Goal: Task Accomplishment & Management: Complete application form

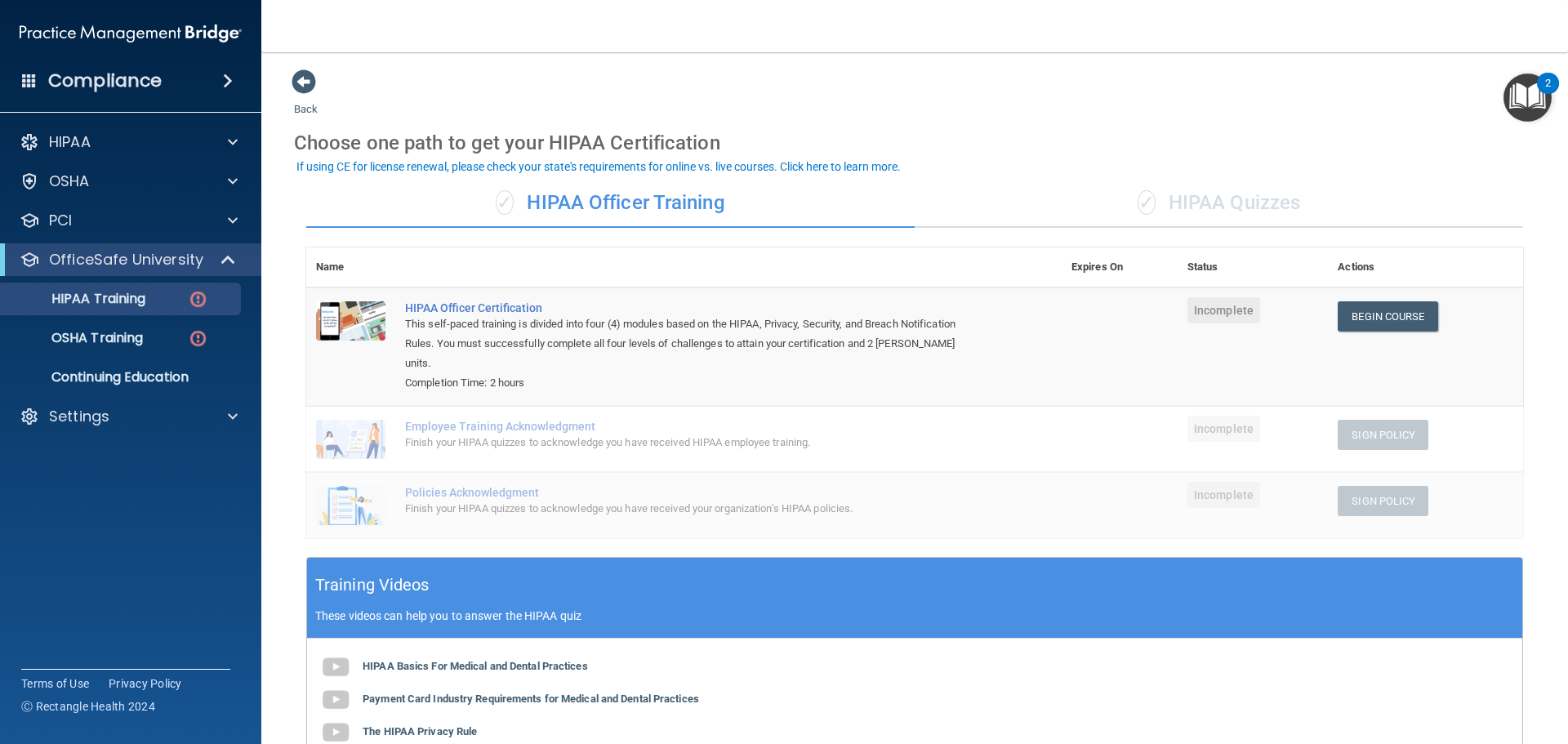
click at [1220, 313] on span "Incomplete" at bounding box center [1223, 310] width 72 height 26
click at [1358, 314] on link "Begin Course" at bounding box center [1388, 316] width 100 height 30
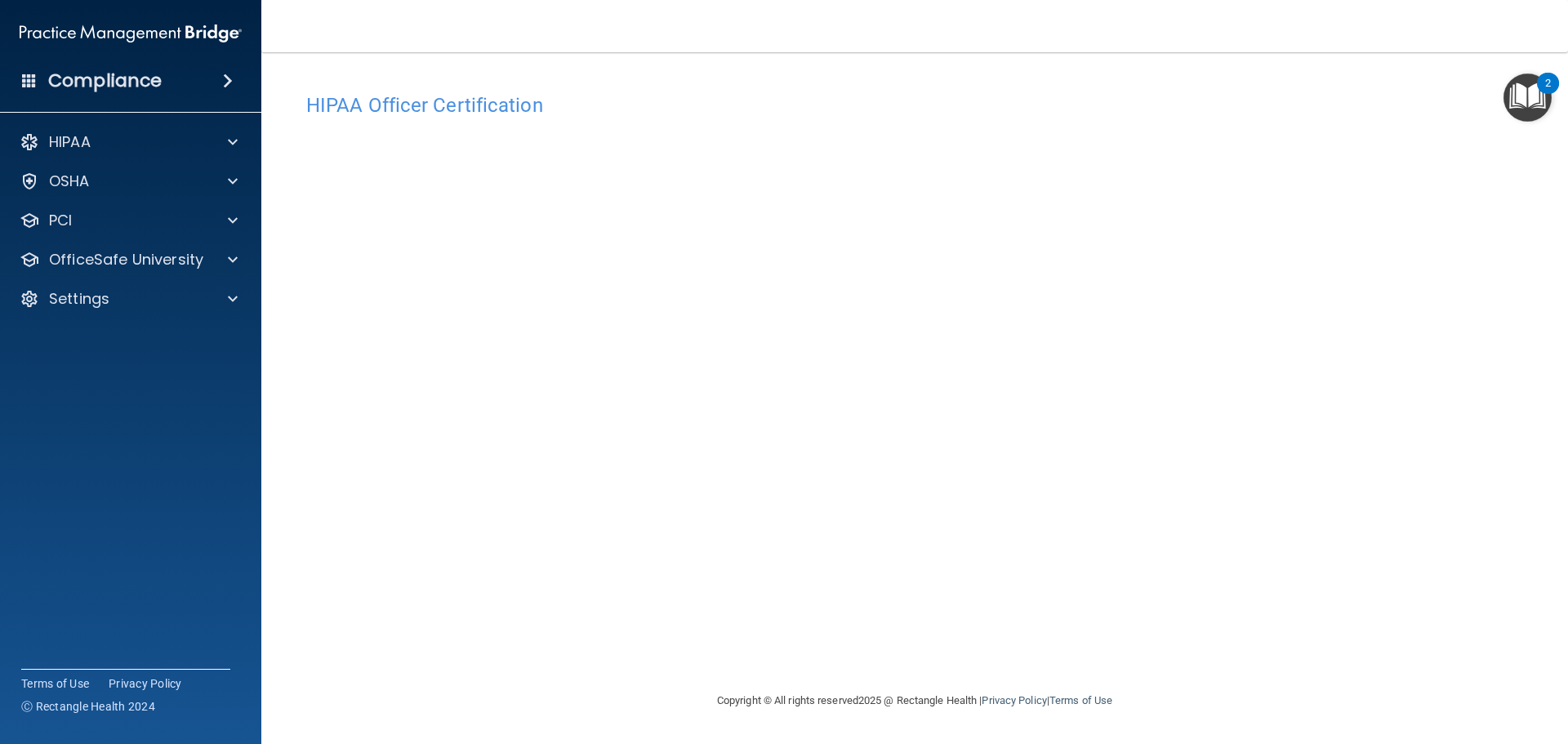
click at [1530, 108] on img "Open Resource Center, 2 new notifications" at bounding box center [1528, 97] width 48 height 48
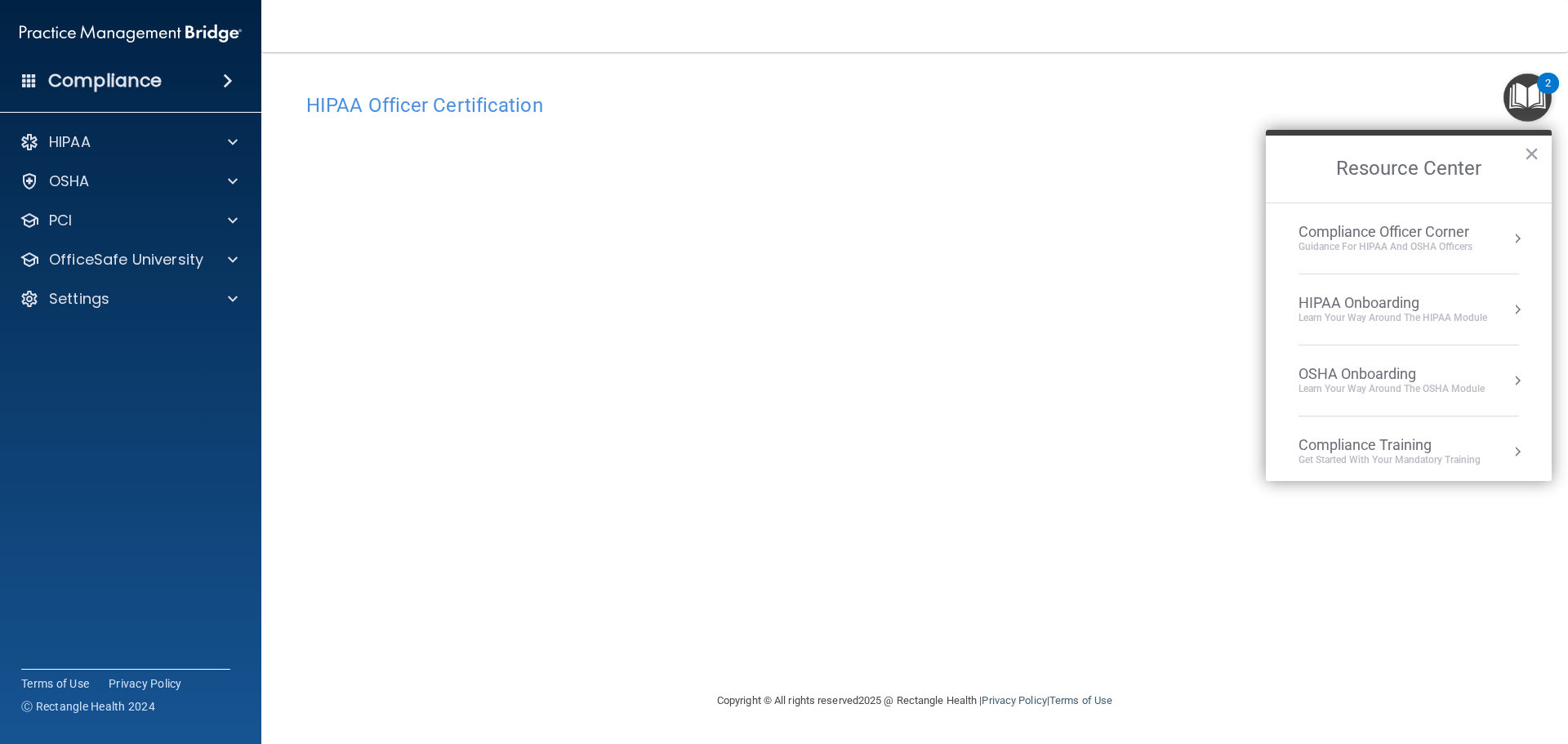
click at [1509, 238] on button "Resource Center" at bounding box center [1517, 238] width 16 height 16
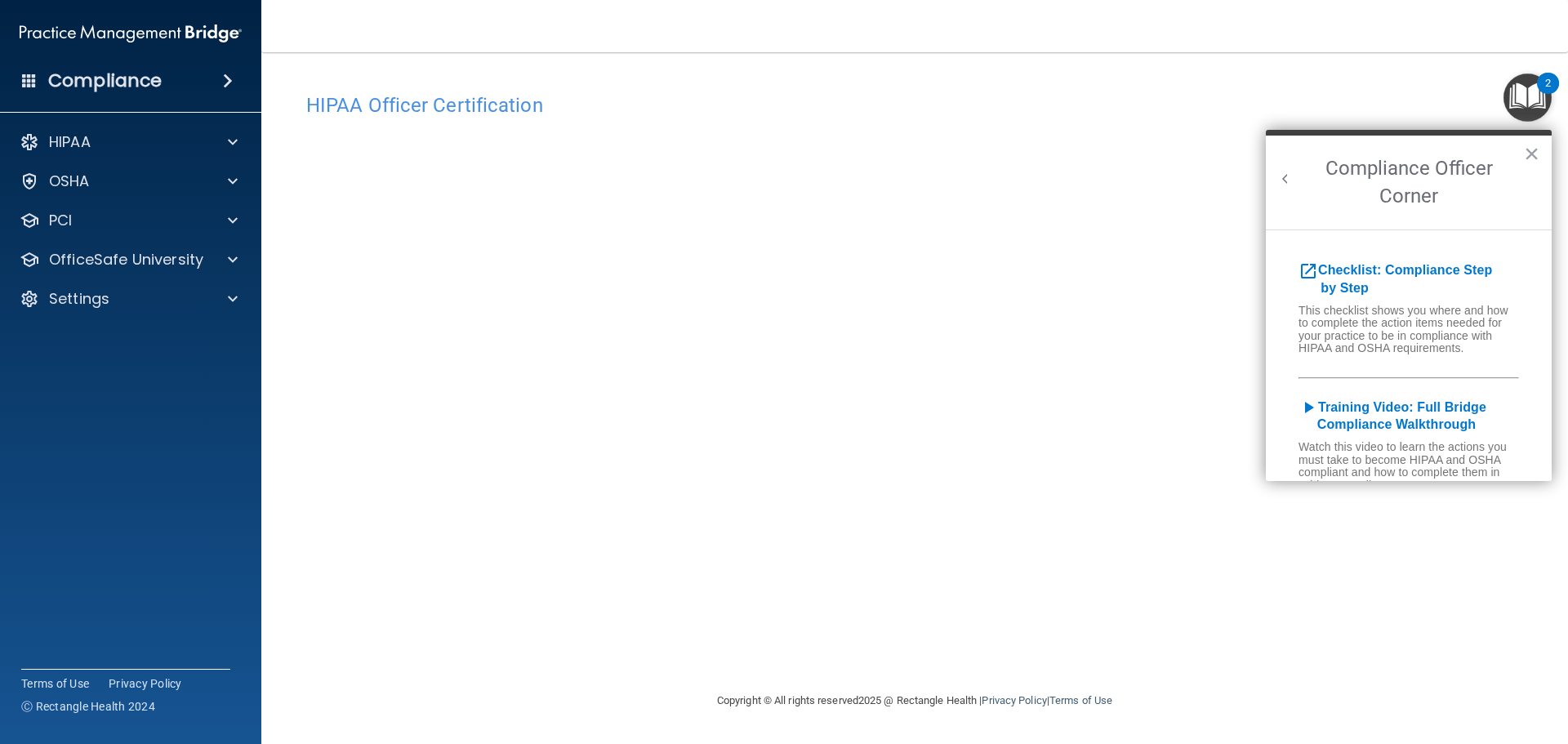
click at [1287, 171] on button "Back to Resource Center Home" at bounding box center [1286, 179] width 16 height 16
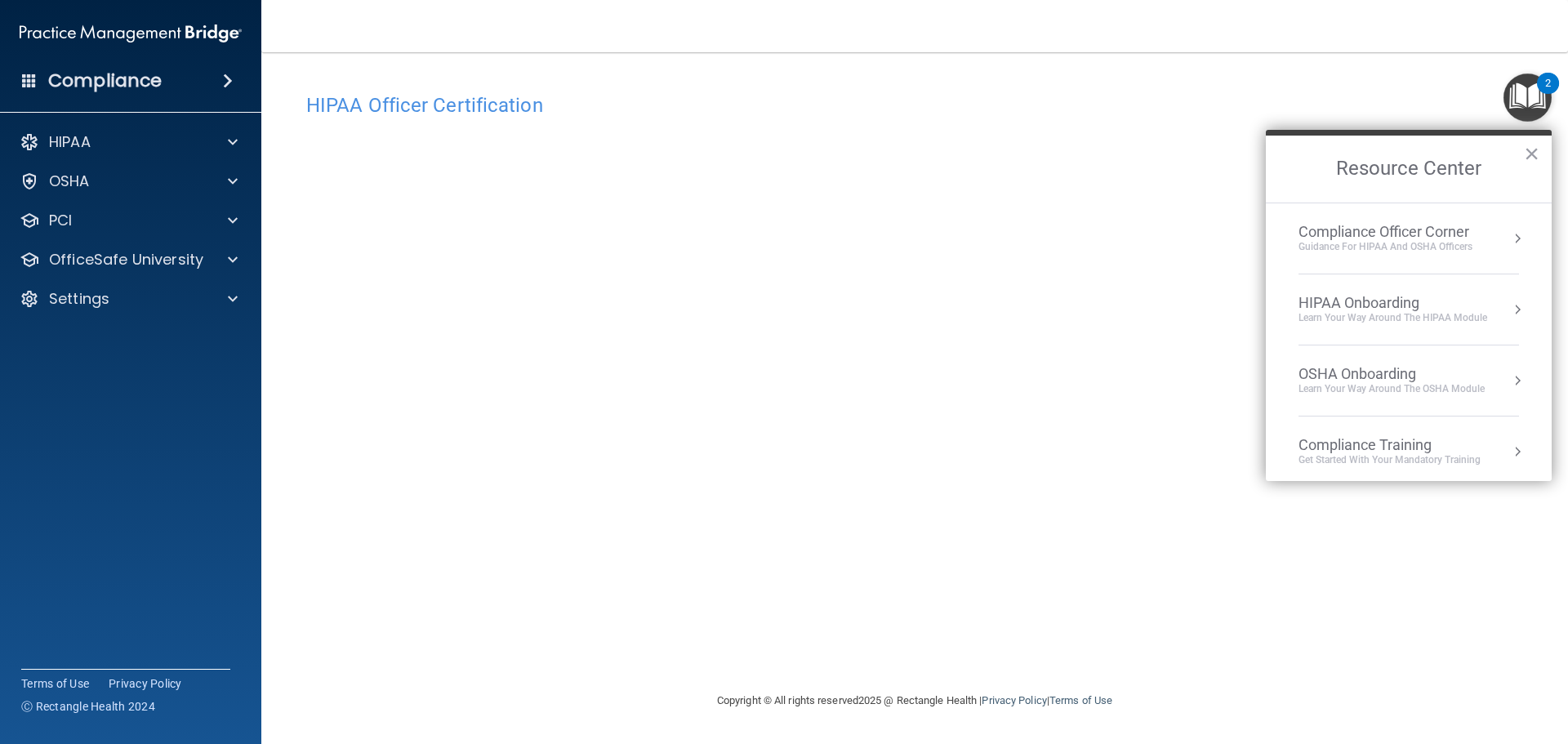
click at [1509, 305] on button "Resource Center" at bounding box center [1517, 309] width 16 height 16
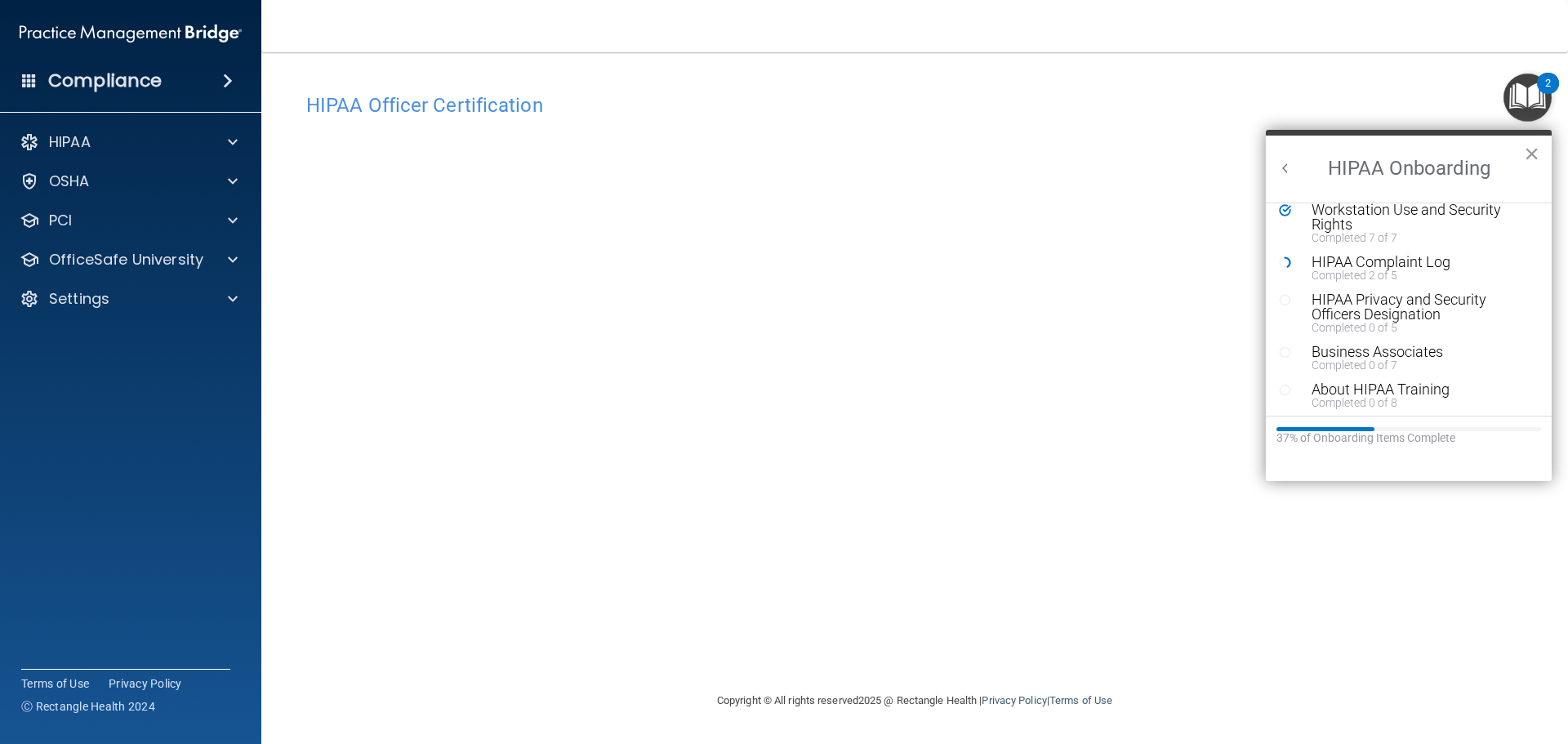
scroll to position [163, 0]
click at [1530, 145] on button "×" at bounding box center [1531, 153] width 15 height 26
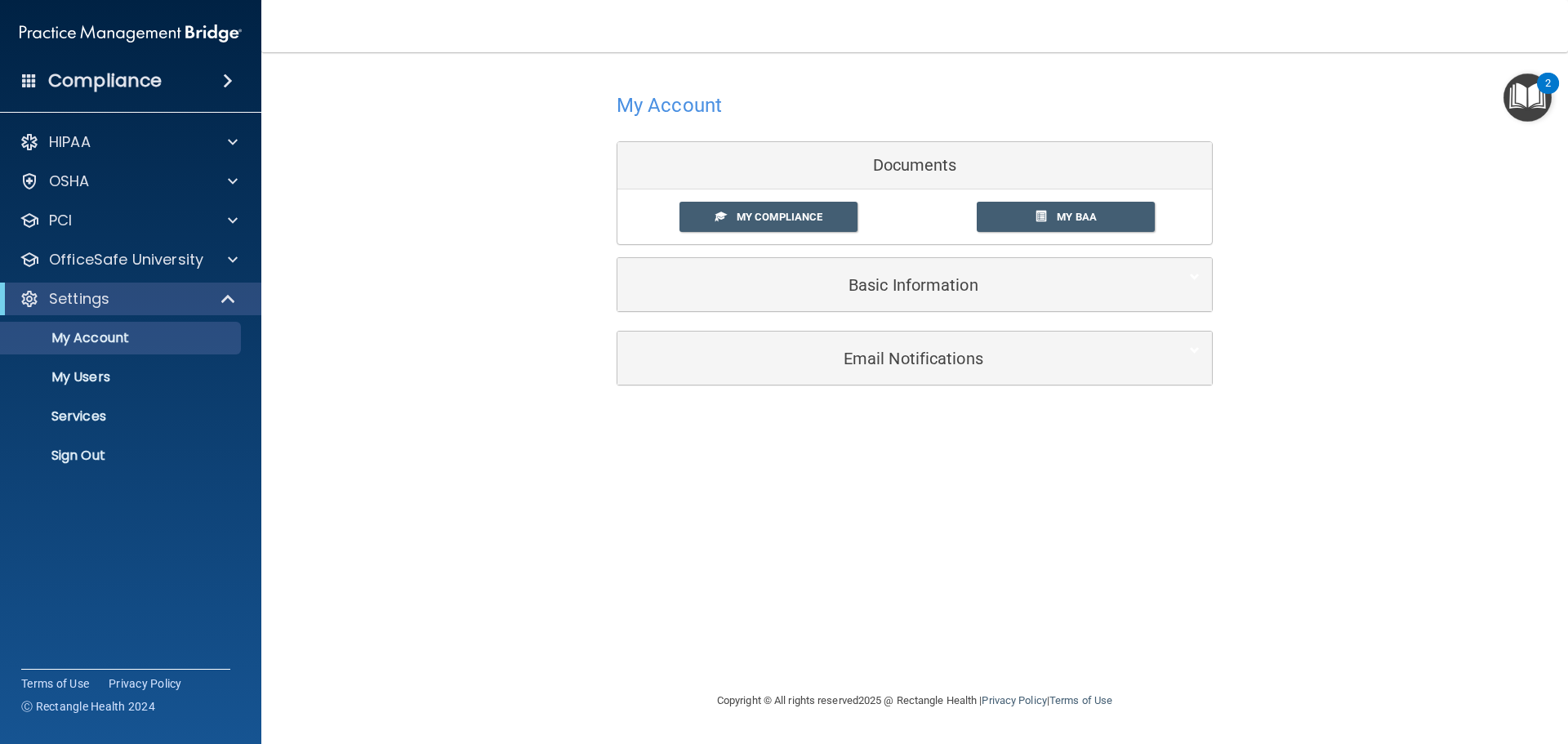
click at [1527, 103] on img "Open Resource Center, 2 new notifications" at bounding box center [1528, 97] width 48 height 48
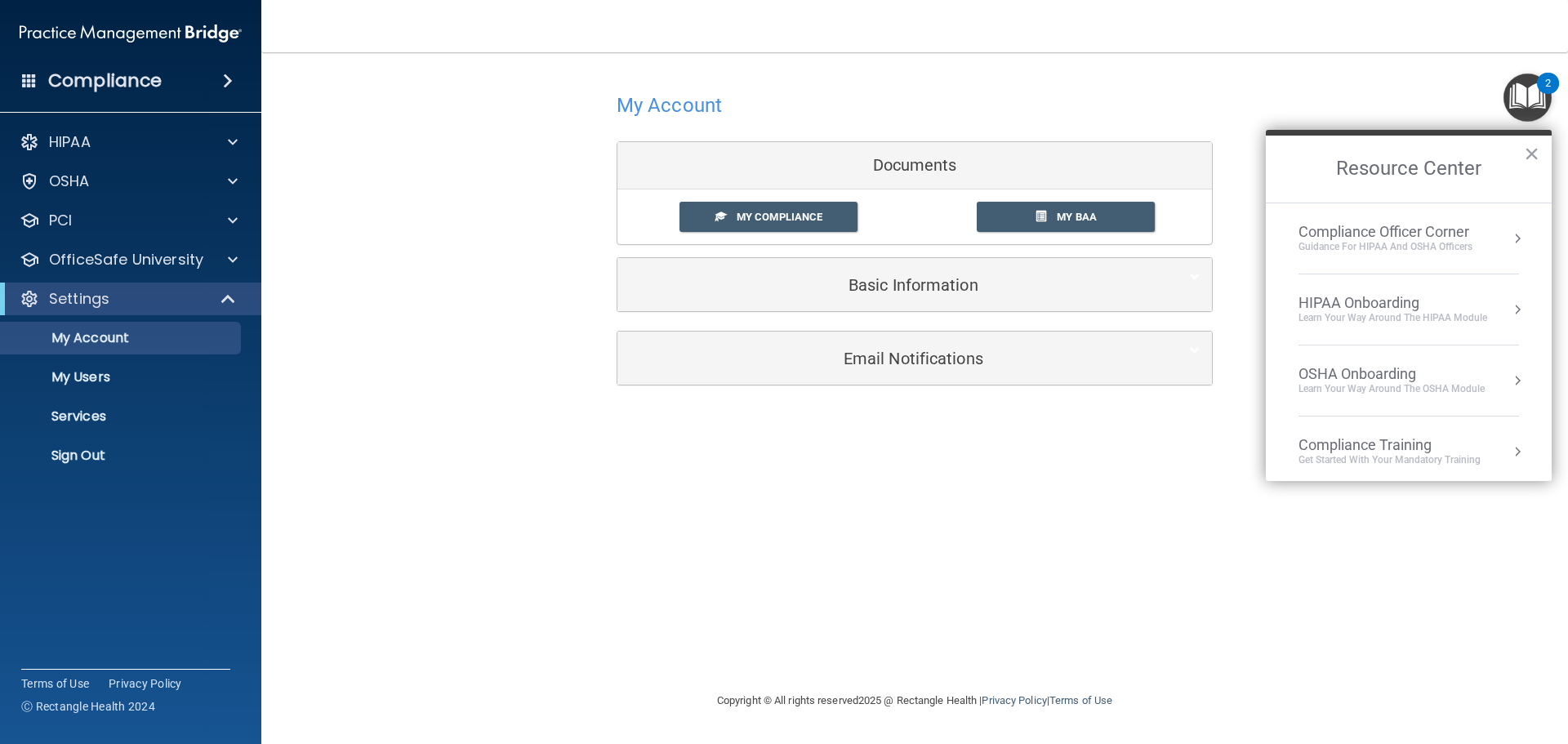
click at [1476, 249] on div "Compliance Officer Corner Guidance for HIPAA and OSHA Officers" at bounding box center [1409, 238] width 221 height 31
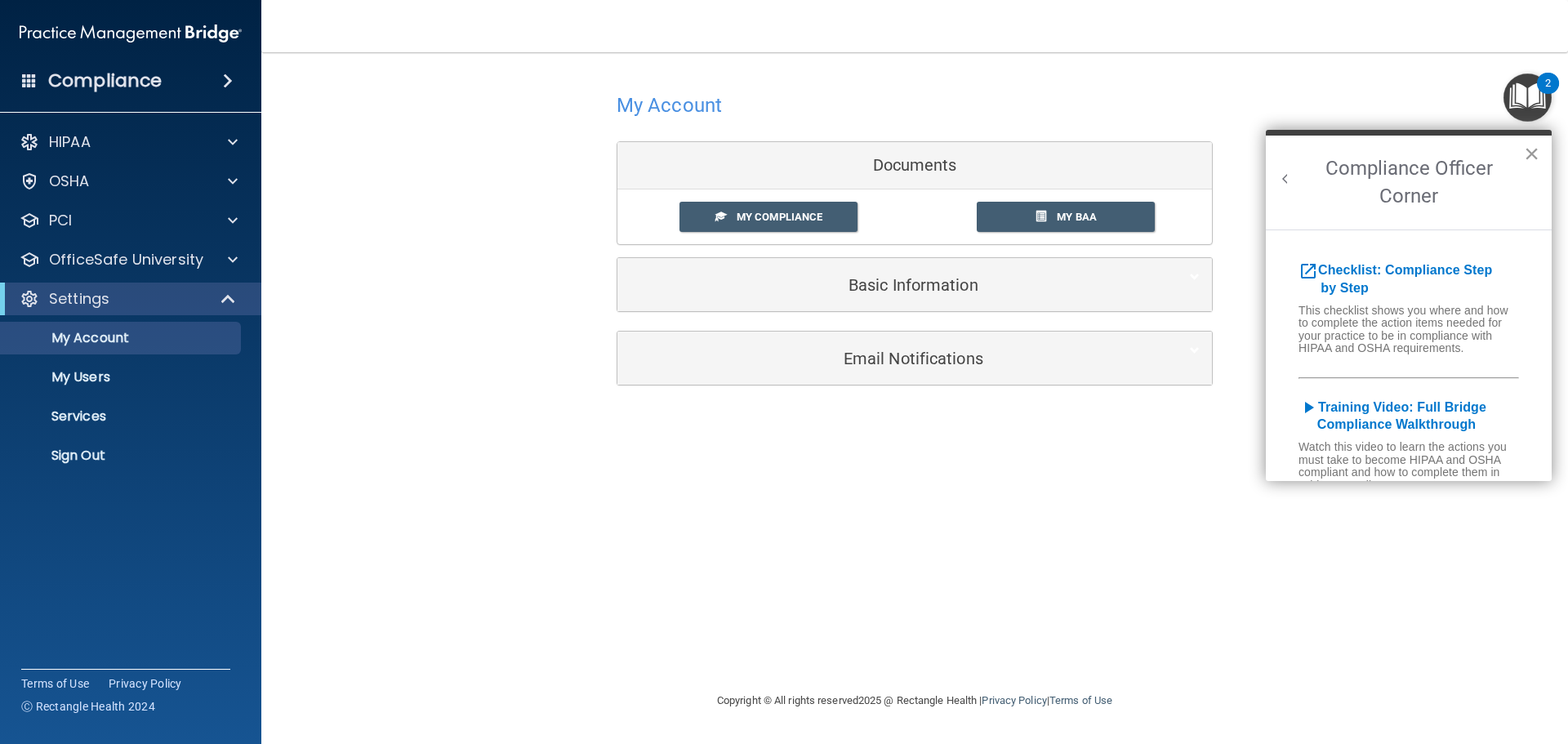
click at [1531, 149] on button "×" at bounding box center [1531, 153] width 15 height 26
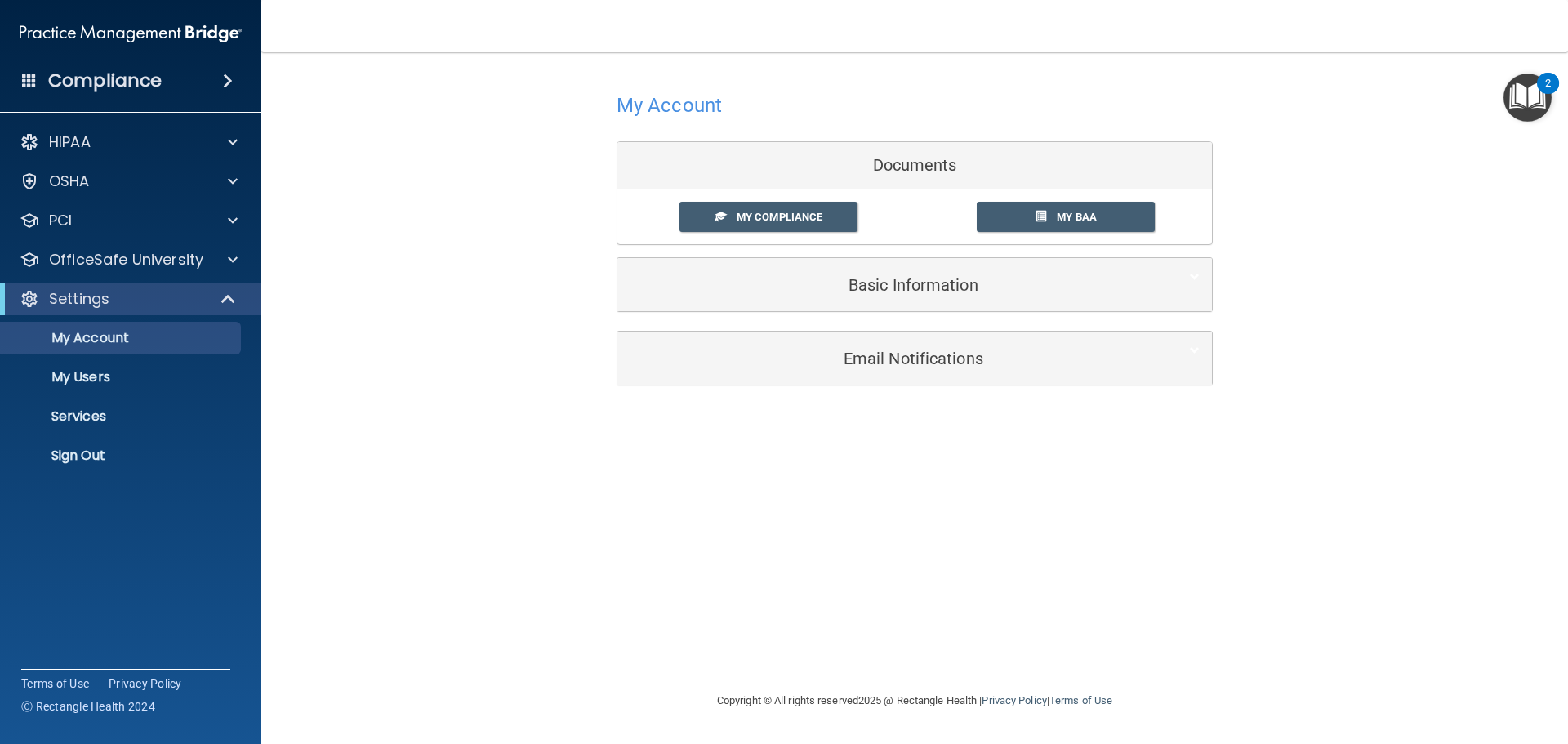
click at [1518, 85] on img "Open Resource Center, 2 new notifications" at bounding box center [1528, 97] width 48 height 48
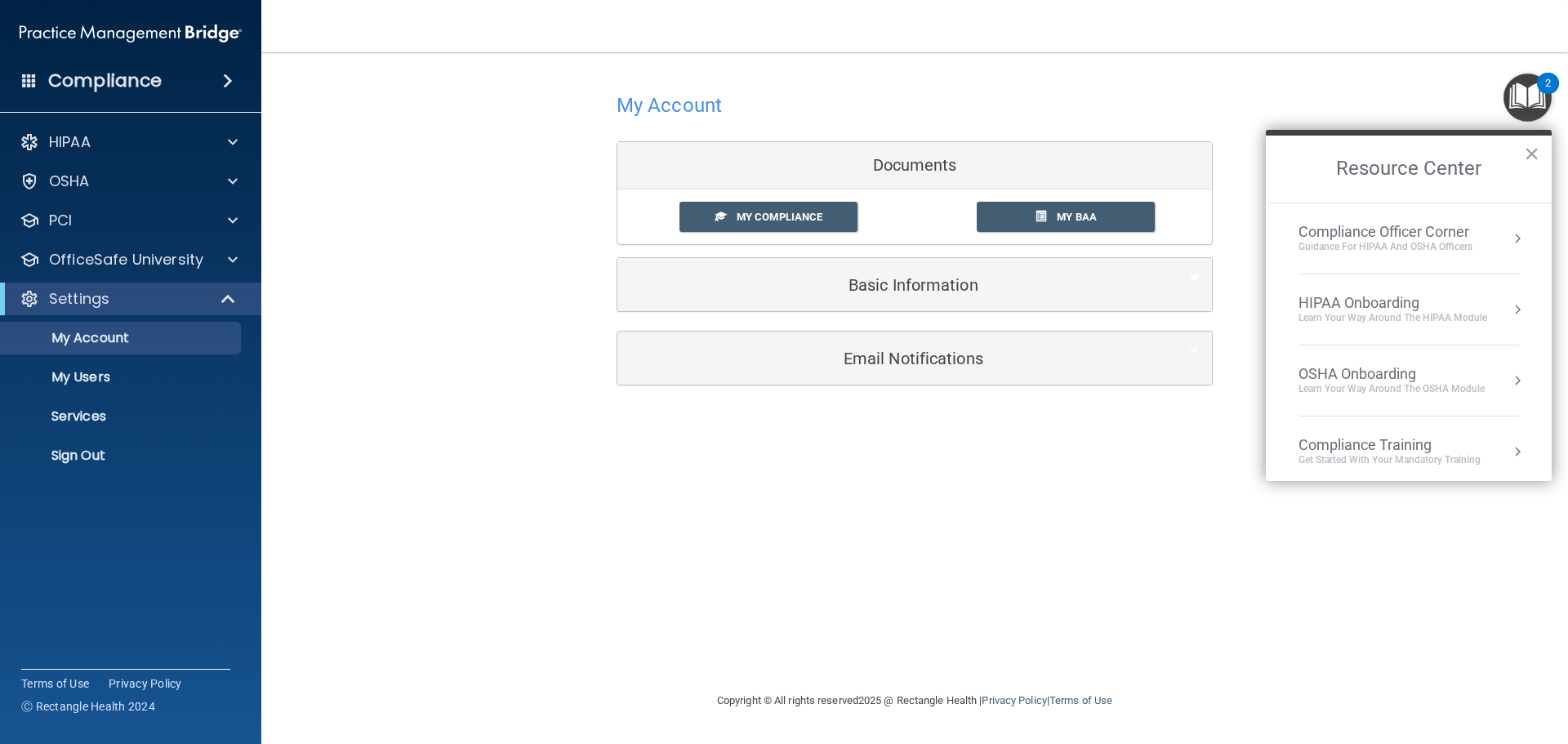
click at [1477, 309] on div "HIPAA Onboarding" at bounding box center [1393, 303] width 189 height 18
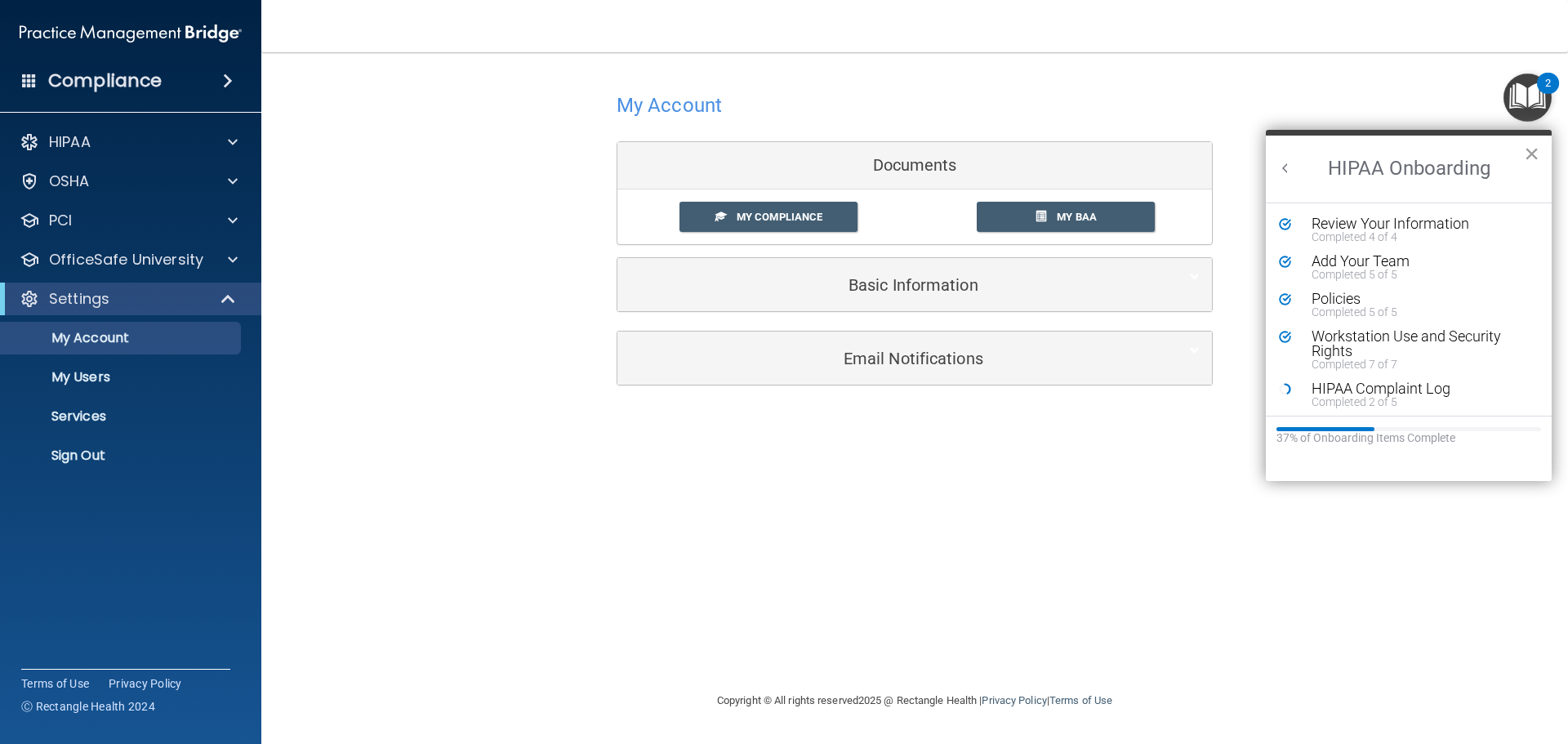
click at [1537, 151] on button "×" at bounding box center [1531, 153] width 15 height 26
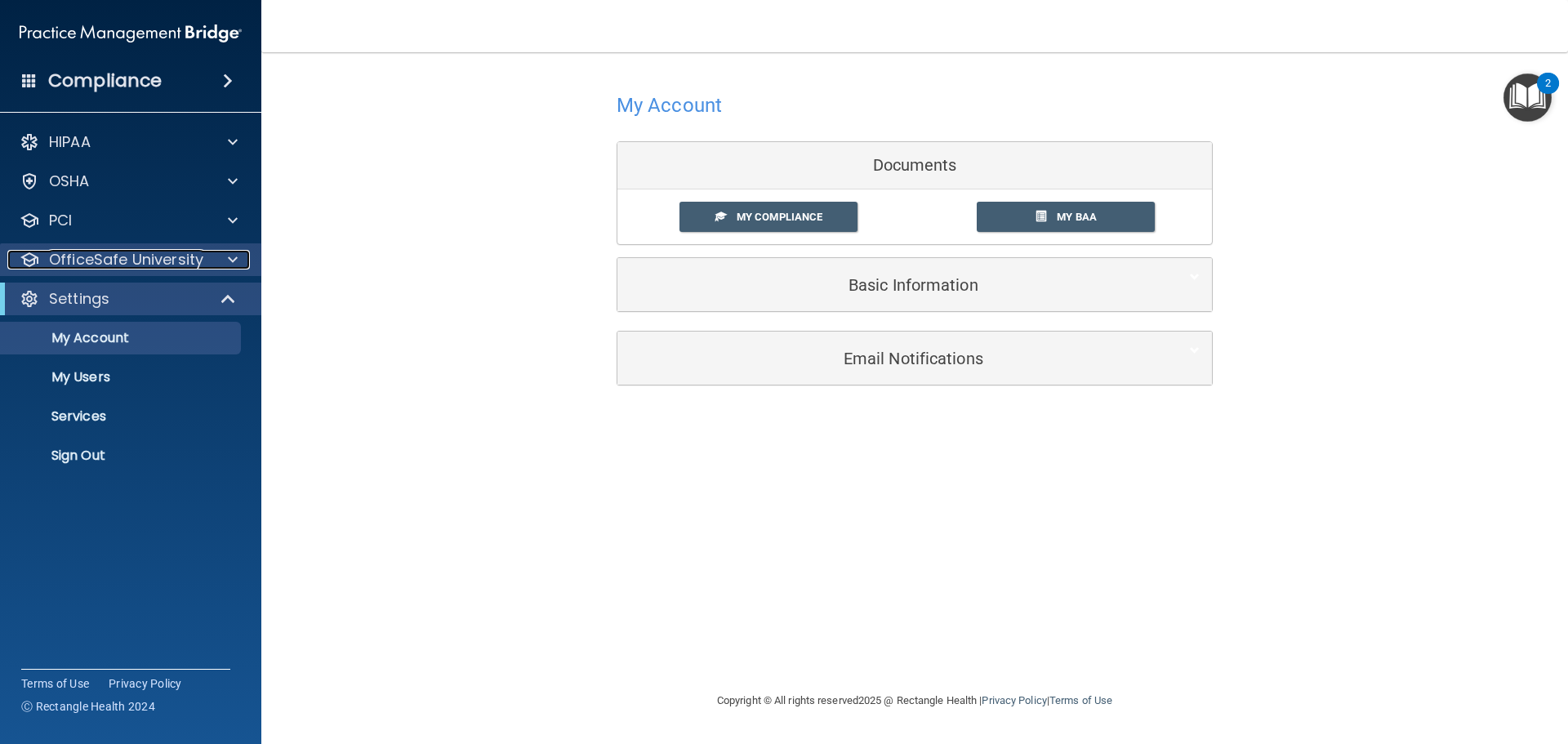
click at [195, 256] on p "OfficeSafe University" at bounding box center [126, 260] width 155 height 20
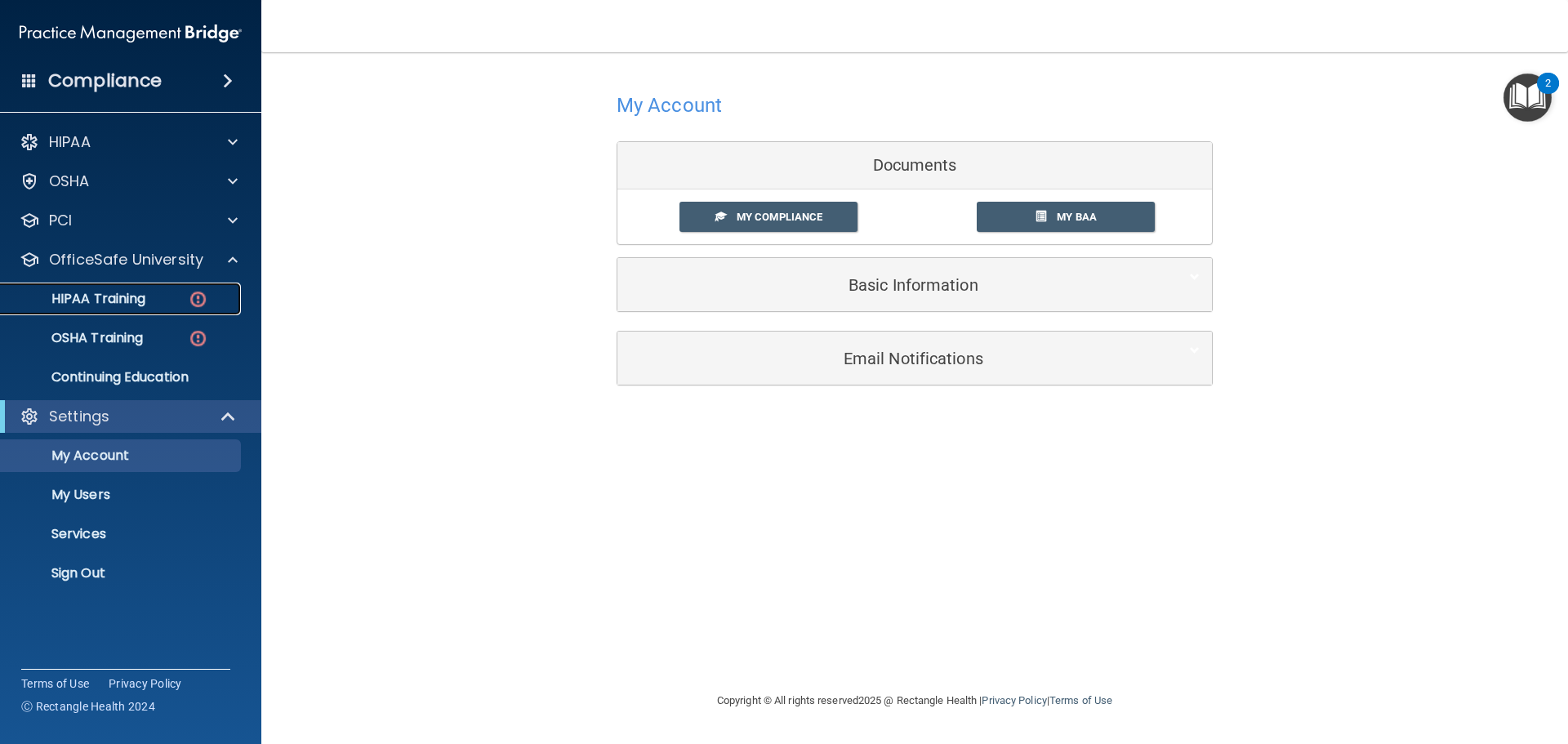
click at [192, 301] on img at bounding box center [197, 299] width 21 height 21
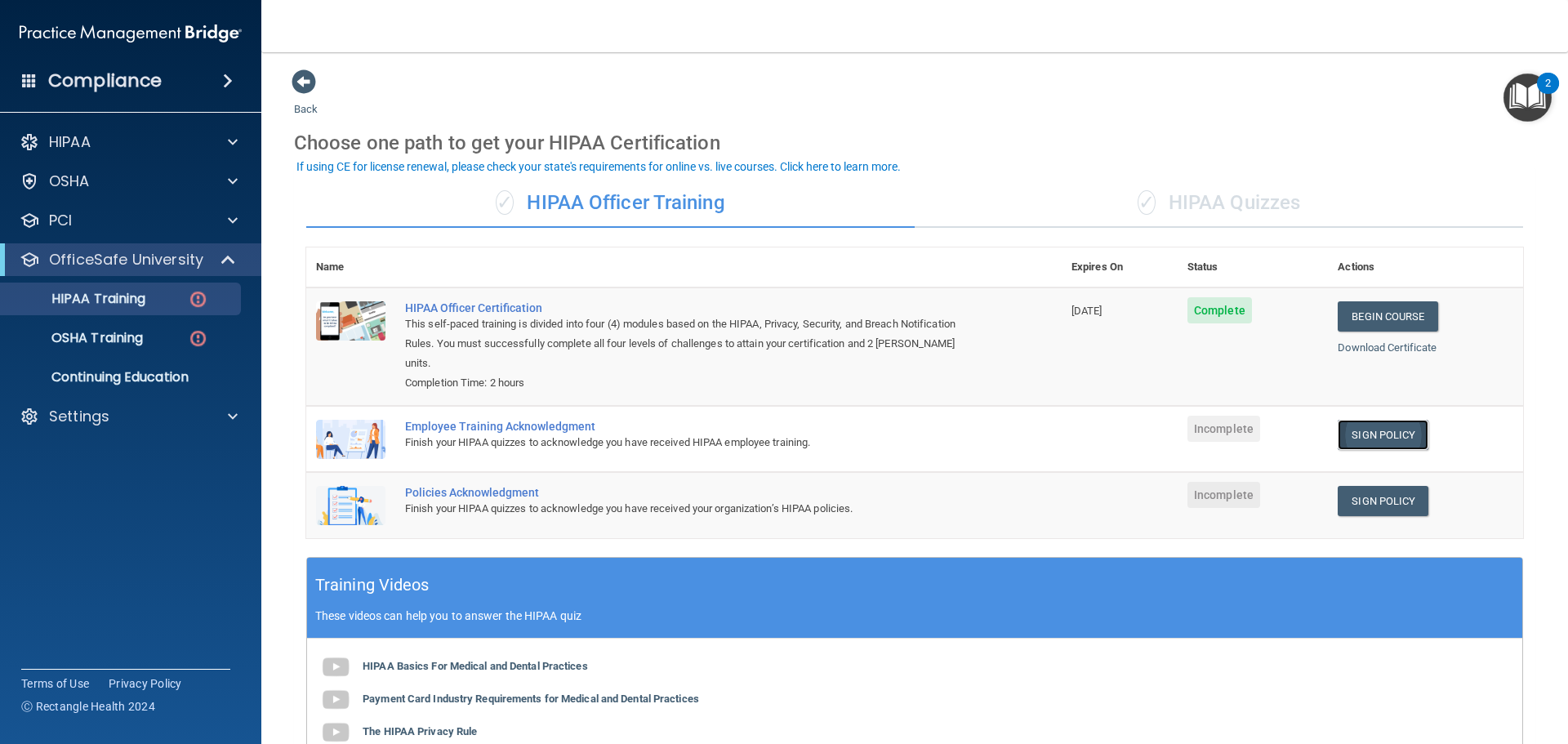
click at [1356, 420] on link "Sign Policy" at bounding box center [1382, 435] width 90 height 30
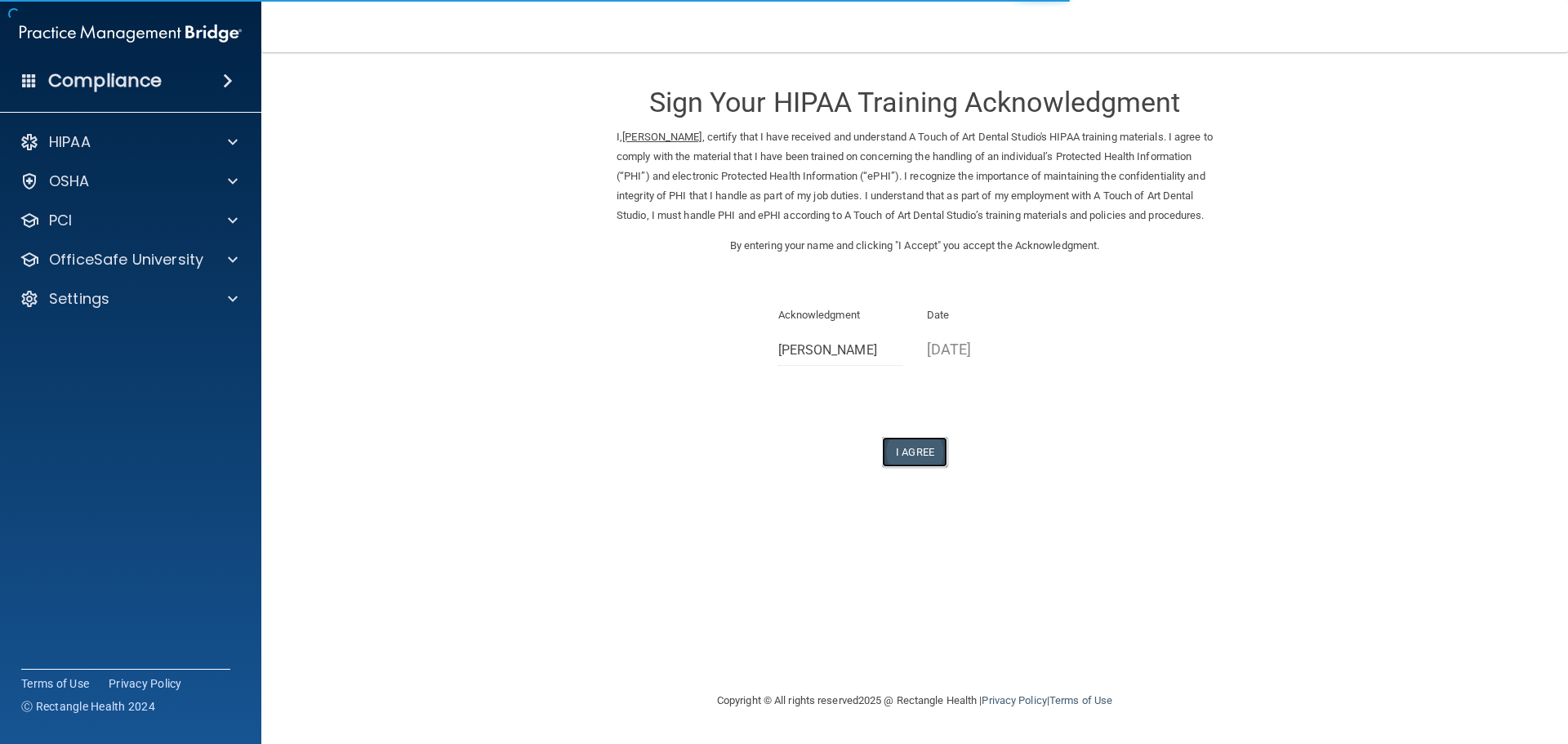
click at [927, 467] on button "I Agree" at bounding box center [914, 452] width 65 height 30
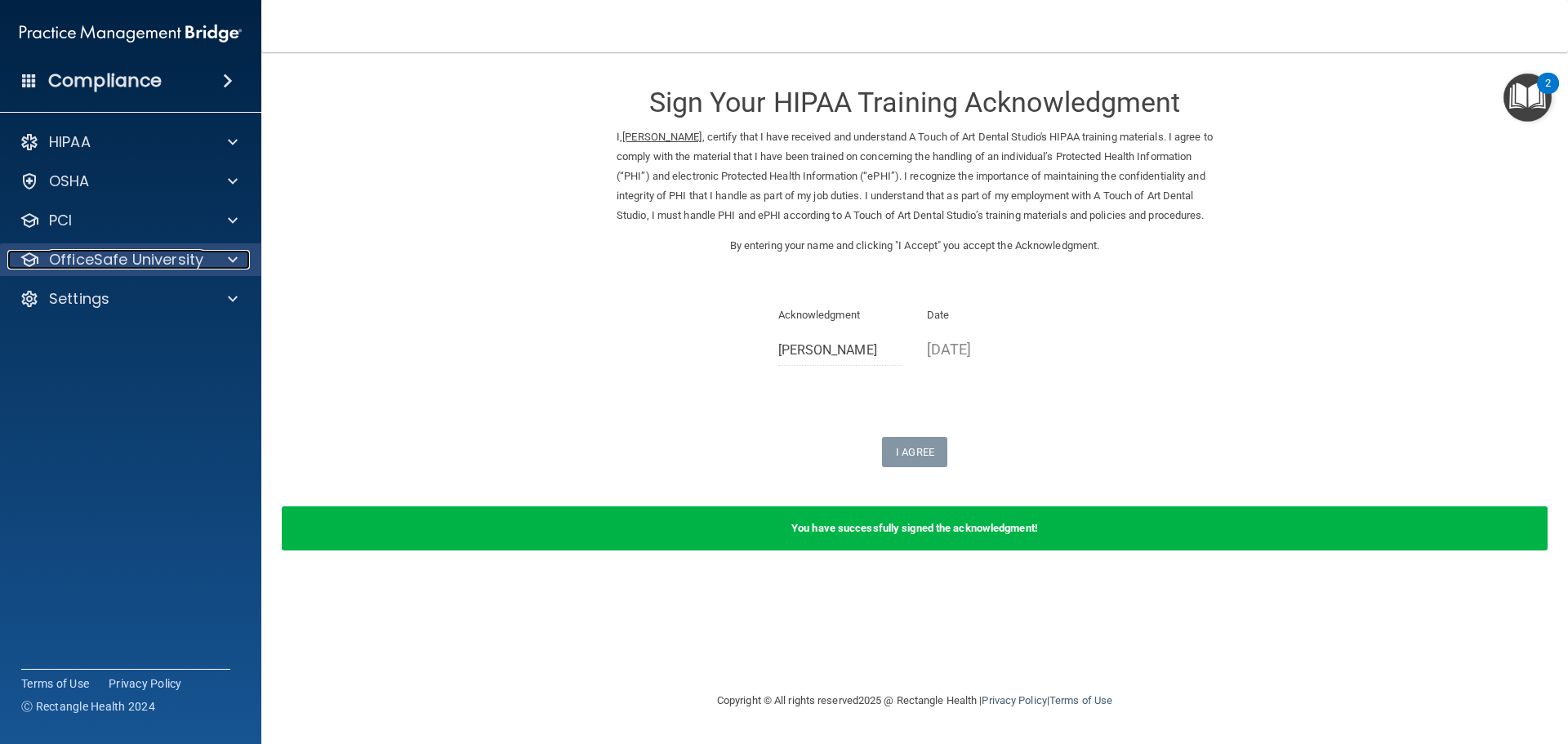
click at [122, 257] on p "OfficeSafe University" at bounding box center [126, 260] width 155 height 20
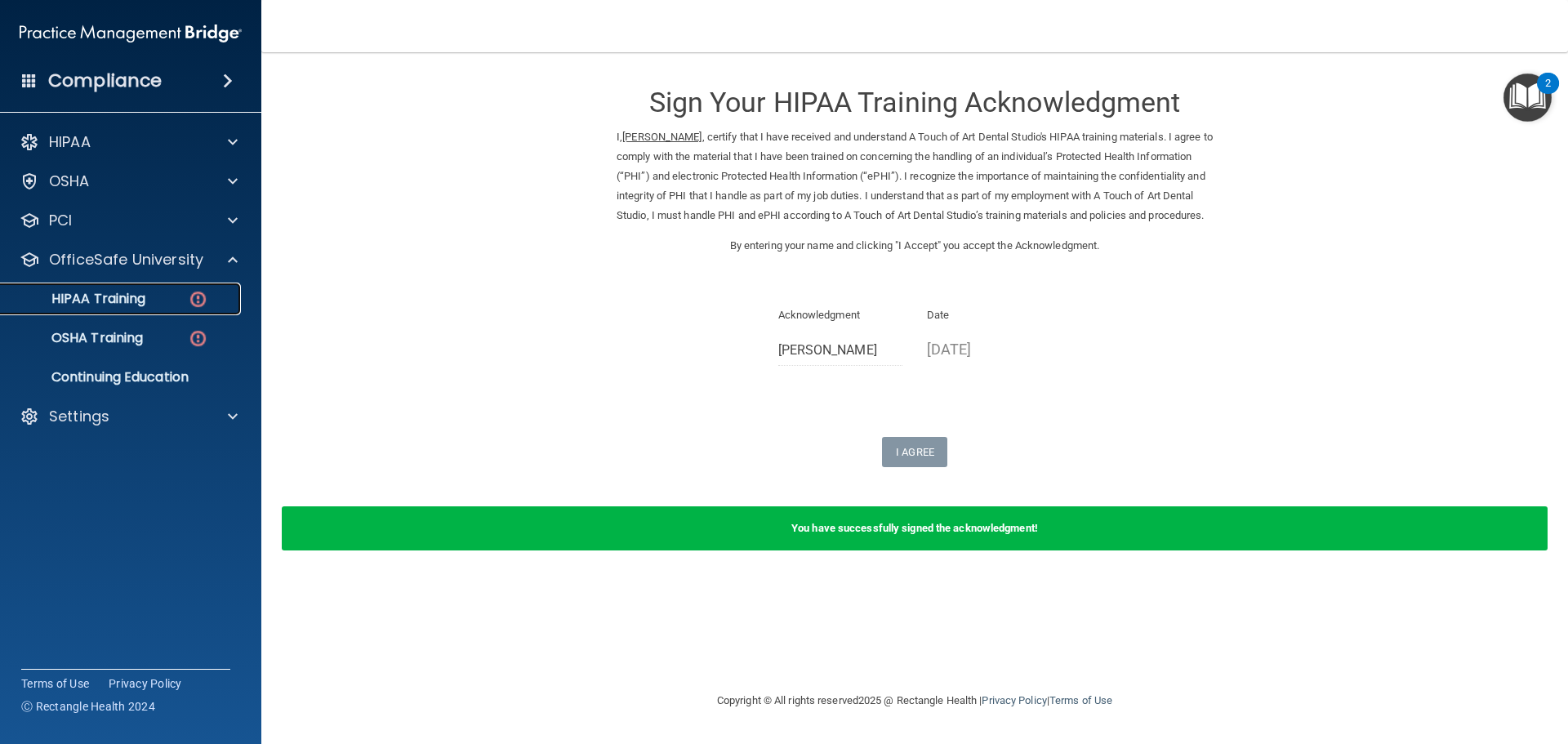
click at [198, 300] on img at bounding box center [197, 299] width 21 height 21
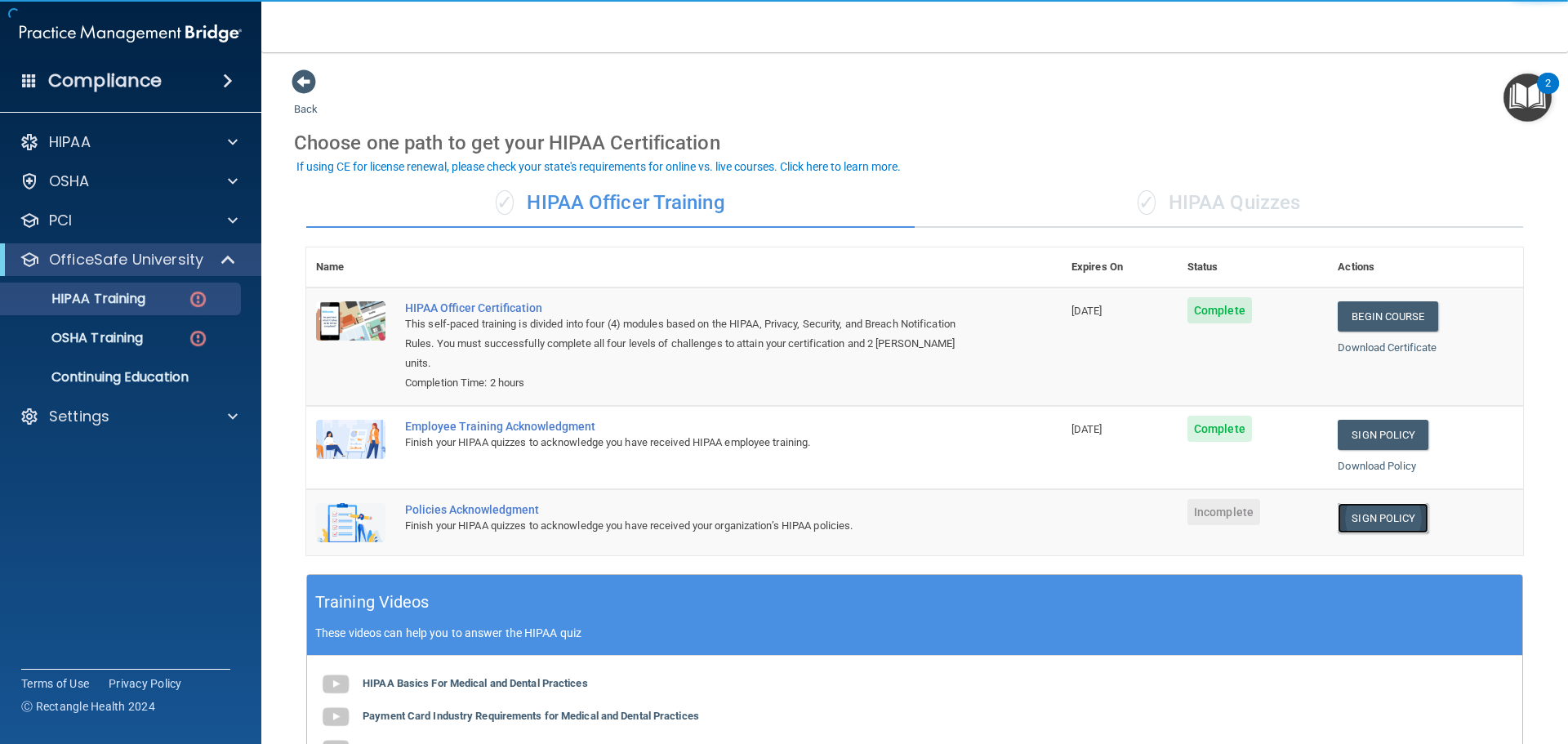
click at [1354, 503] on link "Sign Policy" at bounding box center [1382, 518] width 90 height 30
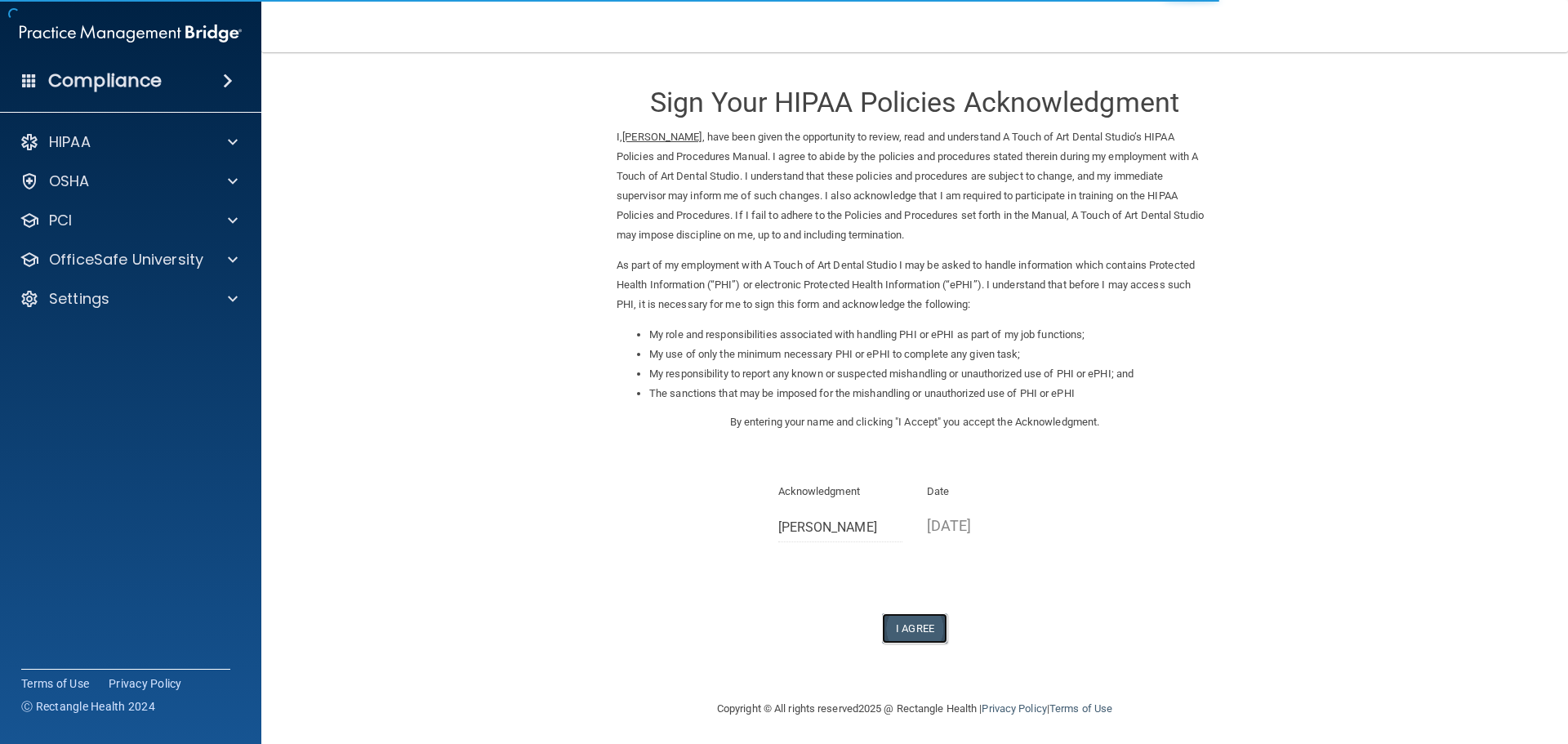
click at [911, 630] on button "I Agree" at bounding box center [914, 629] width 65 height 30
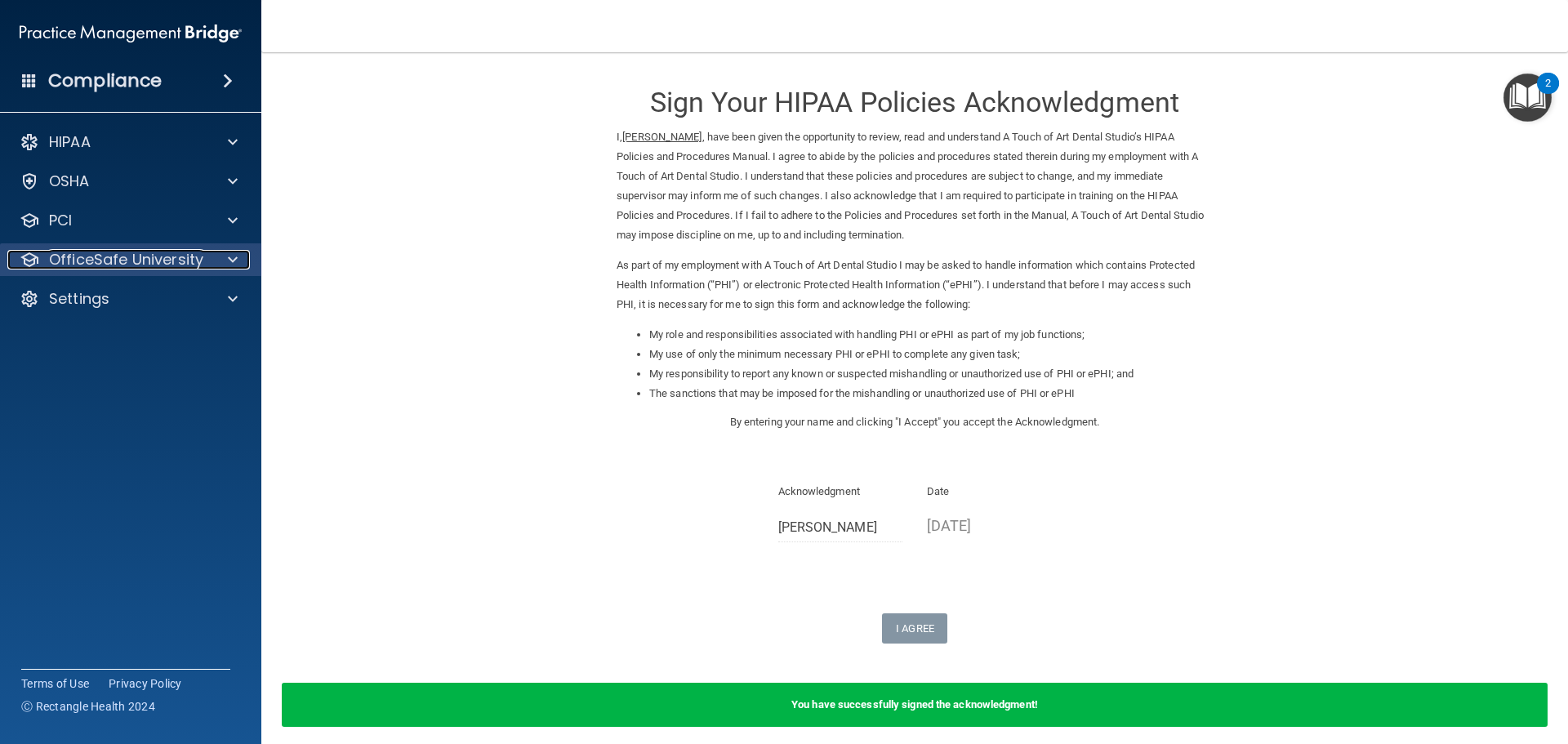
click at [226, 254] on div at bounding box center [231, 260] width 41 height 20
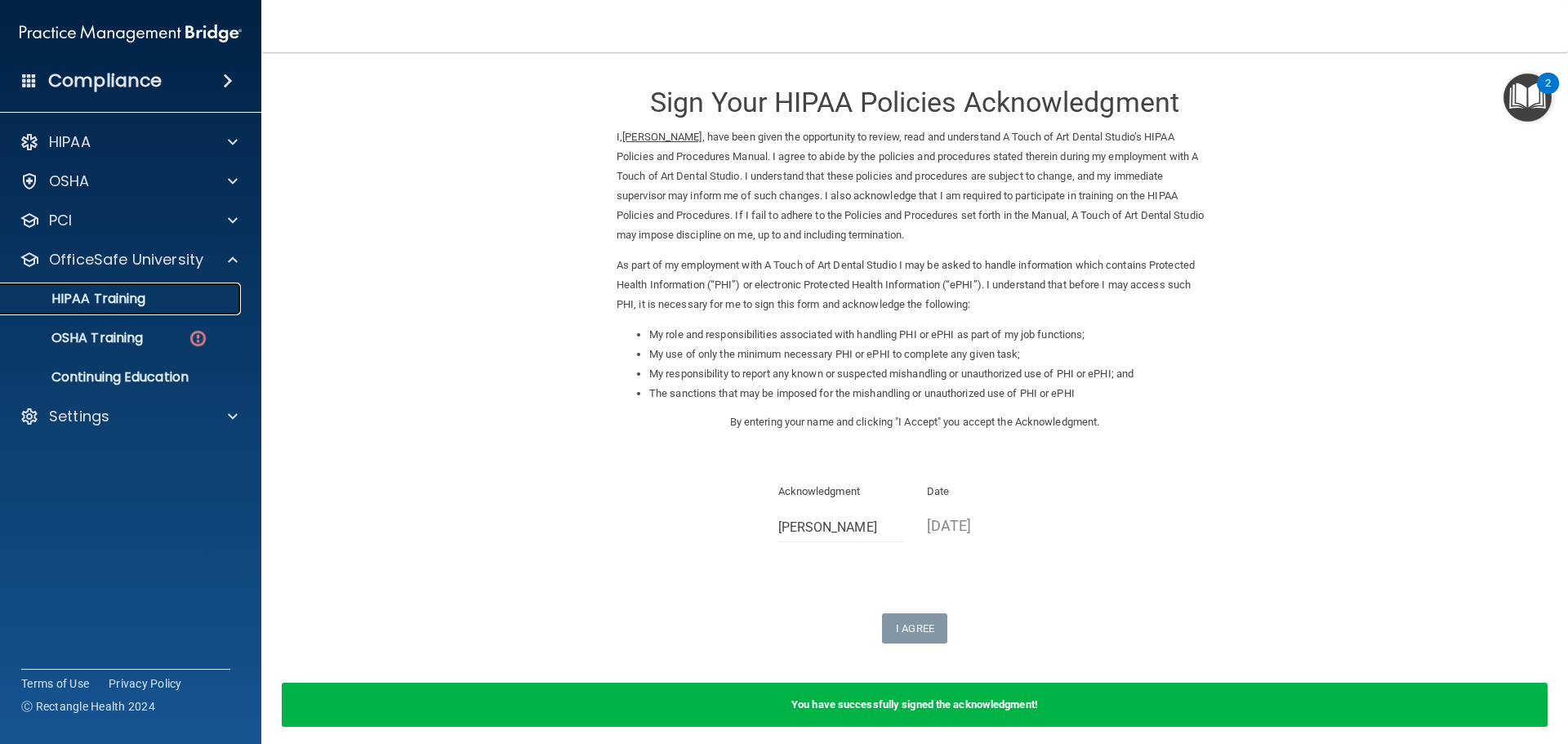
click at [159, 305] on div "HIPAA Training" at bounding box center [122, 298] width 223 height 16
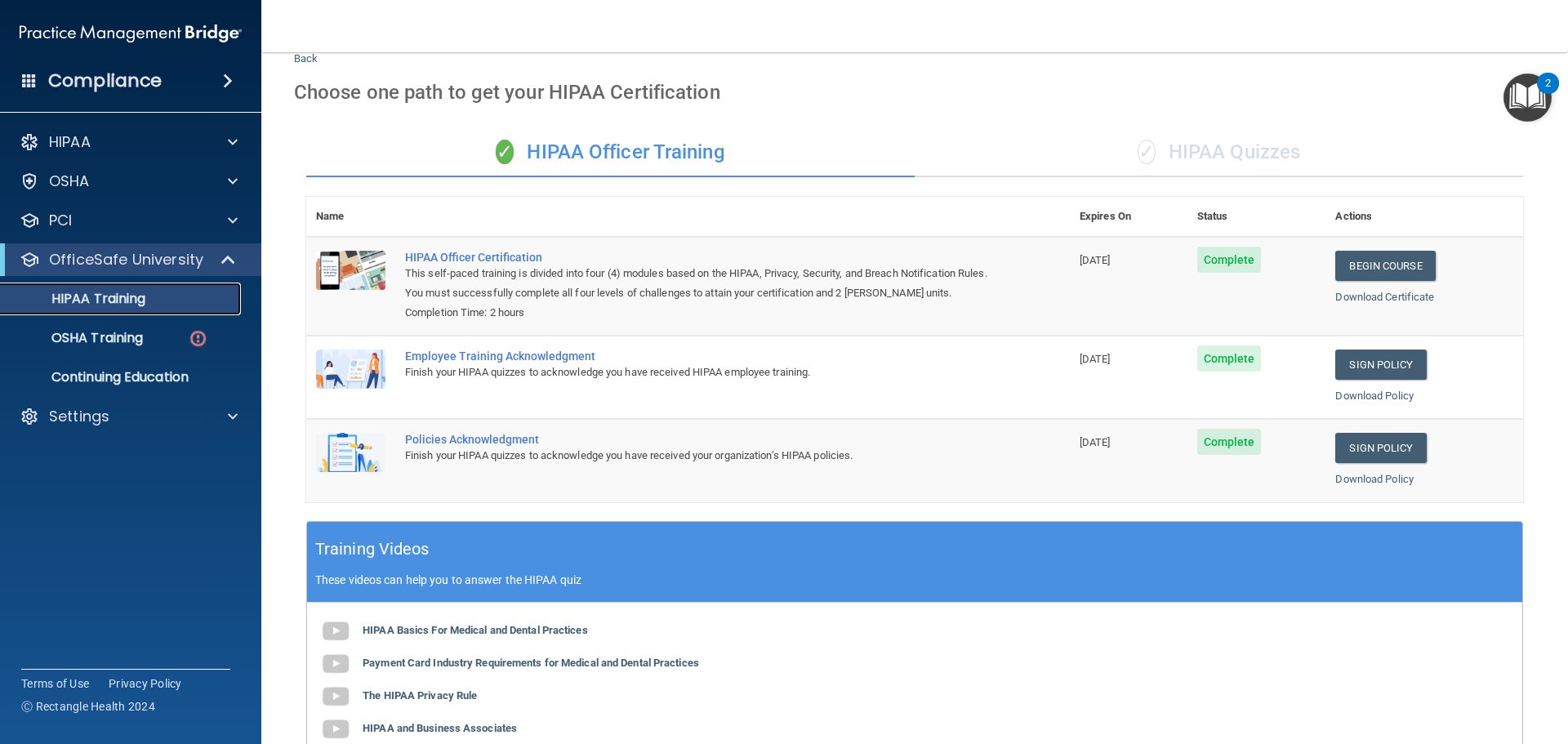
scroll to position [9, 0]
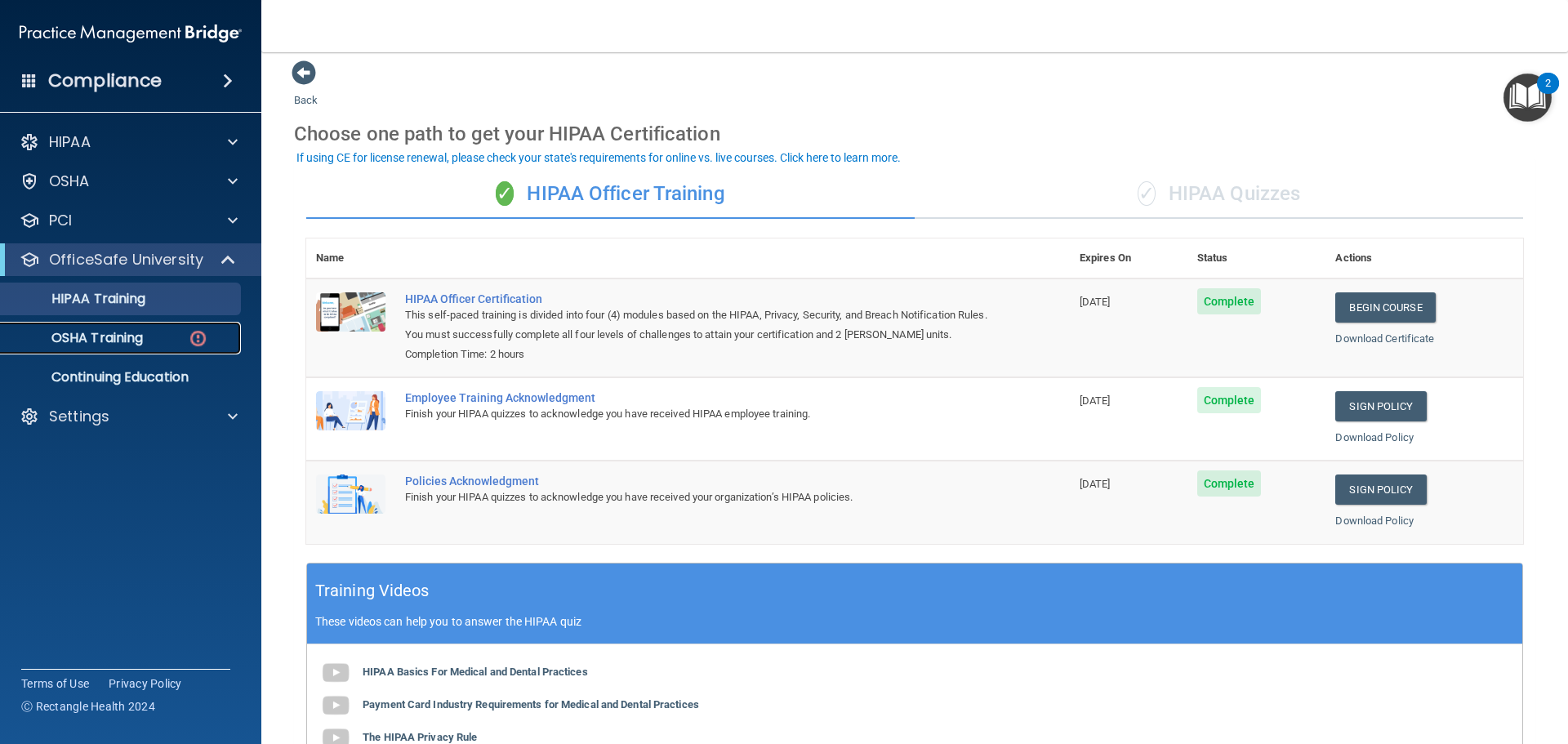
click at [124, 342] on p "OSHA Training" at bounding box center [77, 338] width 132 height 16
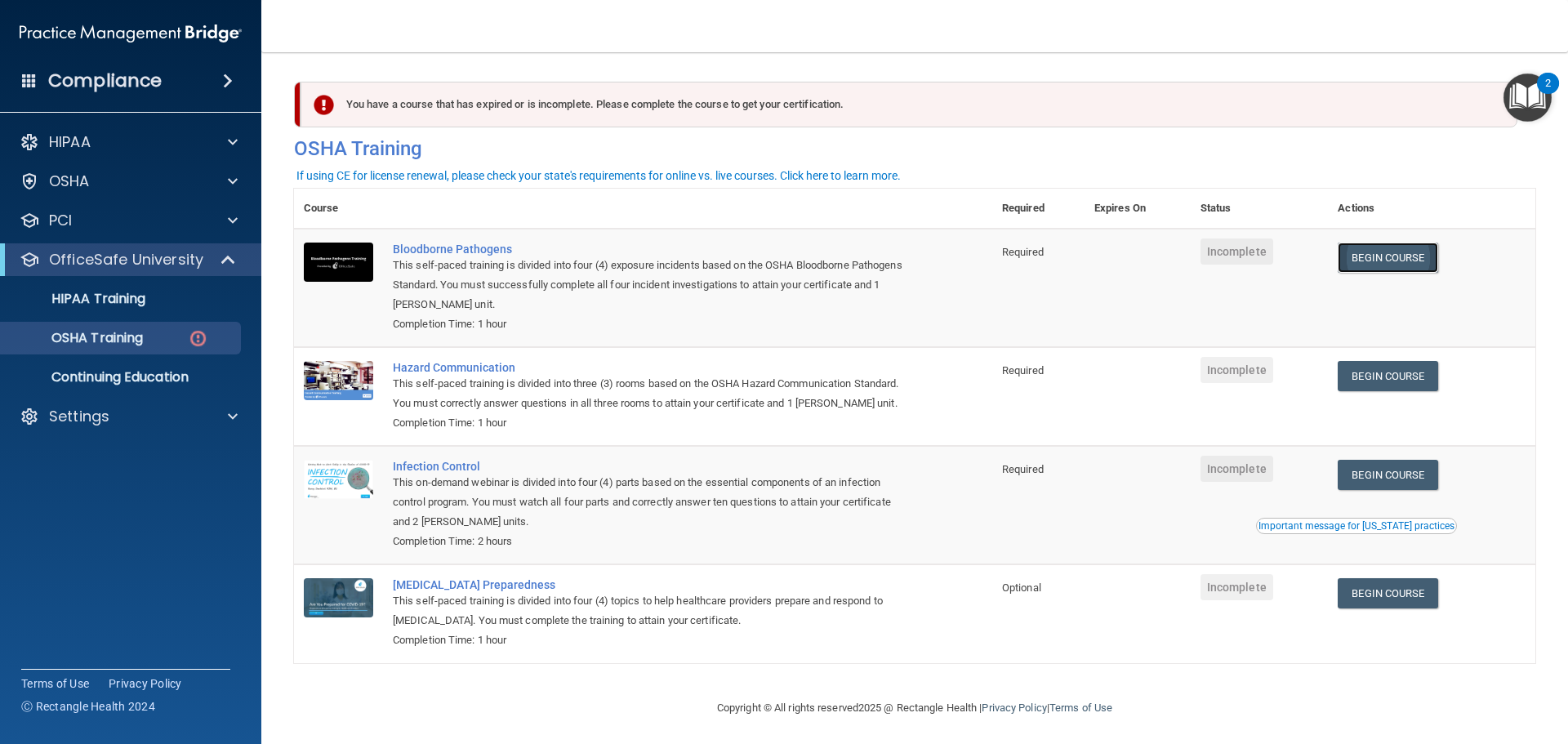
click at [1374, 255] on link "Begin Course" at bounding box center [1388, 258] width 100 height 30
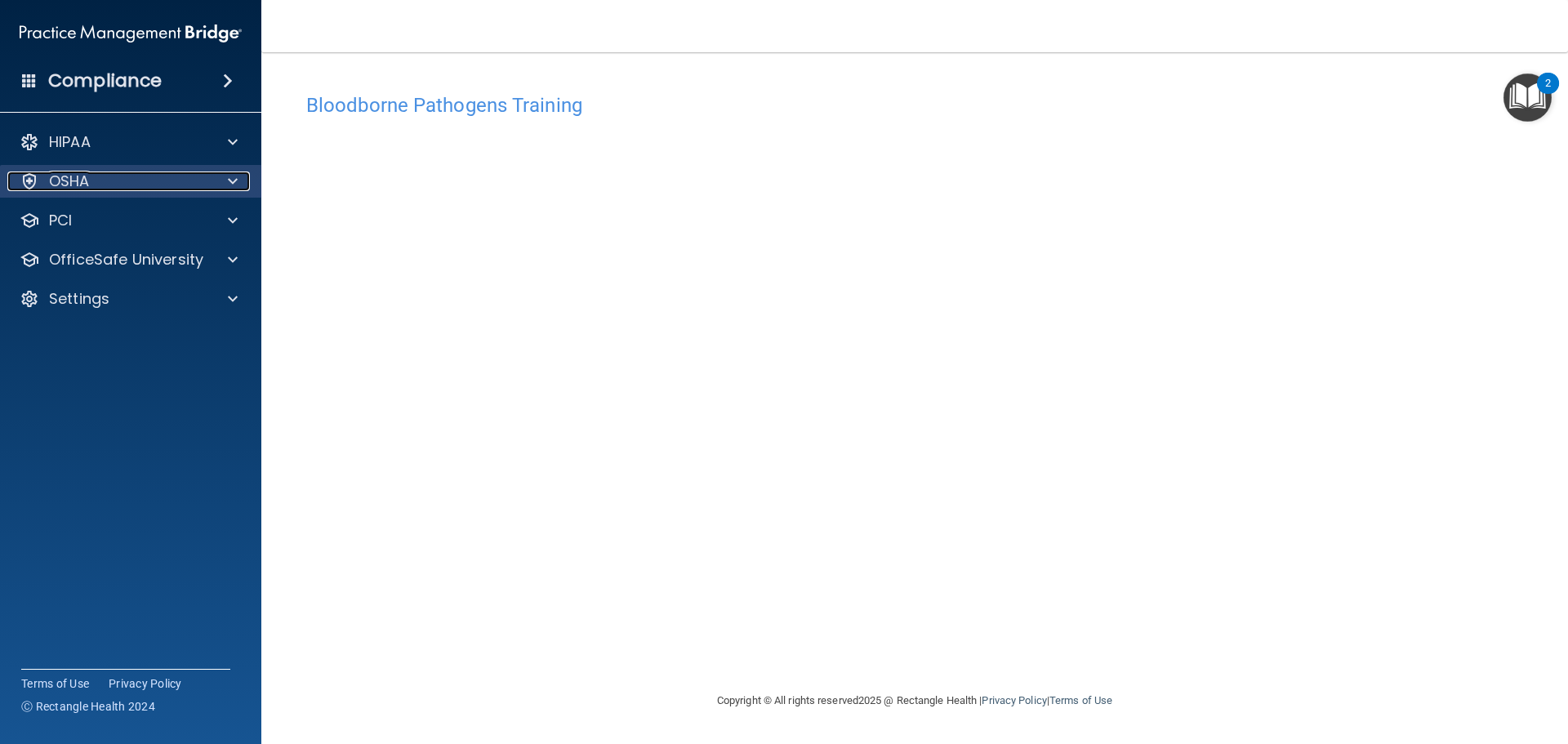
click at [235, 184] on span at bounding box center [232, 181] width 10 height 20
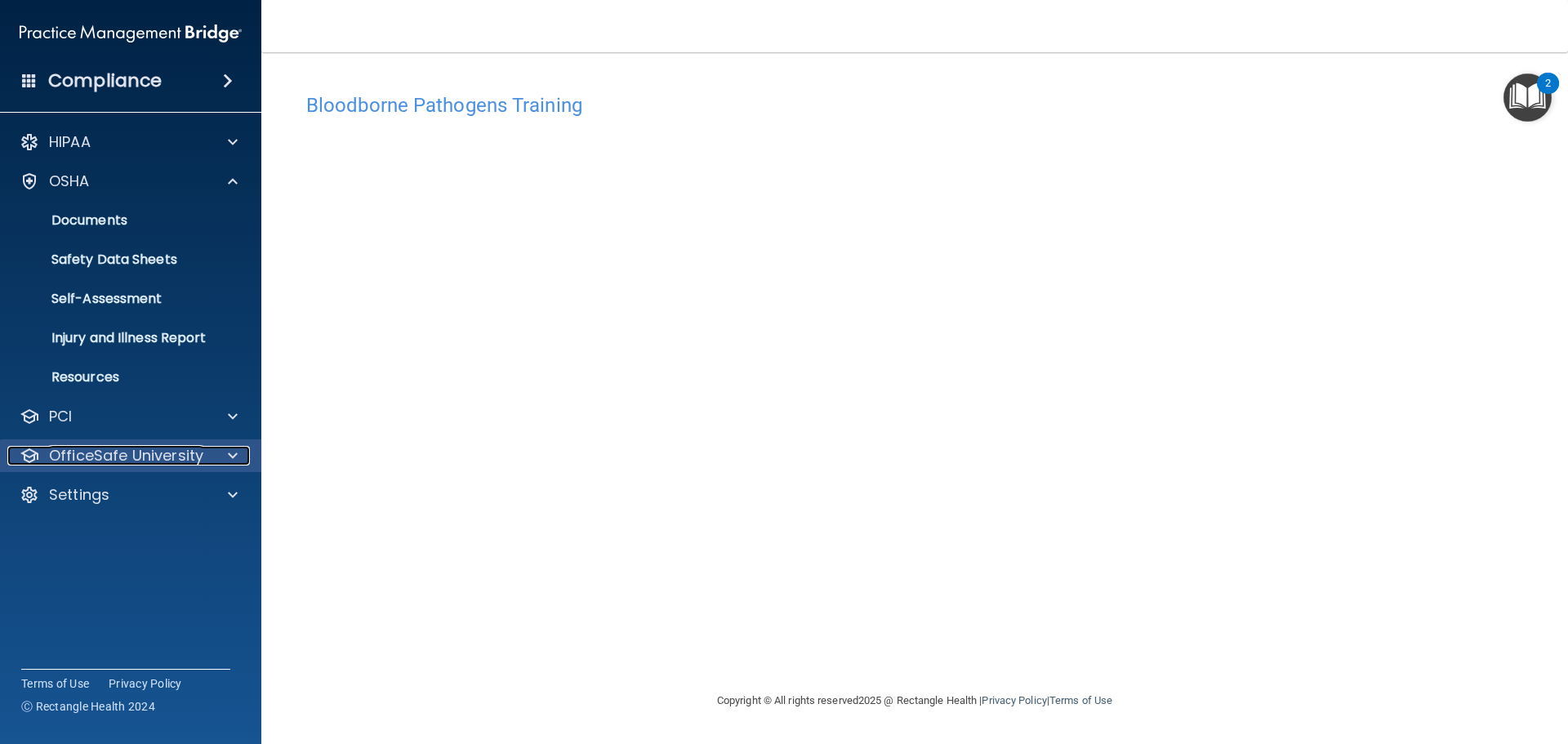
click at [215, 459] on div at bounding box center [231, 456] width 41 height 20
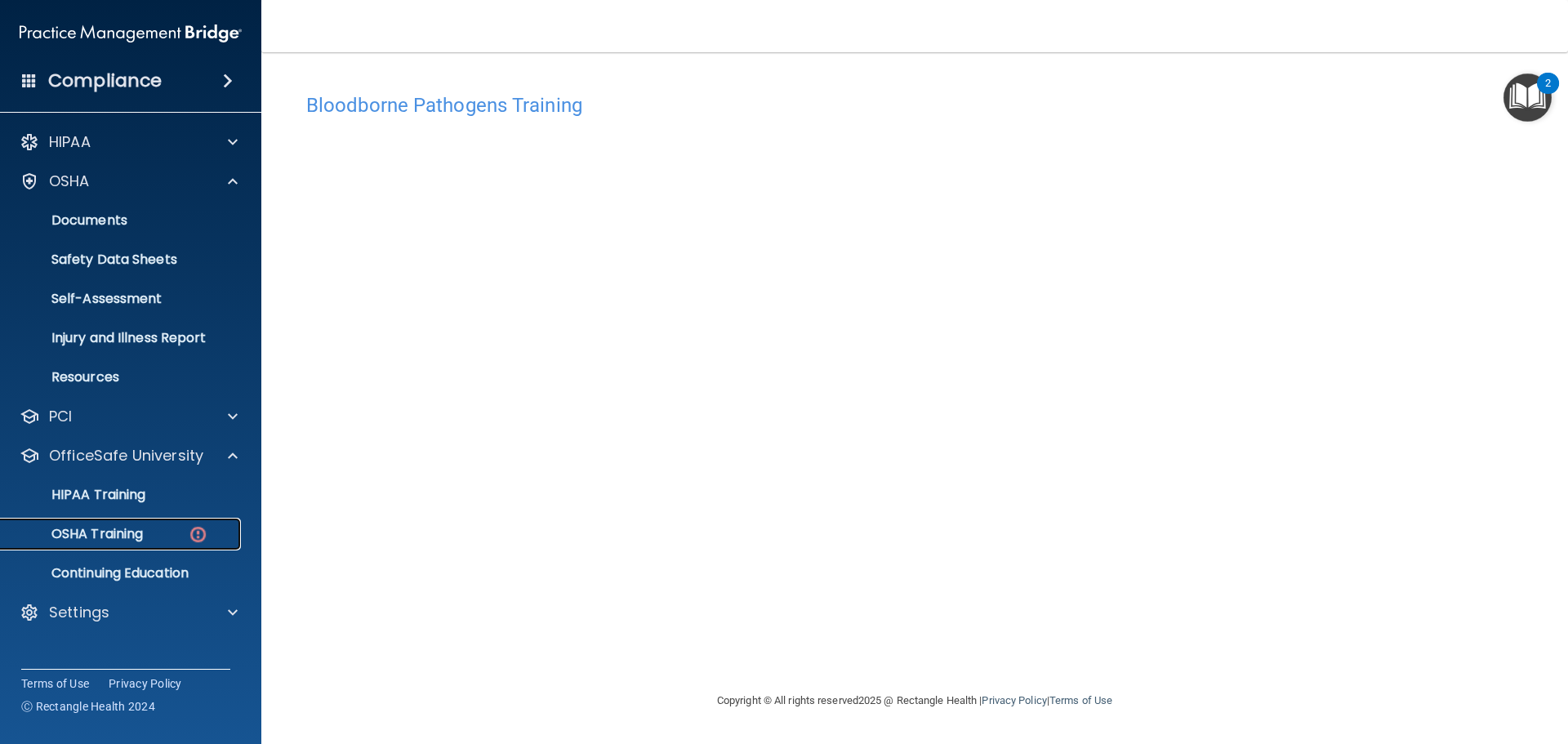
click at [166, 527] on div "OSHA Training" at bounding box center [122, 534] width 223 height 16
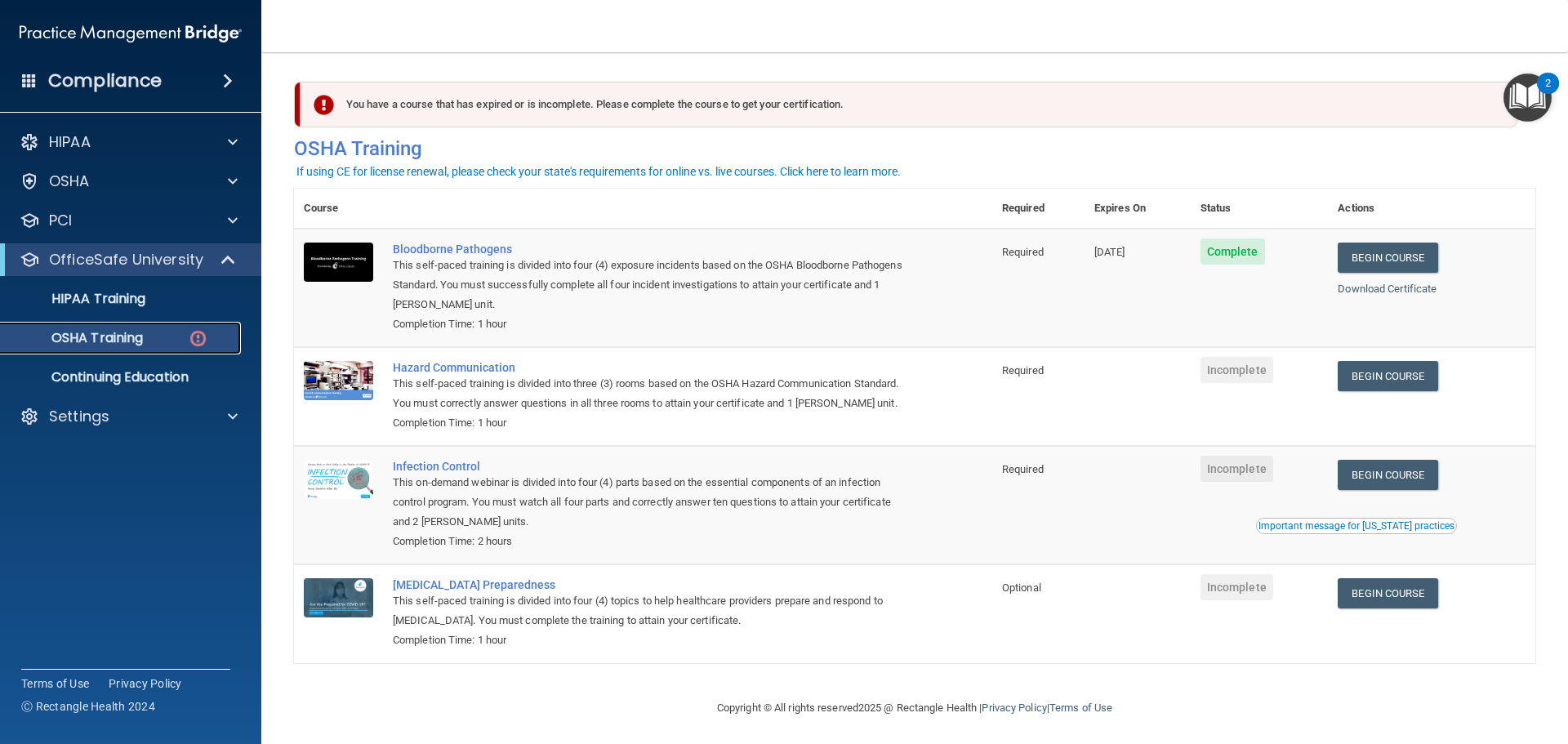
scroll to position [27, 0]
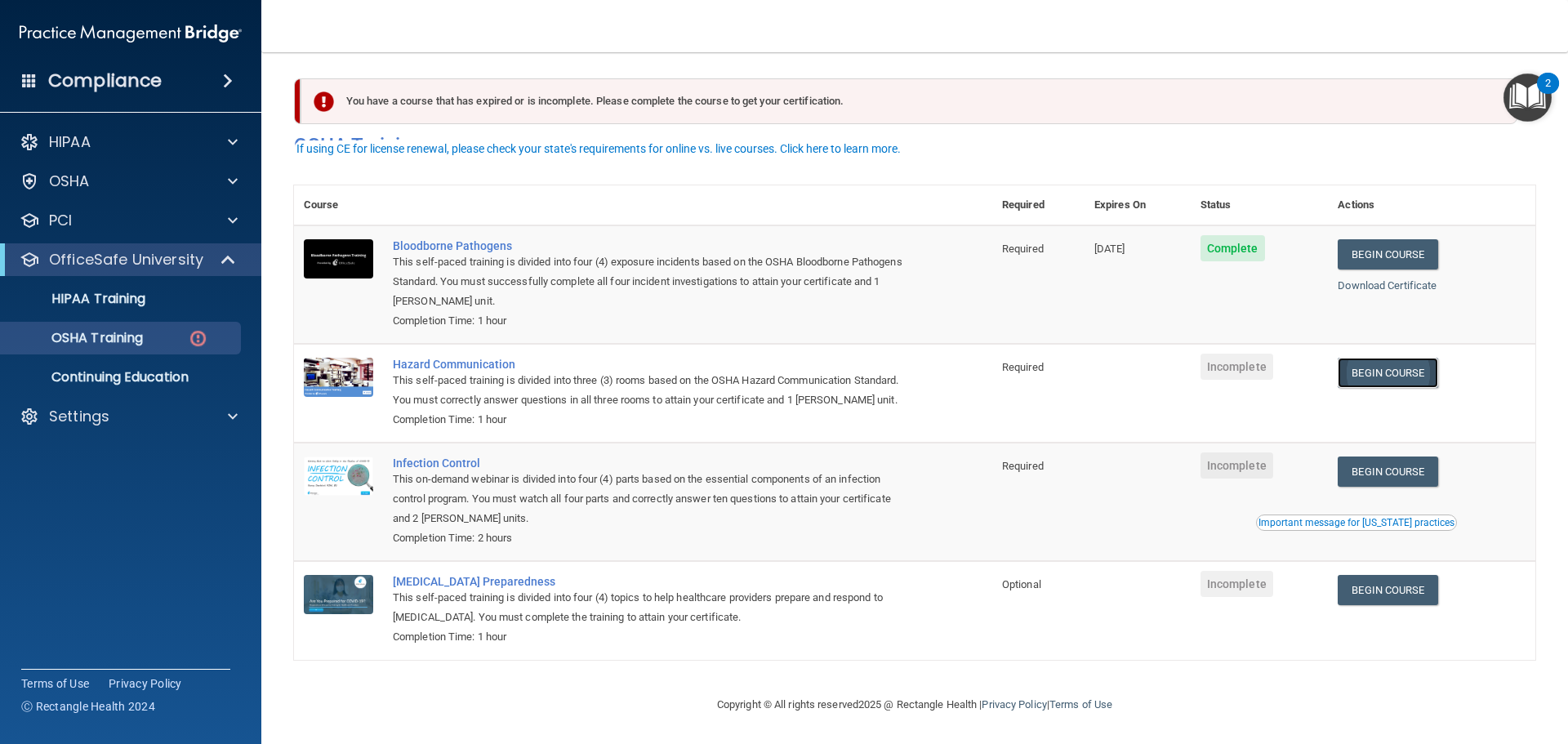
click at [1404, 357] on link "Begin Course" at bounding box center [1388, 372] width 100 height 30
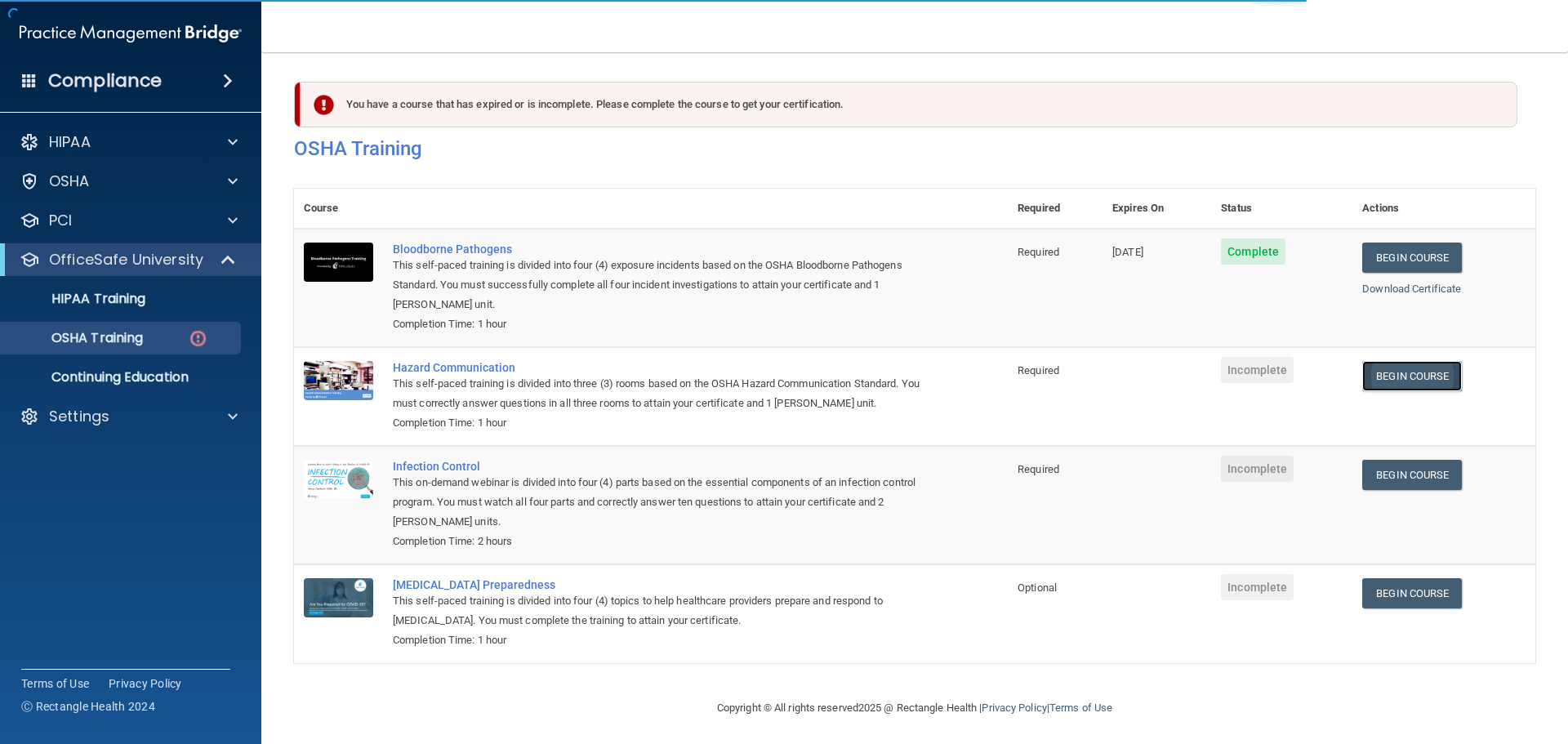
click at [1375, 367] on link "Begin Course" at bounding box center [1413, 376] width 100 height 30
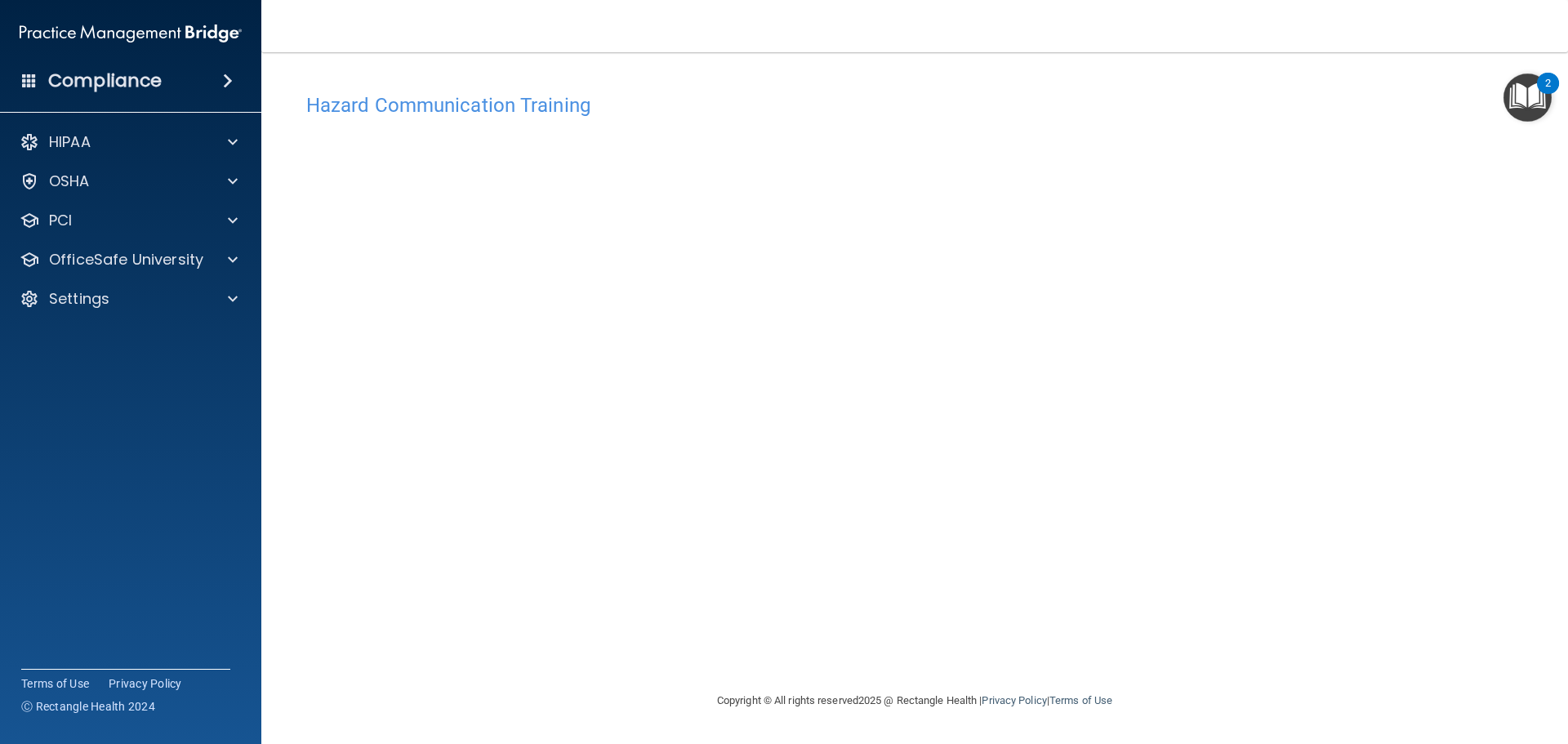
click at [1141, 565] on div "Hazard Communication Training This course doesn’t expire until . Are you sure y…" at bounding box center [915, 388] width 1242 height 606
click at [229, 262] on span at bounding box center [232, 260] width 10 height 20
click at [197, 341] on img at bounding box center [197, 338] width 21 height 21
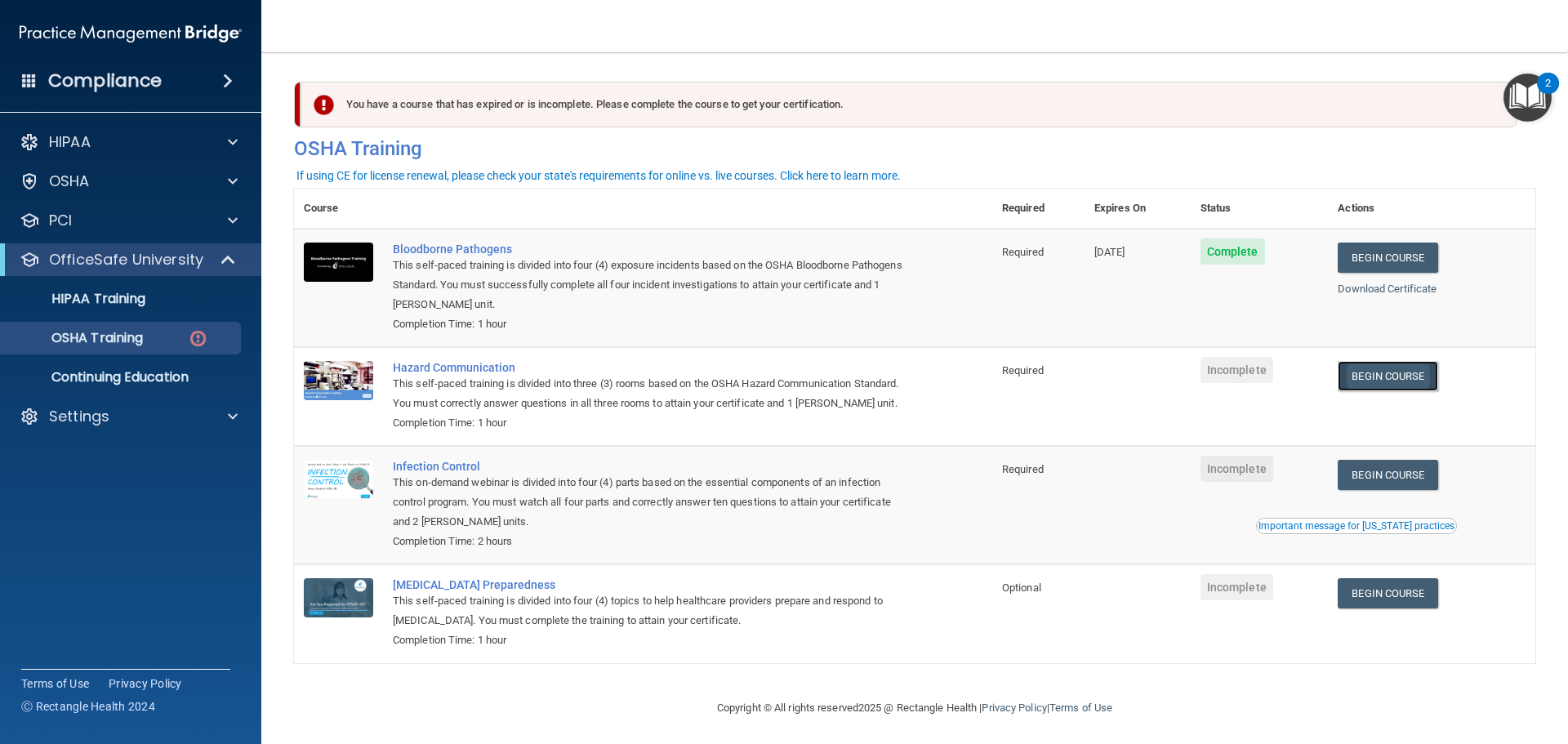
click at [1349, 366] on link "Begin Course" at bounding box center [1388, 376] width 100 height 30
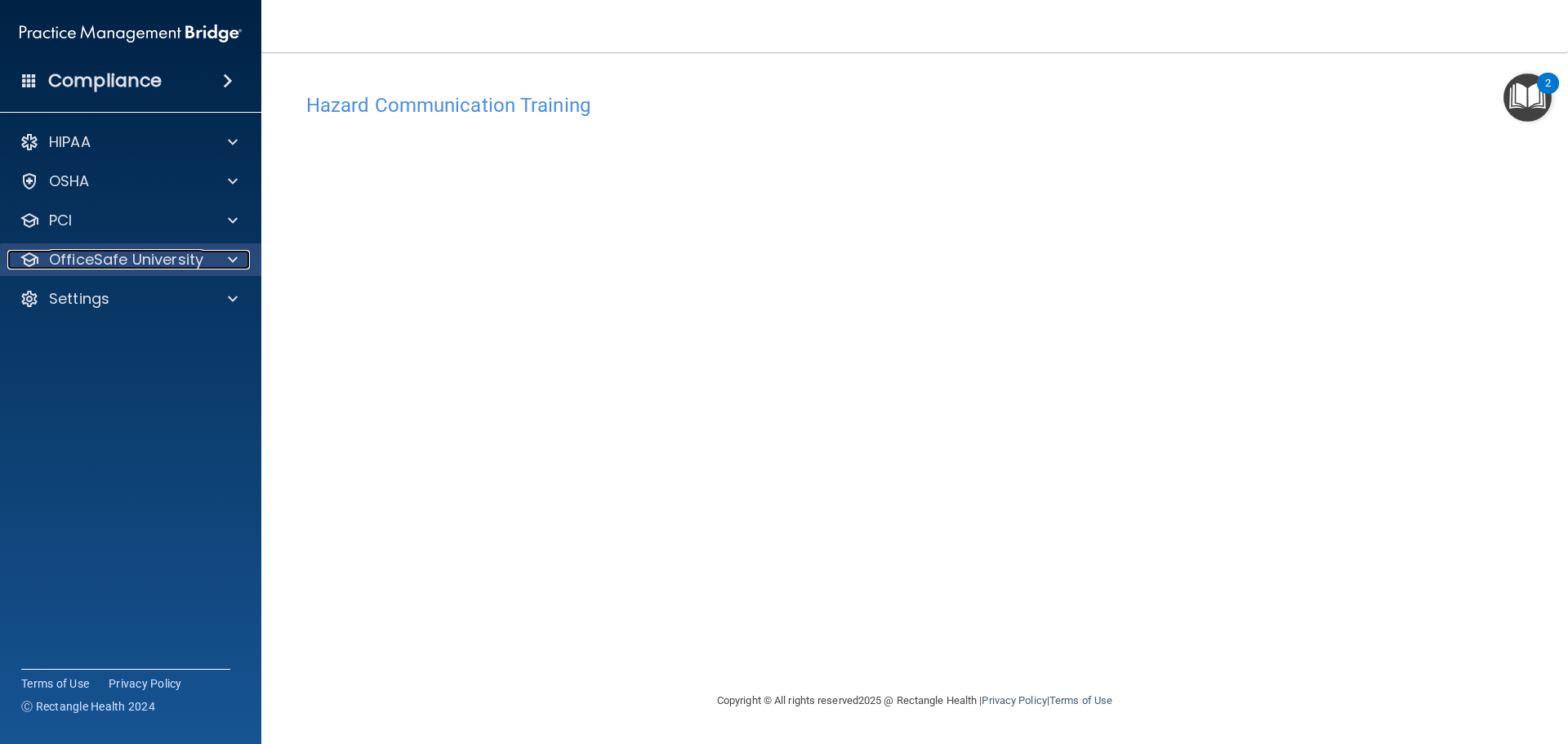
click at [230, 255] on span at bounding box center [232, 260] width 10 height 20
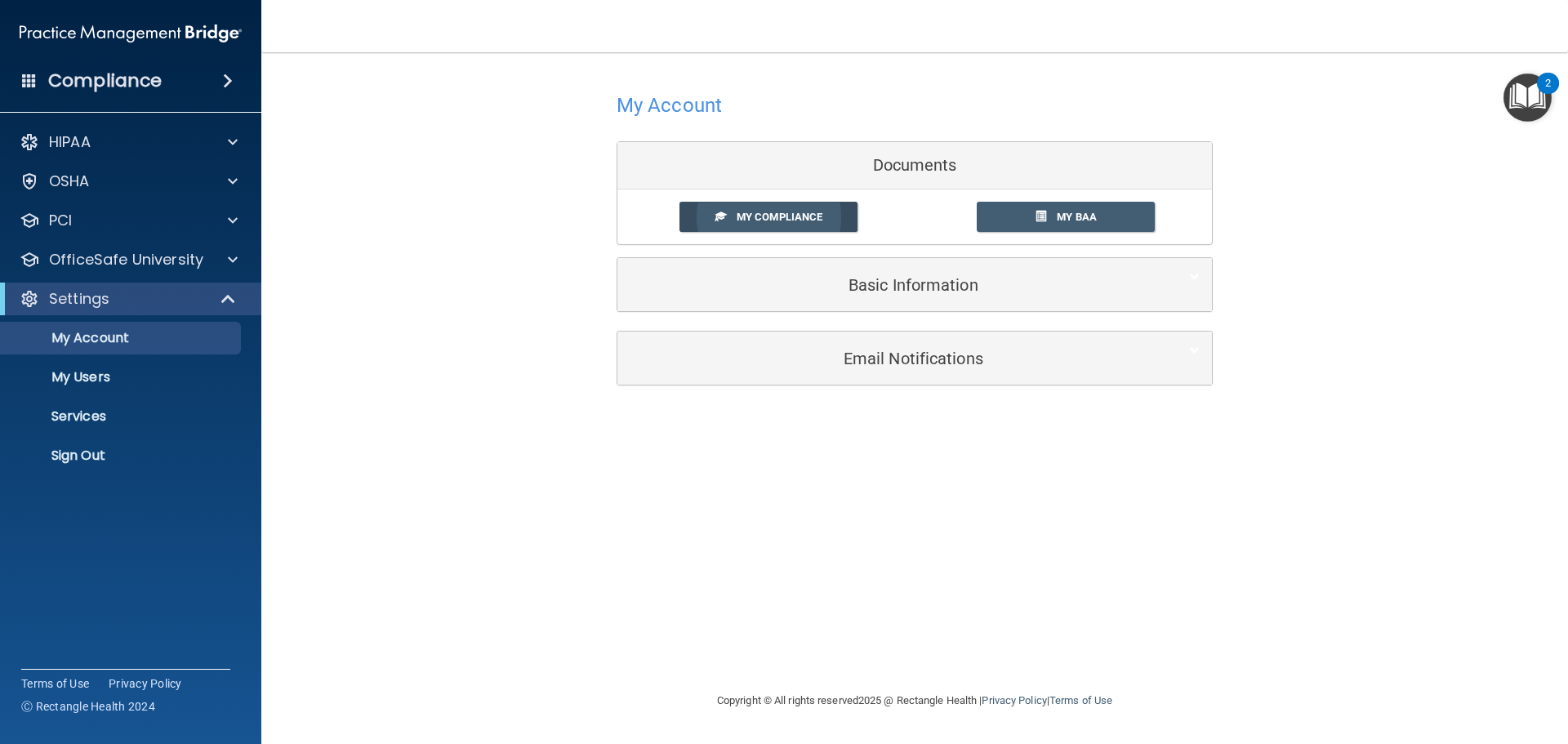
click at [787, 212] on span "My Compliance" at bounding box center [780, 217] width 86 height 13
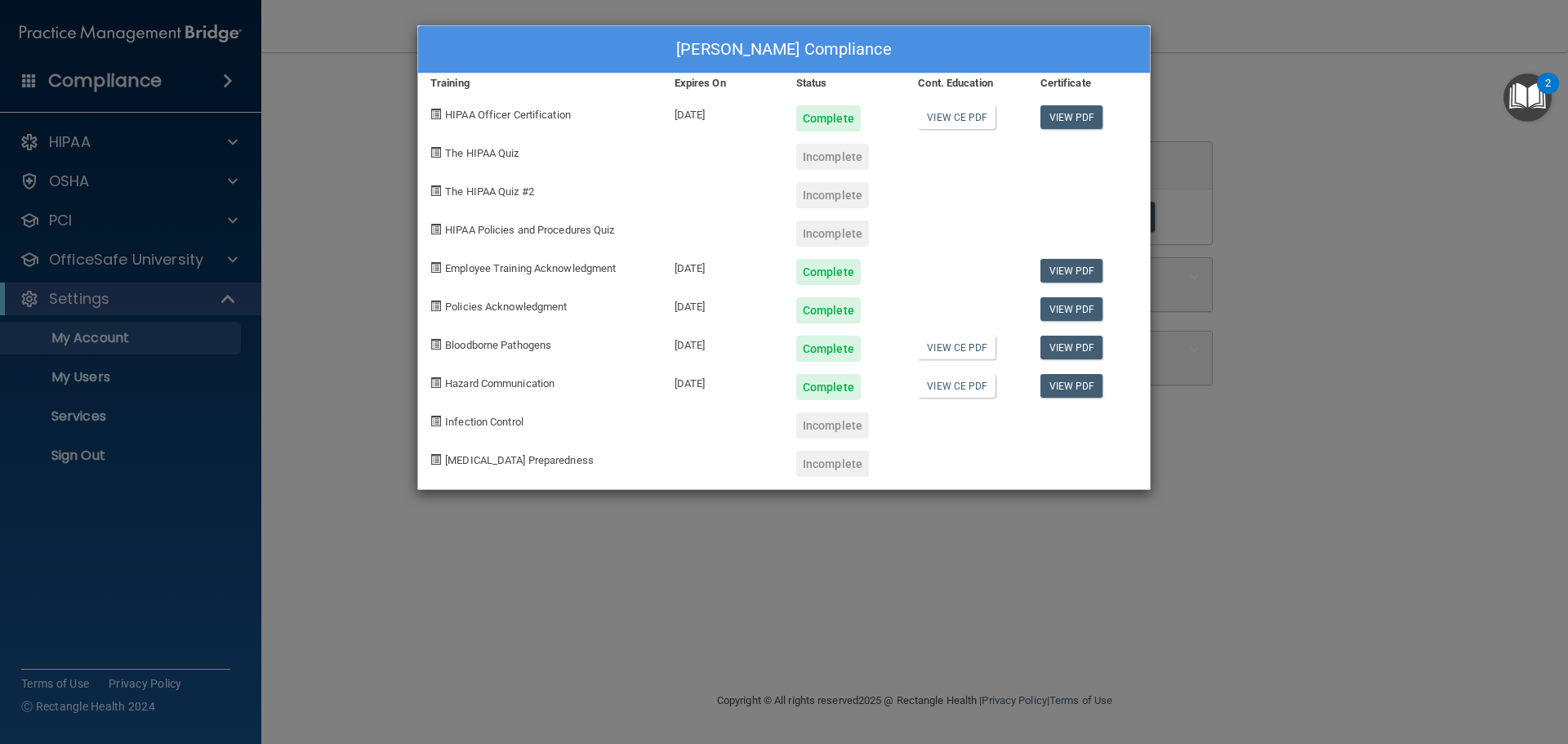
click at [865, 631] on div "Kristal Fairman's Compliance Training Expires On Status Cont. Education Certifi…" at bounding box center [784, 372] width 1568 height 744
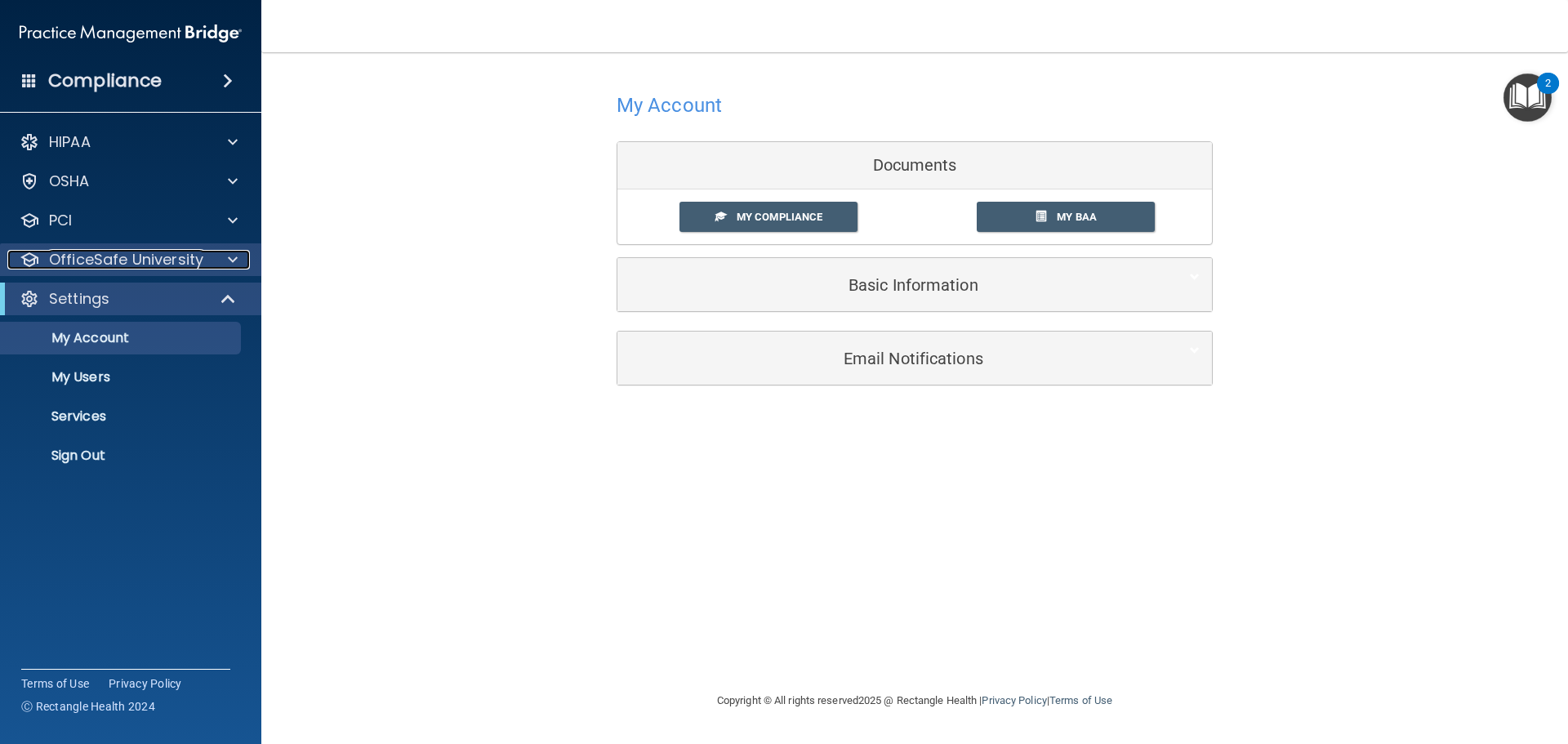
click at [172, 263] on p "OfficeSafe University" at bounding box center [126, 260] width 155 height 20
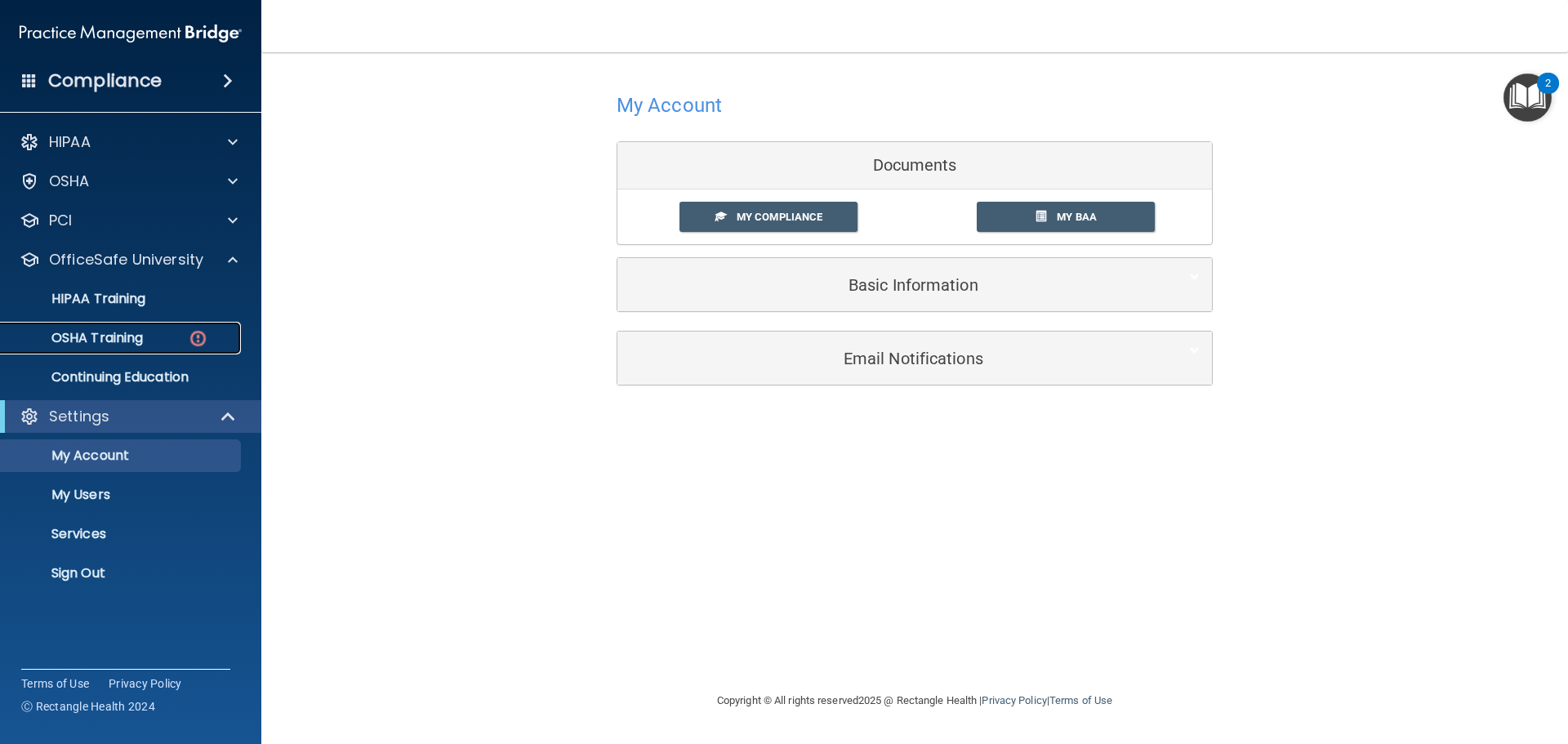
click at [193, 337] on img at bounding box center [197, 338] width 21 height 21
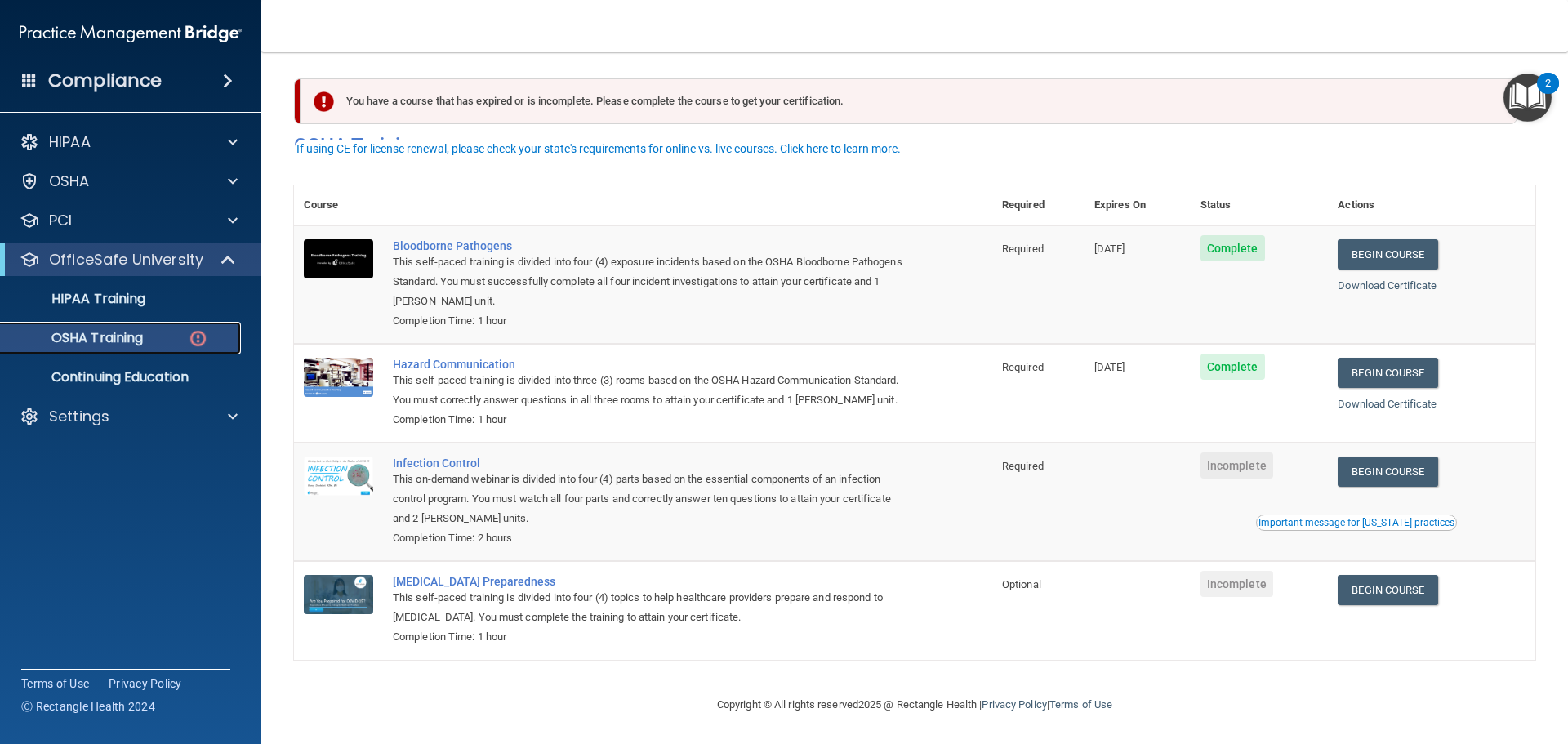
scroll to position [27, 0]
click at [1395, 591] on link "Begin Course" at bounding box center [1388, 590] width 100 height 30
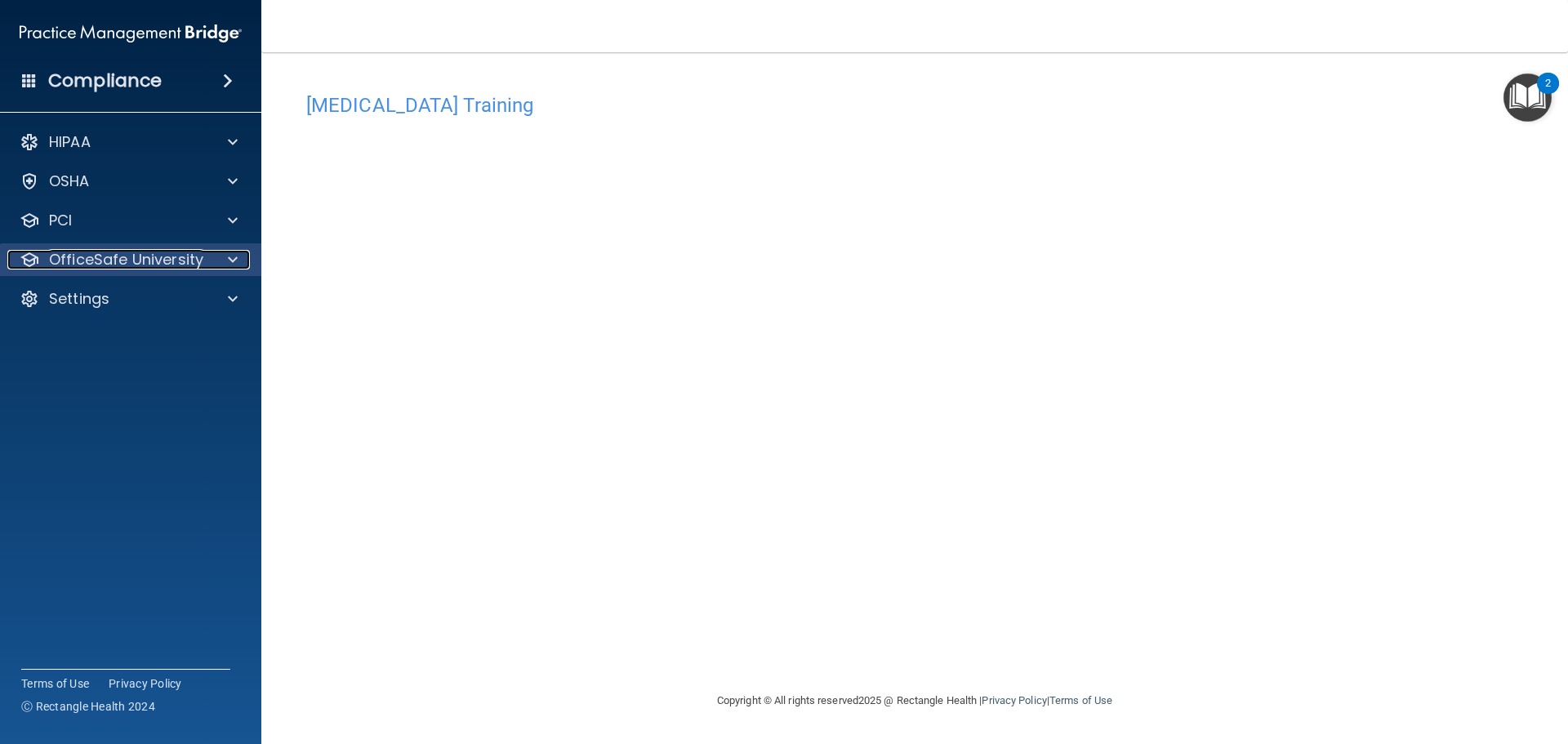
click at [205, 266] on div "OfficeSafe University" at bounding box center [108, 260] width 203 height 20
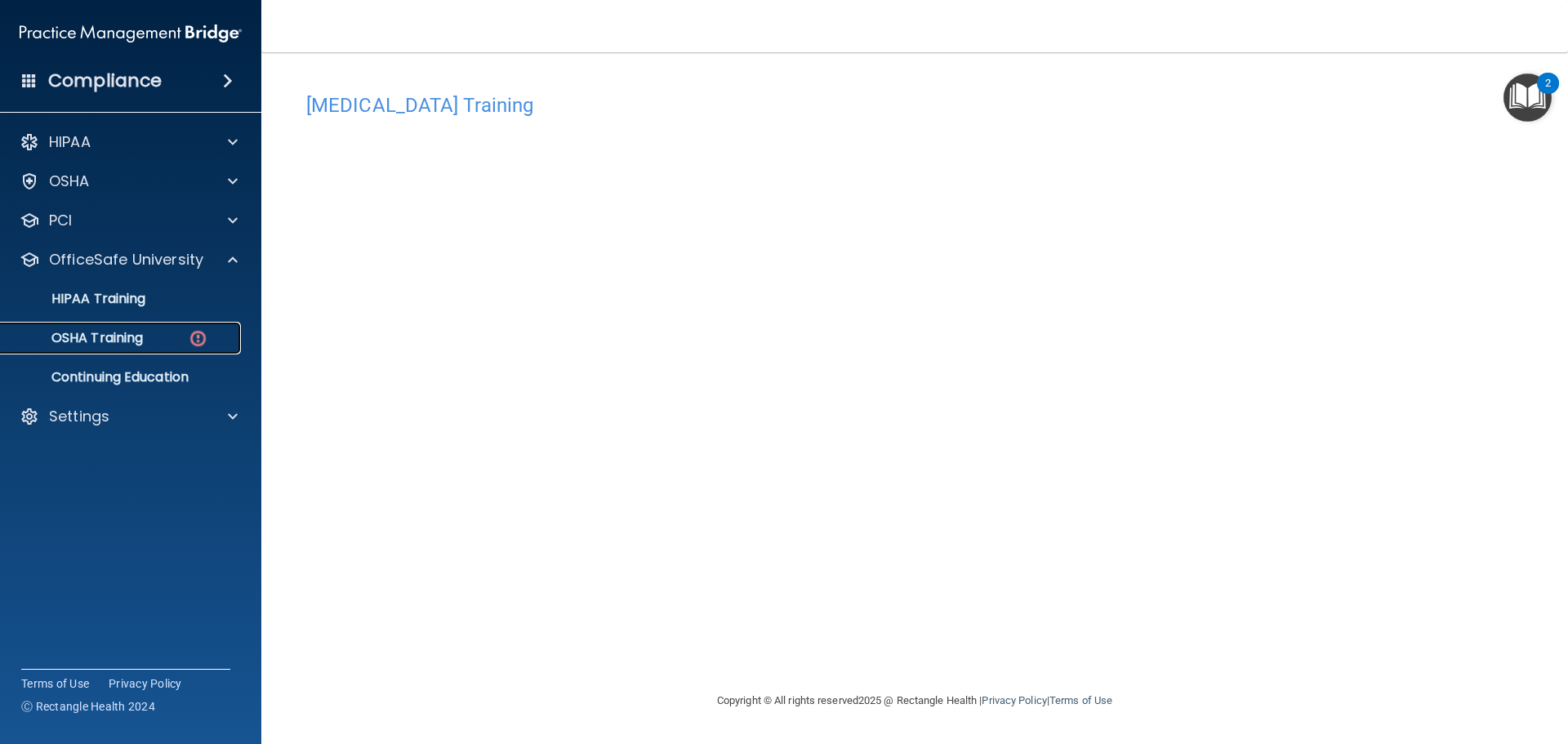
click at [214, 336] on div "OSHA Training" at bounding box center [122, 338] width 223 height 16
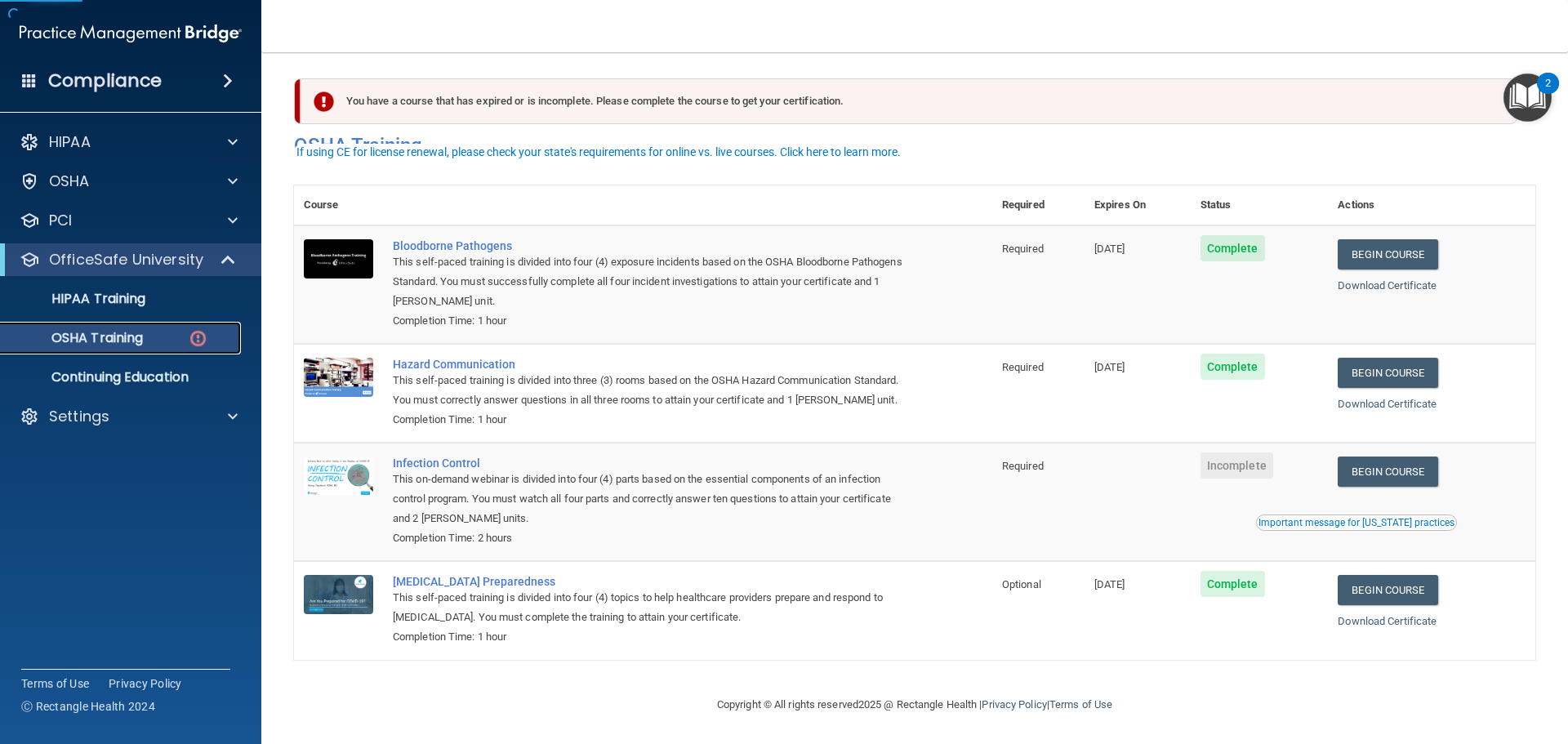
scroll to position [27, 0]
click at [1391, 476] on link "Begin Course" at bounding box center [1388, 472] width 100 height 30
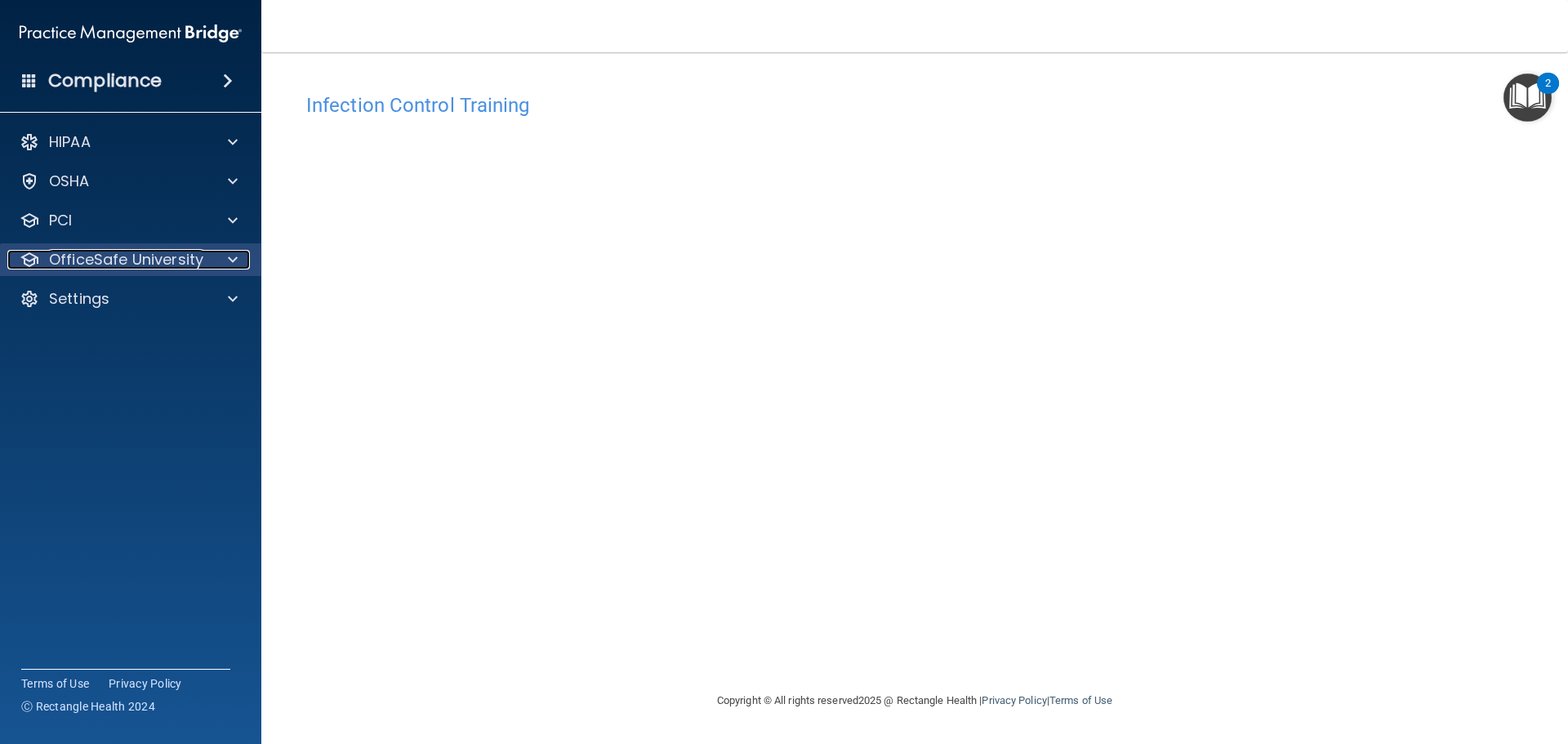
click at [214, 262] on div at bounding box center [231, 260] width 41 height 20
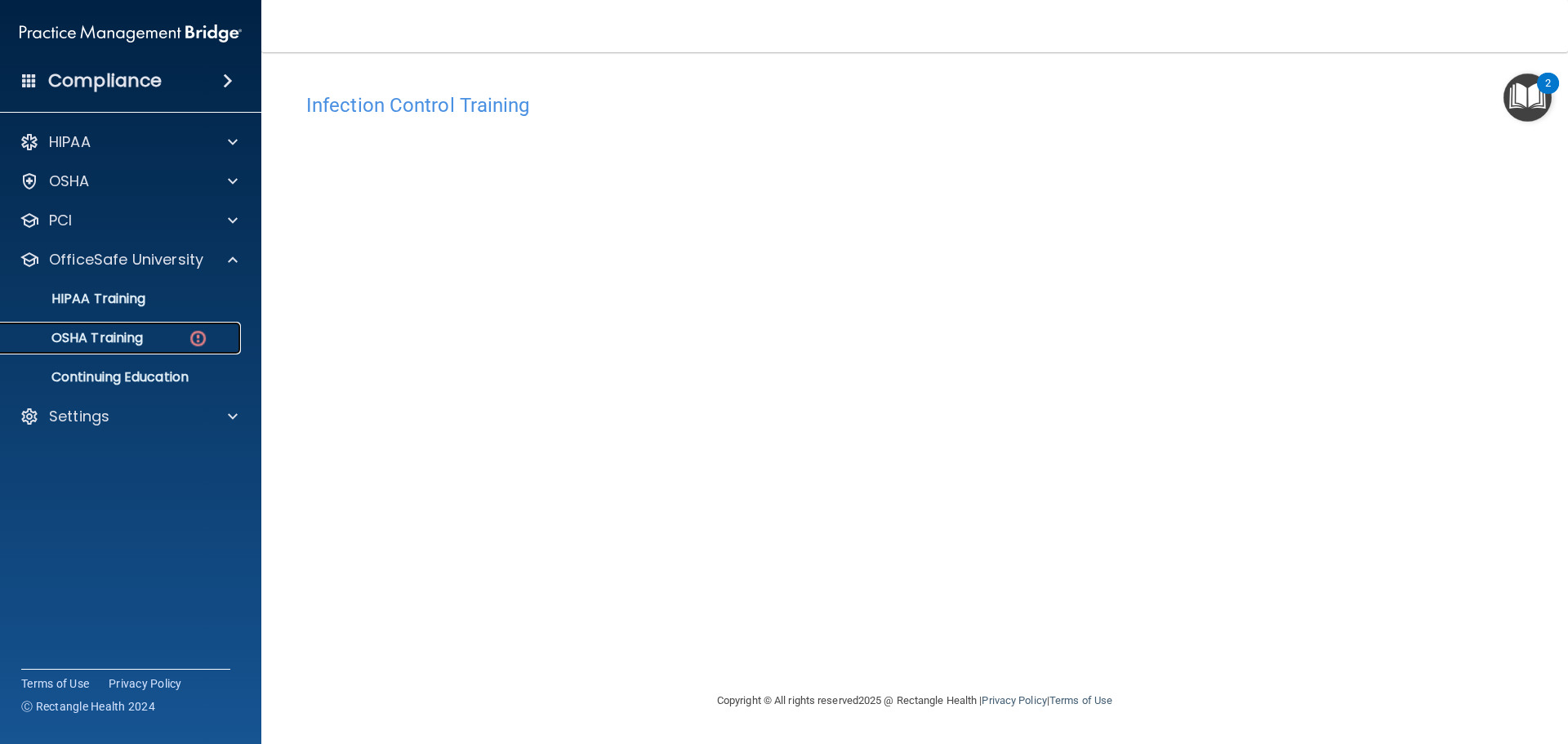
click at [189, 347] on img at bounding box center [197, 338] width 21 height 21
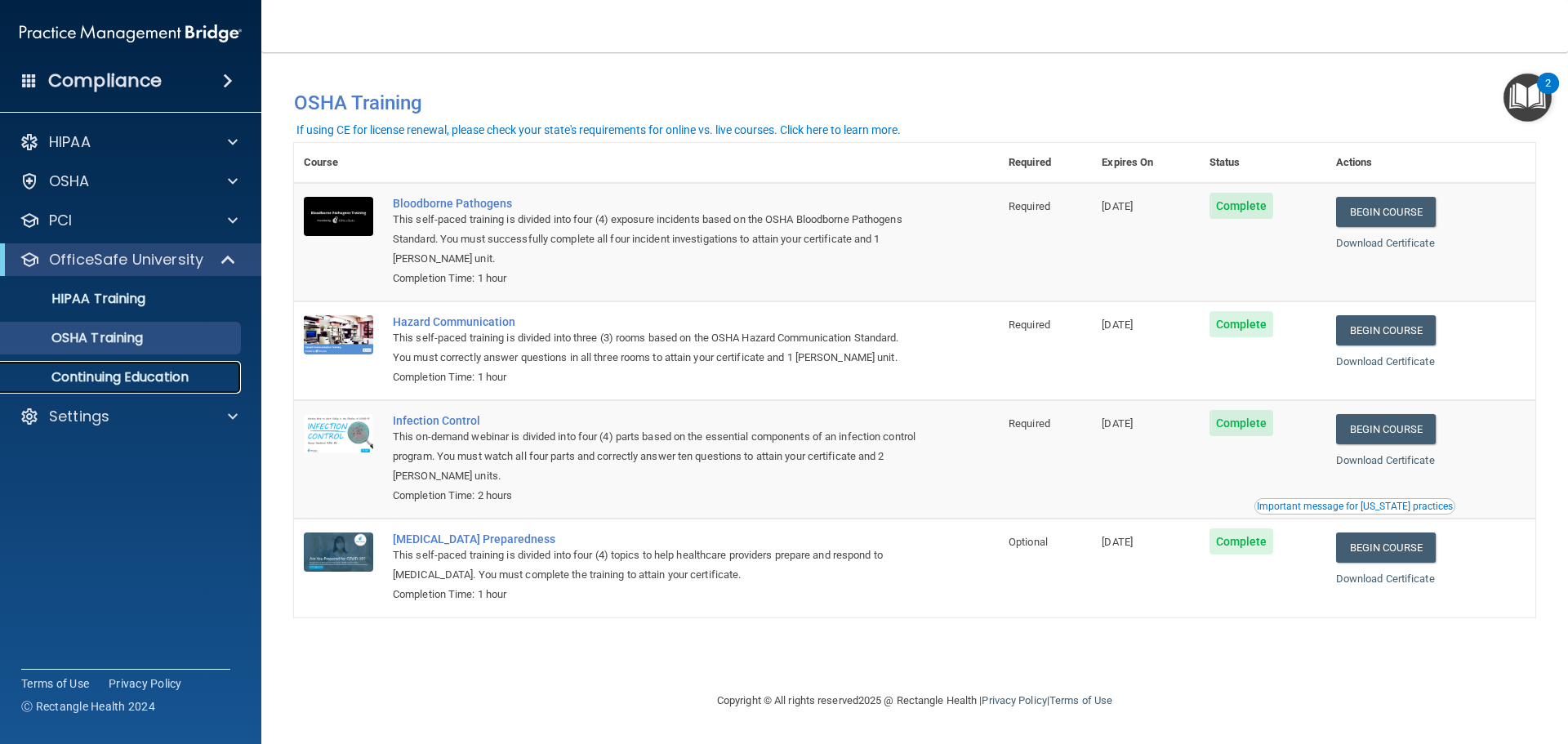
click at [197, 376] on p "Continuing Education" at bounding box center [122, 377] width 223 height 16
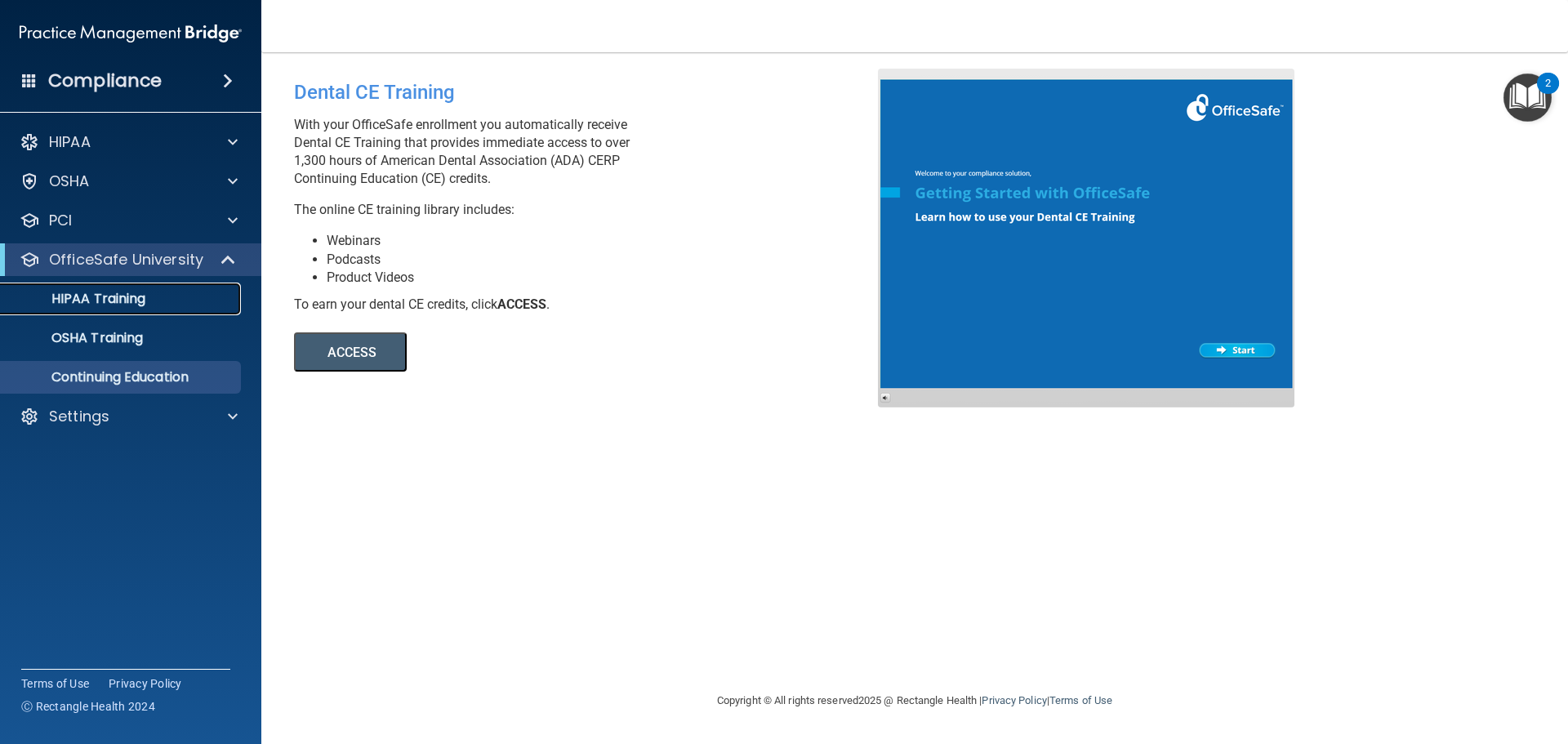
click at [121, 292] on p "HIPAA Training" at bounding box center [78, 298] width 135 height 16
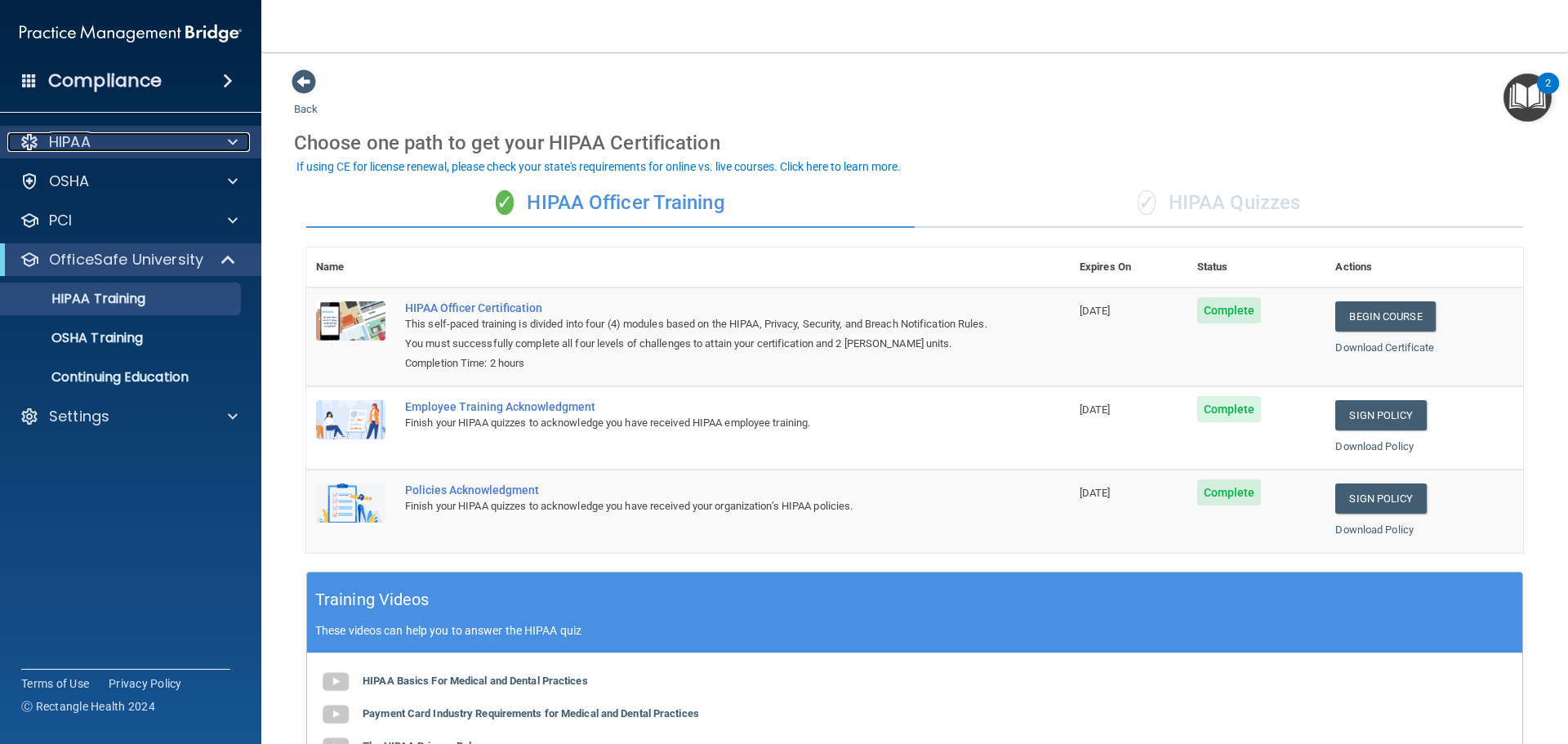
click at [167, 140] on div "HIPAA" at bounding box center [108, 142] width 203 height 20
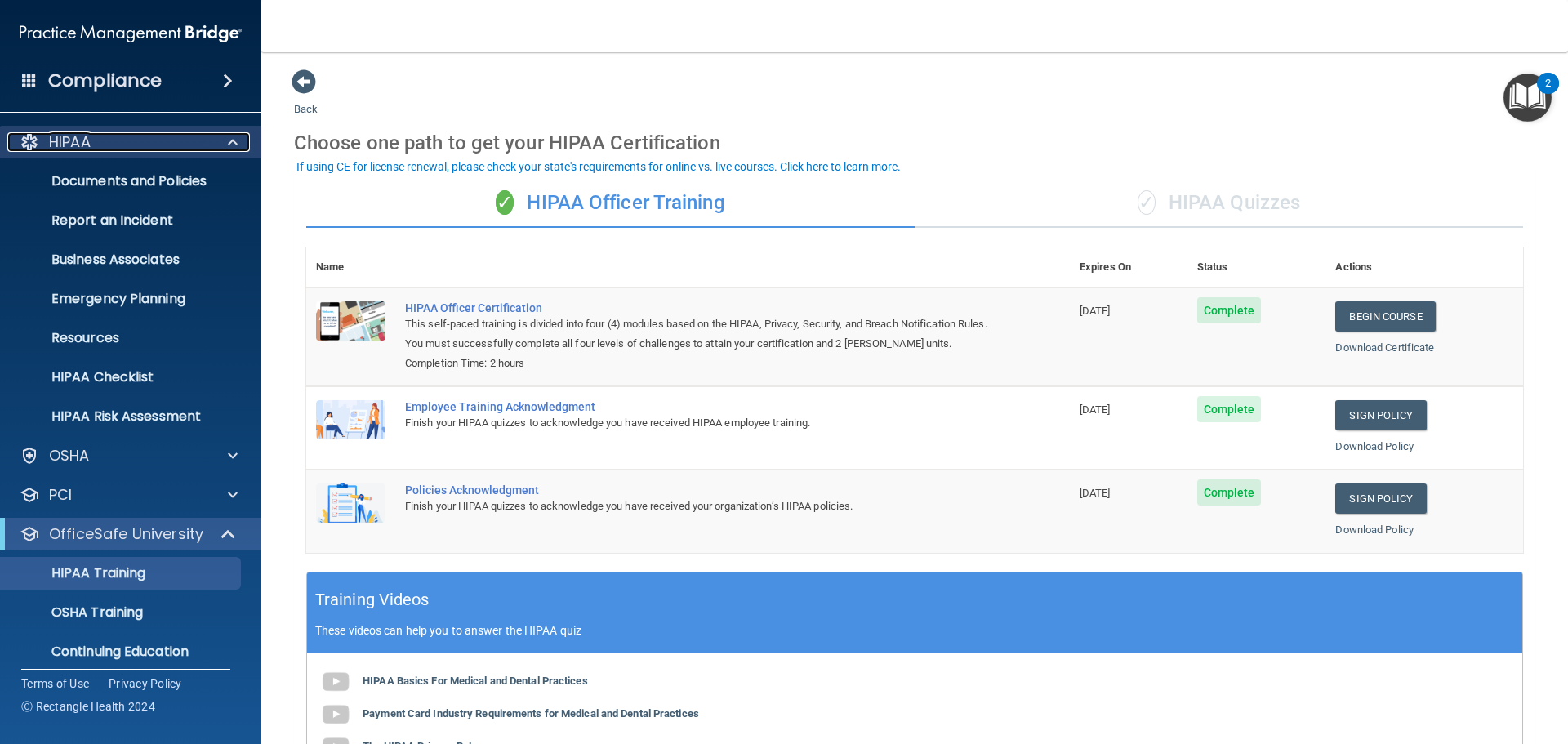
click at [167, 140] on div "HIPAA" at bounding box center [108, 142] width 203 height 20
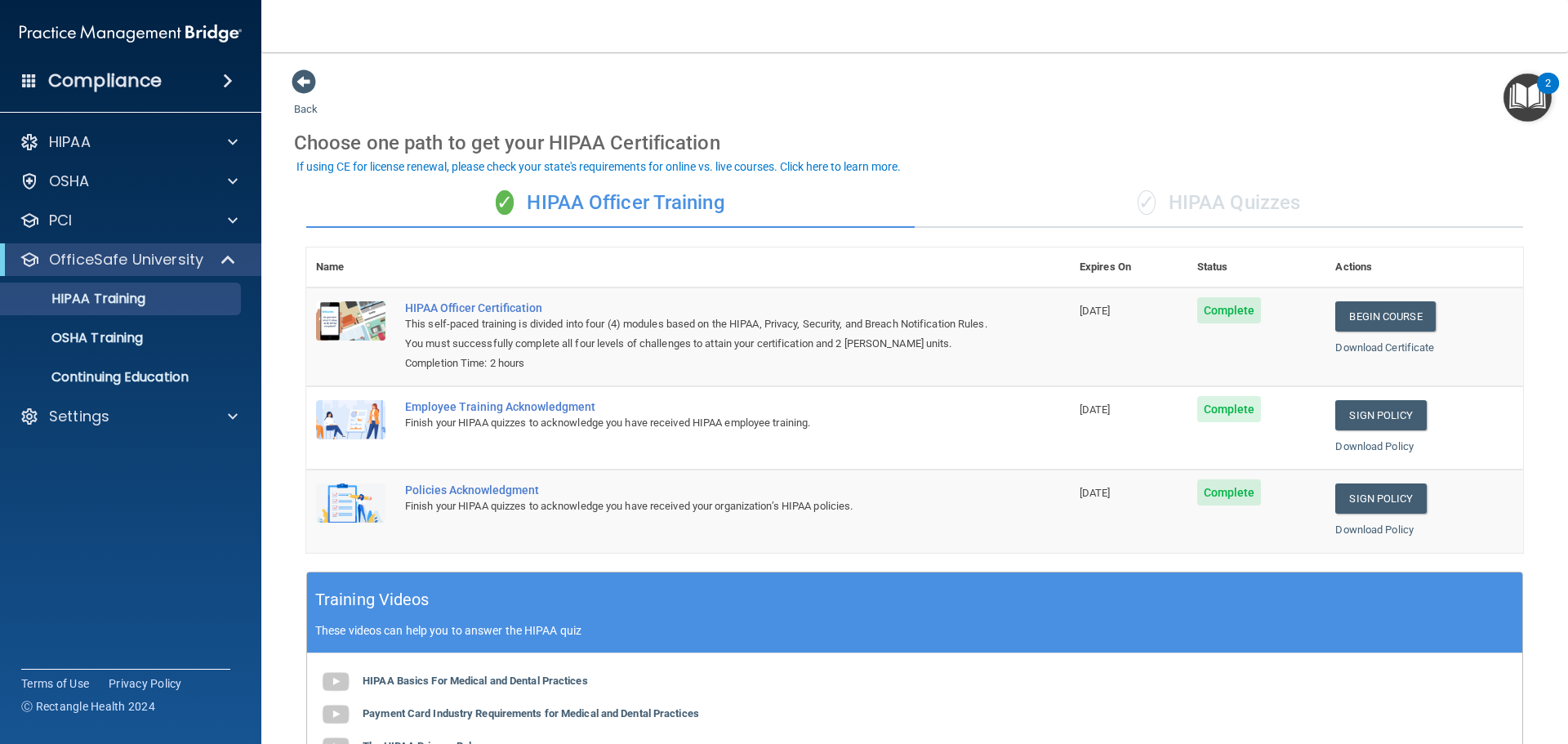
click at [1533, 101] on img "Open Resource Center, 2 new notifications" at bounding box center [1528, 97] width 48 height 48
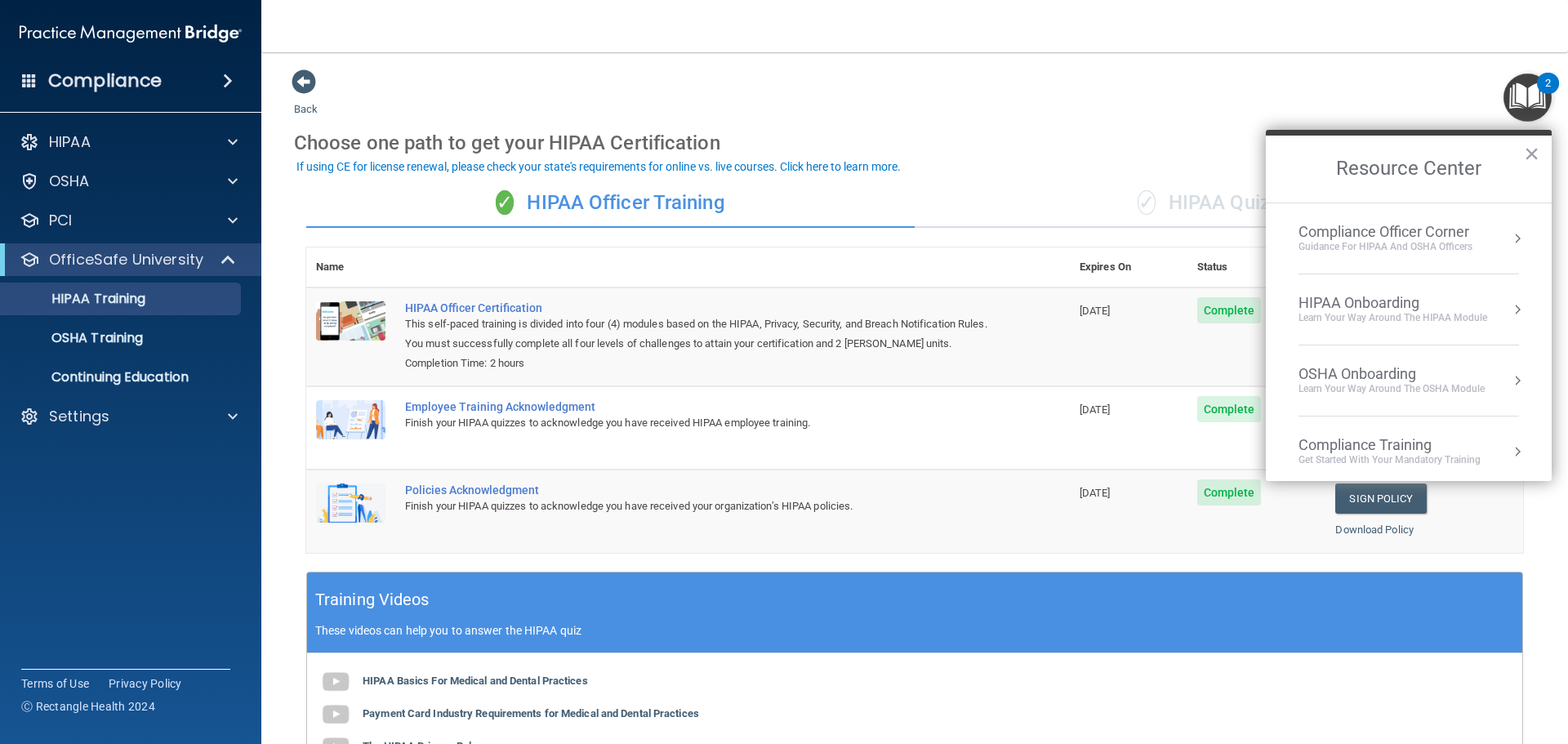
click at [1495, 301] on div "HIPAA Onboarding Learn Your Way around the HIPAA module" at bounding box center [1409, 309] width 221 height 31
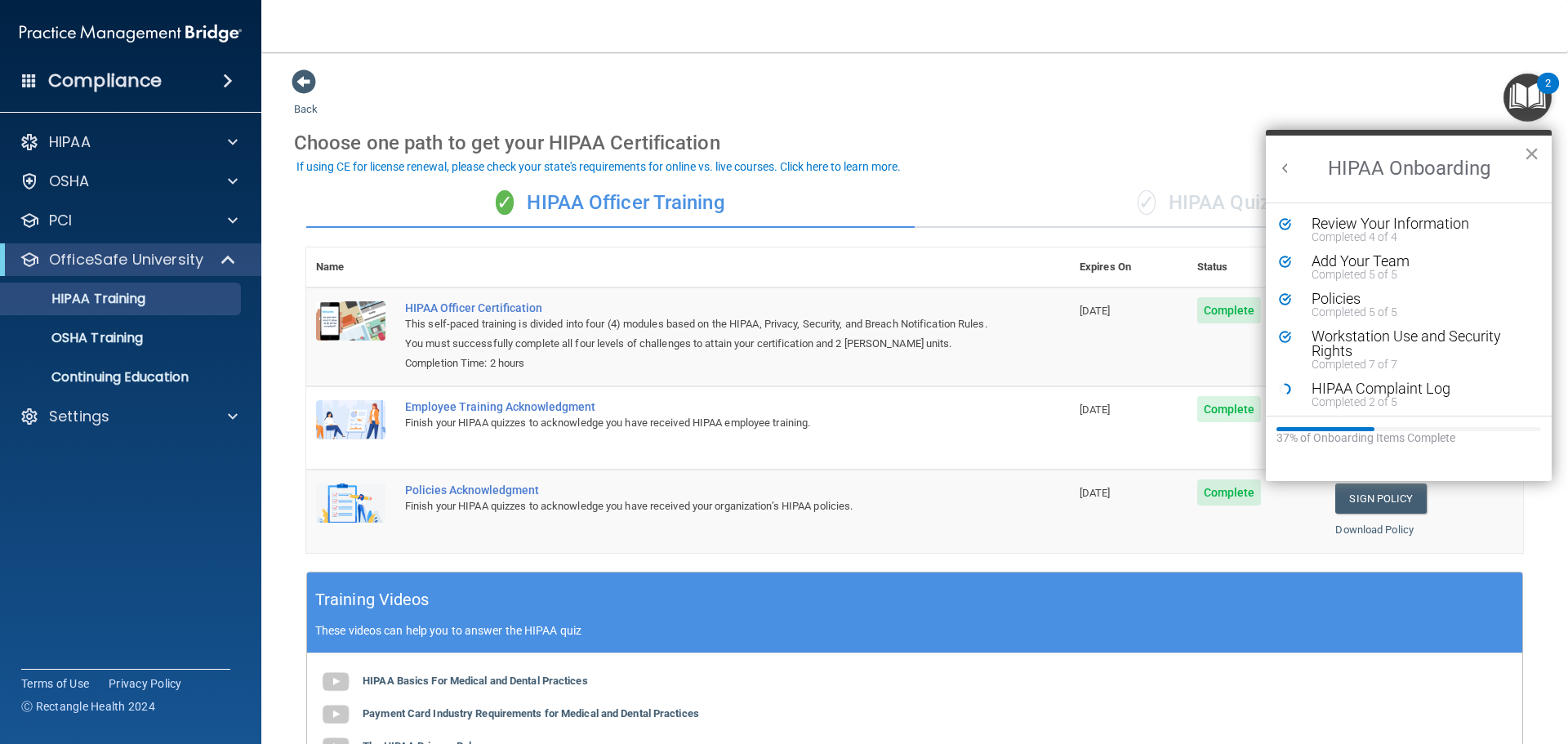
click at [1535, 146] on button "×" at bounding box center [1531, 153] width 15 height 26
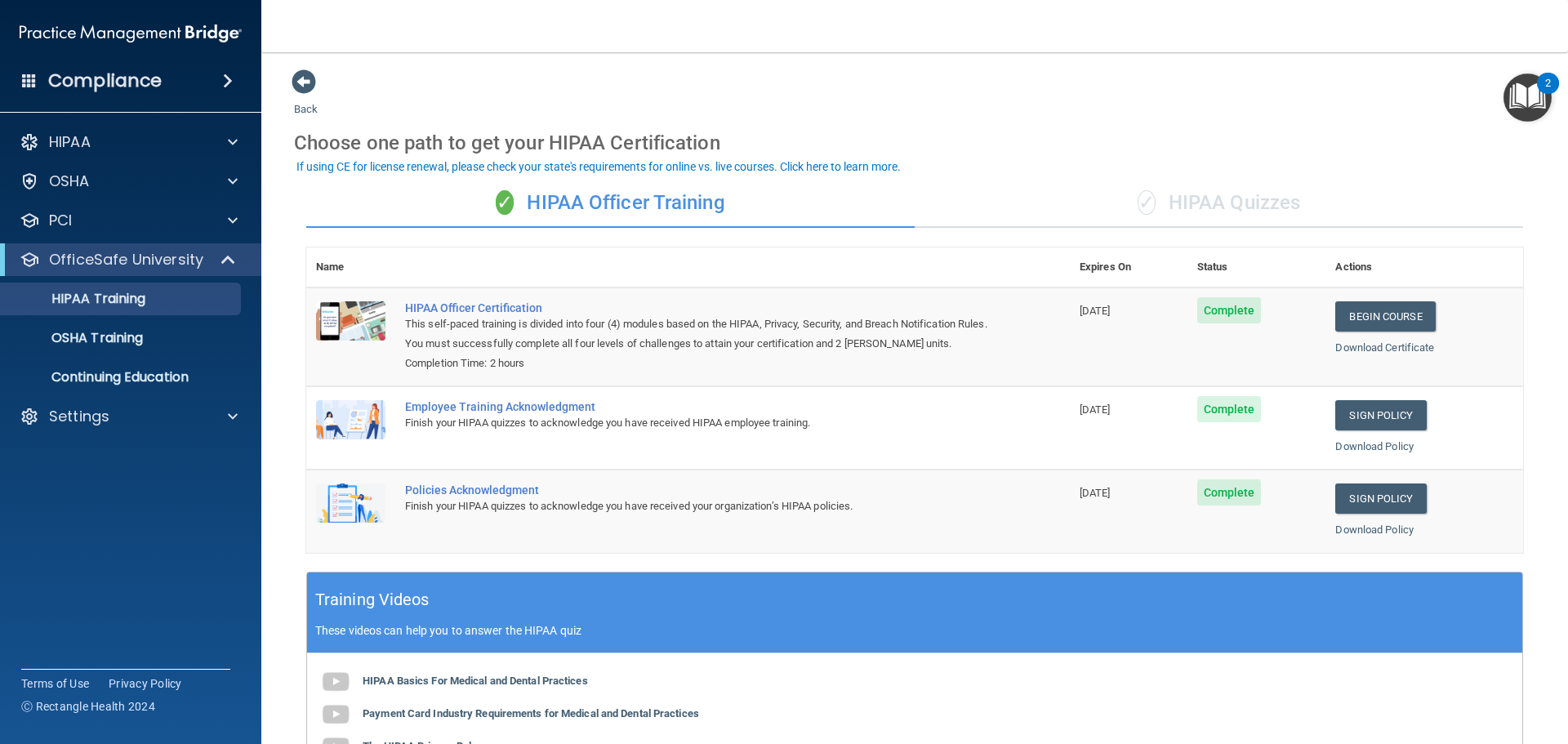
drag, startPoint x: 1530, startPoint y: 91, endPoint x: 1530, endPoint y: 110, distance: 19.0
click at [1530, 92] on img "Open Resource Center, 2 new notifications" at bounding box center [1528, 97] width 48 height 48
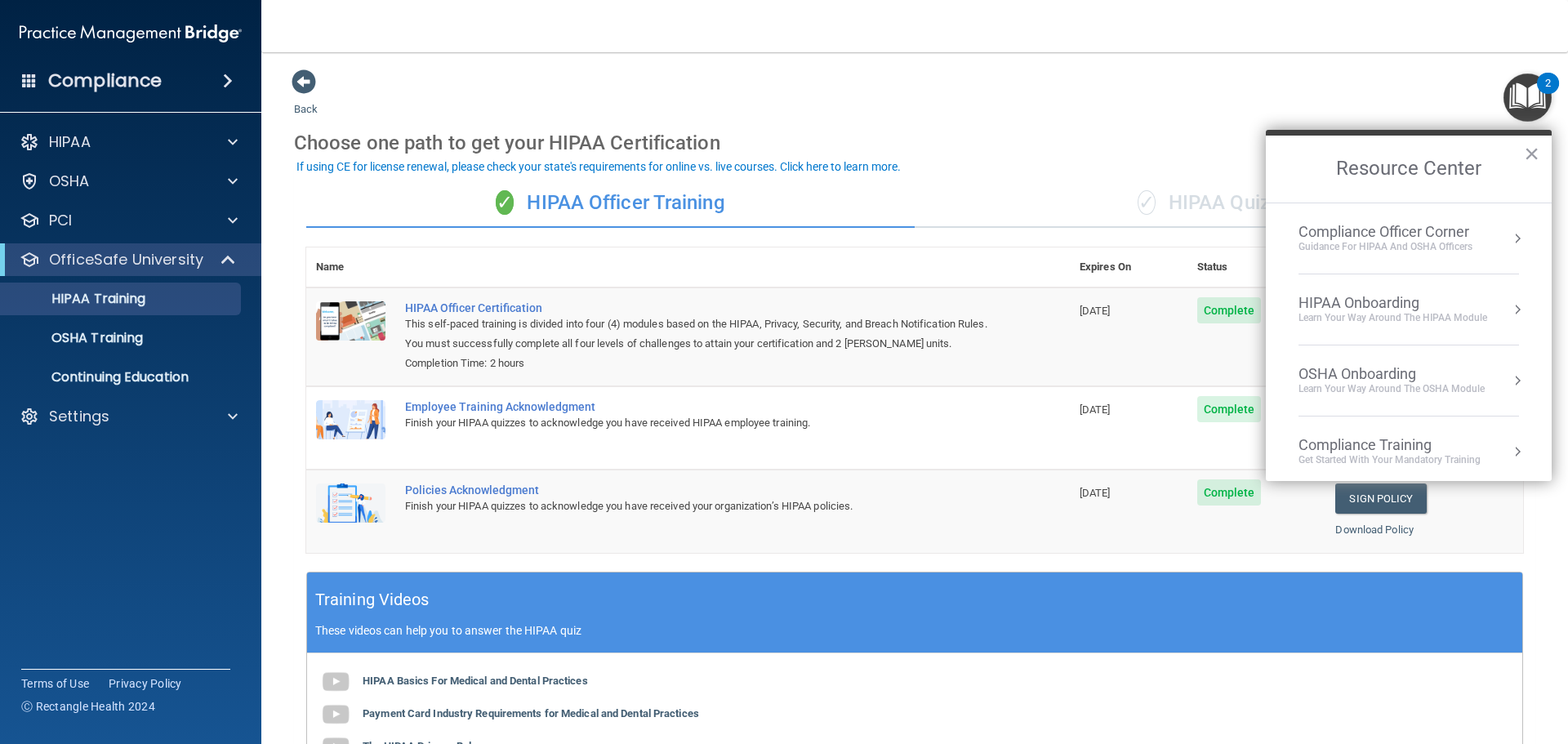
click at [1421, 378] on div "OSHA Onboarding" at bounding box center [1392, 374] width 186 height 18
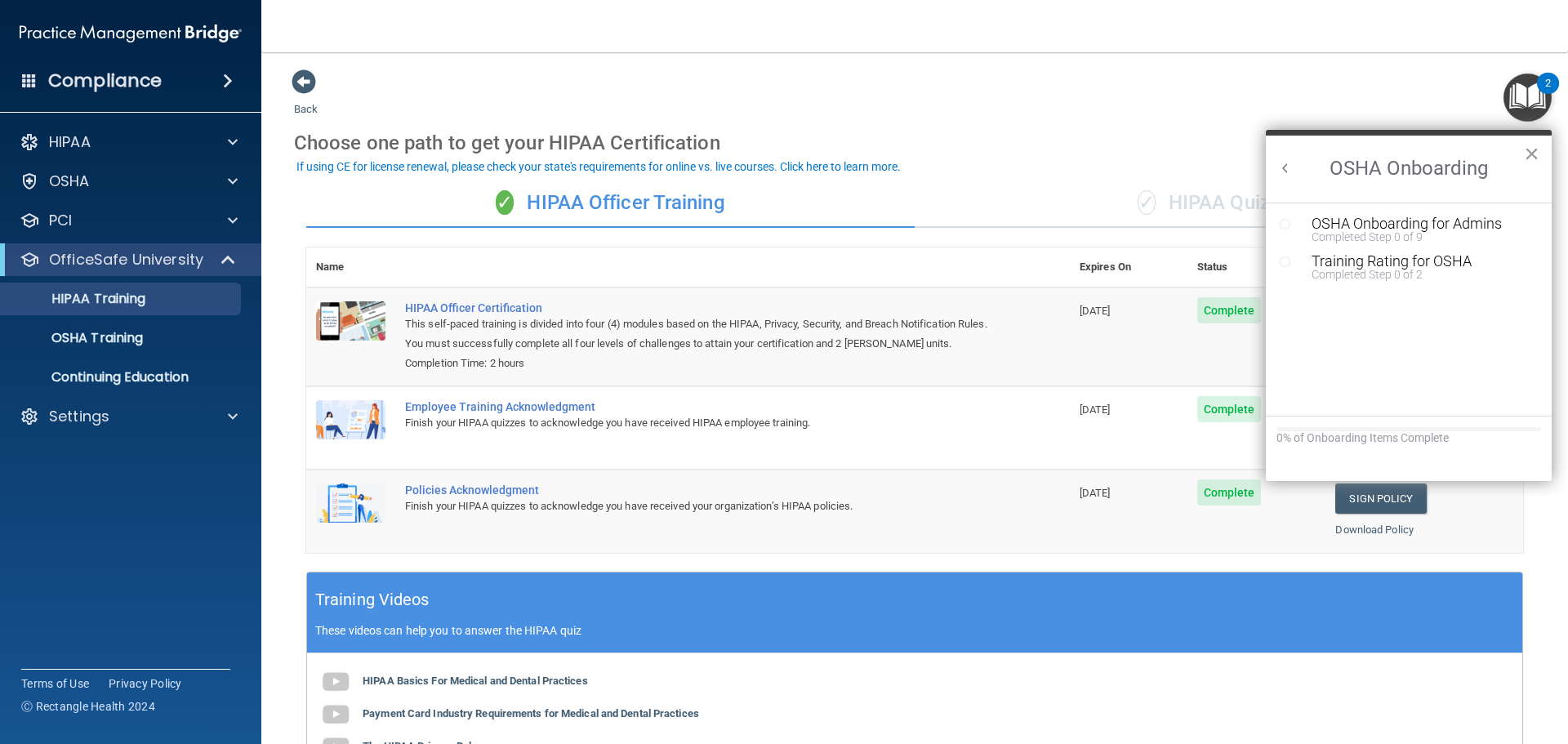
click at [1530, 151] on button "×" at bounding box center [1531, 153] width 15 height 26
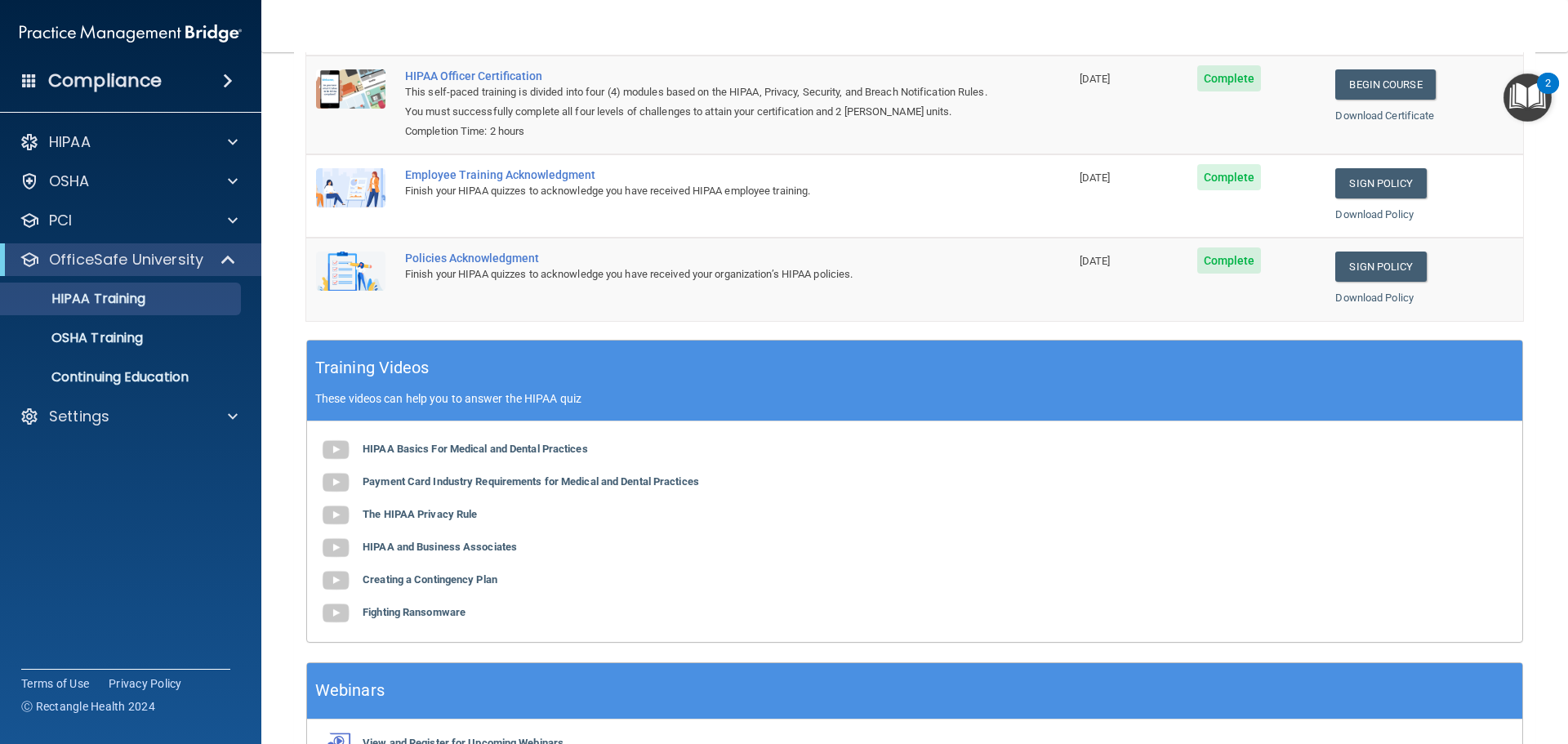
scroll to position [9, 0]
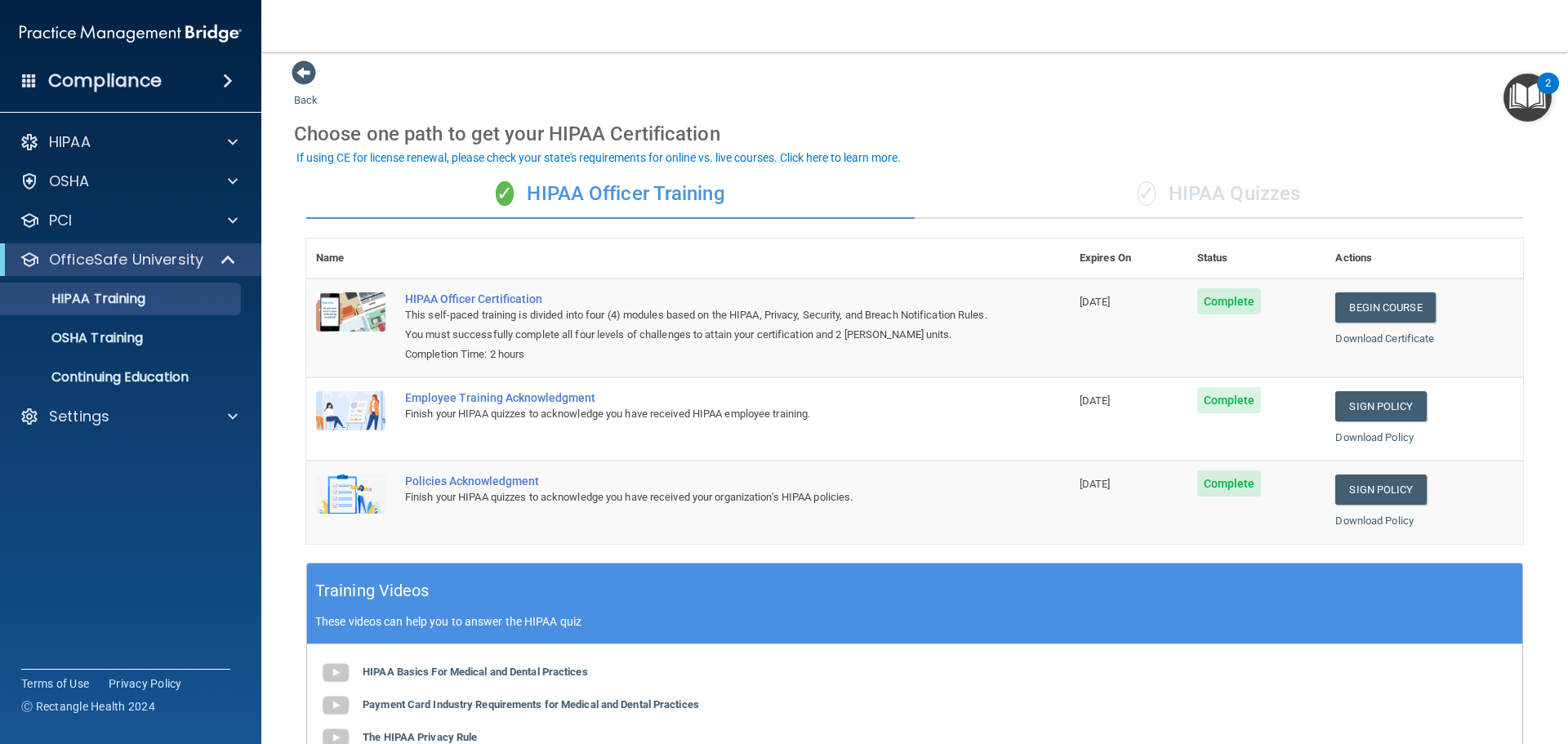
click at [1216, 195] on div "✓ HIPAA Quizzes" at bounding box center [1219, 194] width 608 height 49
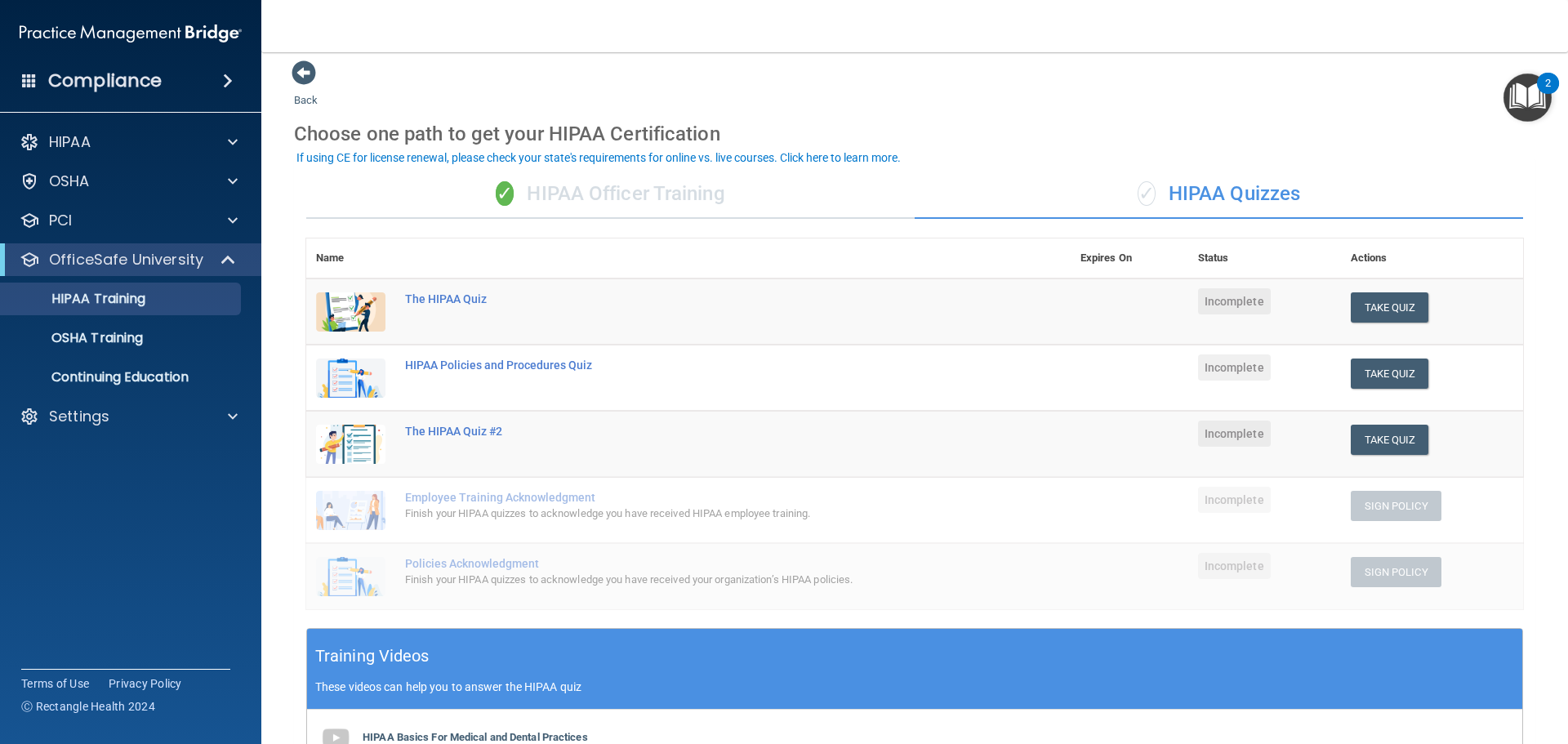
click at [585, 185] on div "✓ HIPAA Officer Training" at bounding box center [610, 194] width 608 height 49
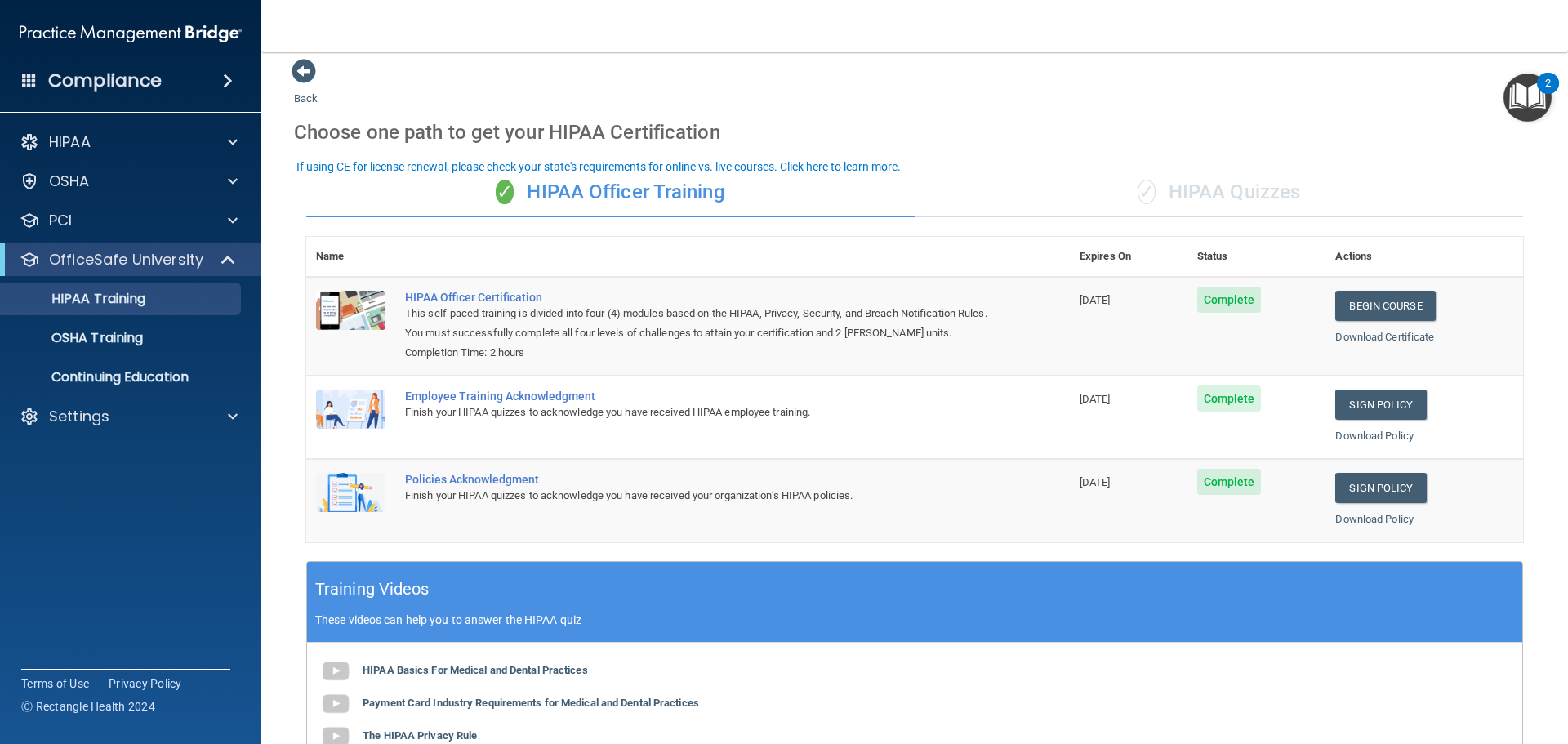
scroll to position [0, 0]
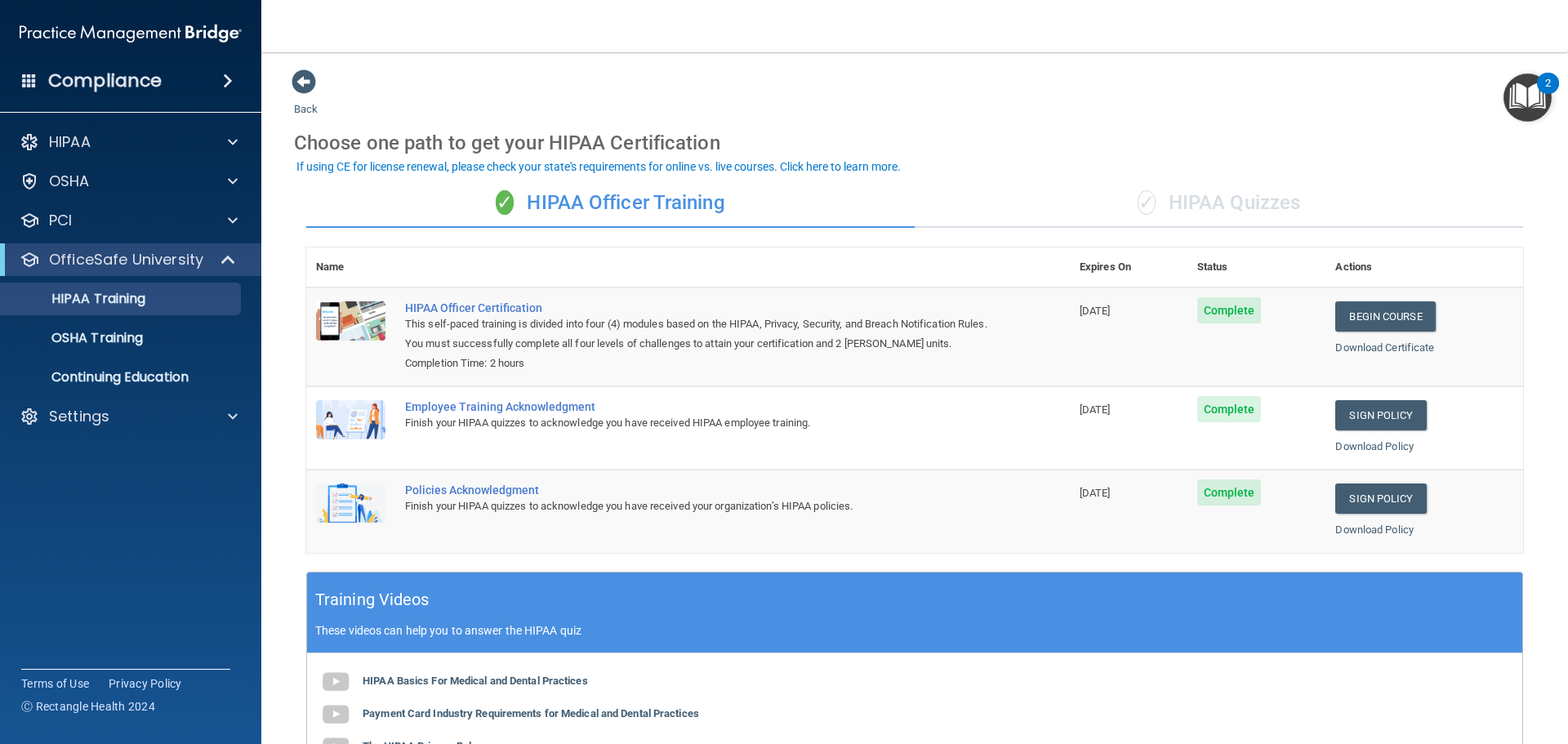
click at [1219, 209] on div "✓ HIPAA Quizzes" at bounding box center [1219, 203] width 608 height 49
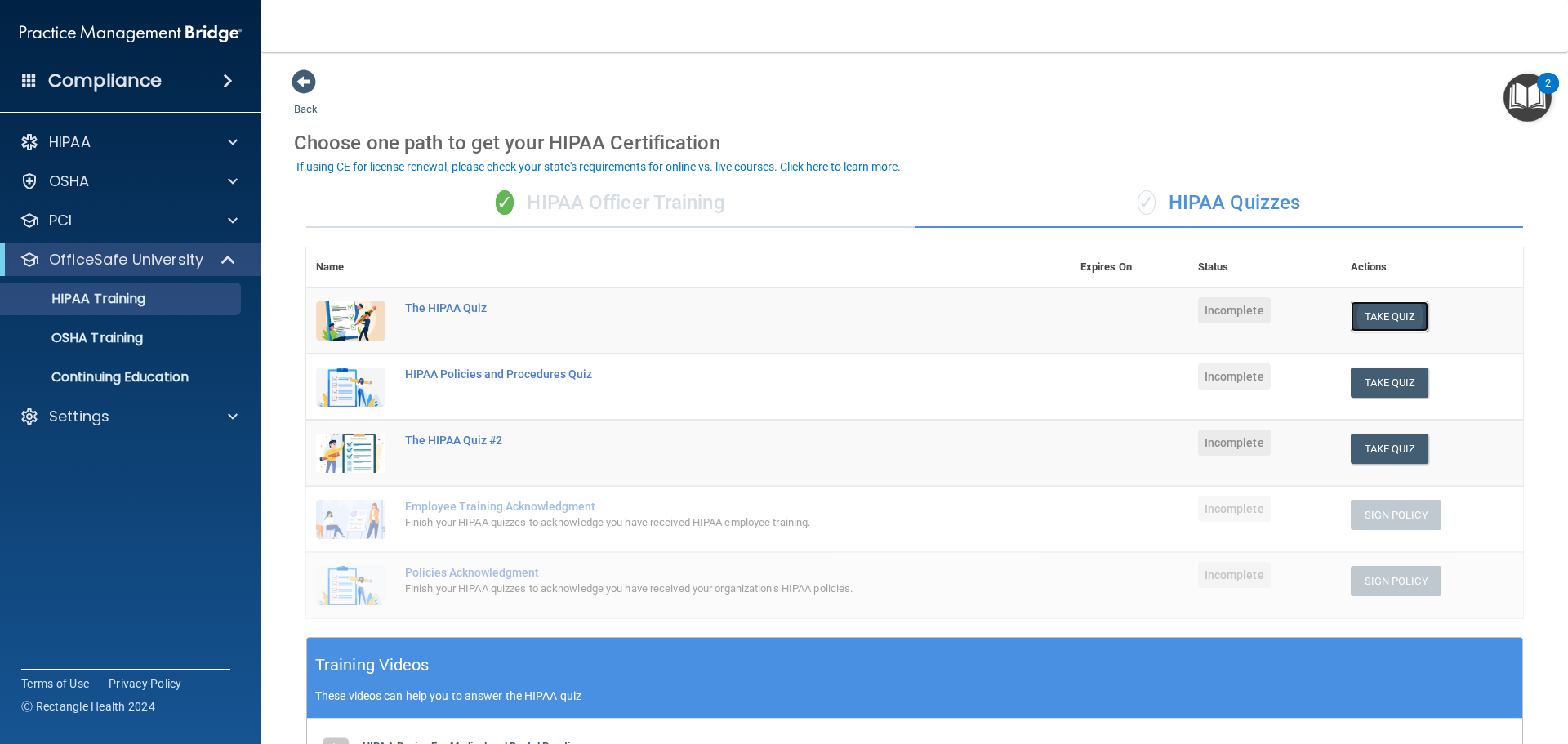
click at [1375, 317] on button "Take Quiz" at bounding box center [1390, 316] width 79 height 30
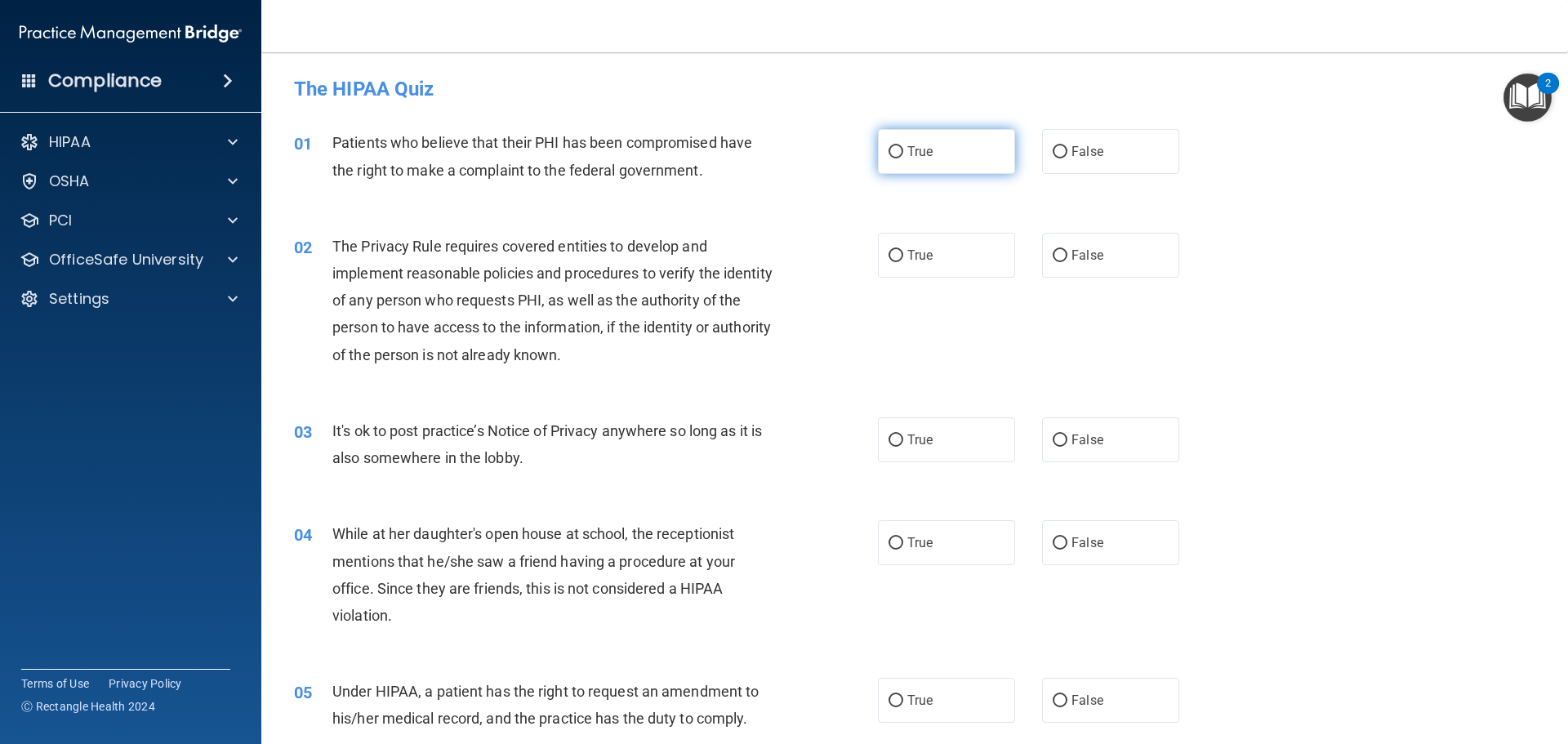
click at [889, 147] on input "True" at bounding box center [896, 153] width 14 height 13
radio input "true"
click at [904, 265] on label "True" at bounding box center [947, 255] width 138 height 45
click at [903, 262] on input "True" at bounding box center [896, 256] width 14 height 13
radio input "true"
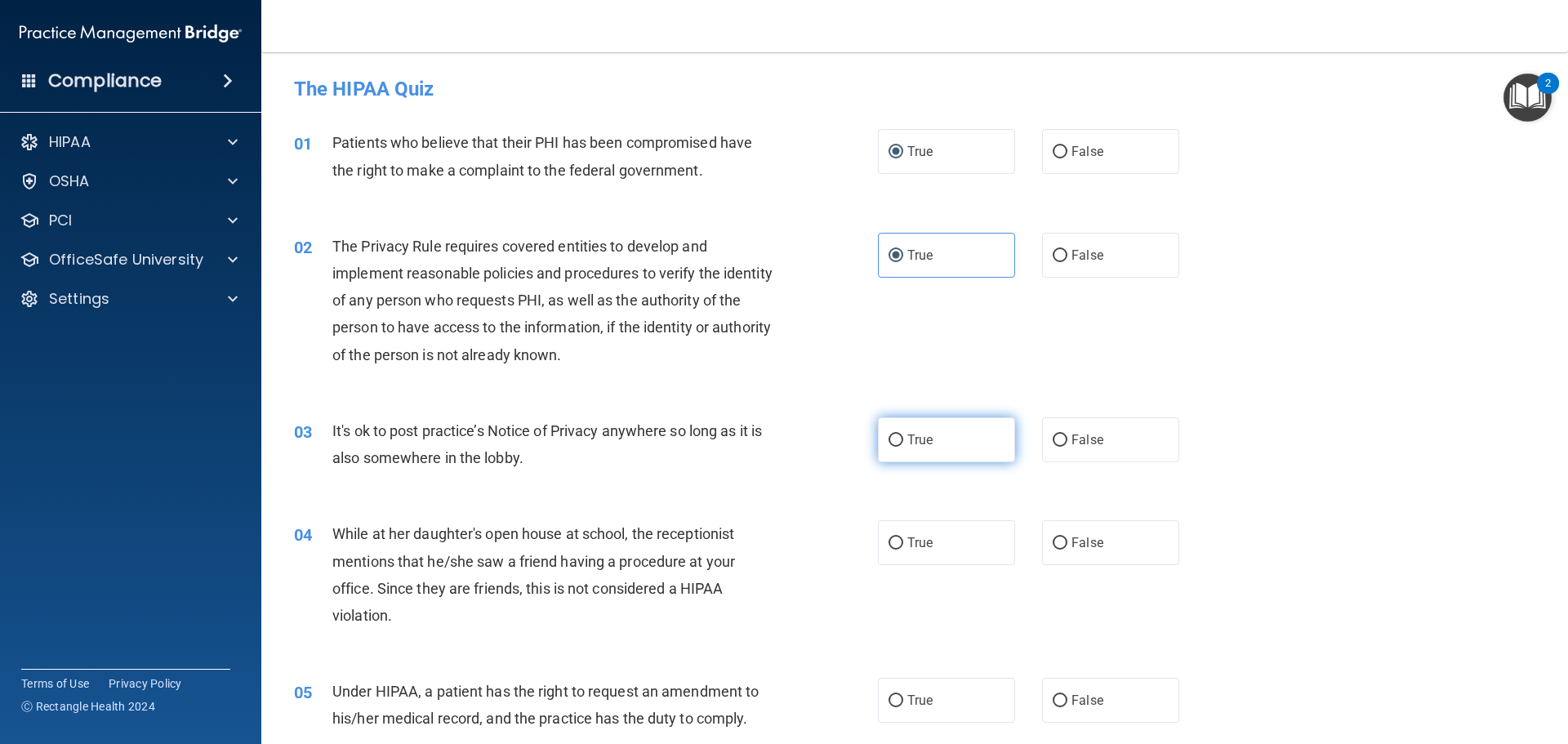
click at [923, 442] on span "True" at bounding box center [920, 439] width 25 height 15
click at [903, 442] on input "True" at bounding box center [896, 440] width 14 height 13
radio input "true"
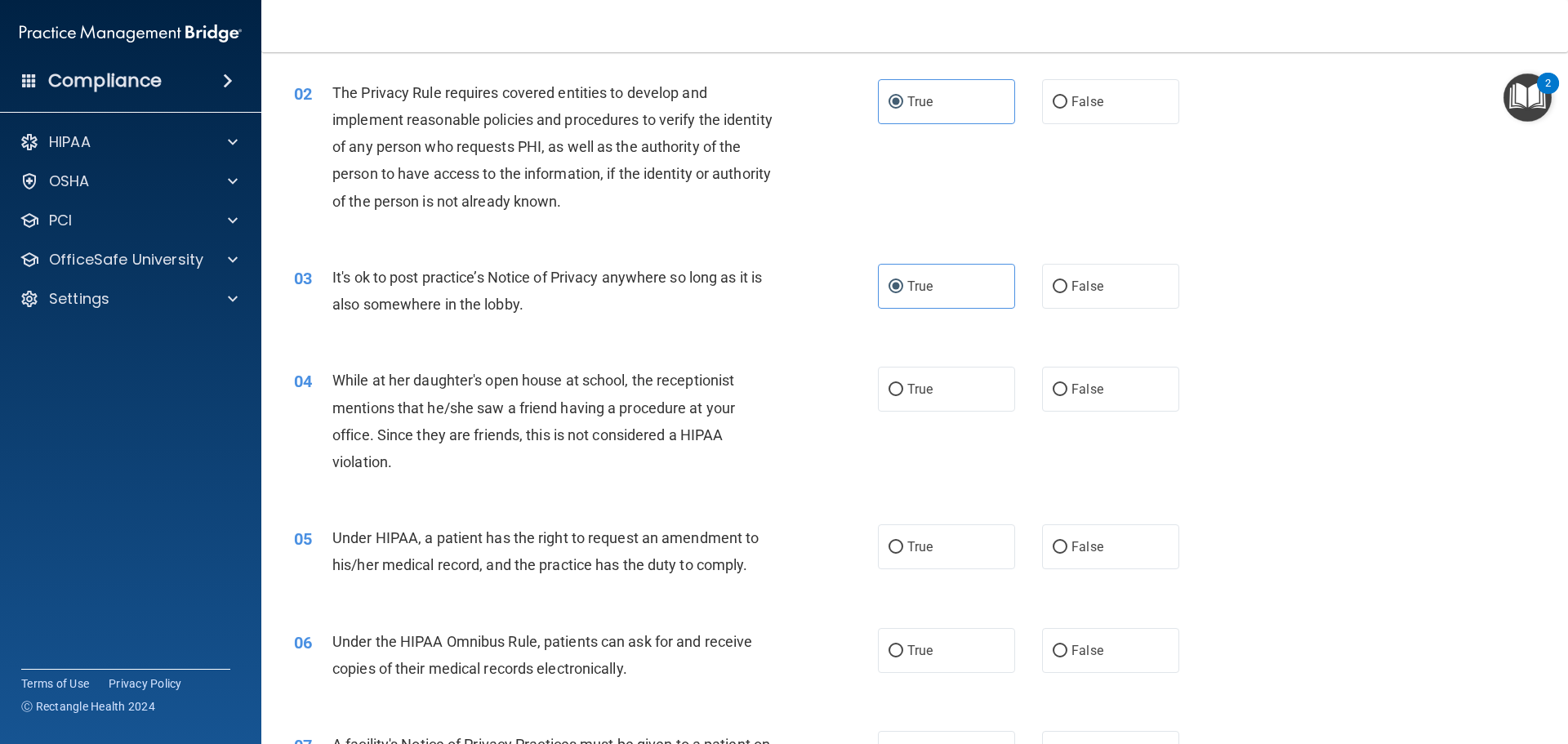
scroll to position [163, 0]
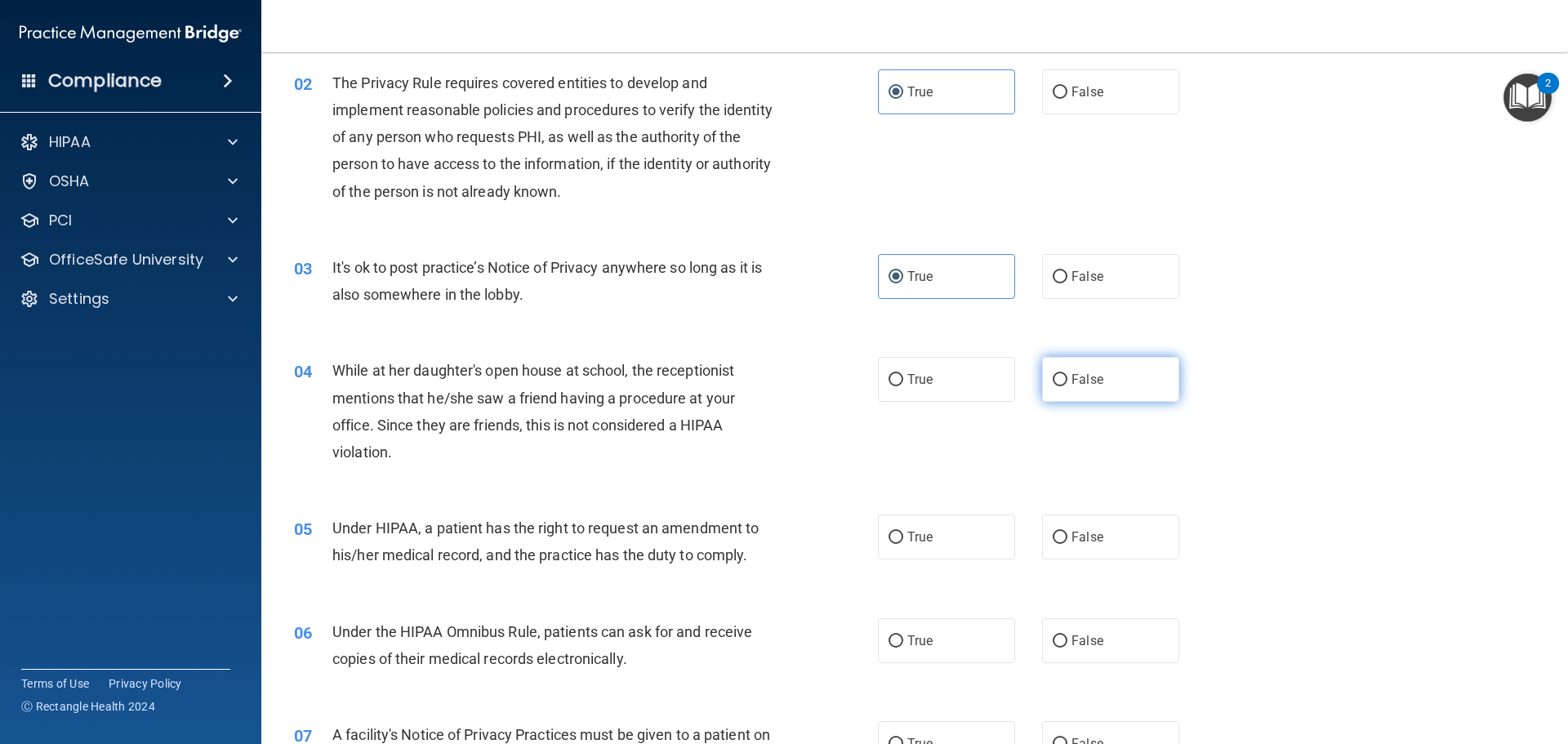
click at [1107, 376] on label "False" at bounding box center [1111, 379] width 138 height 45
click at [1068, 376] on input "False" at bounding box center [1060, 380] width 14 height 13
radio input "true"
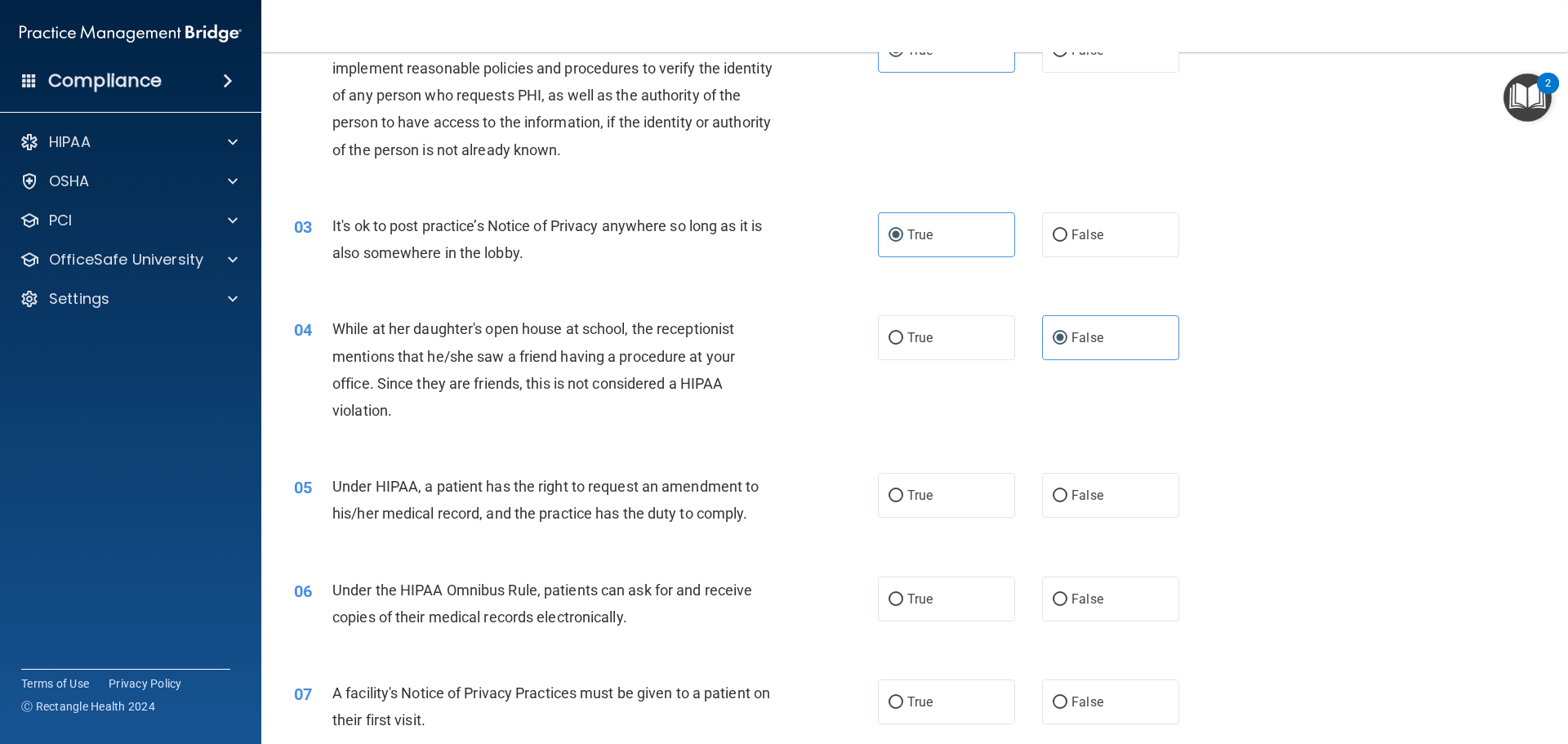
scroll to position [245, 0]
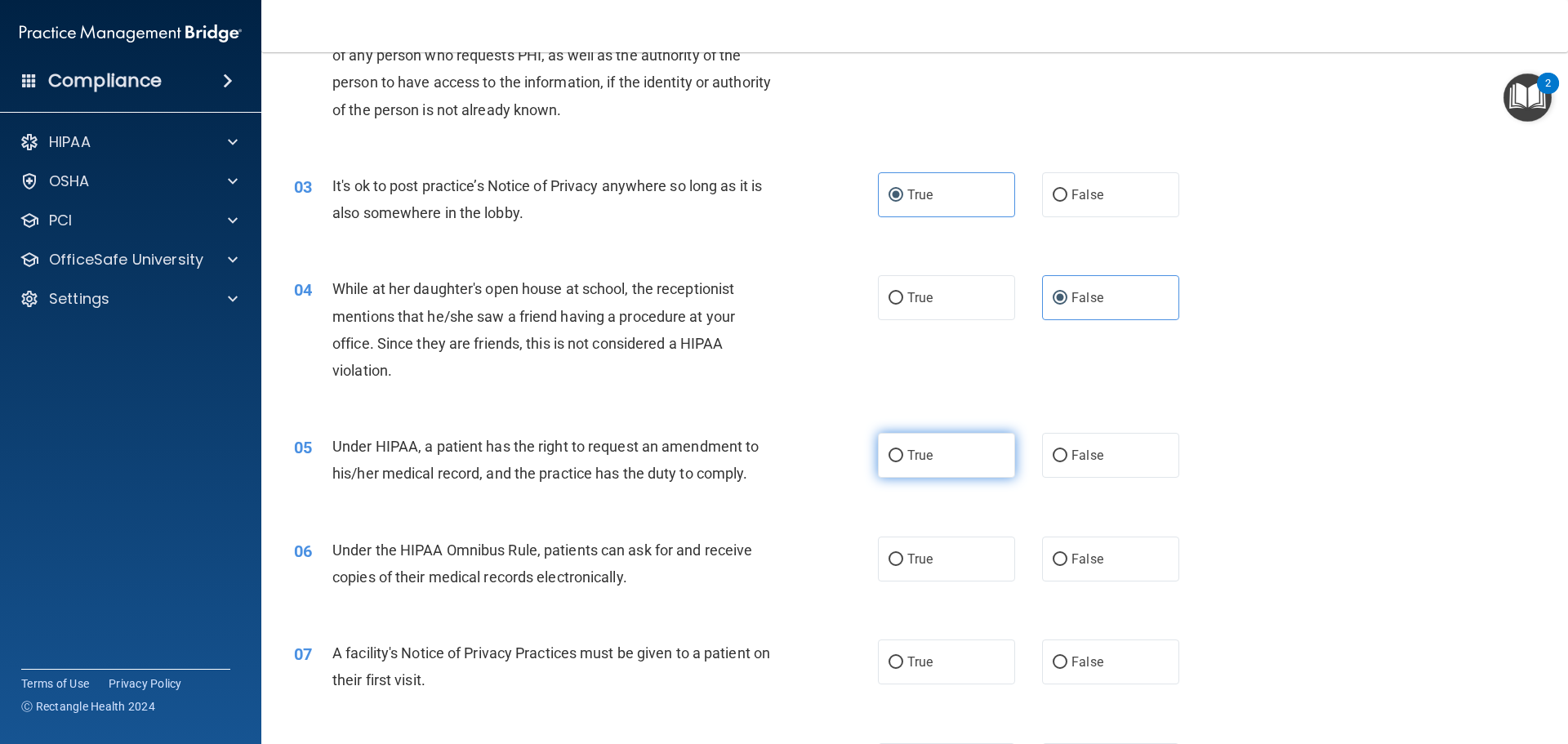
click at [890, 454] on input "True" at bounding box center [896, 456] width 14 height 13
radio input "true"
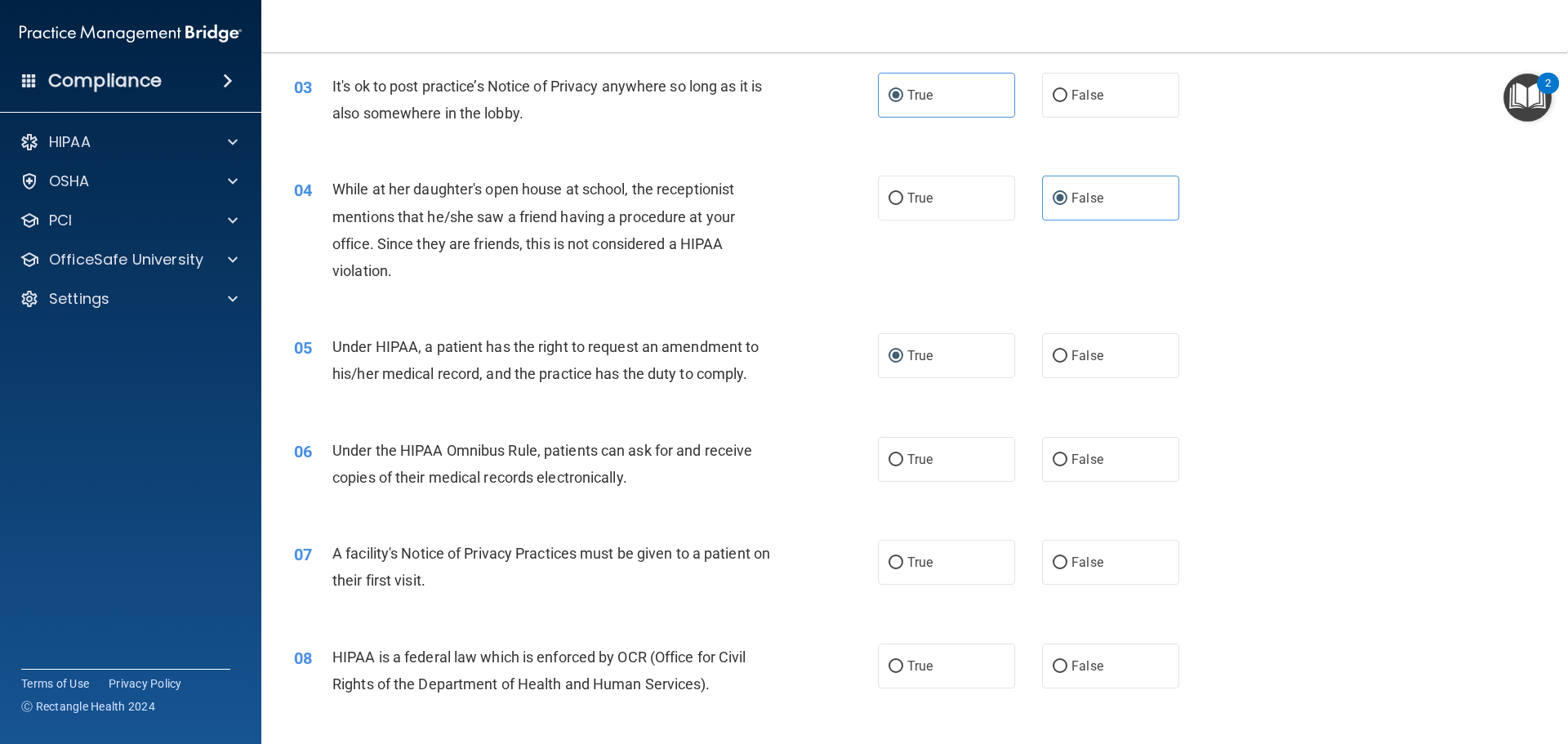
scroll to position [408, 0]
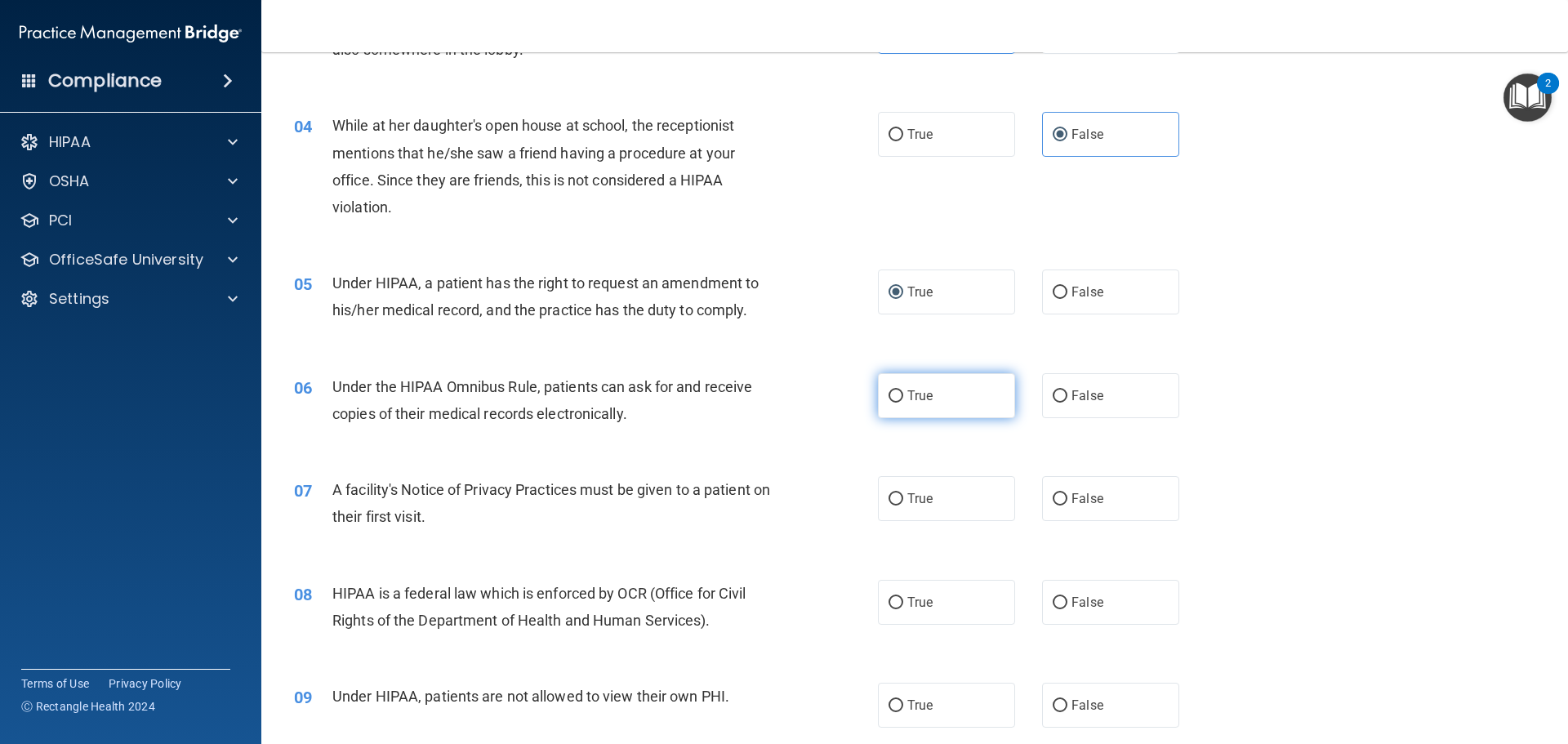
click at [889, 400] on input "True" at bounding box center [896, 397] width 14 height 13
radio input "true"
click at [916, 498] on span "True" at bounding box center [920, 497] width 25 height 15
click at [903, 498] on input "True" at bounding box center [896, 499] width 14 height 13
radio input "true"
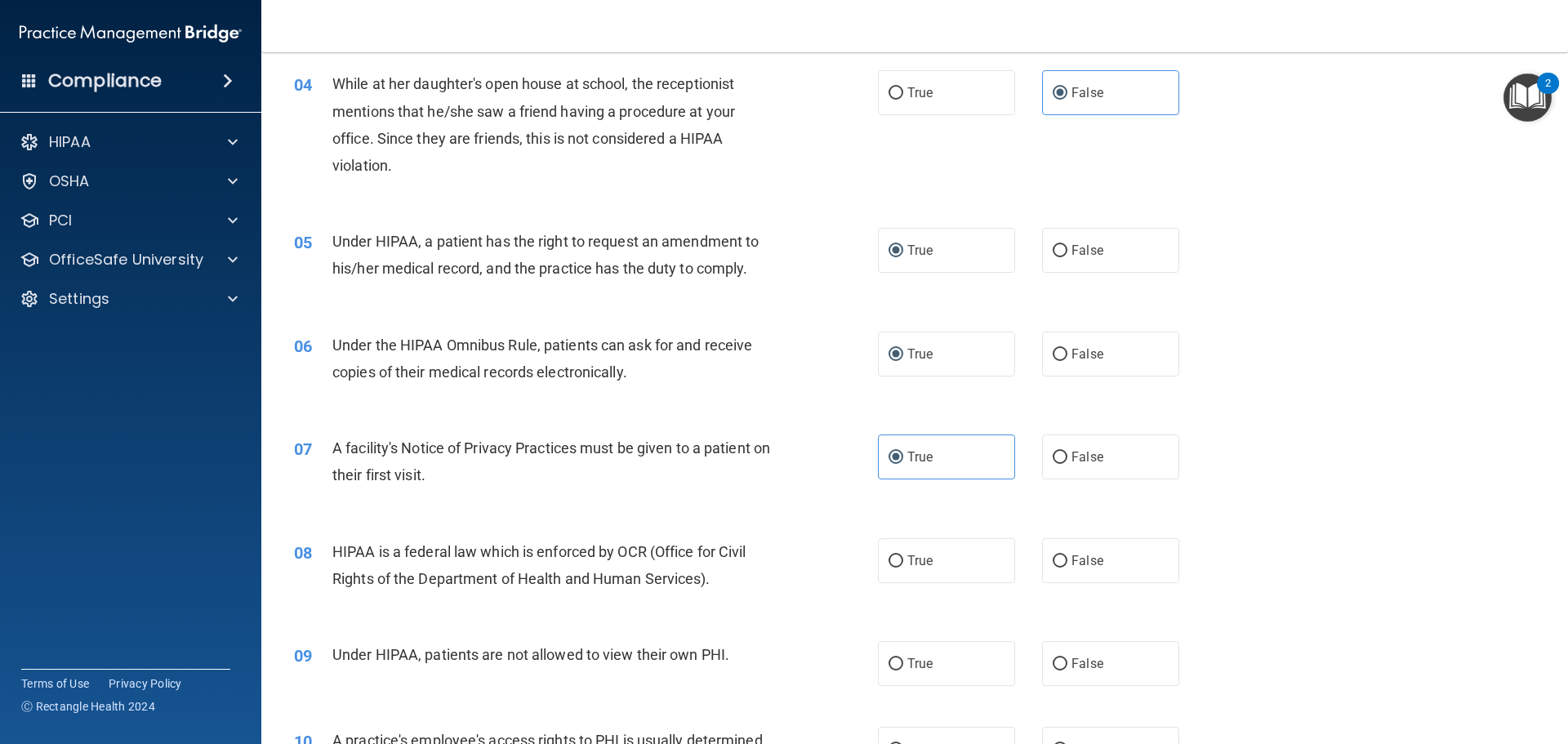
scroll to position [572, 0]
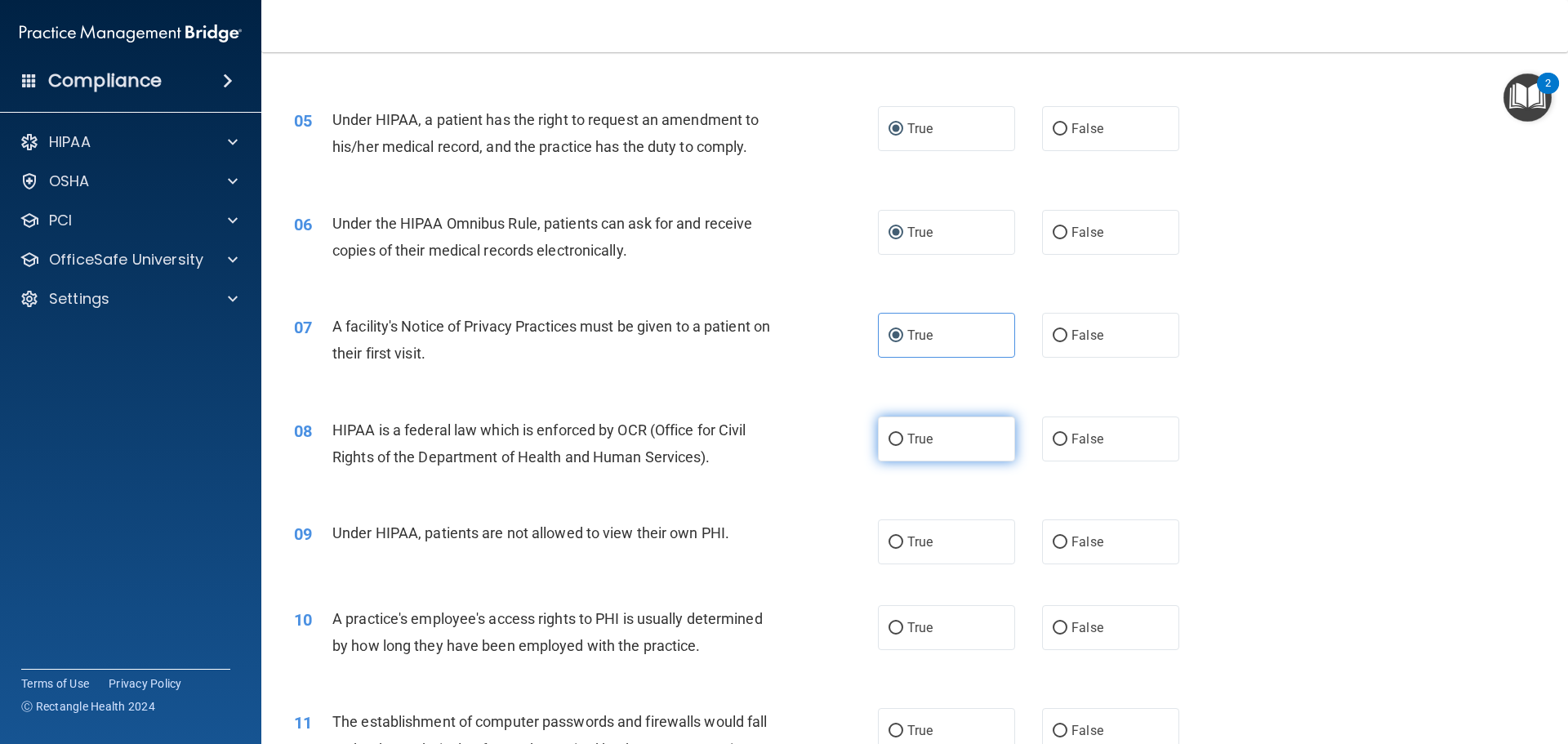
click at [896, 441] on input "True" at bounding box center [896, 439] width 14 height 13
radio input "true"
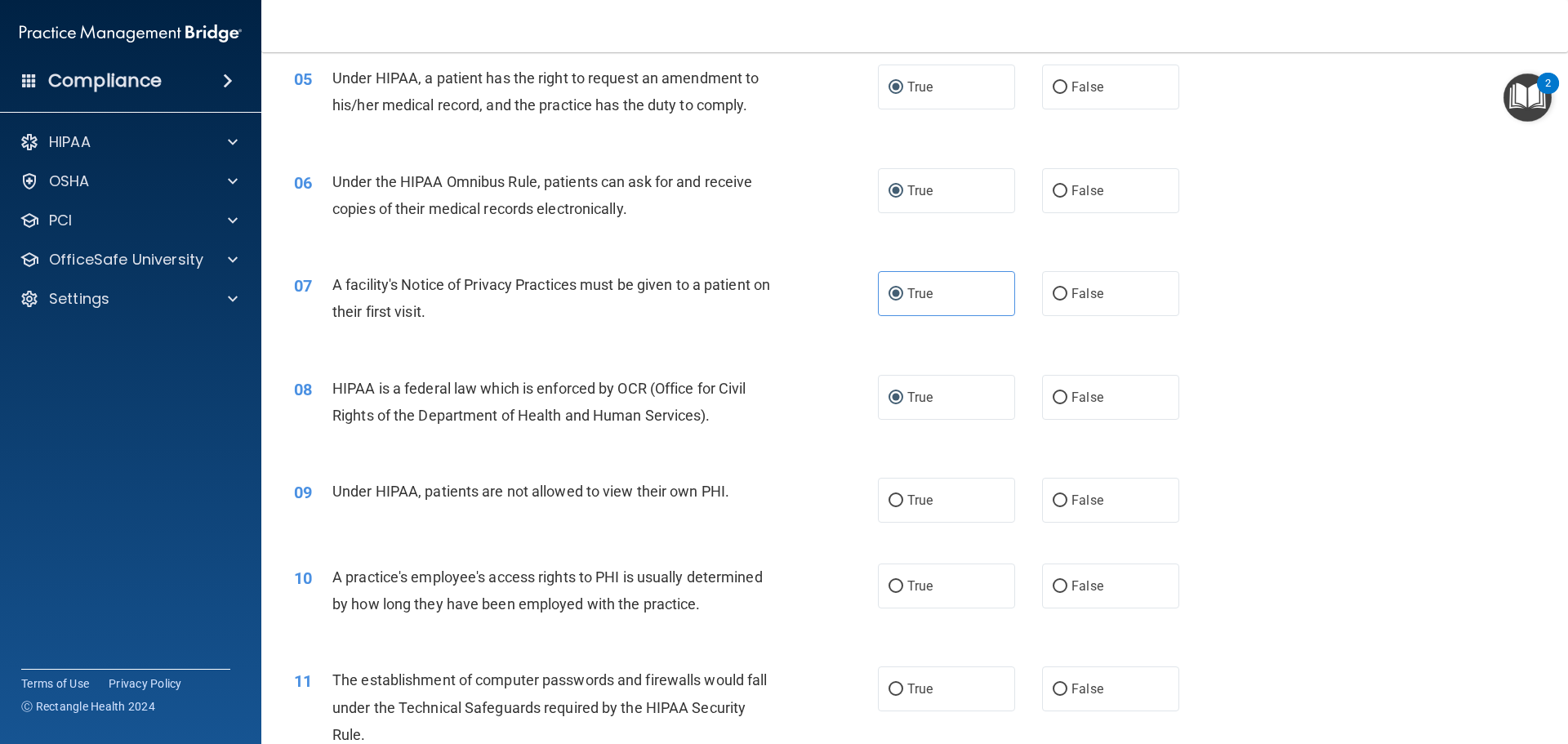
scroll to position [653, 0]
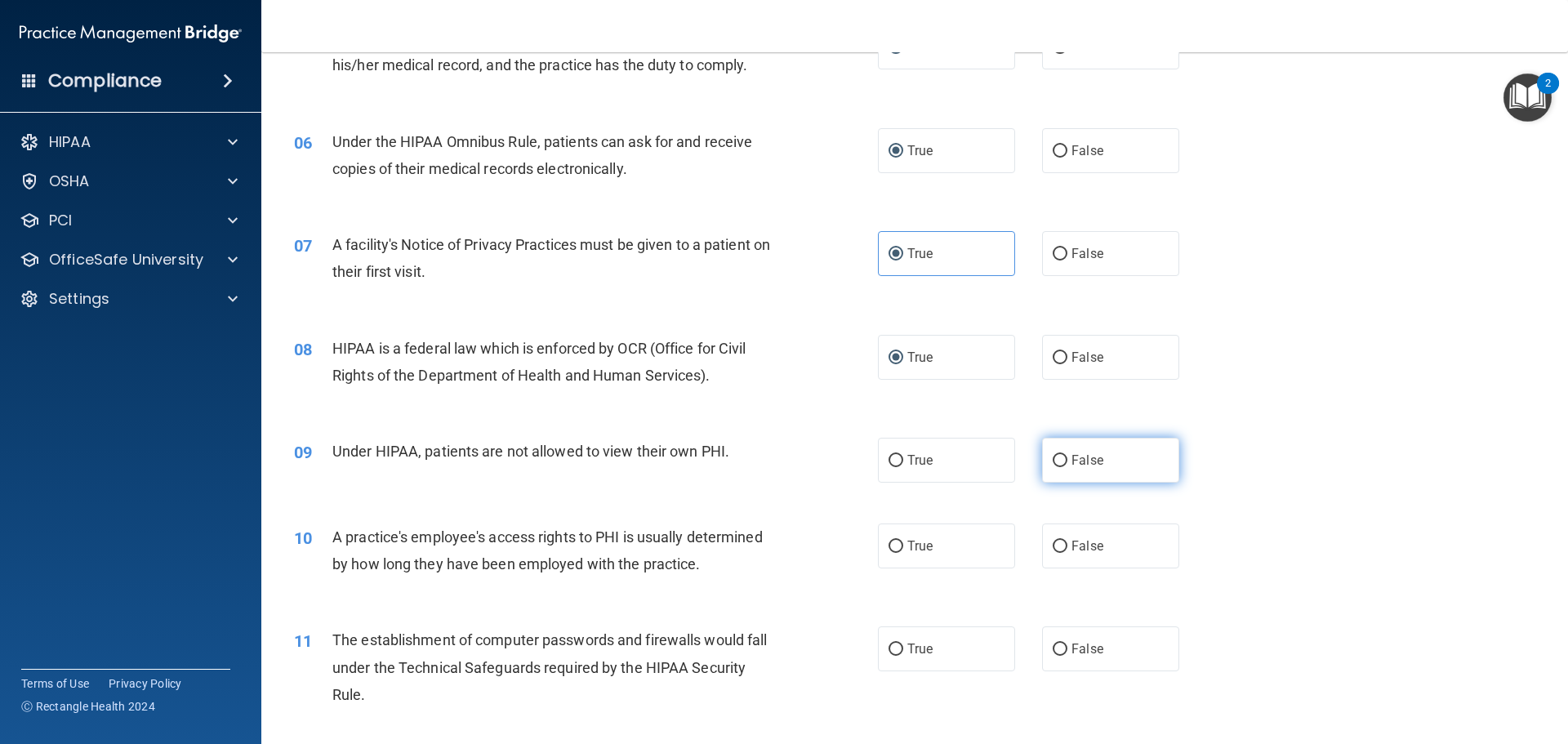
click at [1072, 470] on label "False" at bounding box center [1111, 460] width 138 height 45
click at [1068, 467] on input "False" at bounding box center [1060, 461] width 14 height 13
radio input "true"
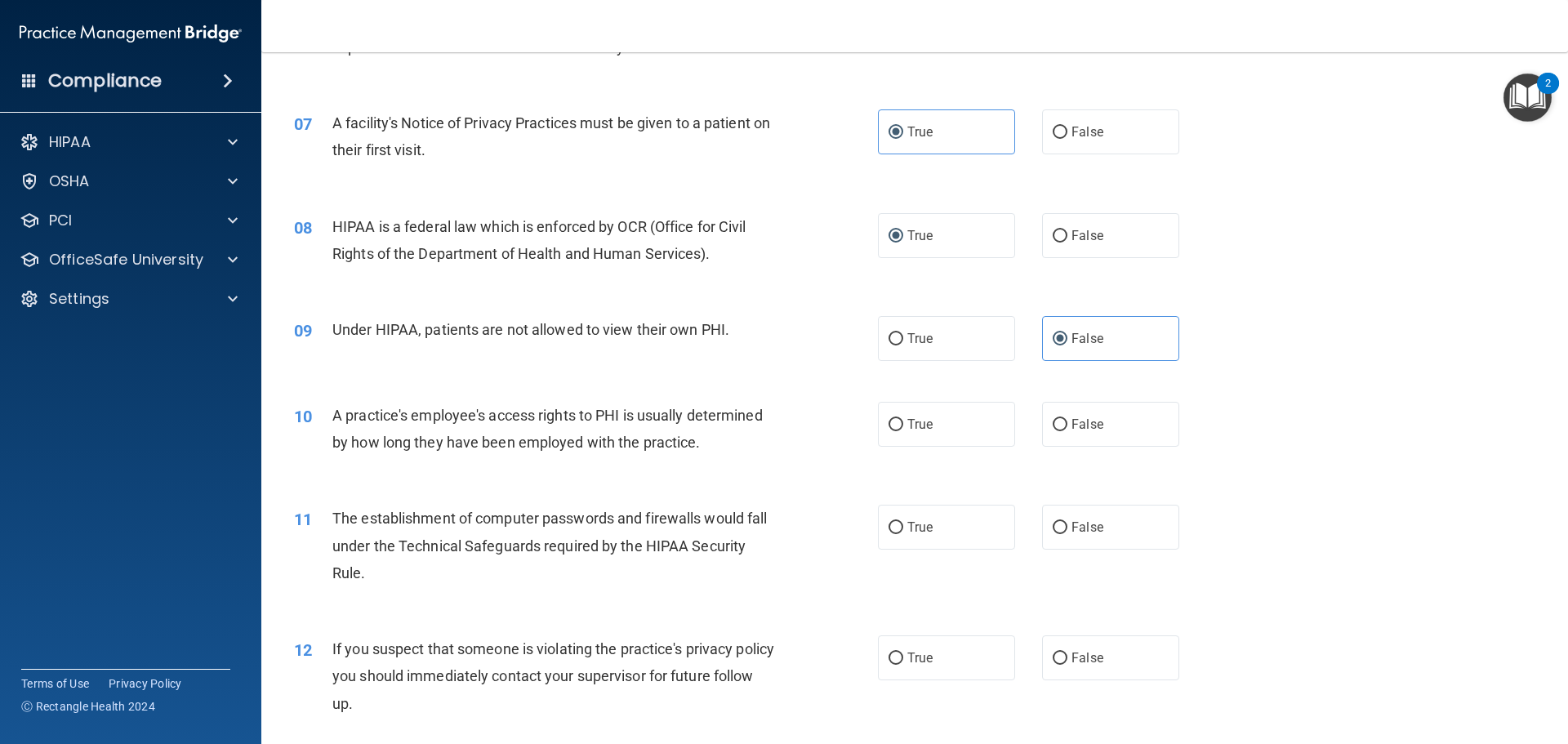
scroll to position [816, 0]
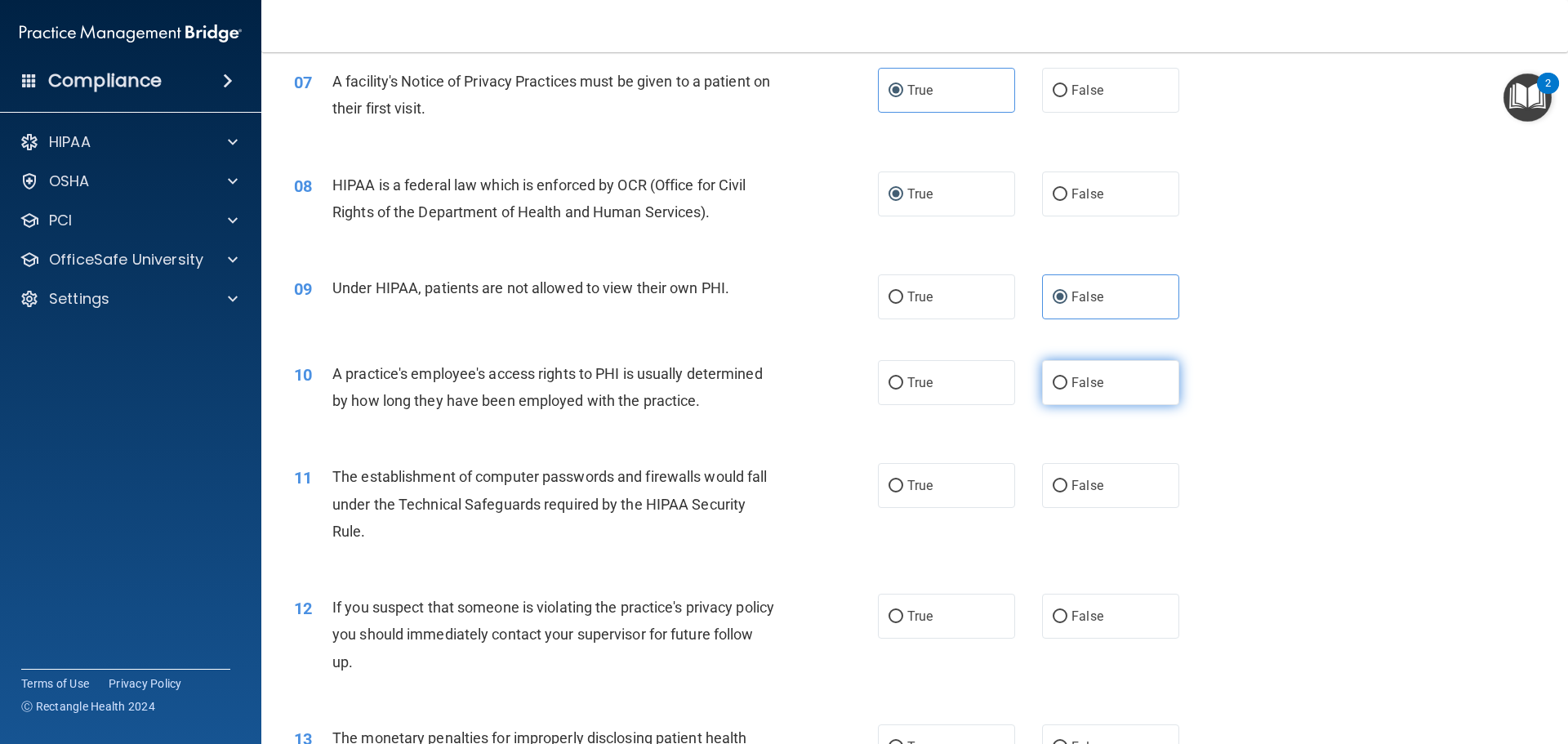
click at [1068, 396] on label "False" at bounding box center [1111, 382] width 138 height 45
click at [1068, 389] on input "False" at bounding box center [1060, 383] width 14 height 13
radio input "true"
click at [1002, 490] on label "True" at bounding box center [947, 485] width 138 height 45
click at [903, 490] on input "True" at bounding box center [896, 487] width 14 height 13
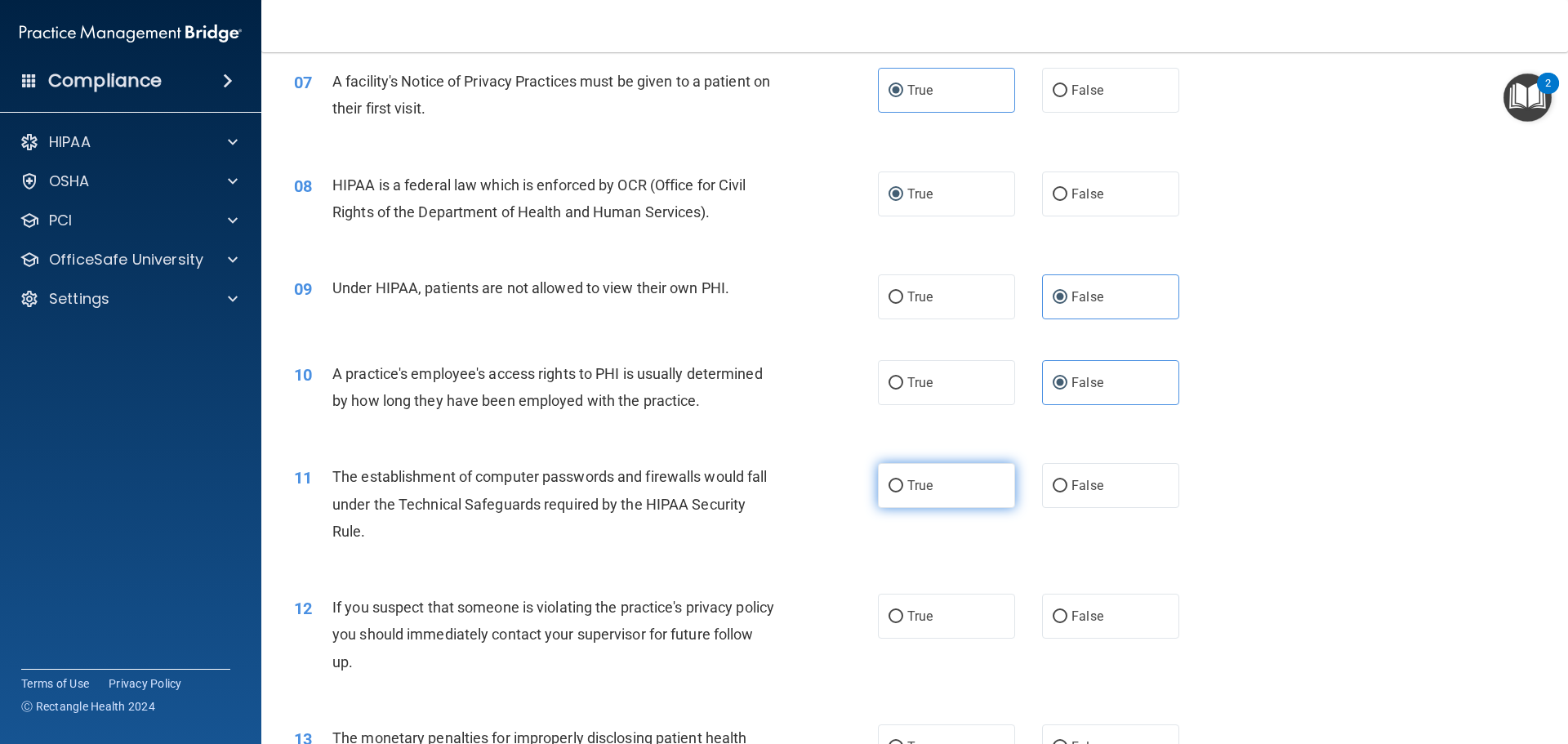
radio input "true"
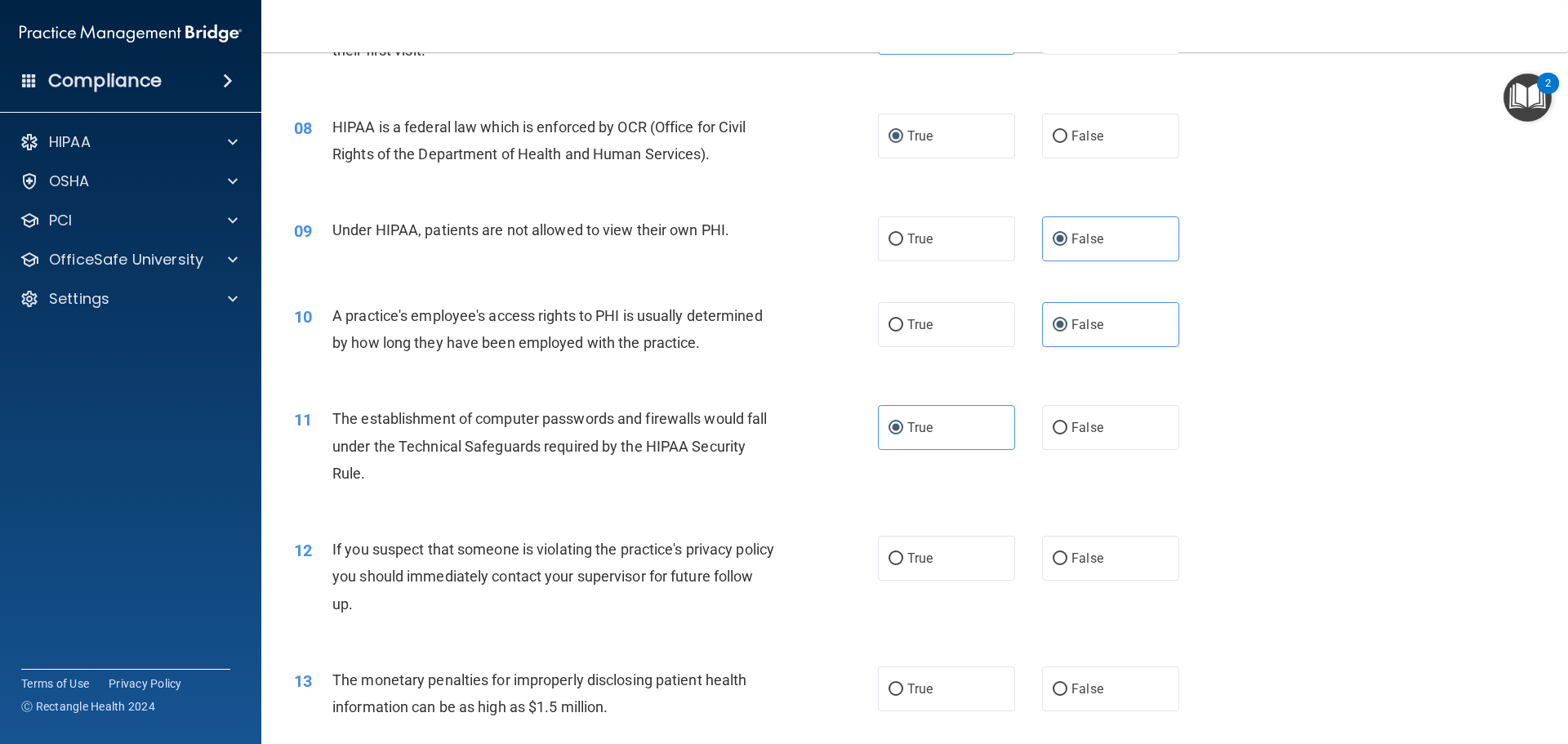
scroll to position [980, 0]
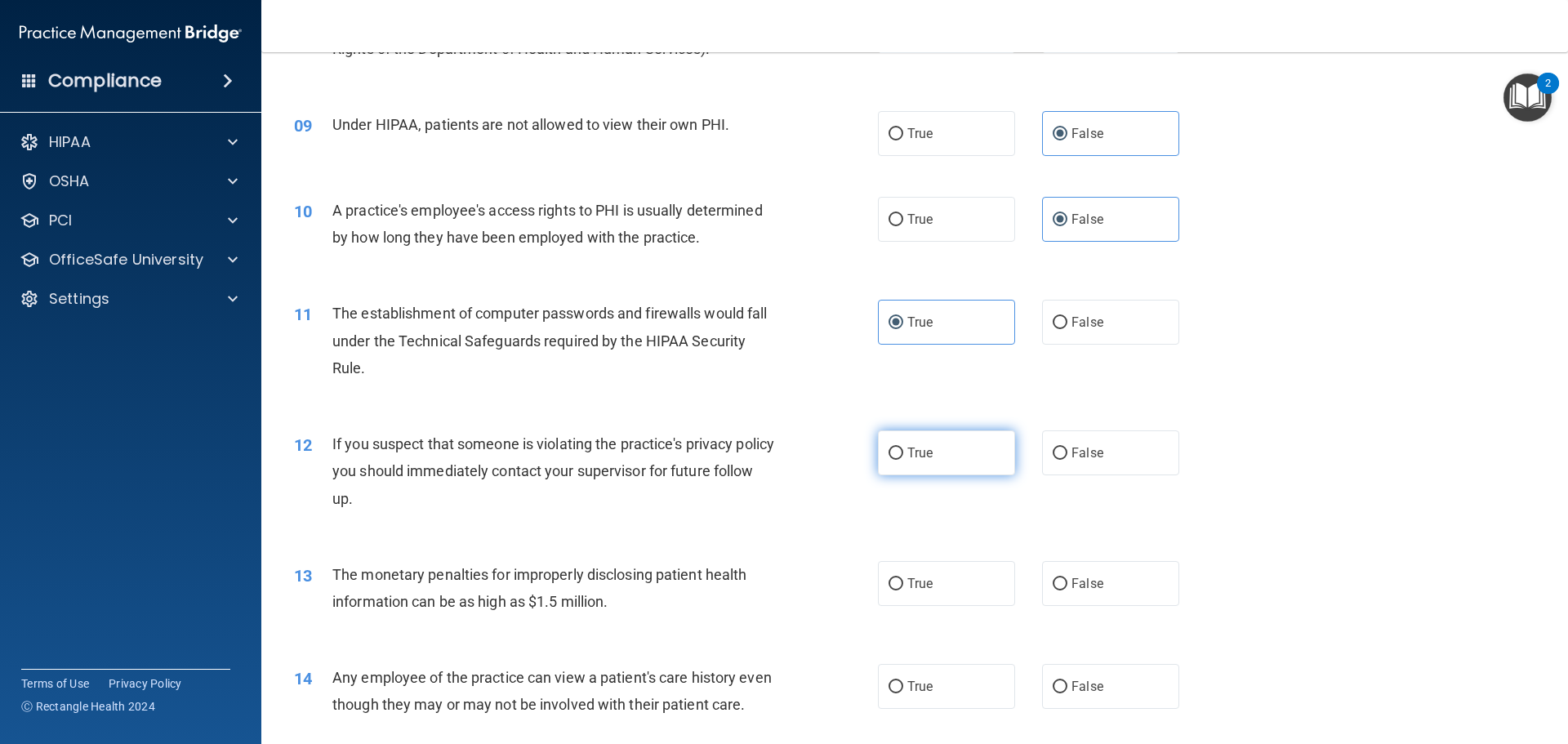
click at [976, 458] on label "True" at bounding box center [947, 453] width 138 height 45
click at [903, 458] on input "True" at bounding box center [896, 454] width 14 height 13
radio input "true"
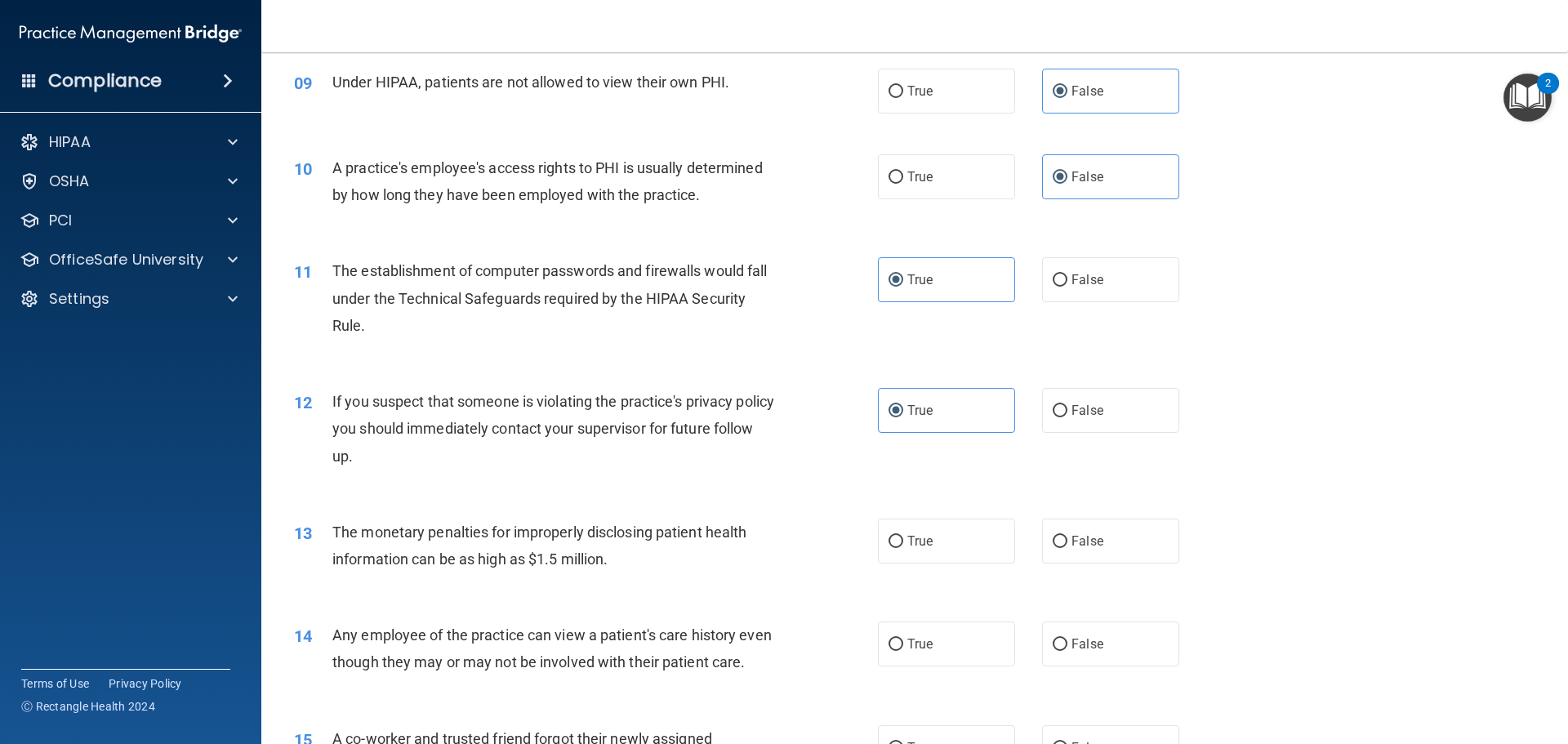
scroll to position [1143, 0]
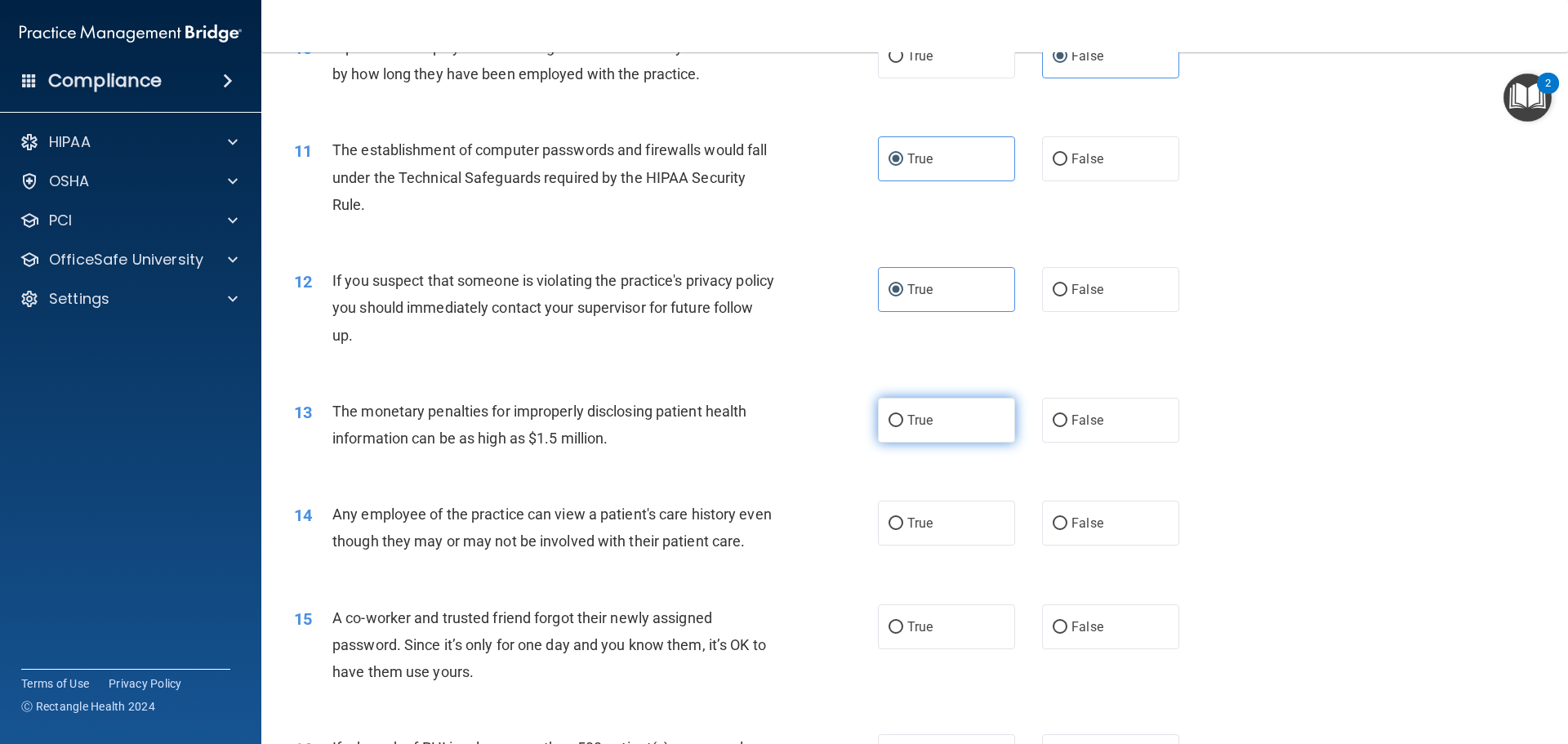
click at [907, 431] on label "True" at bounding box center [947, 420] width 138 height 45
click at [903, 427] on input "True" at bounding box center [896, 421] width 14 height 13
radio input "true"
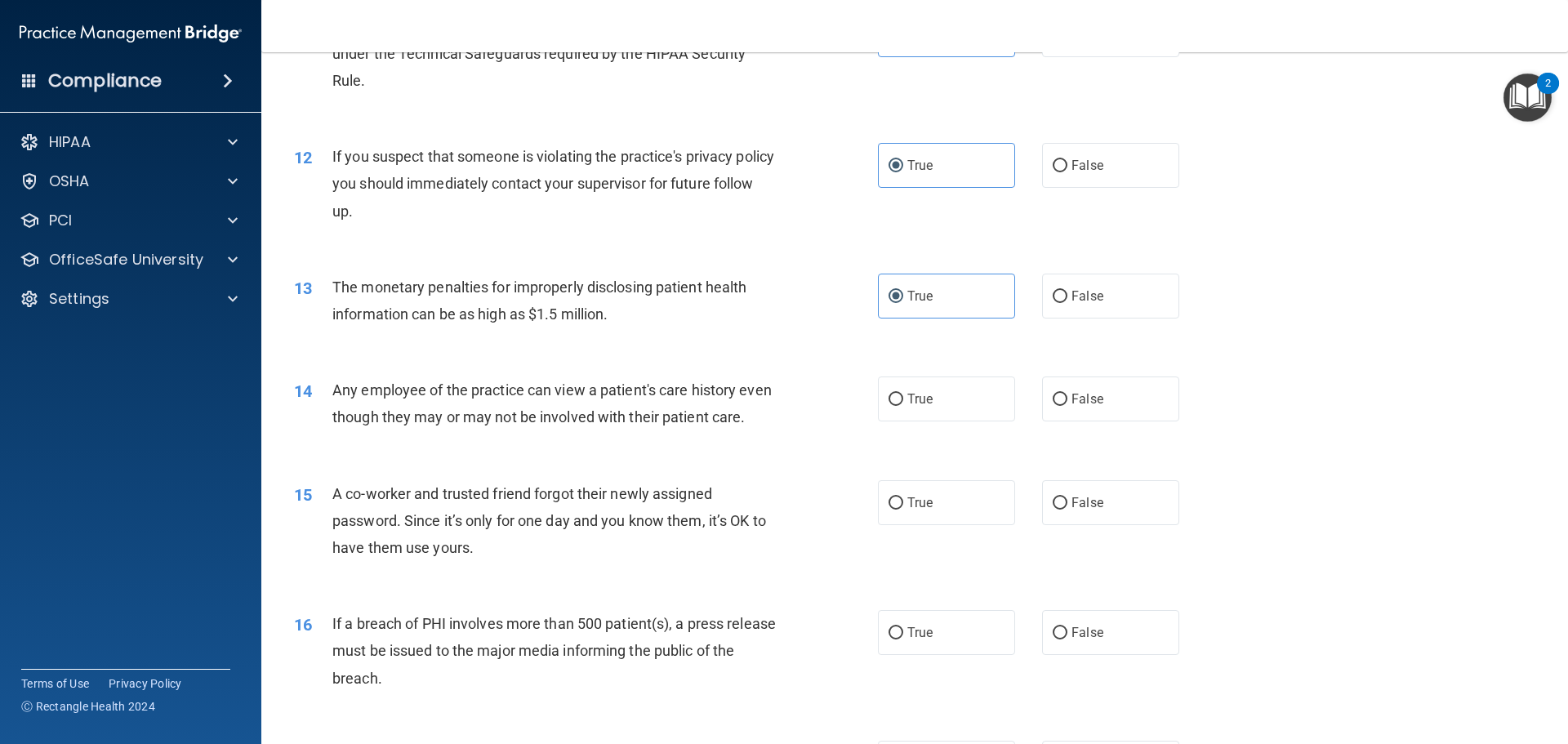
scroll to position [1307, 0]
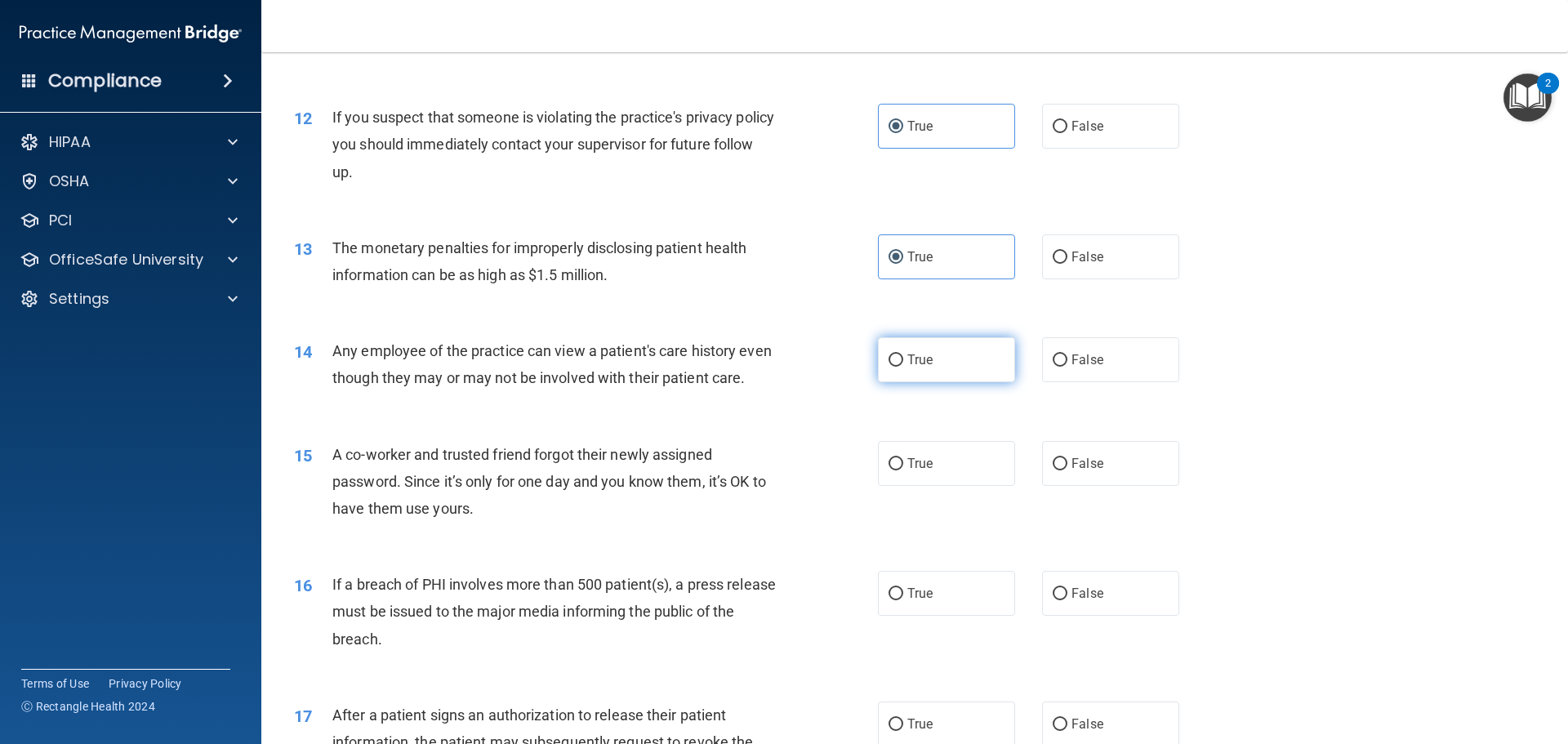
click at [908, 355] on span "True" at bounding box center [920, 359] width 25 height 15
click at [903, 355] on input "True" at bounding box center [896, 361] width 14 height 13
radio input "true"
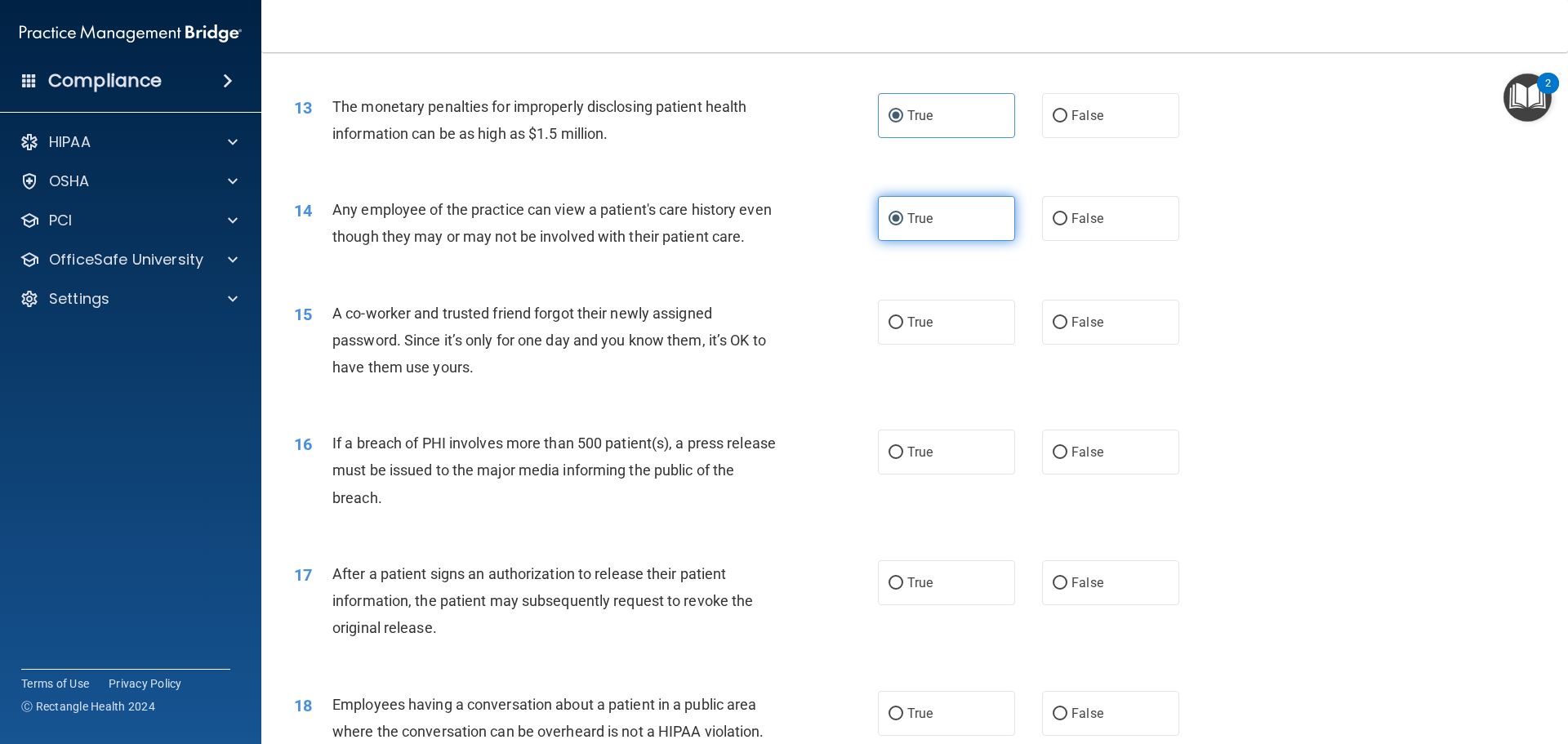
scroll to position [1470, 0]
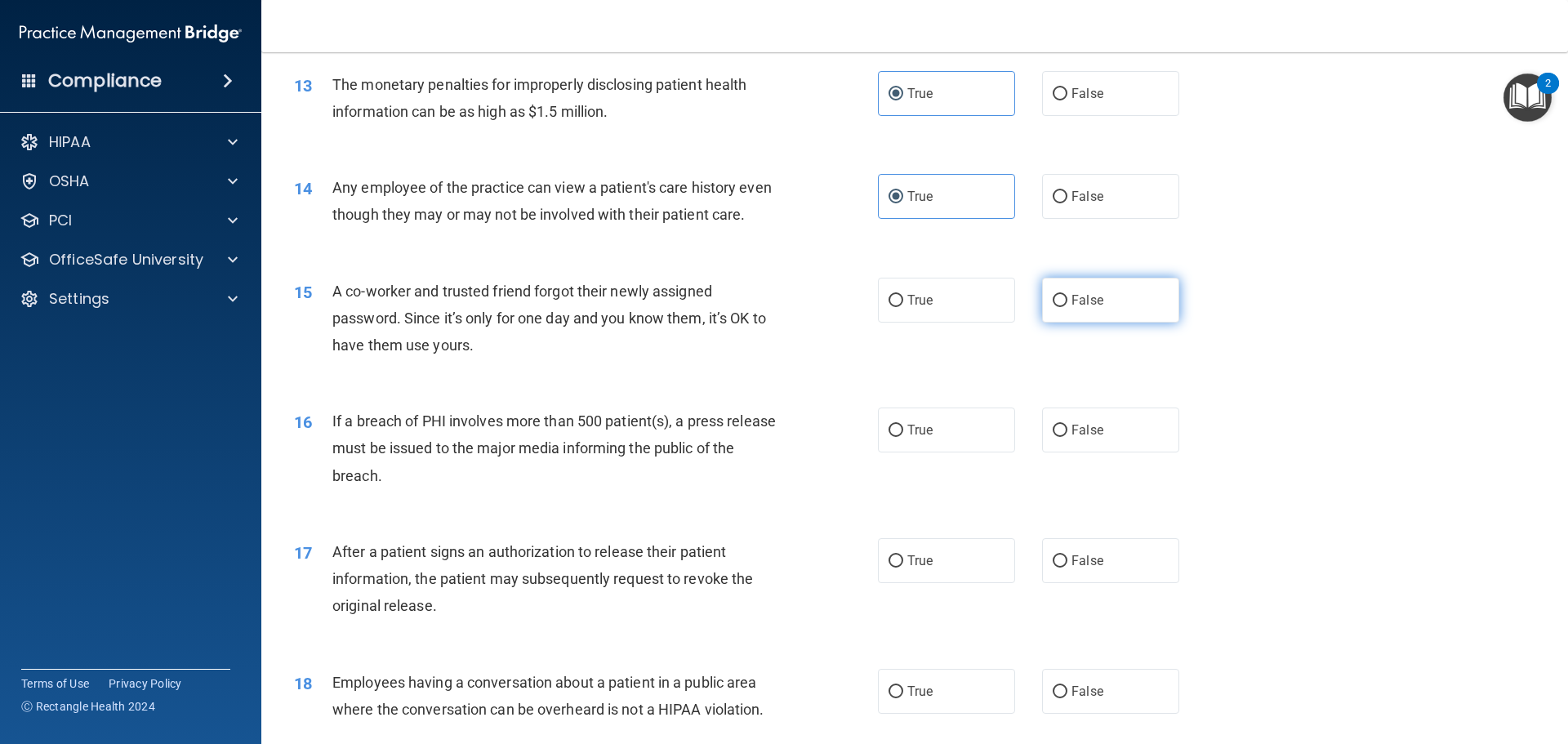
click at [1071, 322] on label "False" at bounding box center [1111, 300] width 138 height 45
click at [1068, 307] on input "False" at bounding box center [1060, 301] width 14 height 13
radio input "true"
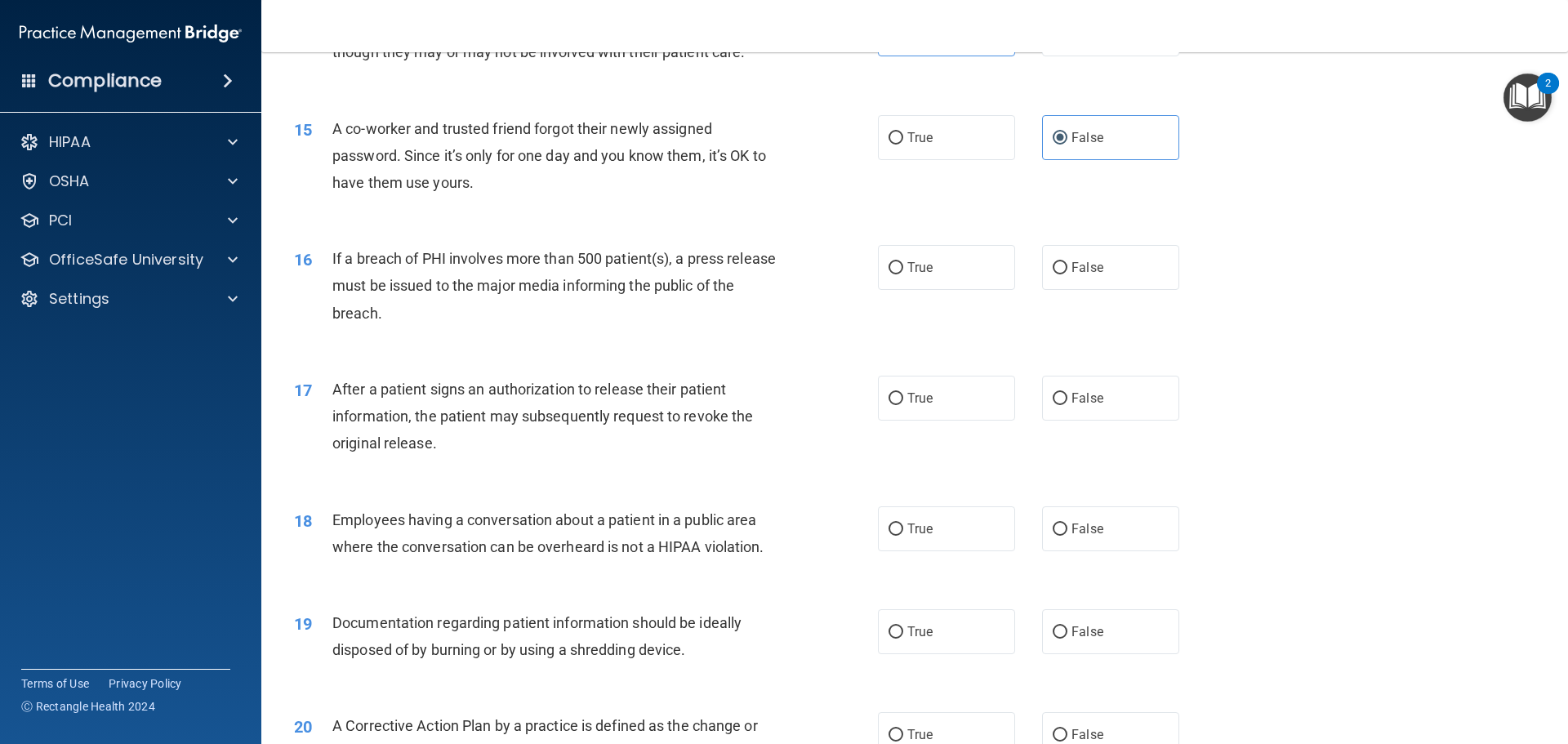
scroll to position [1633, 0]
click at [960, 289] on label "True" at bounding box center [947, 266] width 138 height 45
click at [903, 273] on input "True" at bounding box center [896, 268] width 14 height 13
radio input "true"
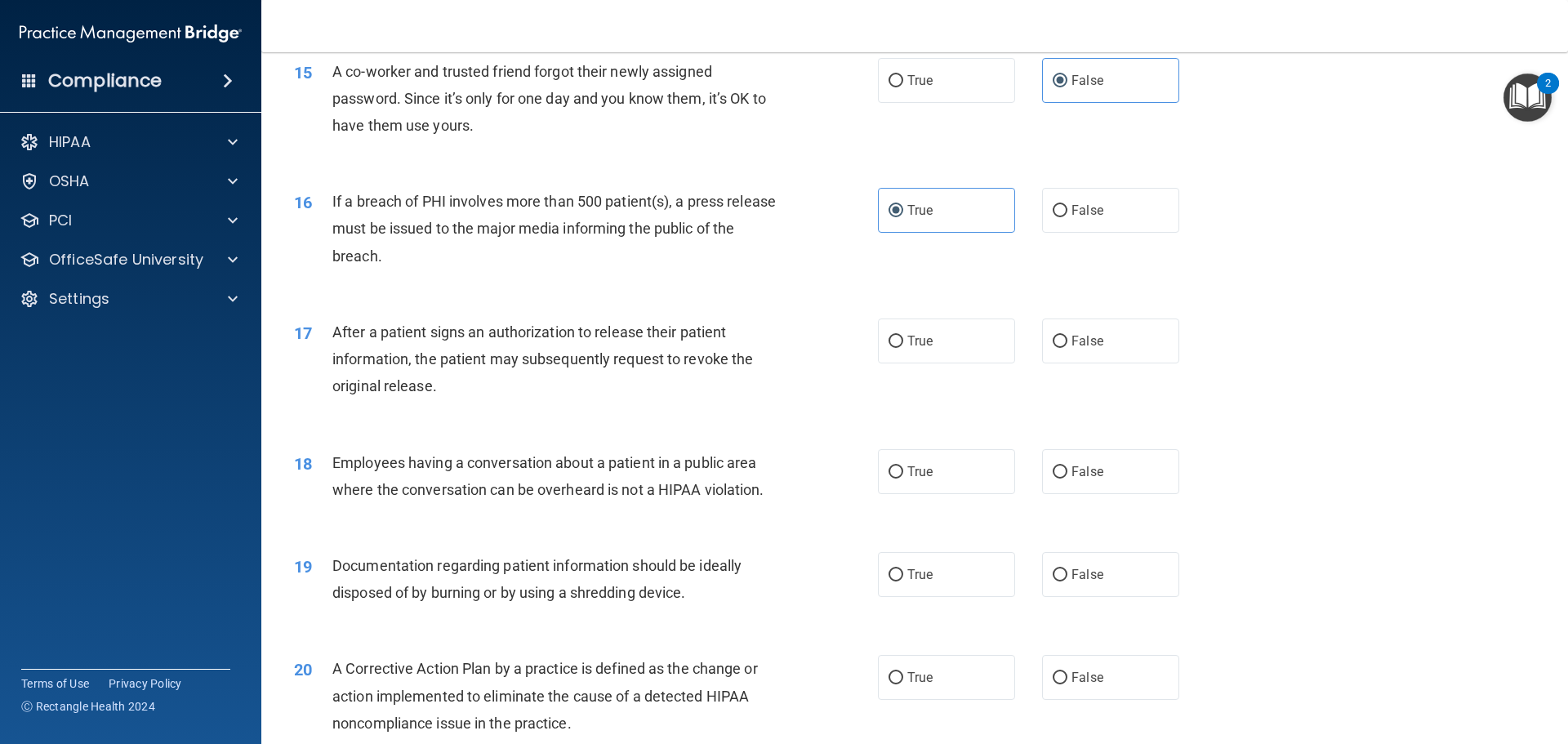
scroll to position [1796, 0]
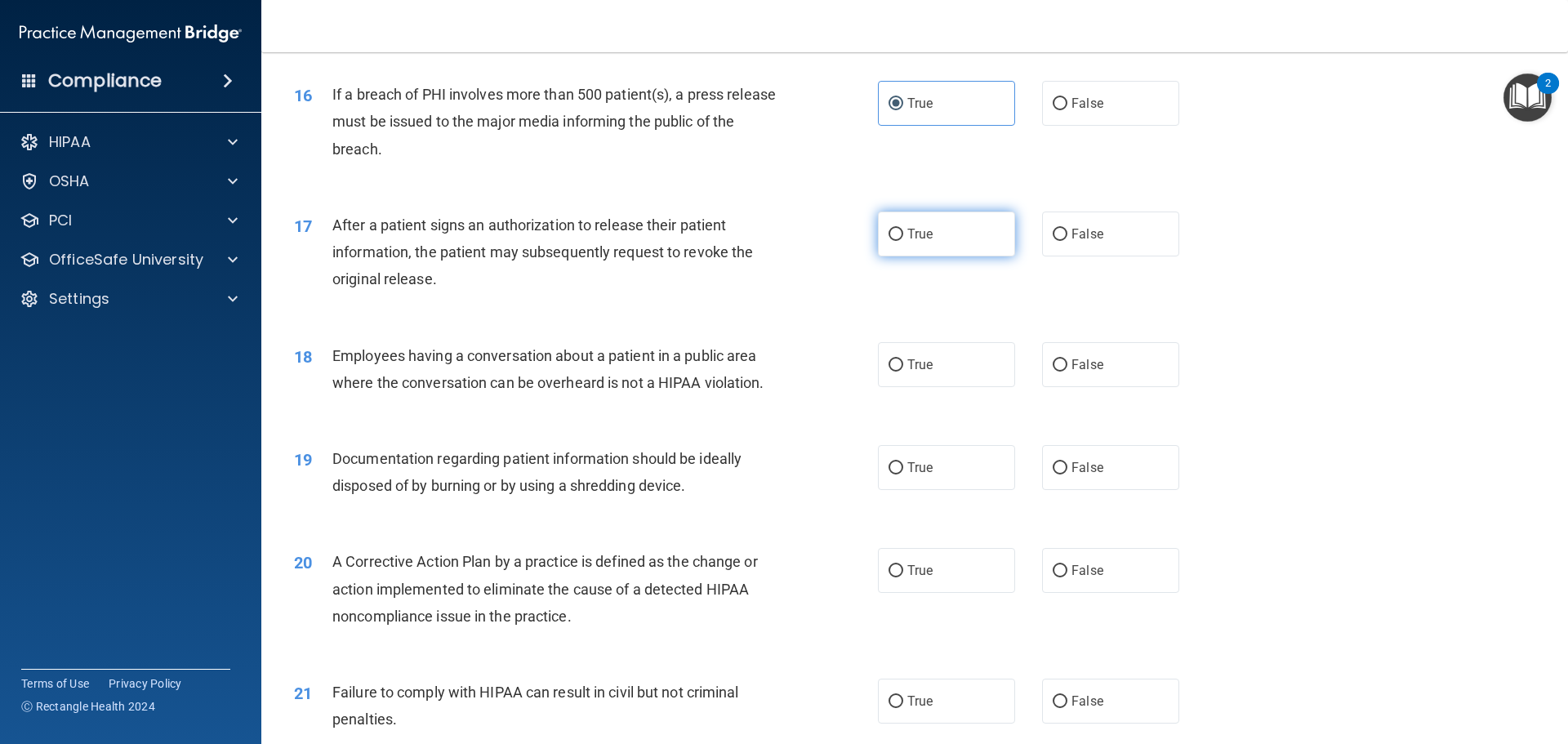
click at [952, 256] on label "True" at bounding box center [947, 234] width 138 height 45
click at [903, 241] on input "True" at bounding box center [896, 235] width 14 height 13
radio input "true"
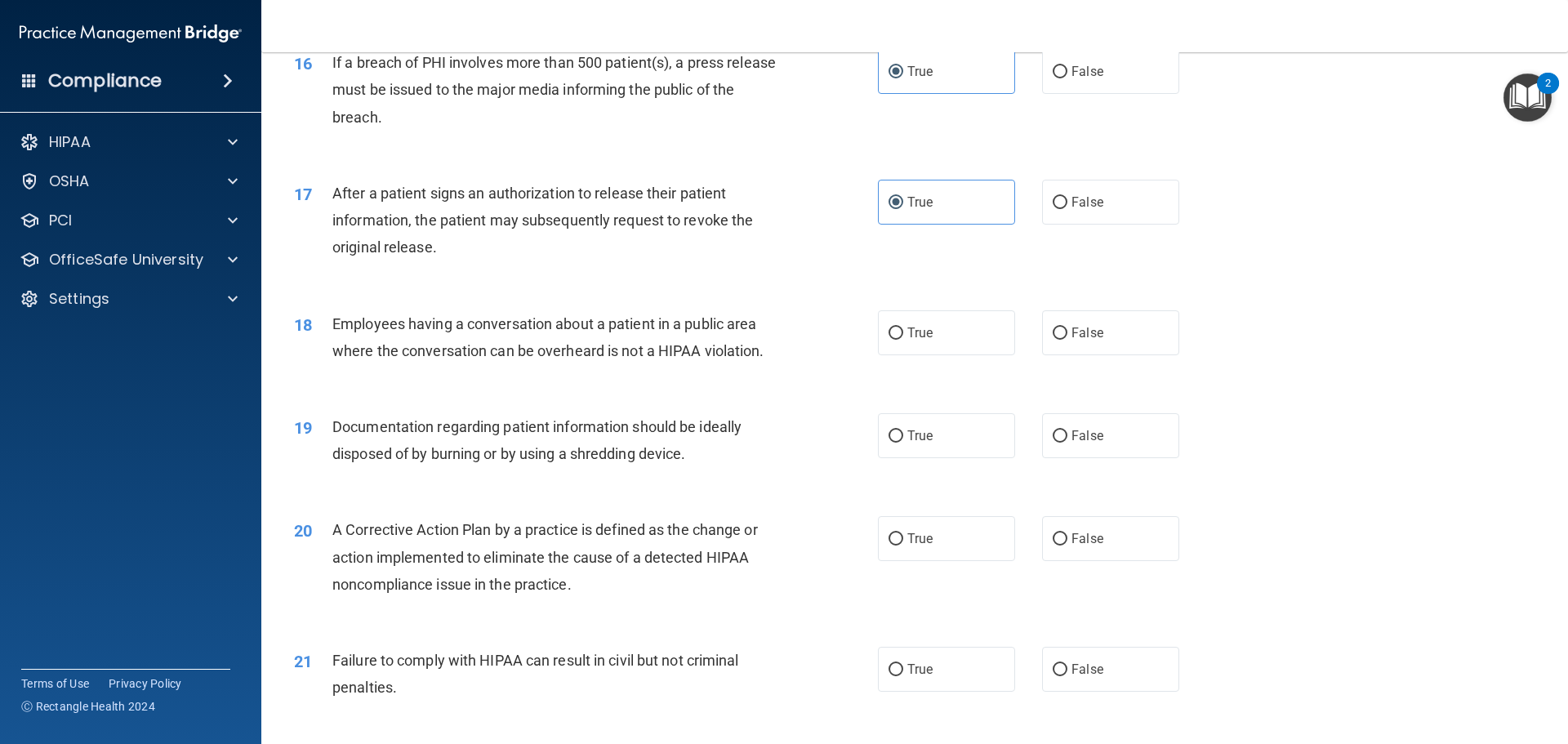
scroll to position [1878, 0]
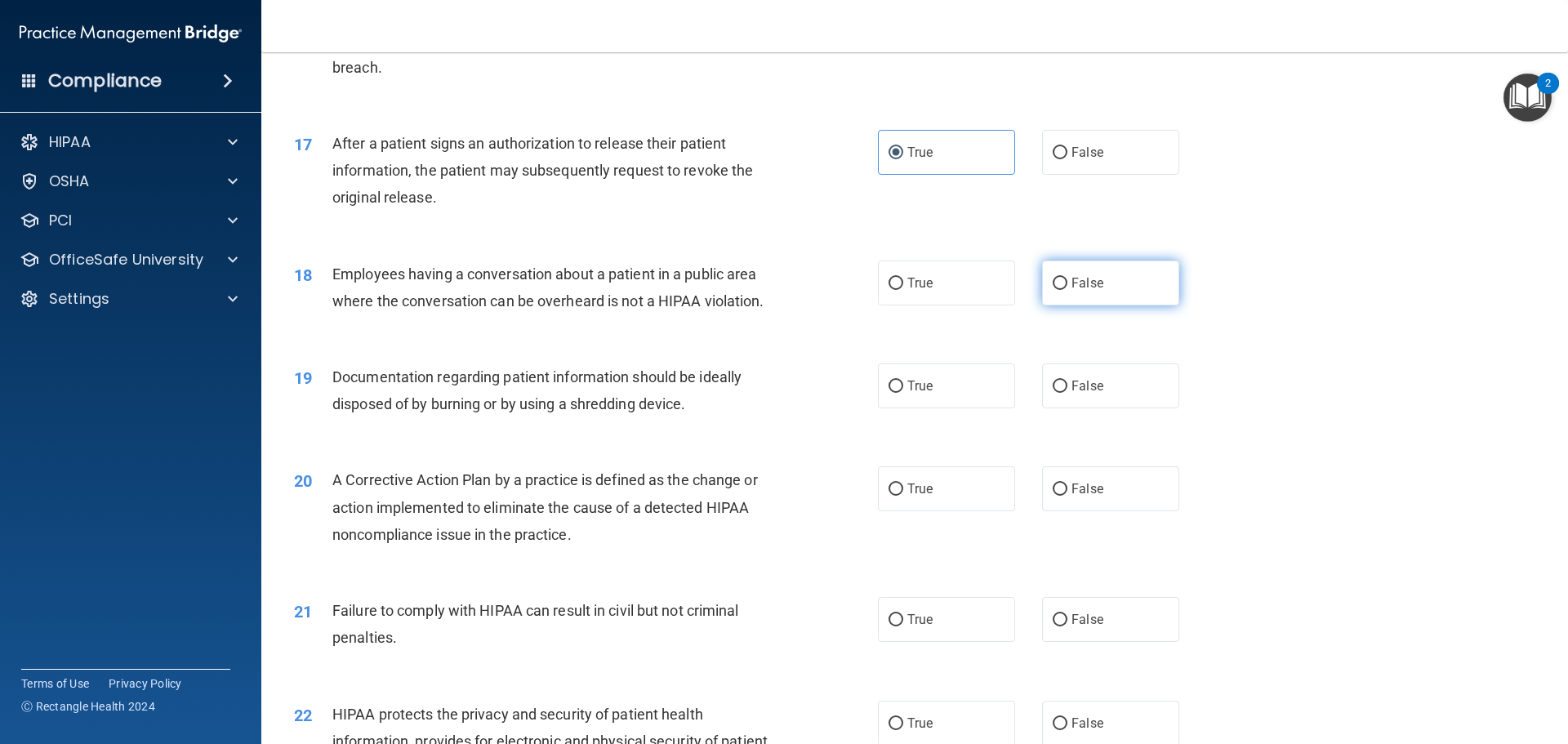
click at [1050, 305] on label "False" at bounding box center [1111, 283] width 138 height 45
click at [1052, 290] on input "False" at bounding box center [1060, 284] width 14 height 13
radio input "true"
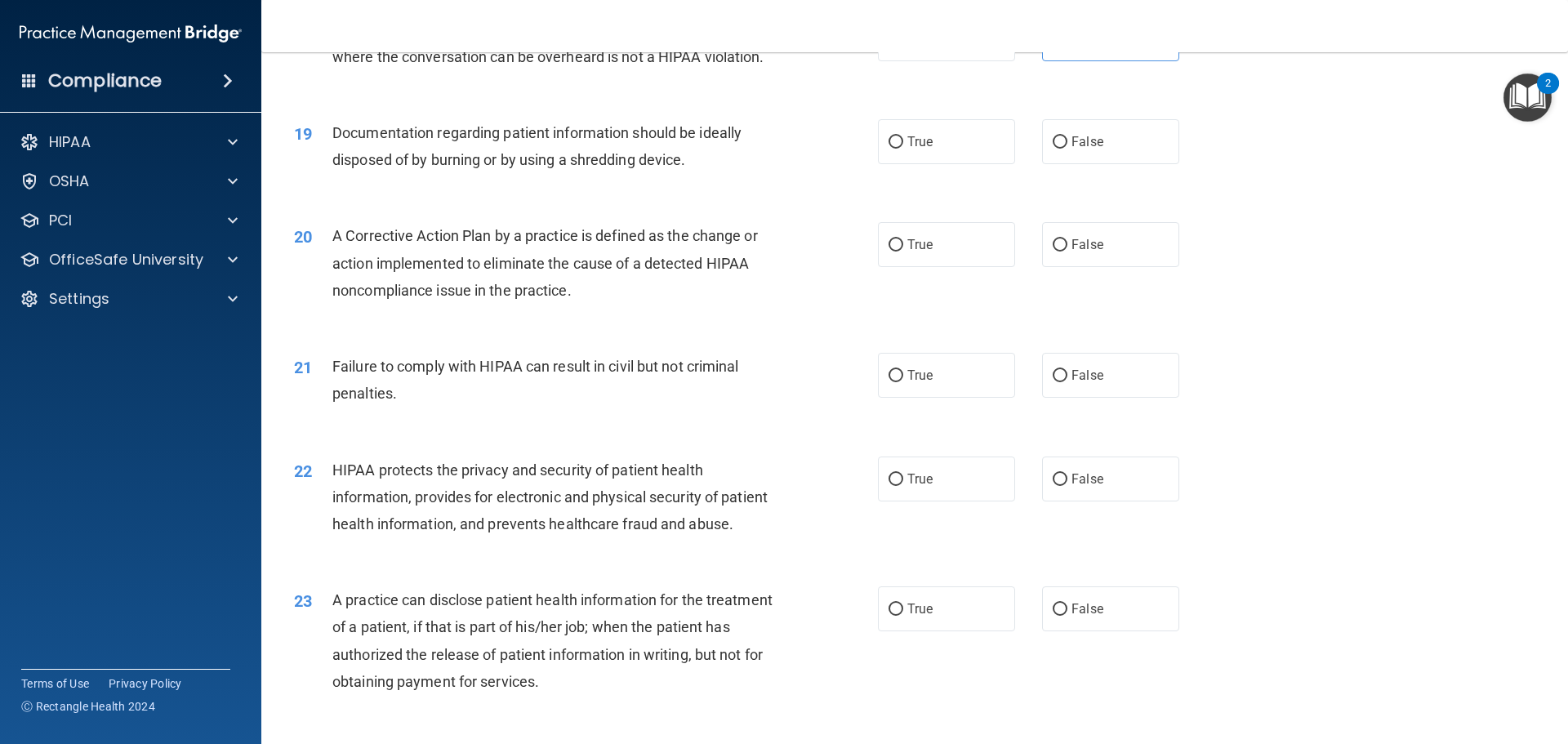
scroll to position [2123, 0]
click at [974, 163] on label "True" at bounding box center [947, 141] width 138 height 45
click at [903, 147] on input "True" at bounding box center [896, 142] width 14 height 13
radio input "true"
click at [900, 266] on label "True" at bounding box center [947, 244] width 138 height 45
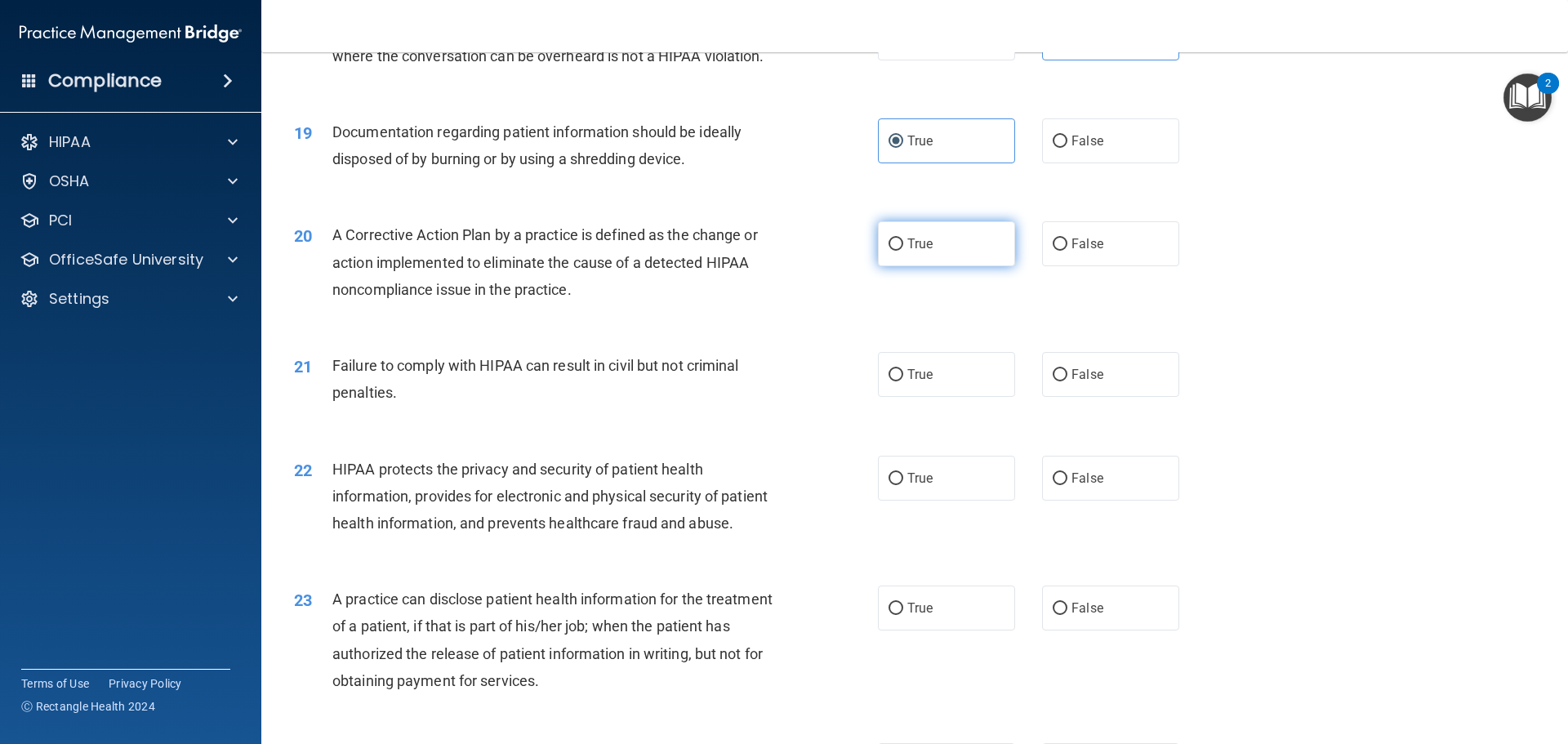
click at [900, 251] on input "True" at bounding box center [896, 245] width 14 height 13
radio input "true"
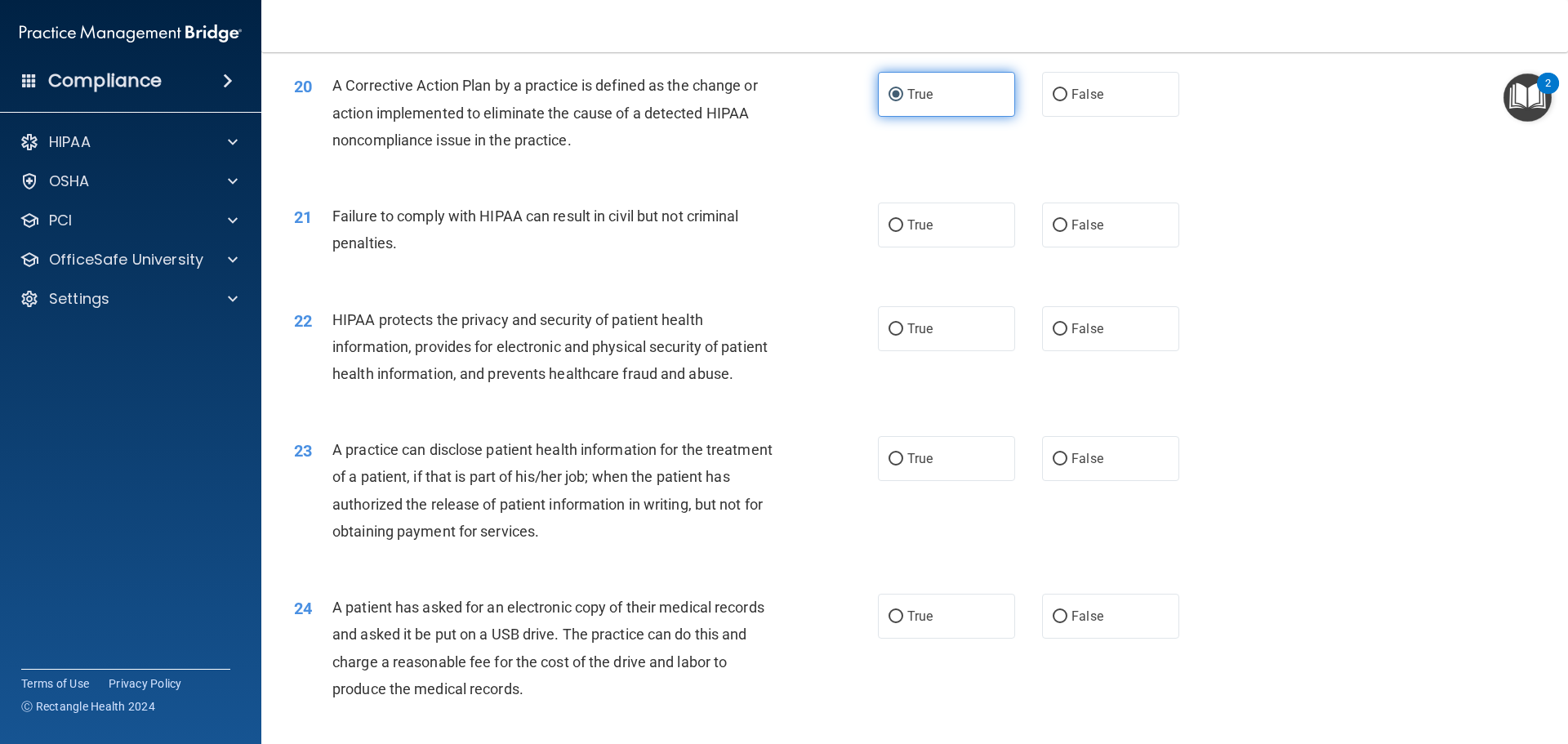
scroll to position [2286, 0]
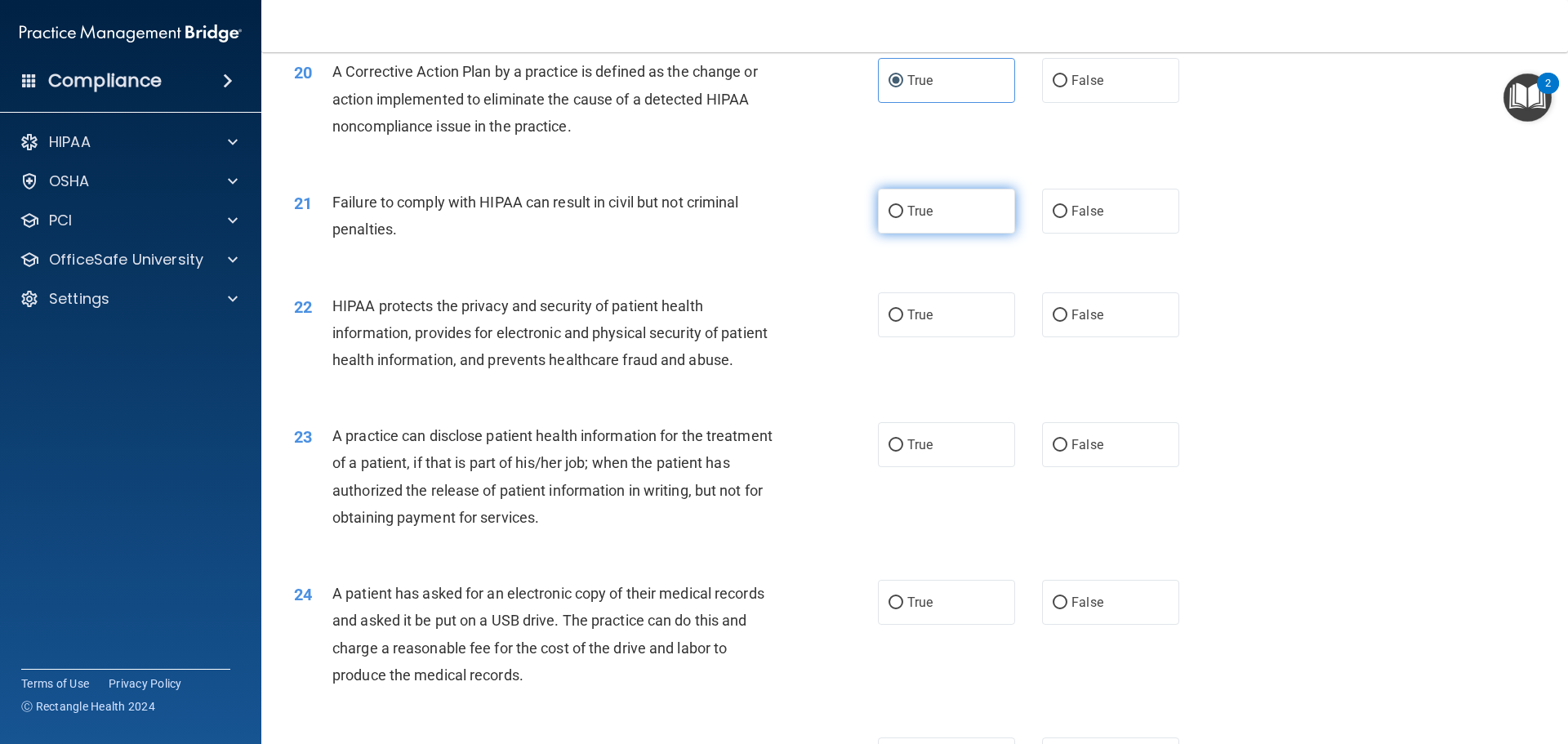
click at [976, 233] on label "True" at bounding box center [947, 211] width 138 height 45
click at [903, 218] on input "True" at bounding box center [896, 212] width 14 height 13
radio input "true"
click at [959, 338] on label "True" at bounding box center [947, 314] width 138 height 45
click at [903, 322] on input "True" at bounding box center [896, 315] width 14 height 13
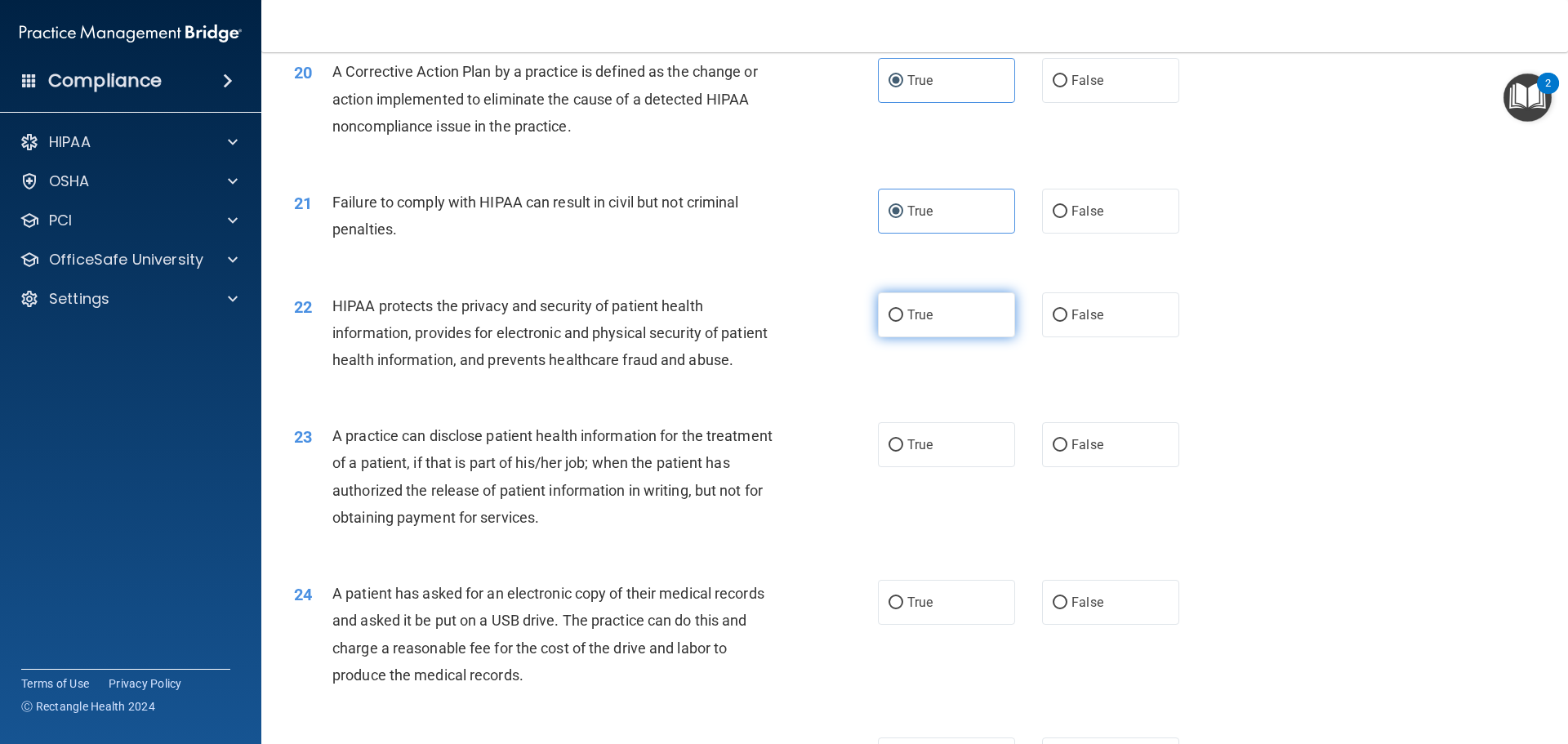
radio input "true"
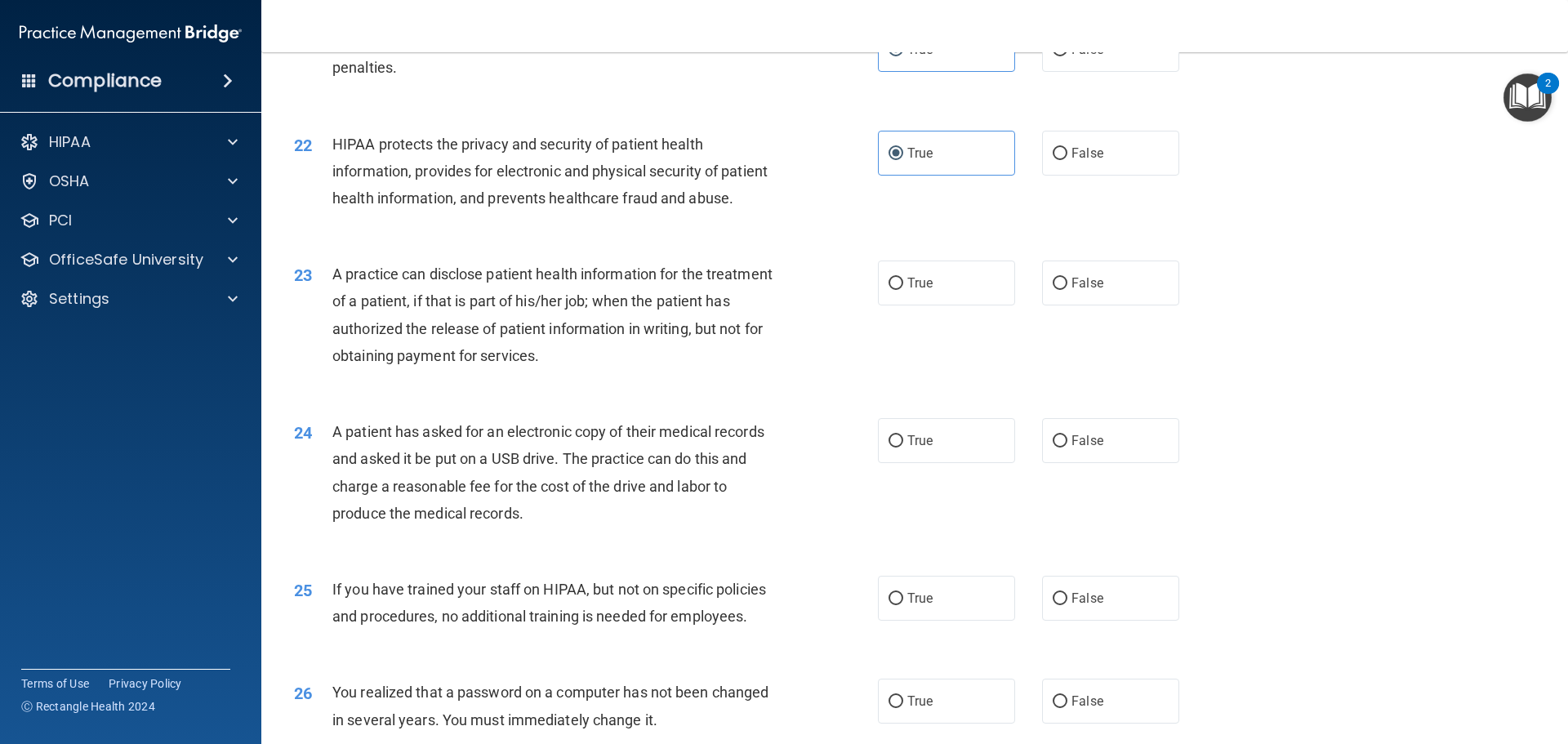
scroll to position [2450, 0]
click at [941, 304] on label "True" at bounding box center [947, 281] width 138 height 45
click at [903, 288] on input "True" at bounding box center [896, 282] width 14 height 13
radio input "true"
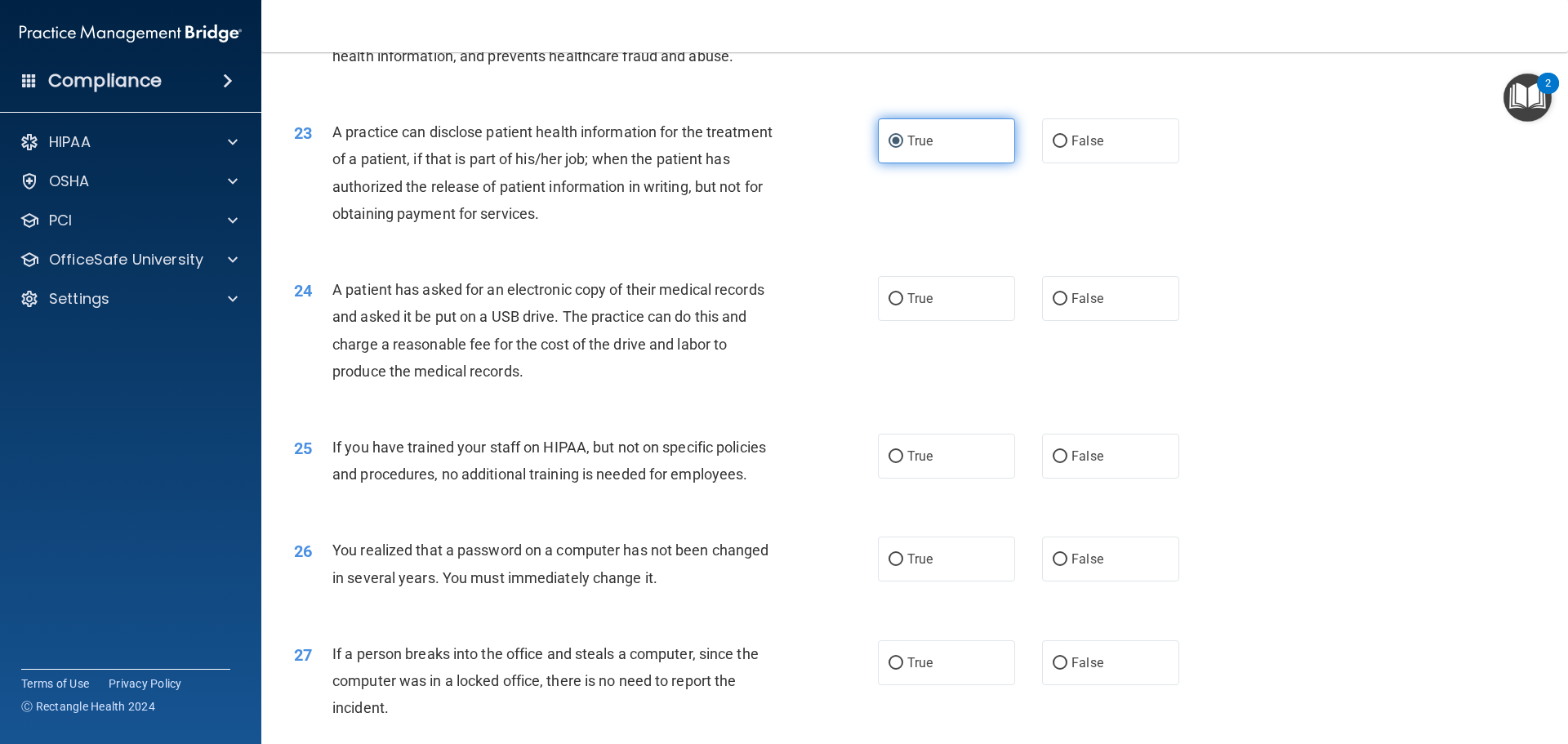
scroll to position [2612, 0]
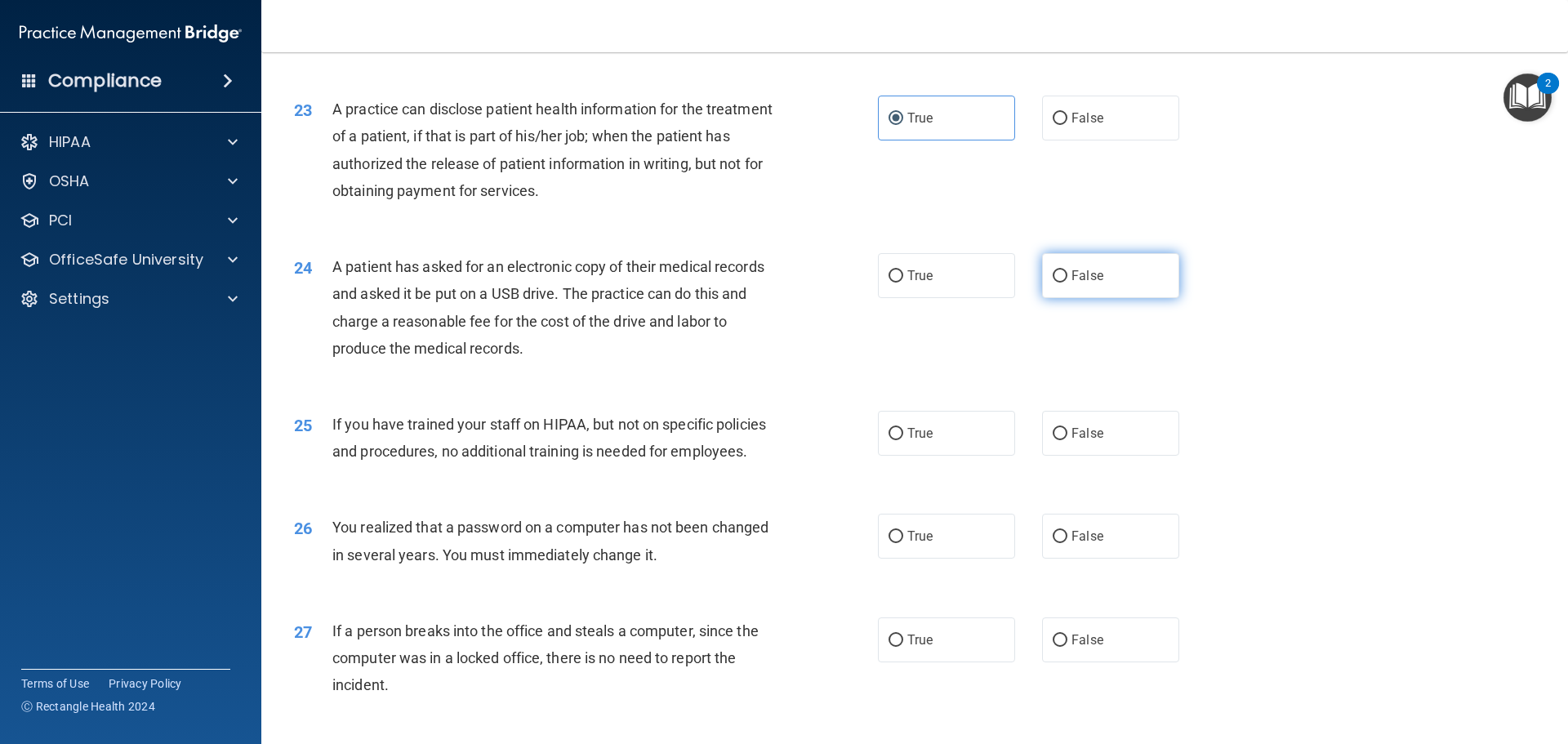
click at [1083, 283] on span "False" at bounding box center [1087, 275] width 32 height 15
click at [1068, 282] on input "False" at bounding box center [1060, 277] width 14 height 13
radio input "true"
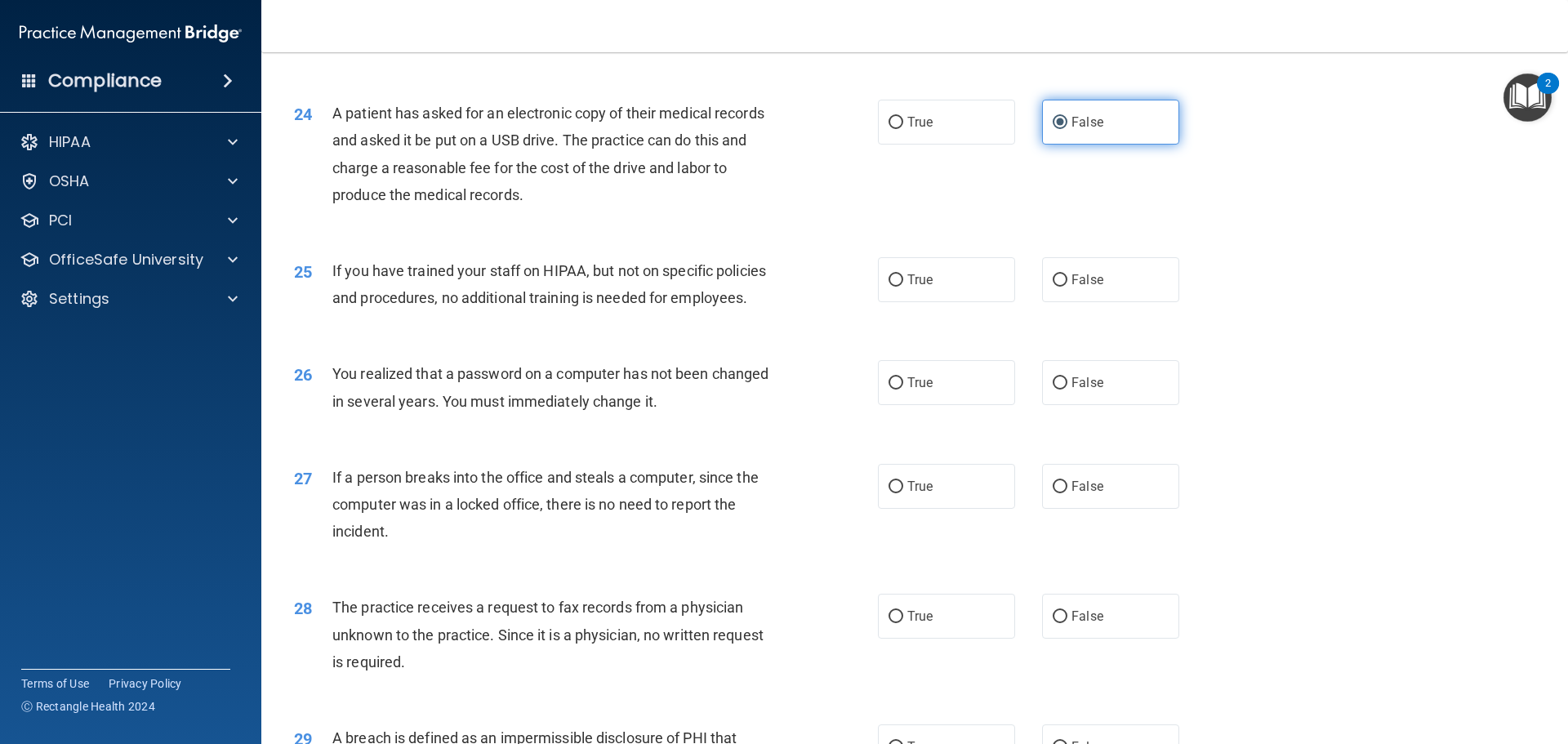
scroll to position [2776, 0]
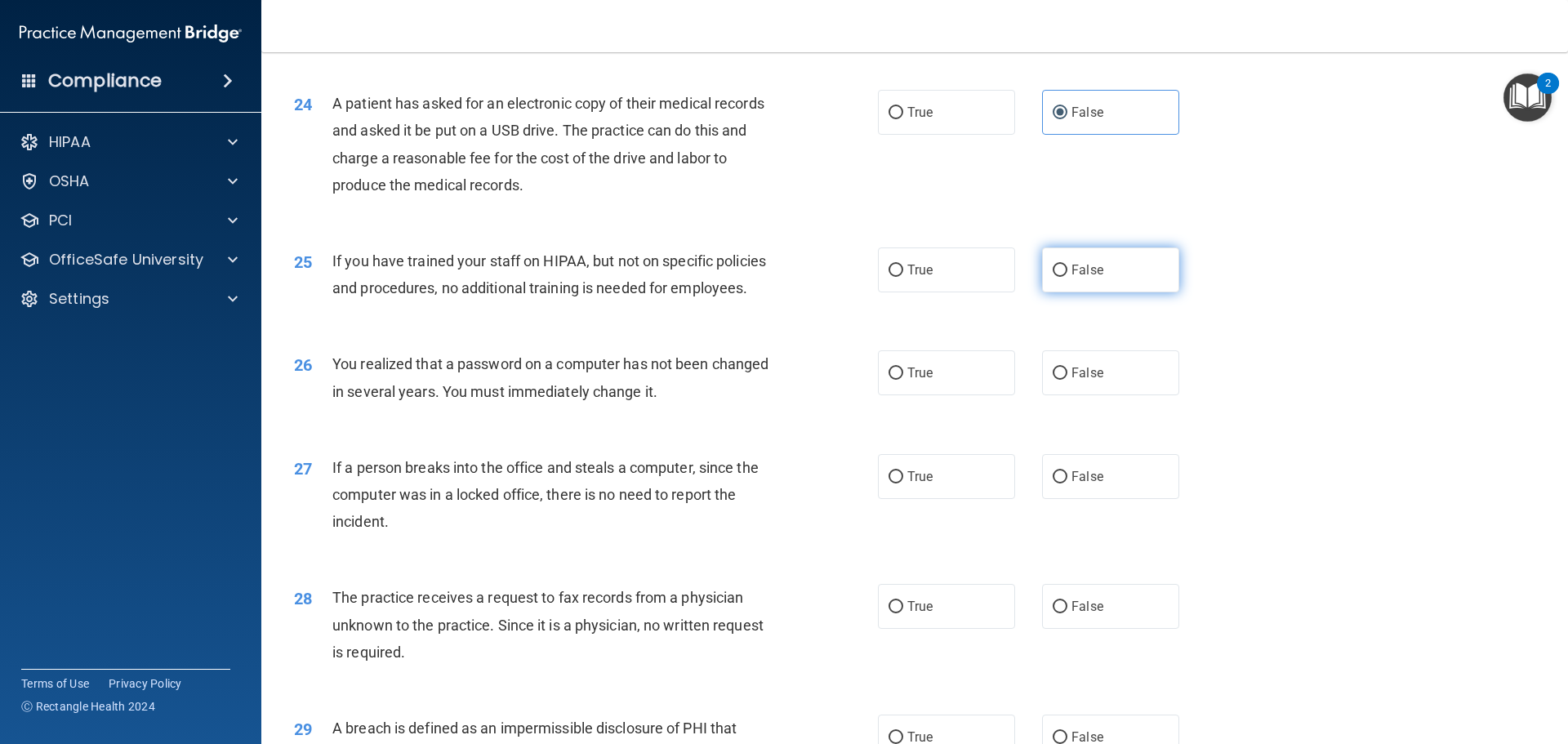
click at [1109, 292] on label "False" at bounding box center [1111, 270] width 138 height 45
click at [1068, 277] on input "False" at bounding box center [1060, 271] width 14 height 13
radio input "true"
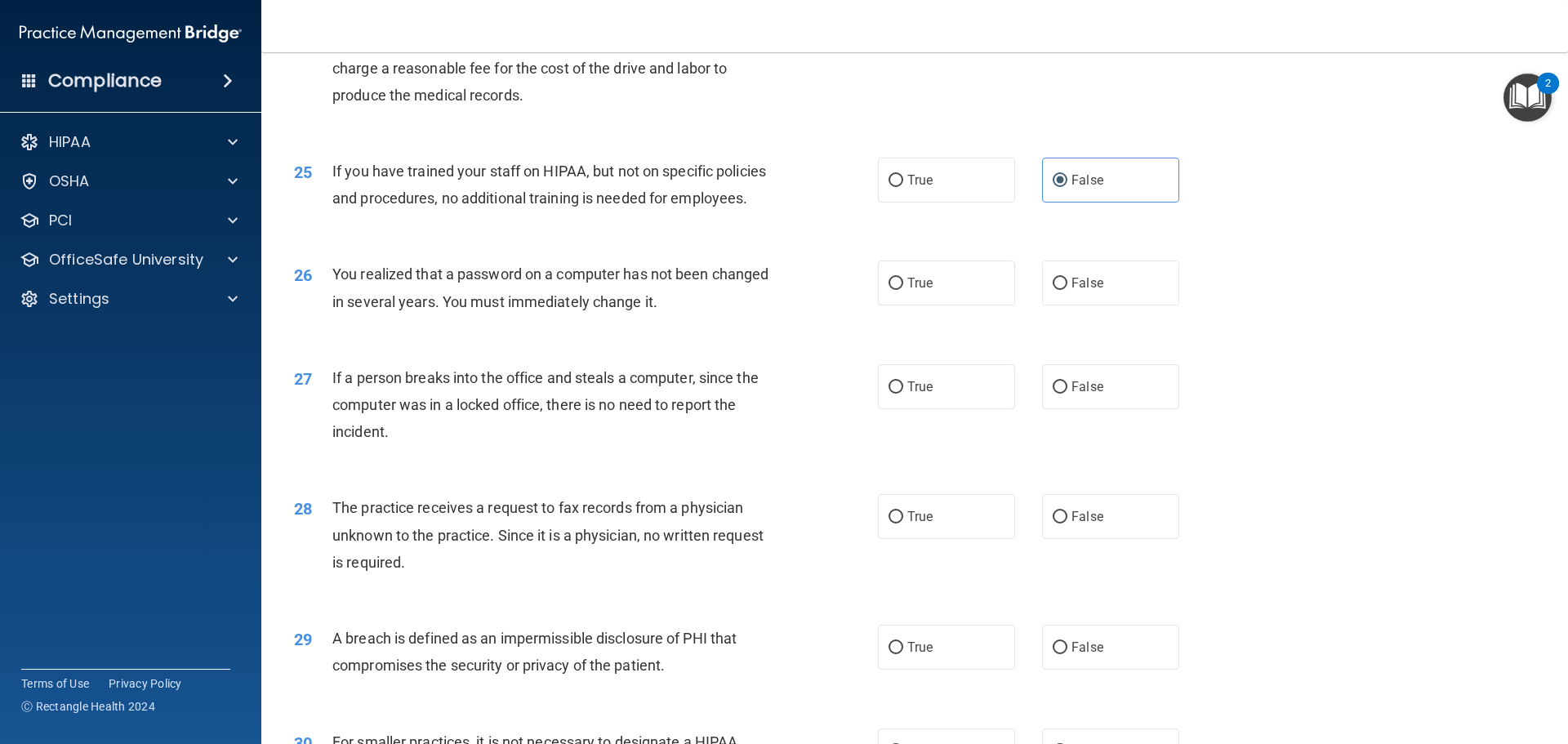
scroll to position [2939, 0]
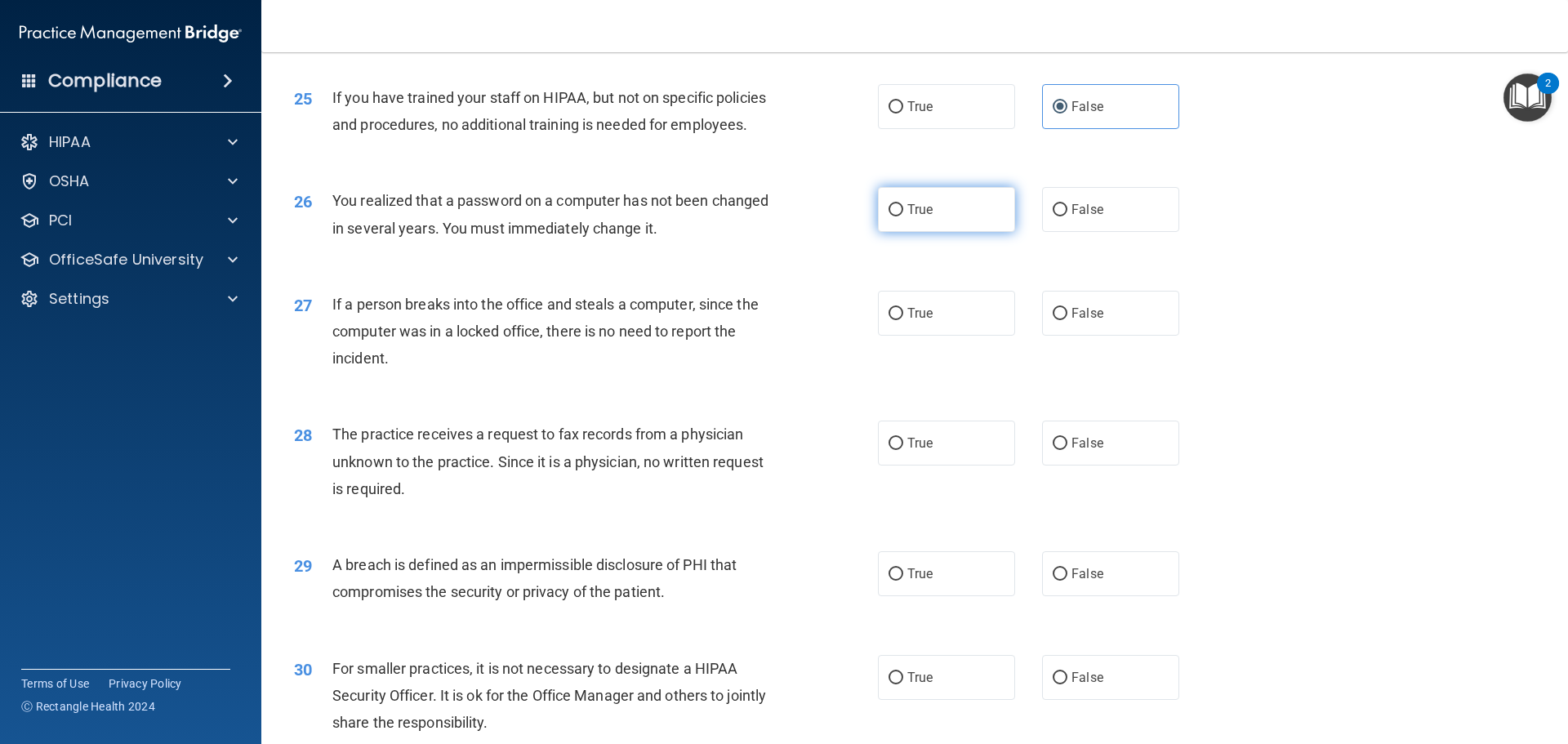
click at [952, 232] on label "True" at bounding box center [947, 209] width 138 height 45
click at [903, 216] on input "True" at bounding box center [896, 211] width 14 height 13
radio input "true"
click at [1054, 320] on input "False" at bounding box center [1060, 314] width 14 height 13
radio input "true"
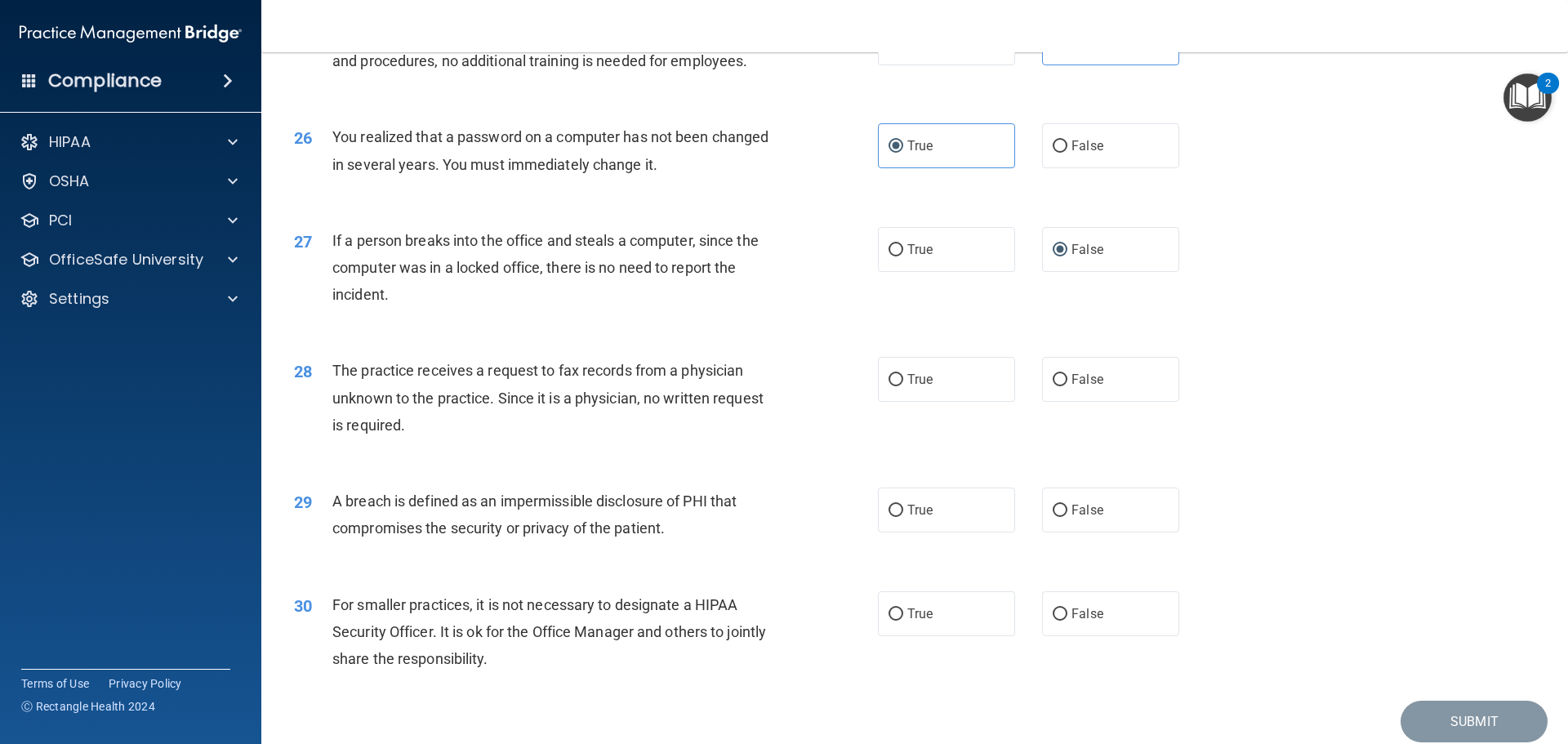
scroll to position [3103, 0]
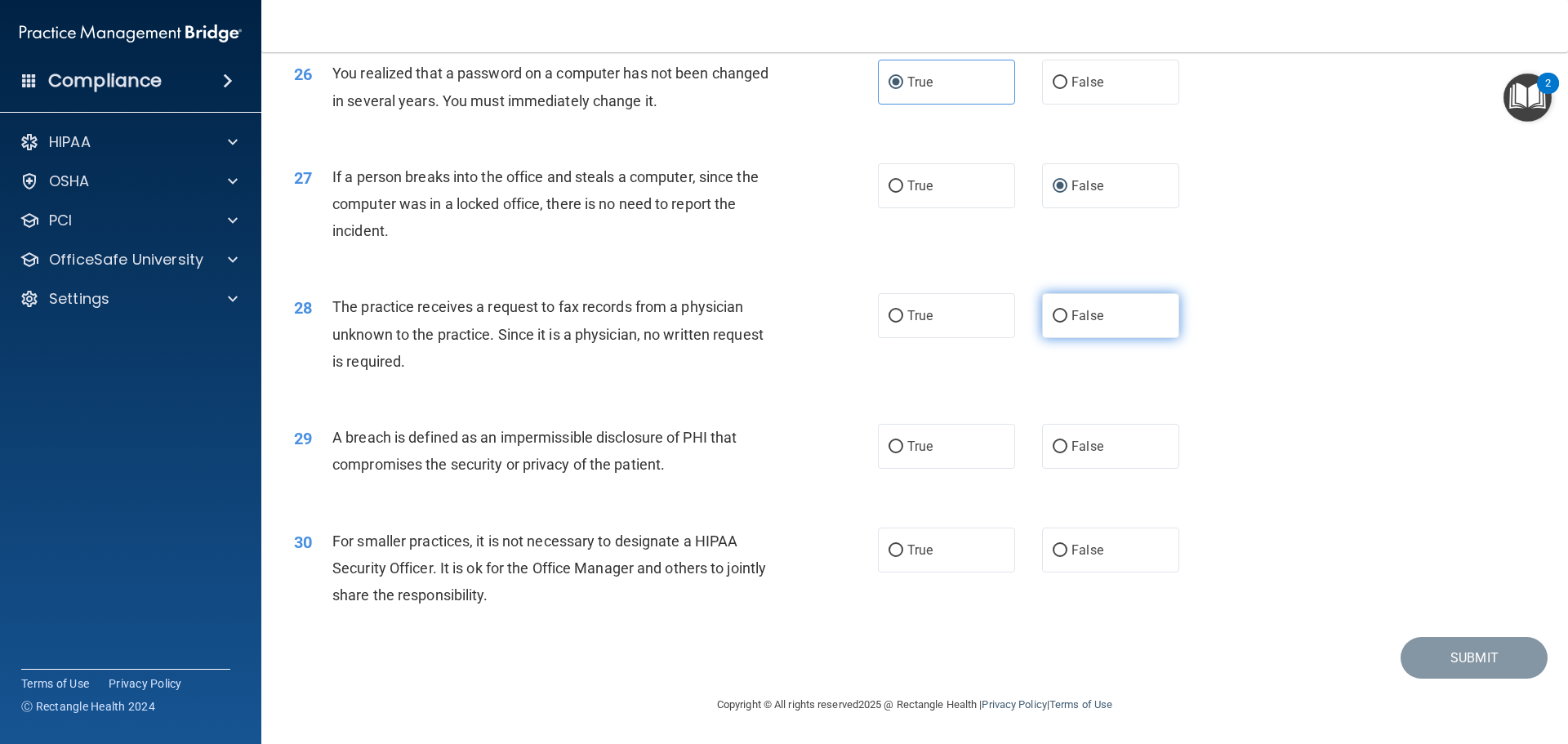
click at [1087, 323] on span "False" at bounding box center [1087, 315] width 32 height 15
click at [1068, 322] on input "False" at bounding box center [1060, 316] width 14 height 13
radio input "true"
click at [967, 451] on label "True" at bounding box center [947, 446] width 138 height 45
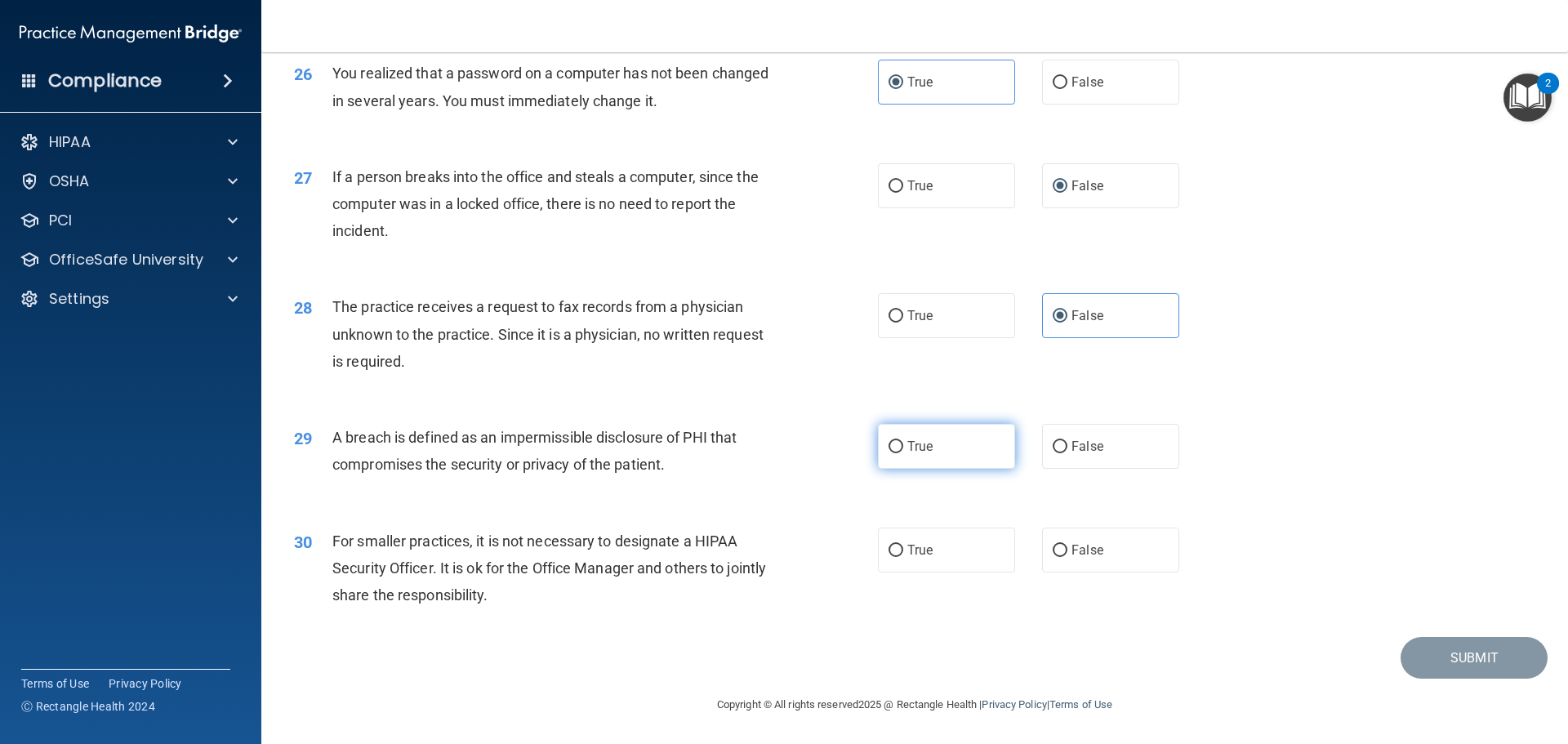
click at [903, 451] on input "True" at bounding box center [896, 447] width 14 height 13
radio input "true"
click at [1071, 546] on span "False" at bounding box center [1087, 549] width 32 height 15
click at [1068, 546] on input "False" at bounding box center [1060, 551] width 14 height 13
radio input "true"
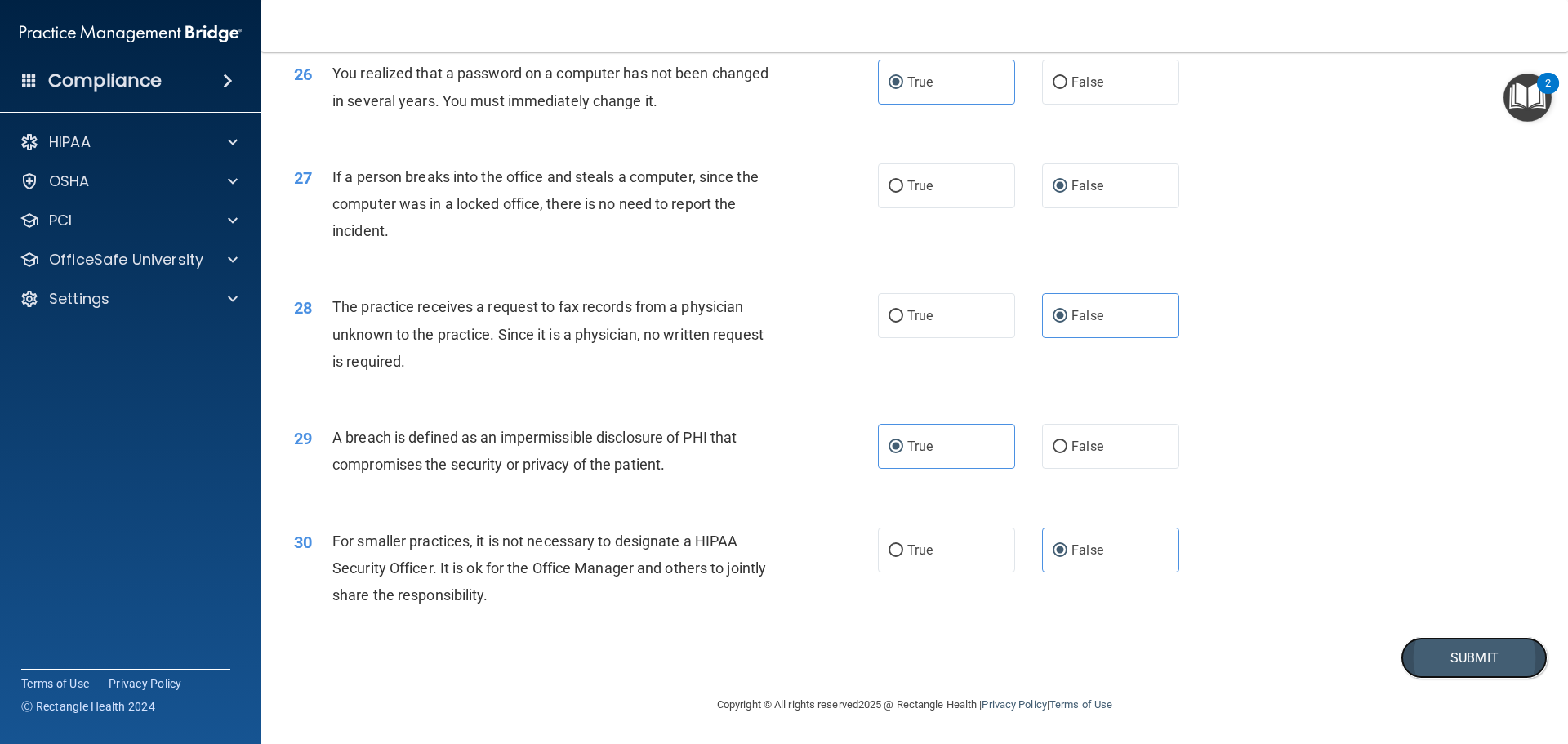
click at [1425, 652] on button "Submit" at bounding box center [1474, 657] width 147 height 42
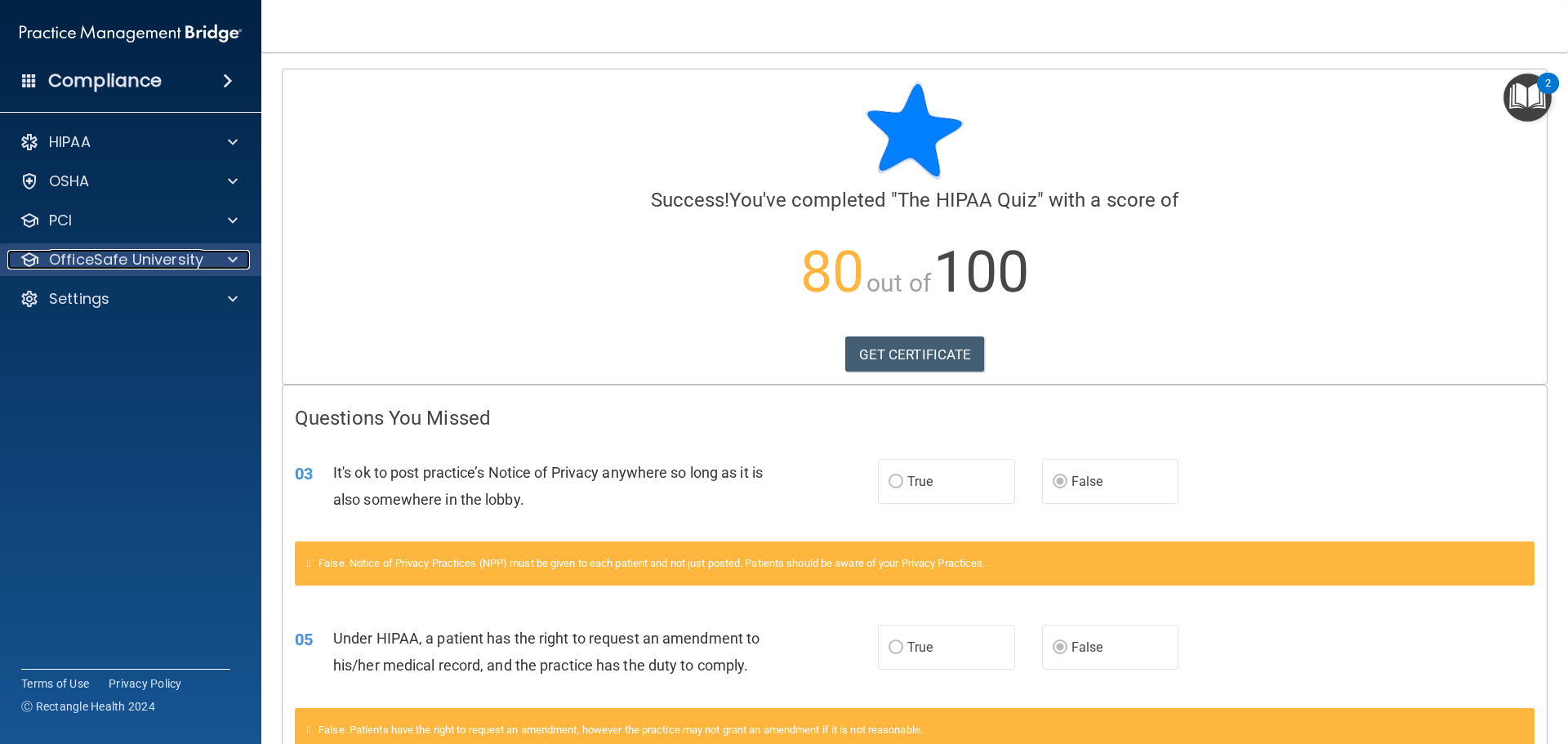
click at [218, 253] on div at bounding box center [231, 260] width 41 height 20
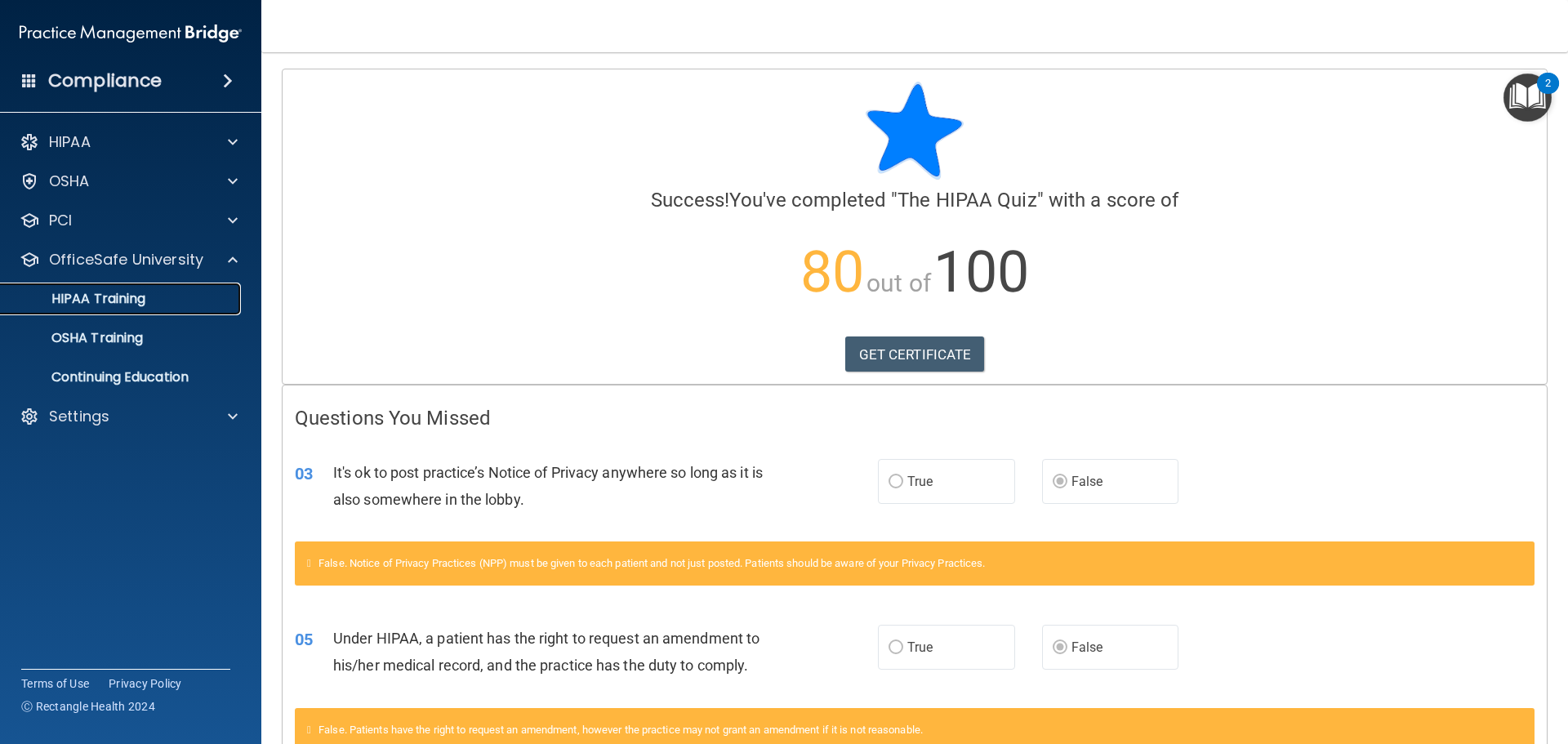
click at [215, 305] on div "HIPAA Training" at bounding box center [122, 298] width 223 height 16
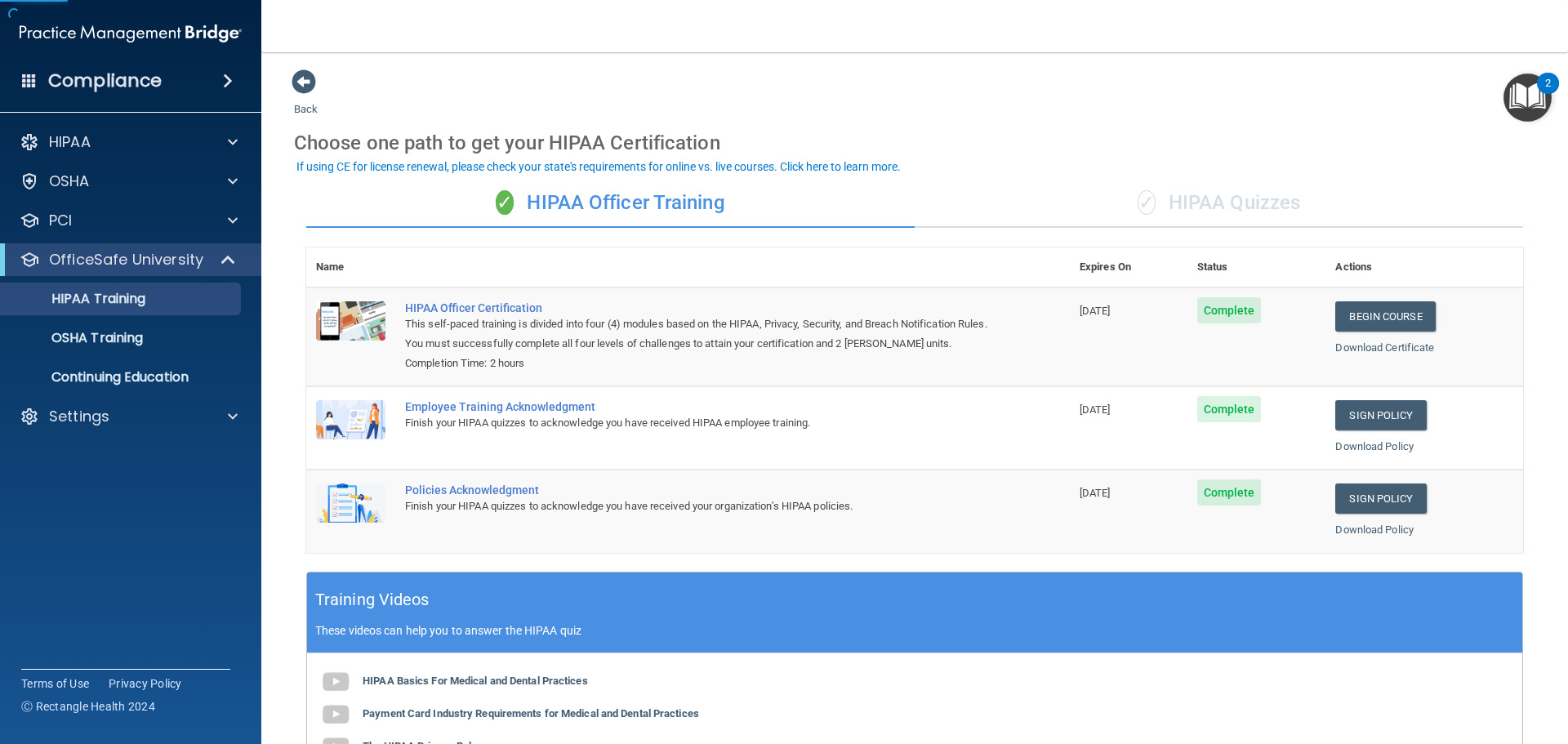
click at [1158, 205] on div "✓ HIPAA Quizzes" at bounding box center [1219, 203] width 608 height 49
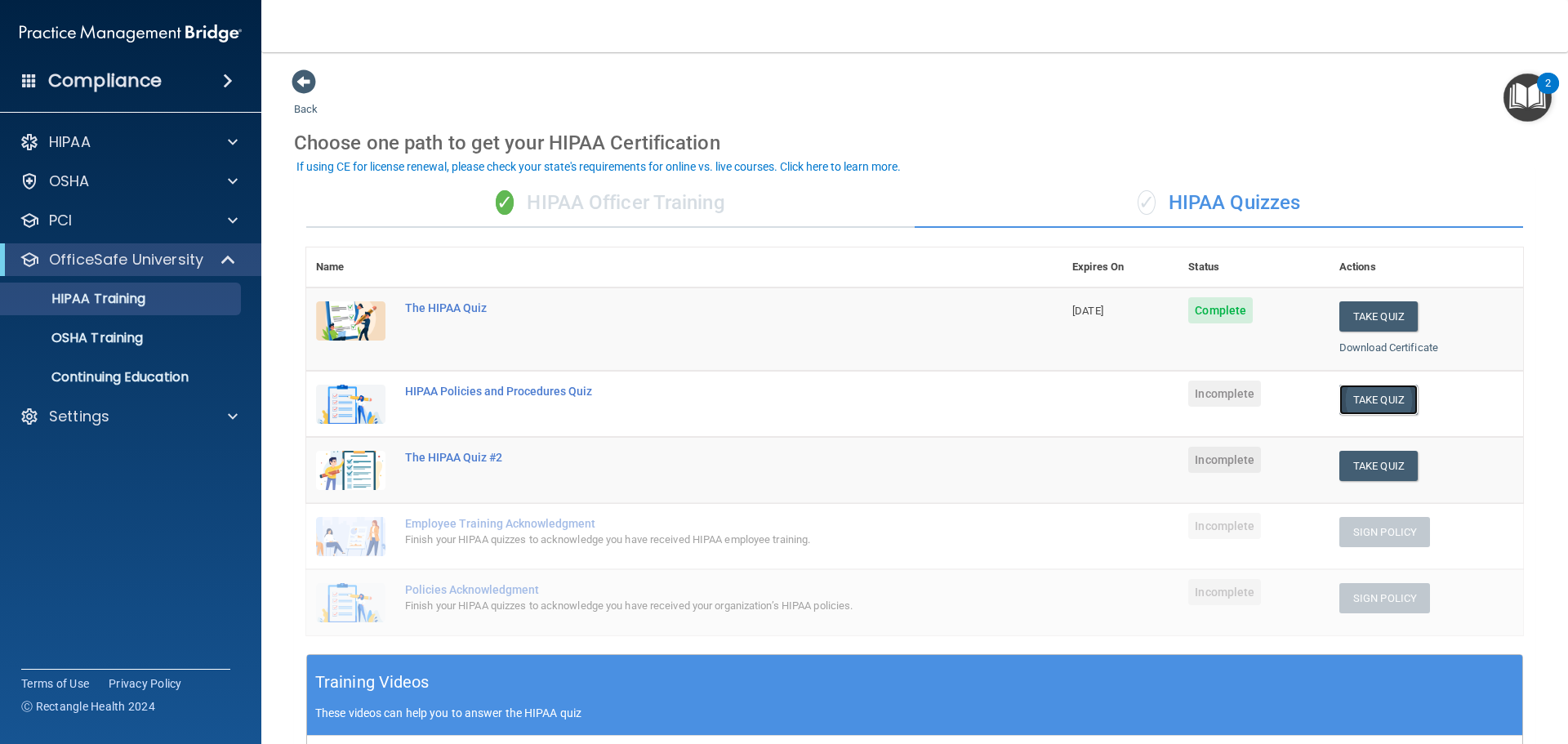
click at [1348, 405] on button "Take Quiz" at bounding box center [1379, 400] width 79 height 30
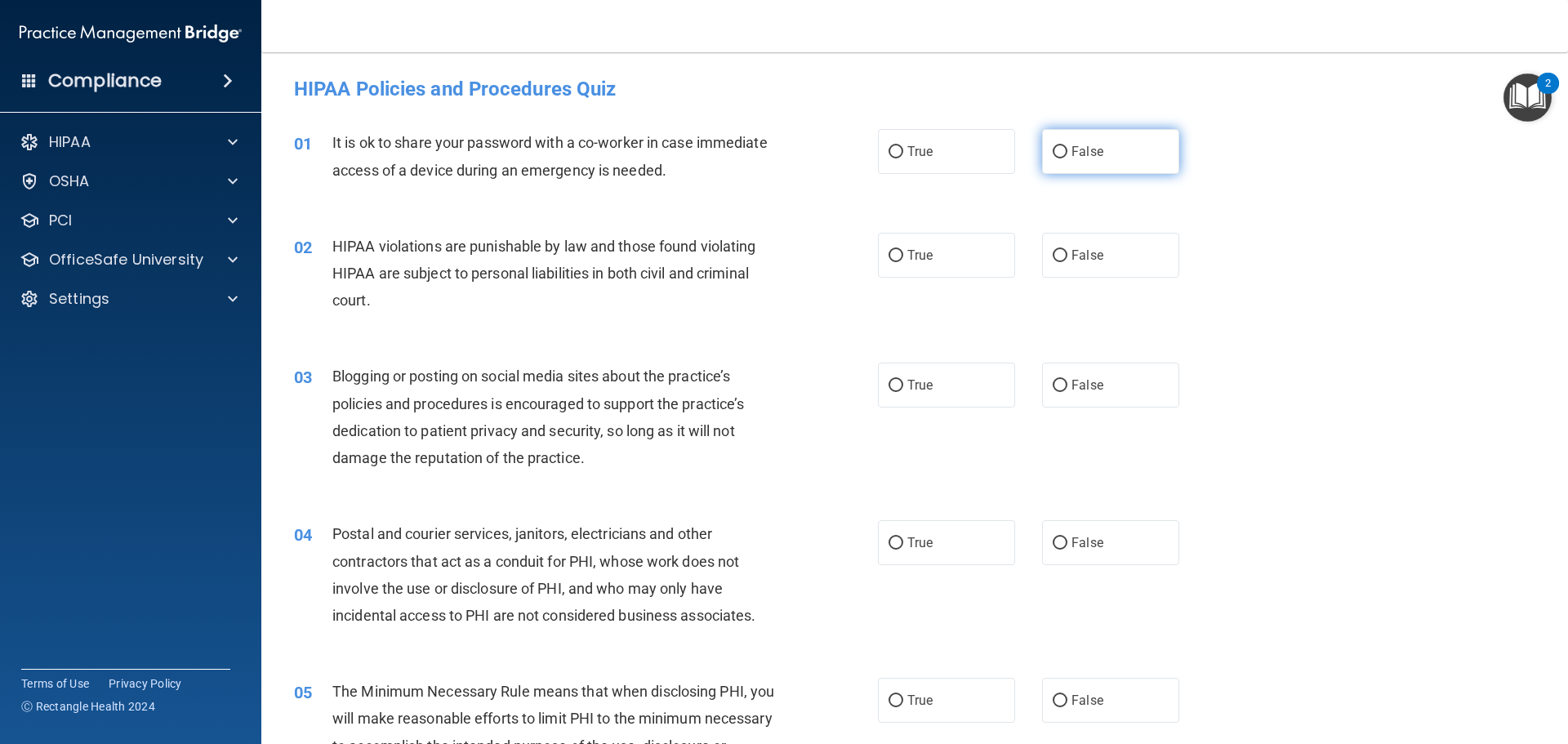
click at [1061, 152] on label "False" at bounding box center [1111, 151] width 138 height 45
click at [1061, 152] on input "False" at bounding box center [1060, 153] width 14 height 13
radio input "true"
click at [960, 255] on label "True" at bounding box center [947, 255] width 138 height 45
click at [903, 255] on input "True" at bounding box center [896, 256] width 14 height 13
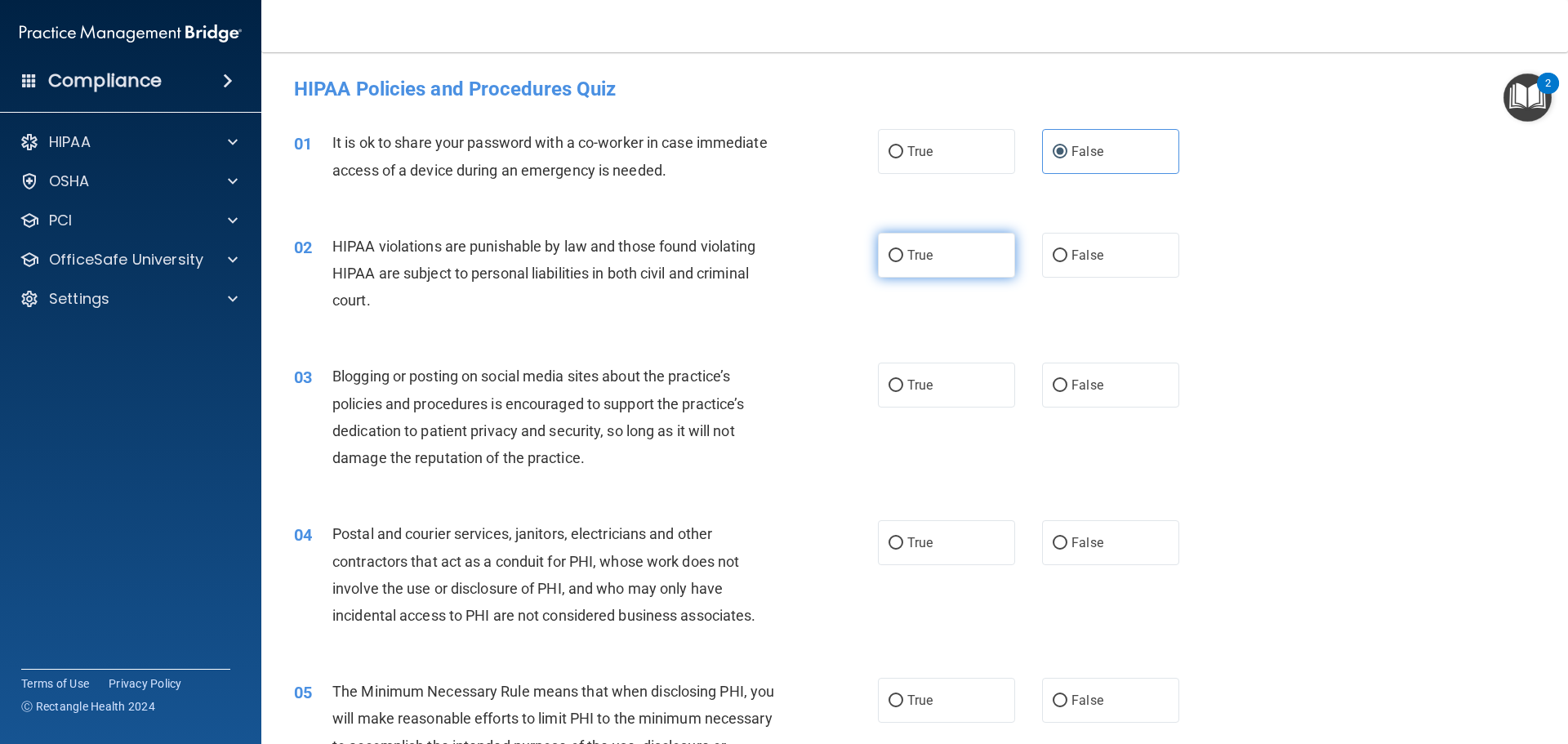
radio input "true"
click at [1052, 386] on input "False" at bounding box center [1060, 386] width 14 height 13
radio input "true"
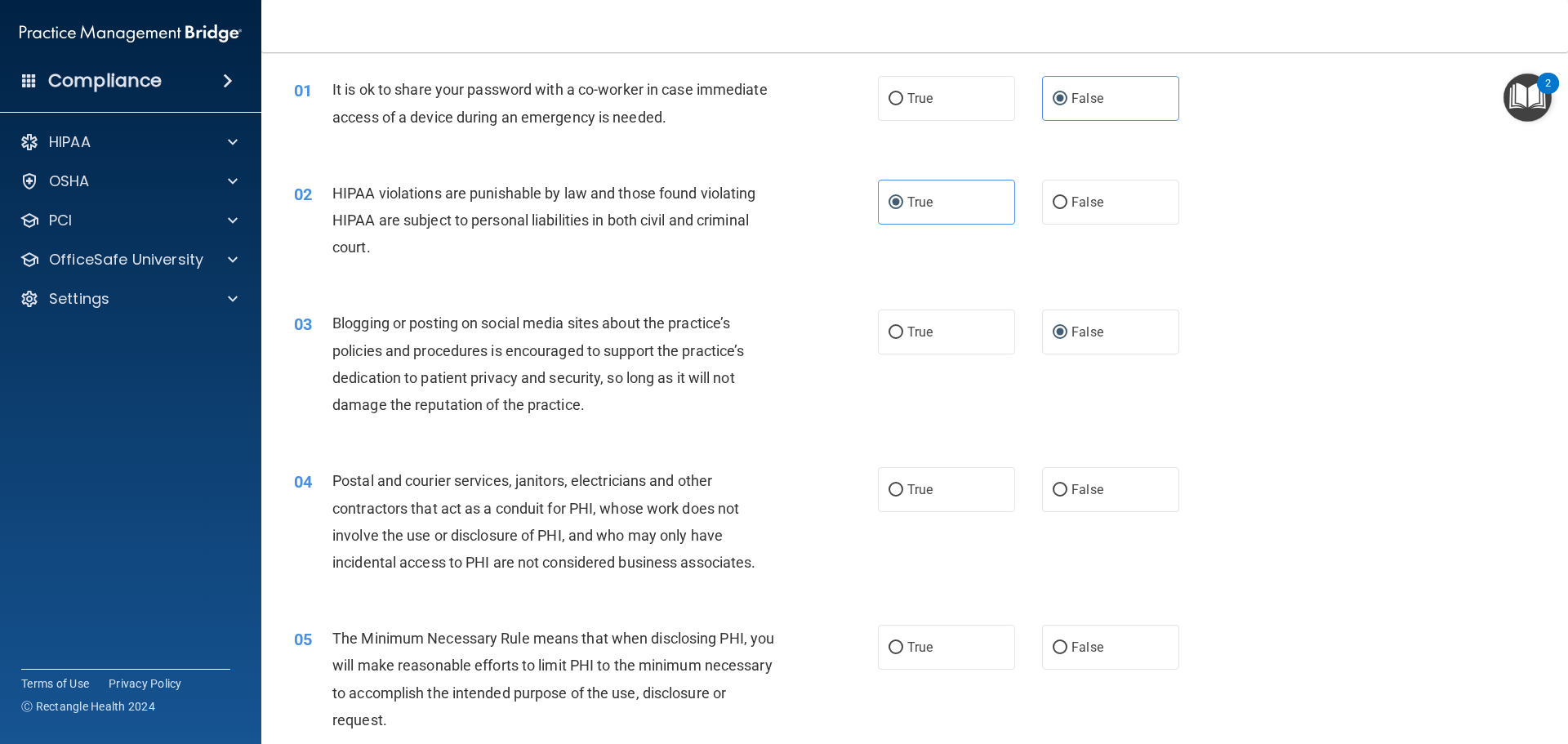
scroll to position [163, 0]
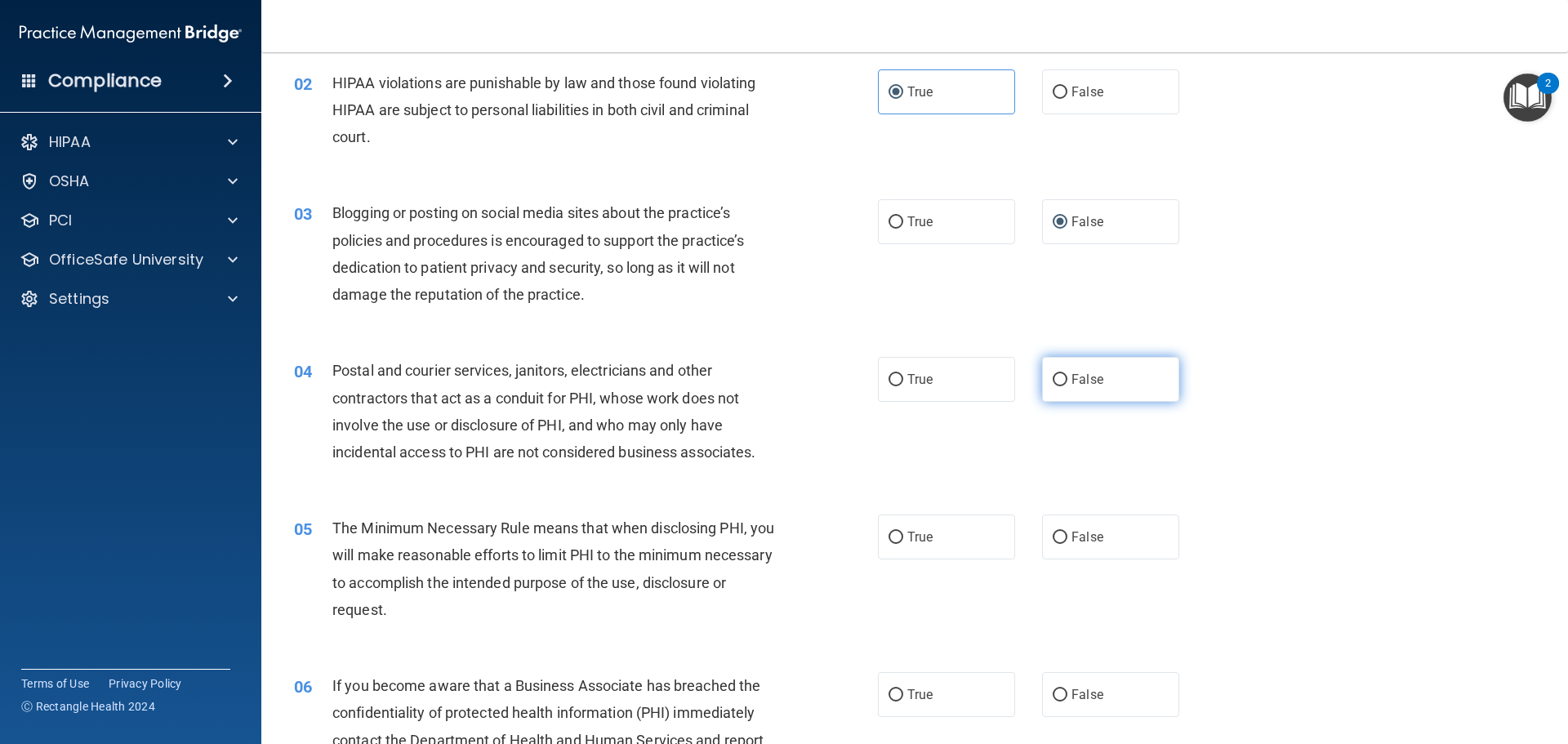
click at [1071, 385] on span "False" at bounding box center [1087, 379] width 32 height 15
click at [1065, 385] on input "False" at bounding box center [1060, 380] width 14 height 13
radio input "true"
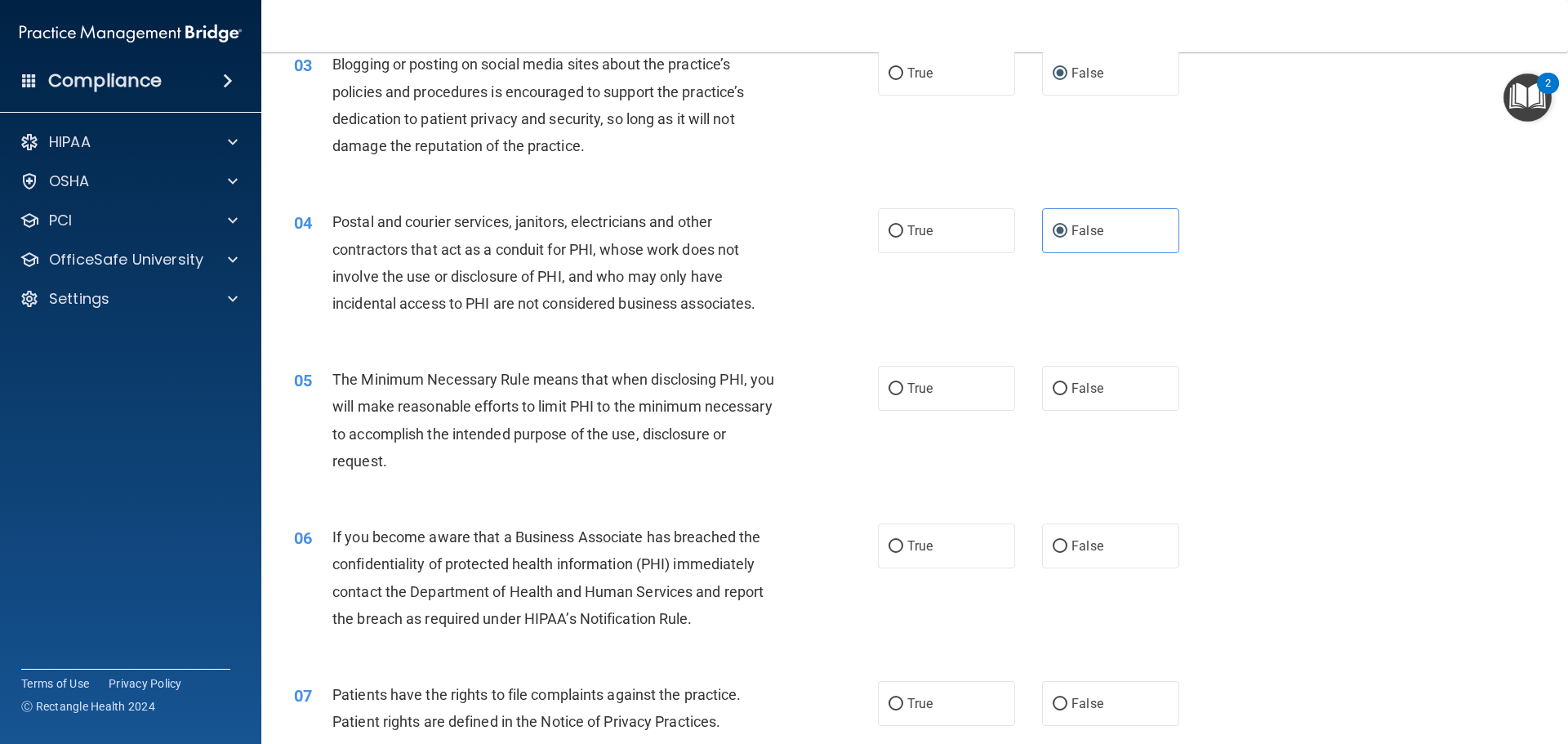
scroll to position [327, 0]
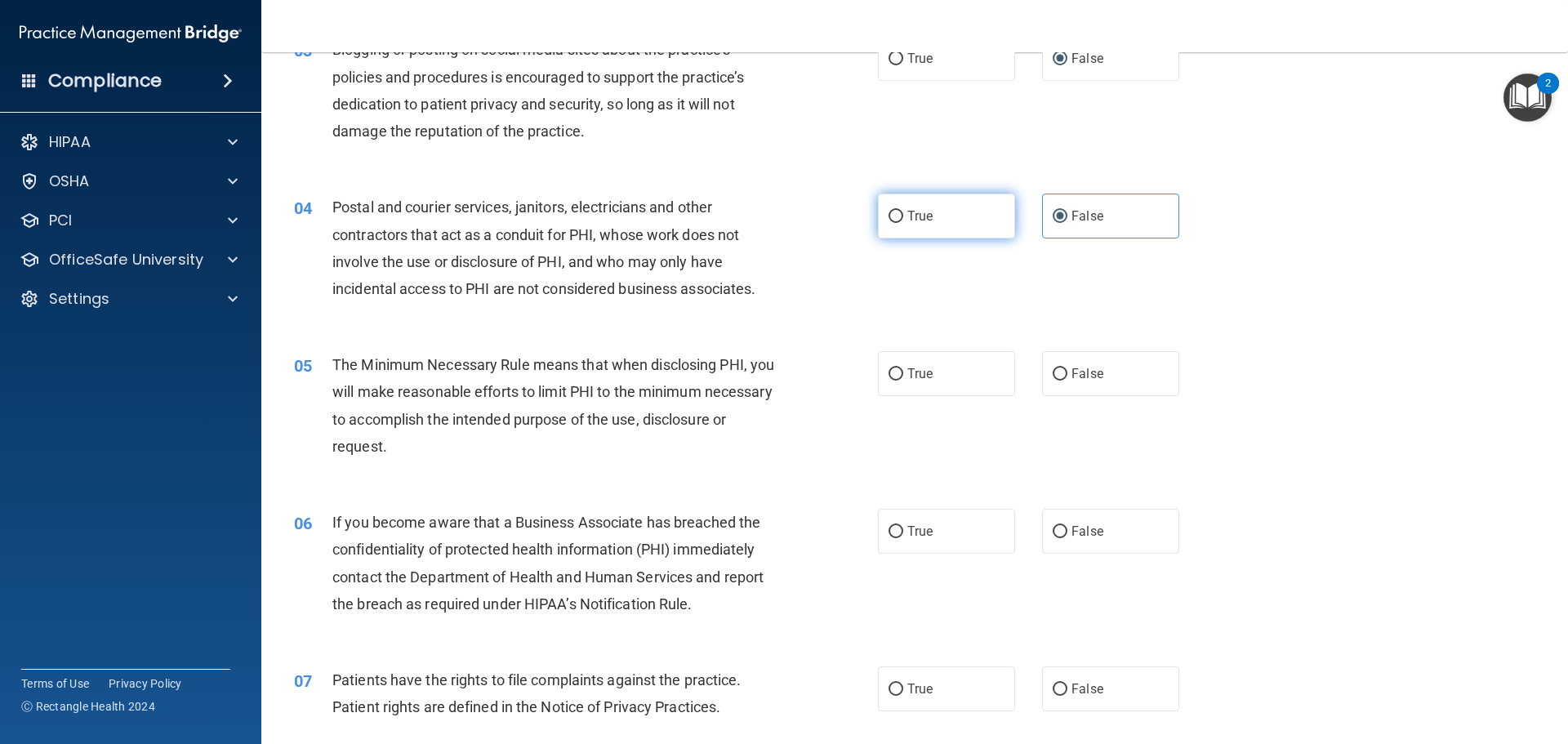
click at [946, 215] on label "True" at bounding box center [947, 216] width 138 height 45
click at [903, 215] on input "True" at bounding box center [896, 217] width 14 height 13
radio input "true"
radio input "false"
click at [923, 368] on span "True" at bounding box center [920, 373] width 25 height 15
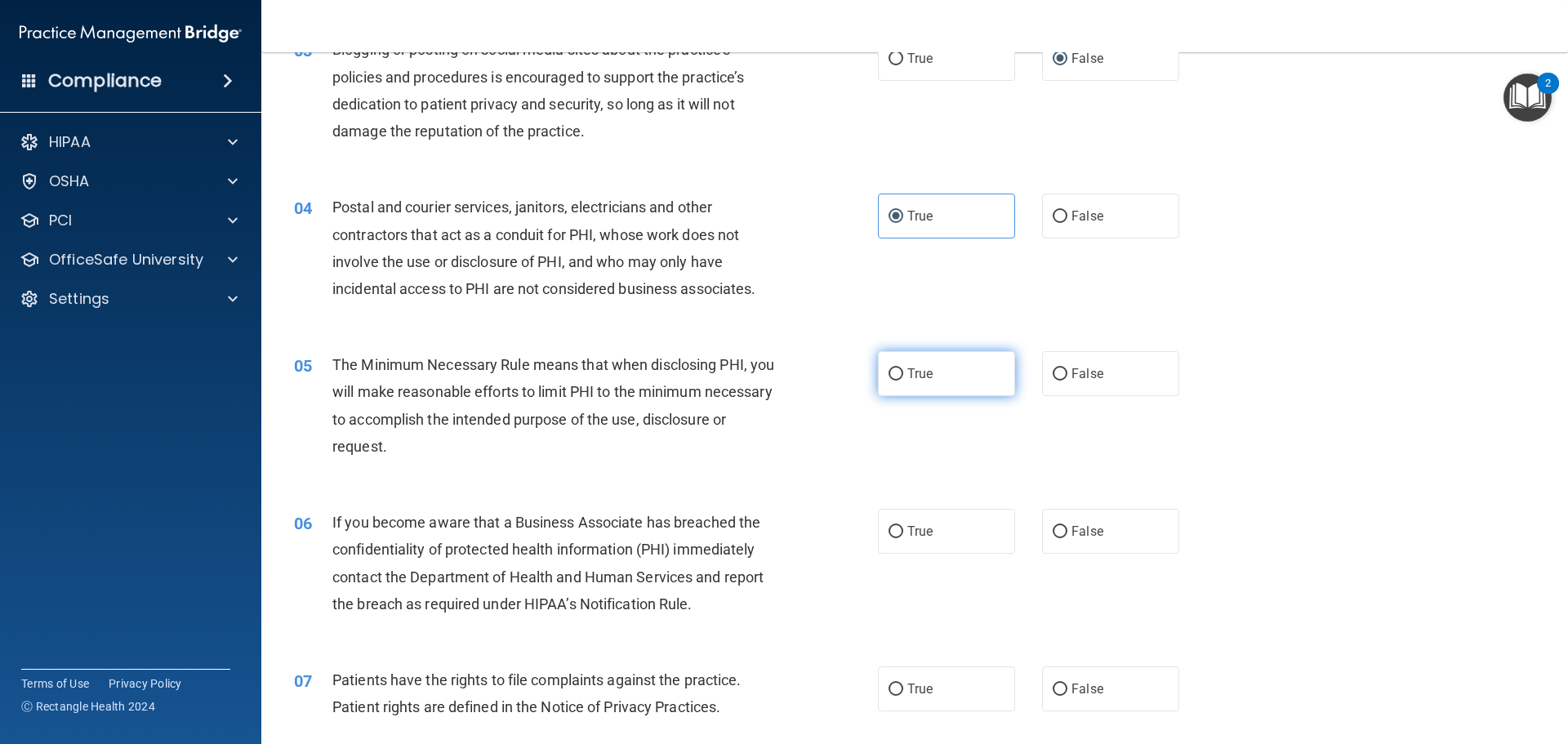
click at [903, 368] on input "True" at bounding box center [896, 374] width 14 height 13
radio input "true"
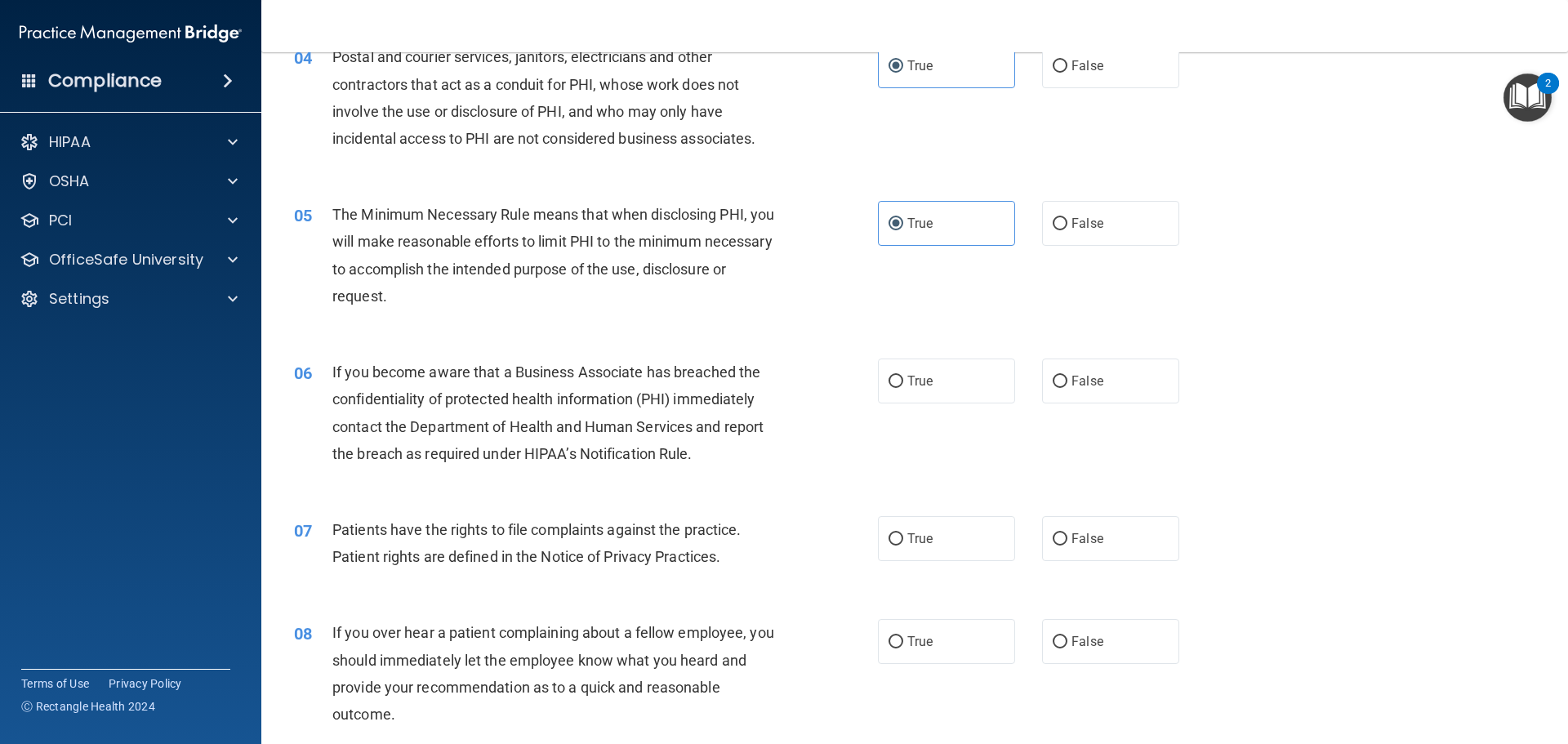
scroll to position [490, 0]
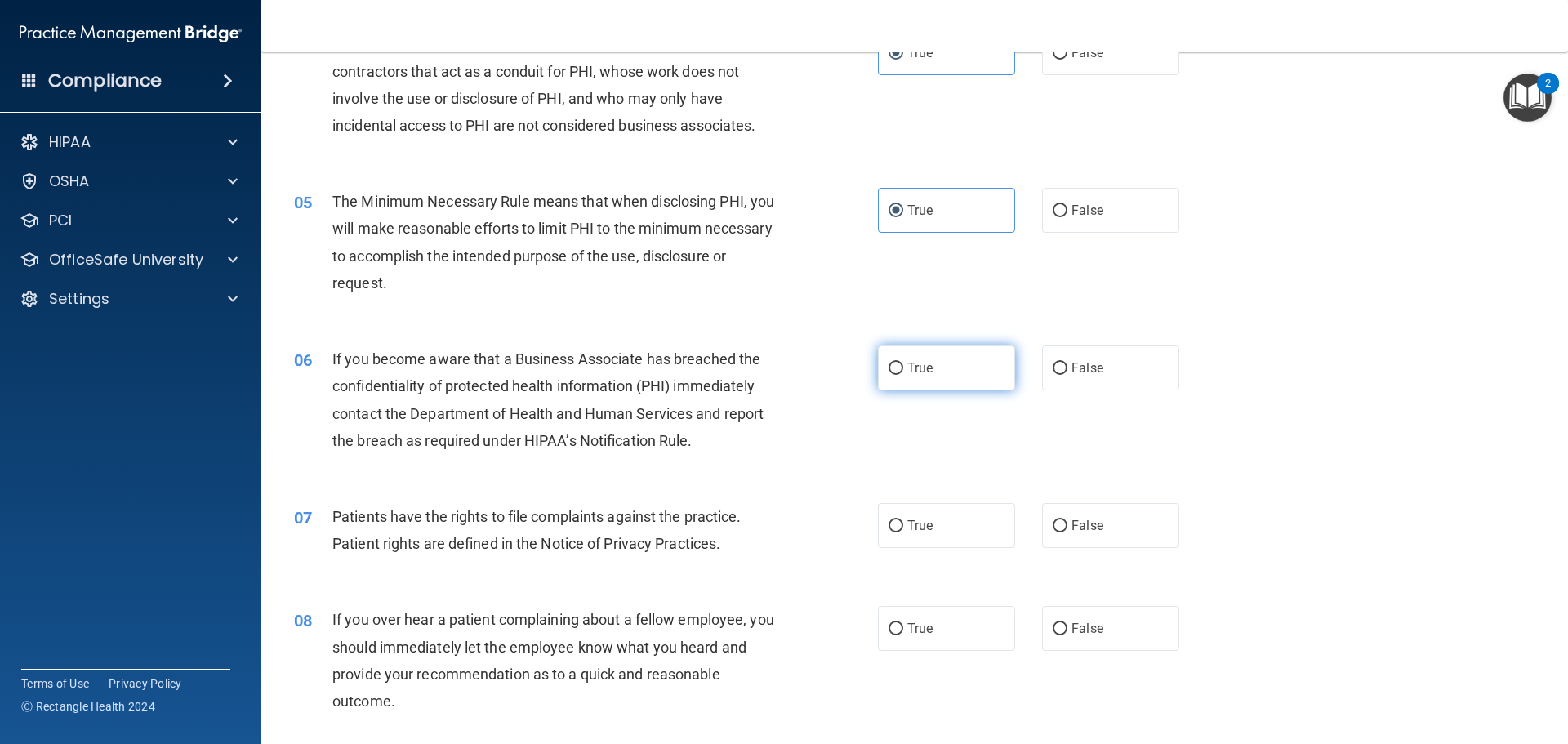
click at [983, 369] on label "True" at bounding box center [947, 368] width 138 height 45
click at [903, 369] on input "True" at bounding box center [896, 369] width 14 height 13
radio input "true"
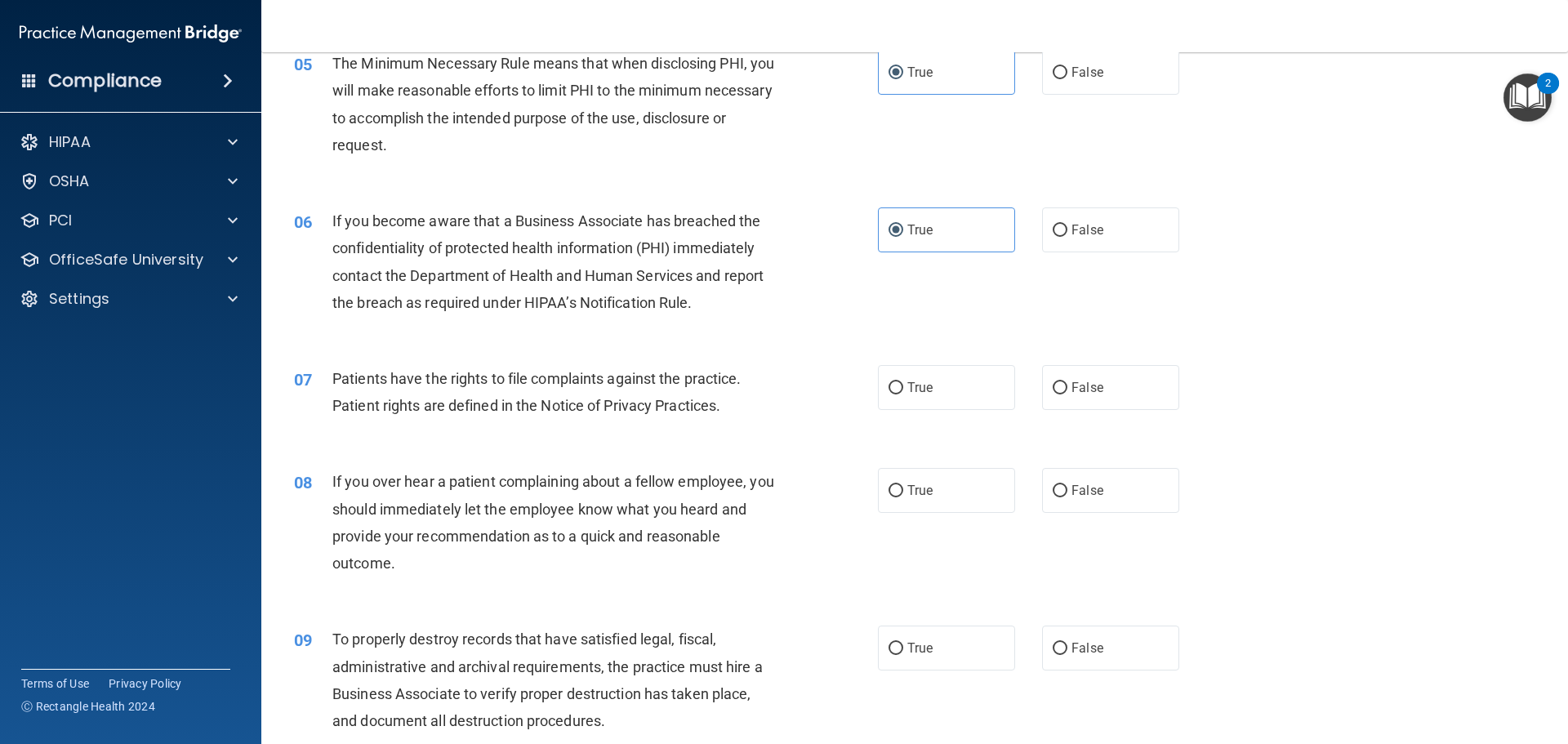
scroll to position [653, 0]
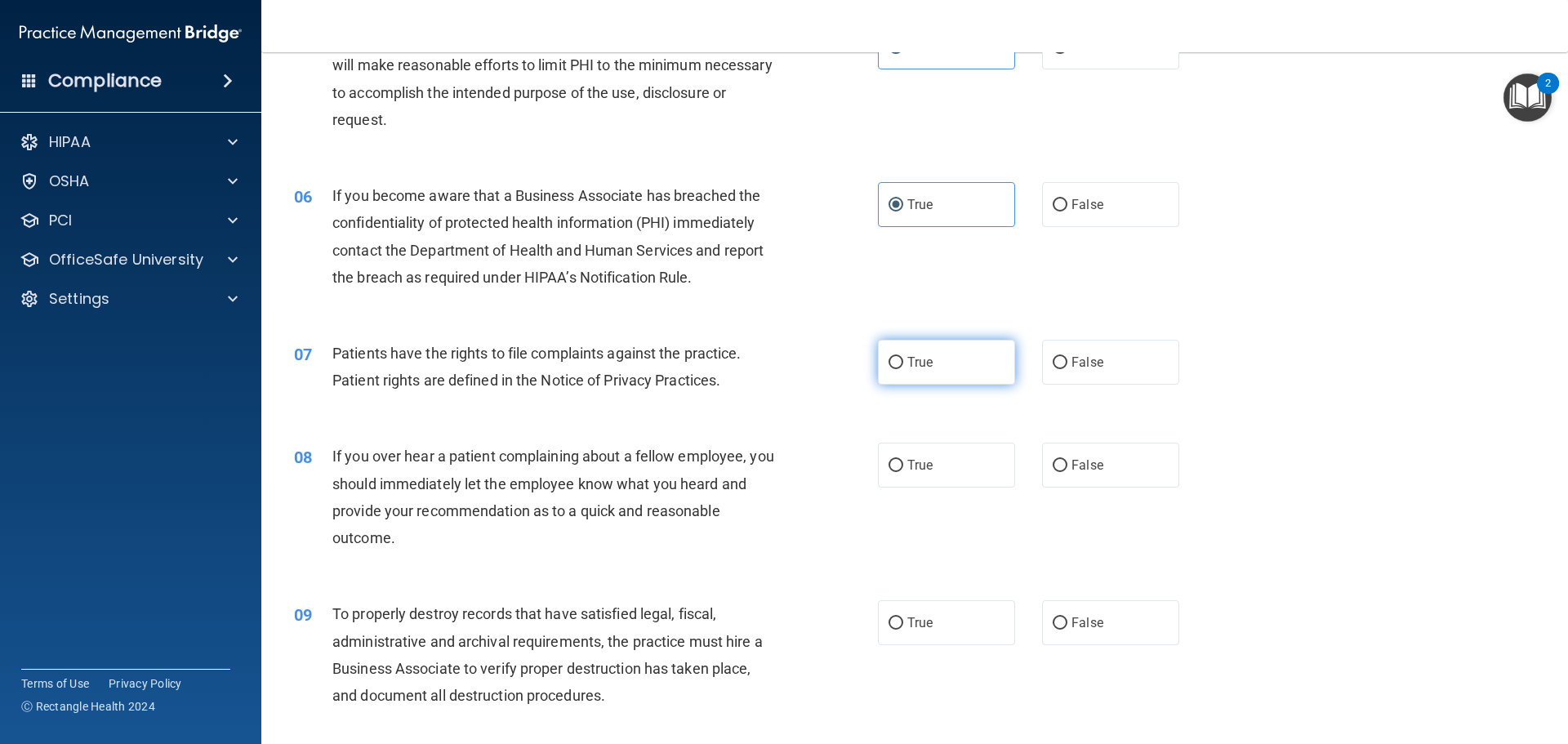
click at [963, 374] on label "True" at bounding box center [947, 362] width 138 height 45
click at [903, 369] on input "True" at bounding box center [896, 363] width 14 height 13
radio input "true"
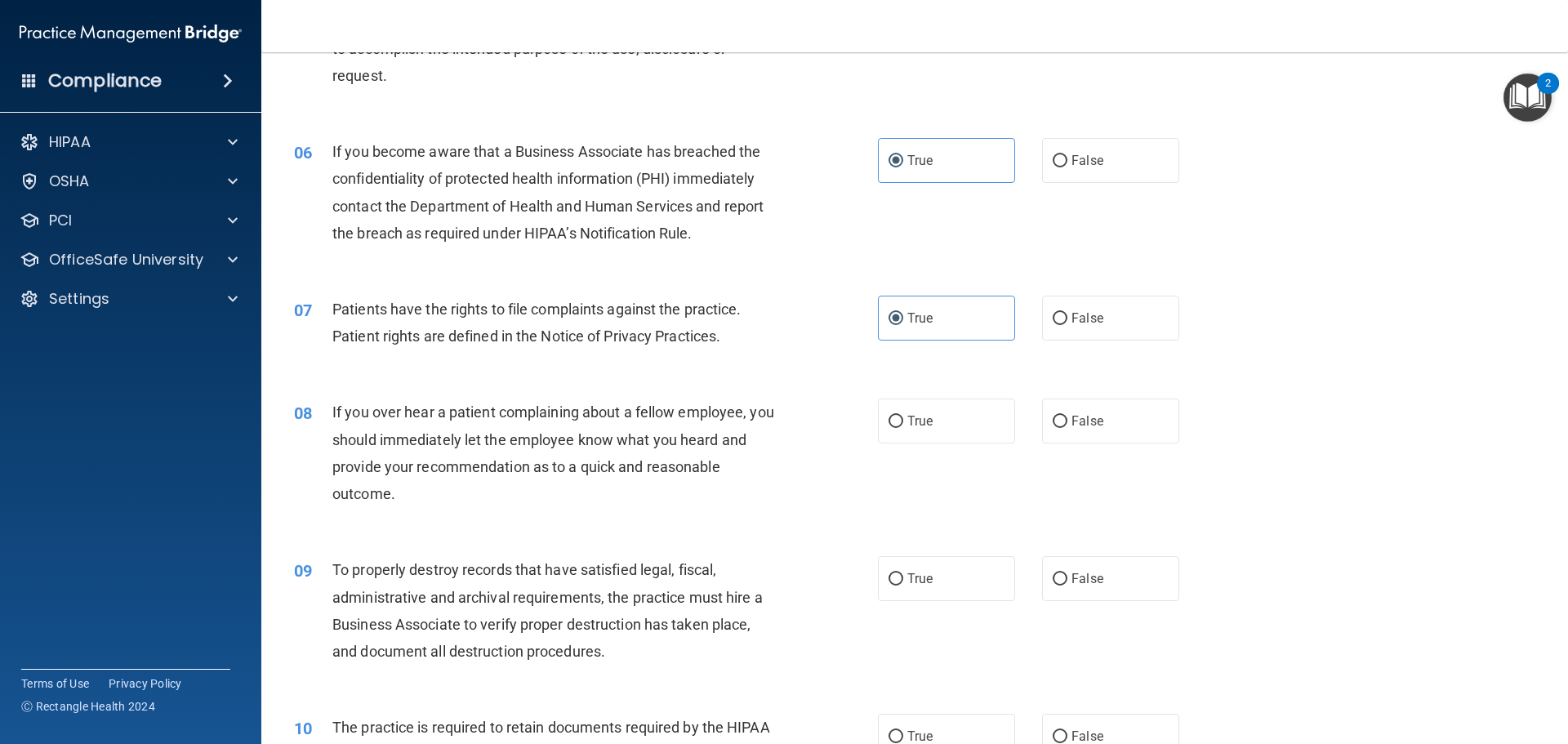
scroll to position [735, 0]
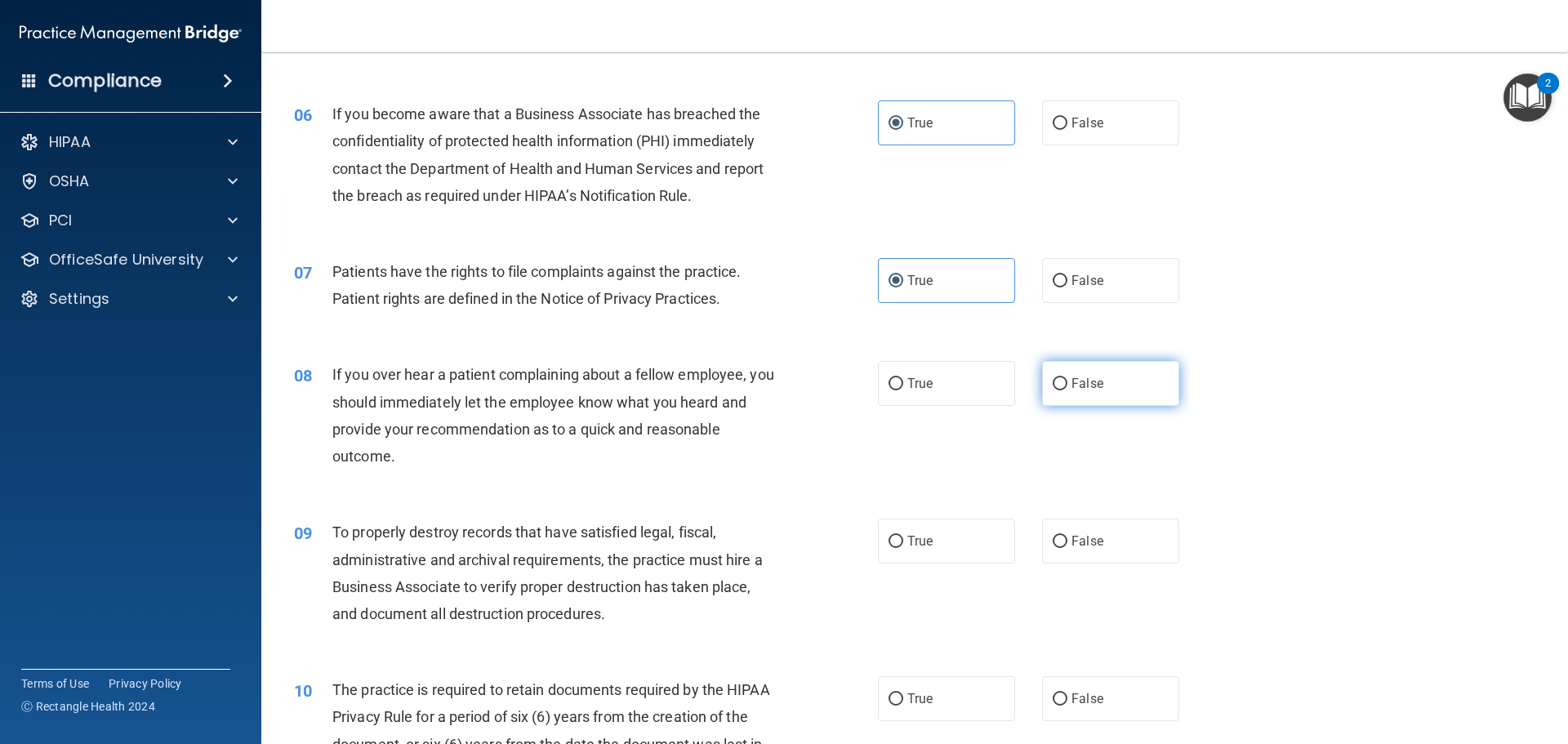
click at [1072, 387] on span "False" at bounding box center [1087, 383] width 32 height 15
click at [1068, 387] on input "False" at bounding box center [1060, 384] width 14 height 13
radio input "true"
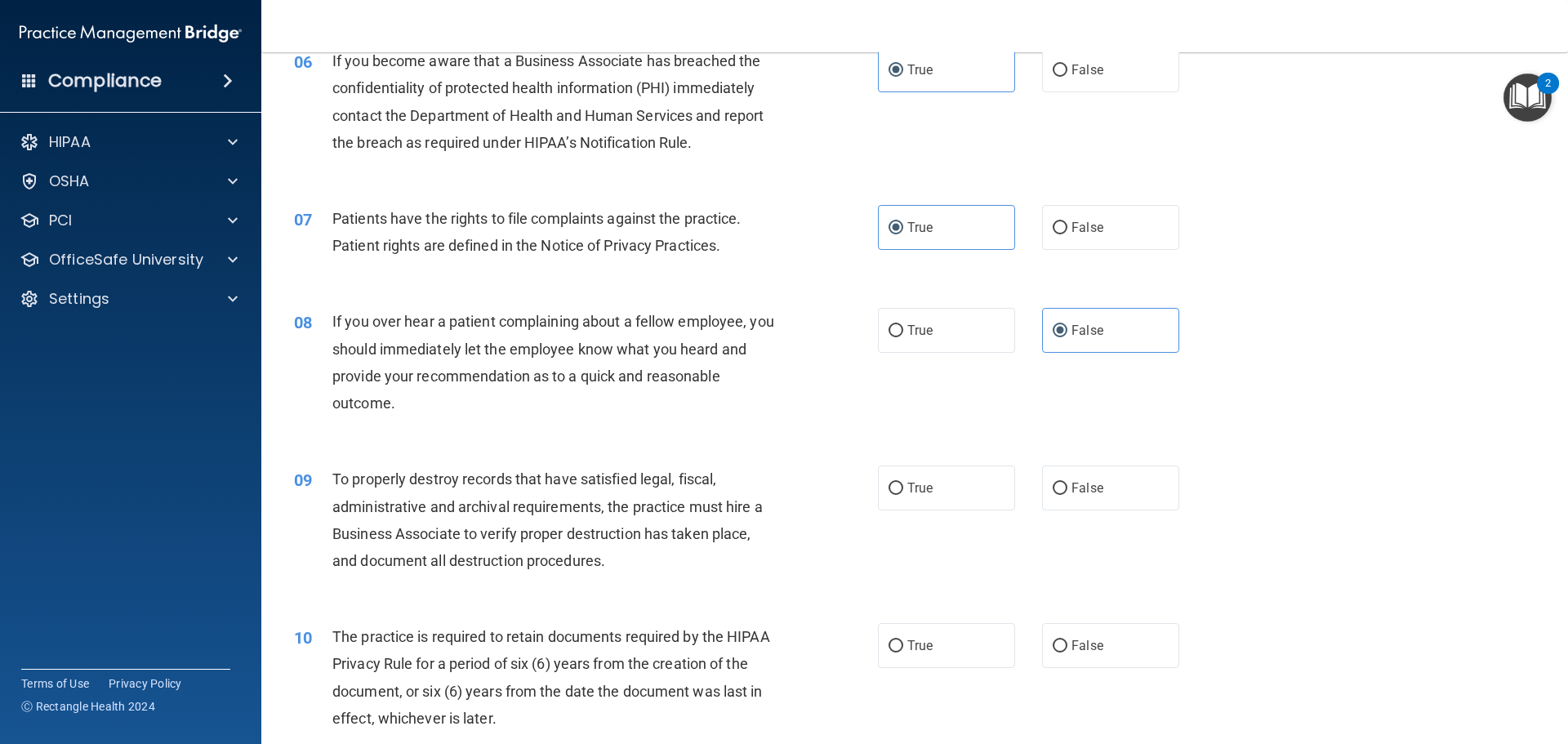
scroll to position [816, 0]
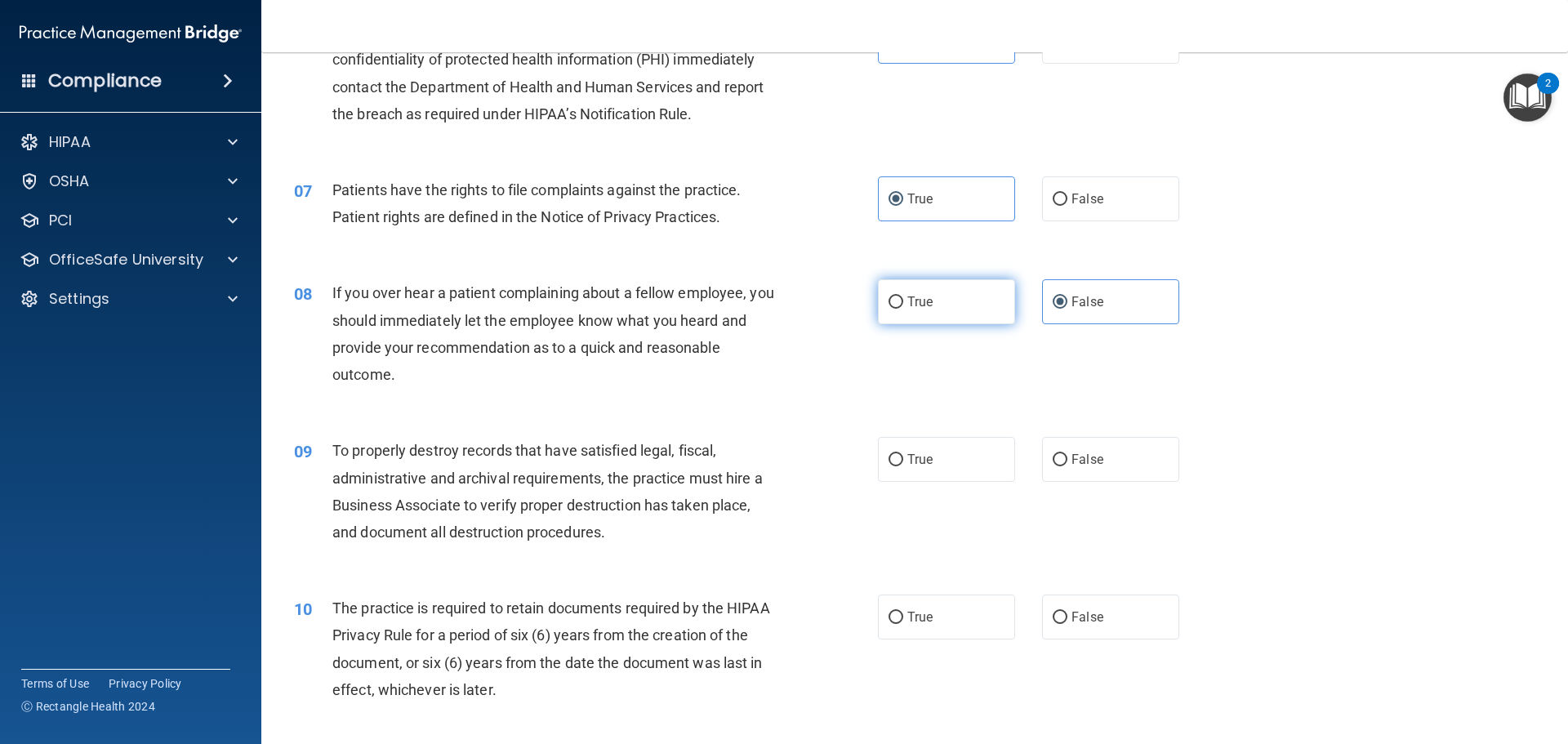
click at [952, 316] on label "True" at bounding box center [947, 302] width 138 height 45
click at [903, 309] on input "True" at bounding box center [896, 303] width 14 height 13
radio input "true"
radio input "false"
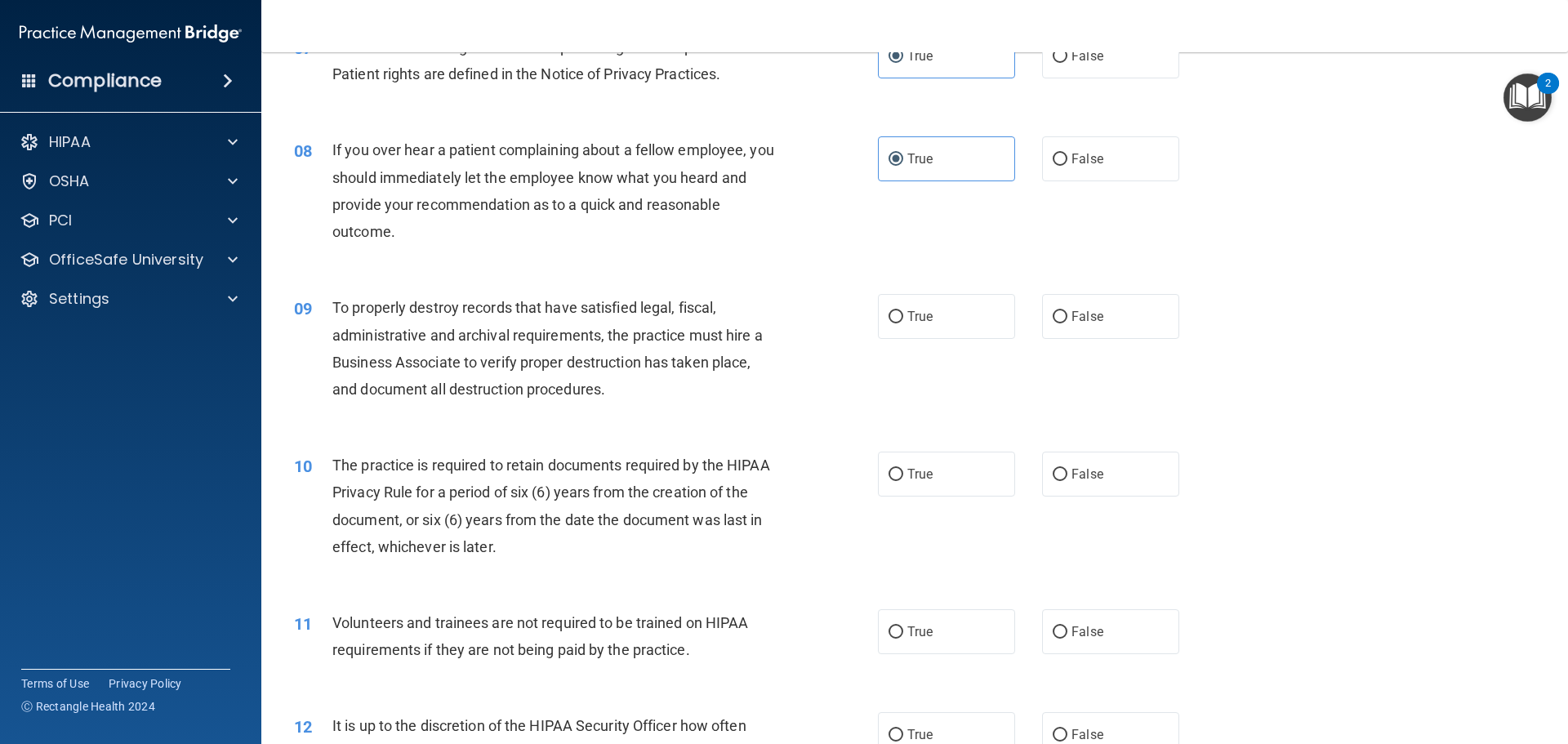
scroll to position [980, 0]
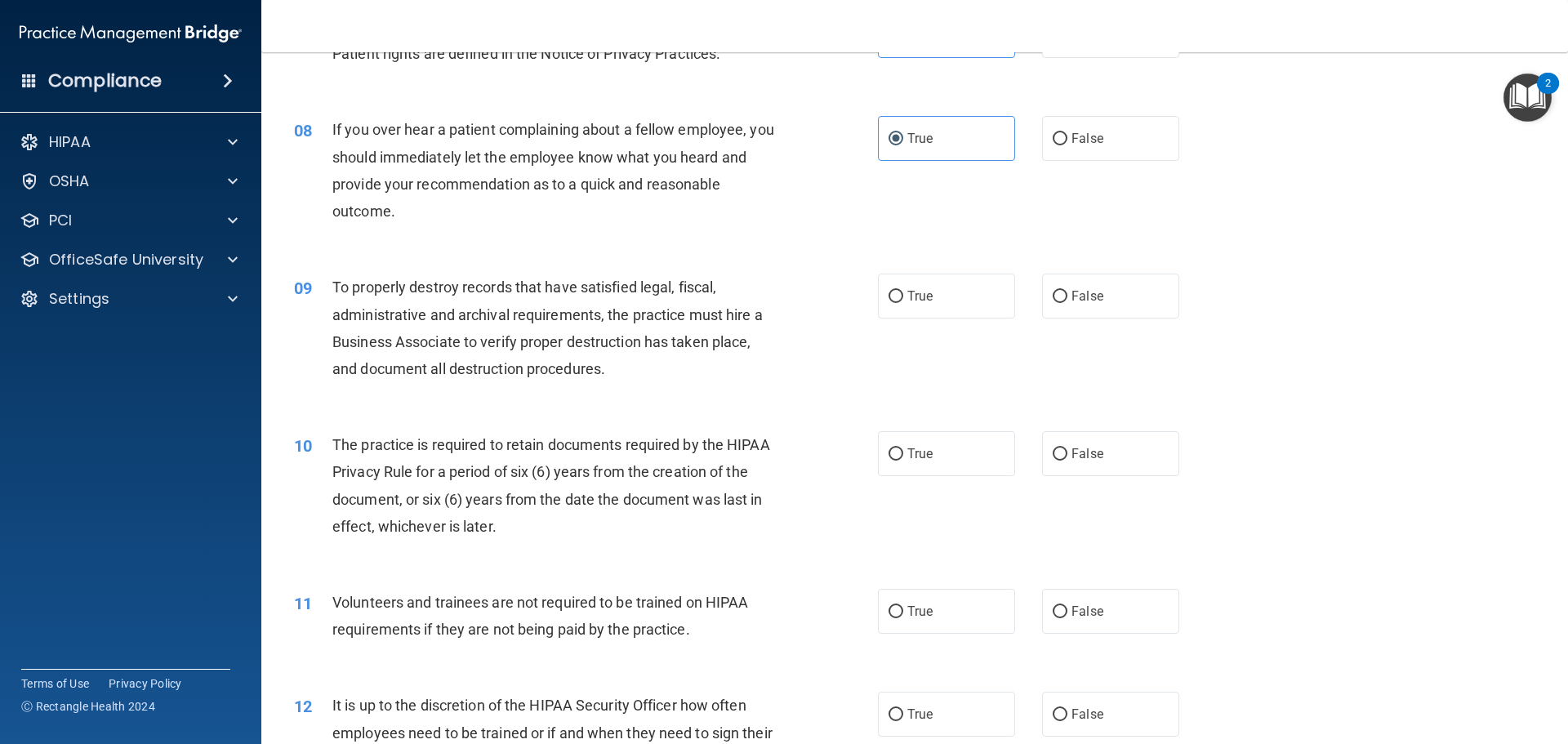
click at [949, 324] on div "09 To properly destroy records that have satisfied legal, fiscal, administrativ…" at bounding box center [914, 331] width 1266 height 157
click at [945, 303] on label "True" at bounding box center [947, 296] width 138 height 45
click at [903, 303] on input "True" at bounding box center [896, 297] width 14 height 13
radio input "true"
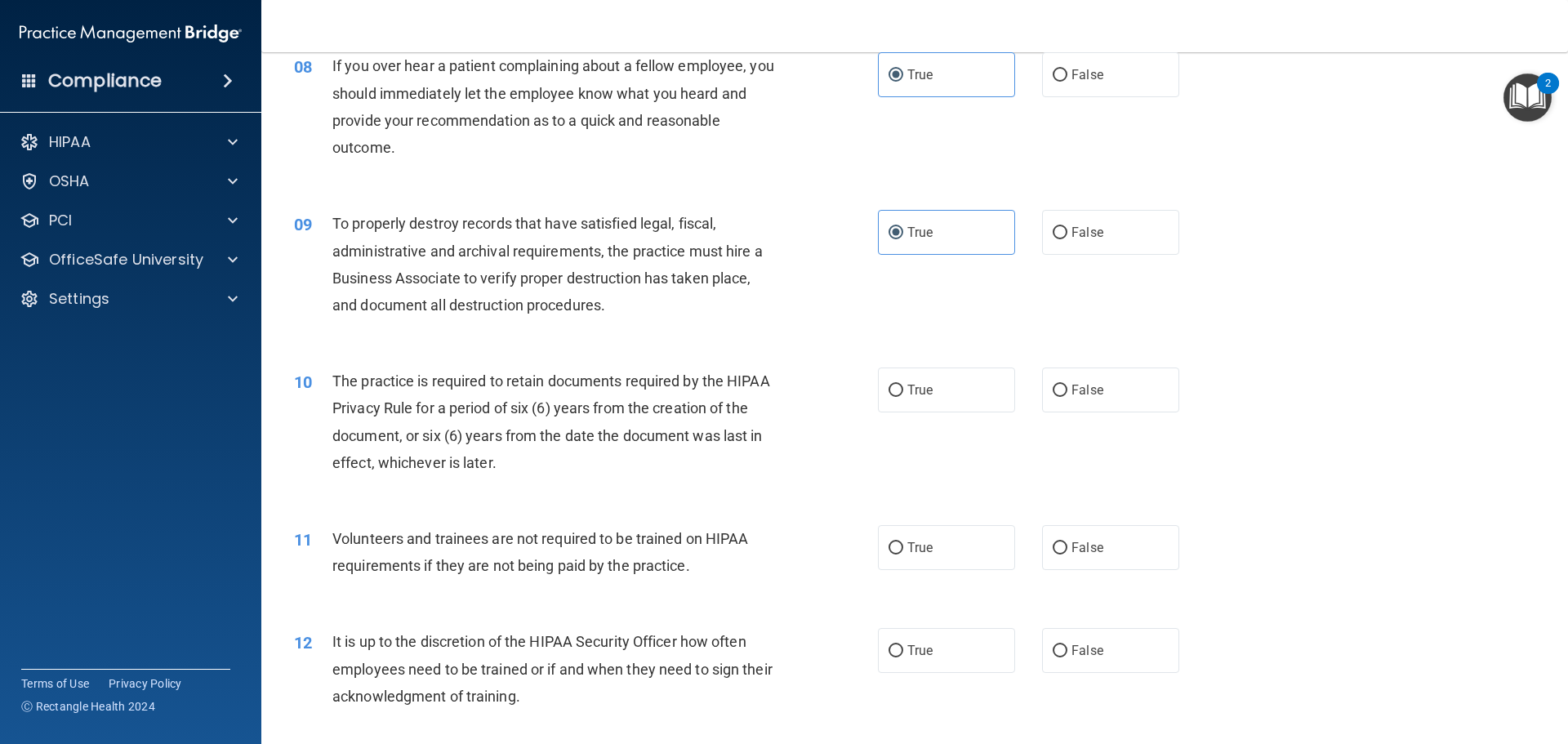
scroll to position [1143, 0]
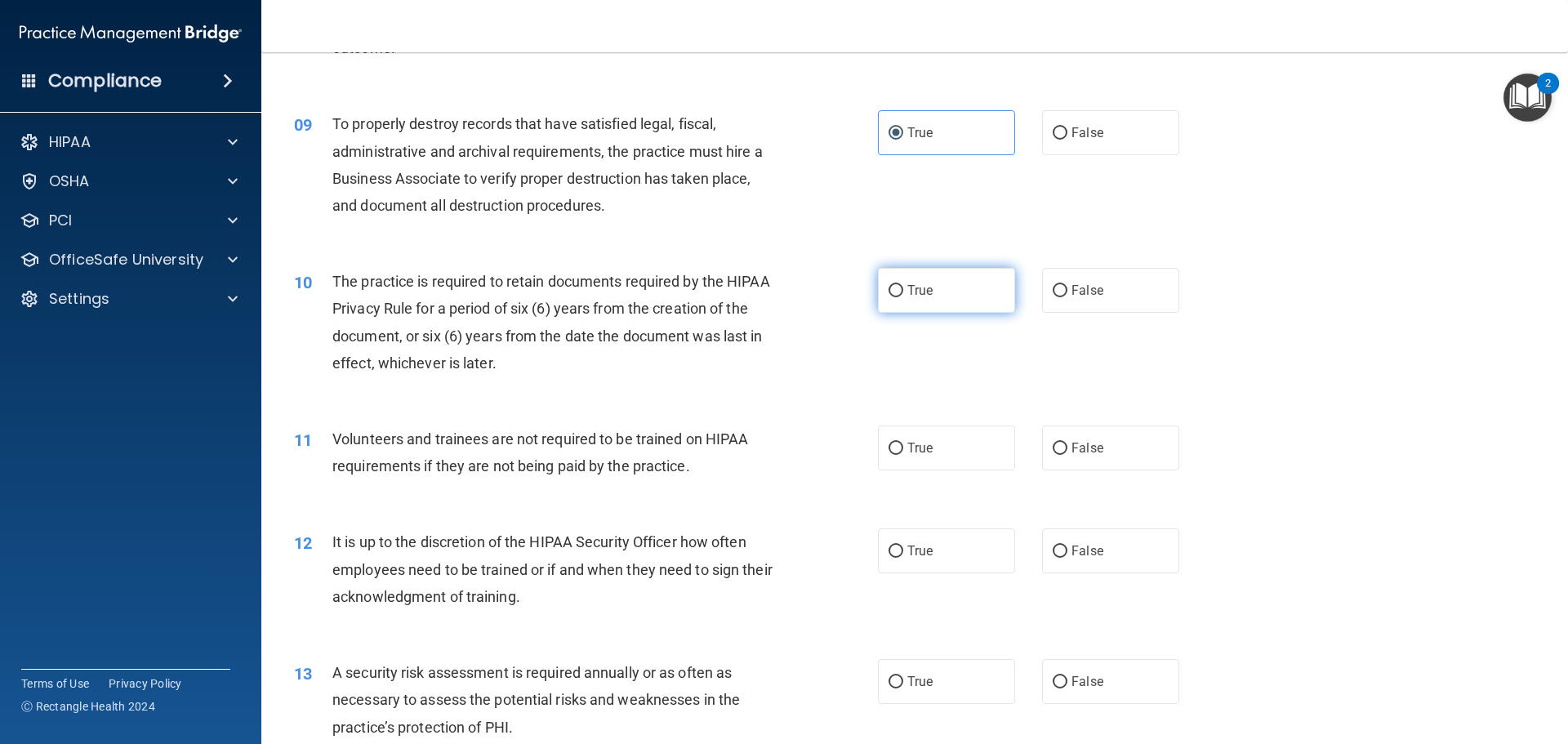
click at [942, 297] on label "True" at bounding box center [947, 290] width 138 height 45
click at [903, 297] on input "True" at bounding box center [896, 291] width 14 height 13
radio input "true"
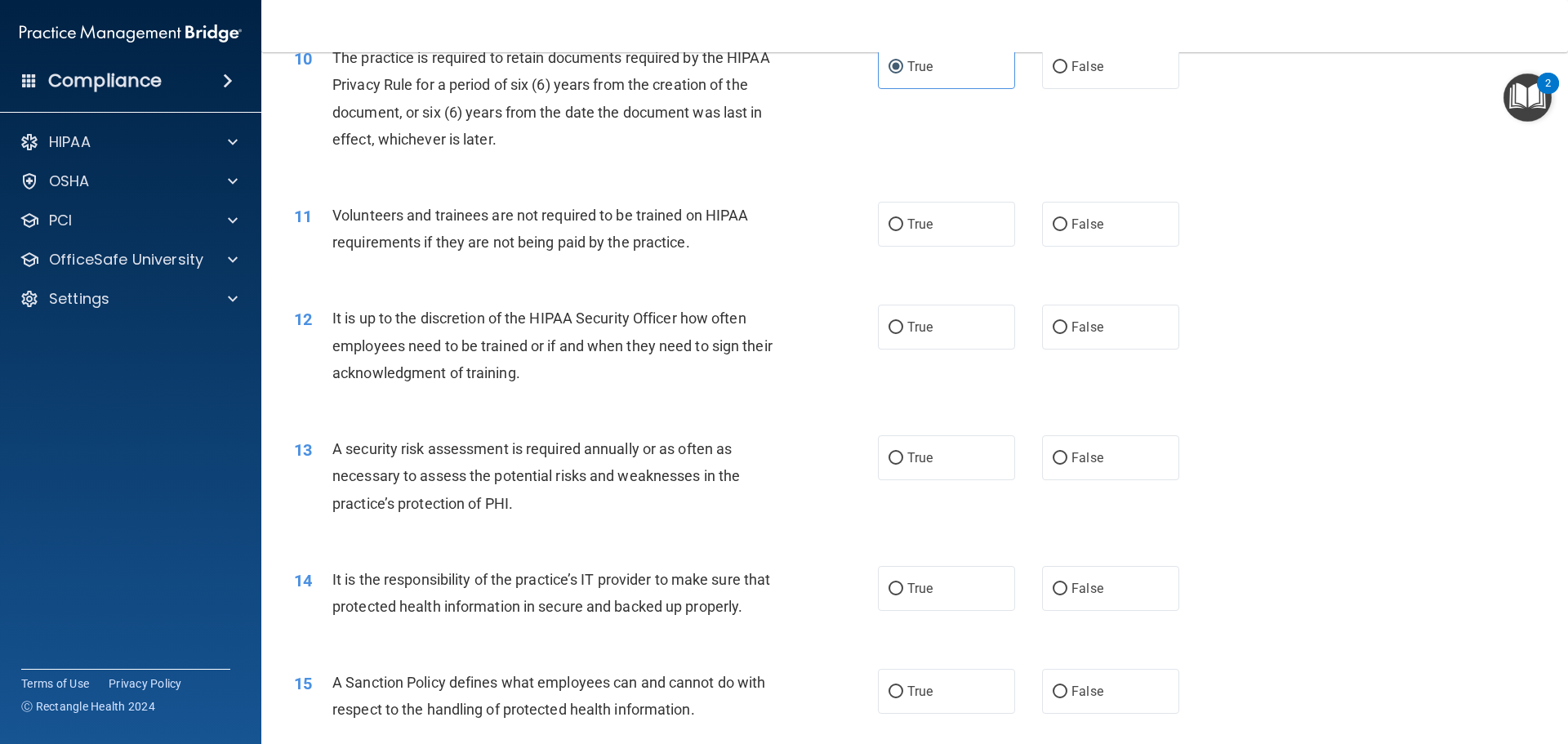
scroll to position [1388, 0]
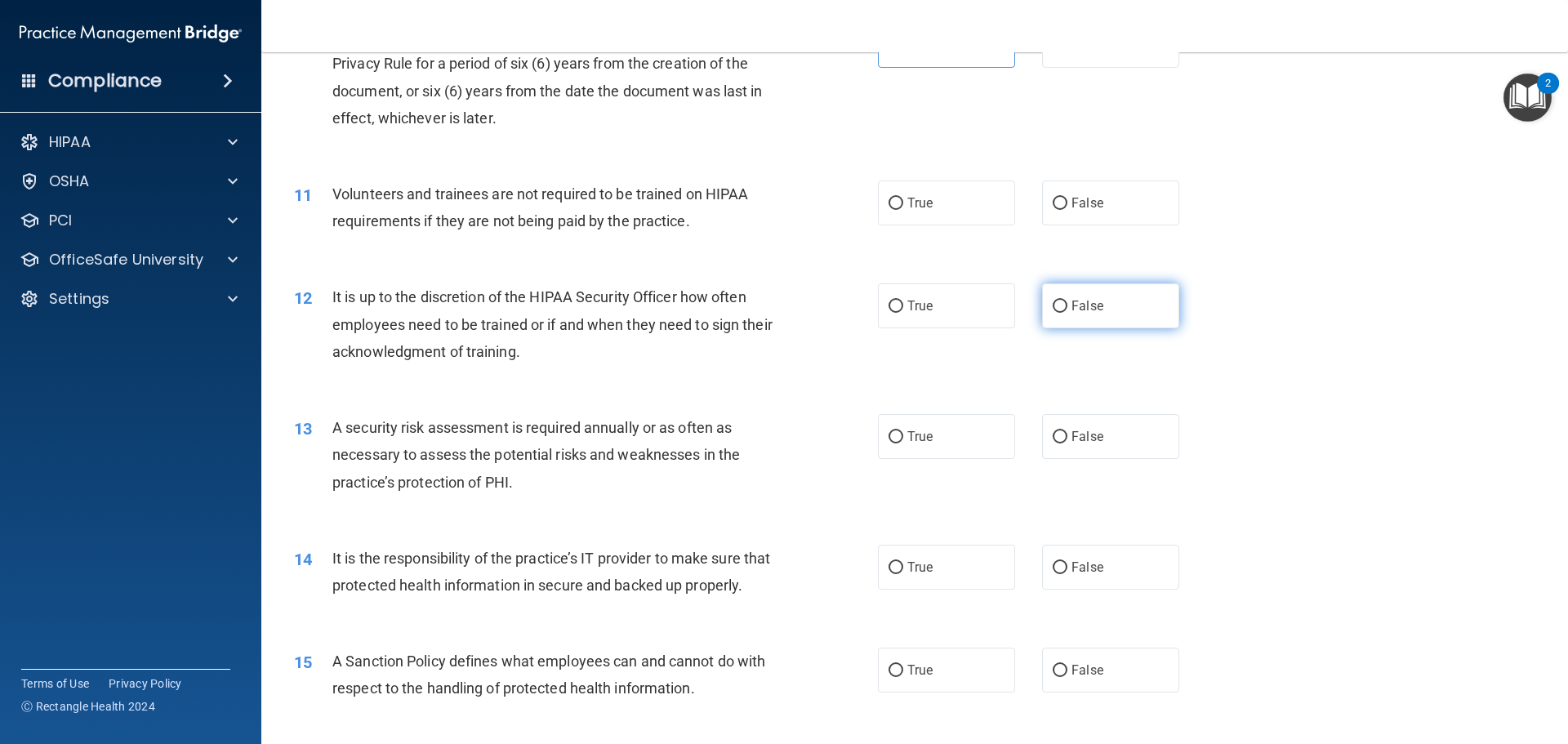
click at [1071, 305] on span "False" at bounding box center [1087, 305] width 32 height 15
click at [1066, 305] on input "False" at bounding box center [1060, 306] width 14 height 13
radio input "true"
click at [983, 203] on label "True" at bounding box center [947, 203] width 138 height 45
click at [903, 203] on input "True" at bounding box center [896, 204] width 14 height 13
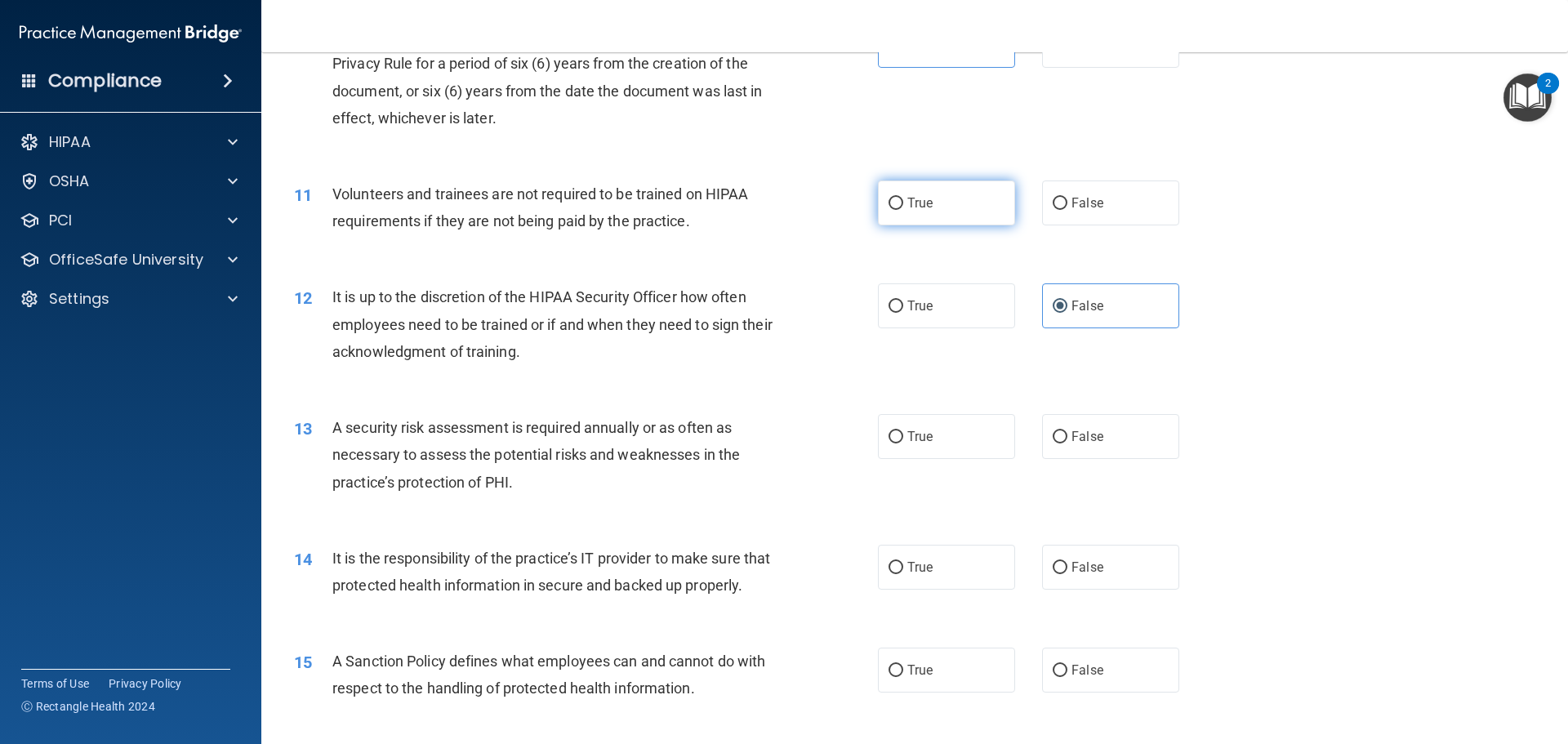
radio input "true"
click at [981, 442] on label "True" at bounding box center [947, 436] width 138 height 45
click at [903, 442] on input "True" at bounding box center [896, 438] width 14 height 13
radio input "true"
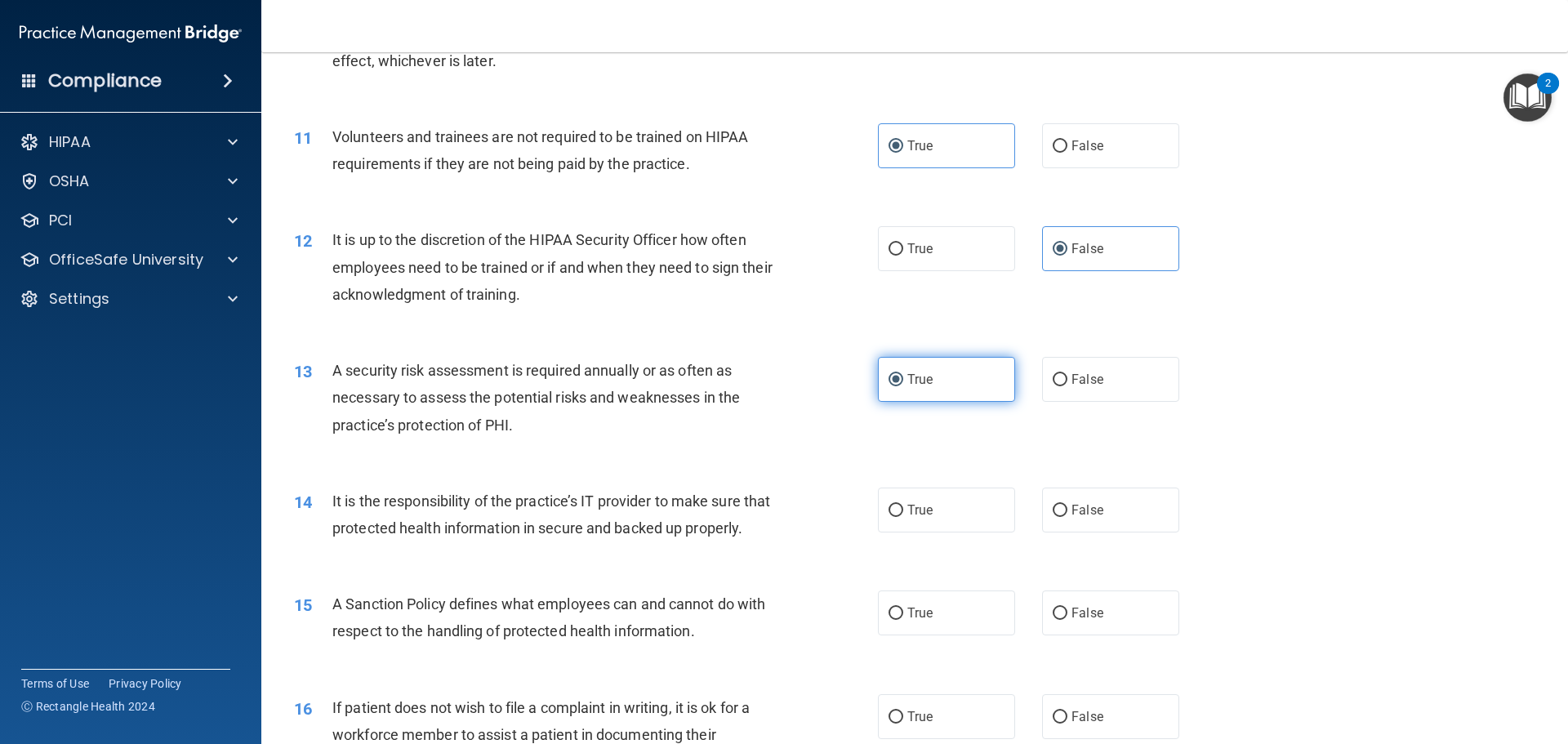
scroll to position [1470, 0]
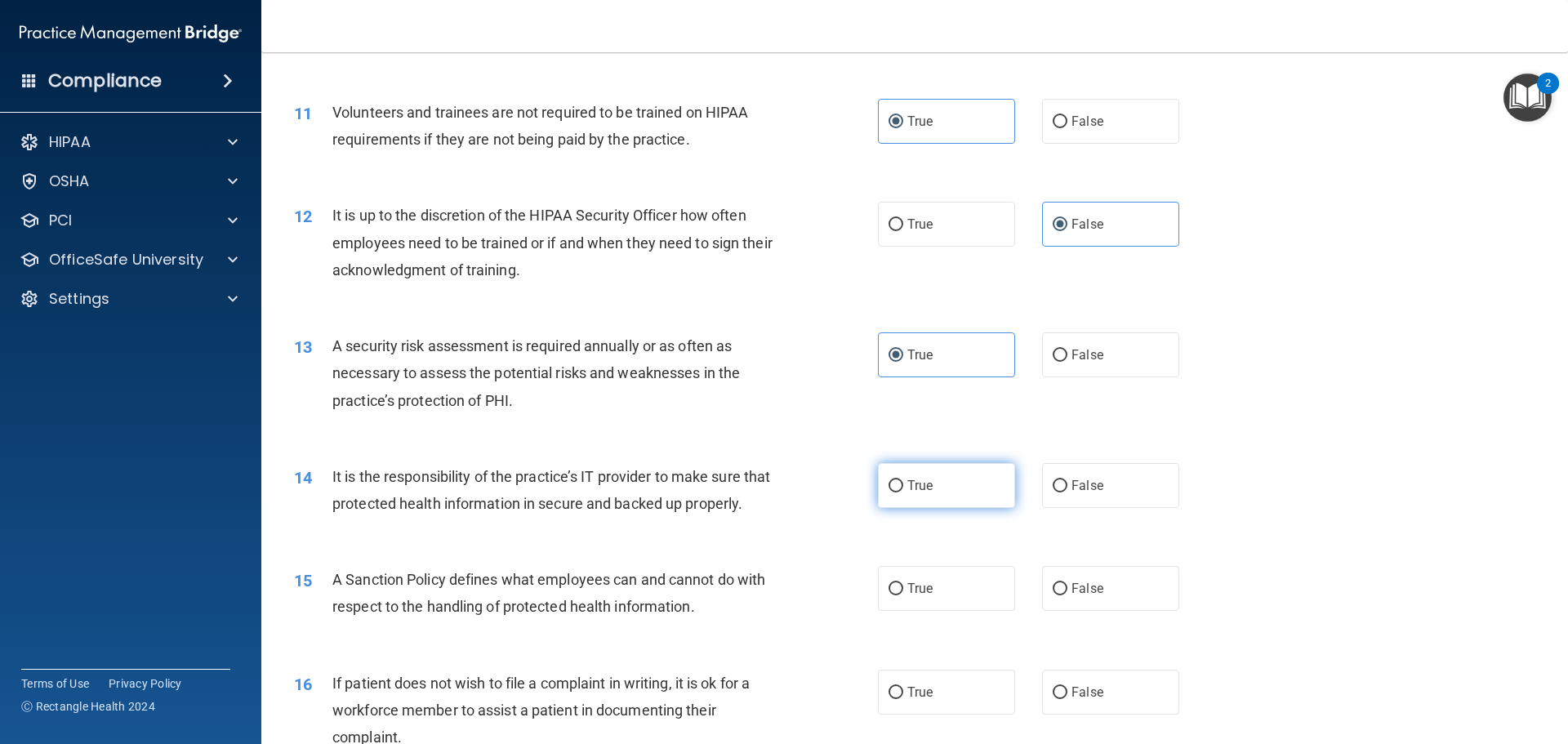
click at [968, 490] on label "True" at bounding box center [947, 485] width 138 height 45
click at [903, 490] on input "True" at bounding box center [896, 487] width 14 height 13
radio input "true"
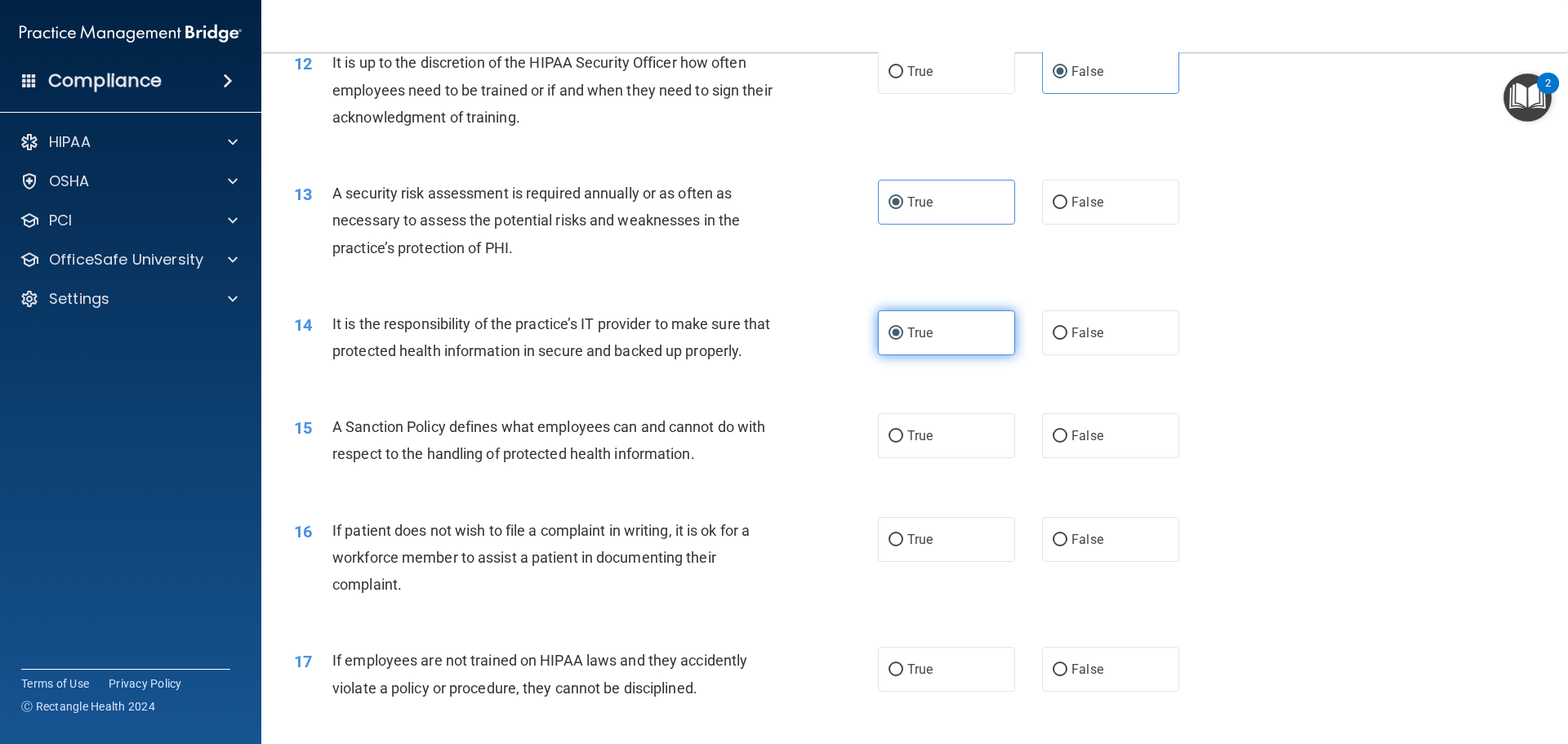
scroll to position [1715, 0]
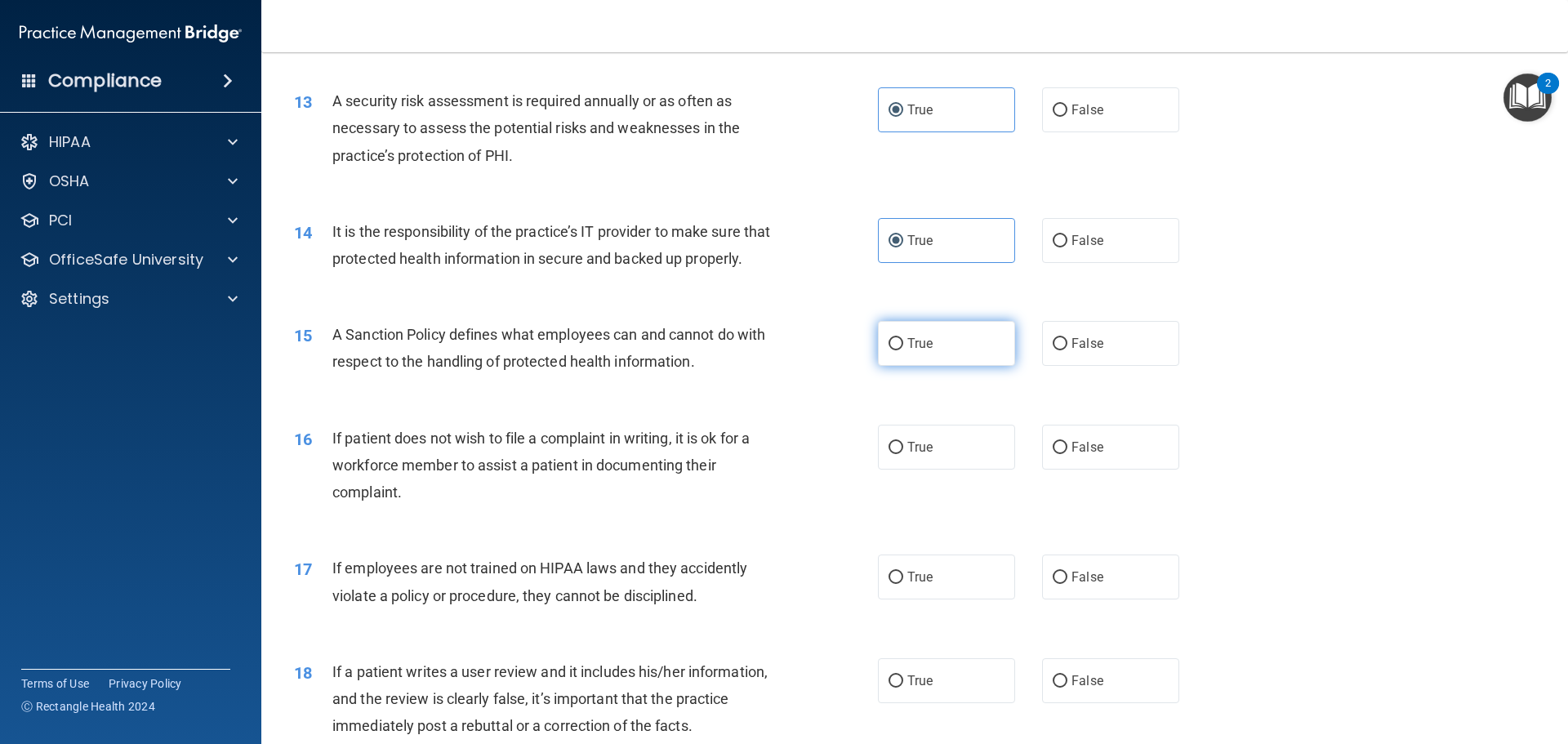
click at [967, 366] on label "True" at bounding box center [947, 343] width 138 height 45
click at [903, 350] on input "True" at bounding box center [896, 344] width 14 height 13
radio input "true"
click at [940, 464] on label "True" at bounding box center [947, 447] width 138 height 45
click at [903, 454] on input "True" at bounding box center [896, 448] width 14 height 13
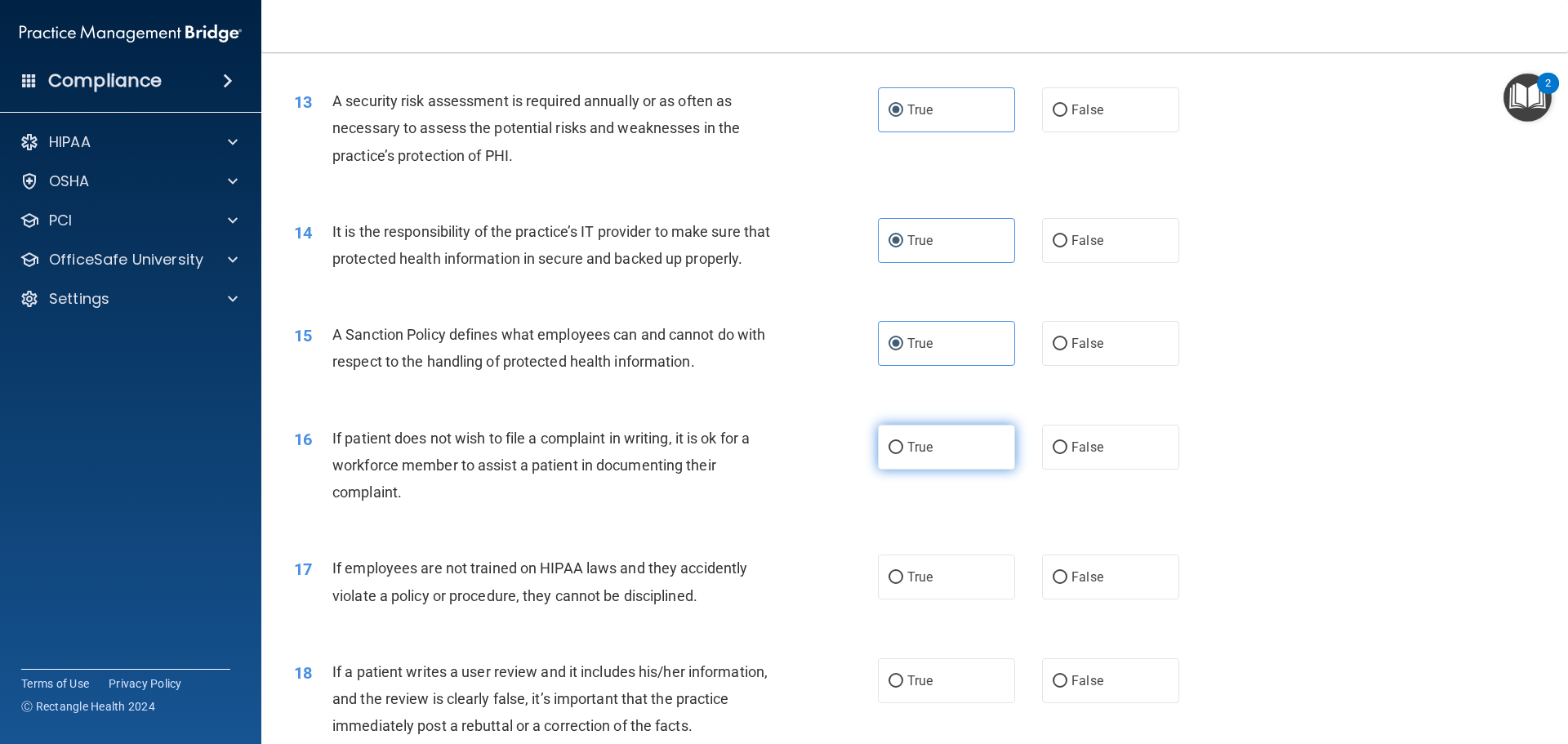
radio input "true"
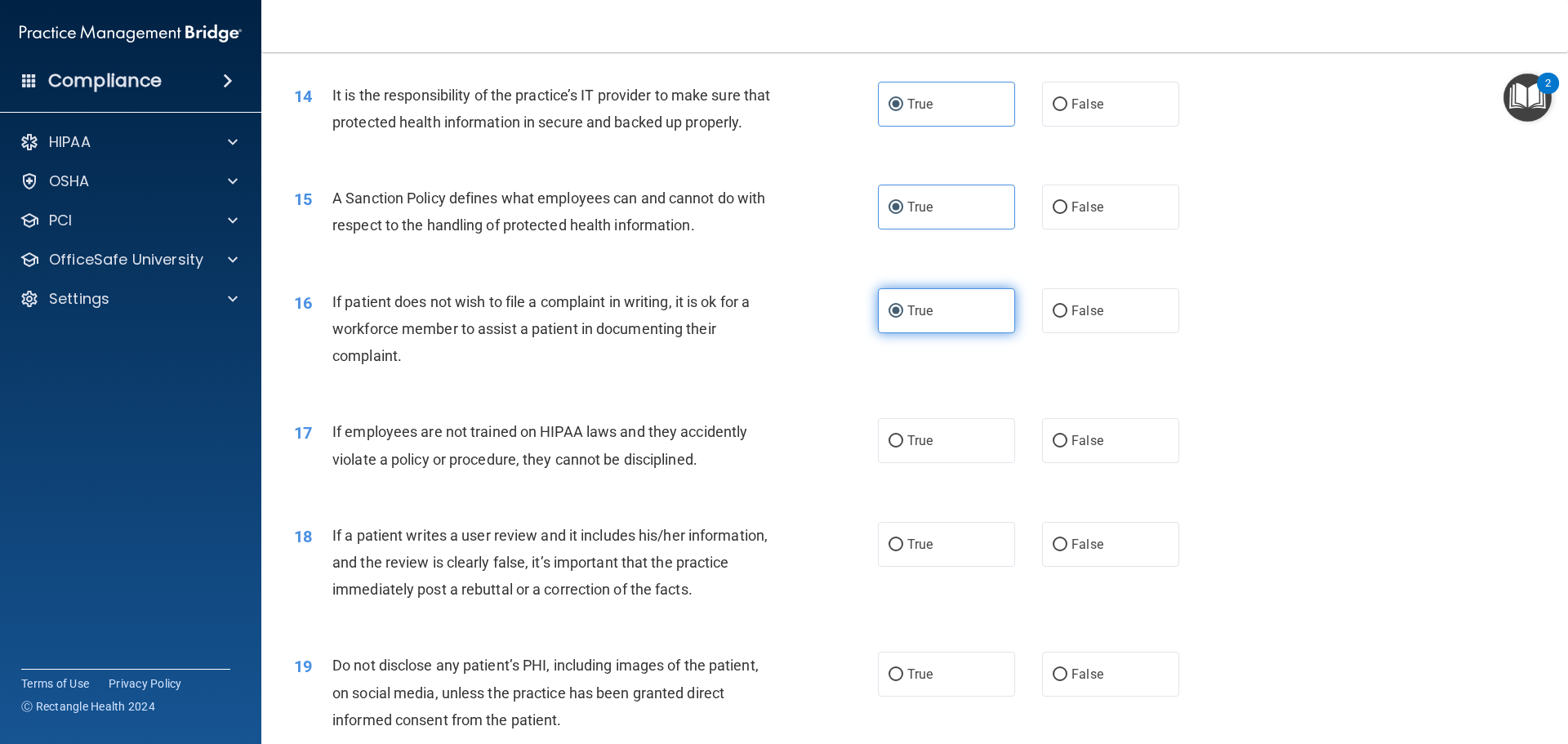
scroll to position [1878, 0]
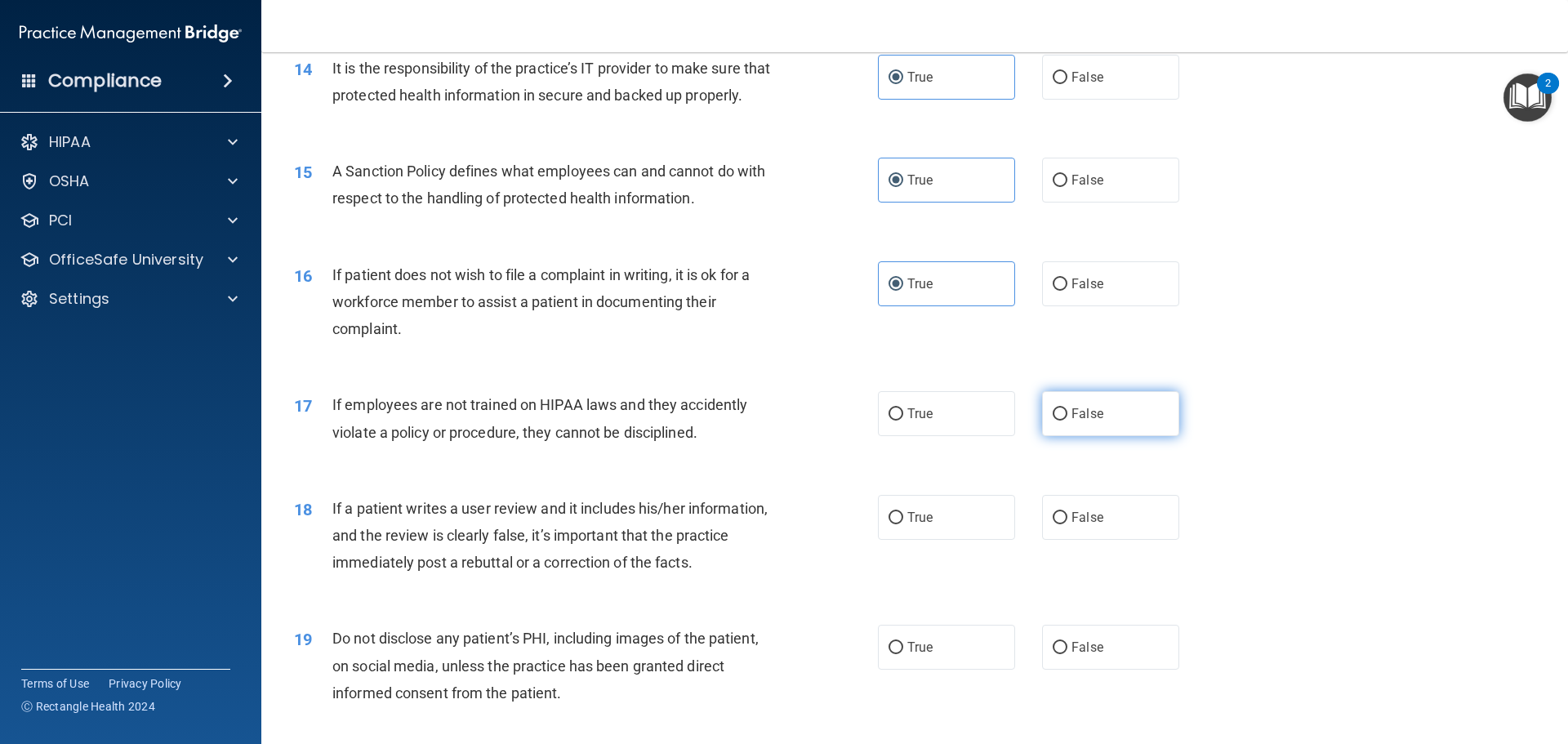
click at [1143, 436] on label "False" at bounding box center [1111, 414] width 138 height 45
click at [1068, 421] on input "False" at bounding box center [1060, 414] width 14 height 13
radio input "true"
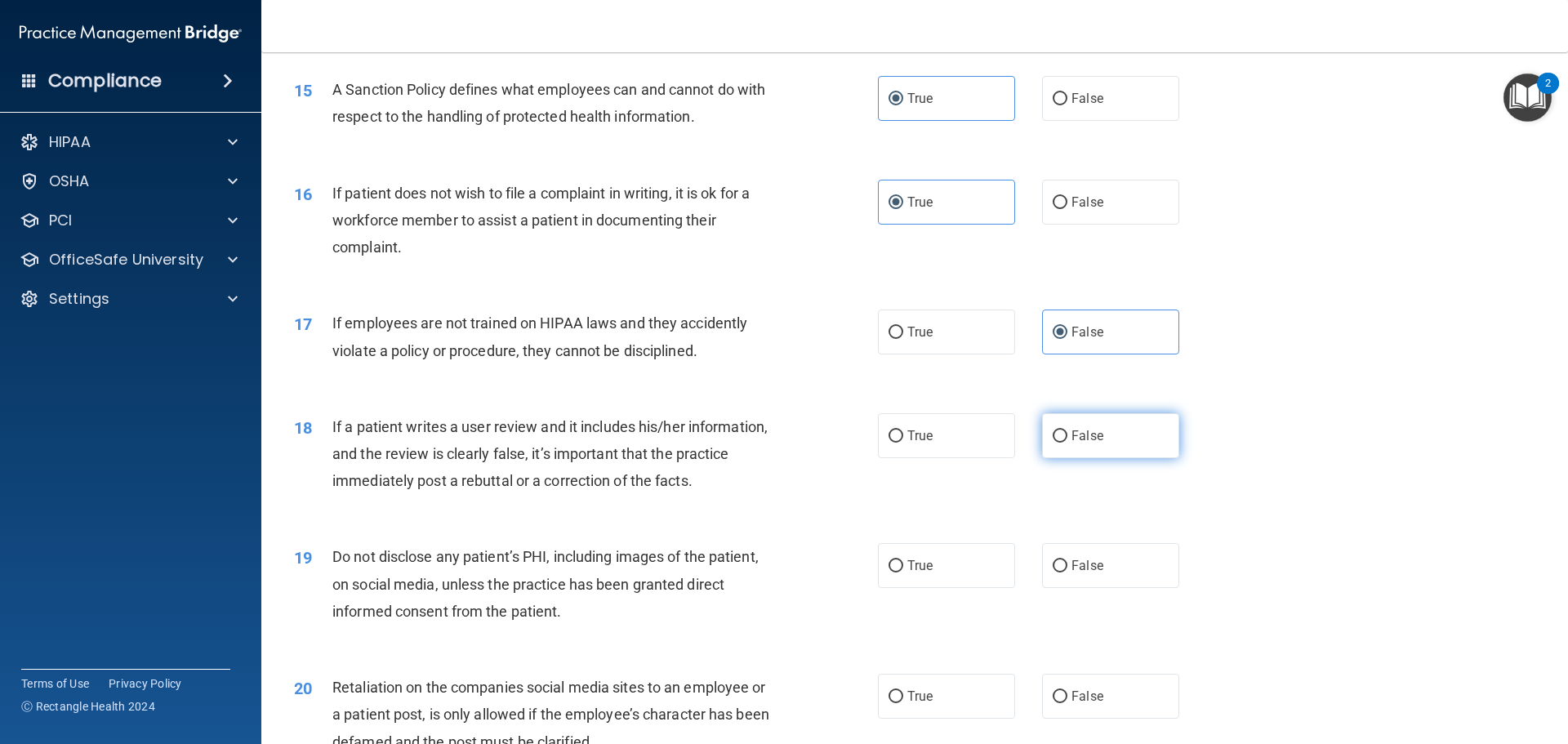
click at [1058, 442] on input "False" at bounding box center [1060, 437] width 14 height 13
radio input "true"
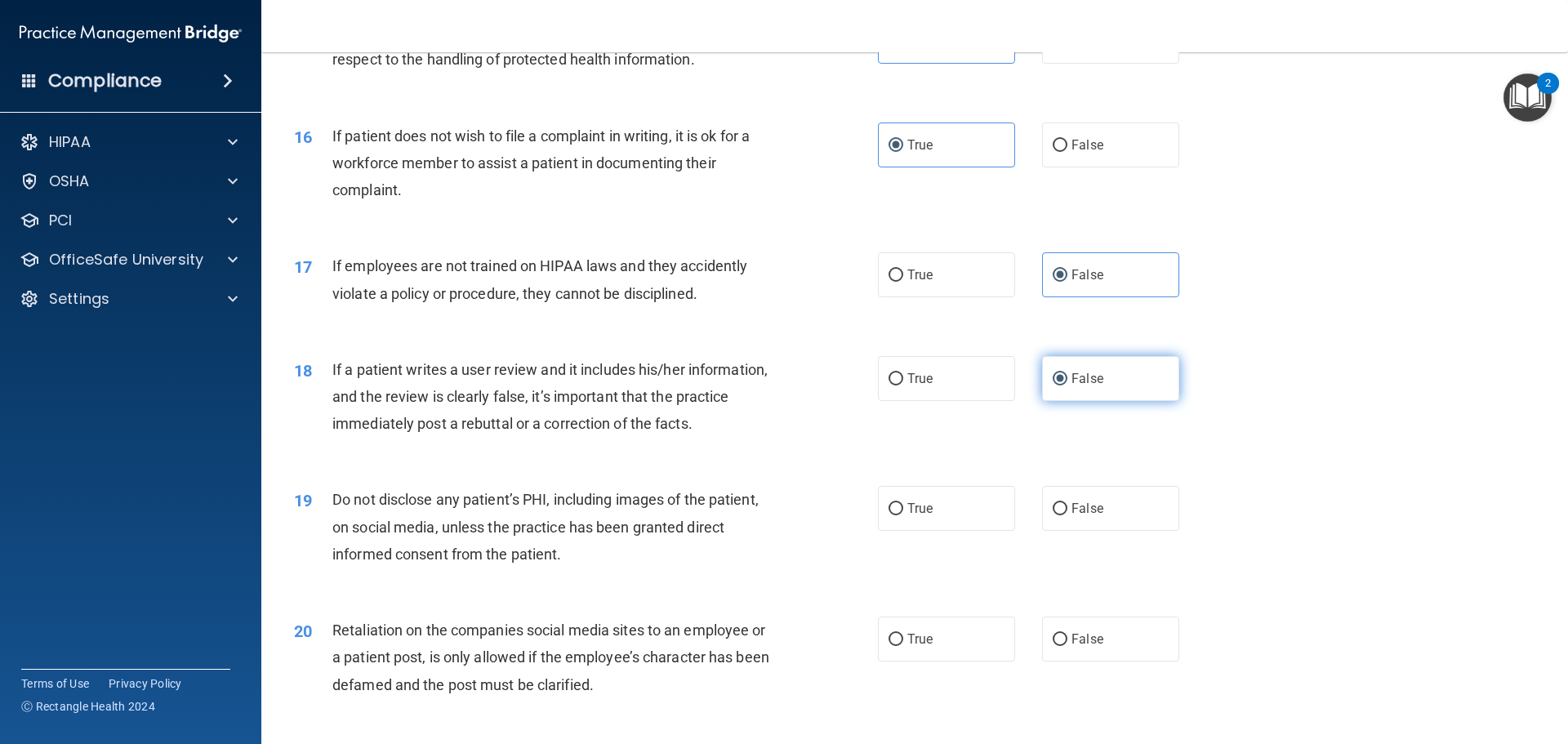
scroll to position [2123, 0]
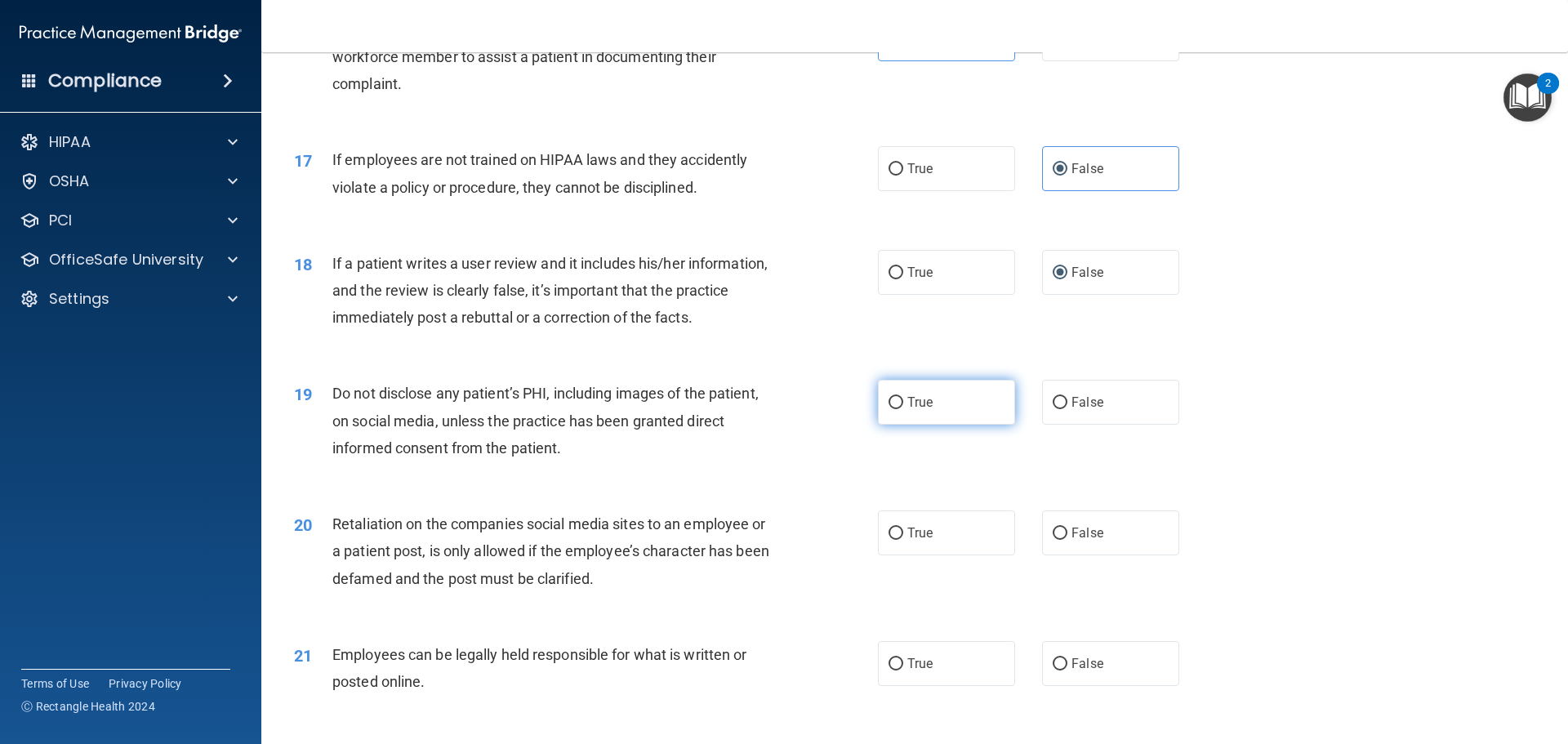
click at [955, 424] on label "True" at bounding box center [947, 402] width 138 height 45
click at [903, 409] on input "True" at bounding box center [896, 403] width 14 height 13
radio input "true"
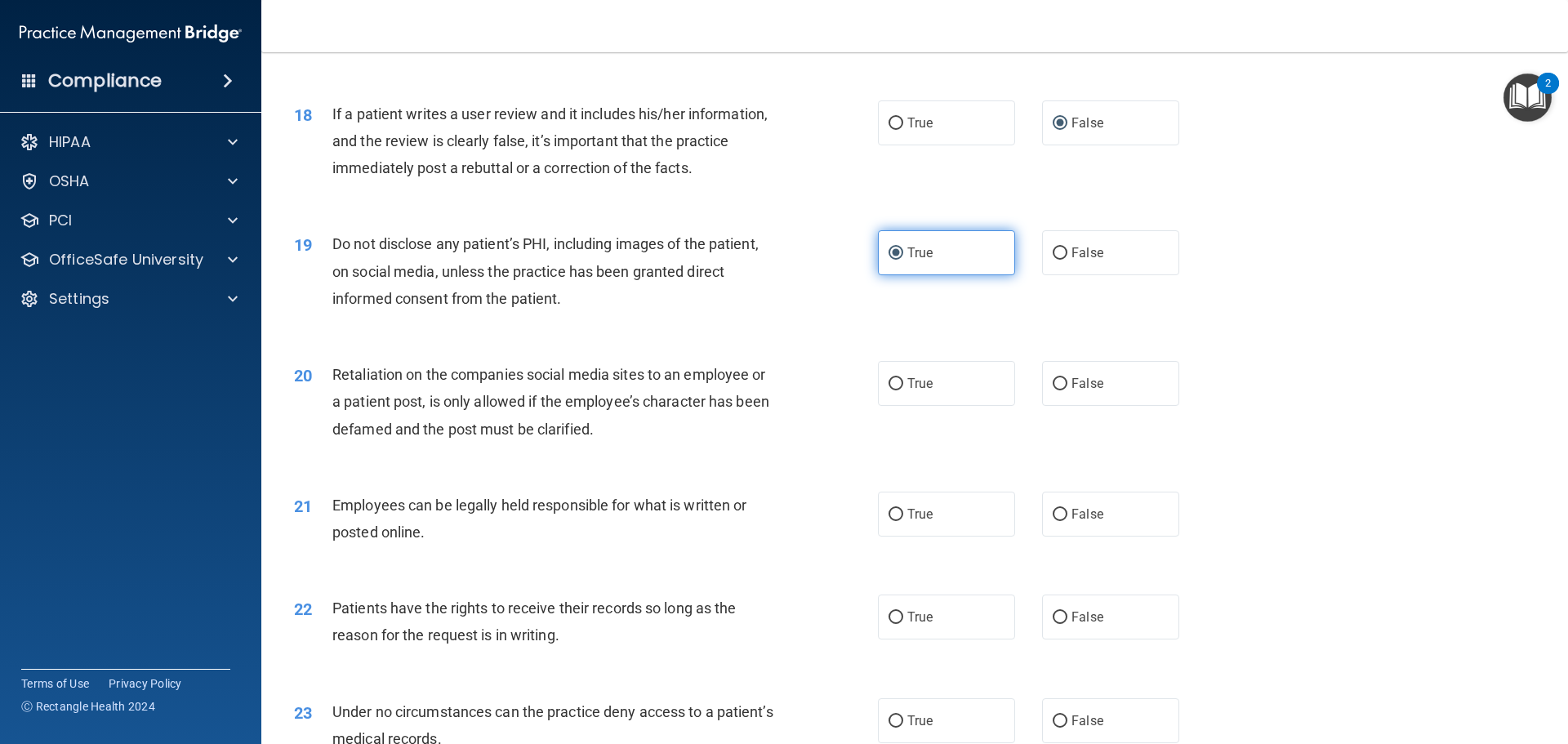
scroll to position [2286, 0]
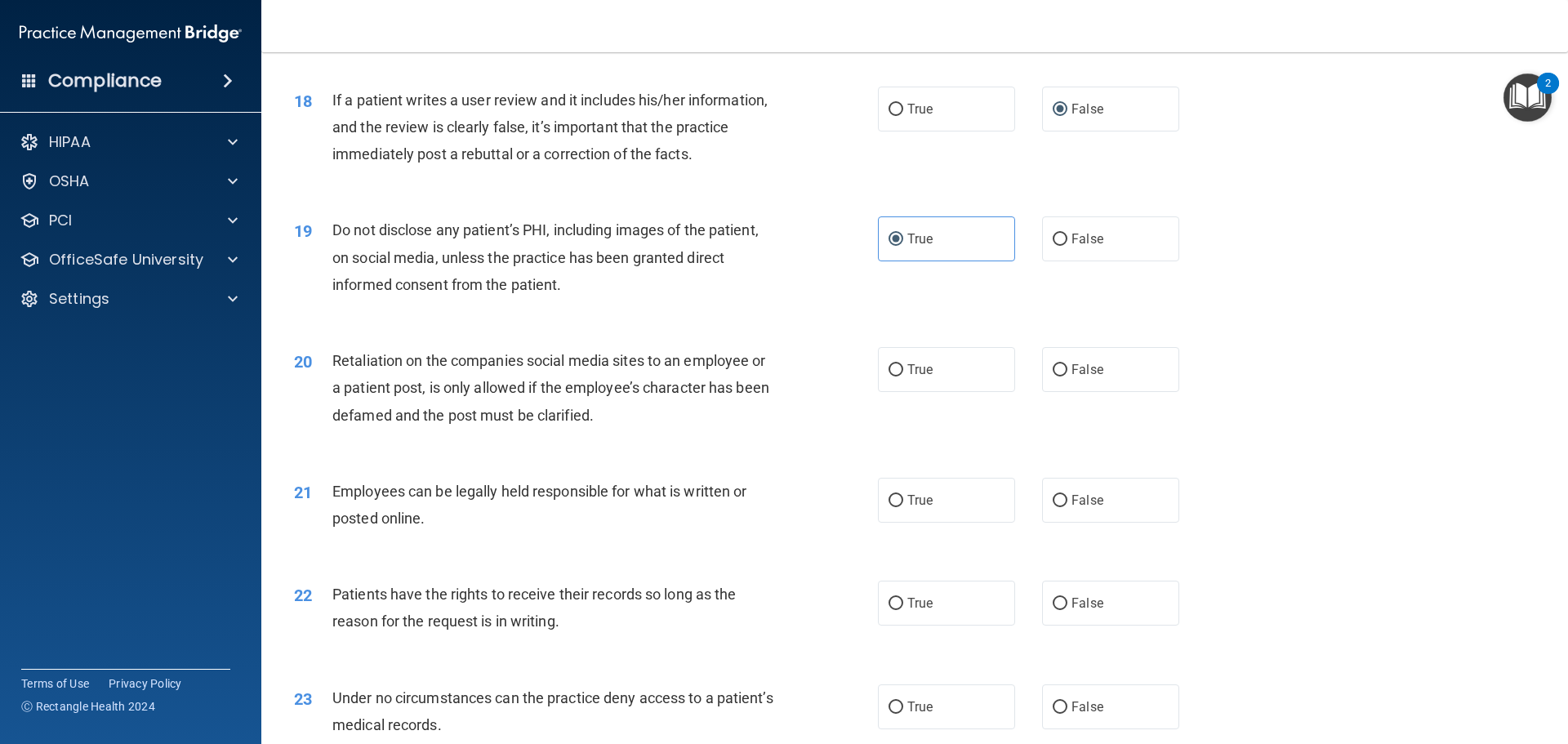
click at [1031, 392] on div "True False" at bounding box center [1043, 370] width 329 height 45
click at [1071, 377] on span "False" at bounding box center [1087, 369] width 32 height 15
click at [1068, 376] on input "False" at bounding box center [1060, 371] width 14 height 13
radio input "true"
click at [943, 522] on label "True" at bounding box center [947, 500] width 138 height 45
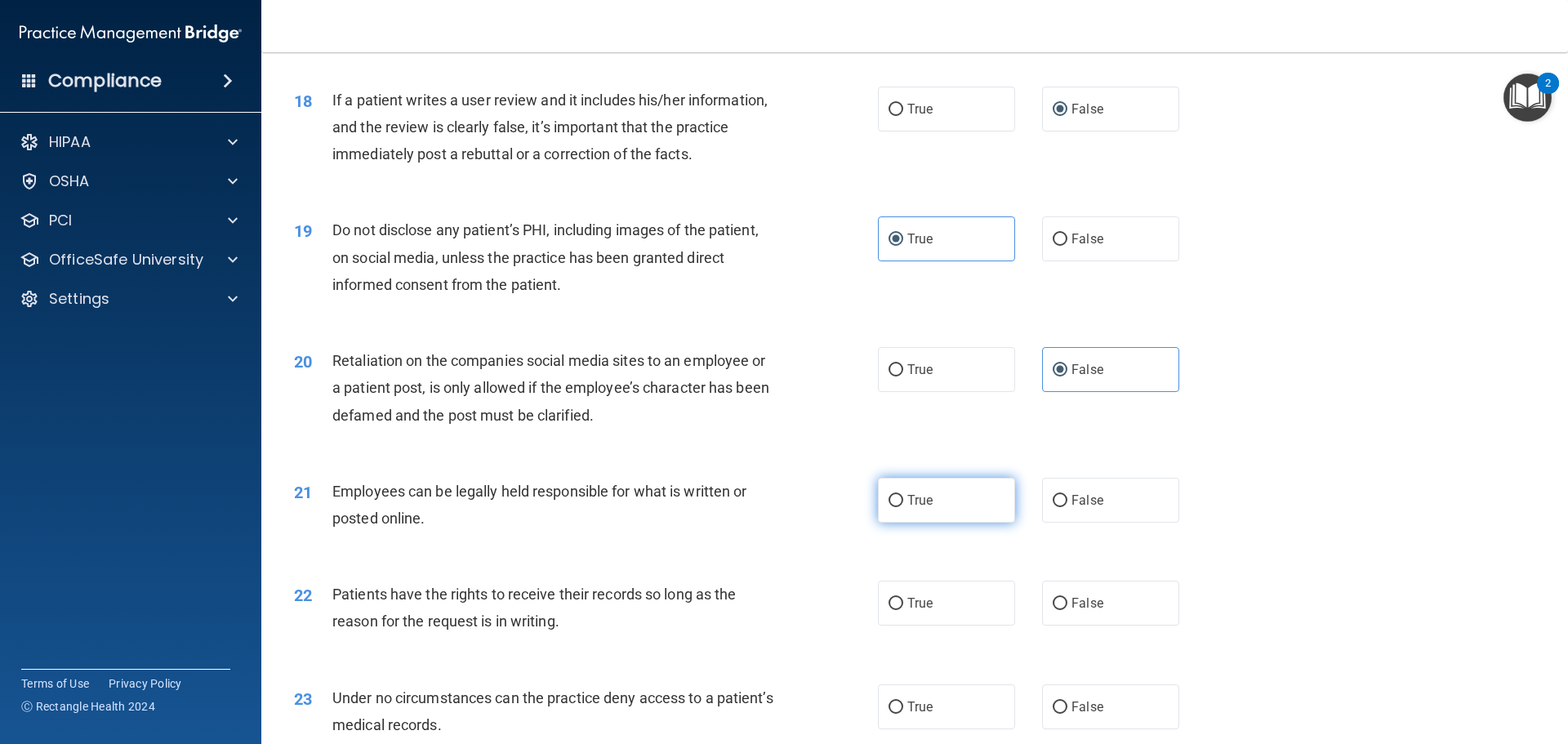
click at [903, 507] on input "True" at bounding box center [896, 501] width 14 height 13
radio input "true"
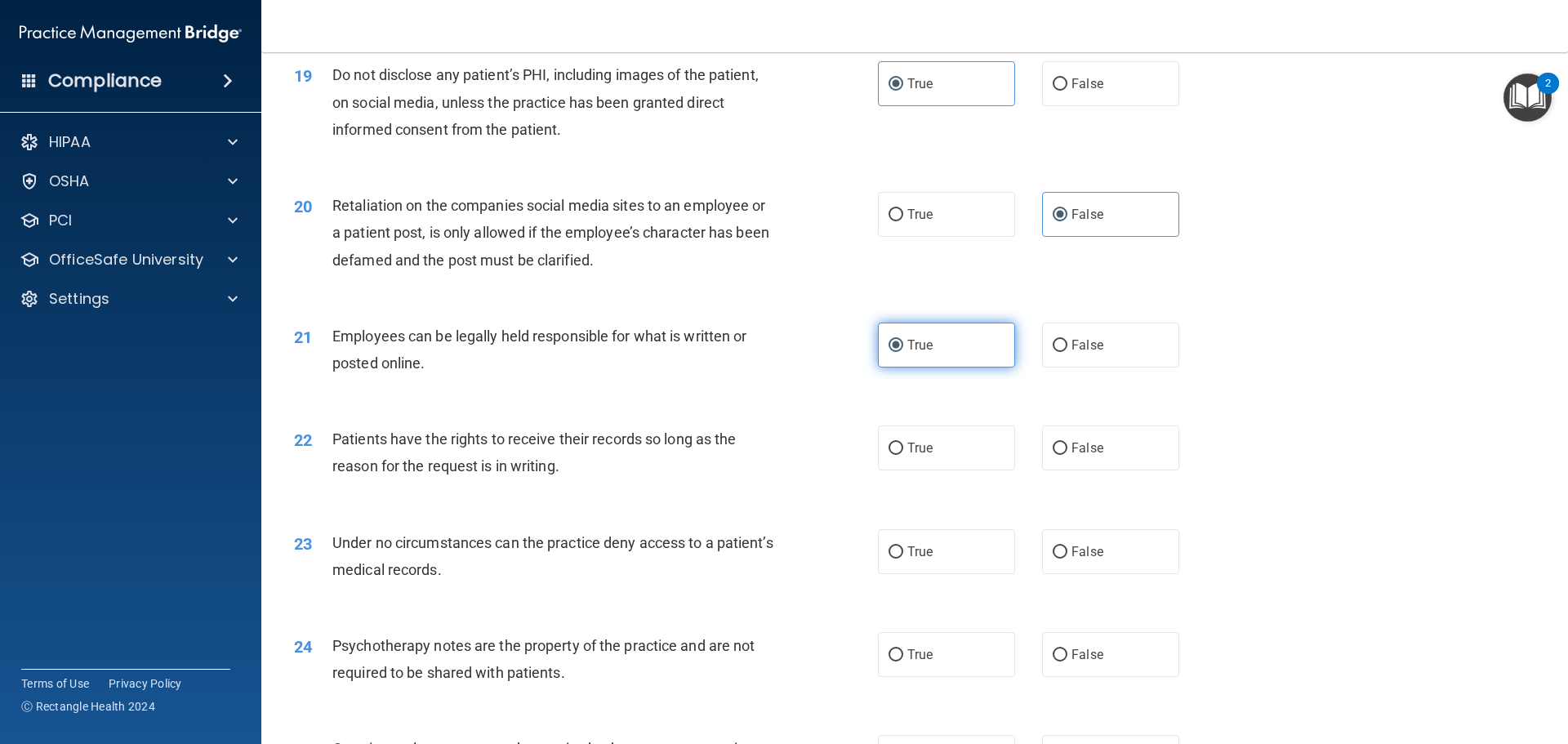
scroll to position [2531, 0]
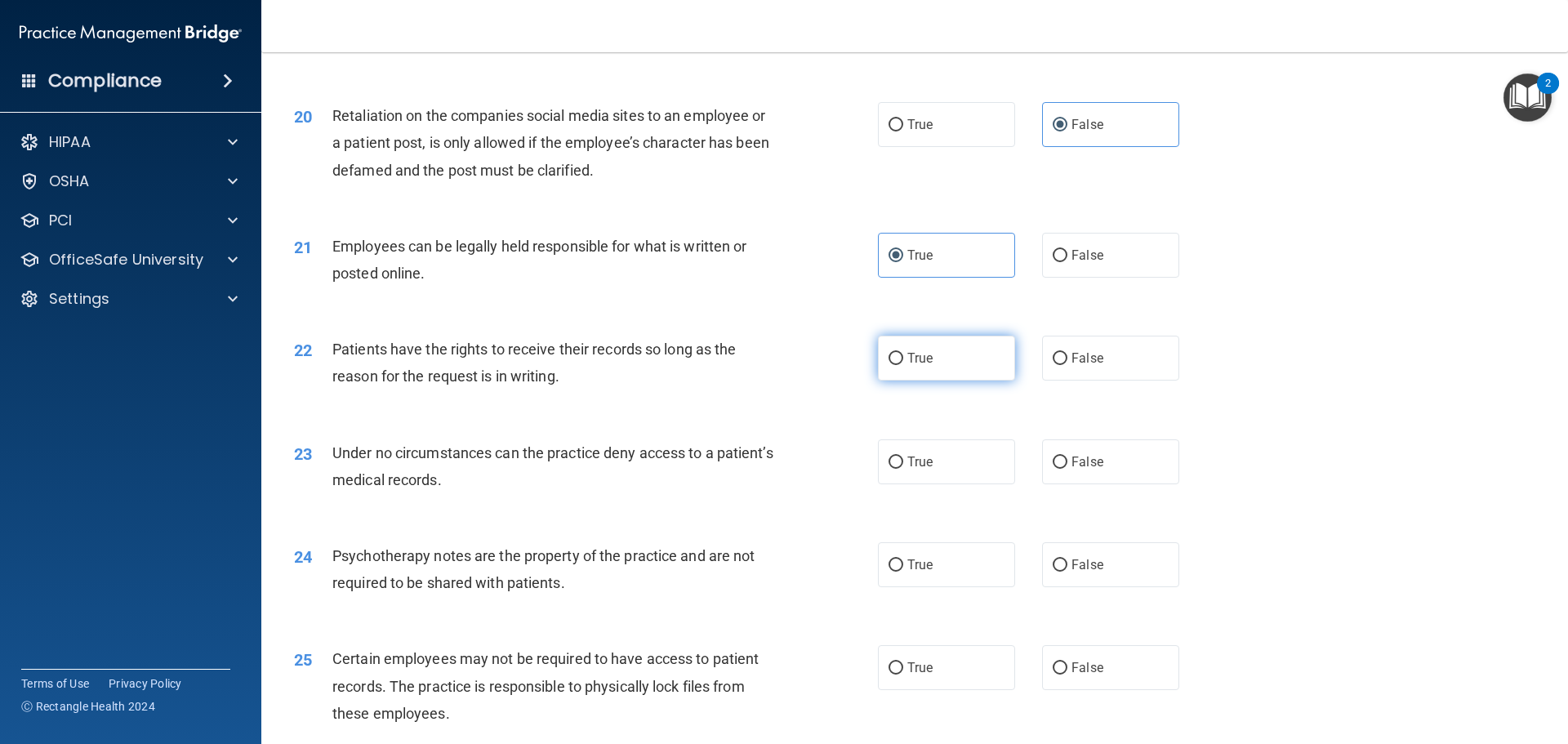
click at [983, 380] on label "True" at bounding box center [947, 358] width 138 height 45
click at [903, 365] on input "True" at bounding box center [896, 359] width 14 height 13
radio input "true"
click at [985, 482] on label "True" at bounding box center [947, 462] width 138 height 45
click at [903, 469] on input "True" at bounding box center [896, 463] width 14 height 13
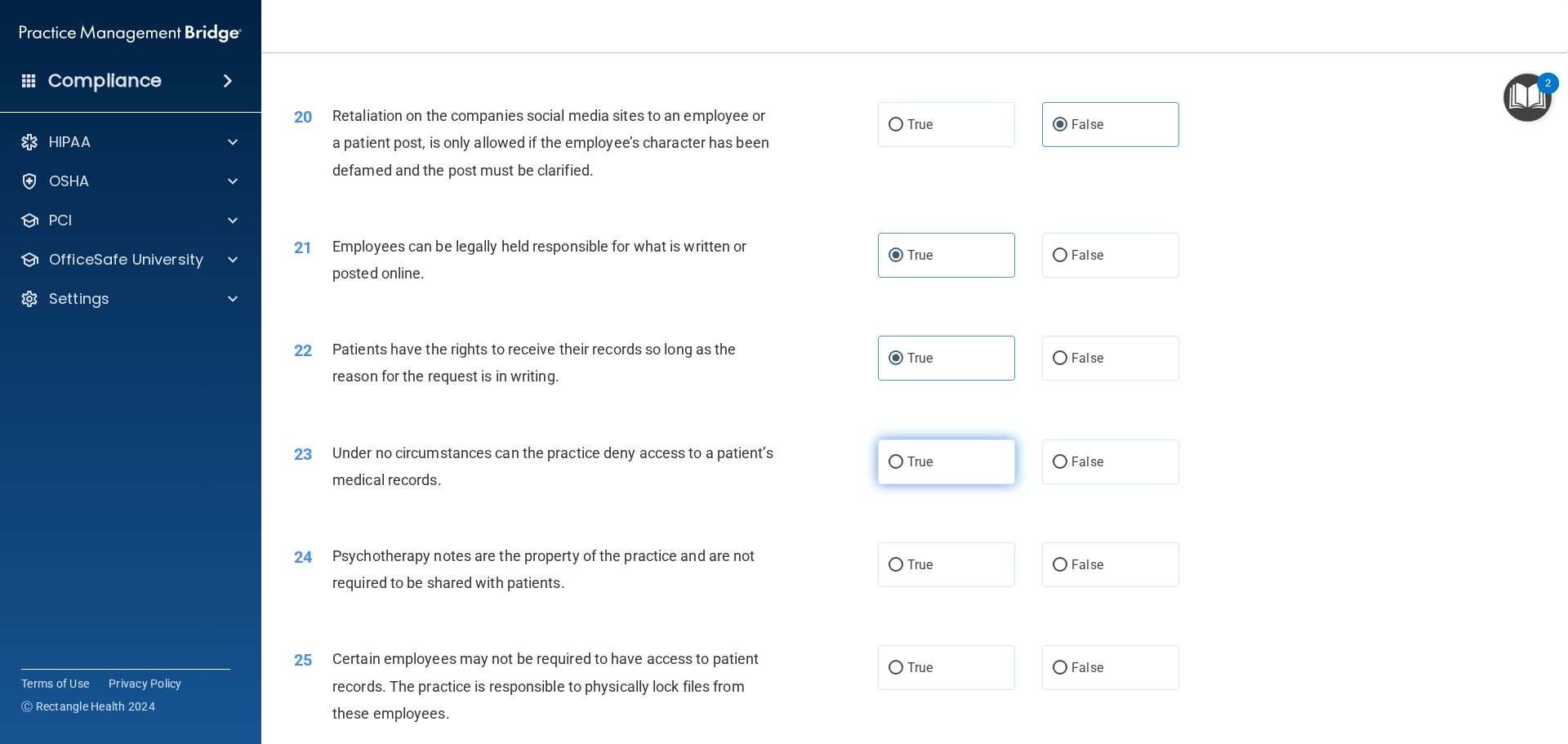
radio input "true"
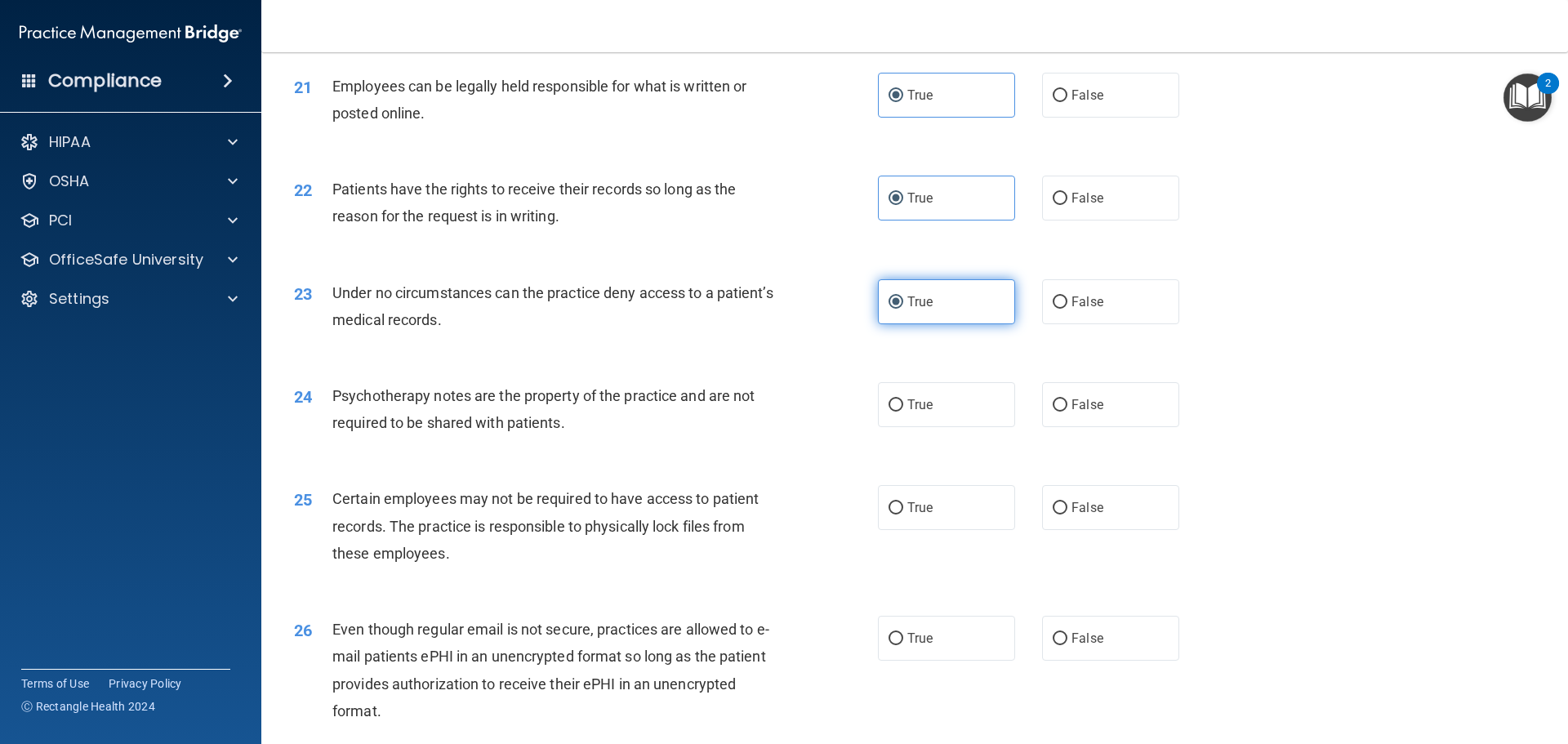
scroll to position [2695, 0]
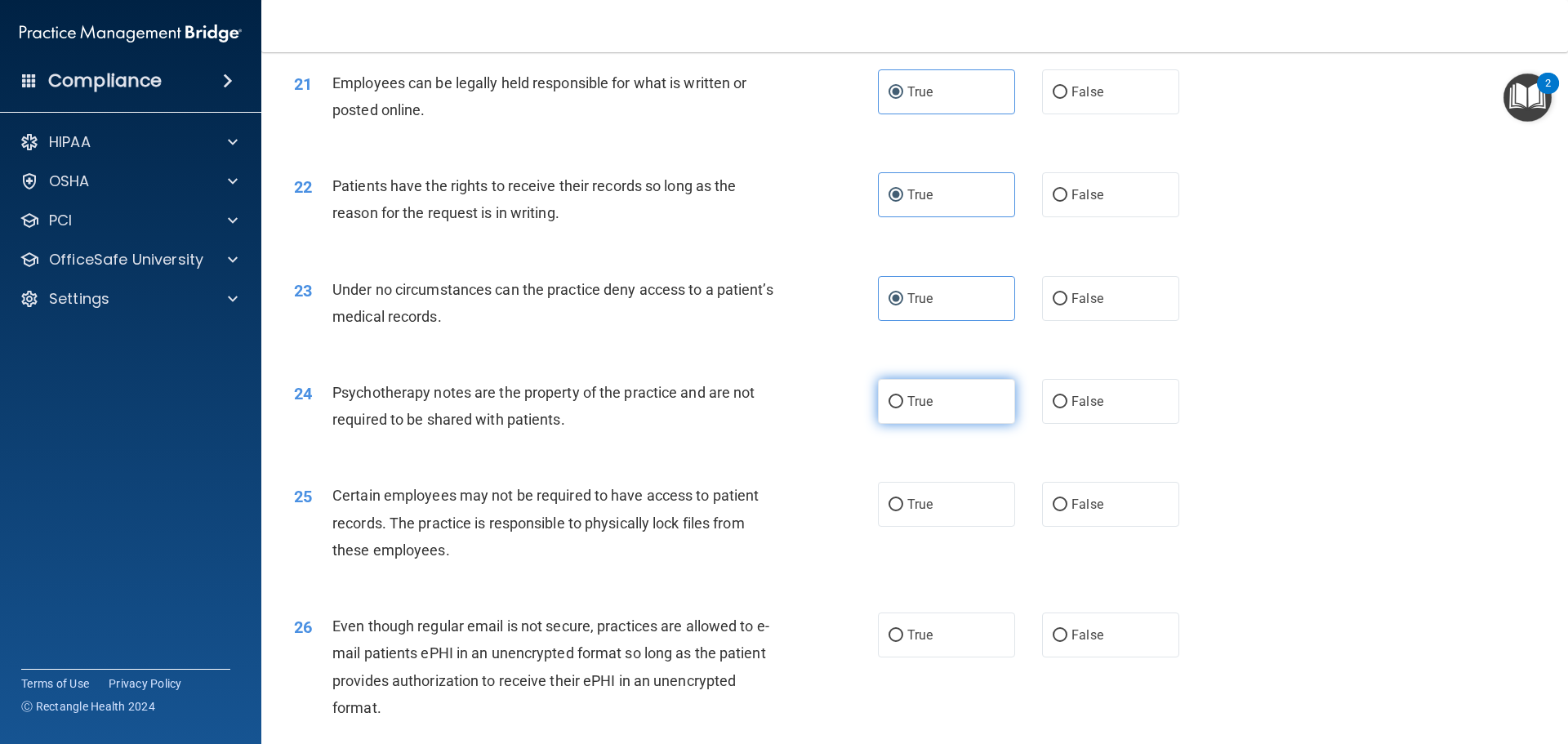
click at [966, 423] on label "True" at bounding box center [947, 401] width 138 height 45
click at [903, 408] on input "True" at bounding box center [896, 402] width 14 height 13
radio input "true"
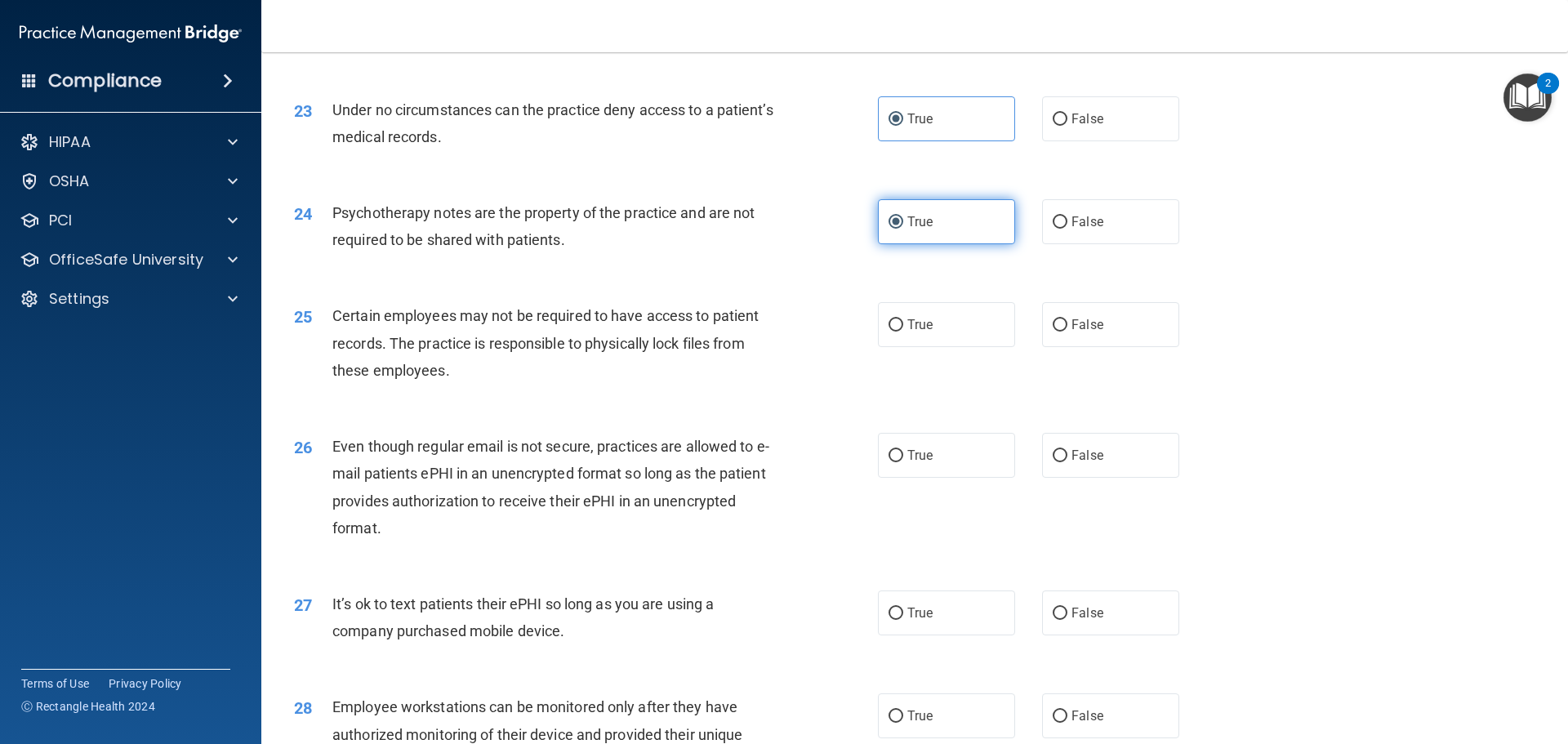
scroll to position [2939, 0]
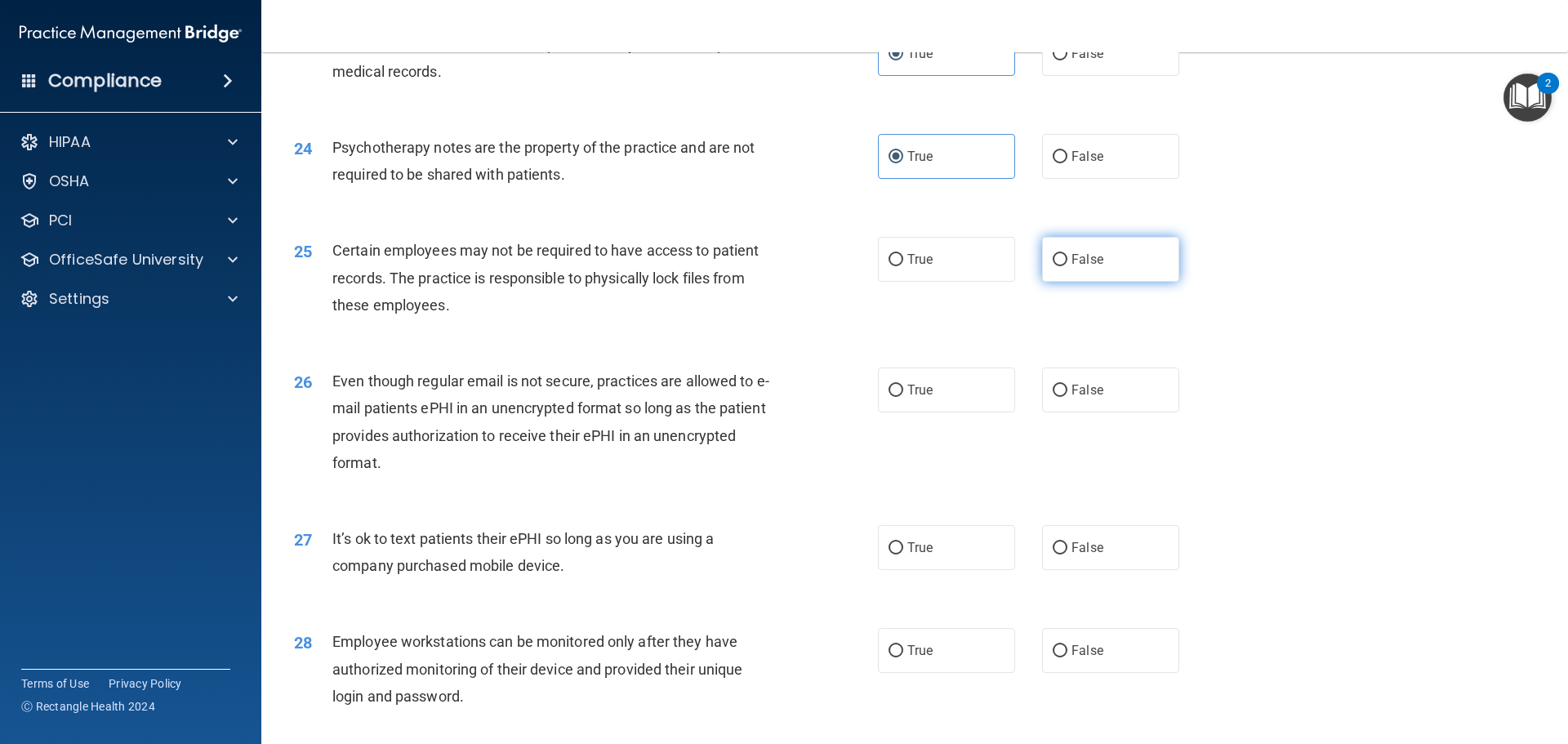
click at [1053, 281] on label "False" at bounding box center [1111, 259] width 138 height 45
click at [1053, 266] on input "False" at bounding box center [1060, 260] width 14 height 13
radio input "true"
click at [1060, 407] on label "False" at bounding box center [1111, 389] width 138 height 45
click at [1060, 397] on input "False" at bounding box center [1060, 391] width 14 height 13
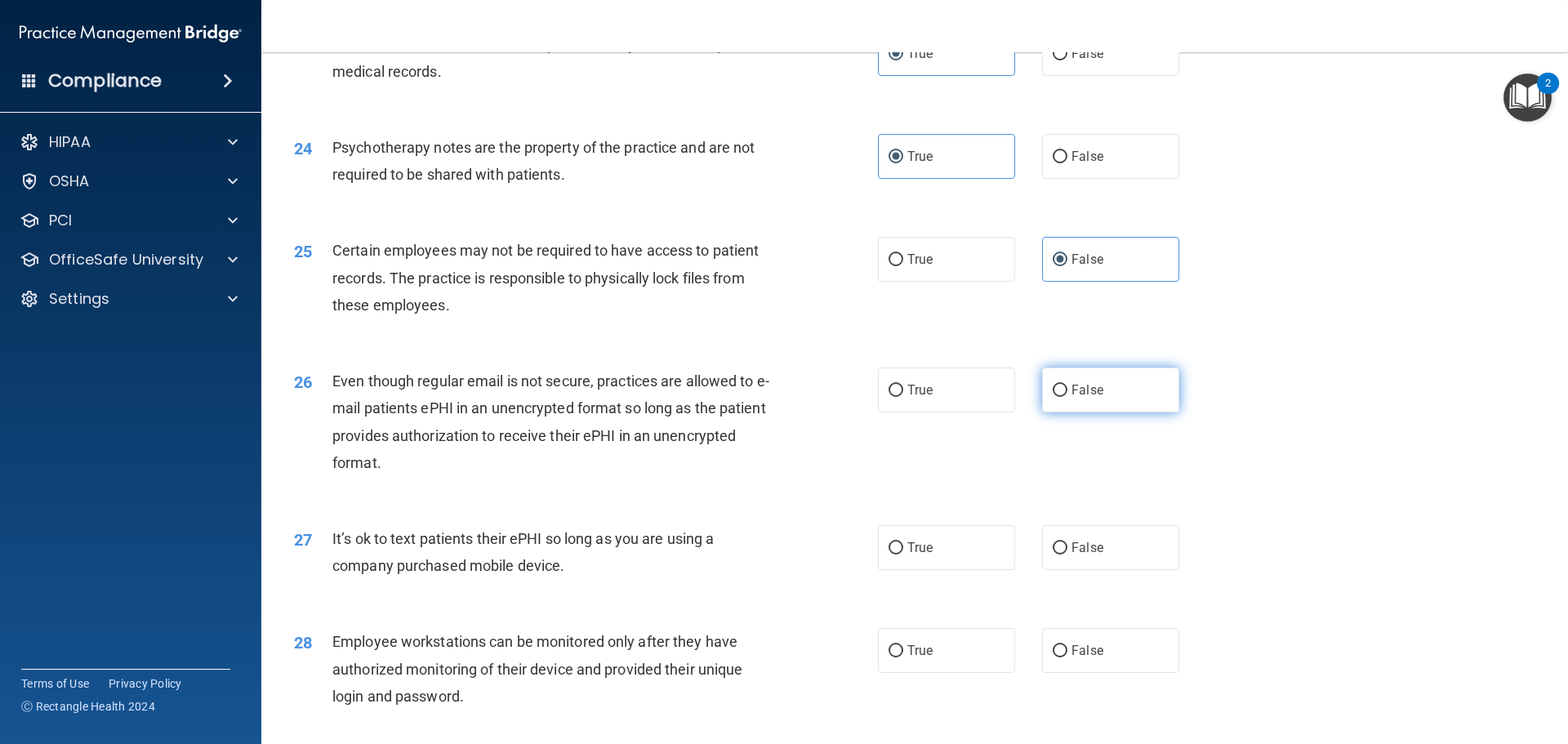
radio input "true"
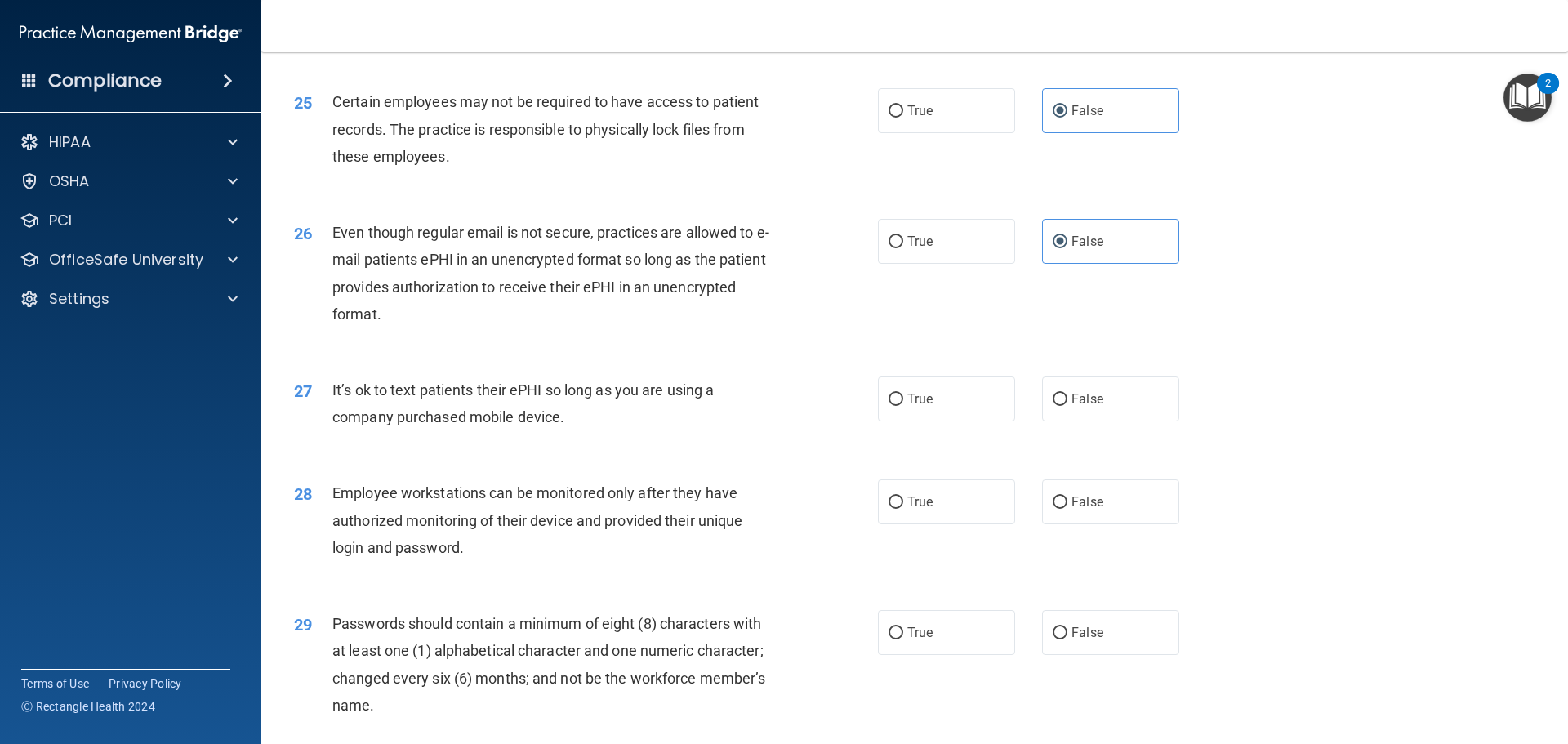
scroll to position [3103, 0]
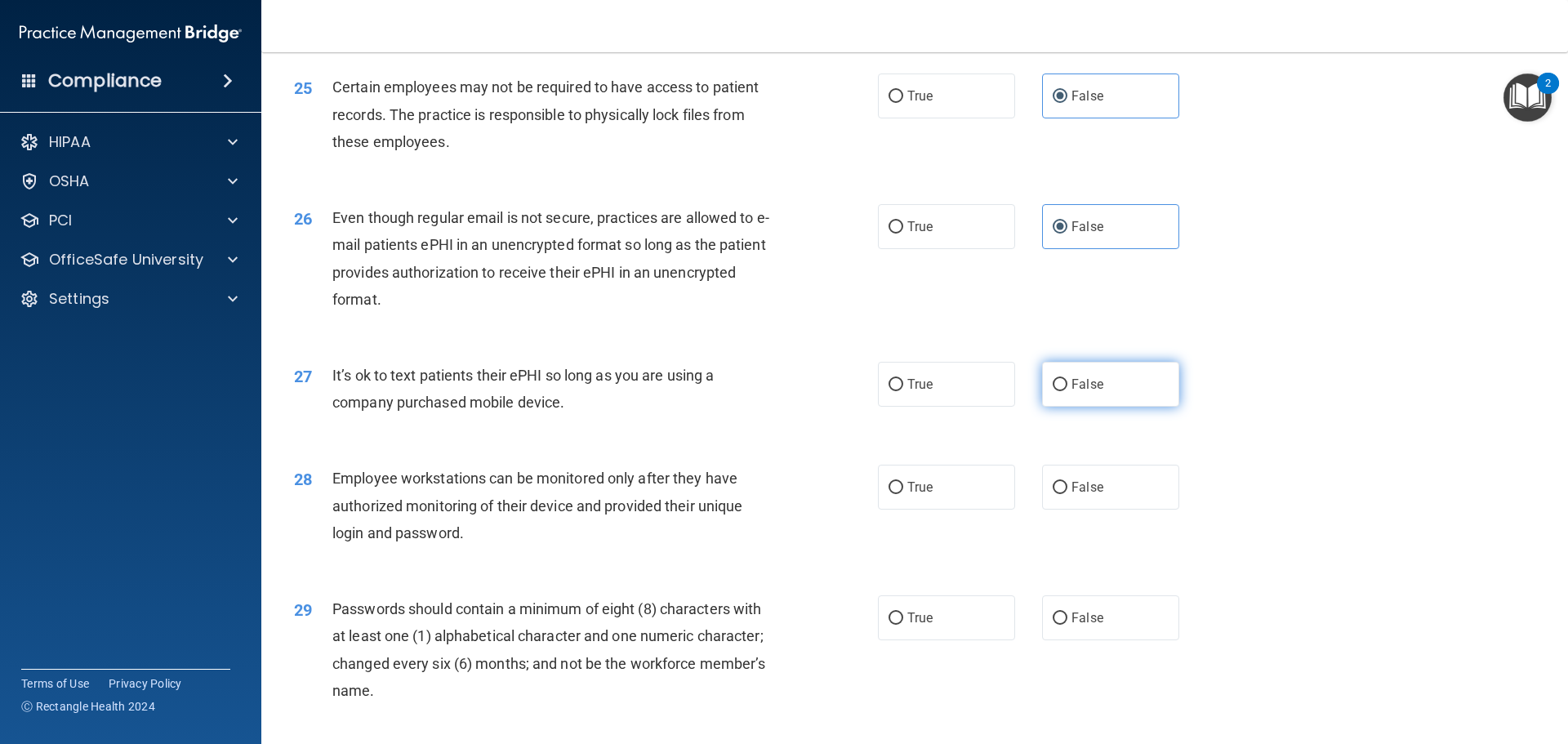
click at [1056, 406] on label "False" at bounding box center [1111, 384] width 138 height 45
click at [1056, 391] on input "False" at bounding box center [1060, 385] width 14 height 13
radio input "true"
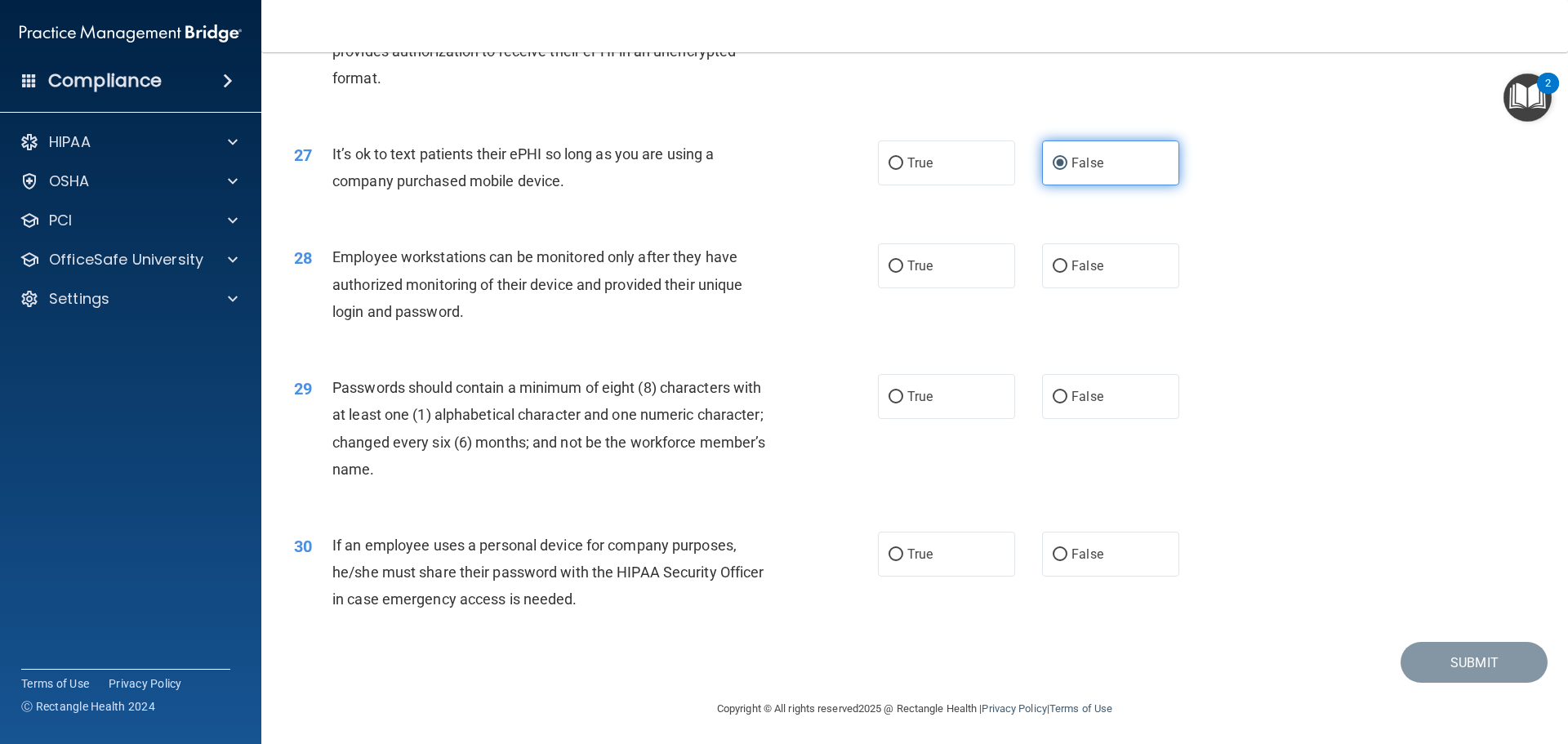
scroll to position [3348, 0]
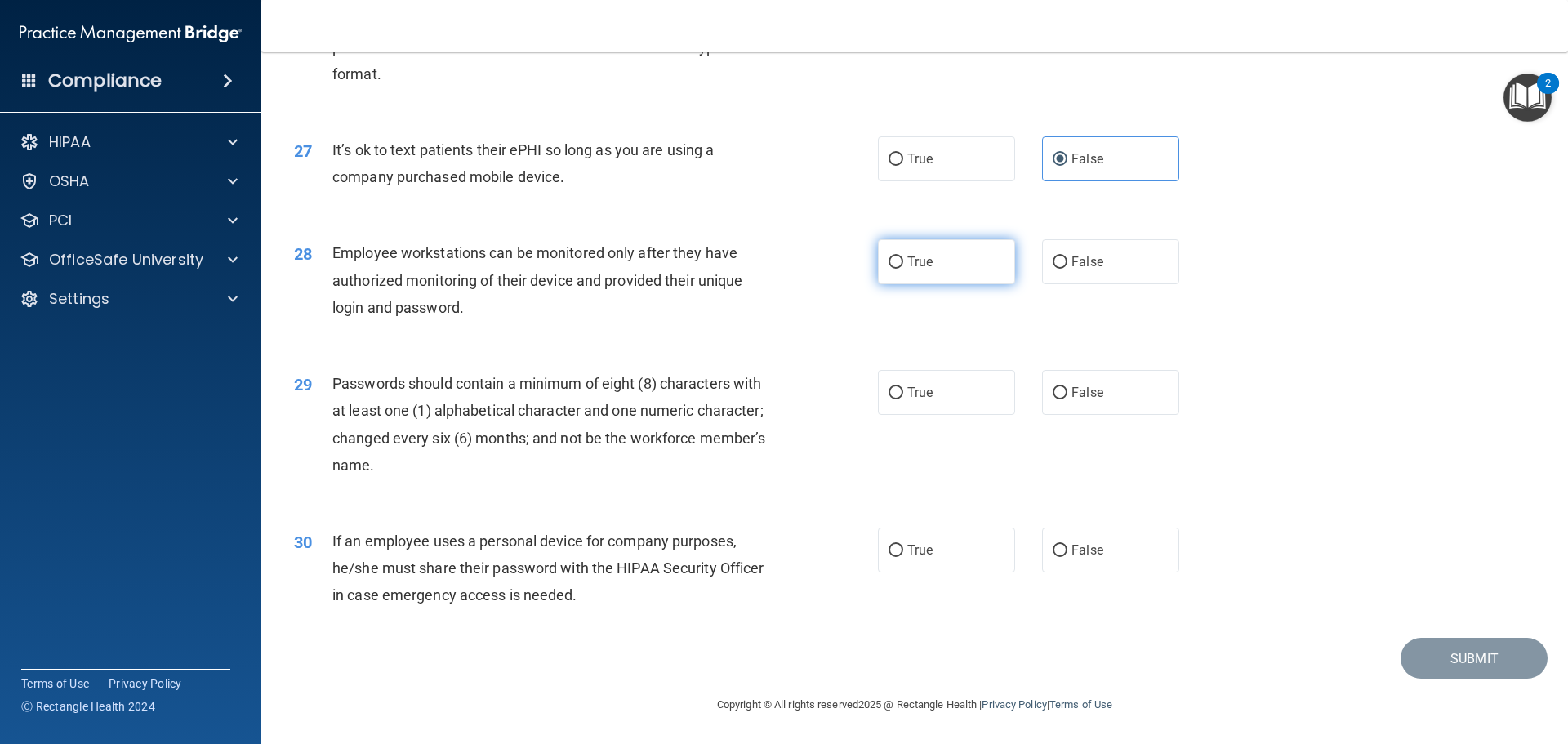
click at [922, 262] on label "True" at bounding box center [947, 262] width 138 height 45
click at [903, 262] on input "True" at bounding box center [896, 263] width 14 height 13
radio input "true"
click at [909, 395] on span "True" at bounding box center [920, 392] width 25 height 15
click at [903, 395] on input "True" at bounding box center [896, 393] width 14 height 13
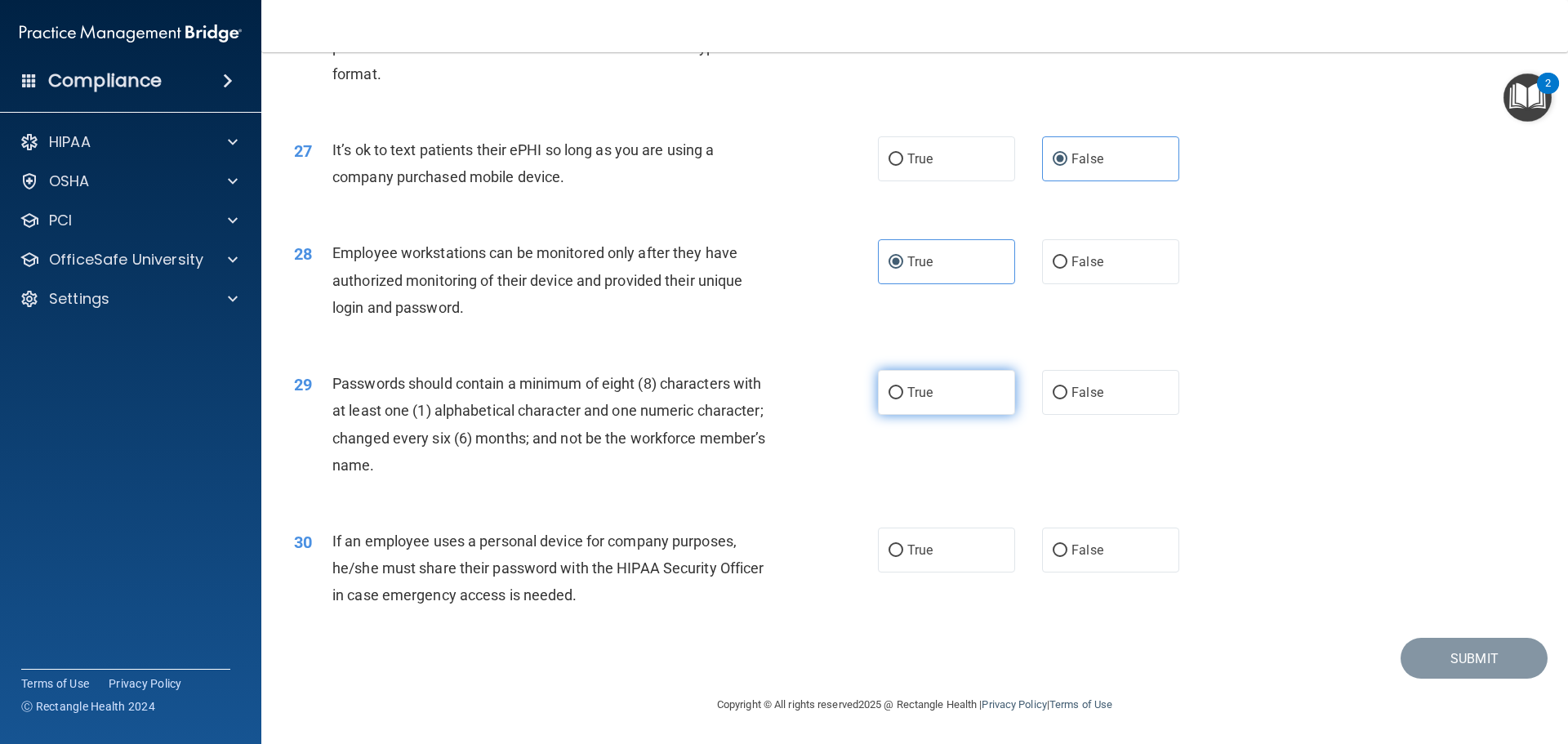
radio input "true"
click at [928, 544] on label "True" at bounding box center [947, 550] width 138 height 45
click at [903, 545] on input "True" at bounding box center [896, 551] width 14 height 13
radio input "true"
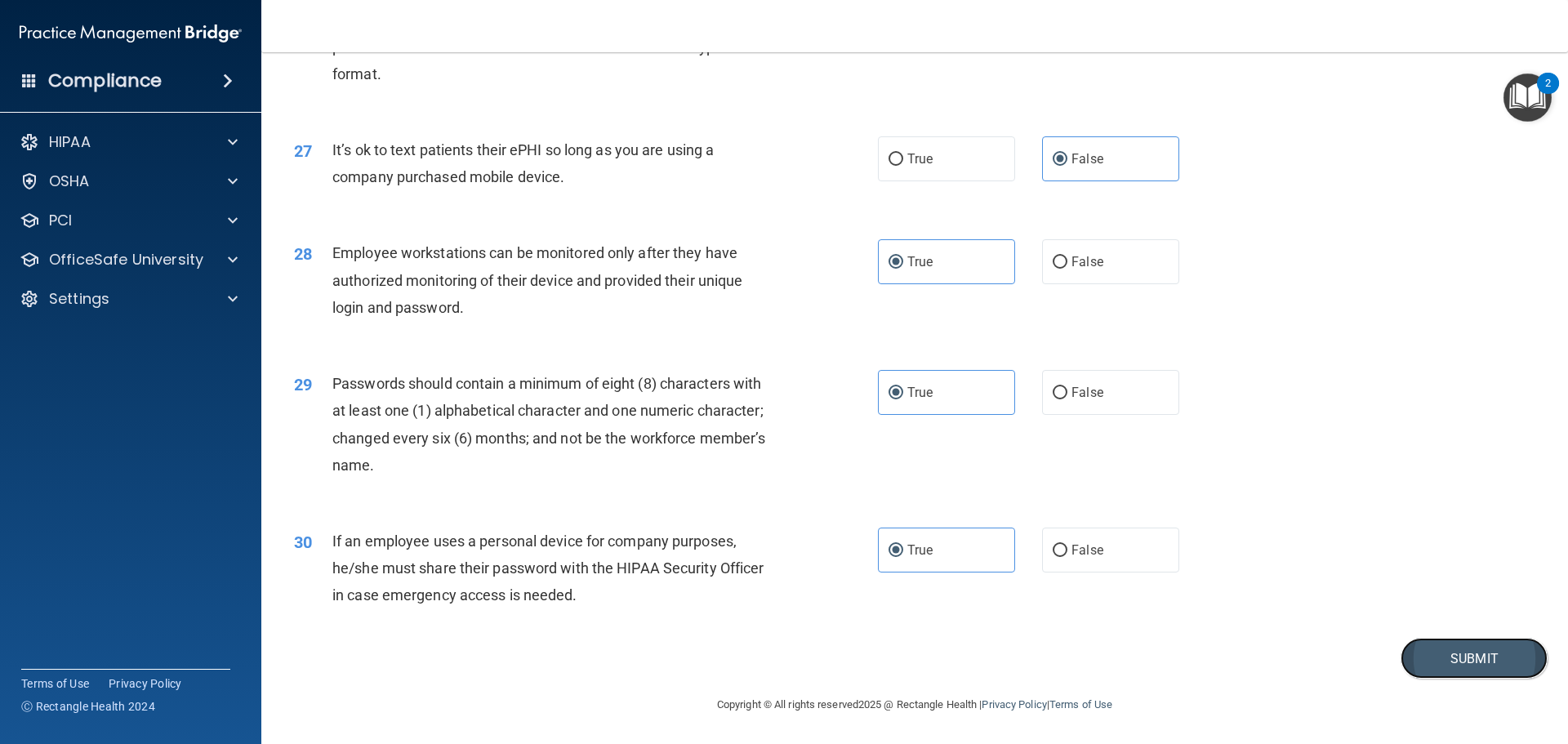
click at [1407, 659] on button "Submit" at bounding box center [1474, 658] width 147 height 42
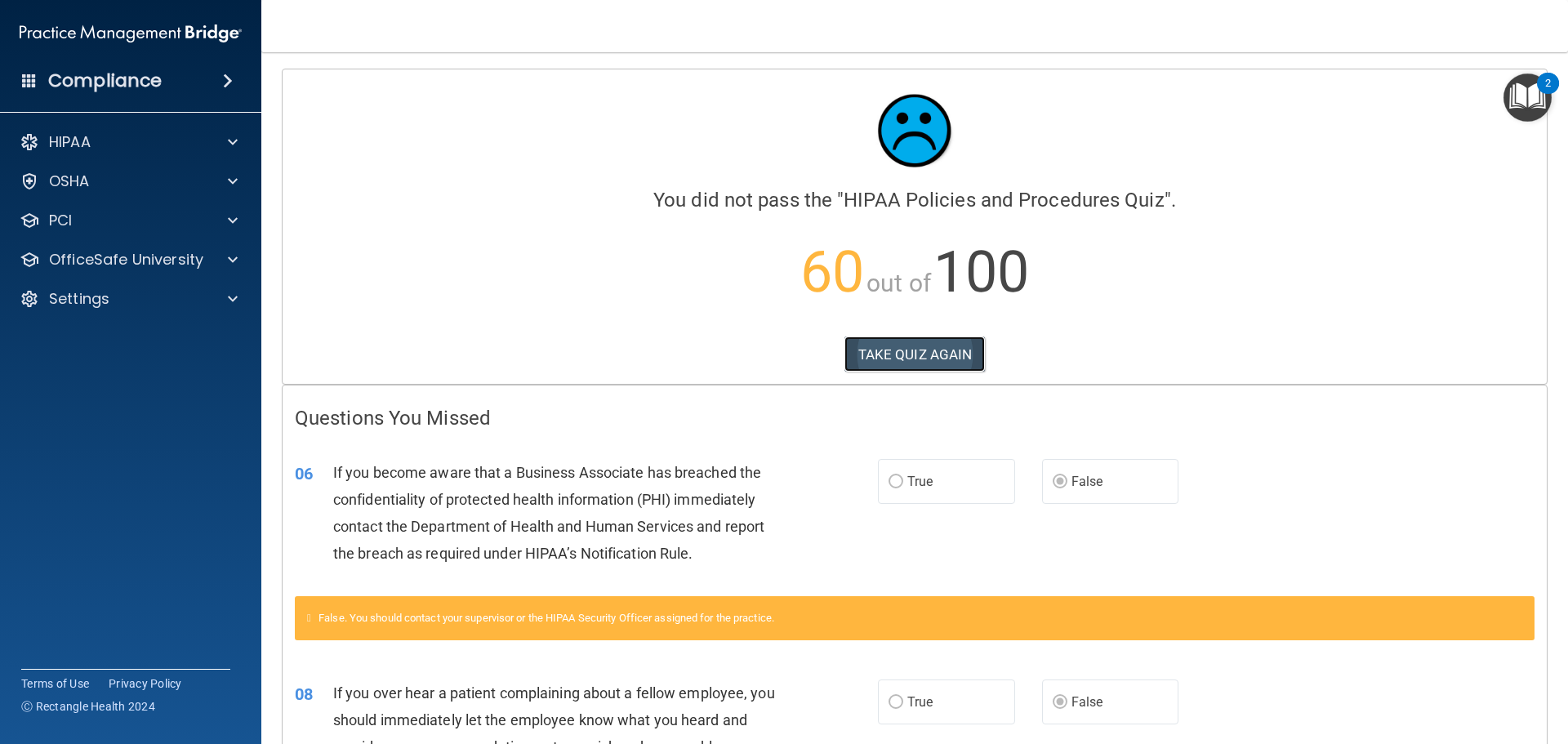
click at [910, 352] on button "TAKE QUIZ AGAIN" at bounding box center [915, 355] width 141 height 36
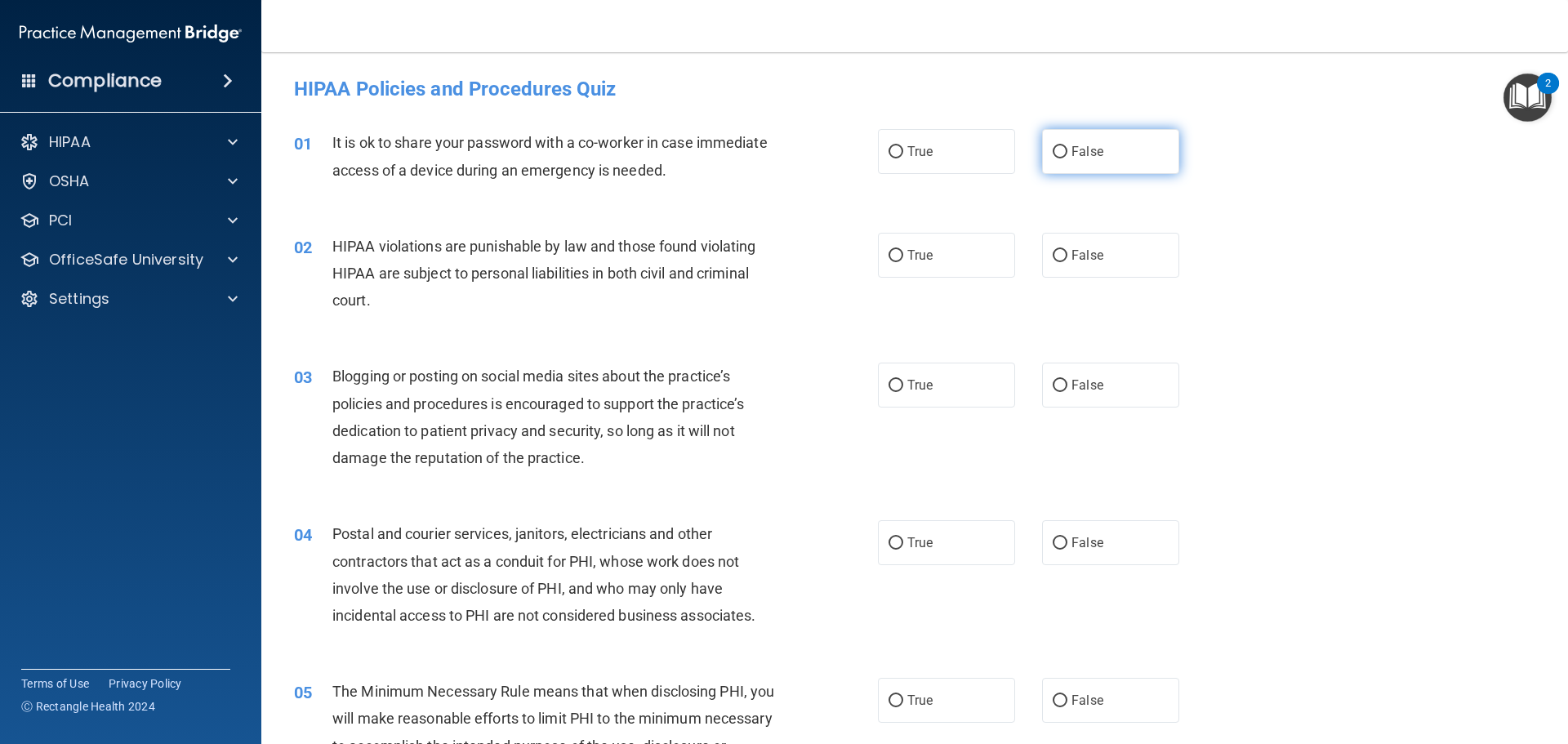
click at [1054, 159] on label "False" at bounding box center [1111, 151] width 138 height 45
click at [1054, 158] on input "False" at bounding box center [1060, 153] width 14 height 13
radio input "true"
click at [893, 259] on input "True" at bounding box center [896, 256] width 14 height 13
radio input "true"
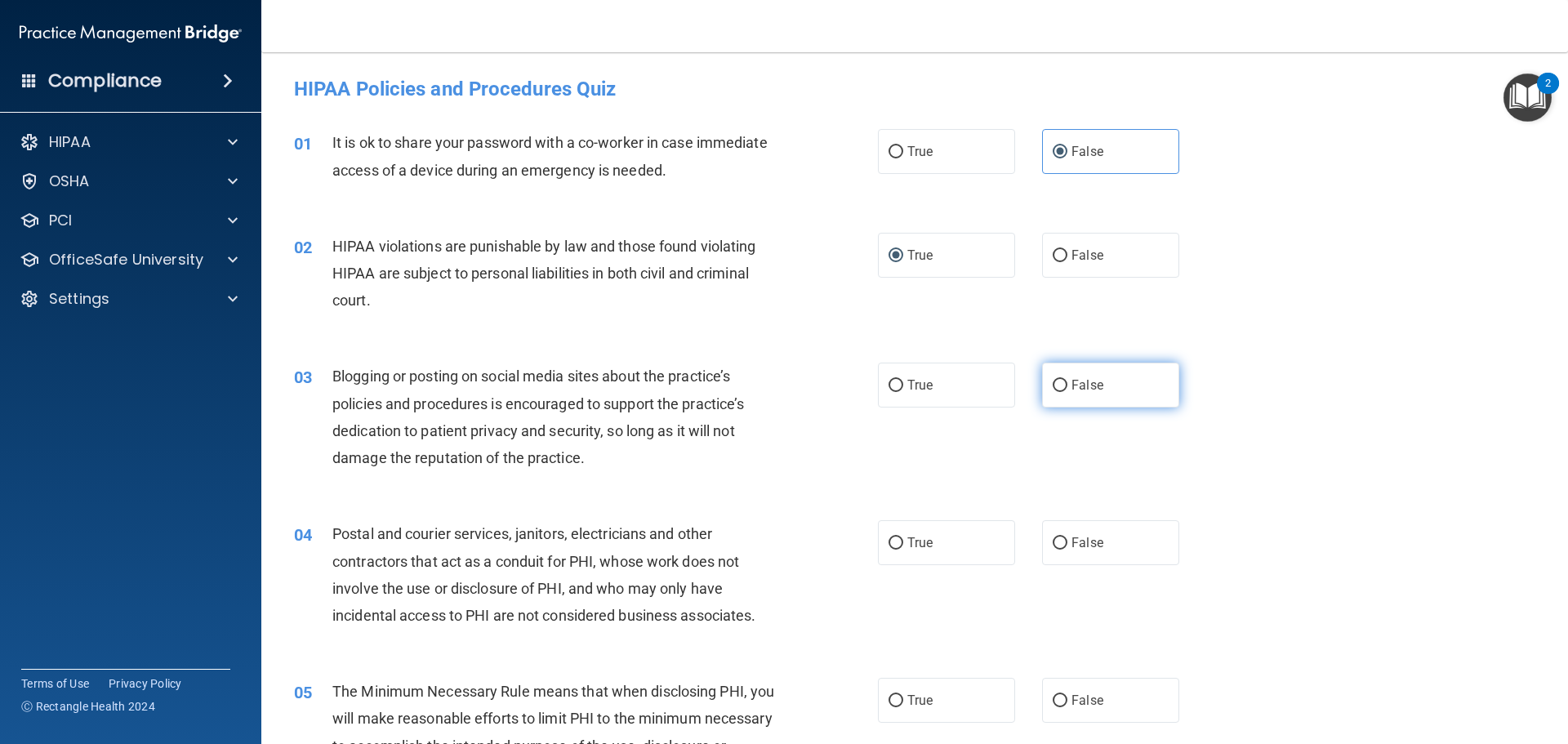
click at [1106, 390] on label "False" at bounding box center [1111, 385] width 138 height 45
click at [1068, 390] on input "False" at bounding box center [1060, 386] width 14 height 13
radio input "true"
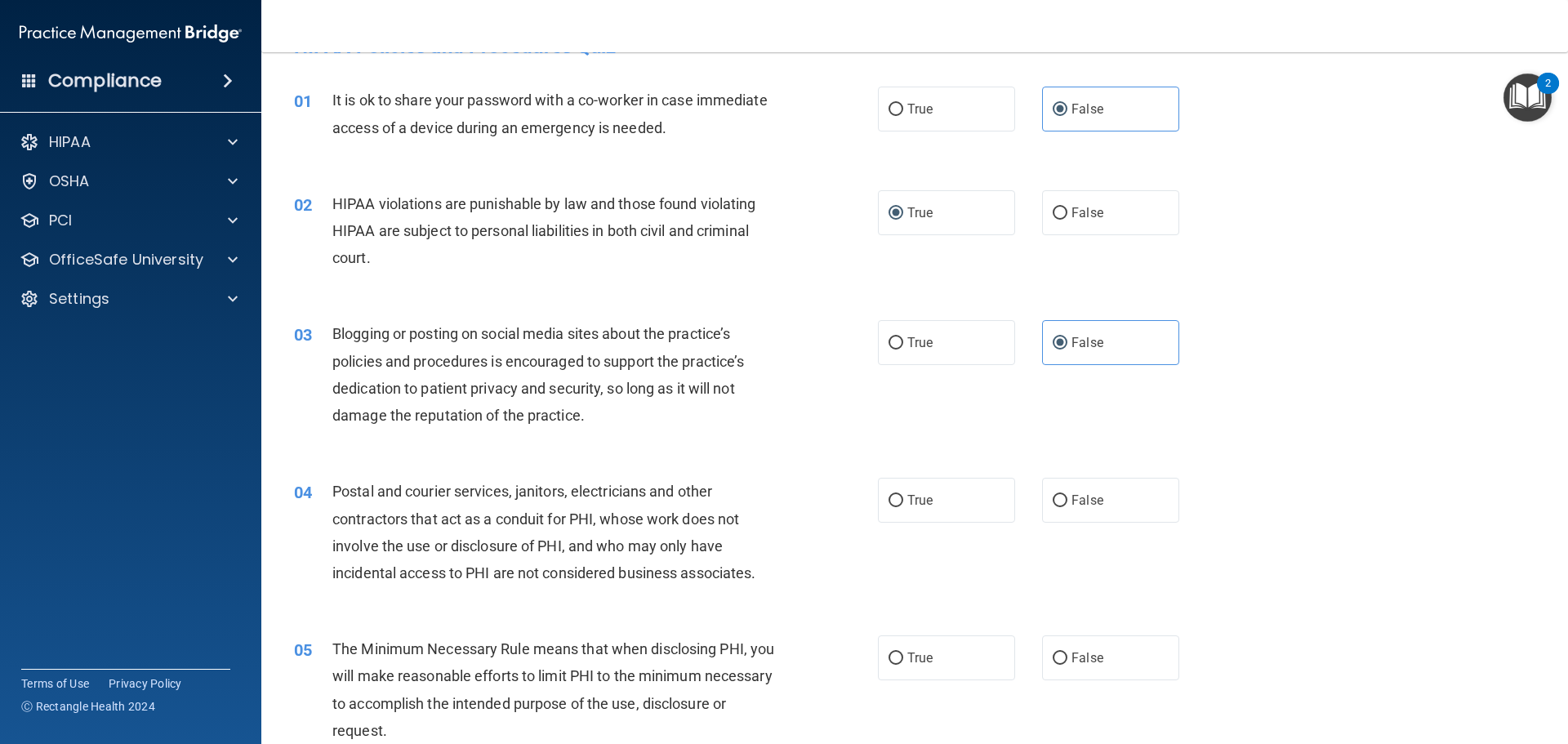
scroll to position [81, 0]
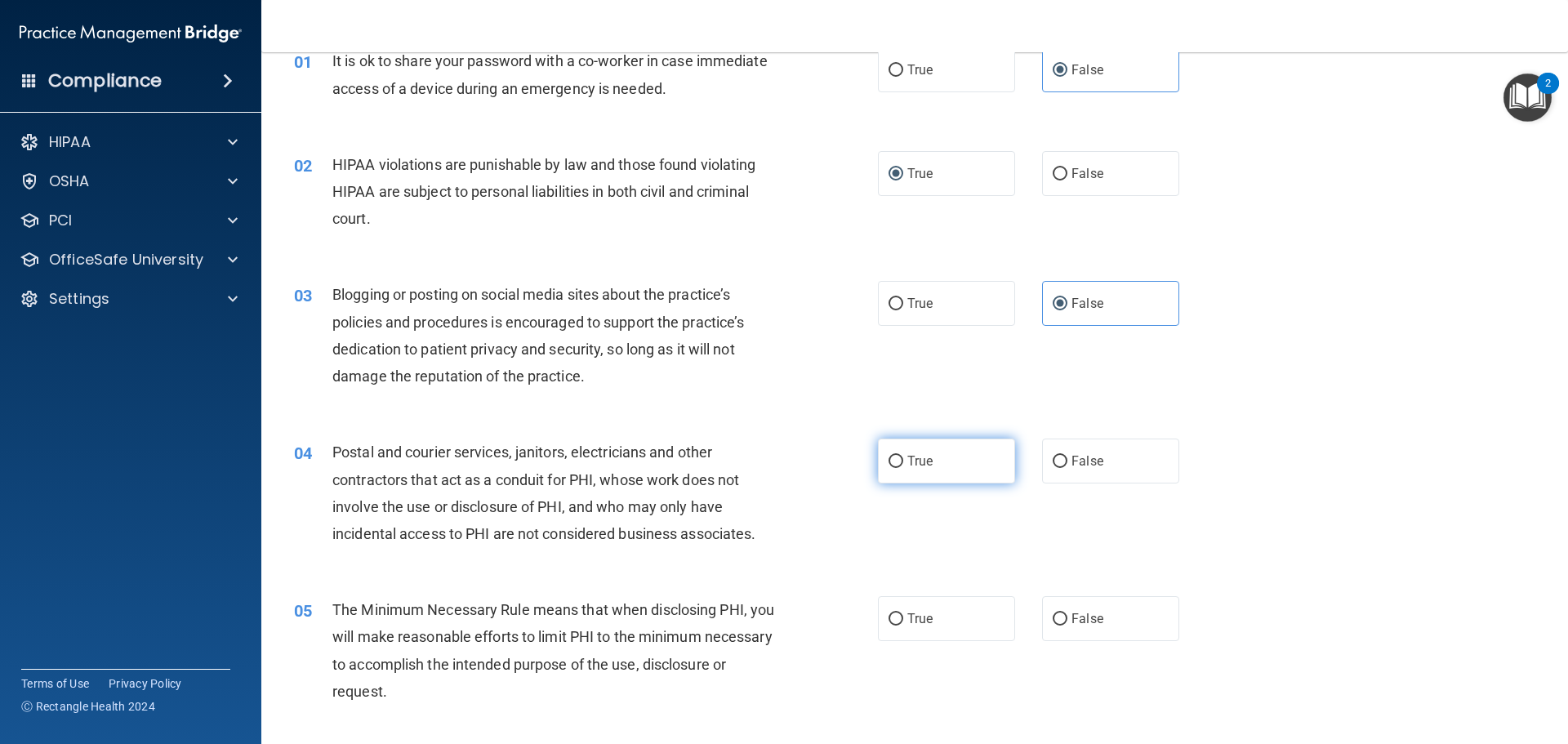
click at [913, 460] on span "True" at bounding box center [920, 460] width 25 height 15
click at [903, 460] on input "True" at bounding box center [896, 462] width 14 height 13
radio input "true"
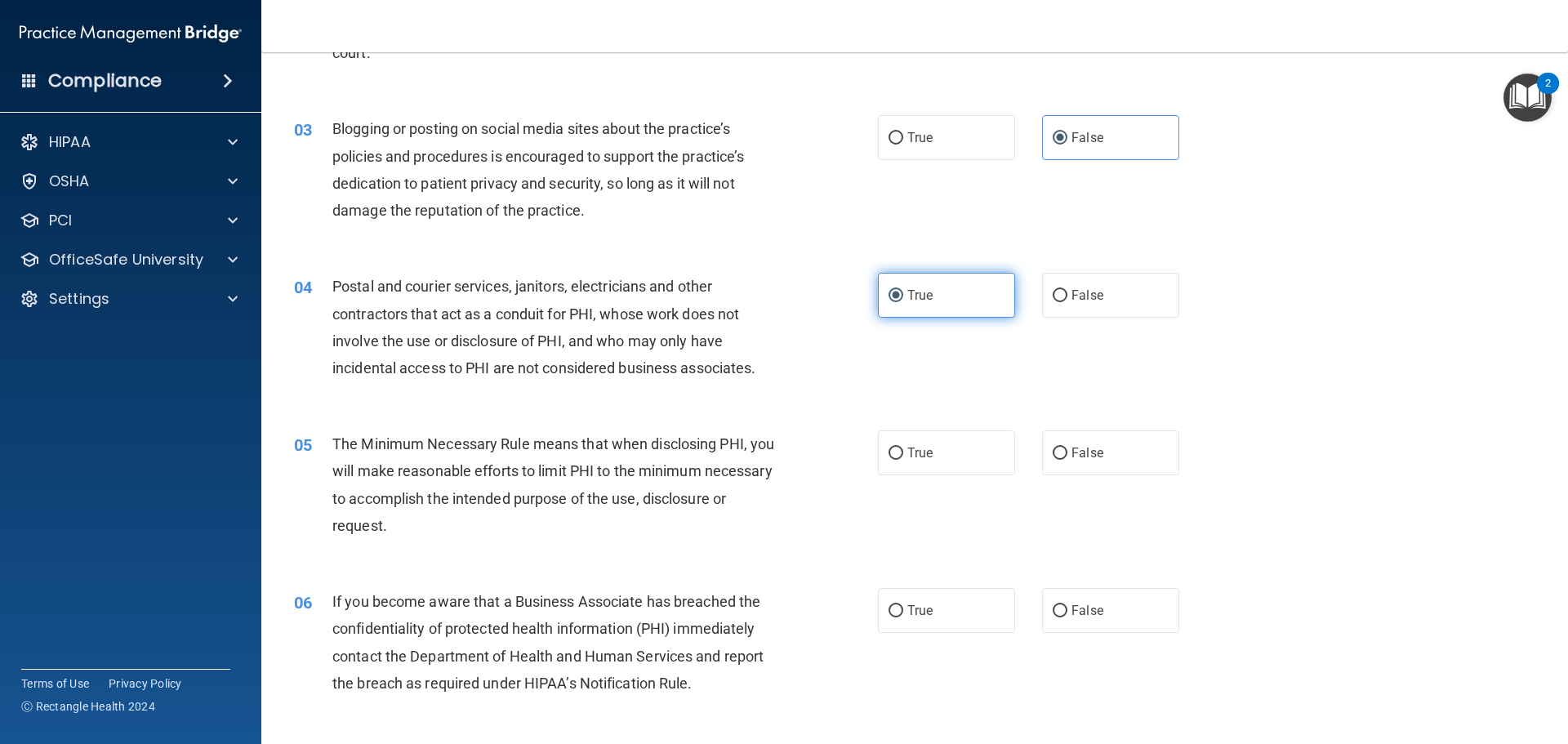
scroll to position [327, 0]
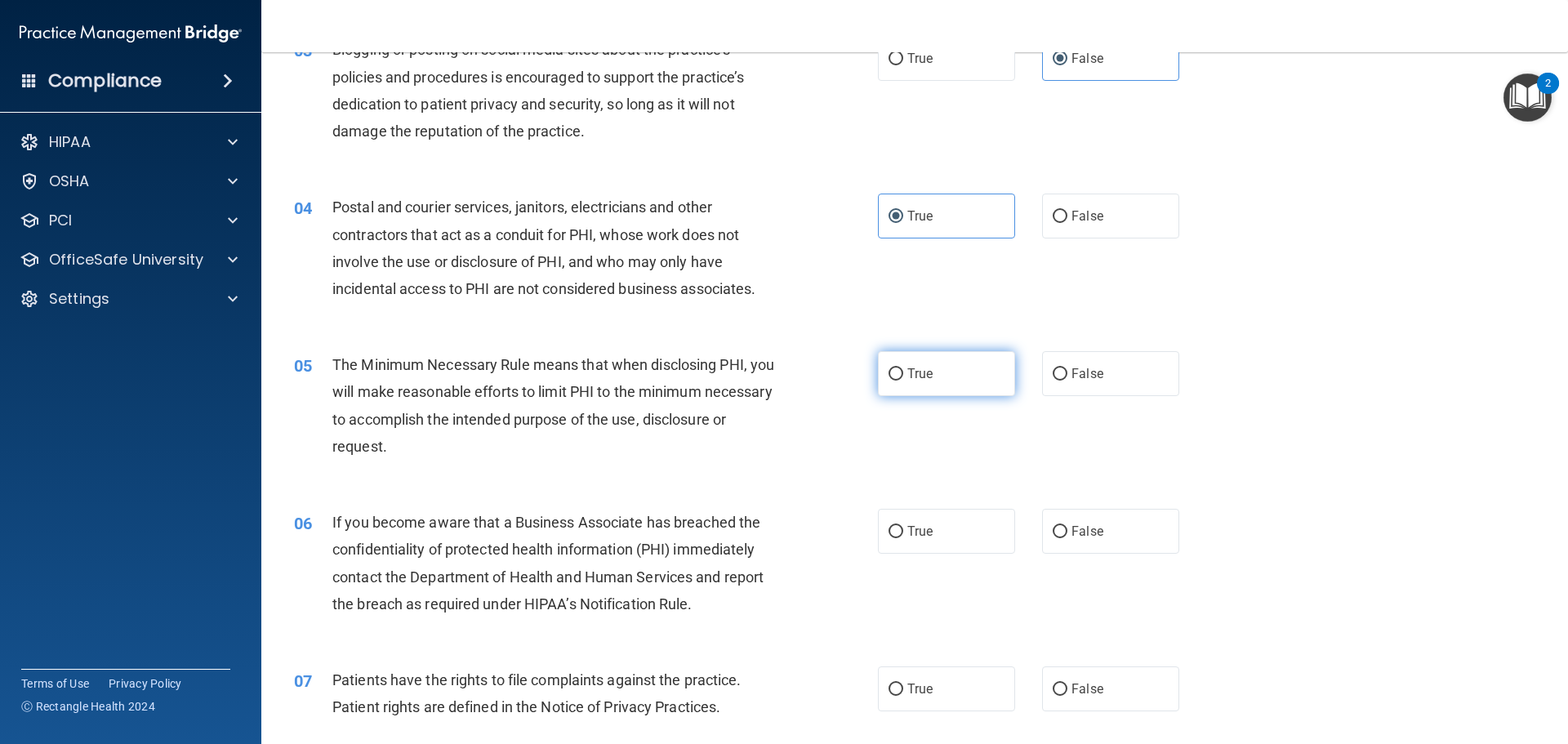
click at [901, 386] on label "True" at bounding box center [947, 373] width 138 height 45
click at [901, 380] on input "True" at bounding box center [896, 374] width 14 height 13
radio input "true"
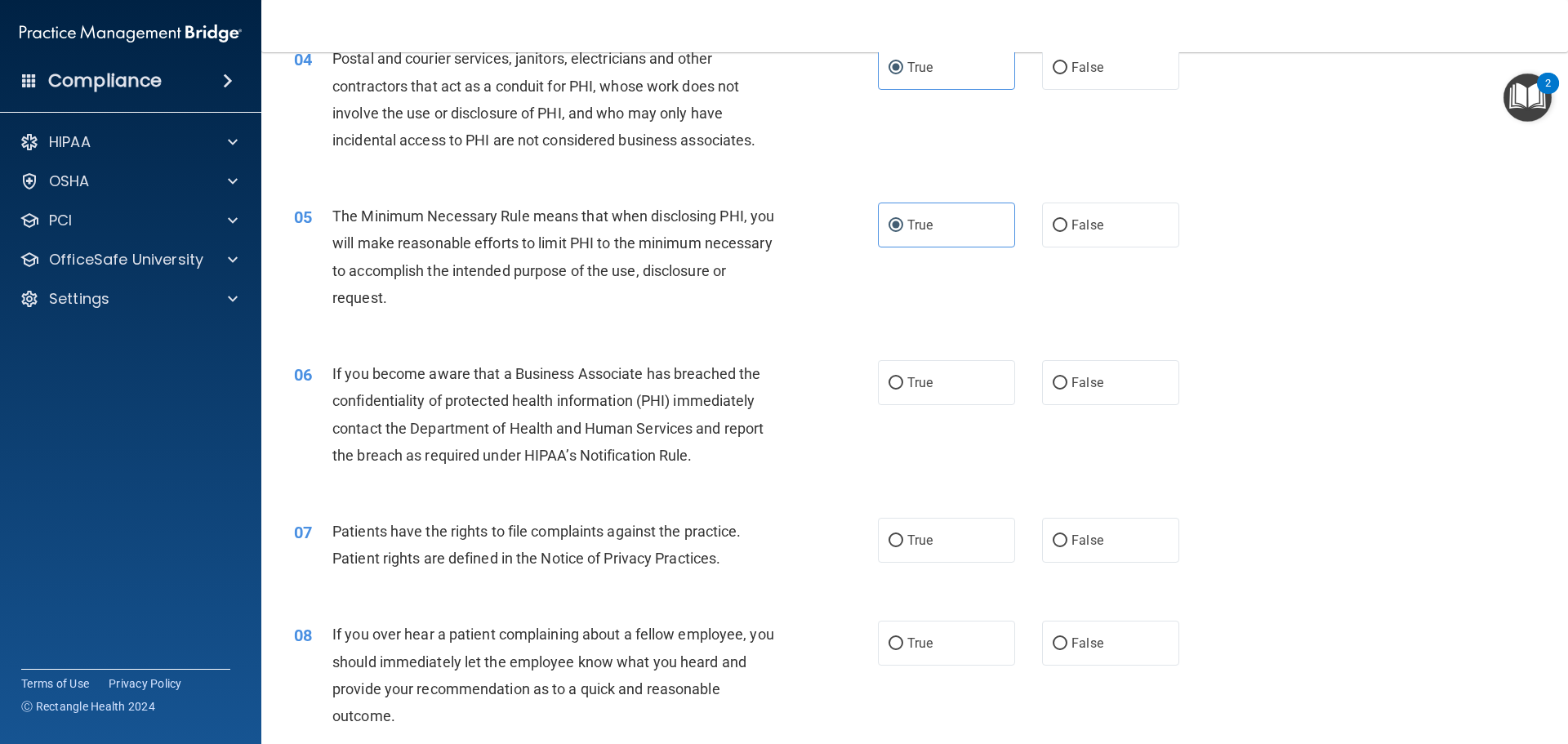
scroll to position [490, 0]
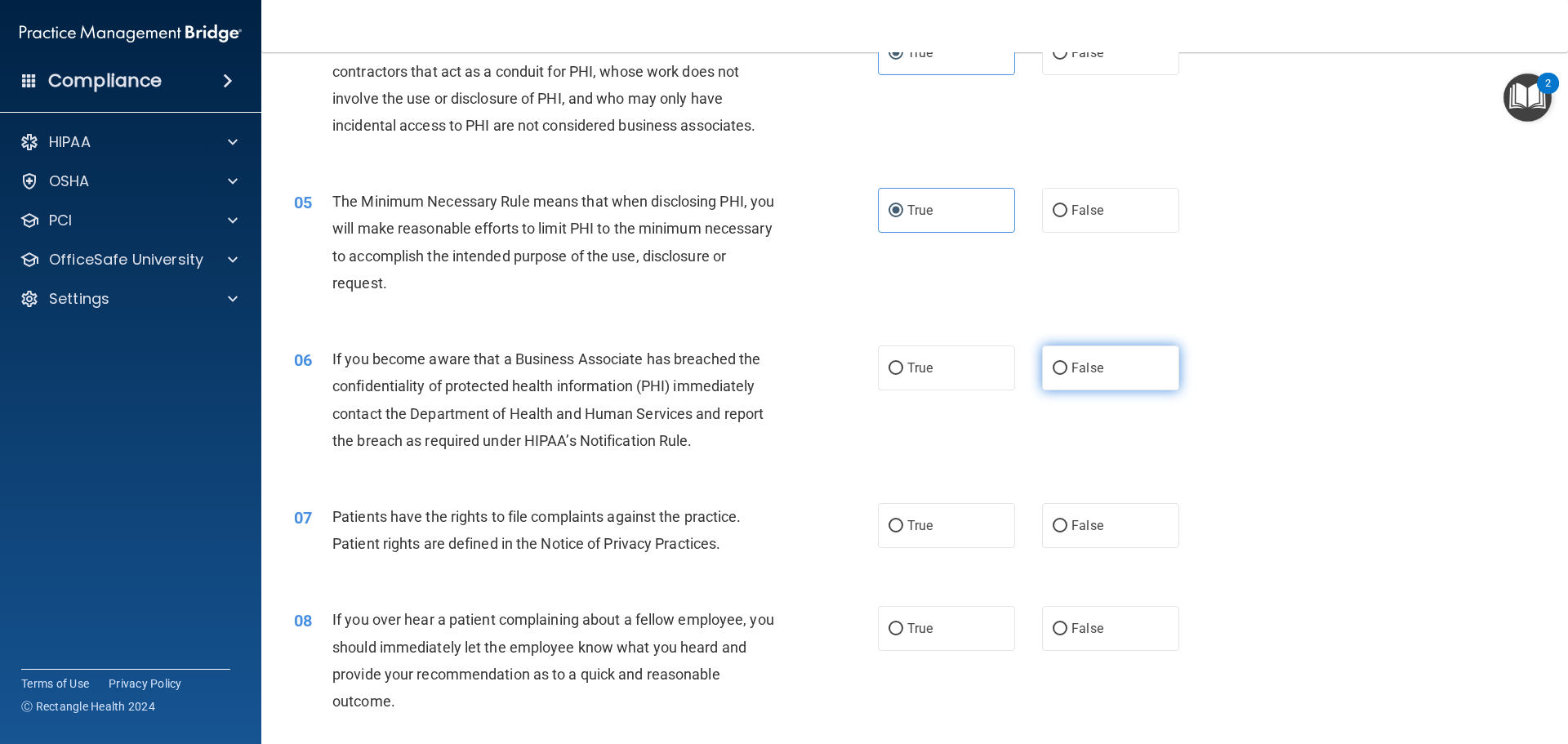
click at [1052, 371] on input "False" at bounding box center [1060, 369] width 14 height 13
radio input "true"
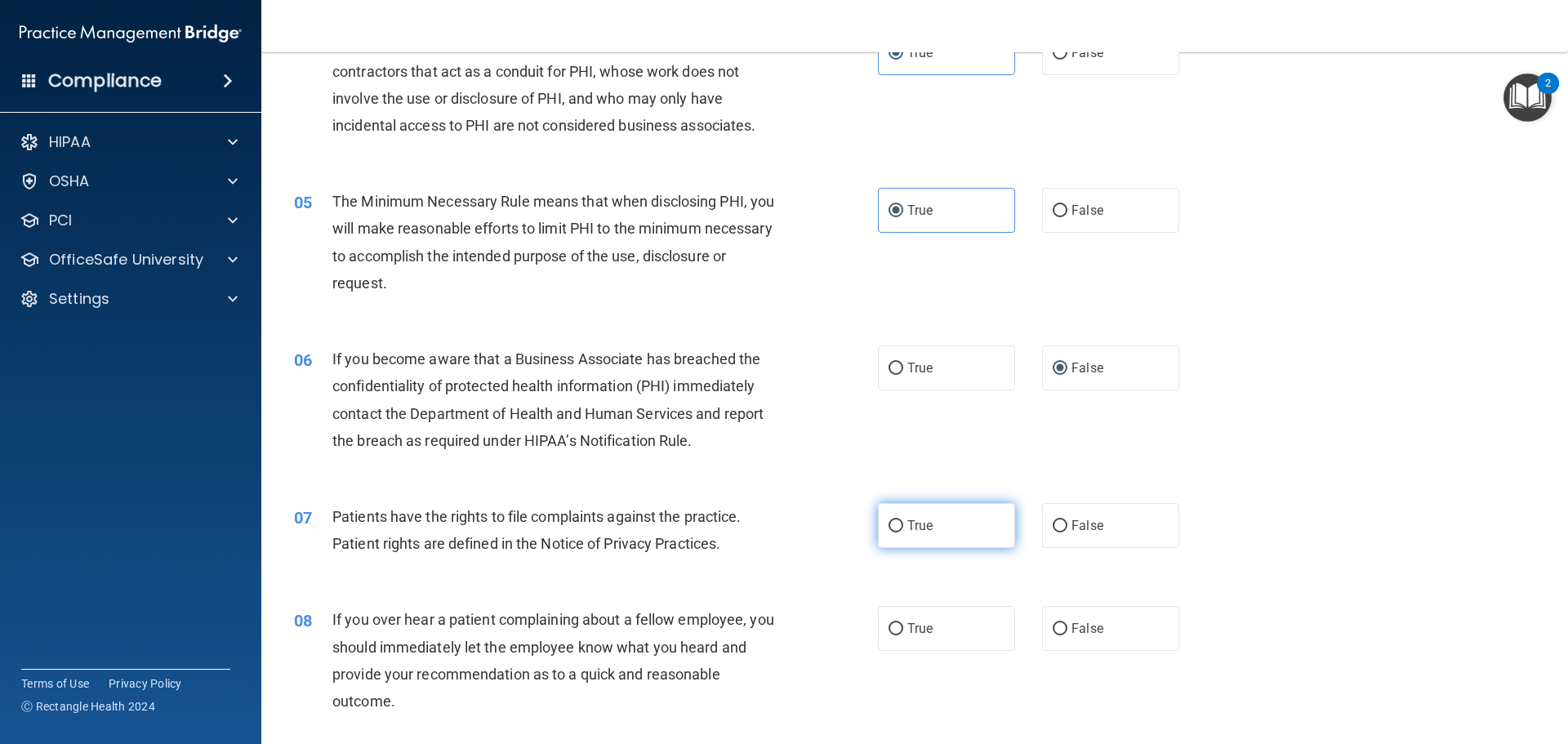
click at [908, 531] on span "True" at bounding box center [920, 525] width 25 height 15
click at [903, 531] on input "True" at bounding box center [896, 526] width 14 height 13
radio input "true"
click at [918, 372] on span "True" at bounding box center [920, 367] width 25 height 15
click at [903, 372] on input "True" at bounding box center [896, 369] width 14 height 13
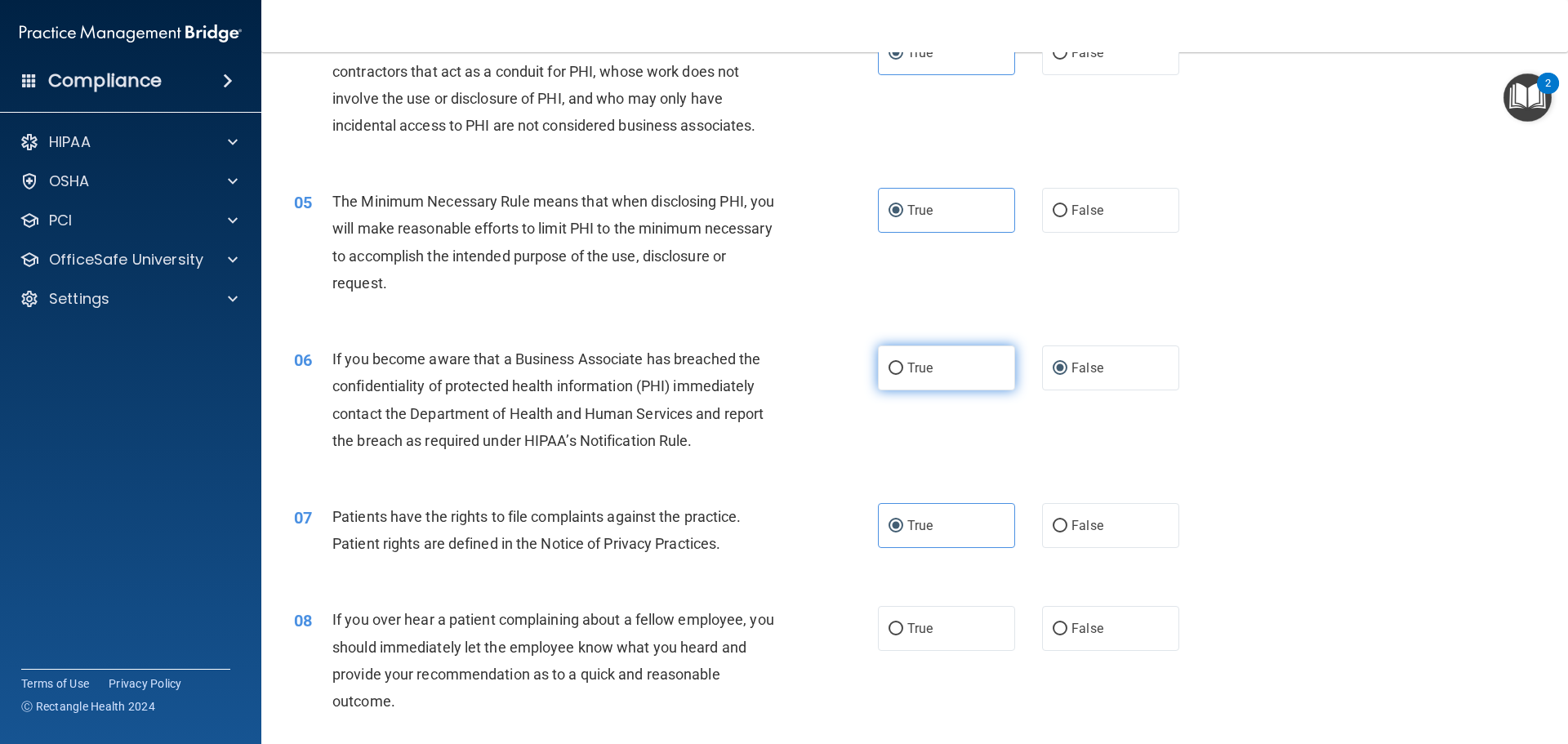
radio input "true"
radio input "false"
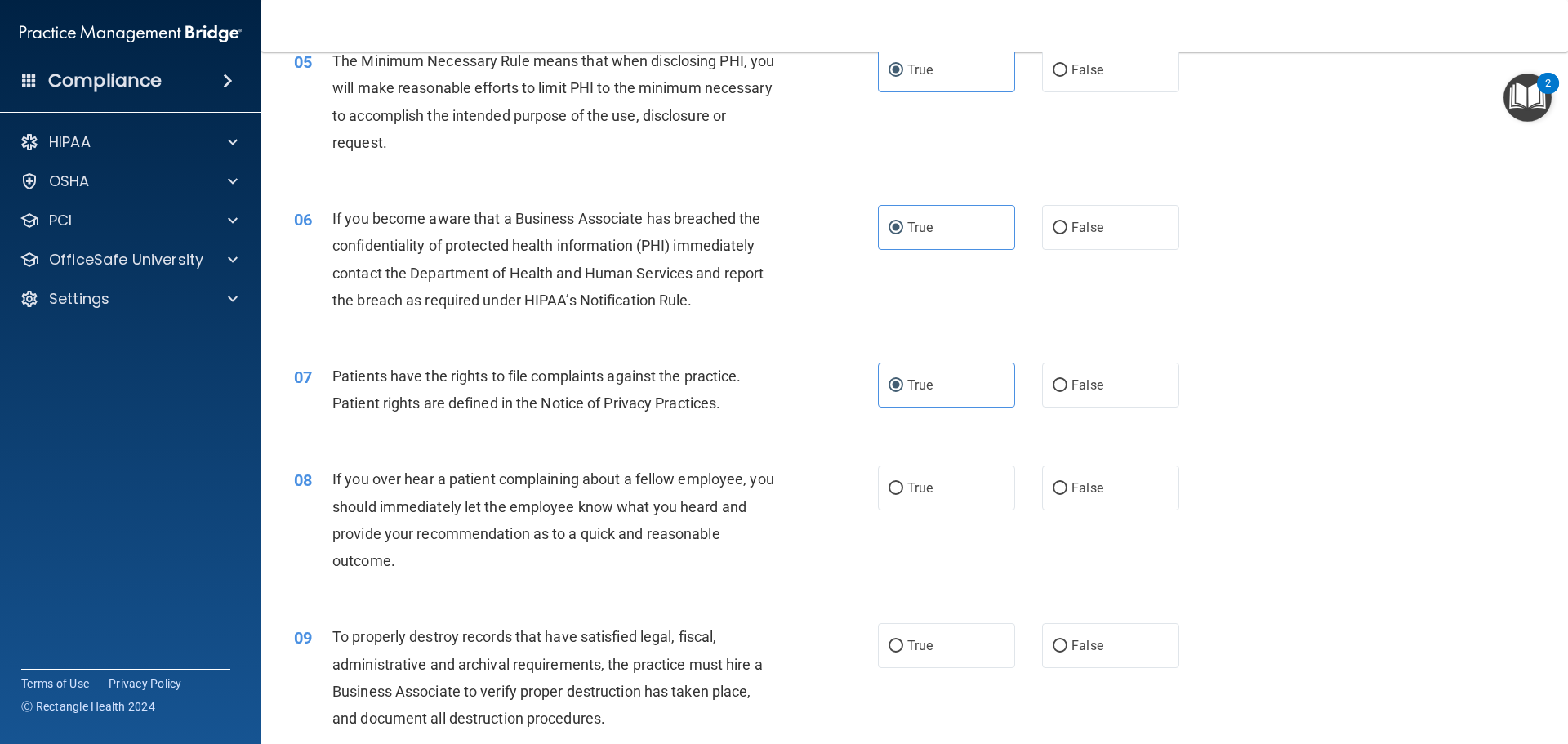
scroll to position [653, 0]
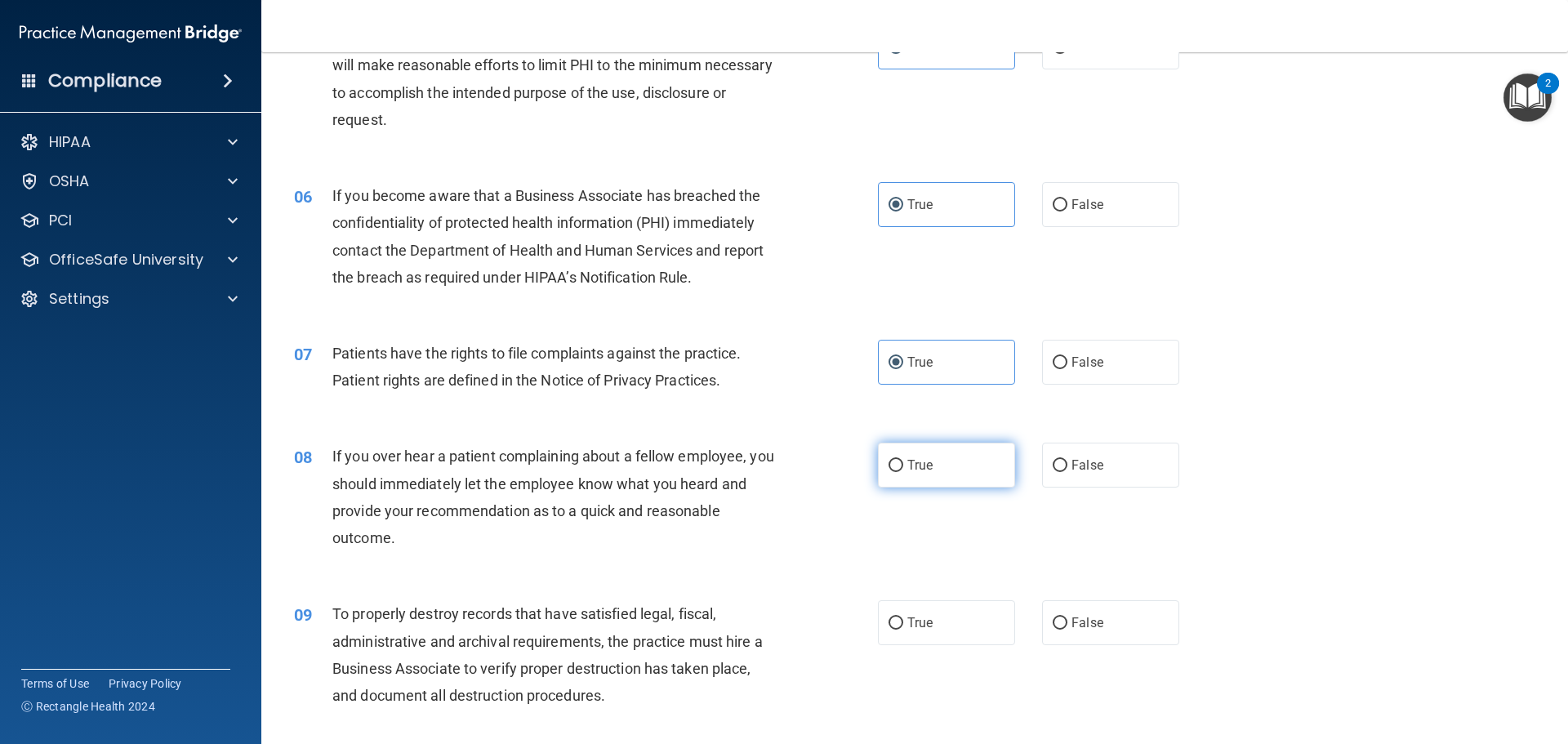
click at [961, 466] on label "True" at bounding box center [947, 464] width 138 height 45
click at [903, 466] on input "True" at bounding box center [896, 466] width 14 height 13
radio input "true"
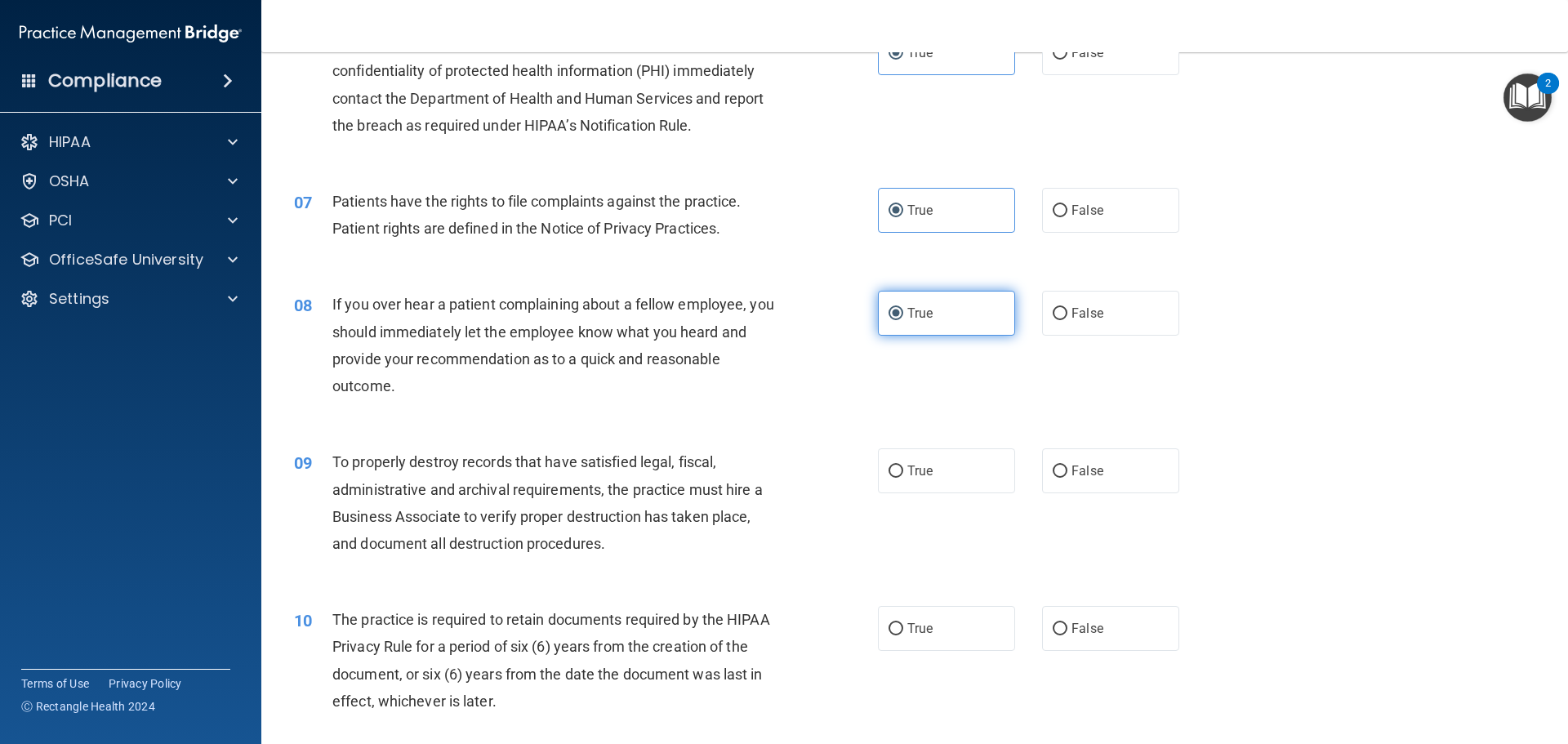
scroll to position [816, 0]
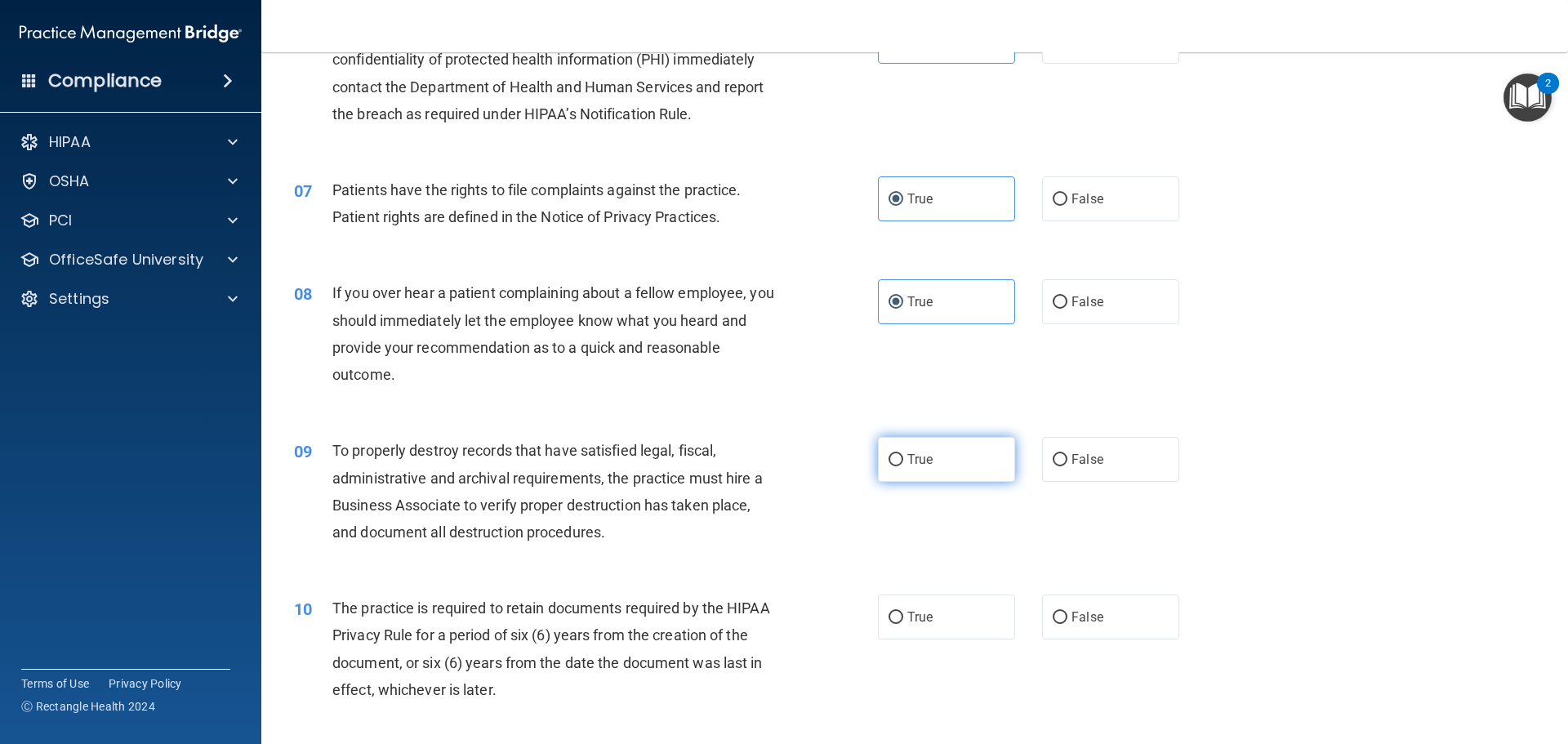
click at [945, 464] on label "True" at bounding box center [947, 459] width 138 height 45
click at [903, 464] on input "True" at bounding box center [896, 460] width 14 height 13
radio input "true"
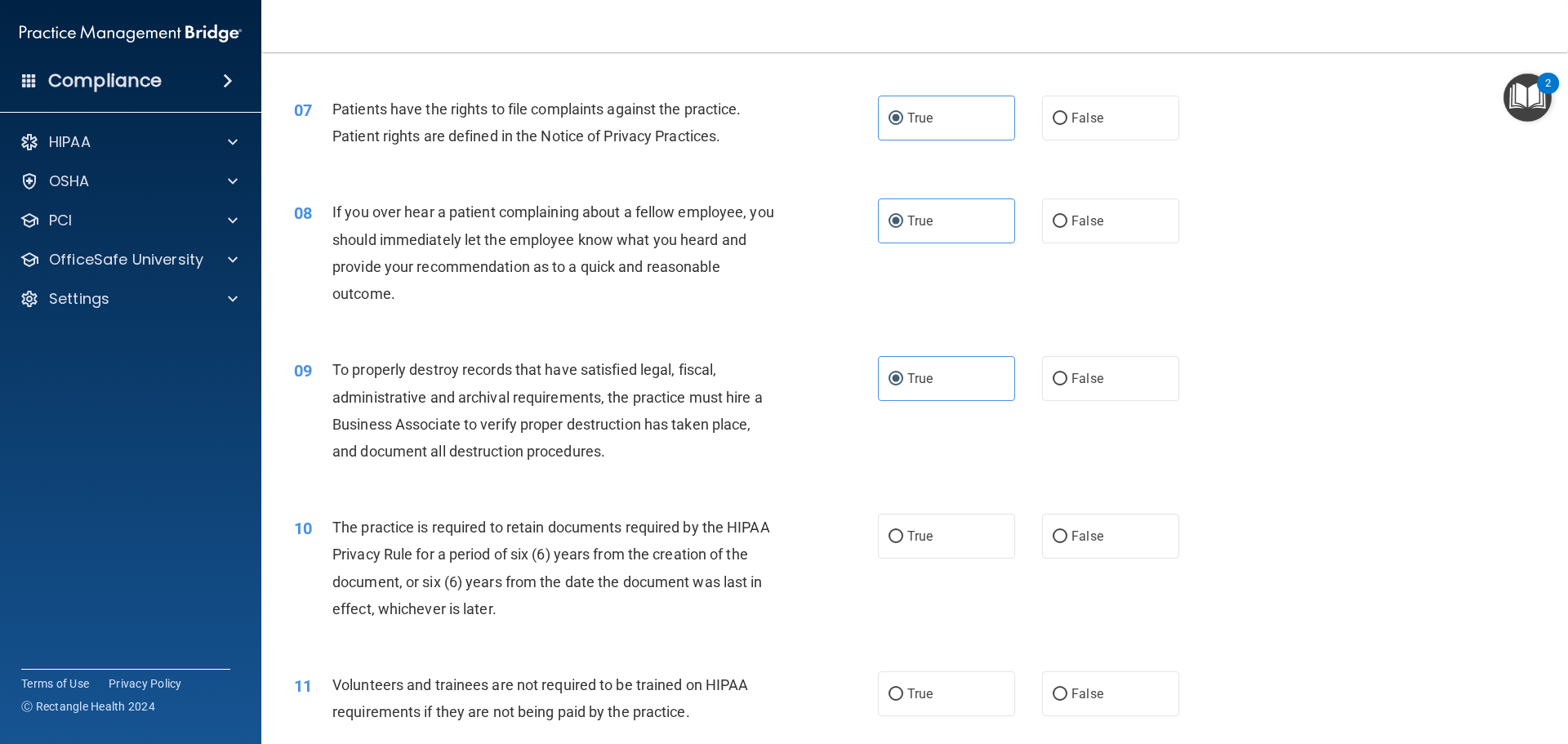
scroll to position [899, 0]
click at [947, 552] on label "True" at bounding box center [947, 535] width 138 height 45
click at [903, 542] on input "True" at bounding box center [896, 536] width 14 height 13
radio input "true"
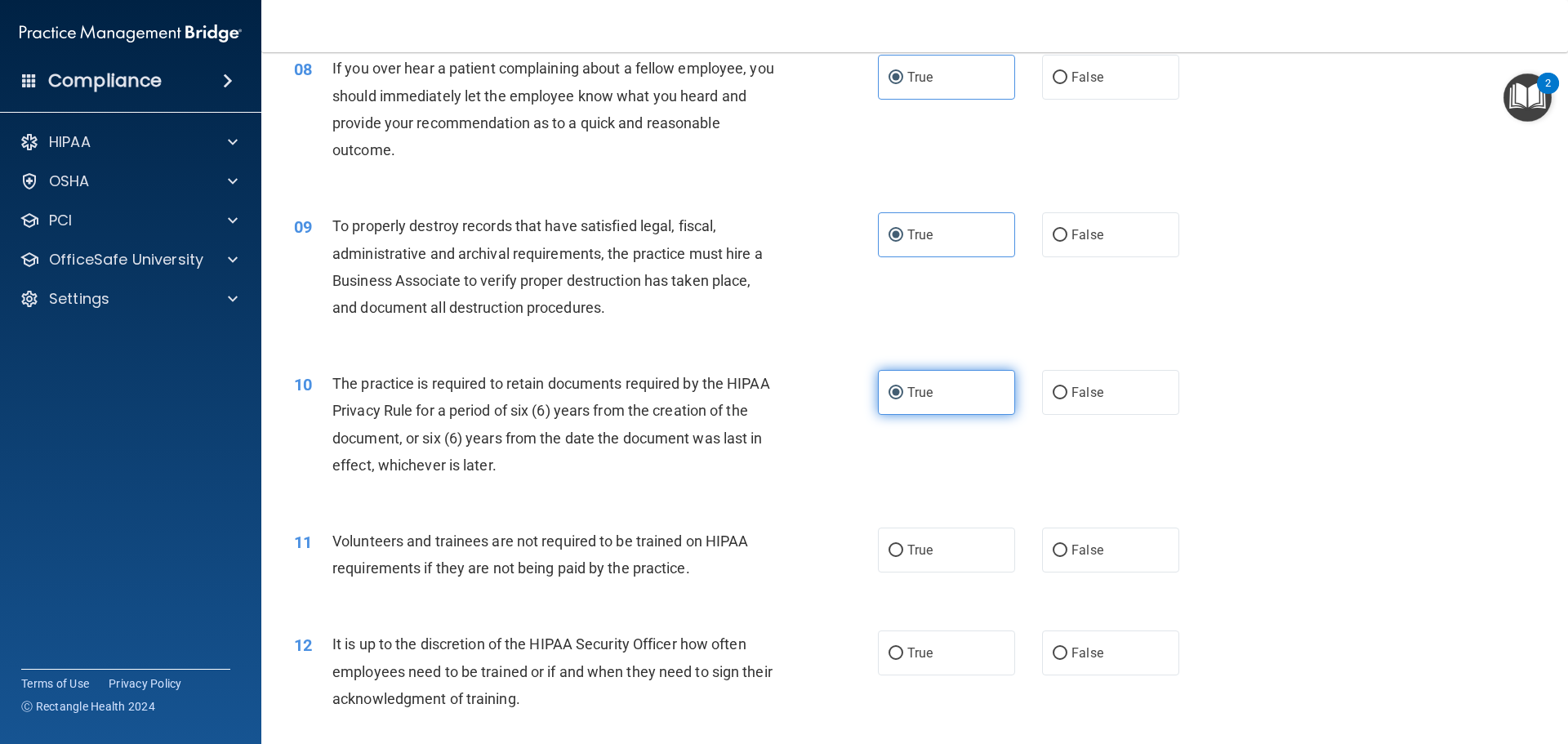
scroll to position [1061, 0]
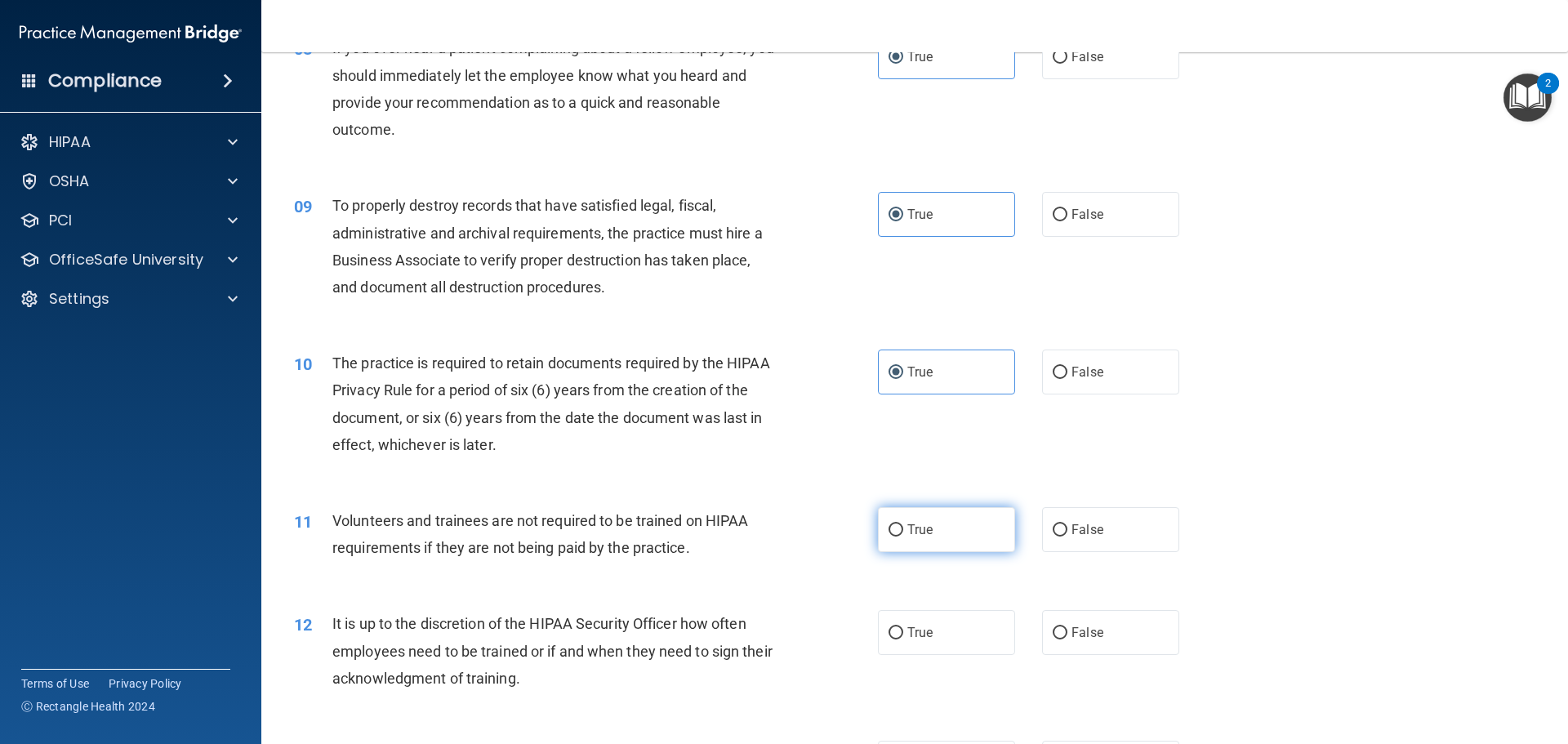
click at [938, 546] on label "True" at bounding box center [947, 530] width 138 height 45
click at [903, 537] on input "True" at bounding box center [896, 531] width 14 height 13
radio input "true"
click at [1072, 646] on label "False" at bounding box center [1111, 632] width 138 height 45
click at [1068, 640] on input "False" at bounding box center [1060, 633] width 14 height 13
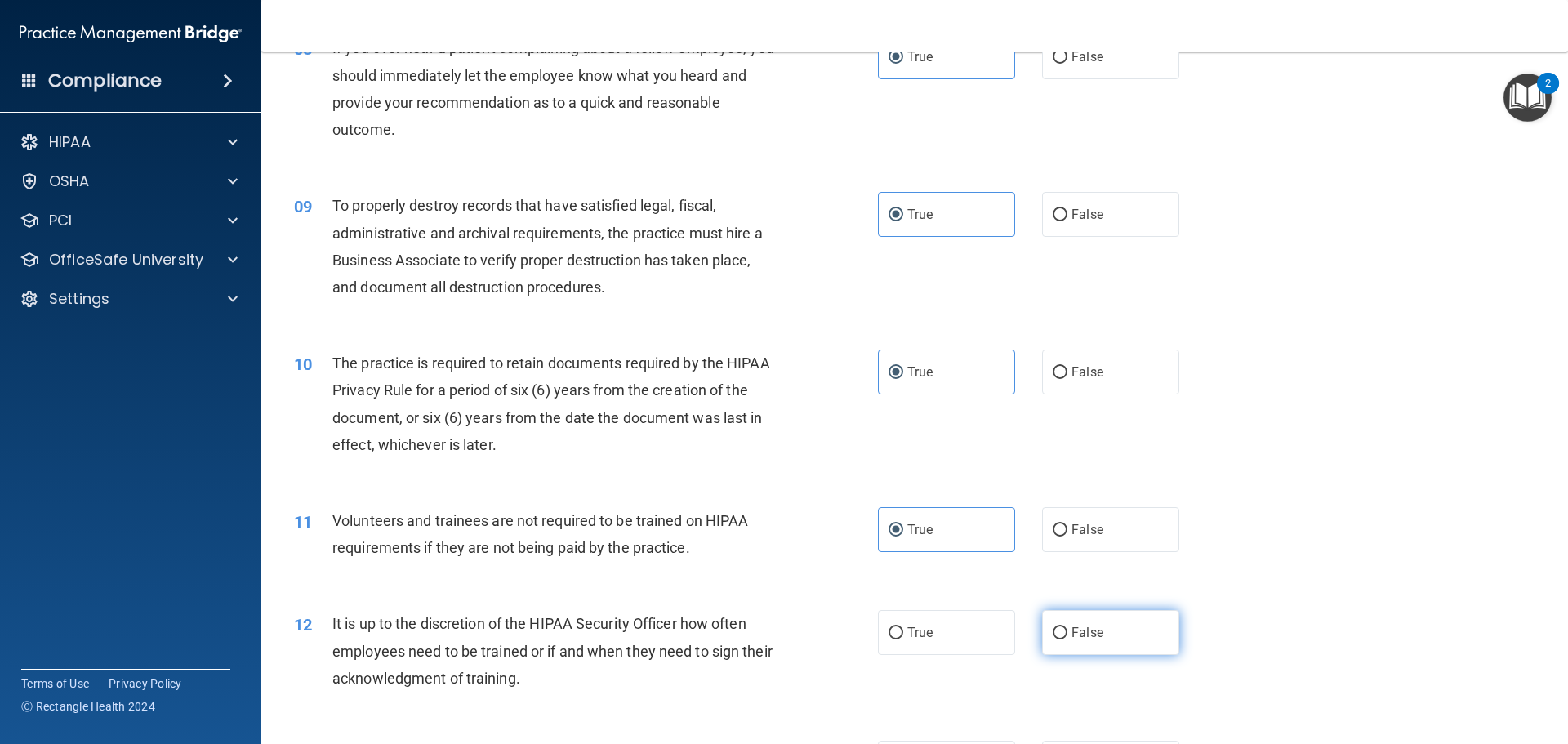
radio input "true"
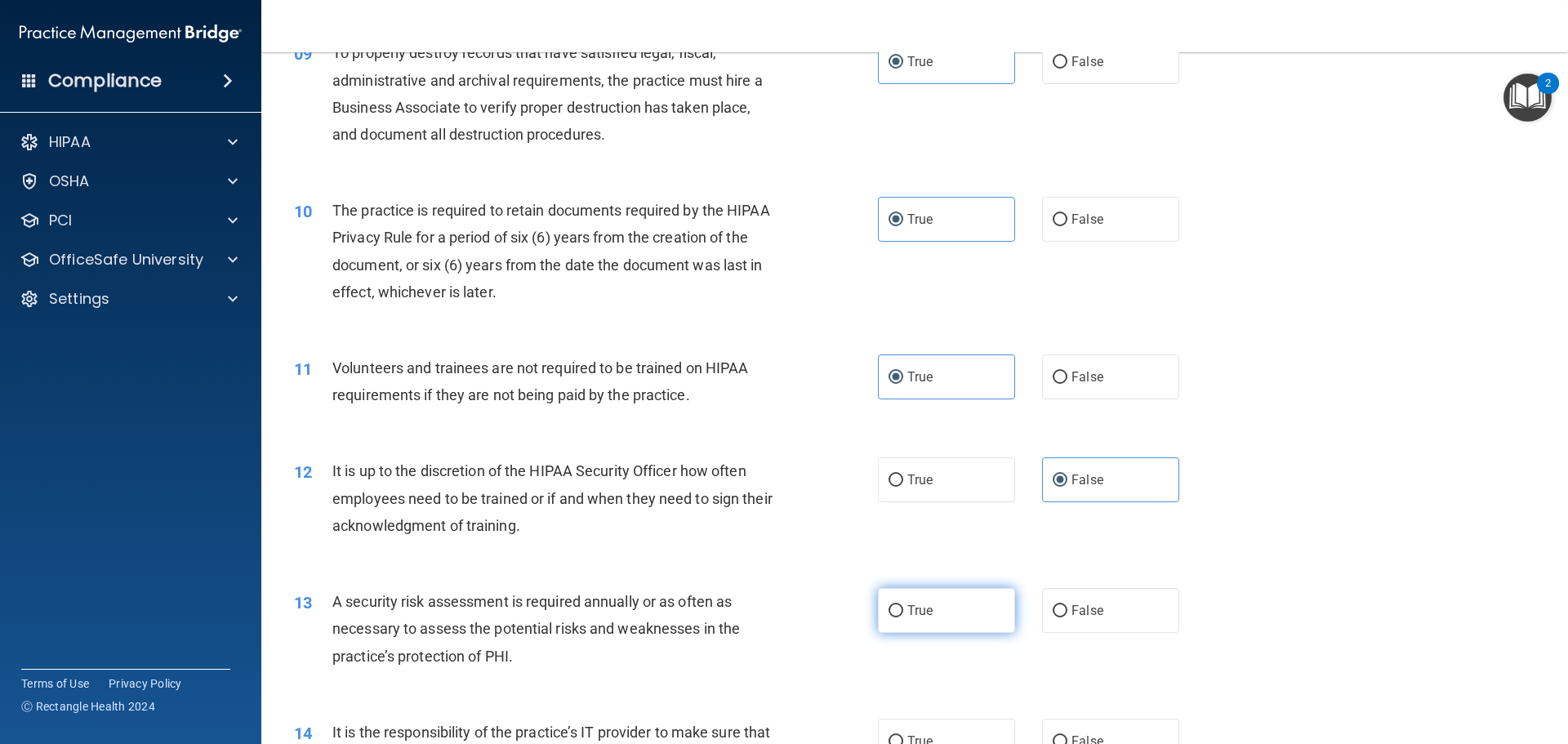
scroll to position [1225, 0]
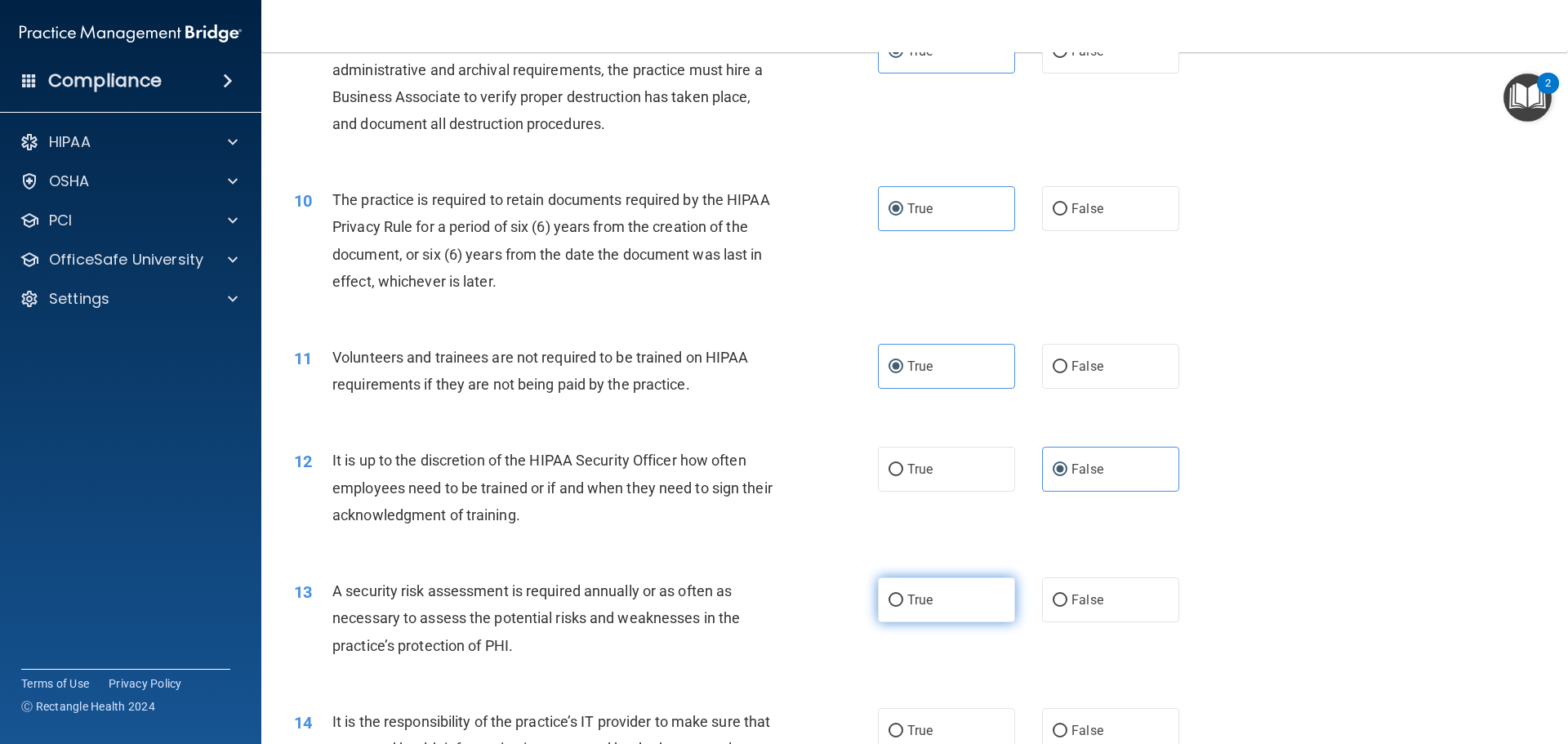
click at [900, 604] on label "True" at bounding box center [947, 599] width 138 height 45
click at [900, 604] on input "True" at bounding box center [896, 601] width 14 height 13
radio input "true"
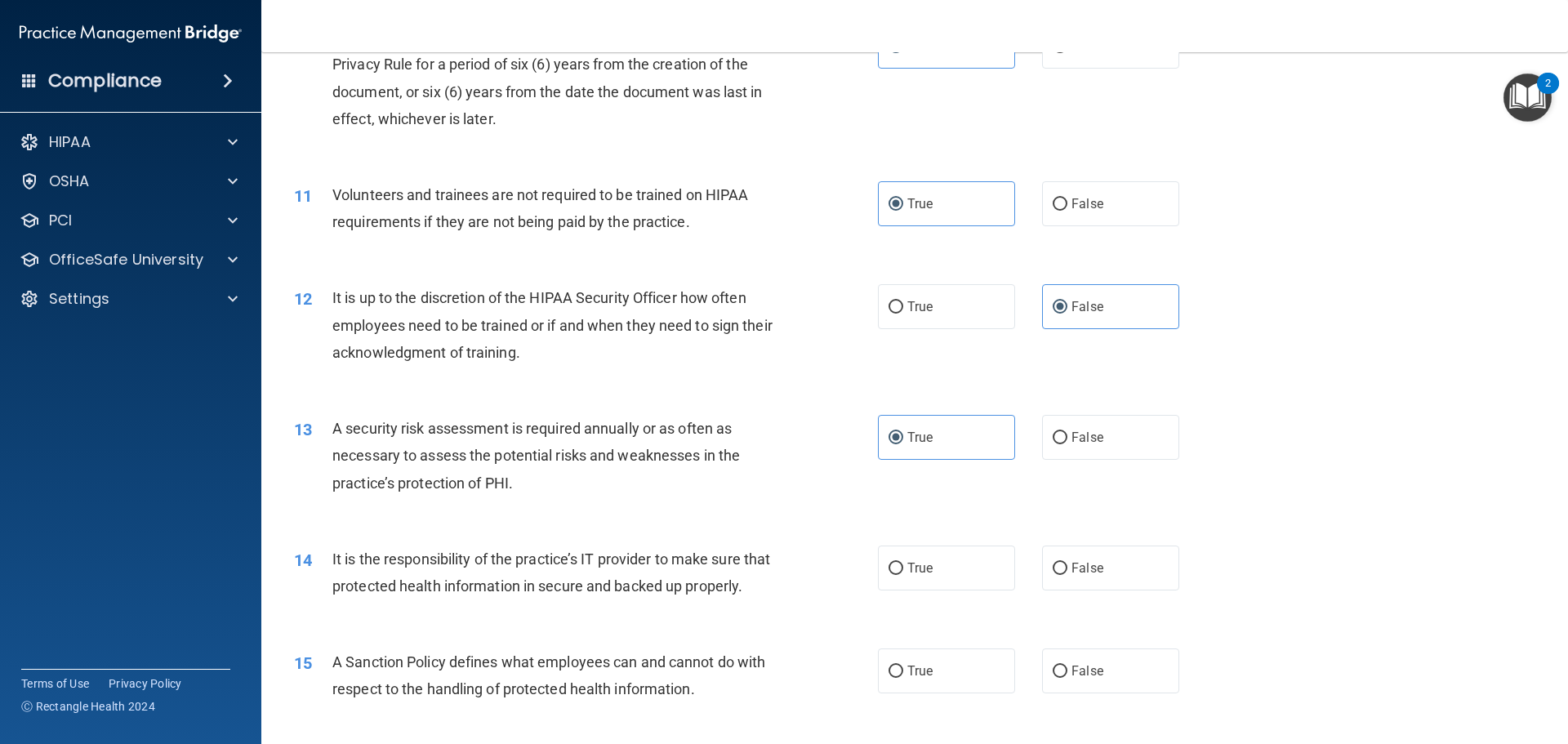
scroll to position [1388, 0]
click at [893, 569] on input "True" at bounding box center [896, 568] width 14 height 13
radio input "true"
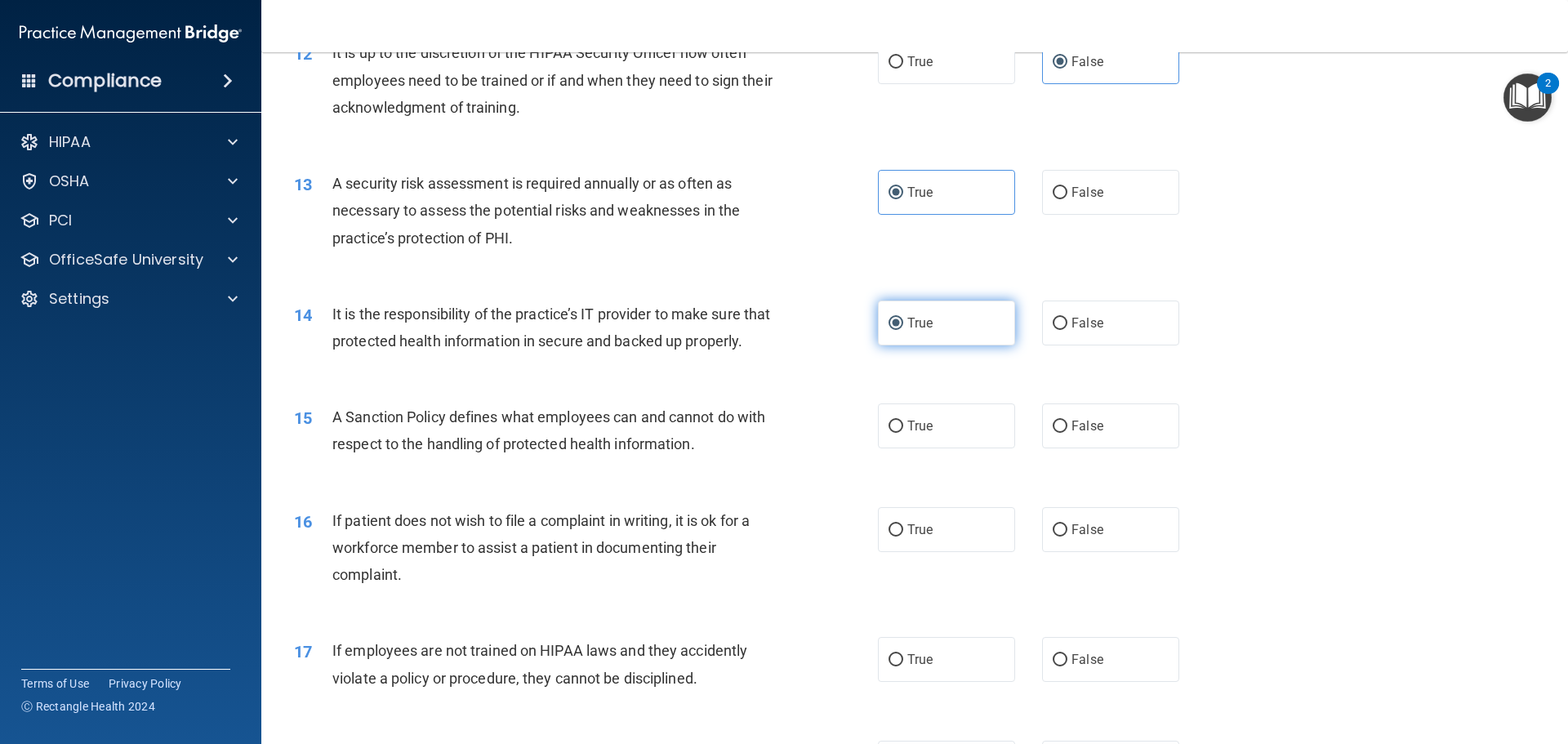
scroll to position [1633, 0]
click at [919, 447] on label "True" at bounding box center [947, 425] width 138 height 45
click at [903, 432] on input "True" at bounding box center [896, 426] width 14 height 13
radio input "true"
click at [968, 550] on label "True" at bounding box center [947, 529] width 138 height 45
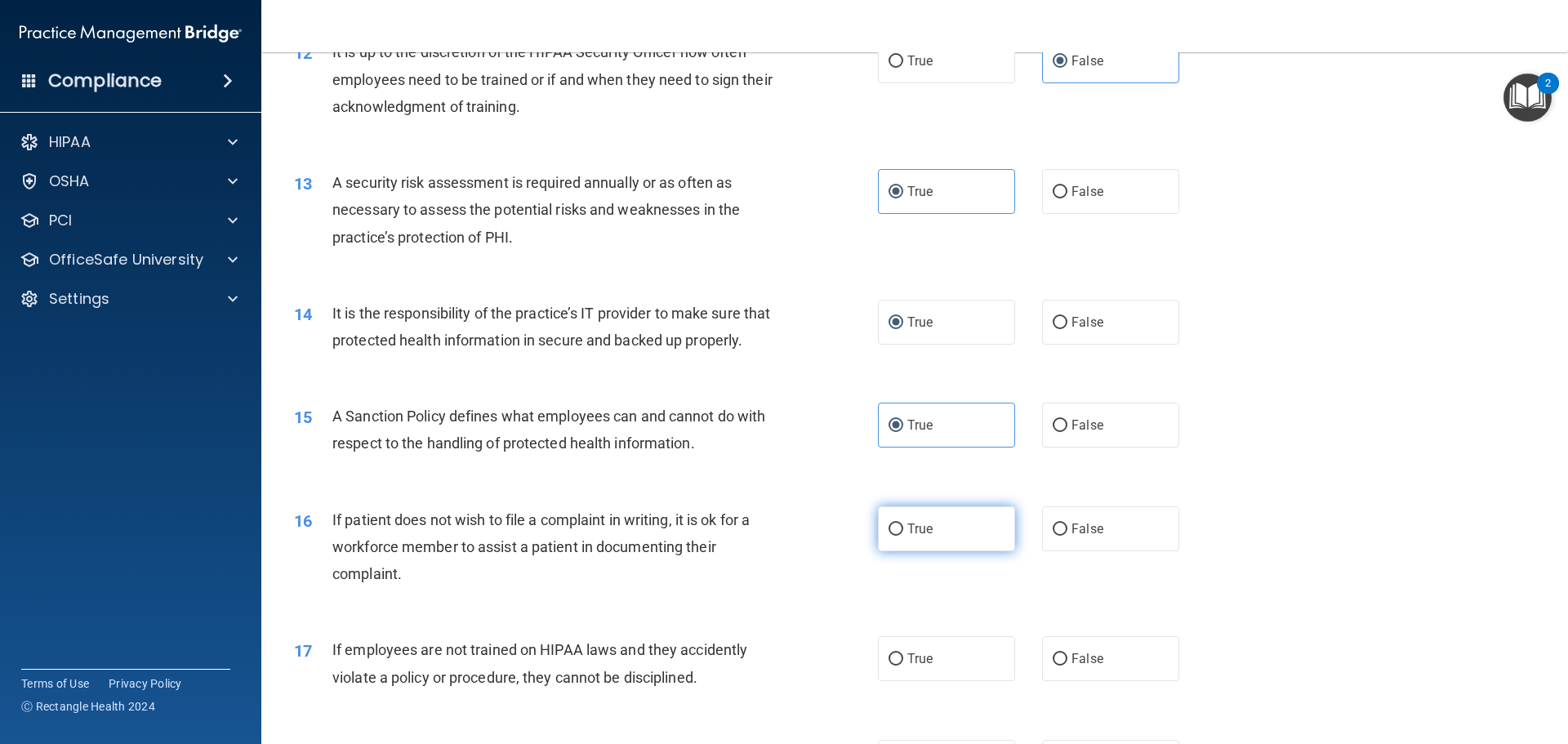
click at [903, 536] on input "True" at bounding box center [896, 530] width 14 height 13
radio input "true"
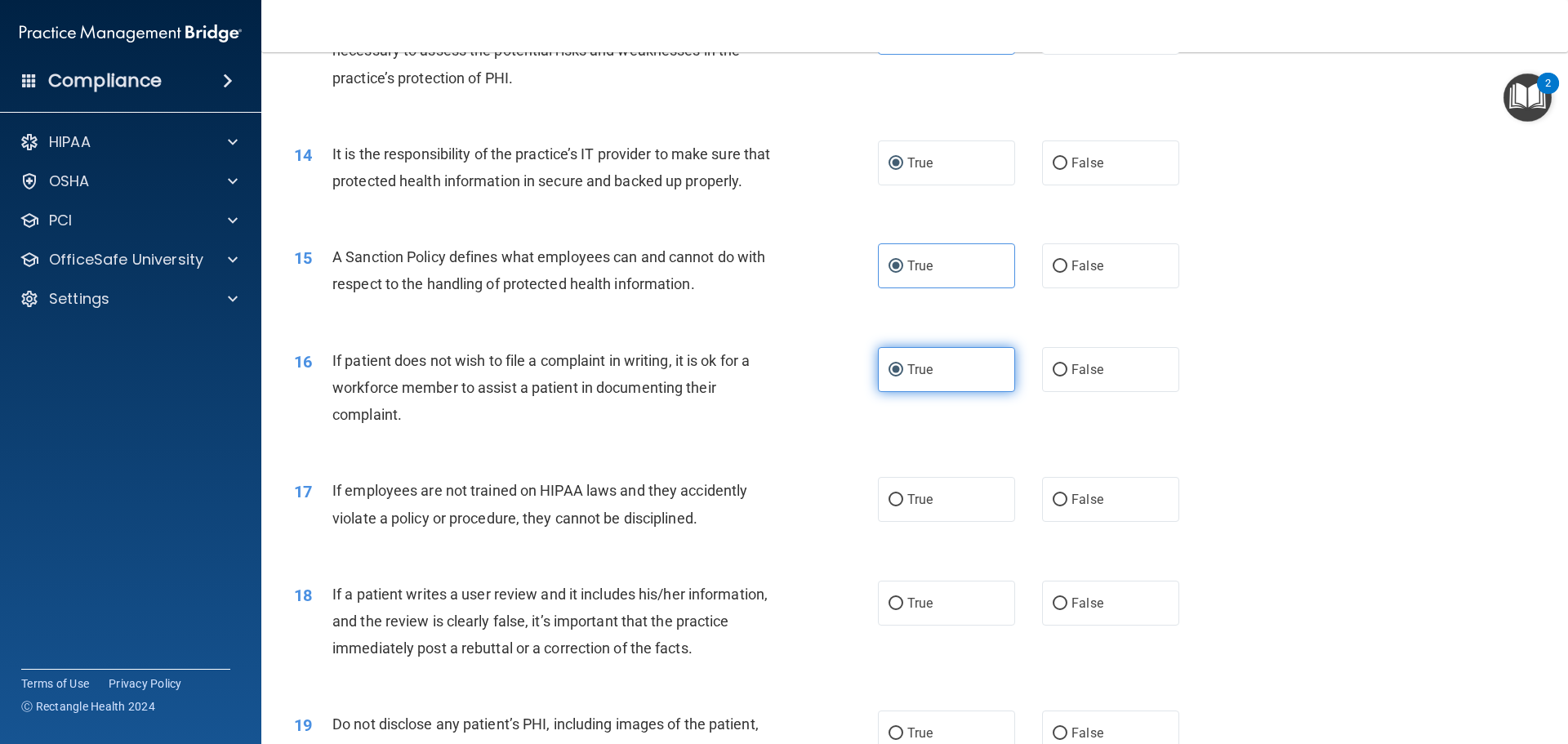
scroll to position [1878, 0]
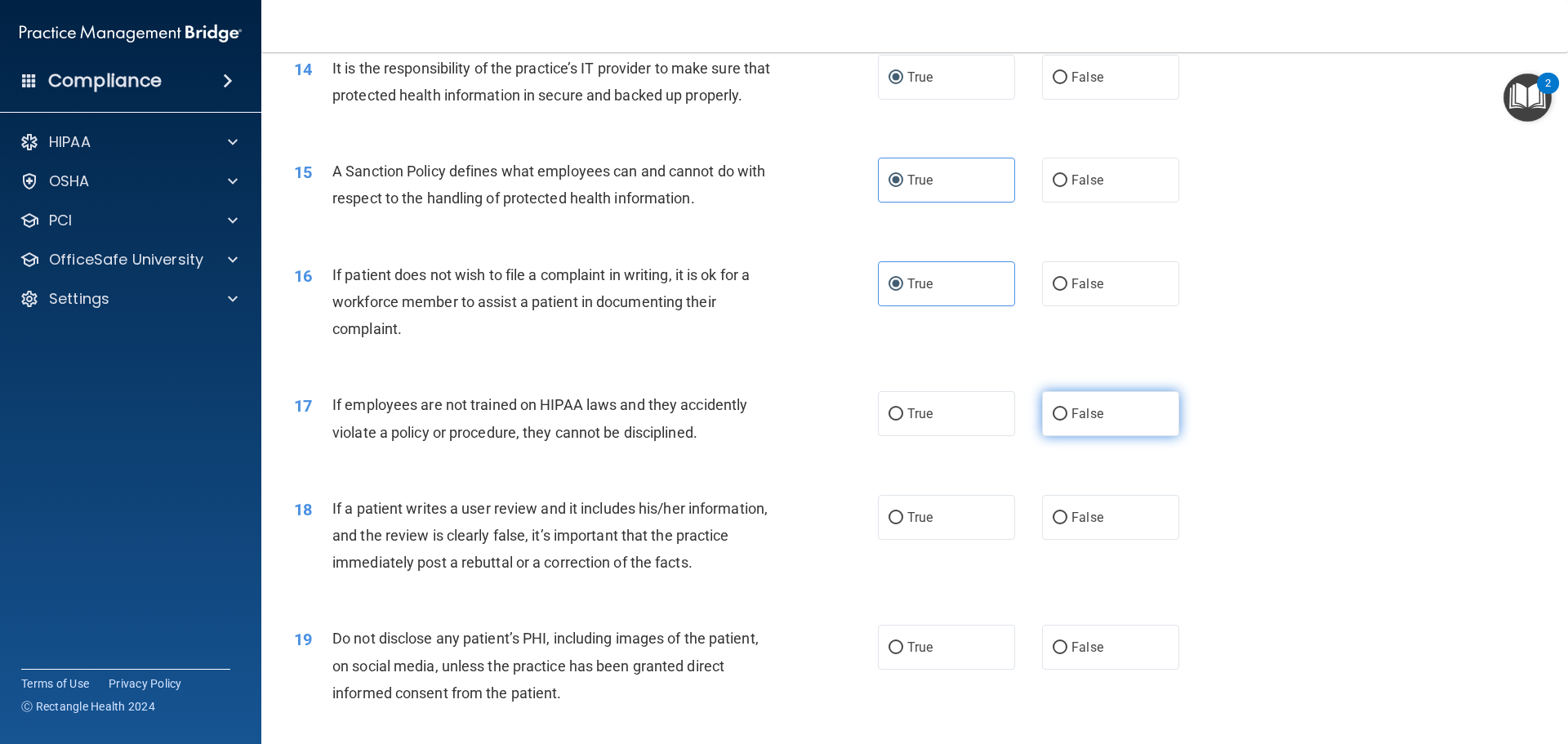
click at [1053, 421] on input "False" at bounding box center [1060, 414] width 14 height 13
radio input "true"
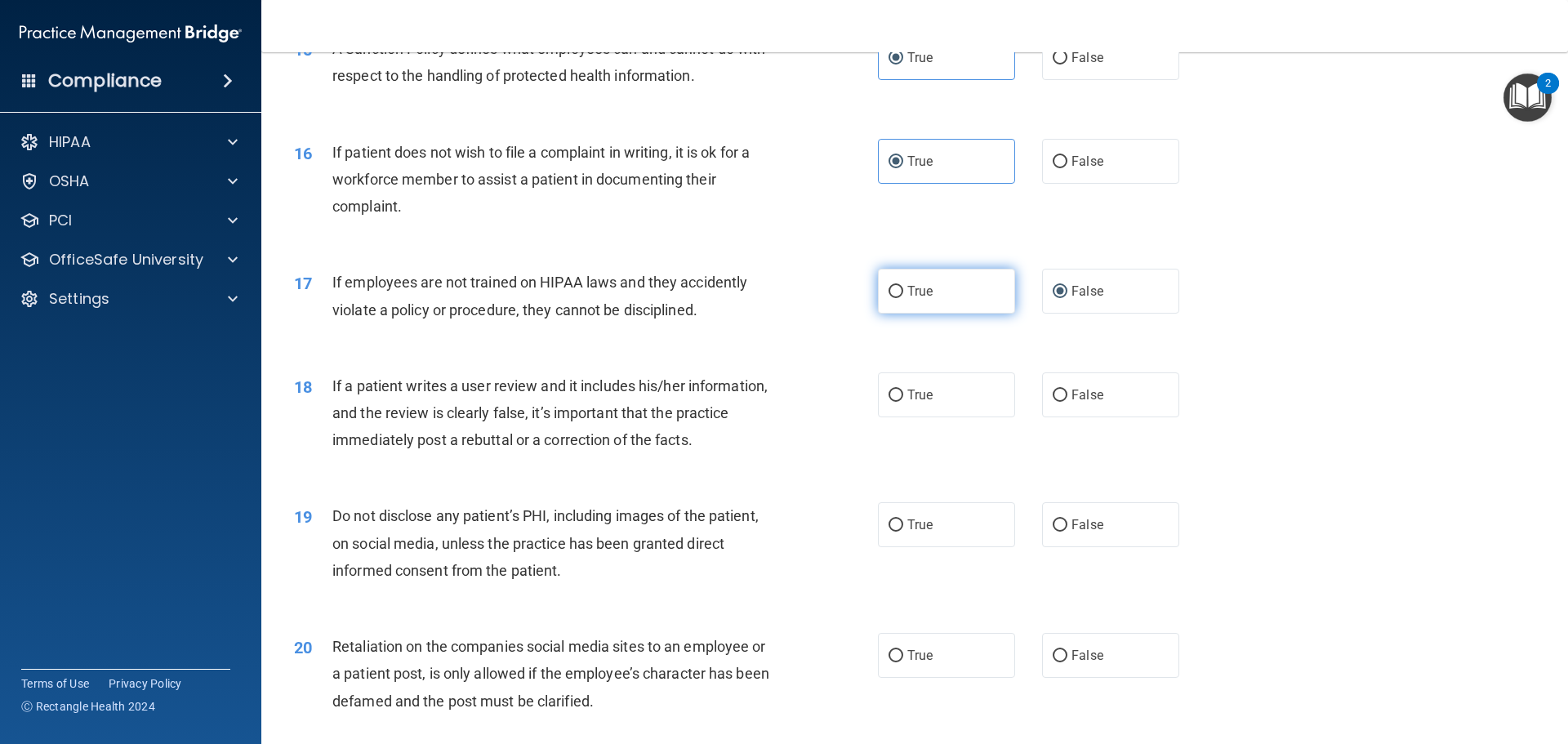
scroll to position [2041, 0]
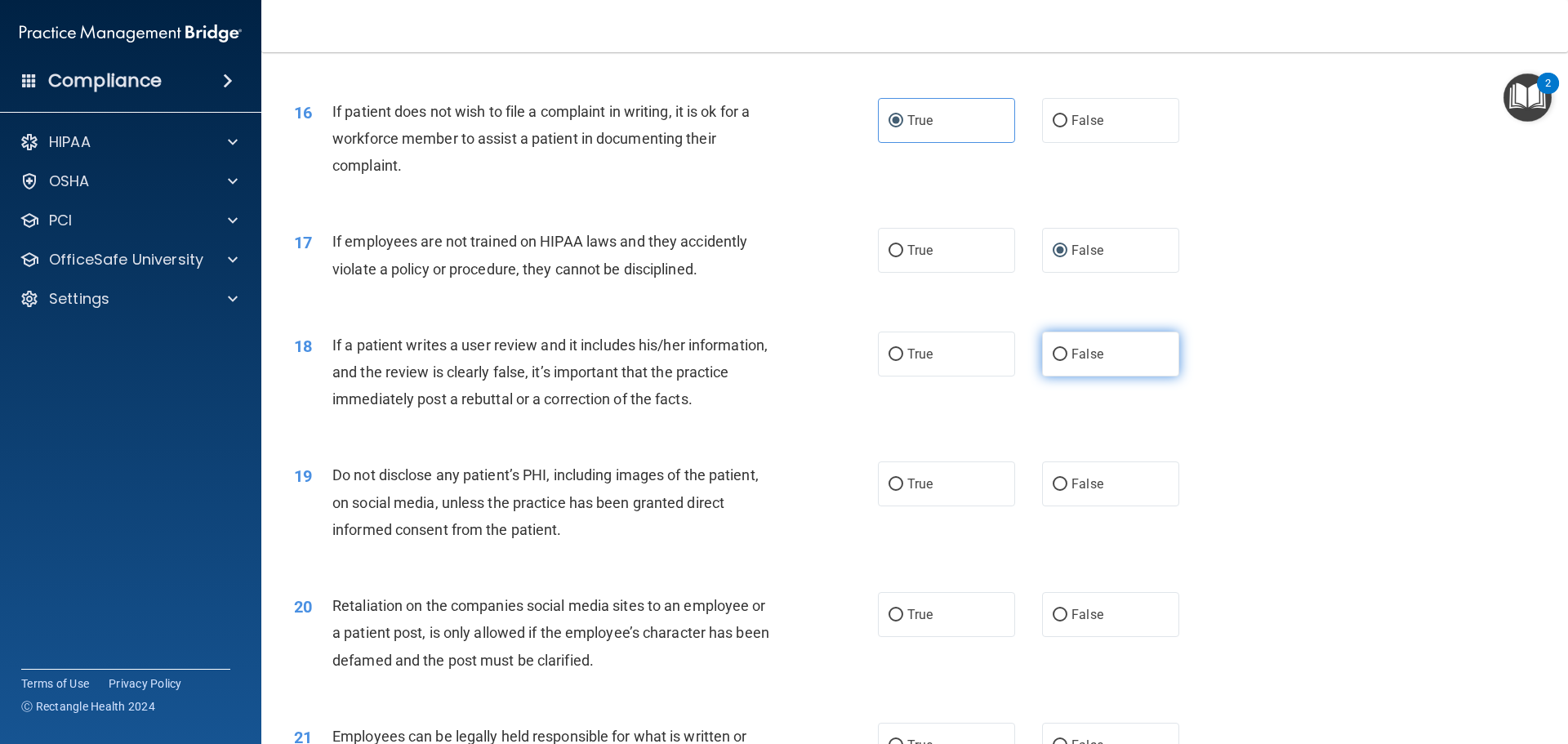
click at [1071, 362] on span "False" at bounding box center [1087, 354] width 32 height 15
click at [1067, 361] on input "False" at bounding box center [1060, 355] width 14 height 13
radio input "true"
click at [910, 491] on span "True" at bounding box center [920, 483] width 25 height 15
click at [903, 490] on input "True" at bounding box center [896, 485] width 14 height 13
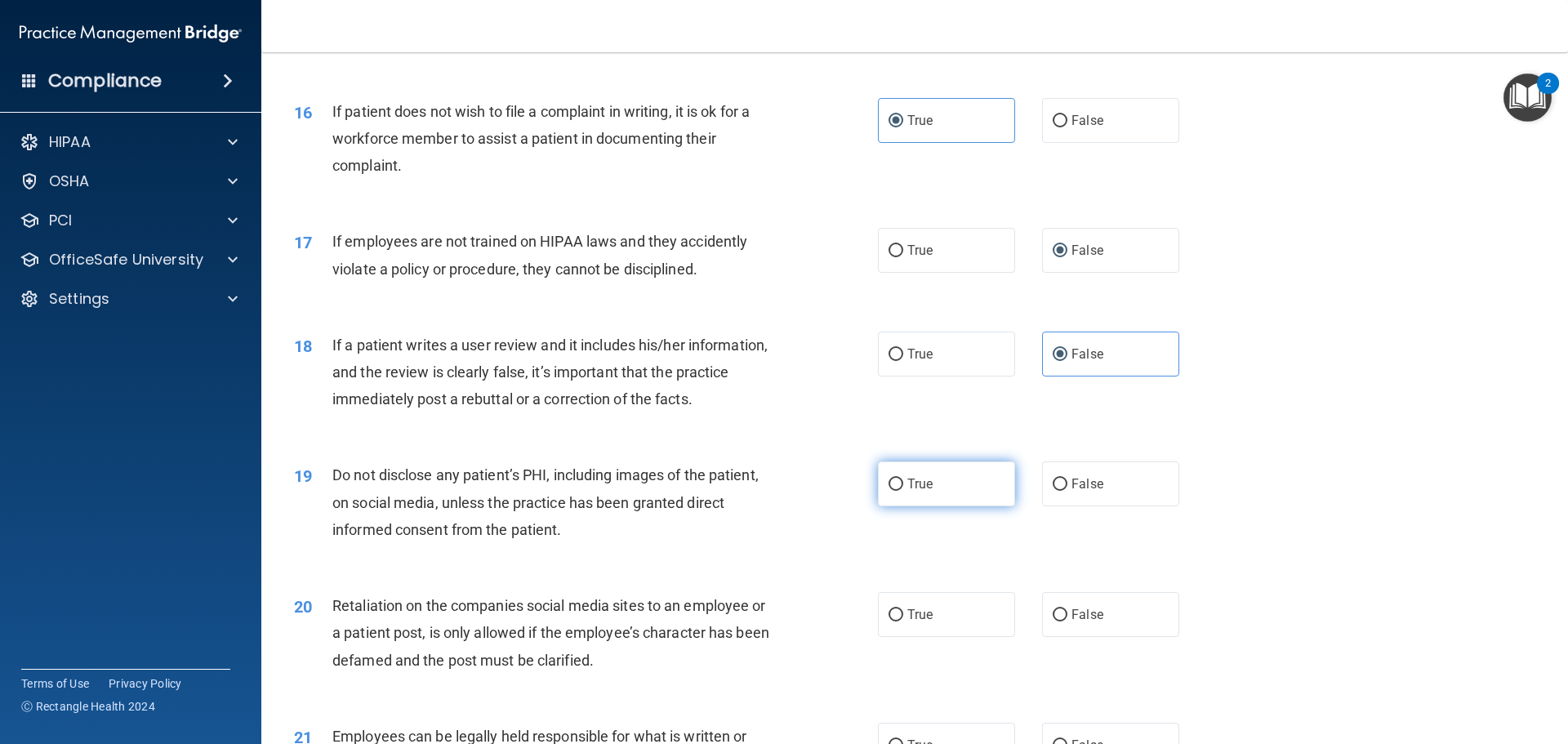
radio input "true"
click at [1099, 637] on label "False" at bounding box center [1111, 614] width 138 height 45
click at [1068, 622] on input "False" at bounding box center [1060, 615] width 14 height 13
radio input "true"
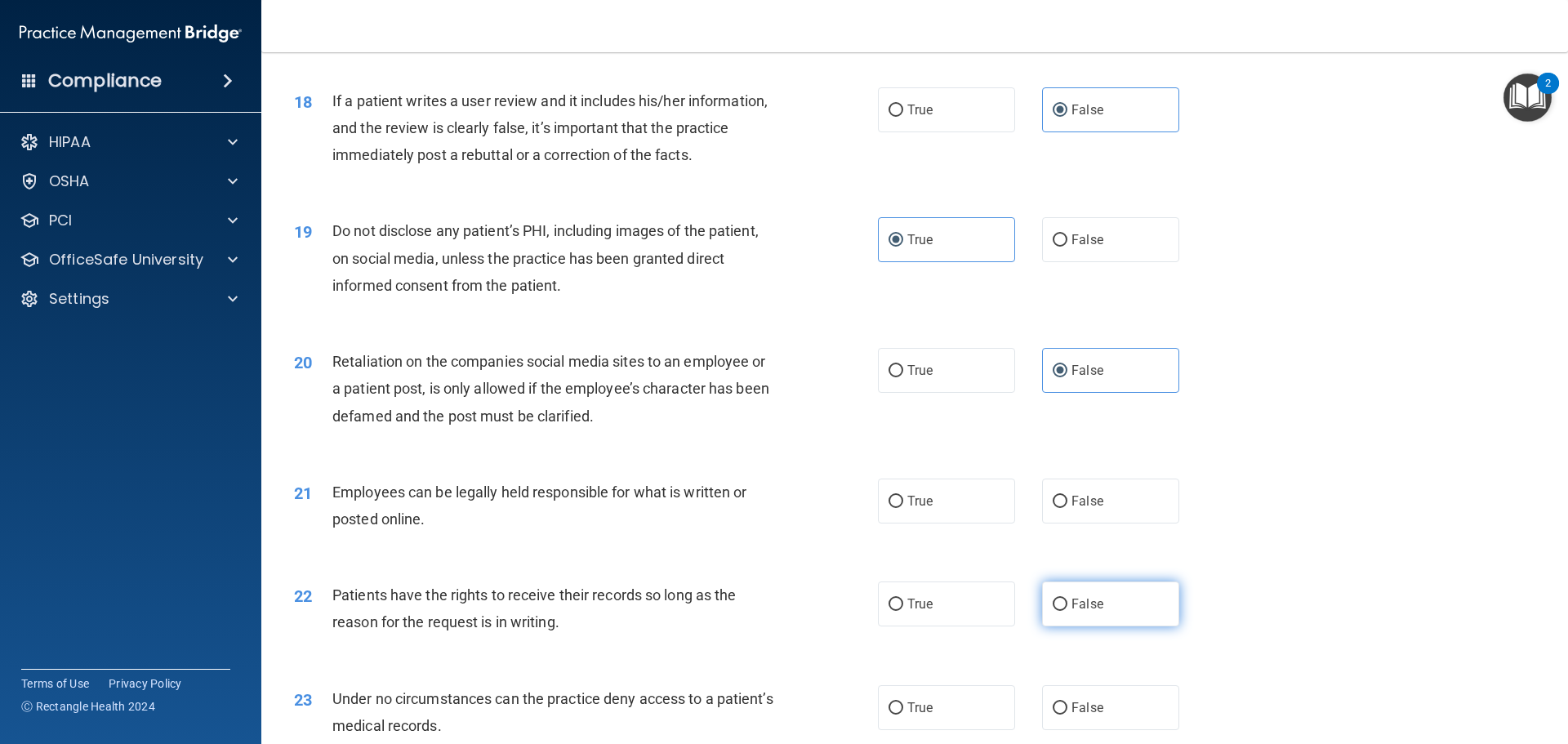
scroll to position [2286, 0]
click at [977, 517] on label "True" at bounding box center [947, 500] width 138 height 45
click at [903, 507] on input "True" at bounding box center [896, 501] width 14 height 13
radio input "true"
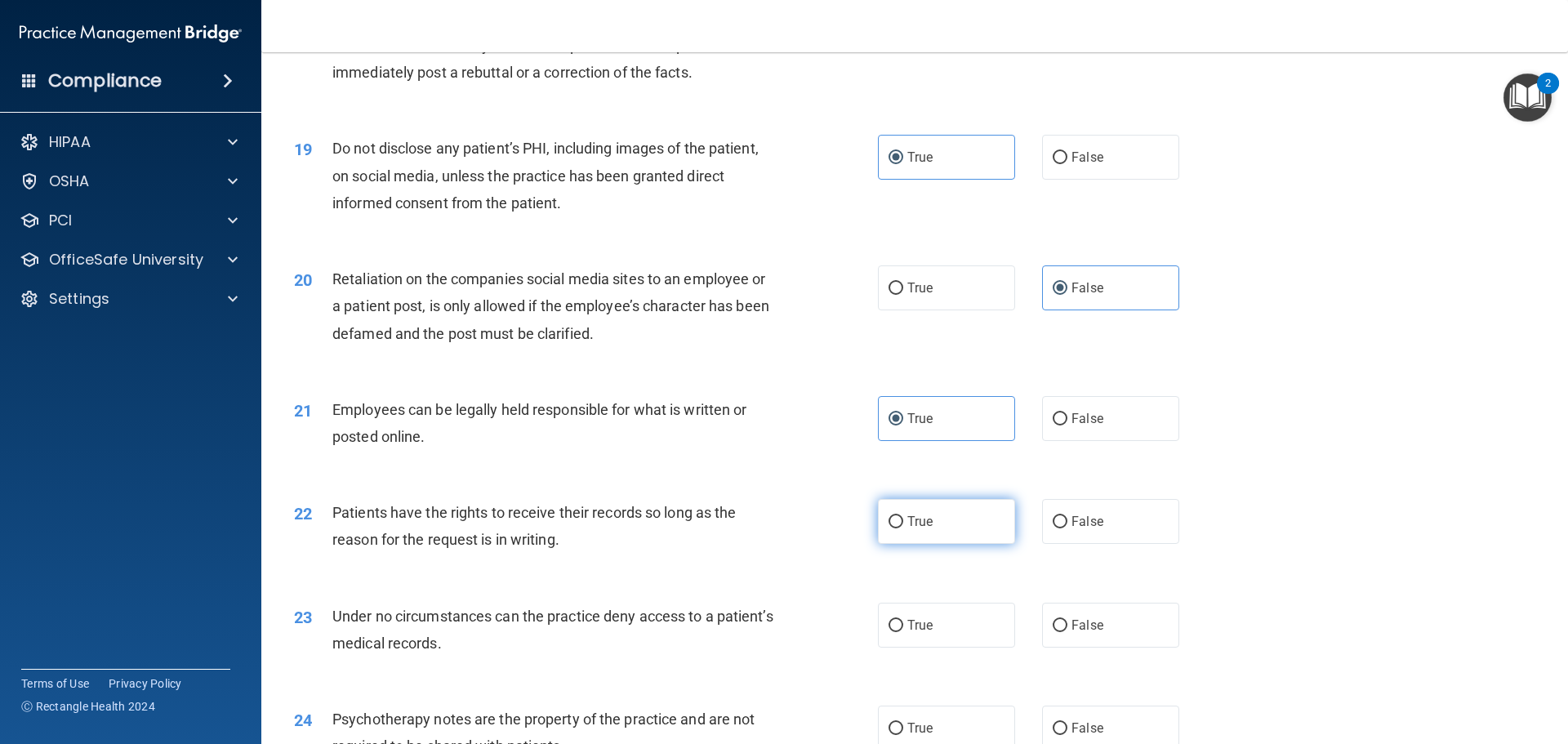
click at [937, 544] on label "True" at bounding box center [947, 522] width 138 height 45
click at [903, 528] on input "True" at bounding box center [896, 522] width 14 height 13
radio input "true"
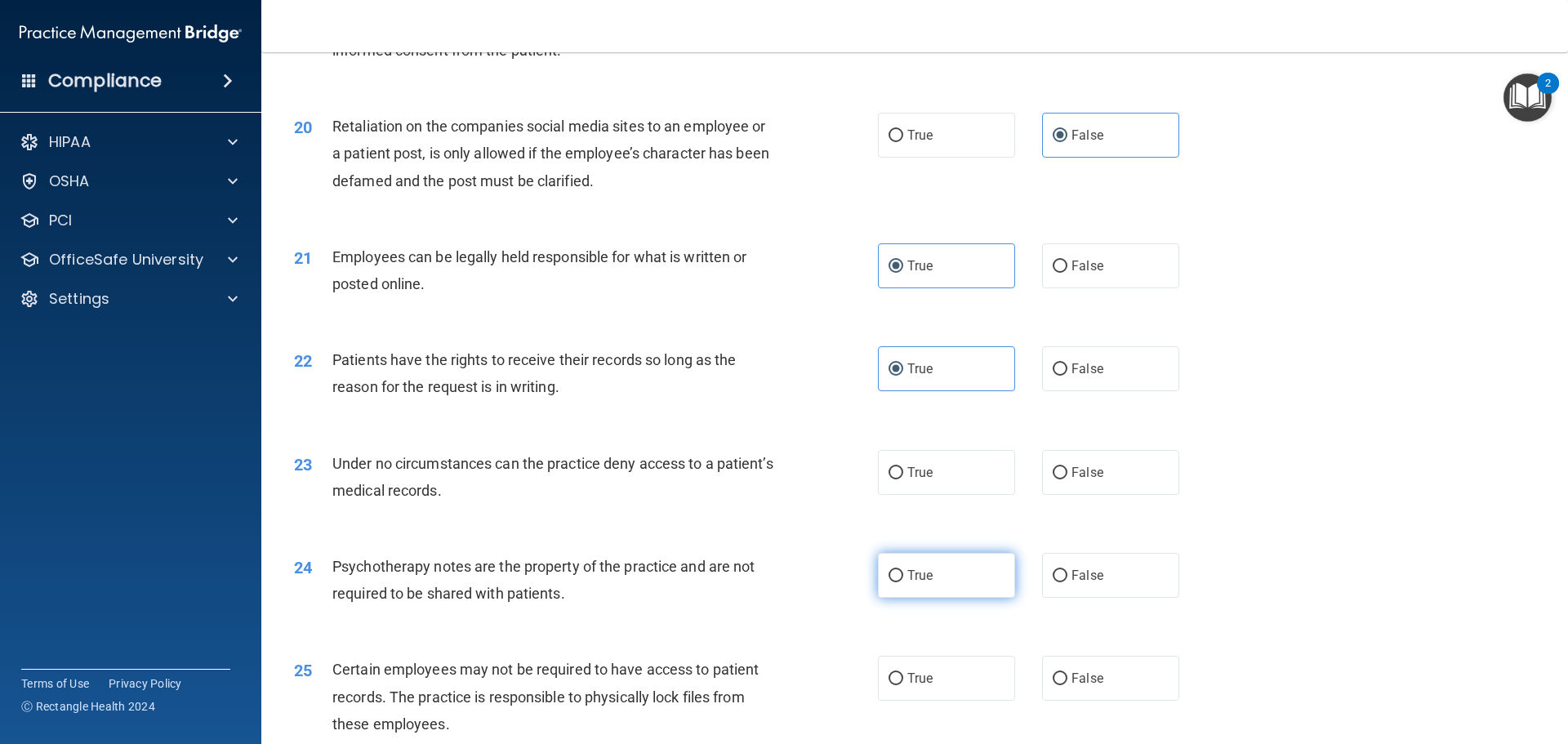
scroll to position [2531, 0]
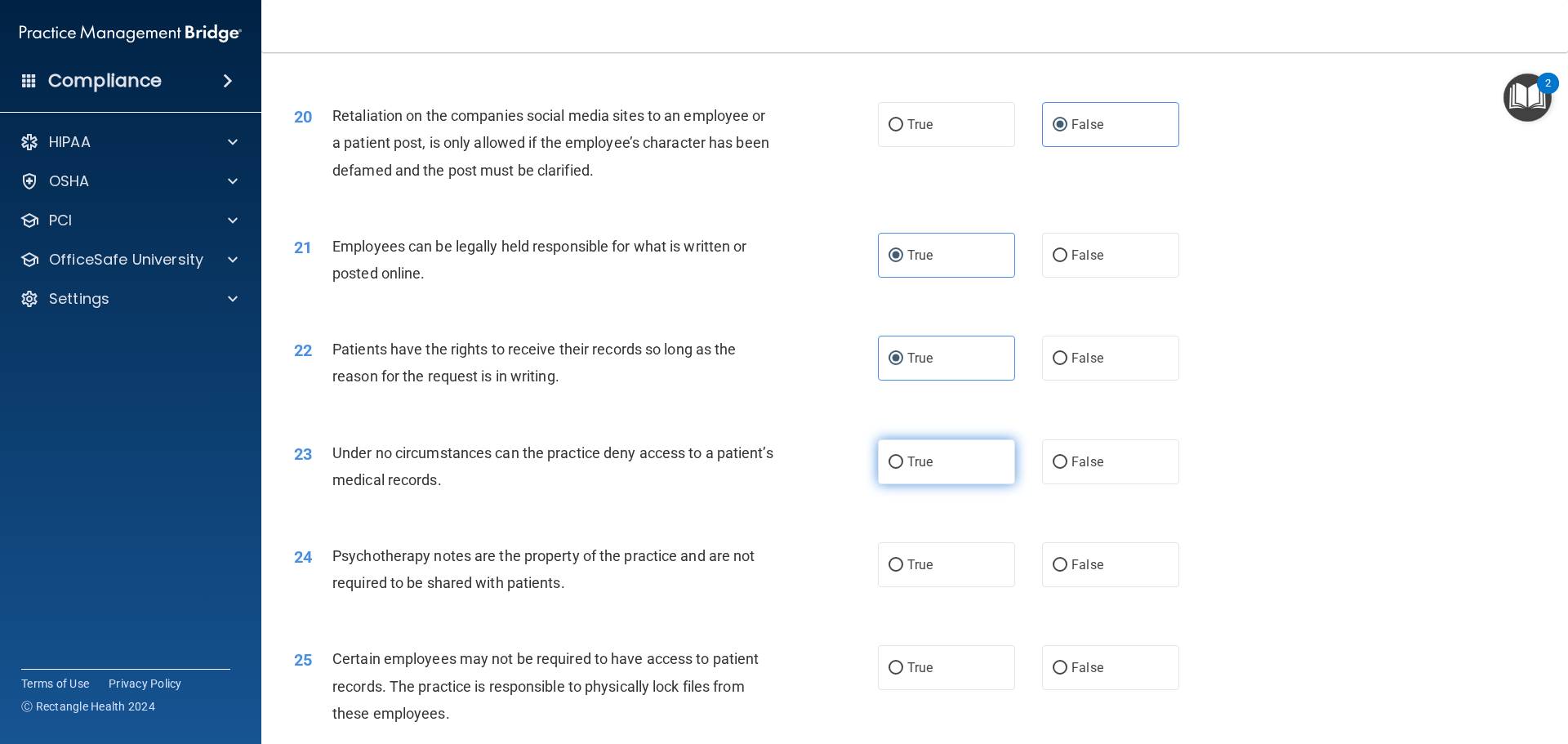
click at [908, 470] on span "True" at bounding box center [920, 461] width 25 height 15
click at [903, 469] on input "True" at bounding box center [896, 463] width 14 height 13
radio input "true"
click at [893, 572] on input "True" at bounding box center [896, 565] width 14 height 13
radio input "true"
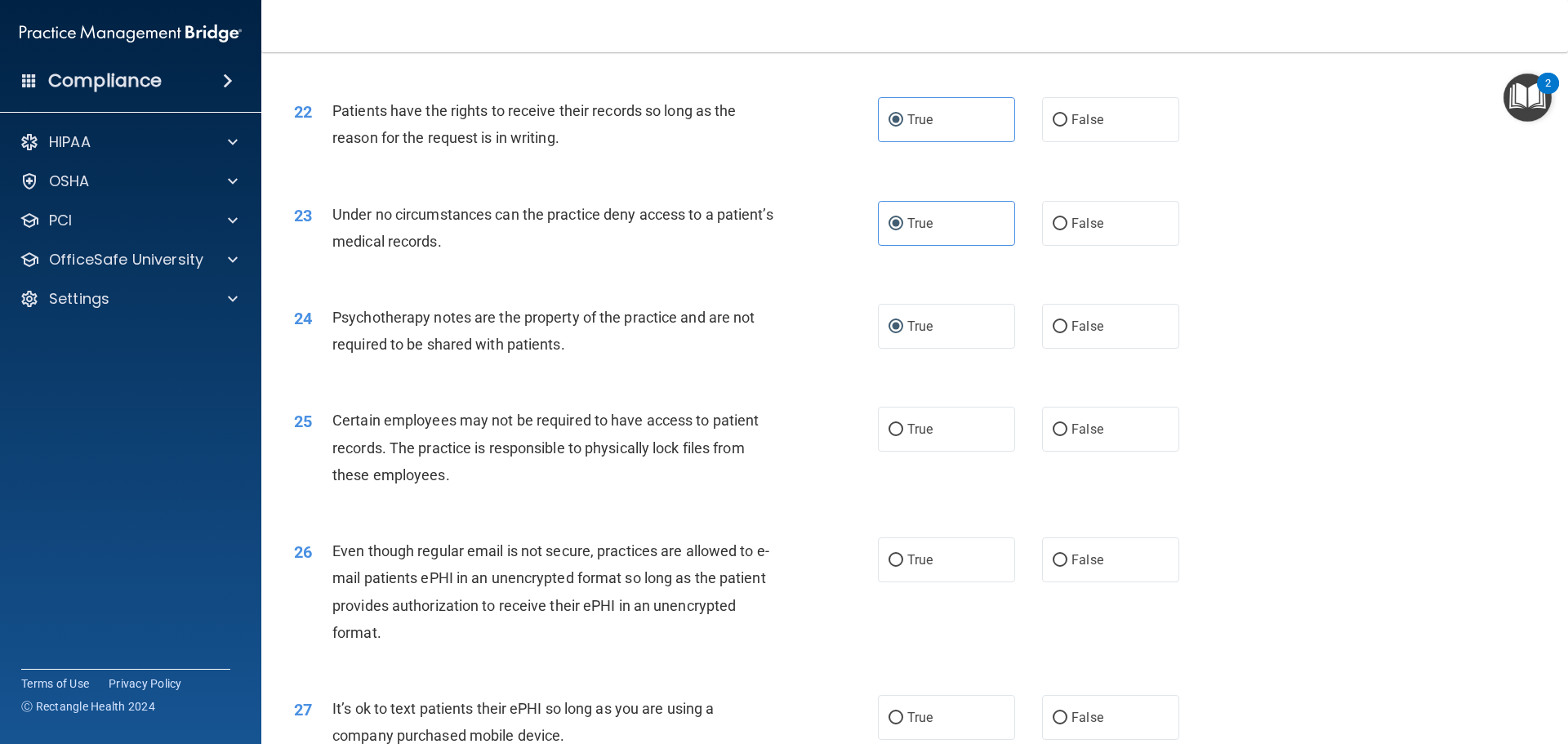
scroll to position [2776, 0]
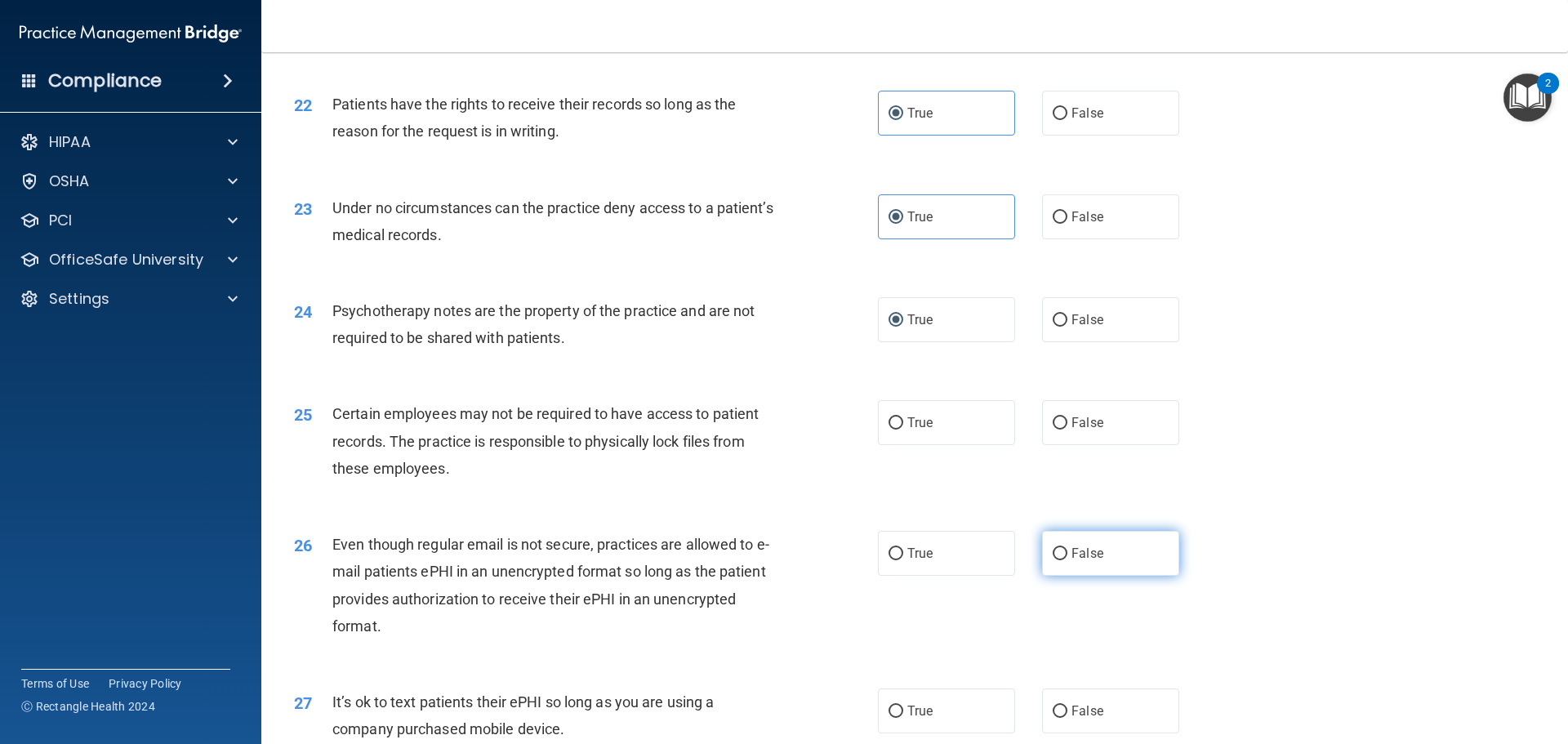
click at [1056, 560] on input "False" at bounding box center [1060, 554] width 14 height 13
radio input "true"
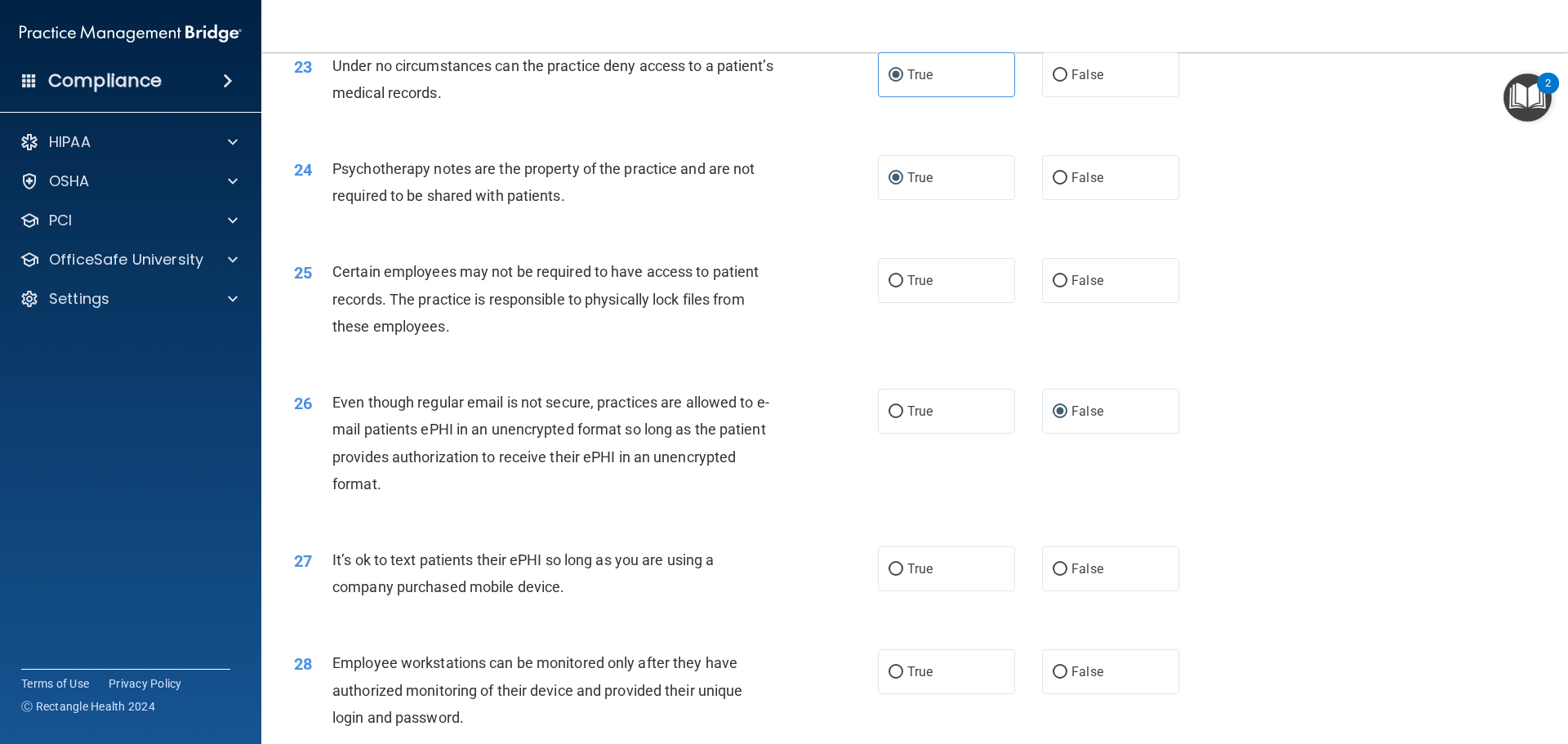
scroll to position [2939, 0]
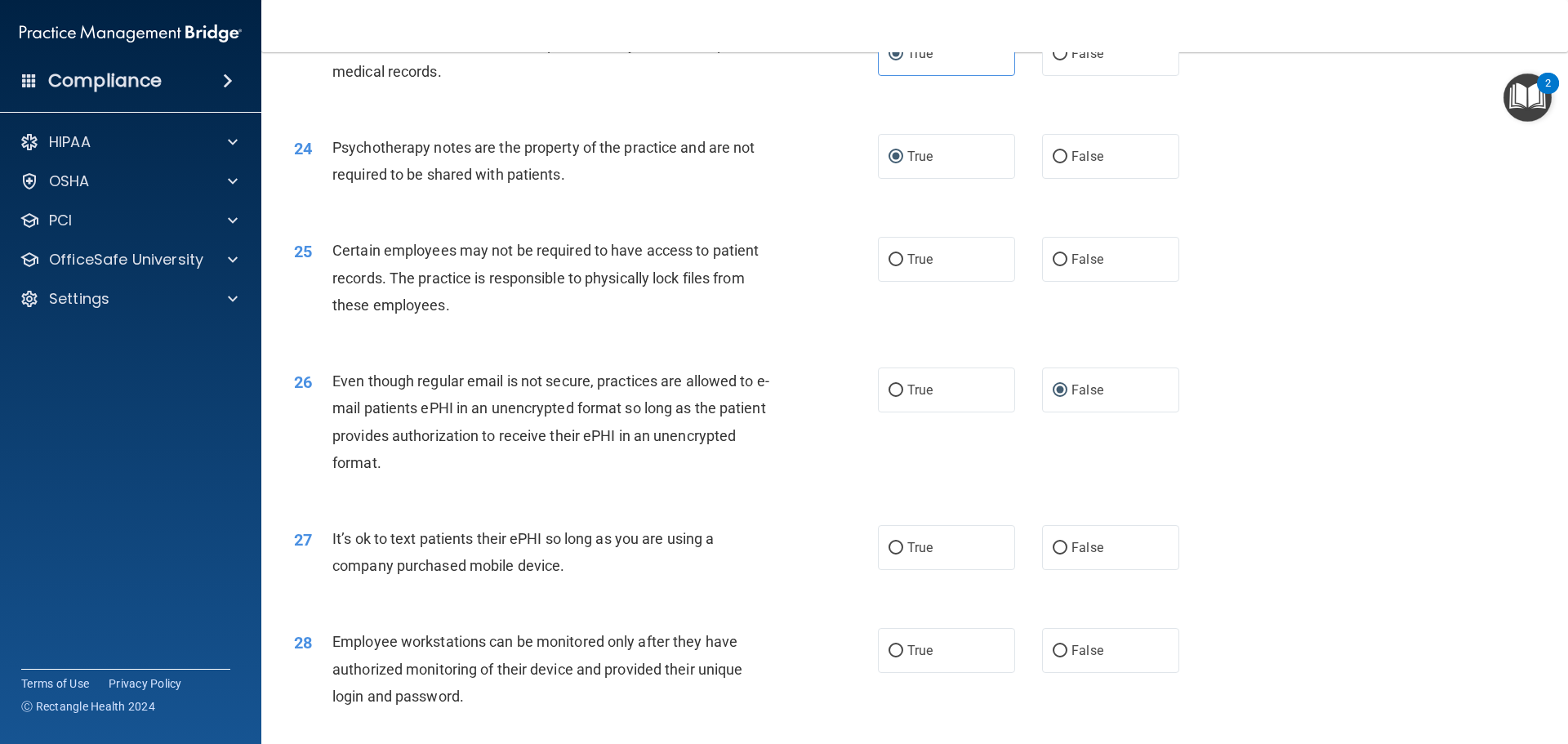
click at [1024, 570] on div "True False" at bounding box center [1043, 548] width 329 height 45
click at [1052, 555] on input "False" at bounding box center [1060, 548] width 14 height 13
radio input "true"
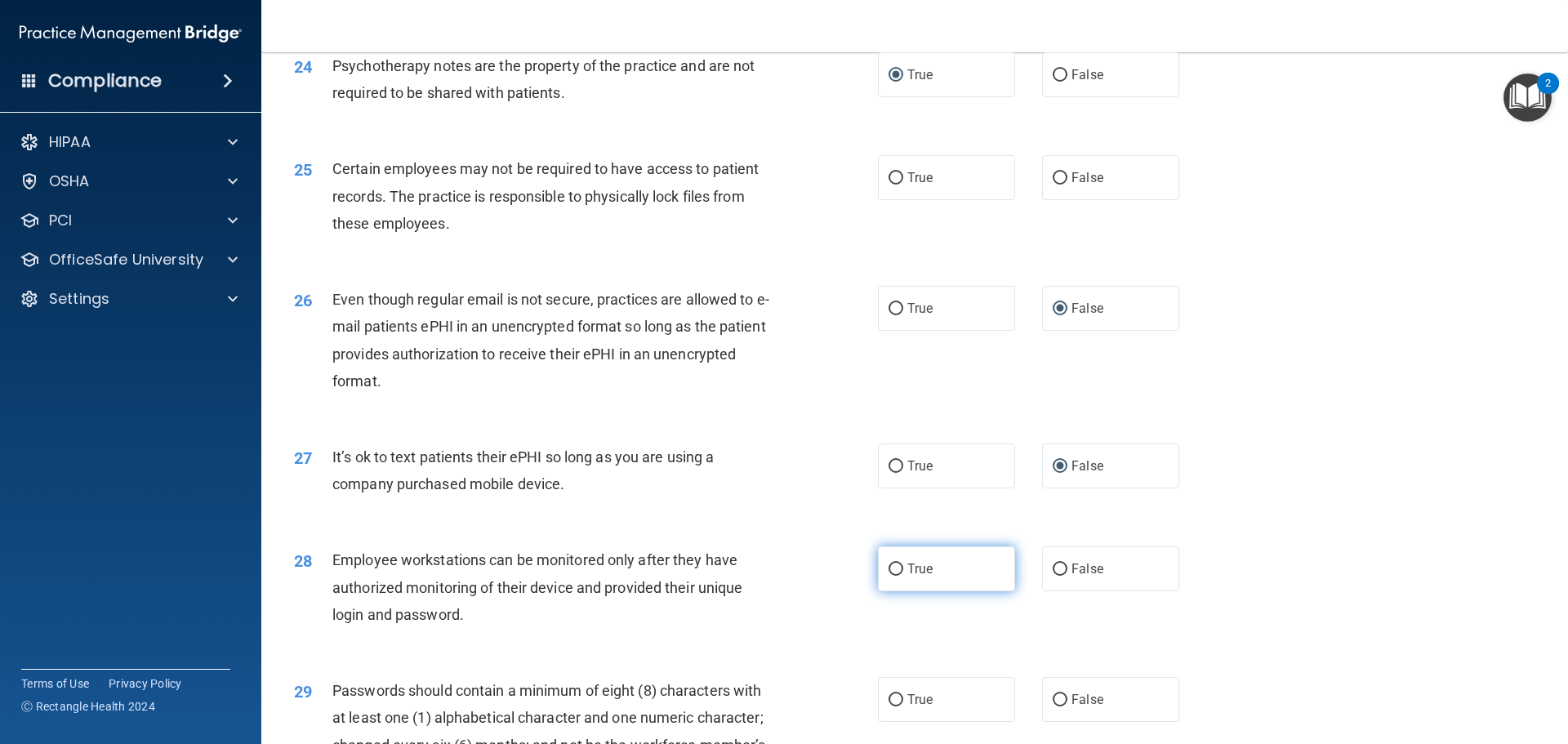
click at [908, 576] on span "True" at bounding box center [920, 568] width 25 height 15
click at [903, 575] on input "True" at bounding box center [896, 570] width 14 height 13
radio input "true"
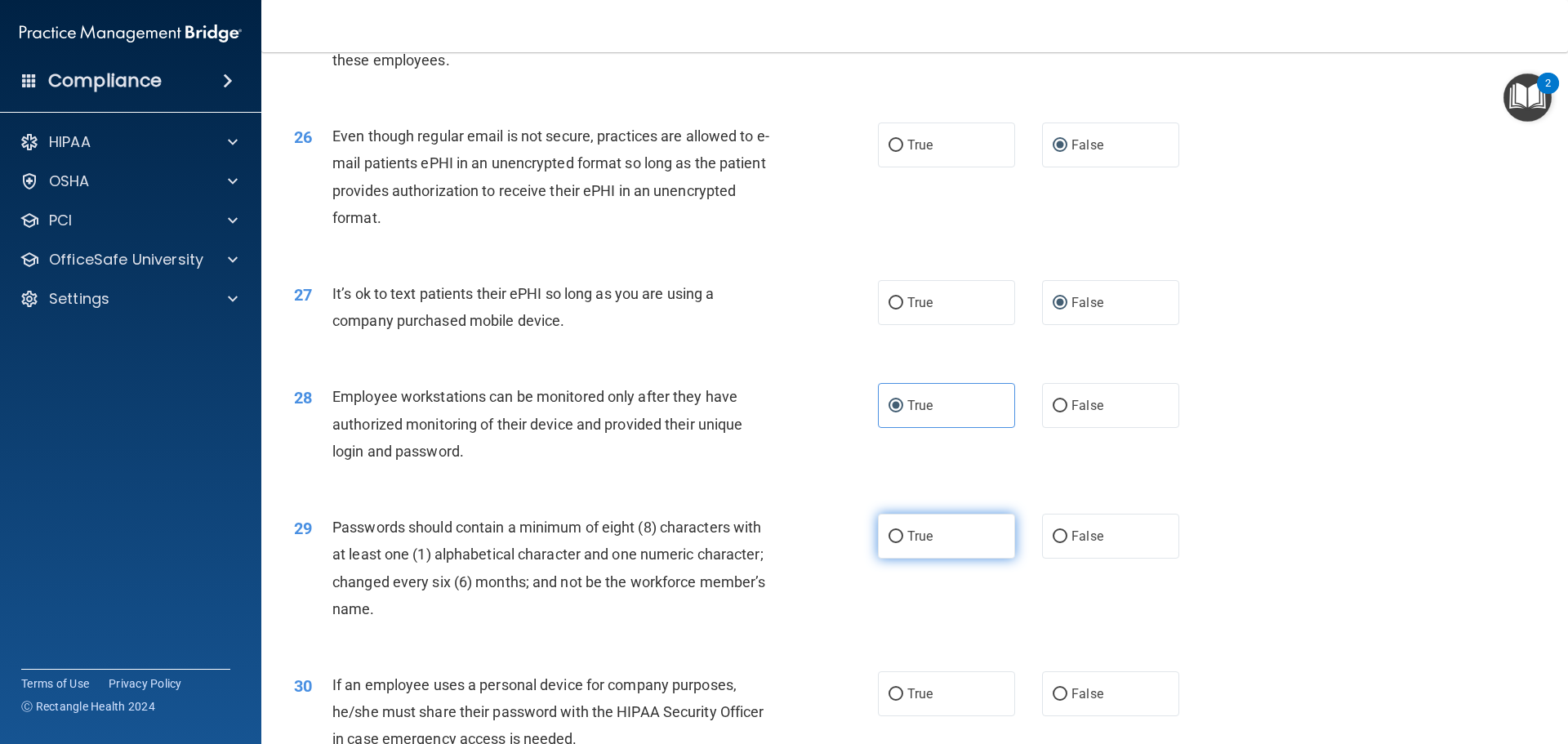
click at [898, 558] on label "True" at bounding box center [947, 536] width 138 height 45
click at [898, 543] on input "True" at bounding box center [896, 537] width 14 height 13
radio input "true"
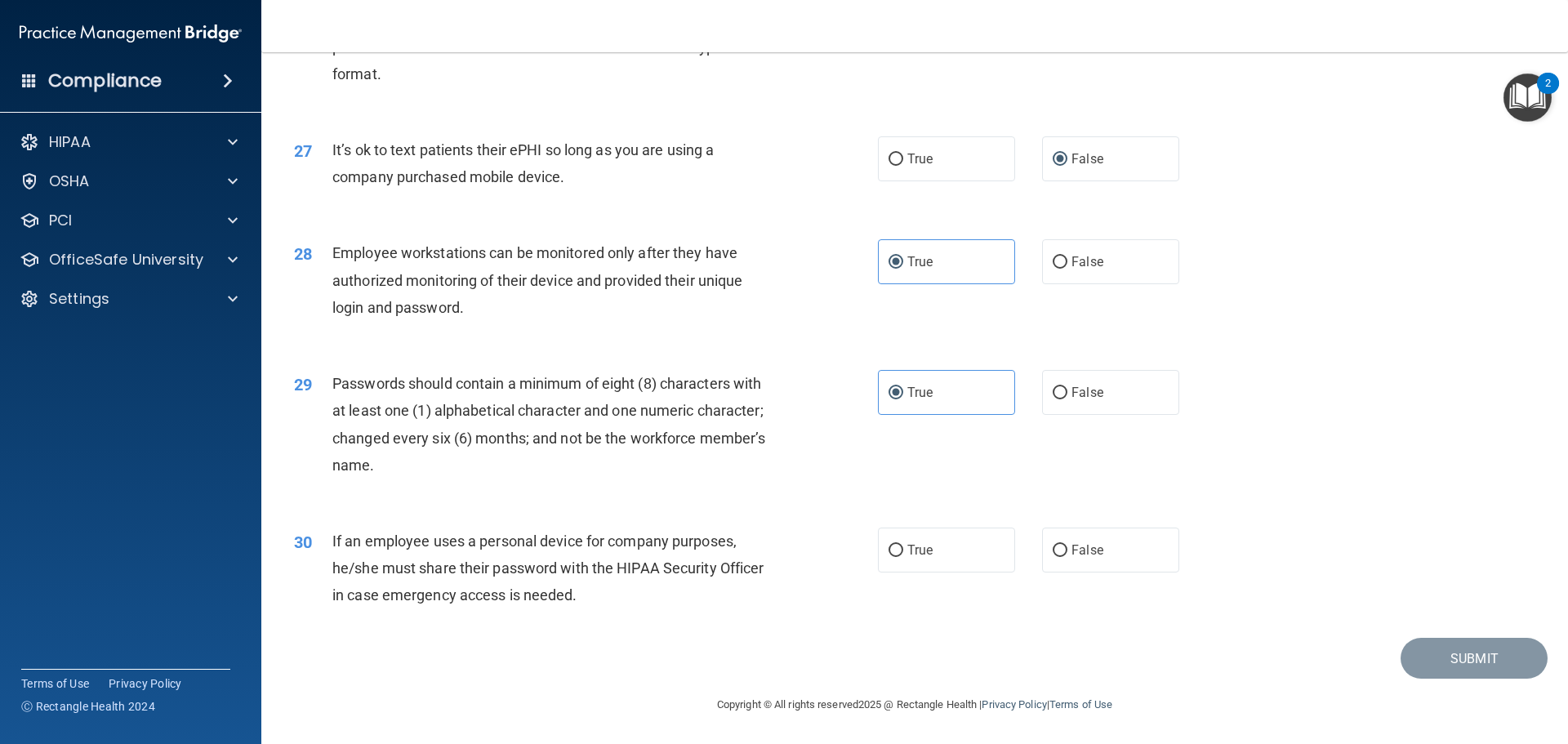
scroll to position [3348, 0]
click at [908, 557] on span "True" at bounding box center [920, 549] width 25 height 15
click at [902, 556] on input "True" at bounding box center [896, 551] width 14 height 13
radio input "true"
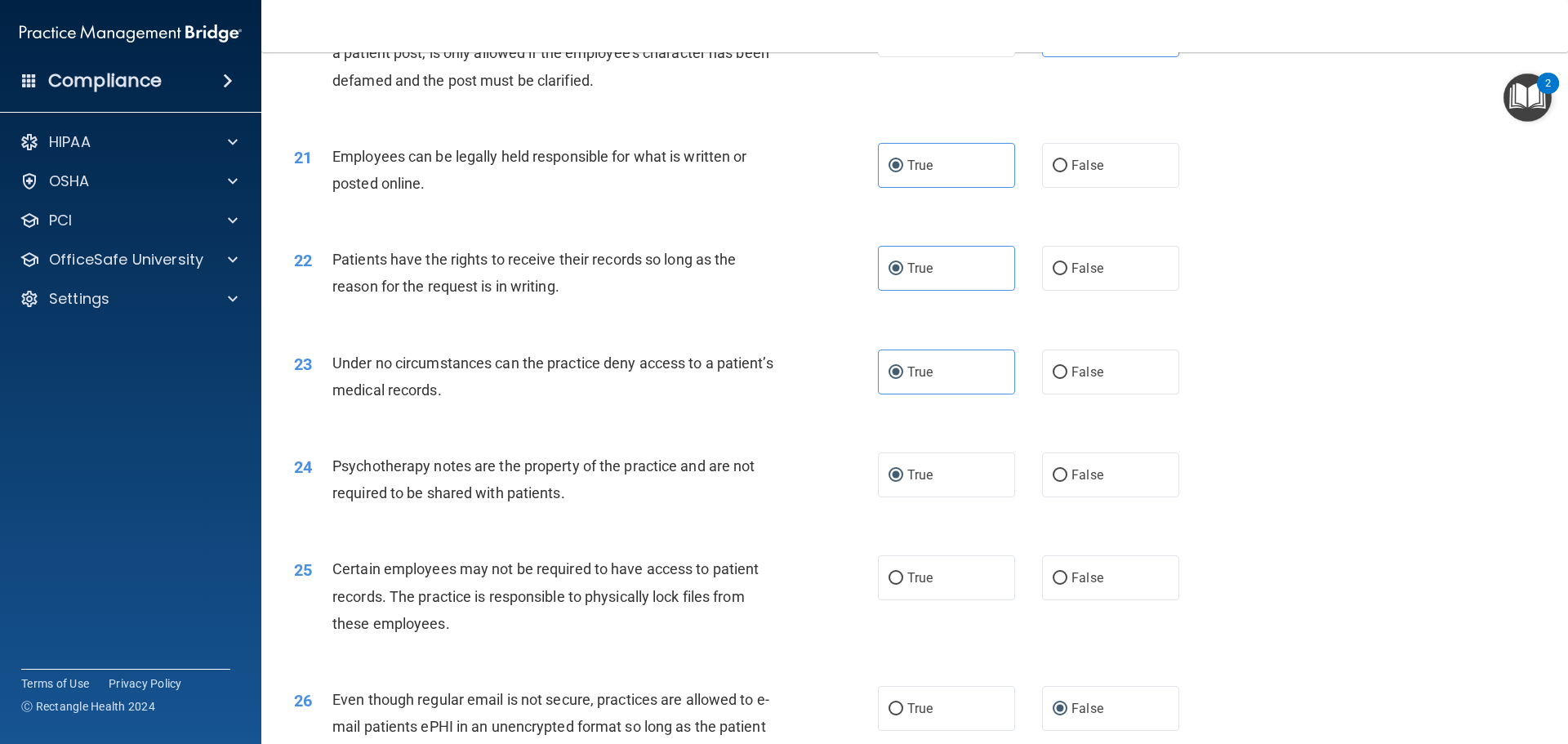
scroll to position [2621, 0]
drag, startPoint x: 1069, startPoint y: 603, endPoint x: 1131, endPoint y: 604, distance: 62.0
click at [1071, 586] on span "False" at bounding box center [1087, 578] width 32 height 15
click at [1068, 585] on input "False" at bounding box center [1060, 580] width 14 height 13
radio input "true"
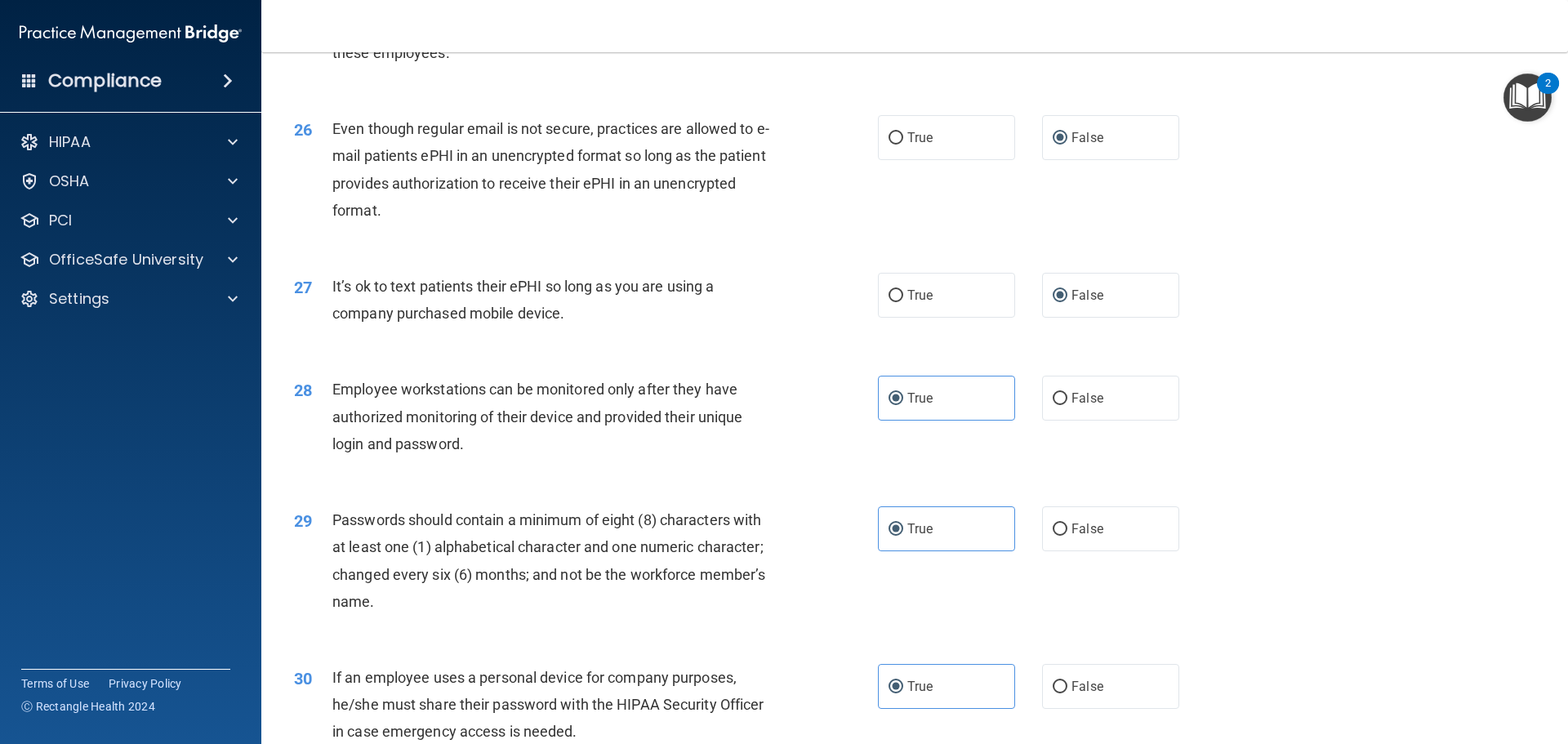
scroll to position [3355, 0]
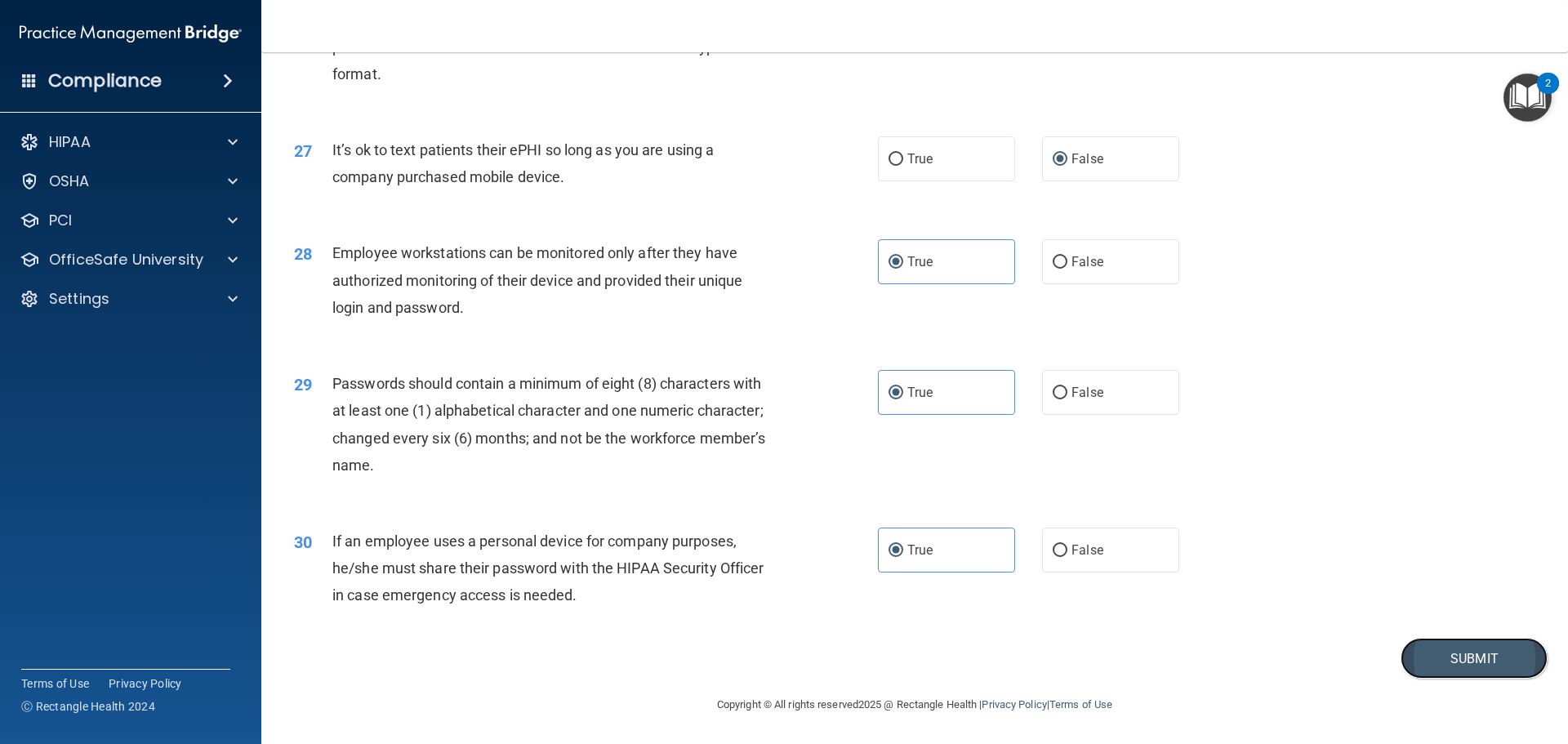
click at [1430, 655] on button "Submit" at bounding box center [1474, 658] width 147 height 42
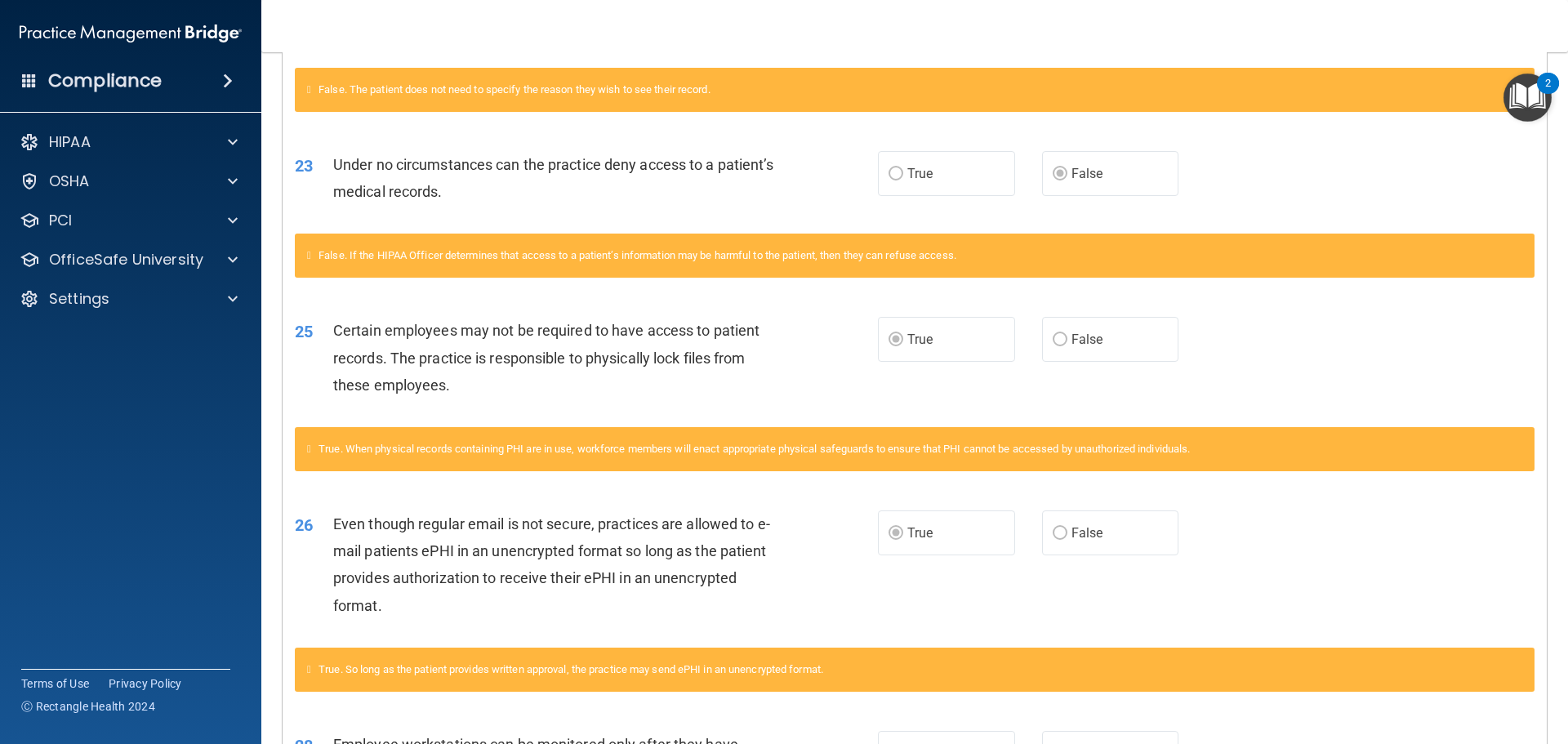
scroll to position [1715, 0]
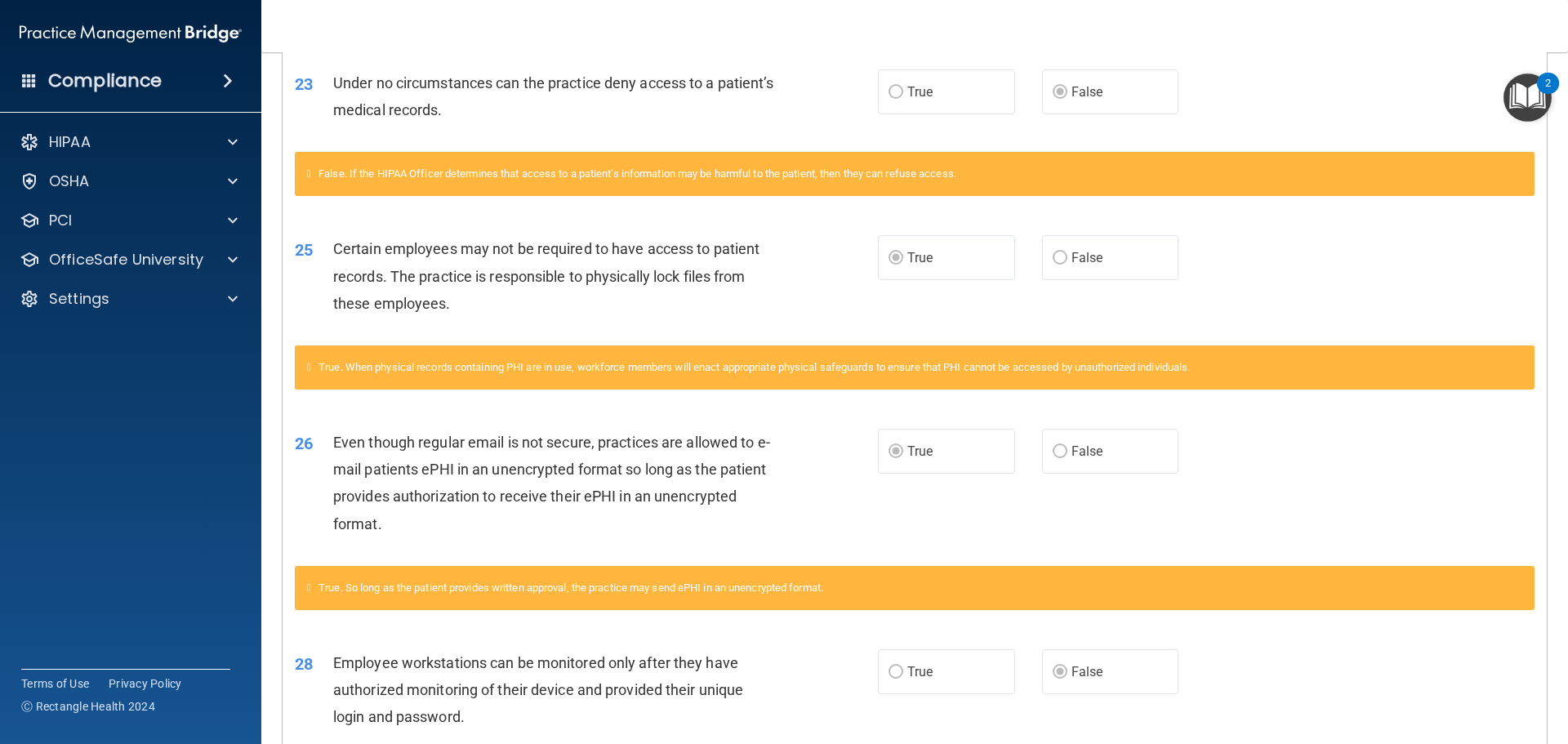
click at [462, 382] on div "True. When physical records containing PHI are in use, workforce members will e…" at bounding box center [915, 367] width 1240 height 44
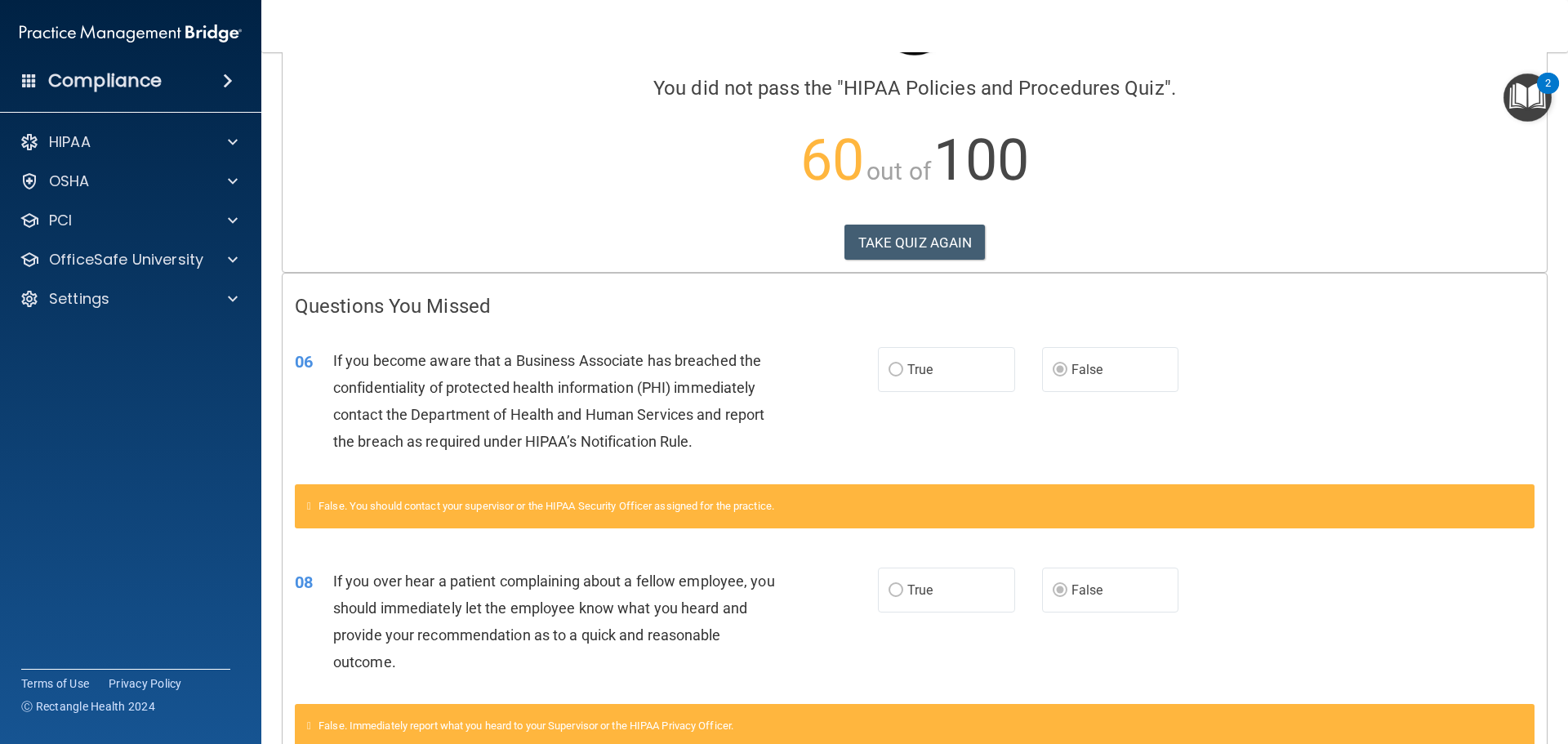
scroll to position [0, 0]
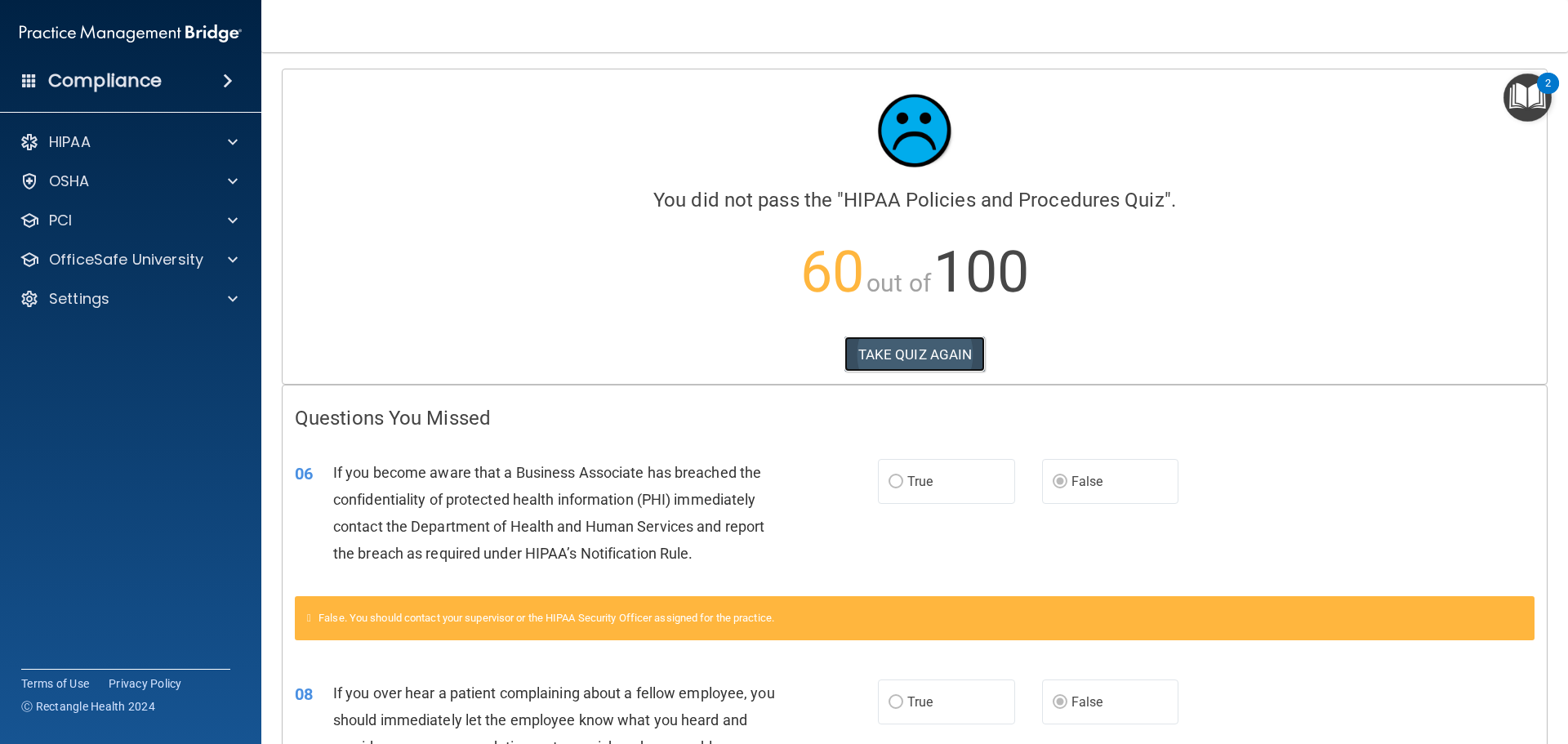
click at [947, 357] on button "TAKE QUIZ AGAIN" at bounding box center [915, 355] width 141 height 36
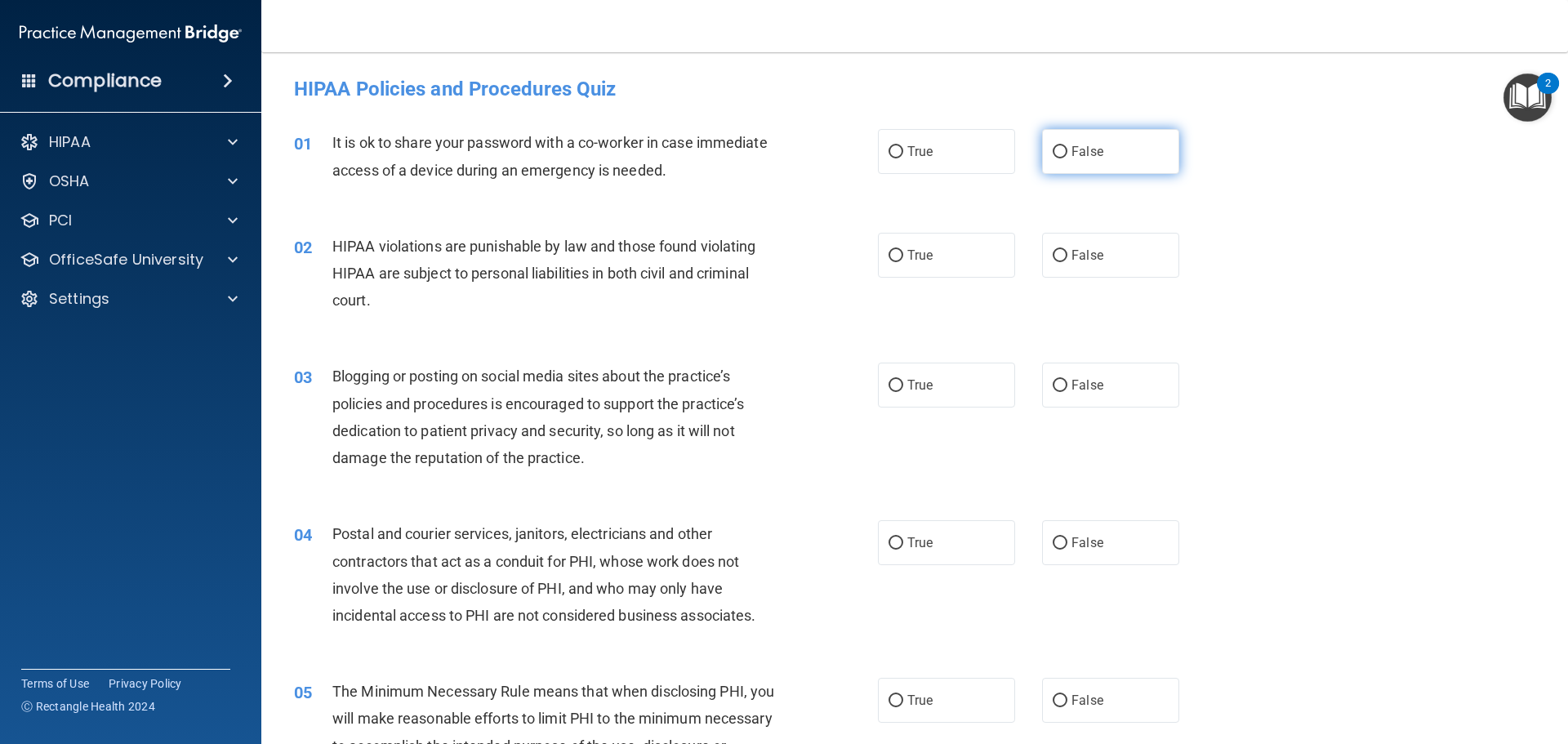
click at [1072, 146] on span "False" at bounding box center [1087, 151] width 32 height 15
click at [1068, 146] on input "False" at bounding box center [1060, 153] width 14 height 13
radio input "true"
click at [919, 257] on span "True" at bounding box center [920, 255] width 25 height 15
click at [903, 257] on input "True" at bounding box center [896, 256] width 14 height 13
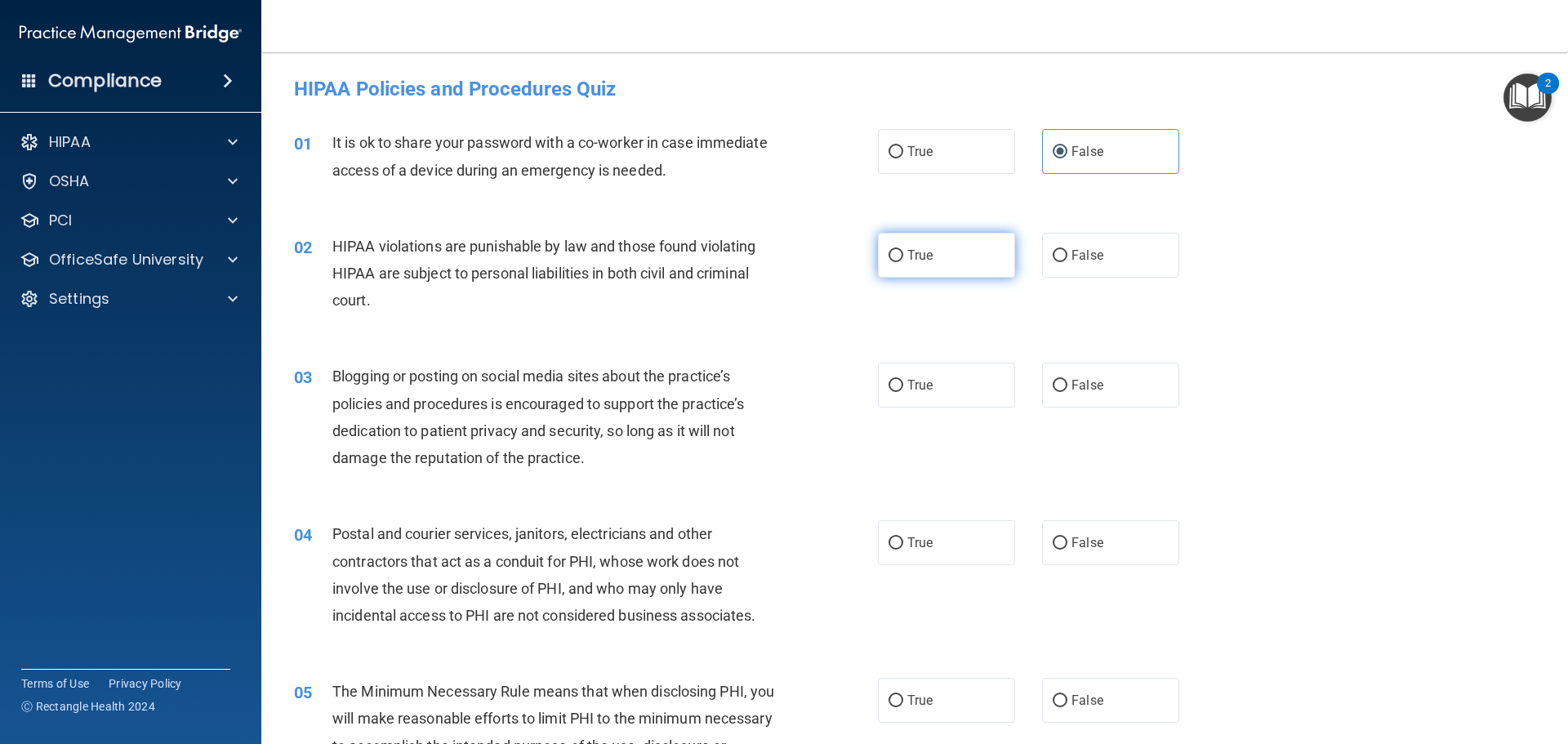
radio input "true"
click at [1078, 388] on span "False" at bounding box center [1087, 384] width 32 height 15
click at [1068, 388] on input "False" at bounding box center [1060, 386] width 14 height 13
radio input "true"
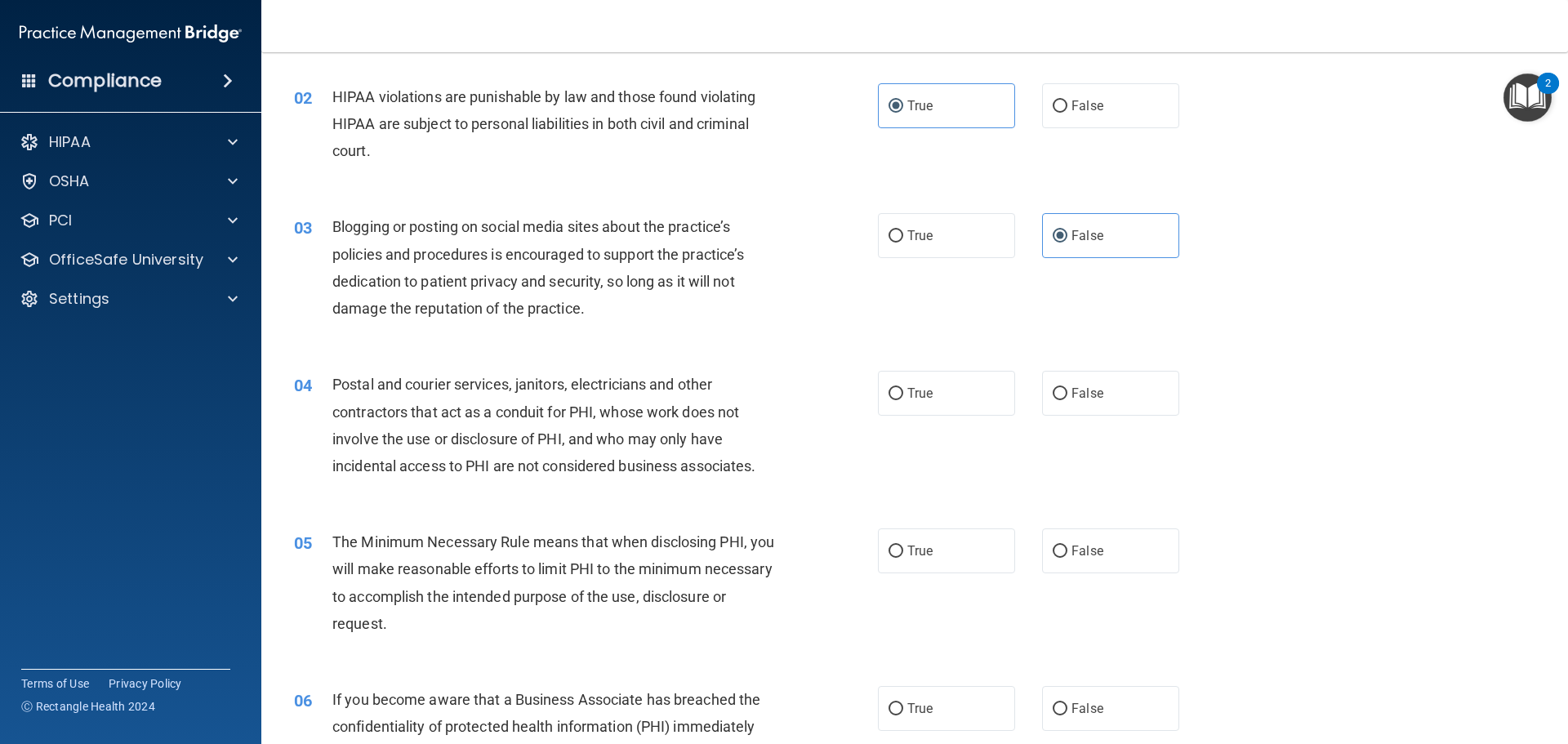
scroll to position [163, 0]
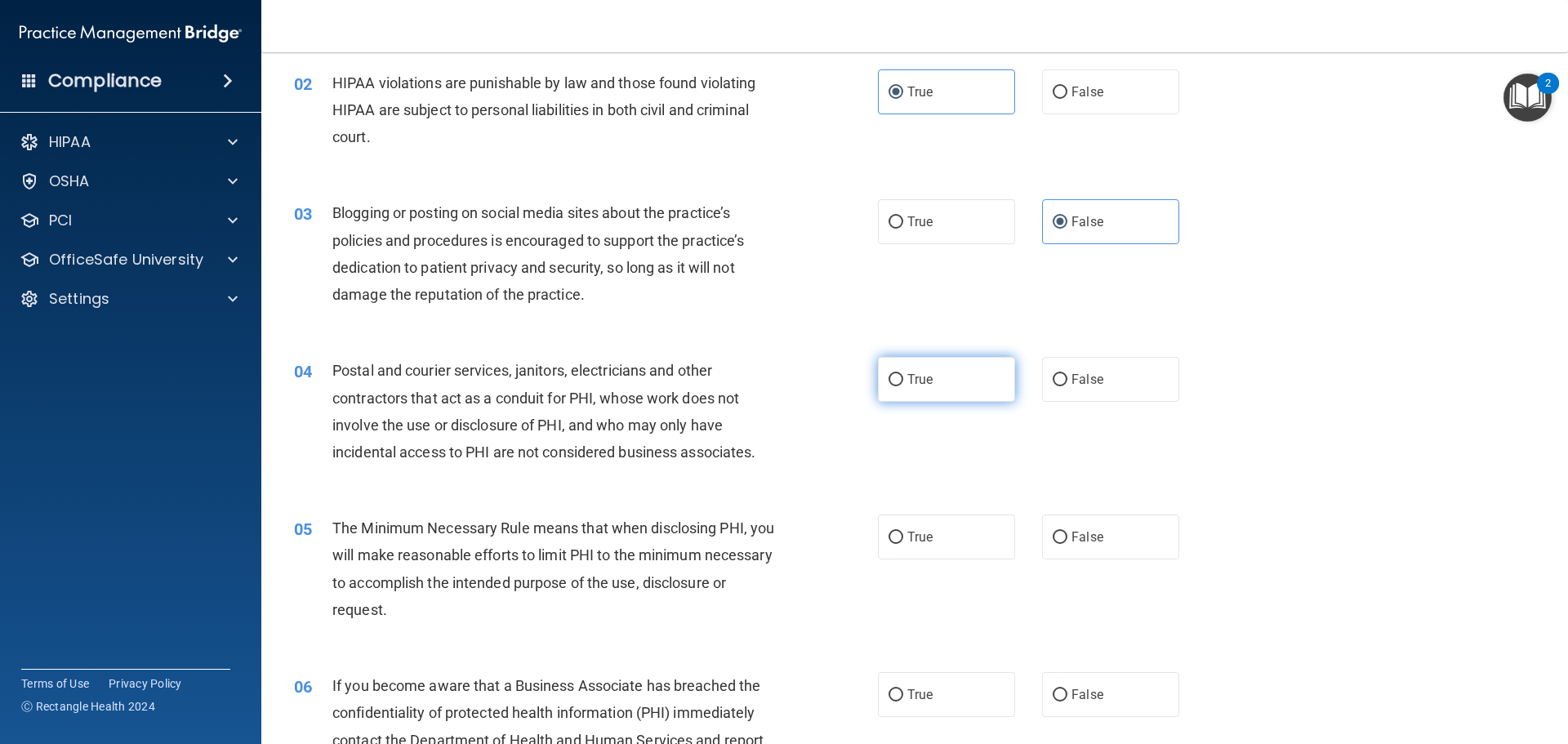
click at [937, 384] on label "True" at bounding box center [947, 379] width 138 height 45
click at [903, 384] on input "True" at bounding box center [896, 380] width 14 height 13
radio input "true"
click at [911, 547] on label "True" at bounding box center [947, 537] width 138 height 45
click at [903, 544] on input "True" at bounding box center [896, 538] width 14 height 13
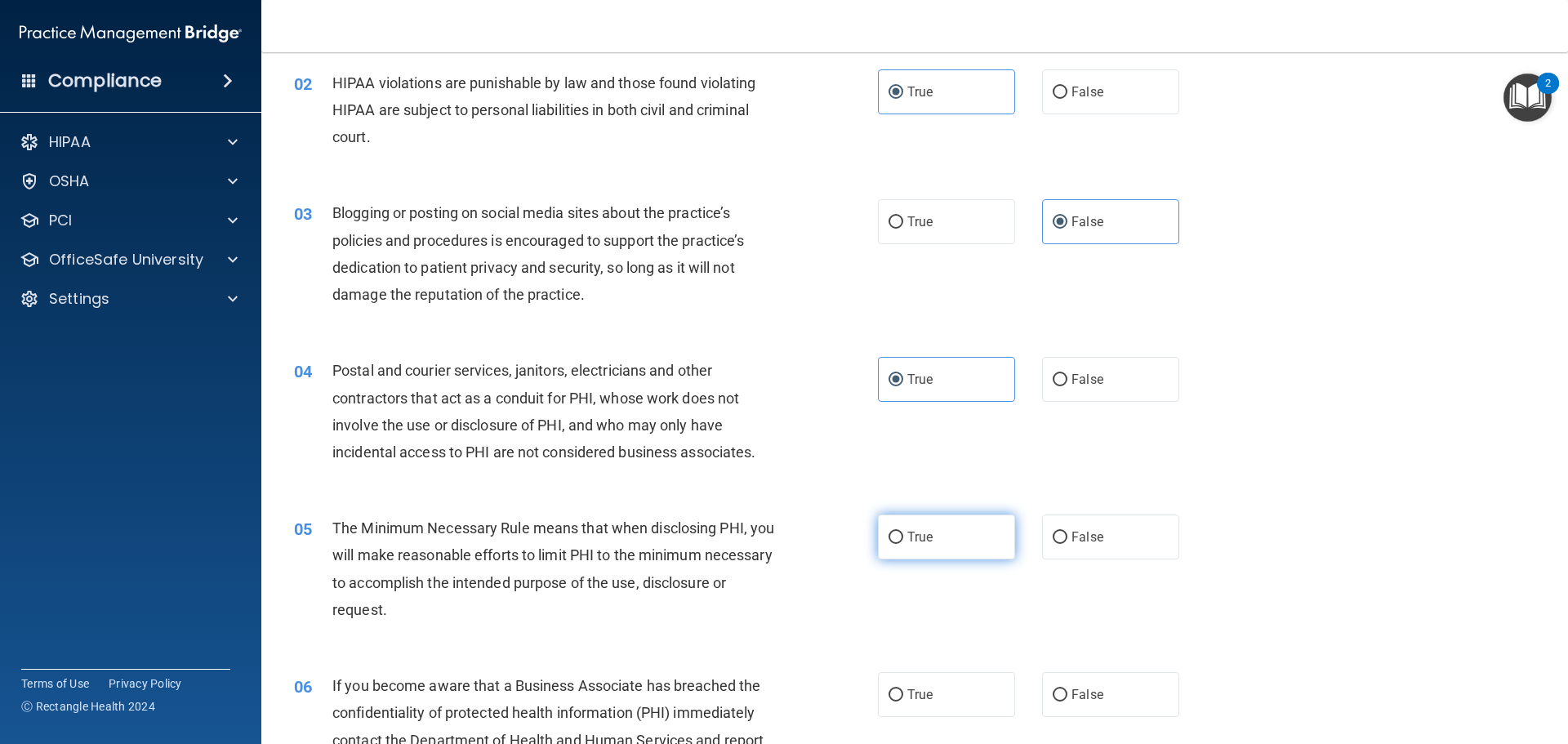
radio input "true"
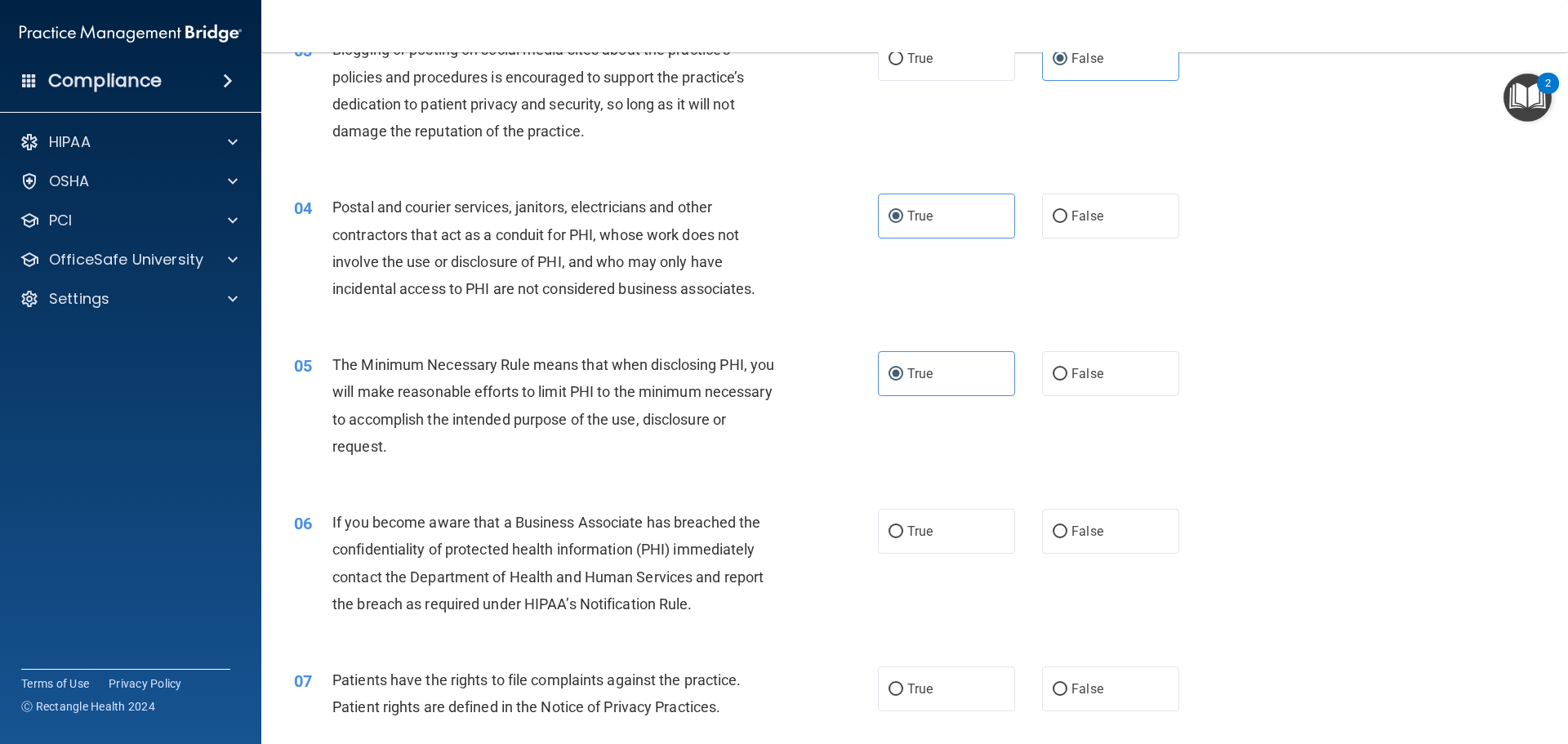
scroll to position [408, 0]
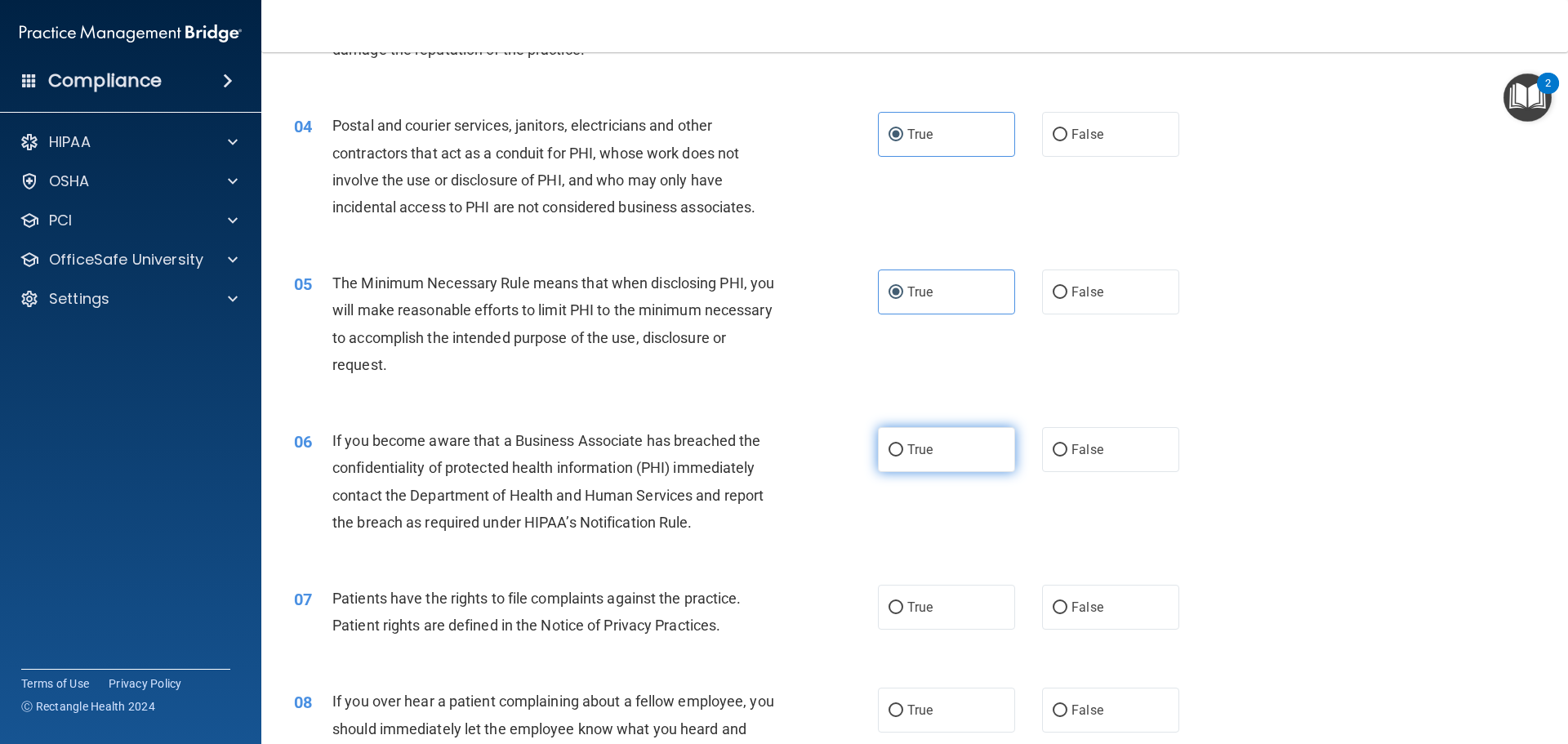
click at [881, 453] on label "True" at bounding box center [947, 449] width 138 height 45
click at [889, 453] on input "True" at bounding box center [896, 450] width 14 height 13
radio input "true"
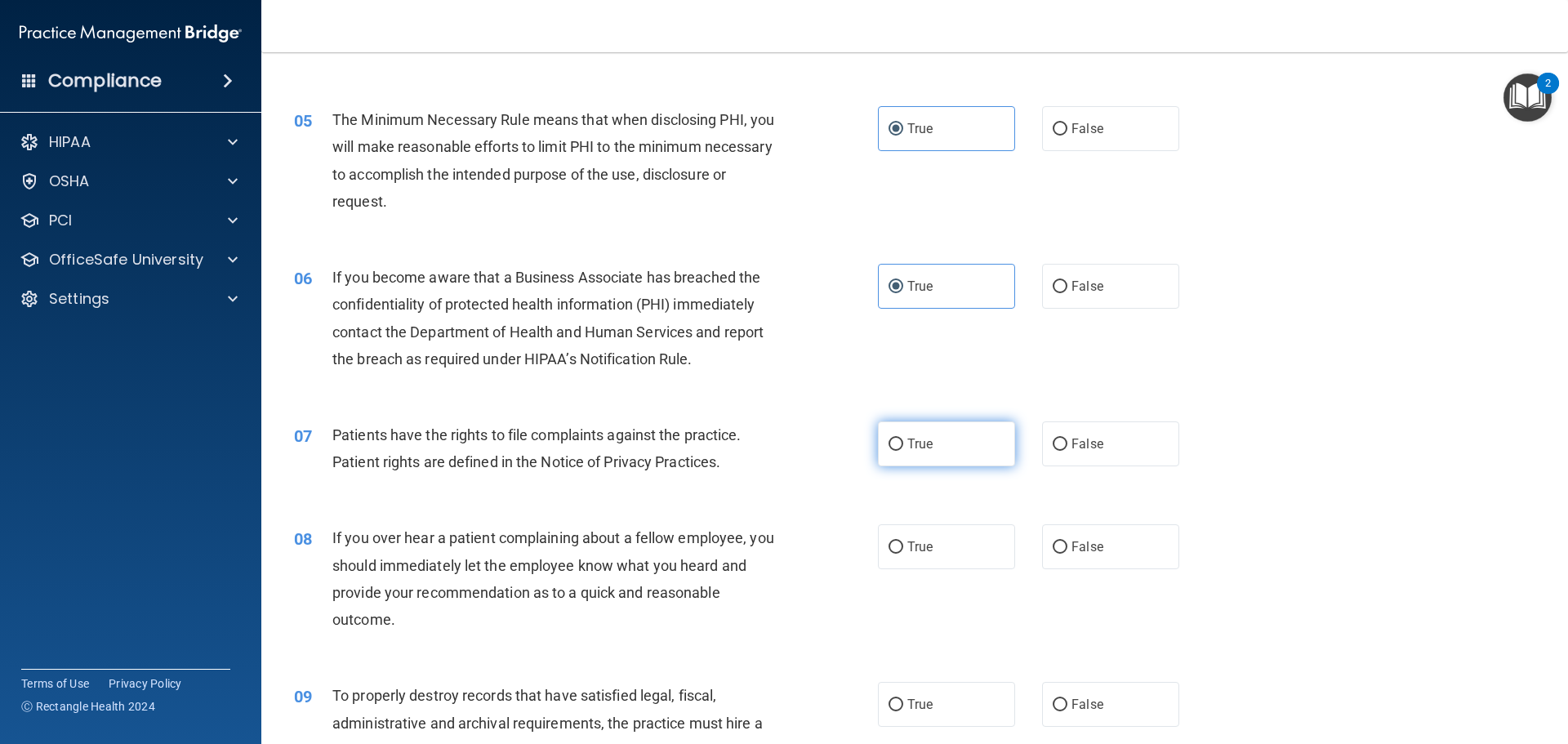
click at [909, 457] on label "True" at bounding box center [947, 444] width 138 height 45
click at [903, 451] on input "True" at bounding box center [896, 445] width 14 height 13
radio input "true"
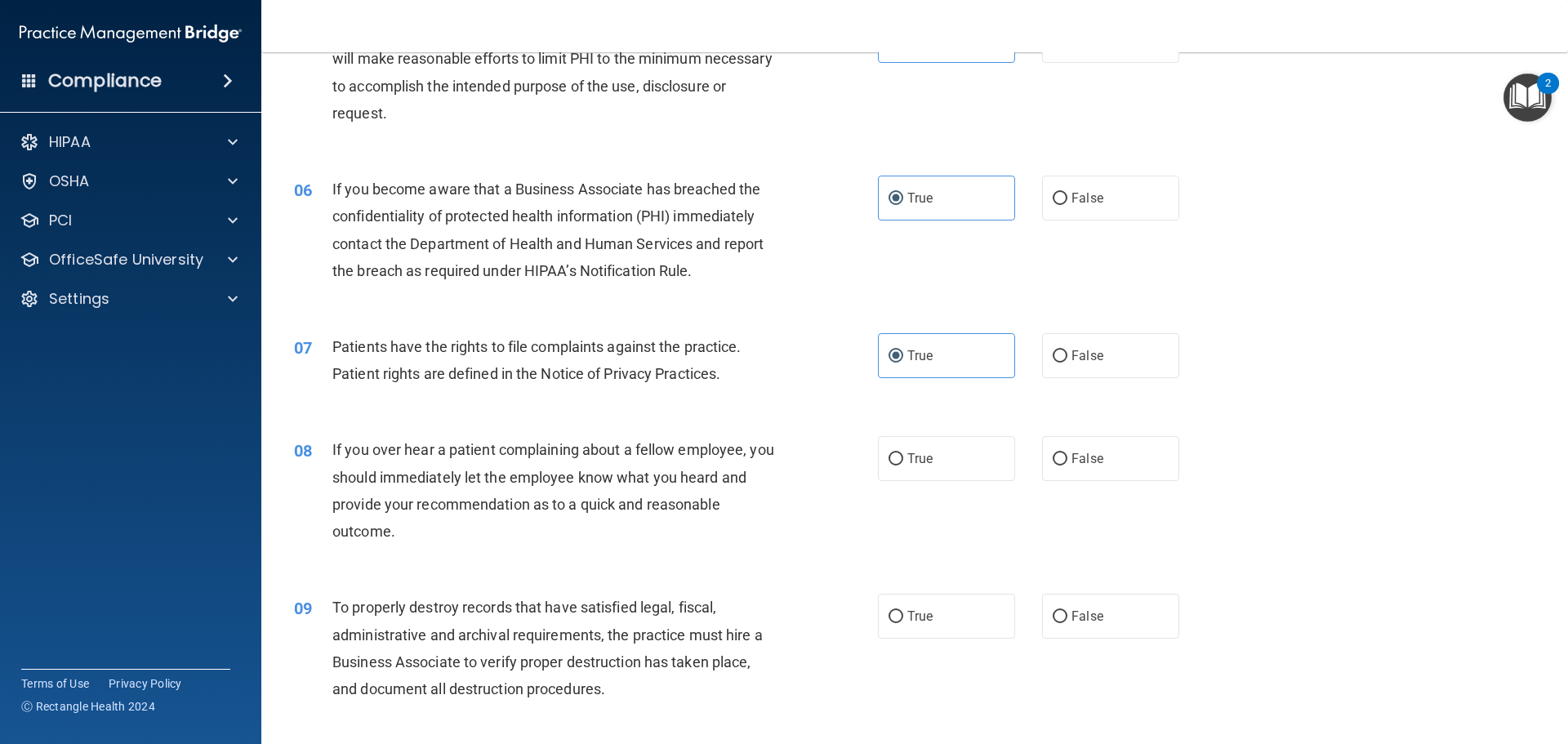
scroll to position [735, 0]
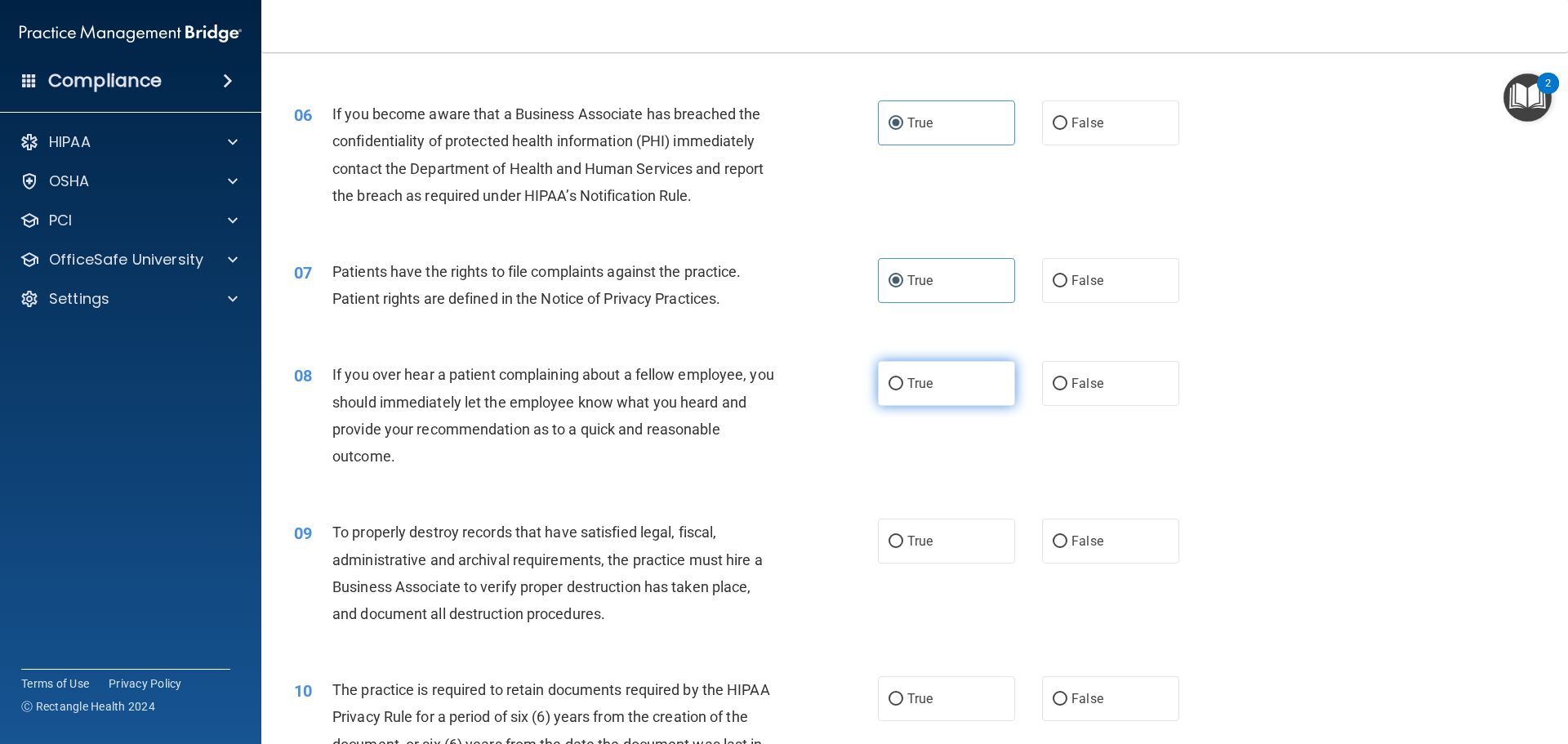
click at [917, 395] on label "True" at bounding box center [947, 383] width 138 height 45
click at [903, 390] on input "True" at bounding box center [896, 384] width 14 height 13
radio input "true"
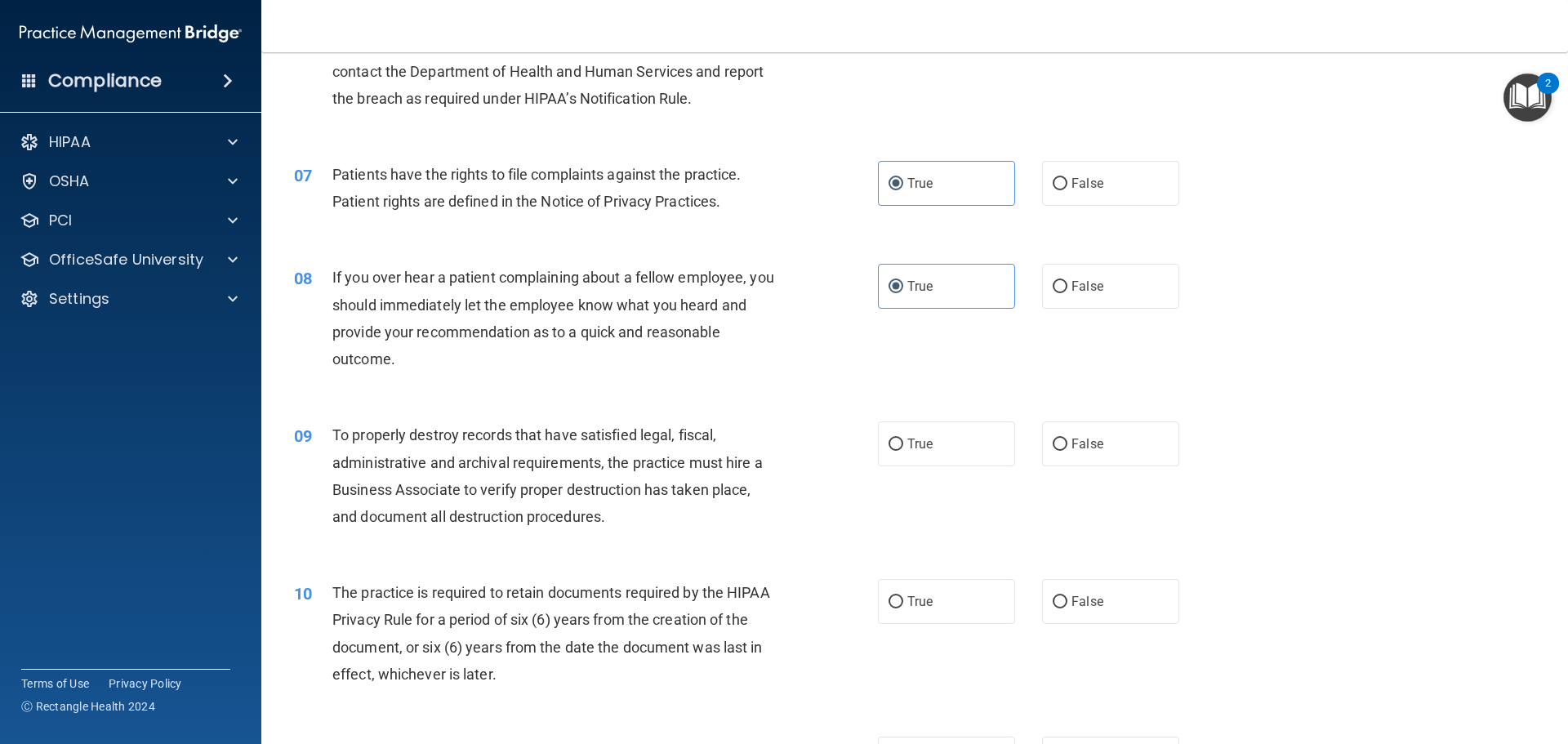
scroll to position [899, 0]
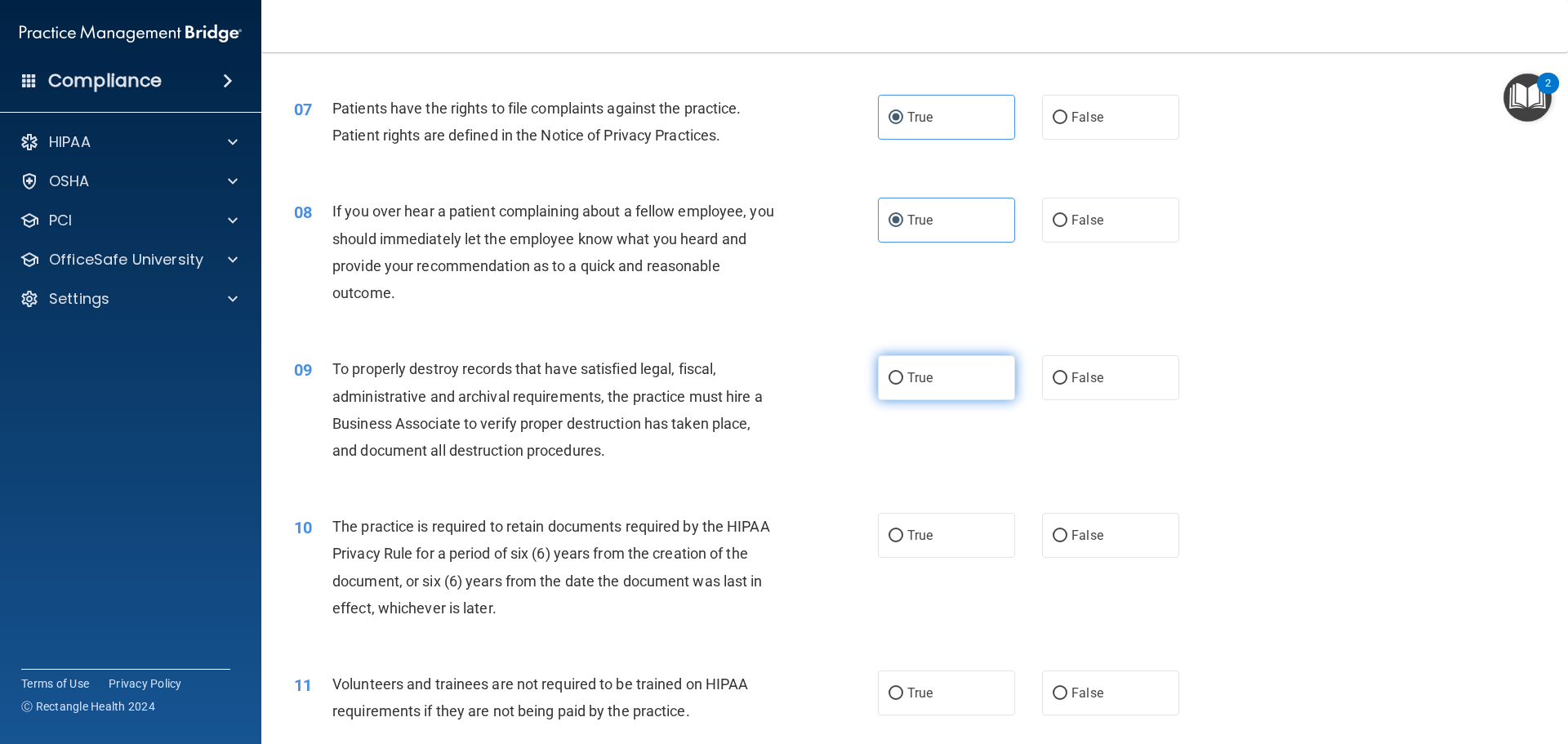
click at [909, 373] on span "True" at bounding box center [920, 377] width 25 height 15
click at [903, 373] on input "True" at bounding box center [896, 379] width 14 height 13
radio input "true"
click at [894, 541] on input "True" at bounding box center [896, 536] width 14 height 13
radio input "true"
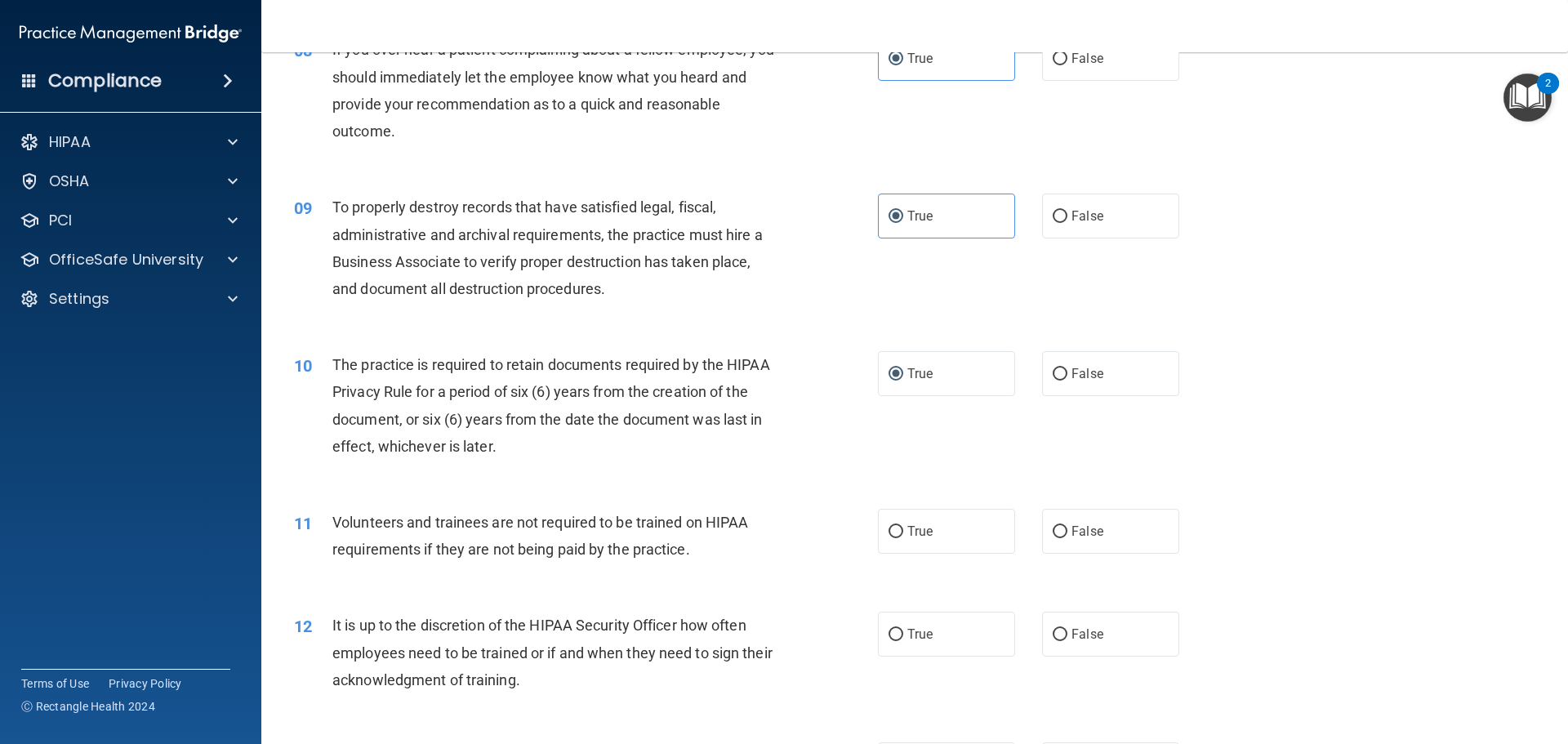
scroll to position [1061, 0]
click at [1086, 539] on label "False" at bounding box center [1111, 530] width 138 height 45
click at [1068, 537] on input "False" at bounding box center [1060, 531] width 14 height 13
radio input "true"
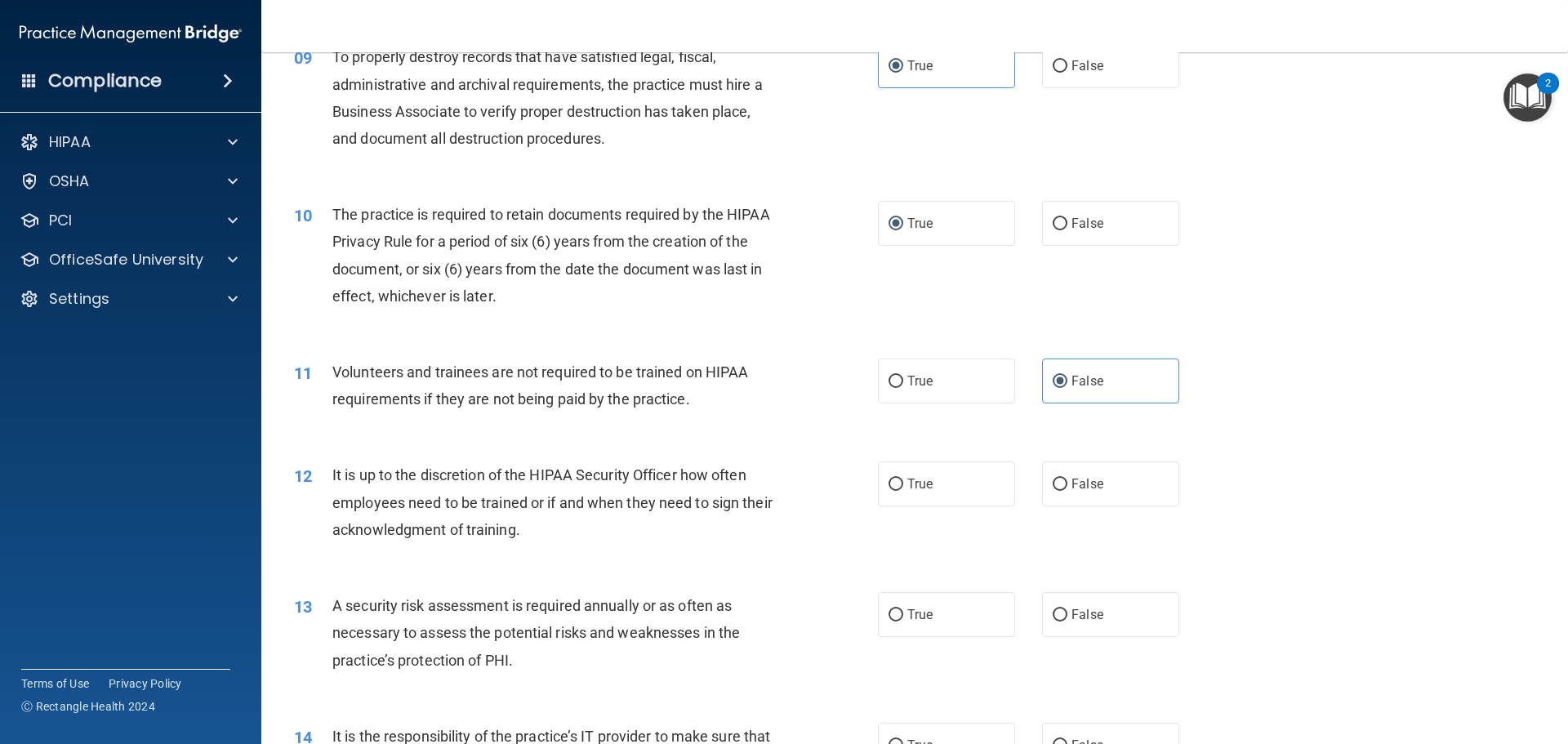
scroll to position [1225, 0]
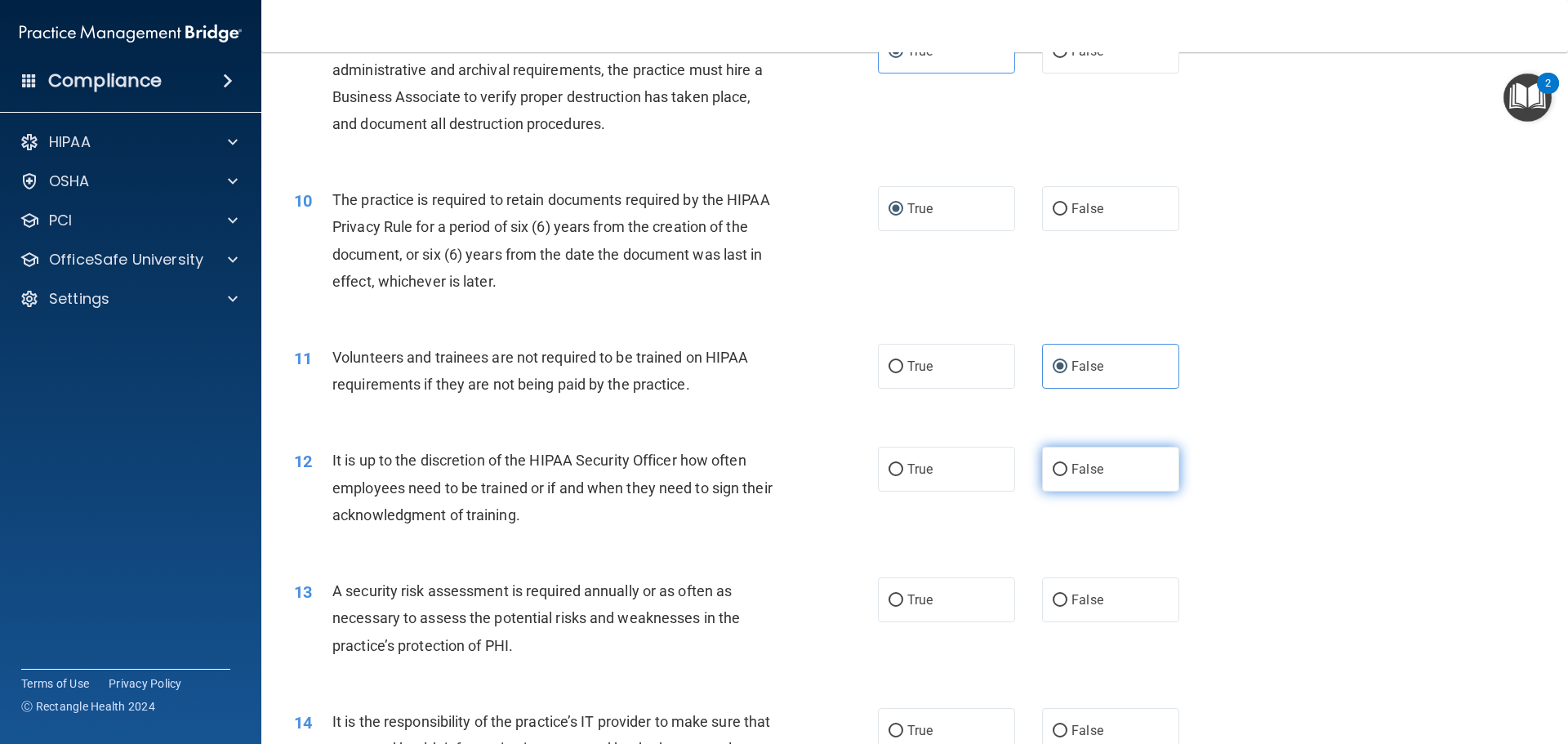
click at [1081, 480] on label "False" at bounding box center [1111, 469] width 138 height 45
click at [1068, 476] on input "False" at bounding box center [1060, 470] width 14 height 13
radio input "true"
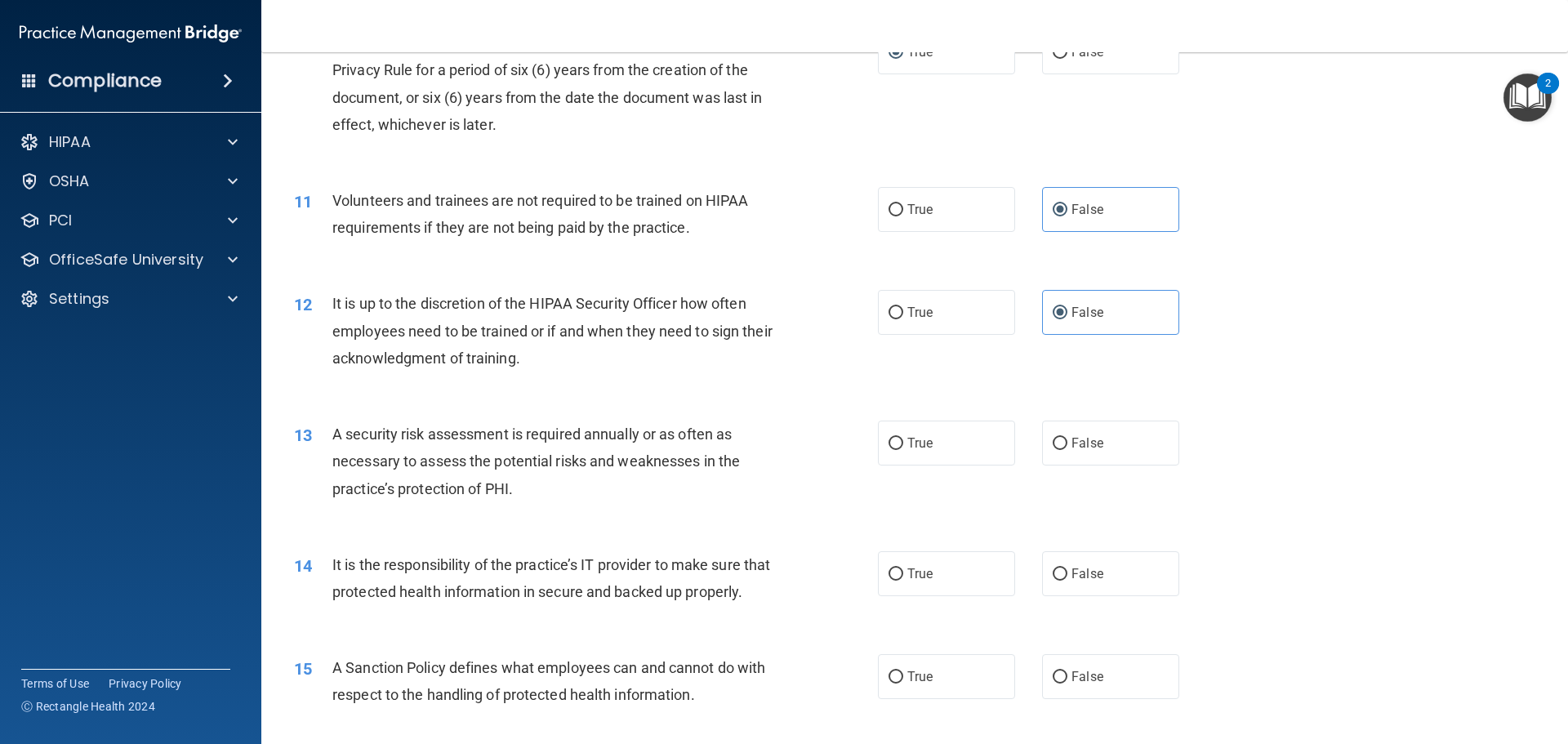
scroll to position [1388, 0]
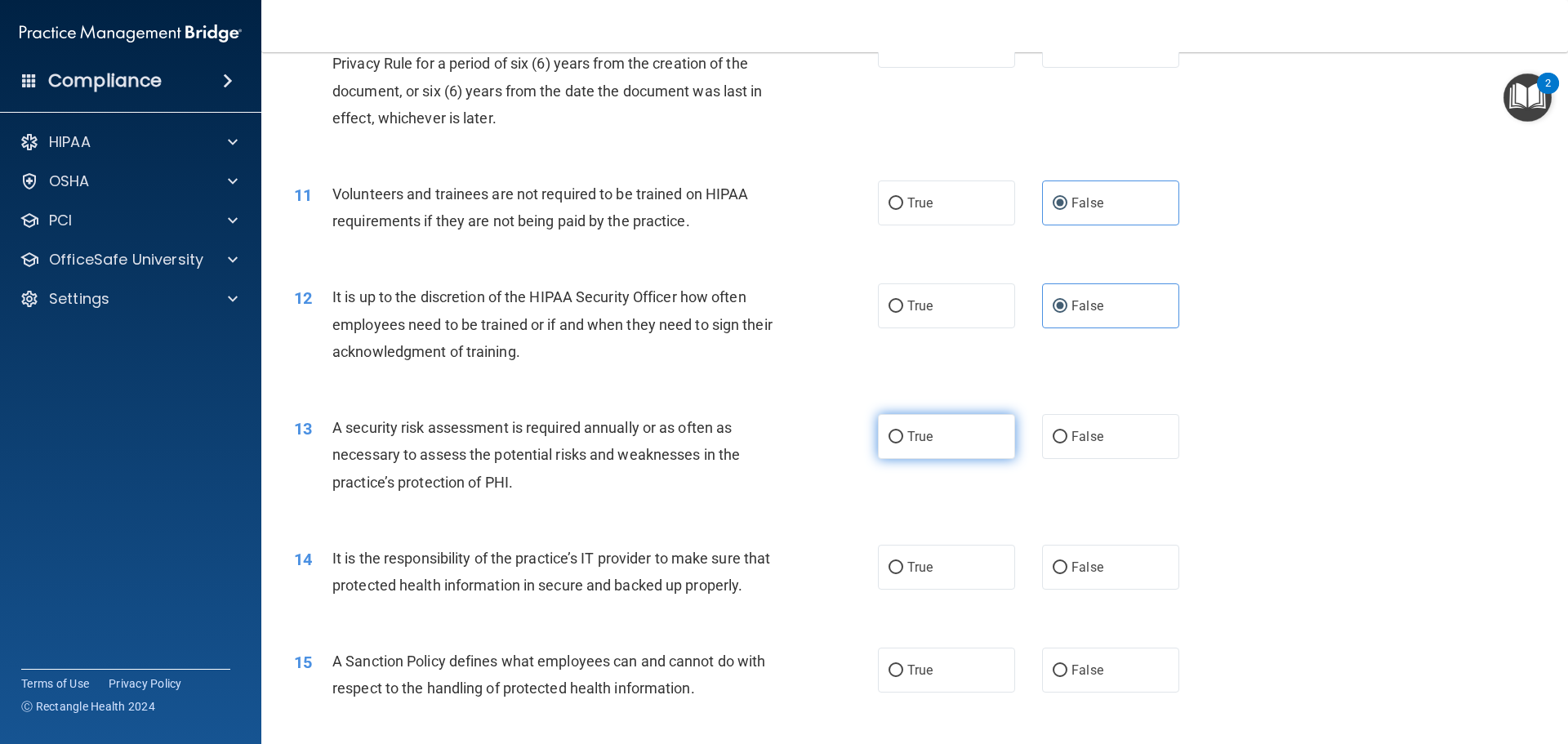
click at [909, 437] on span "True" at bounding box center [920, 436] width 25 height 15
click at [903, 437] on input "True" at bounding box center [896, 438] width 14 height 13
radio input "true"
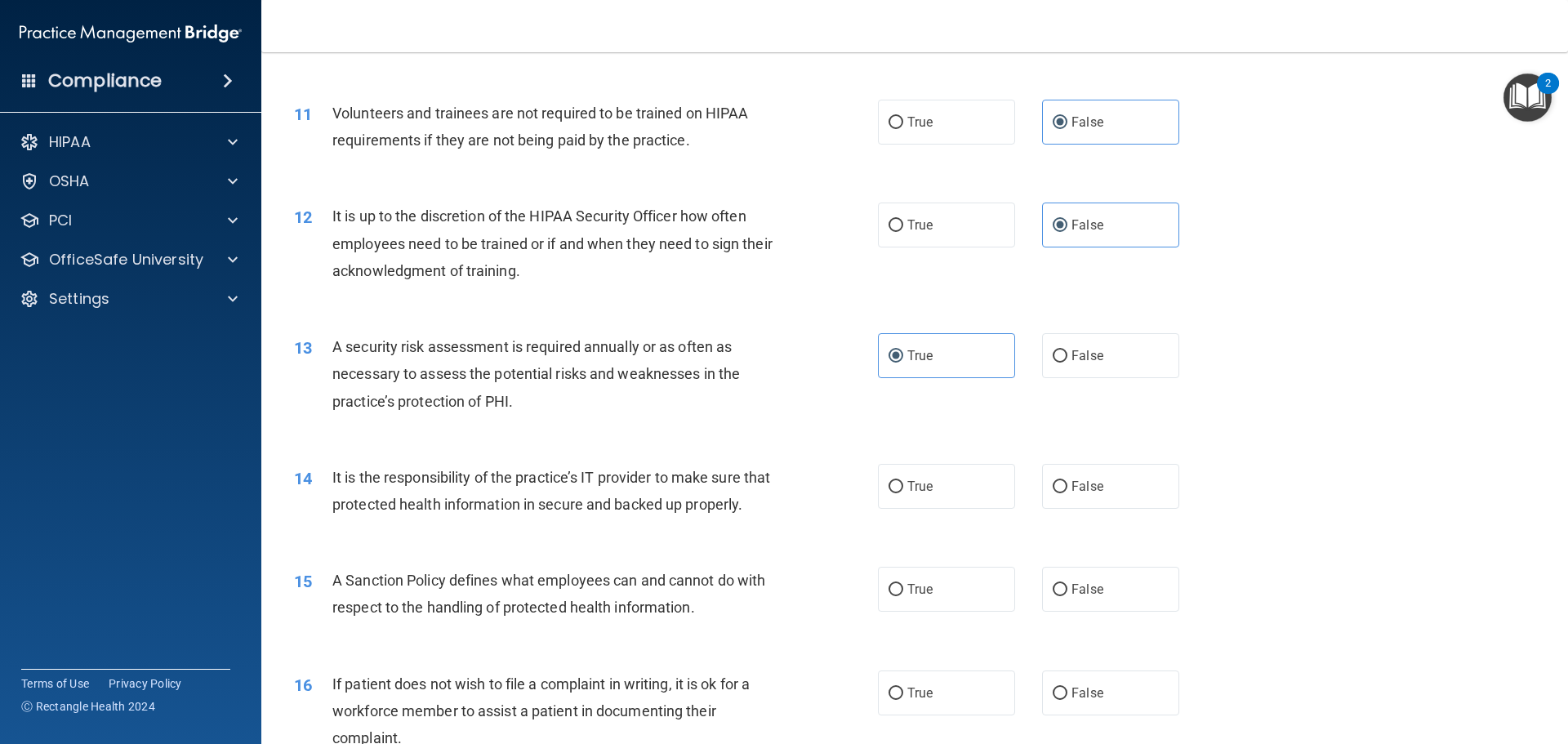
scroll to position [1470, 0]
click at [908, 478] on span "True" at bounding box center [920, 485] width 25 height 15
click at [903, 481] on input "True" at bounding box center [896, 487] width 14 height 13
radio input "true"
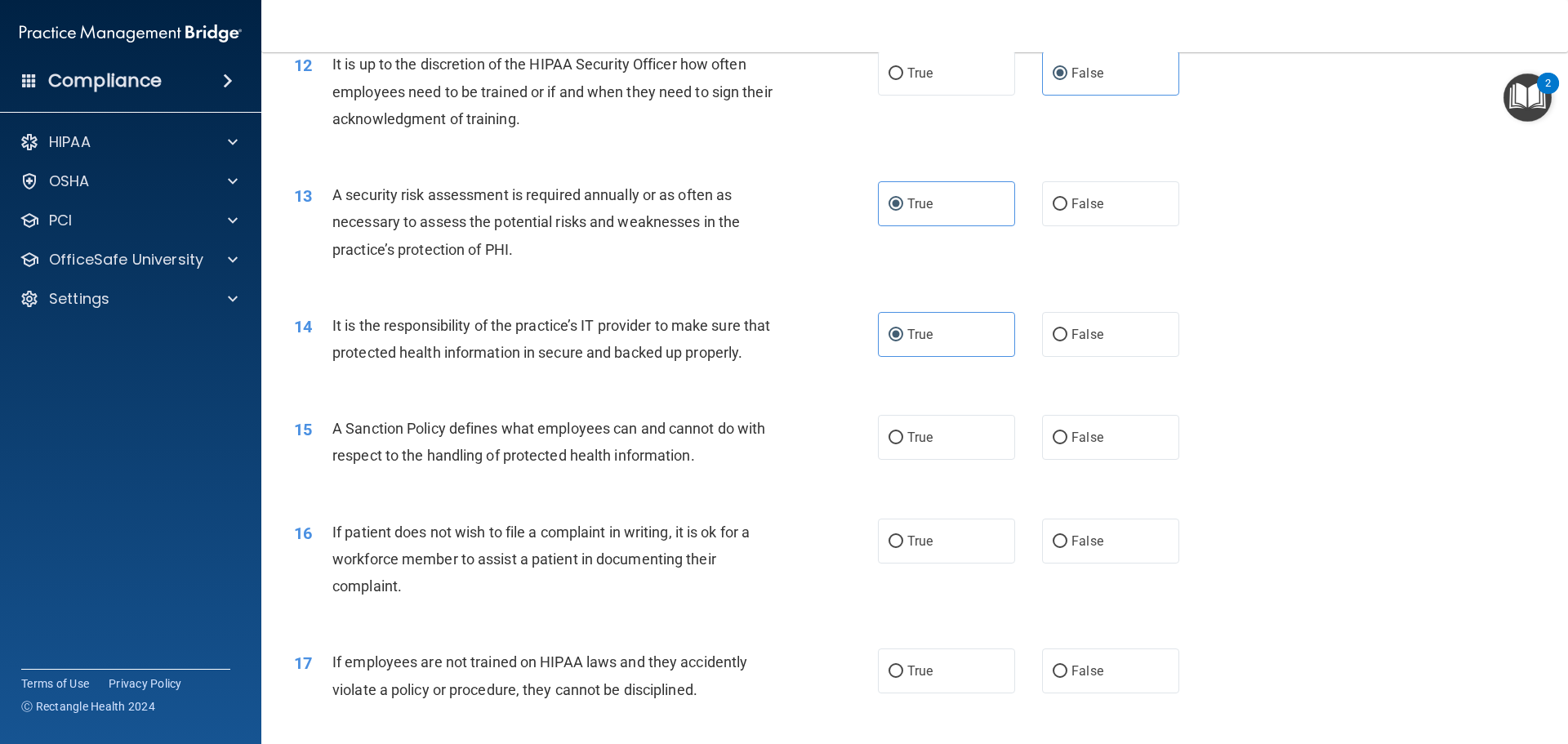
scroll to position [1633, 0]
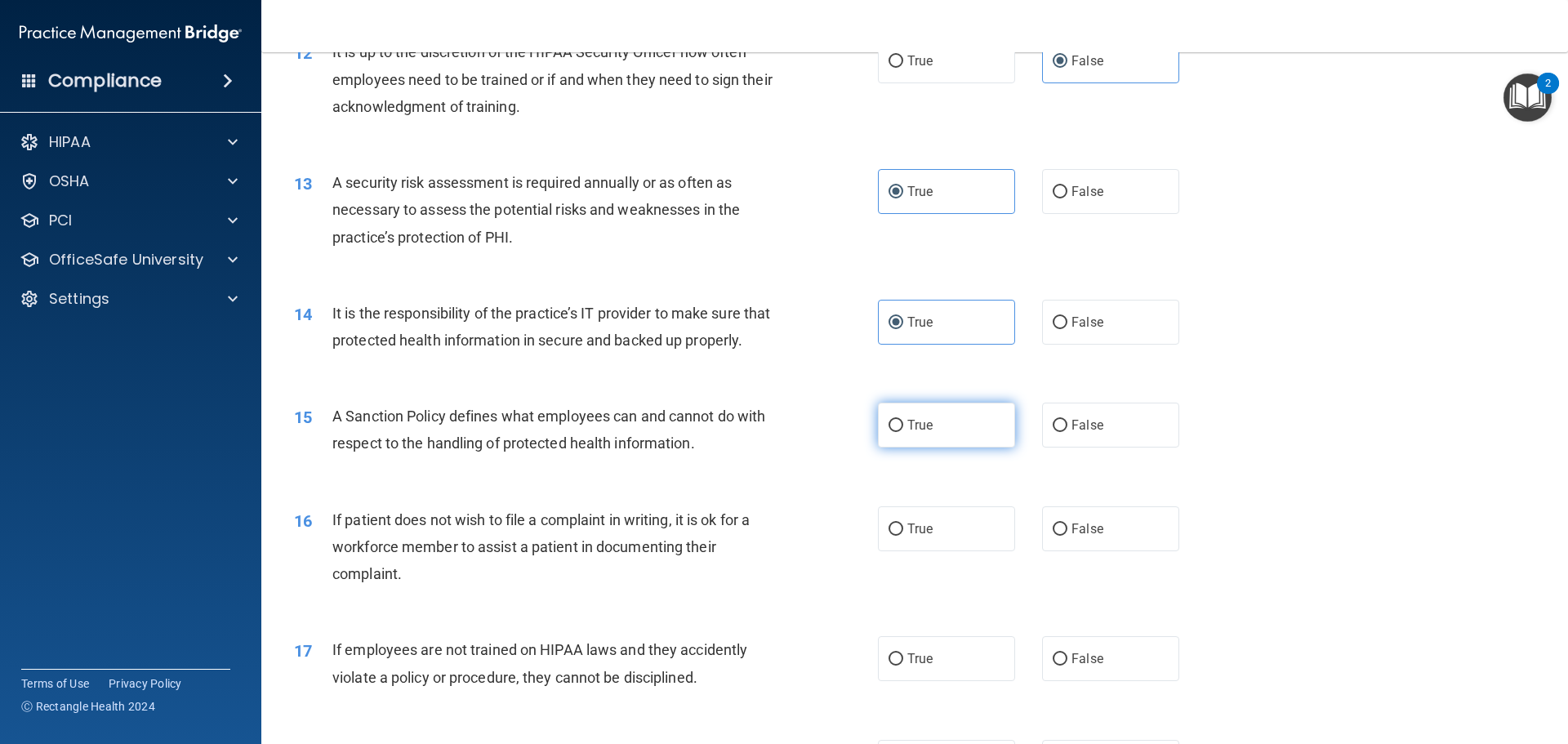
click at [926, 447] on label "True" at bounding box center [947, 425] width 138 height 45
click at [903, 432] on input "True" at bounding box center [896, 426] width 14 height 13
radio input "true"
click at [908, 537] on span "True" at bounding box center [920, 528] width 25 height 15
click at [901, 536] on input "True" at bounding box center [896, 530] width 14 height 13
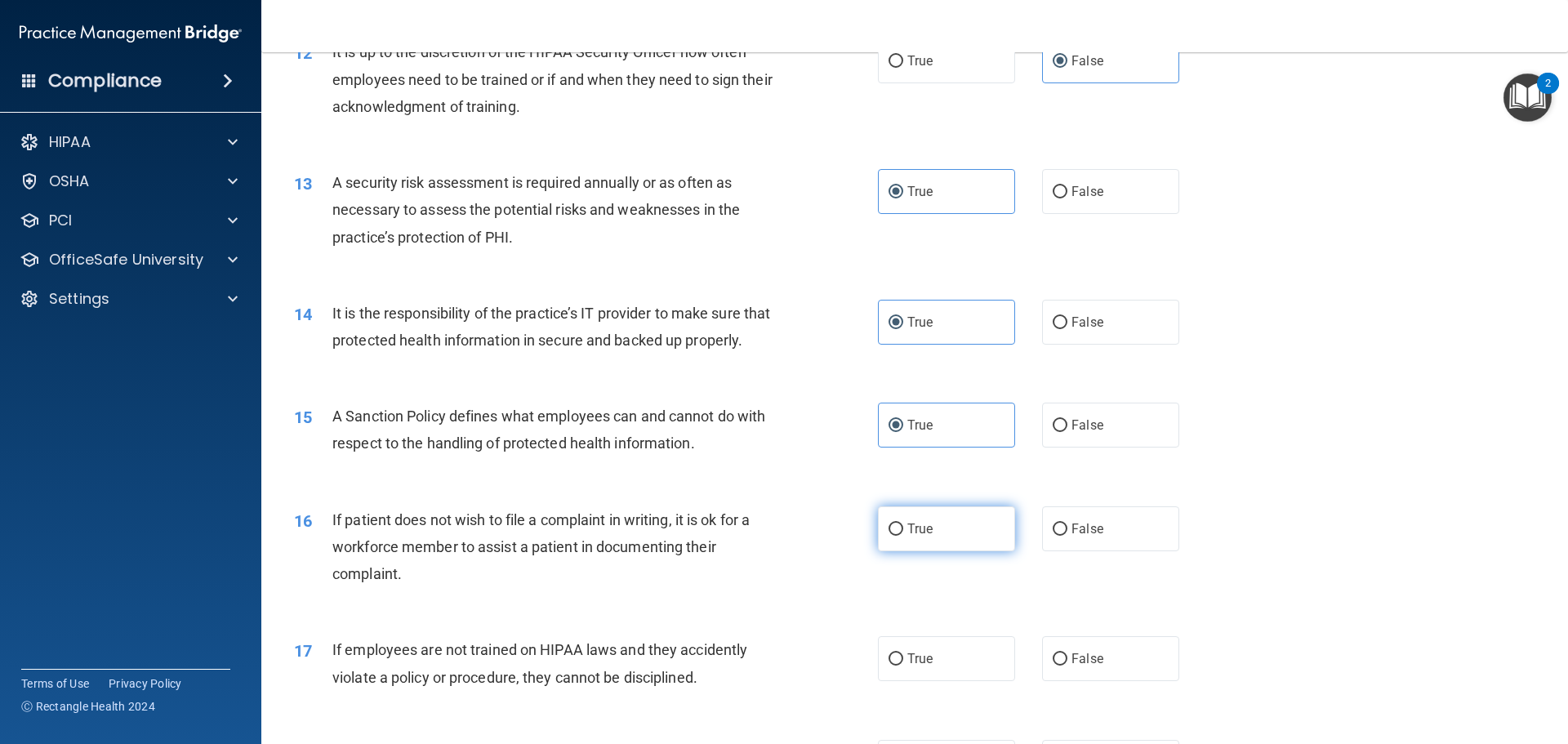
radio input "true"
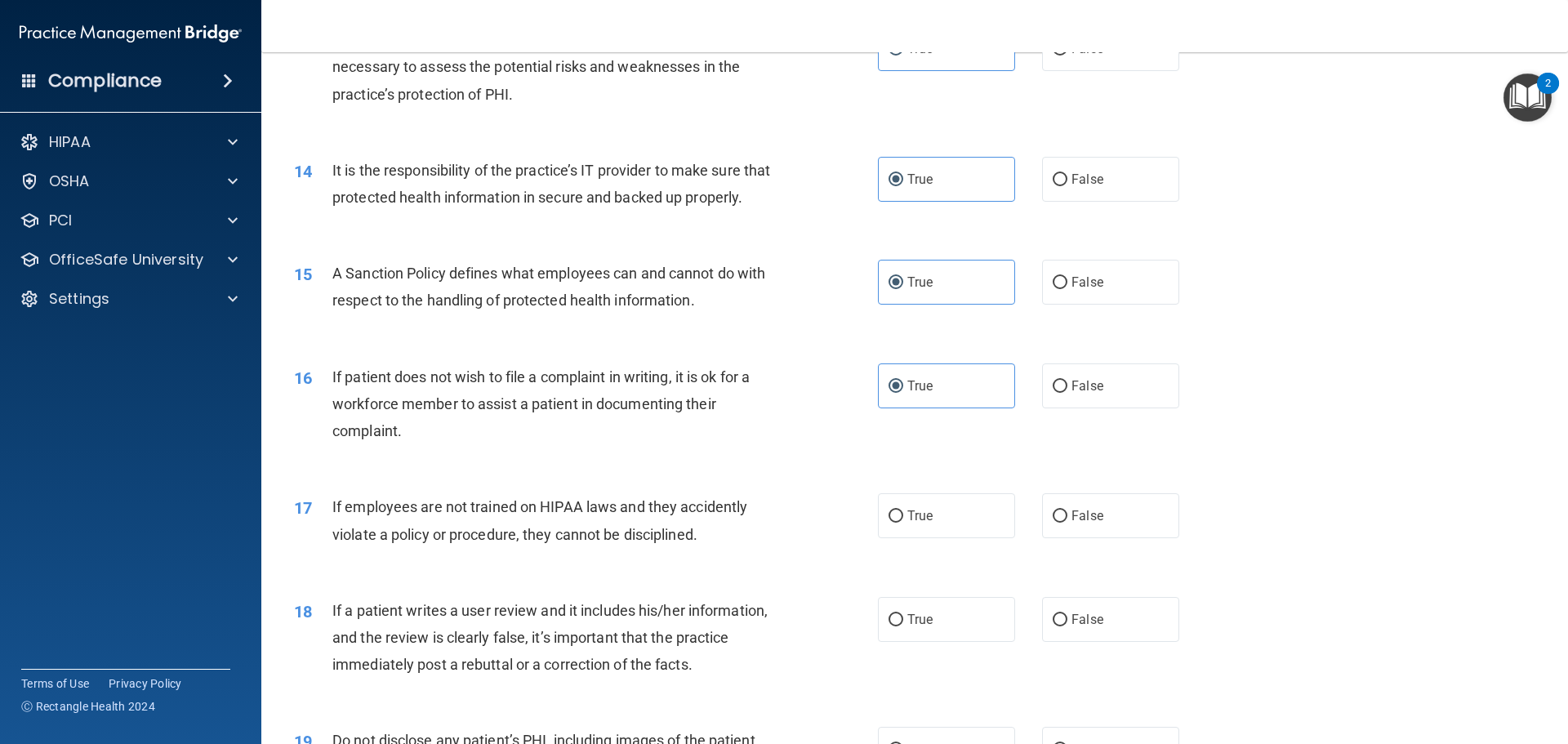
scroll to position [1796, 0]
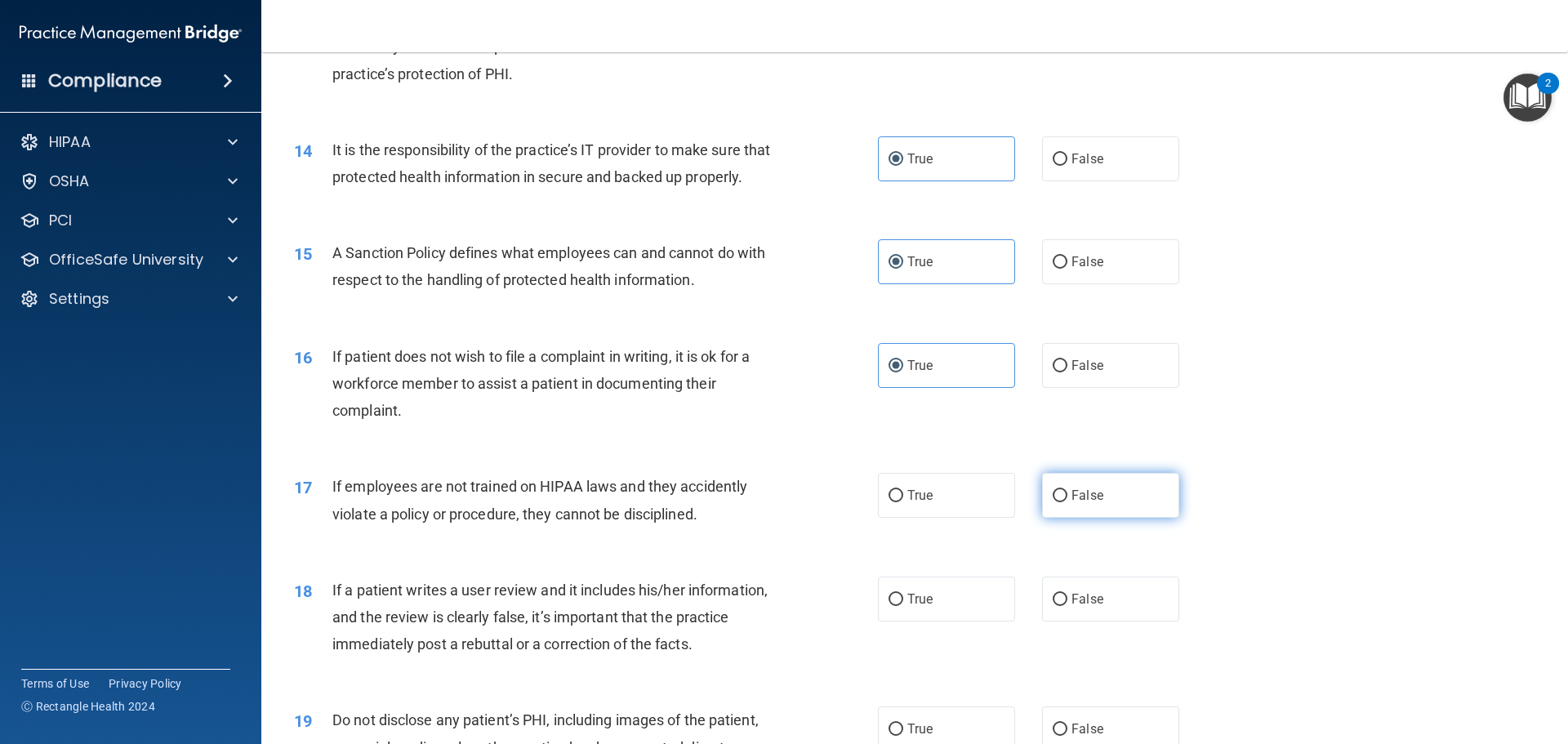
click at [1061, 517] on label "False" at bounding box center [1111, 495] width 138 height 45
click at [1061, 502] on input "False" at bounding box center [1060, 497] width 14 height 13
radio input "true"
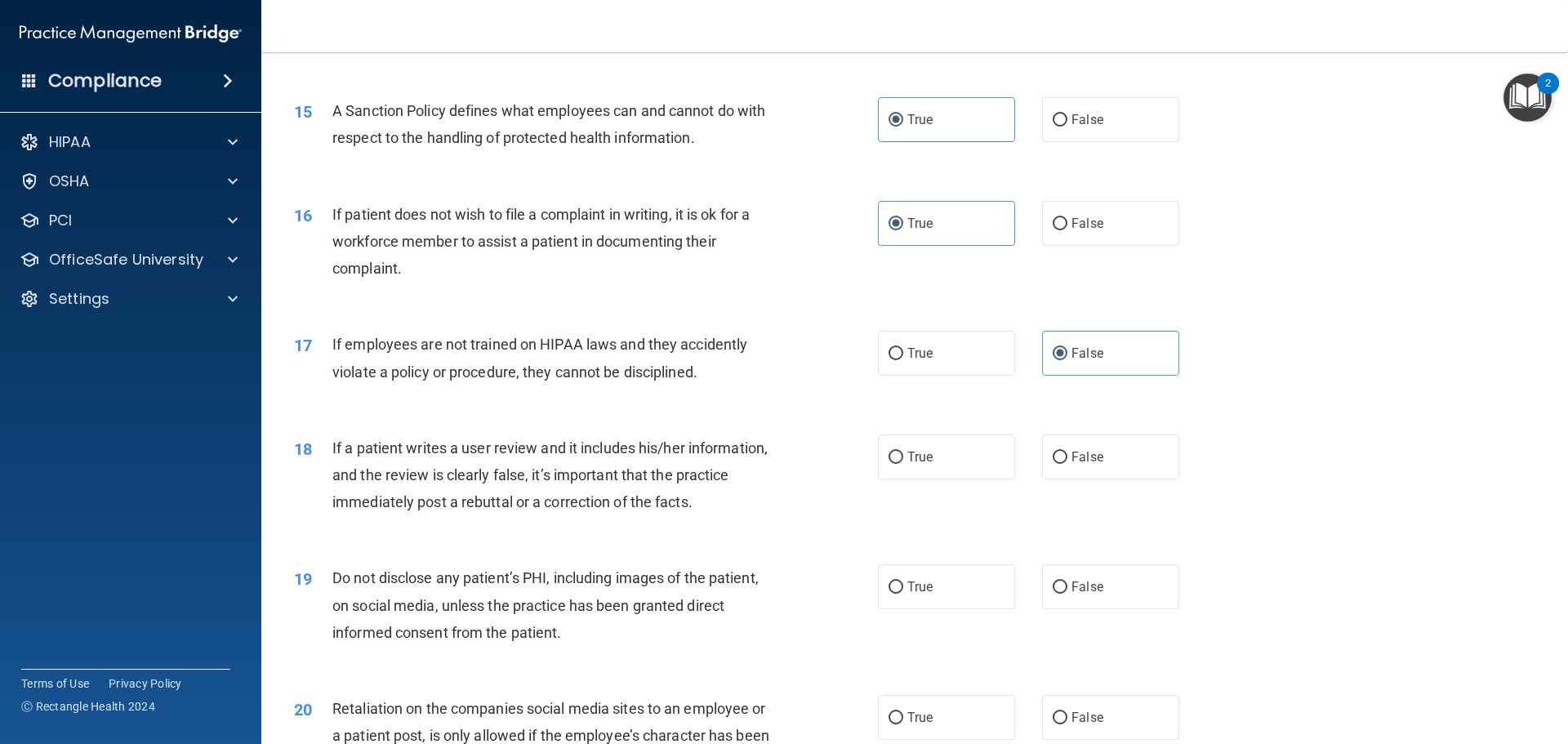
scroll to position [1960, 0]
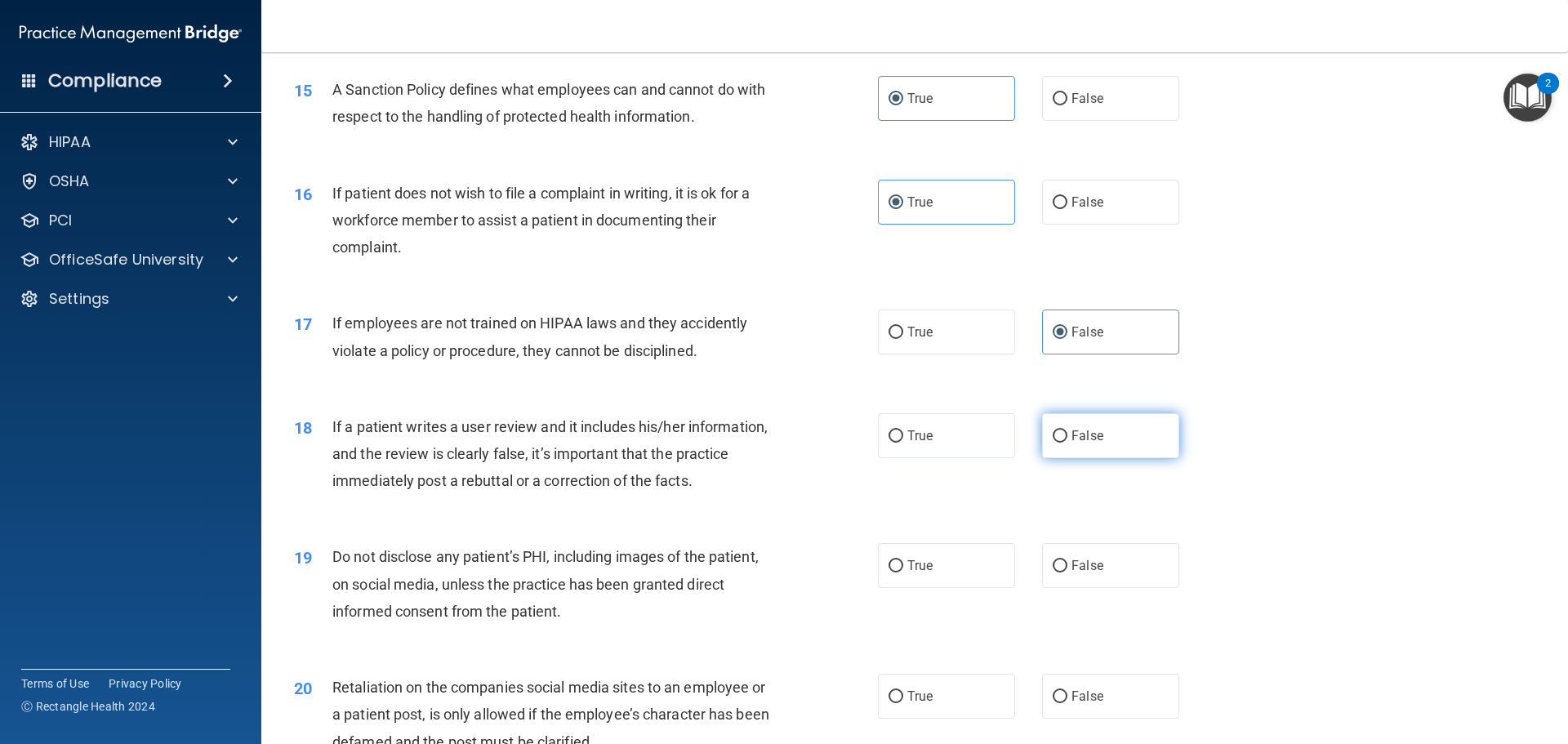
click at [1052, 442] on input "False" at bounding box center [1060, 437] width 14 height 13
radio input "true"
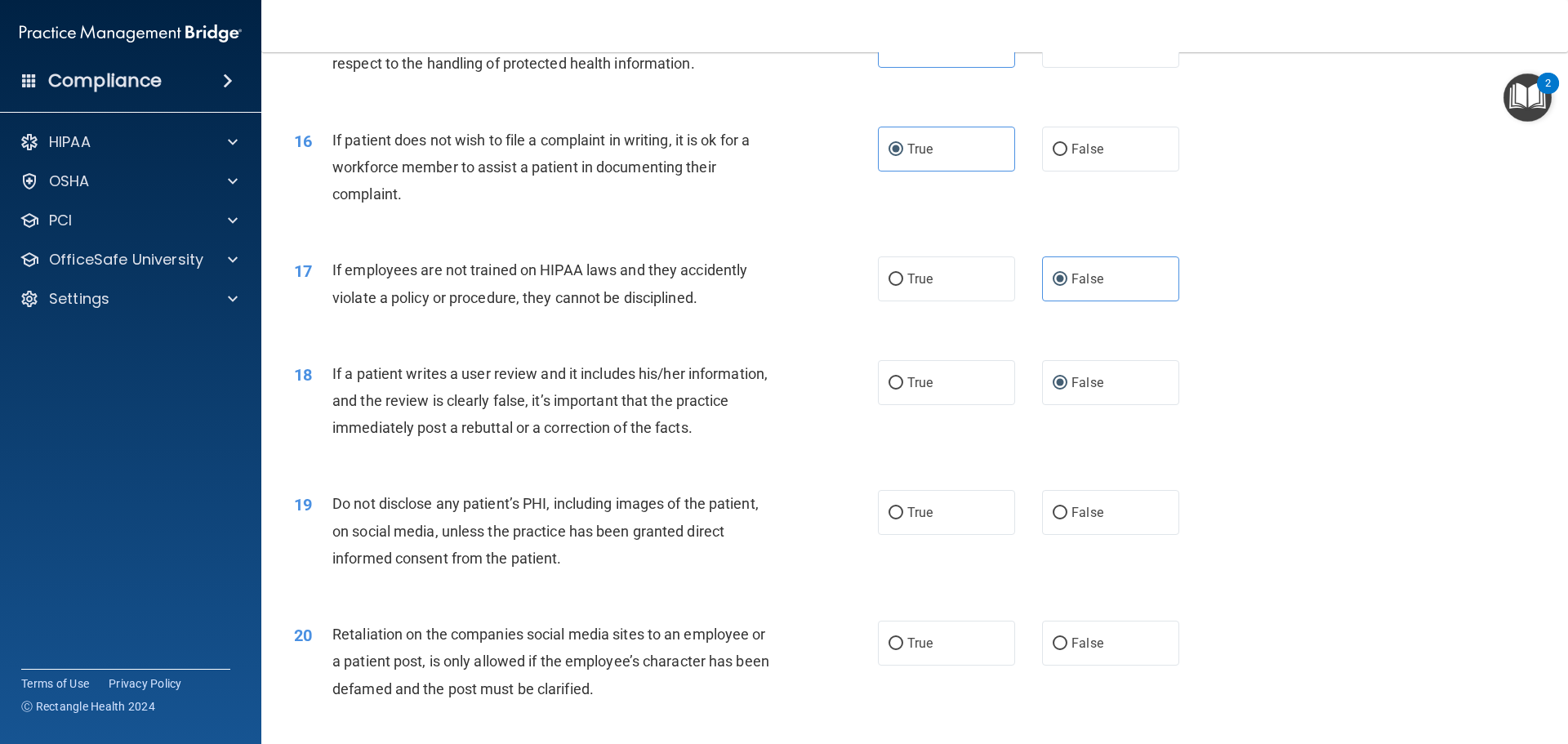
scroll to position [2041, 0]
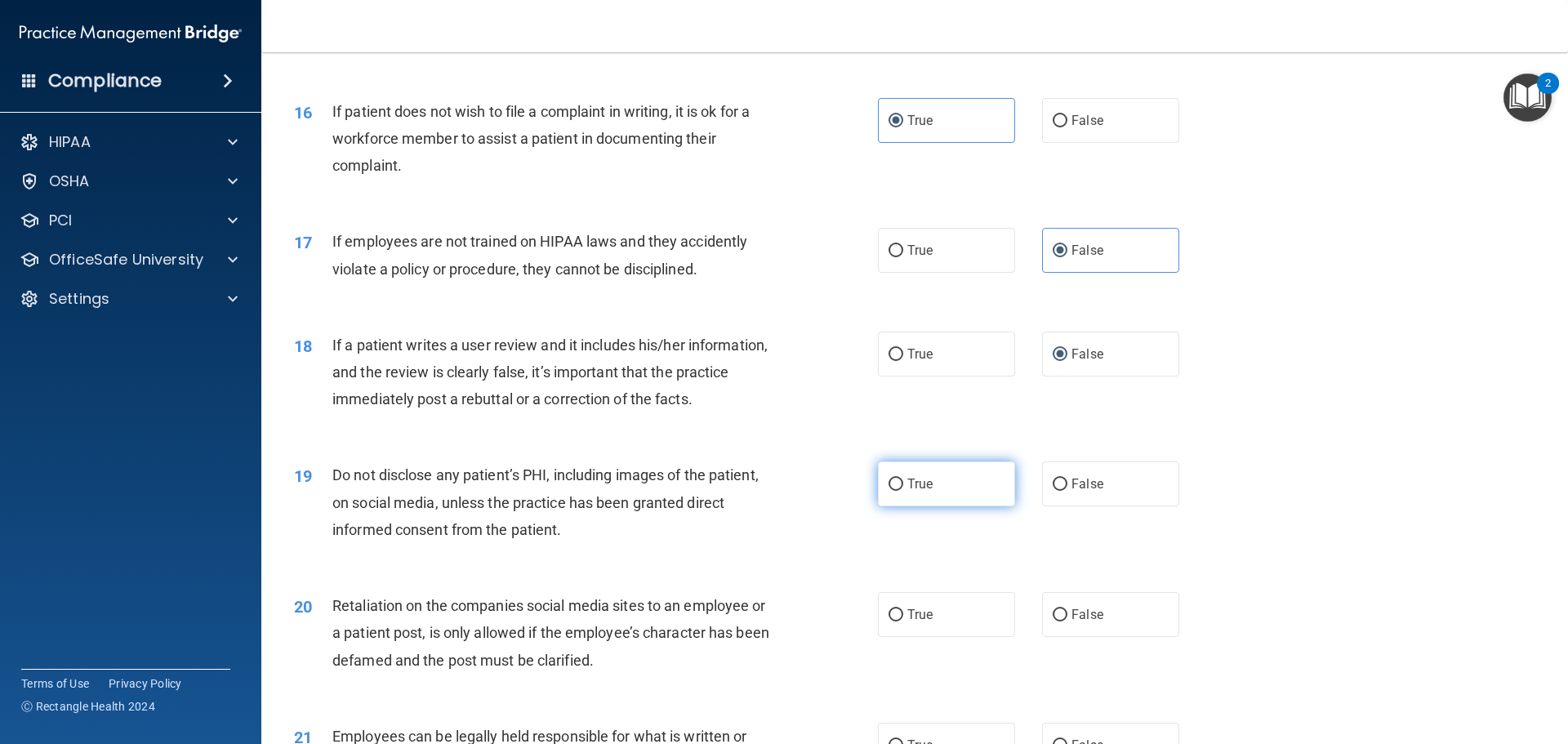
click at [934, 506] on label "True" at bounding box center [947, 484] width 138 height 45
click at [903, 490] on input "True" at bounding box center [896, 485] width 14 height 13
radio input "true"
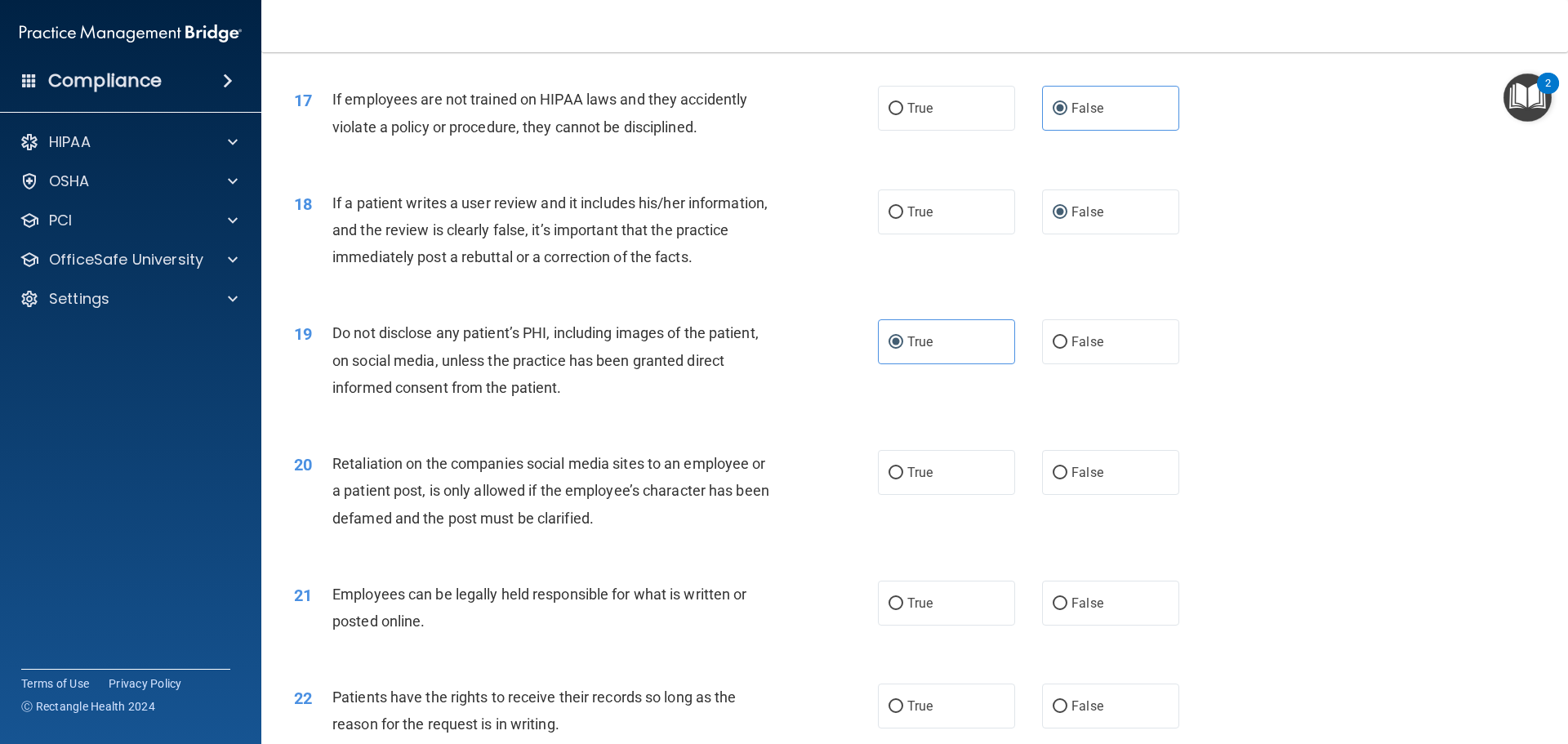
scroll to position [2204, 0]
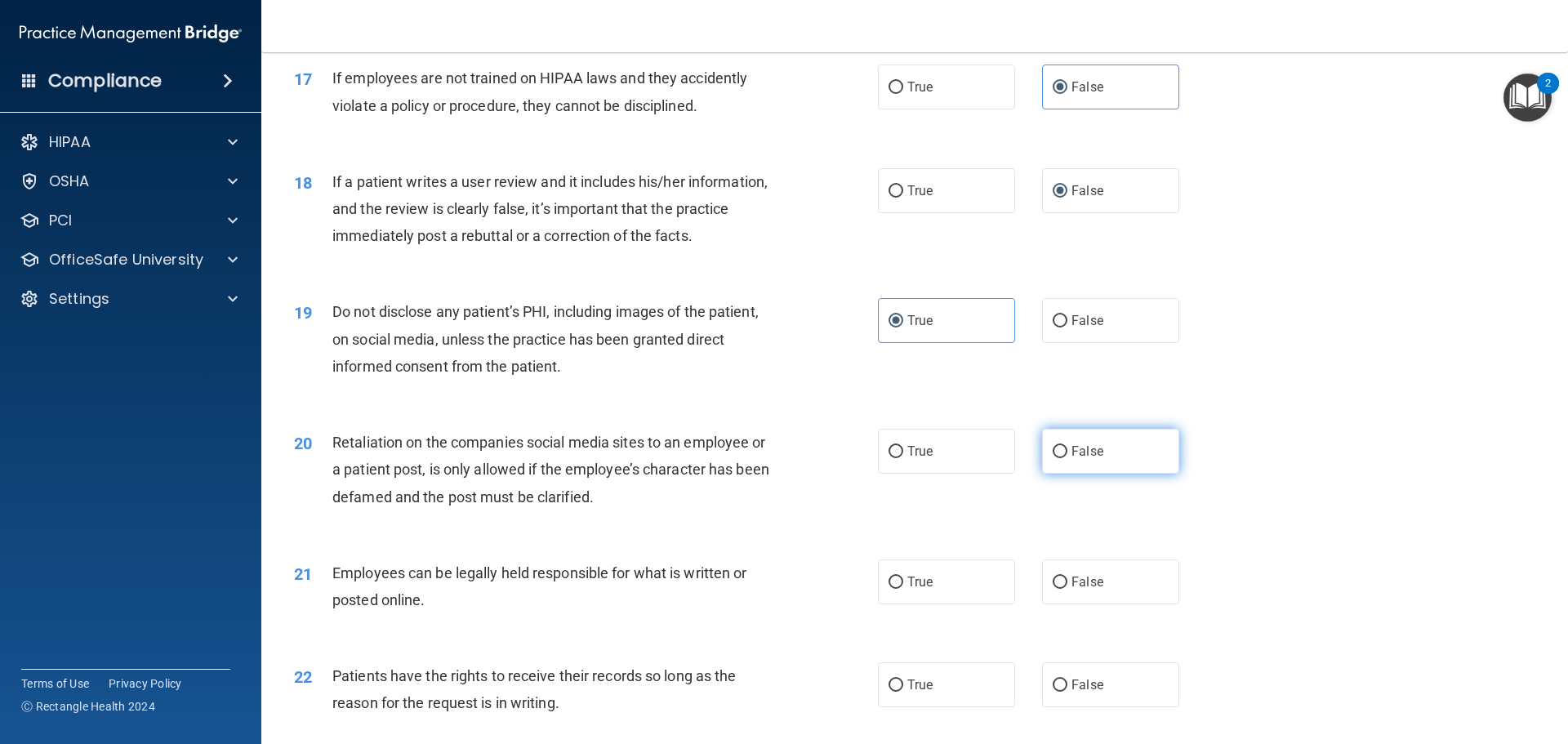
click at [1094, 459] on span "False" at bounding box center [1087, 450] width 32 height 15
click at [1068, 458] on input "False" at bounding box center [1060, 452] width 14 height 13
radio input "true"
click at [909, 604] on label "True" at bounding box center [947, 581] width 138 height 45
click at [903, 589] on input "True" at bounding box center [896, 582] width 14 height 13
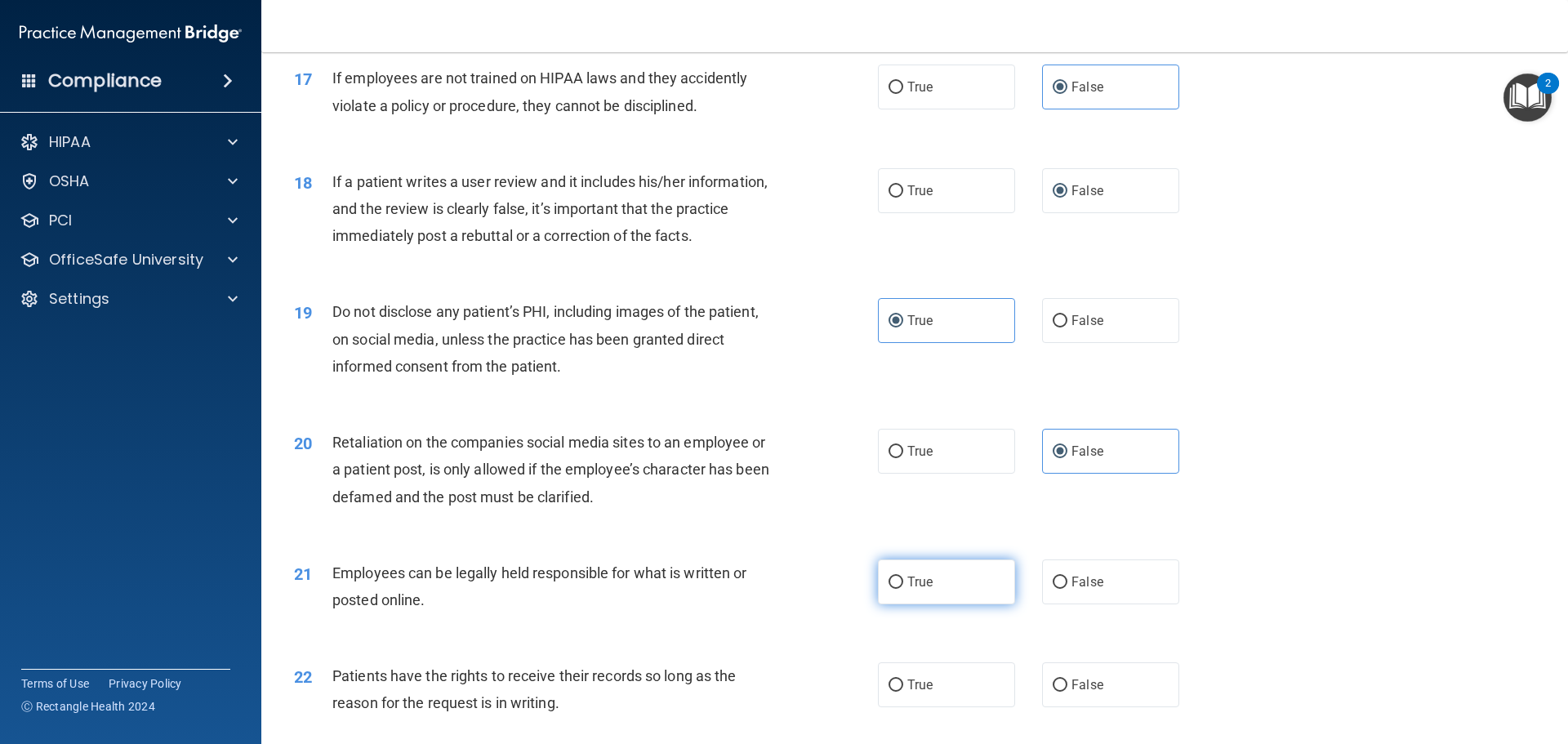
radio input "true"
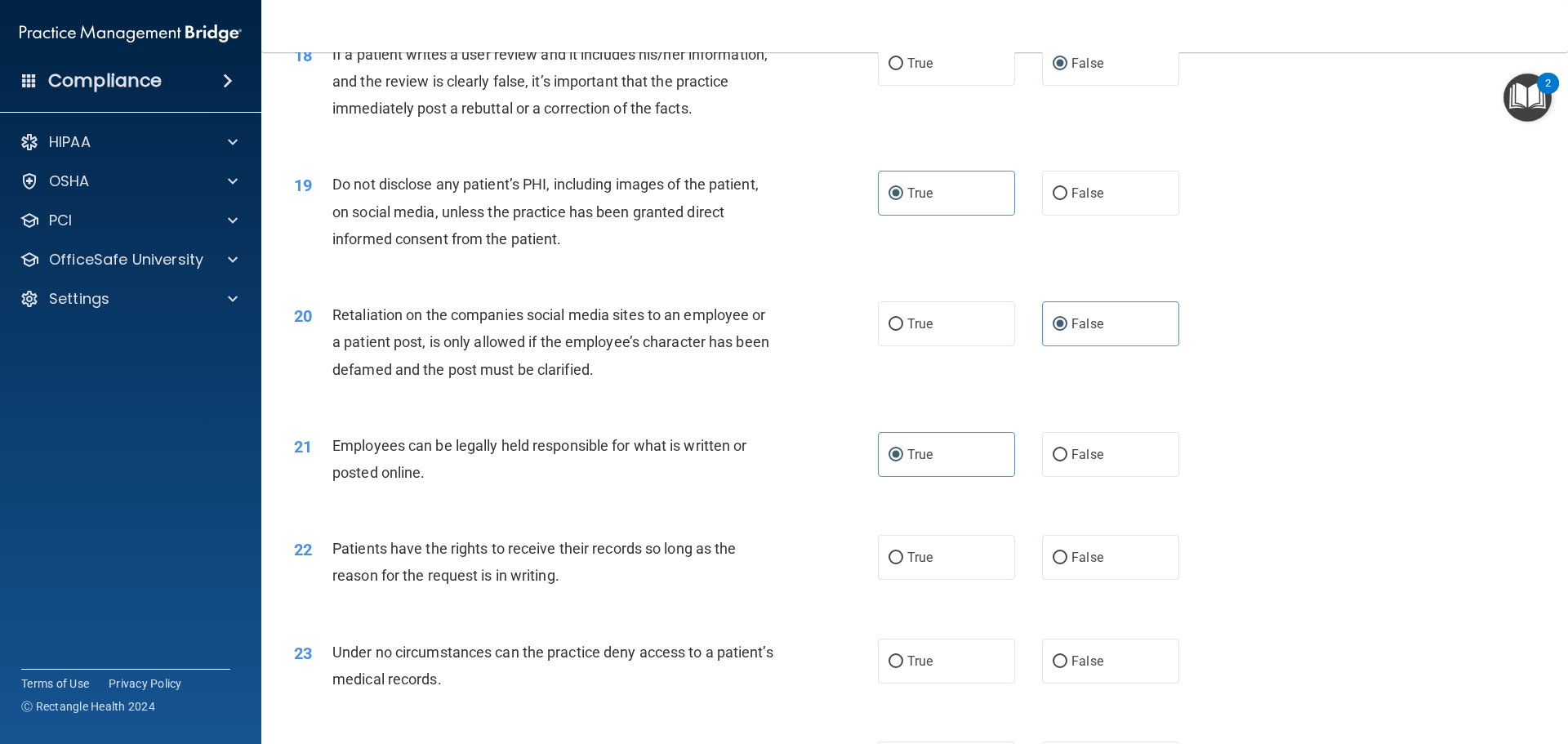
scroll to position [2368, 0]
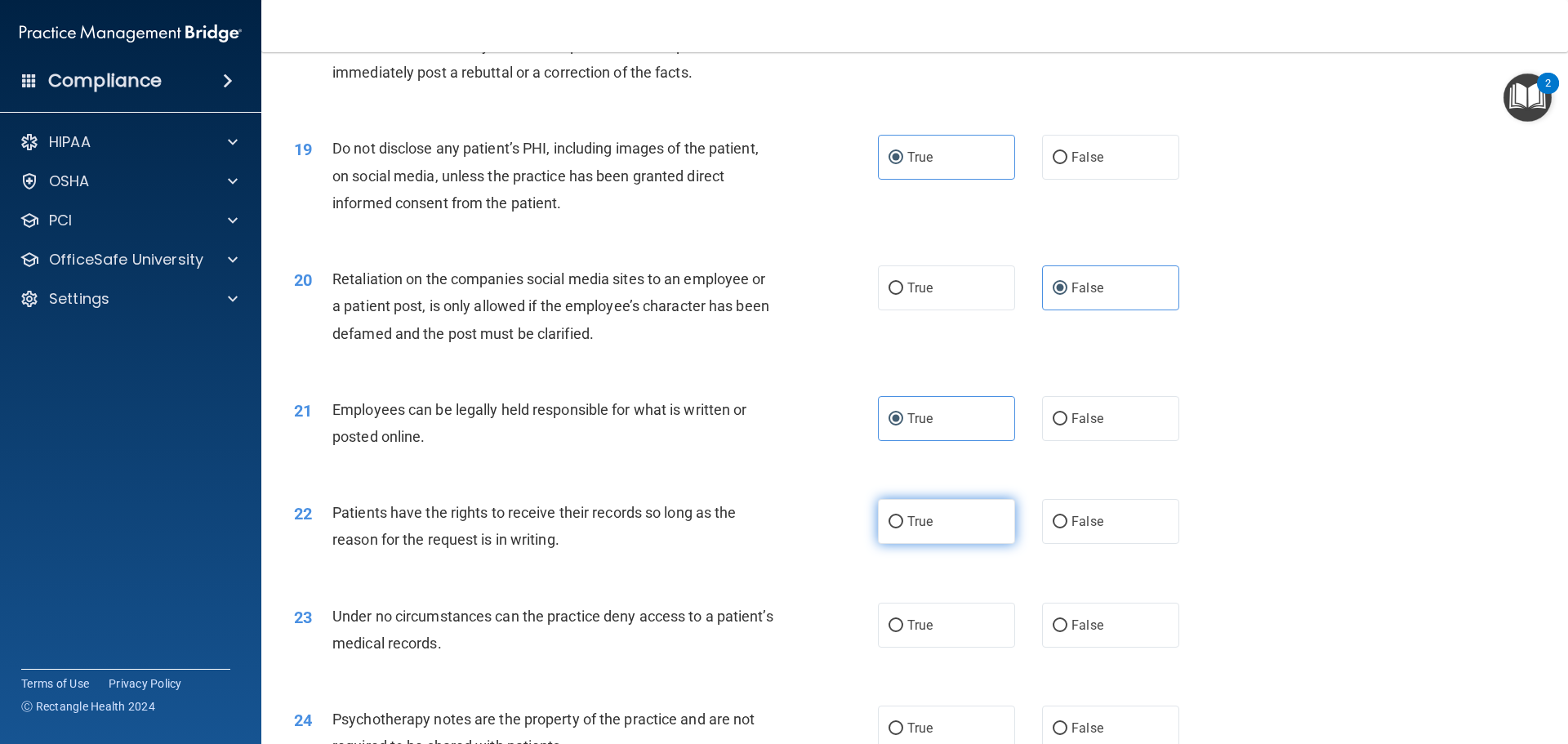
click at [910, 544] on label "True" at bounding box center [947, 522] width 138 height 45
click at [903, 528] on input "True" at bounding box center [896, 522] width 14 height 13
radio input "true"
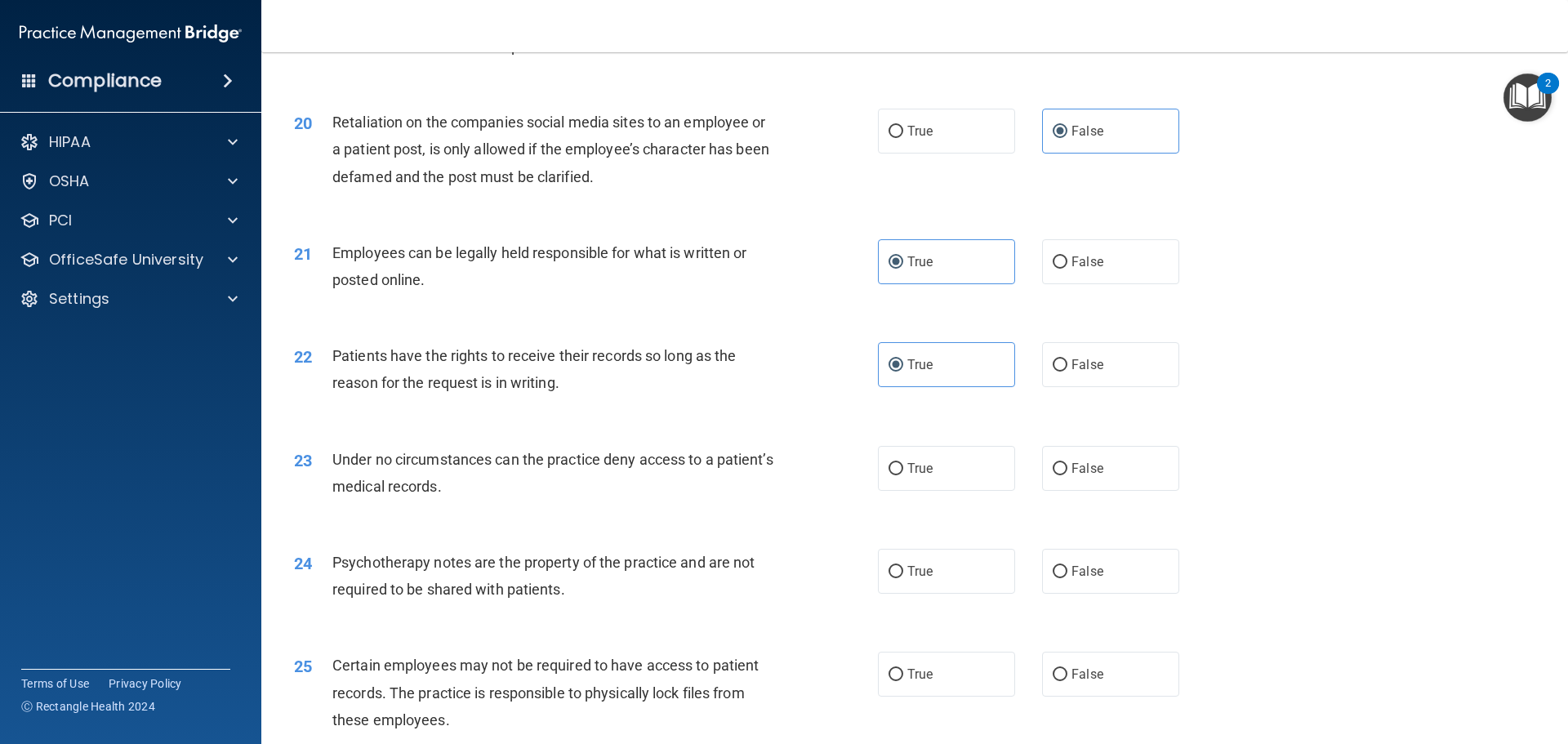
scroll to position [2531, 0]
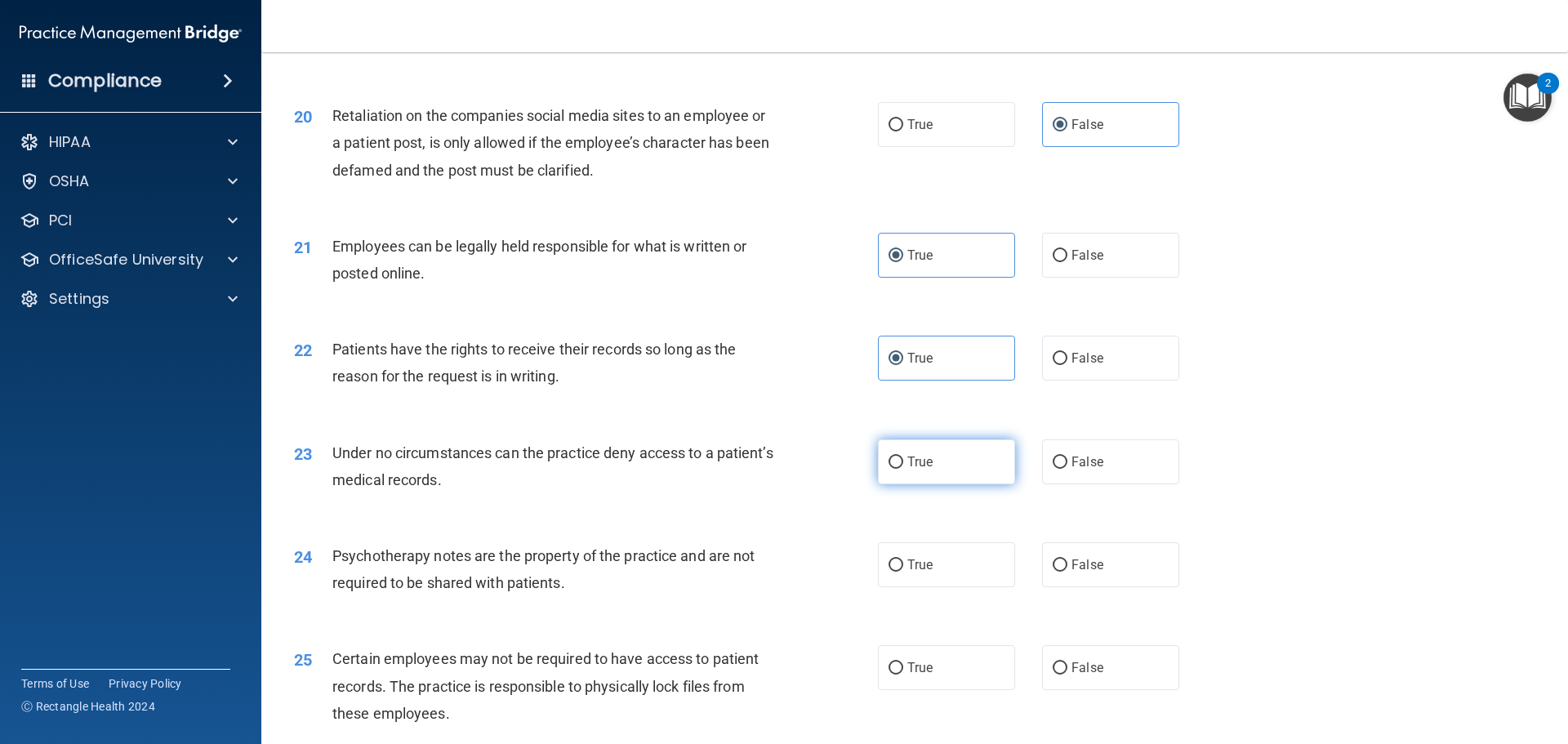
click at [908, 470] on span "True" at bounding box center [920, 461] width 25 height 15
click at [903, 469] on input "True" at bounding box center [896, 463] width 14 height 13
radio input "true"
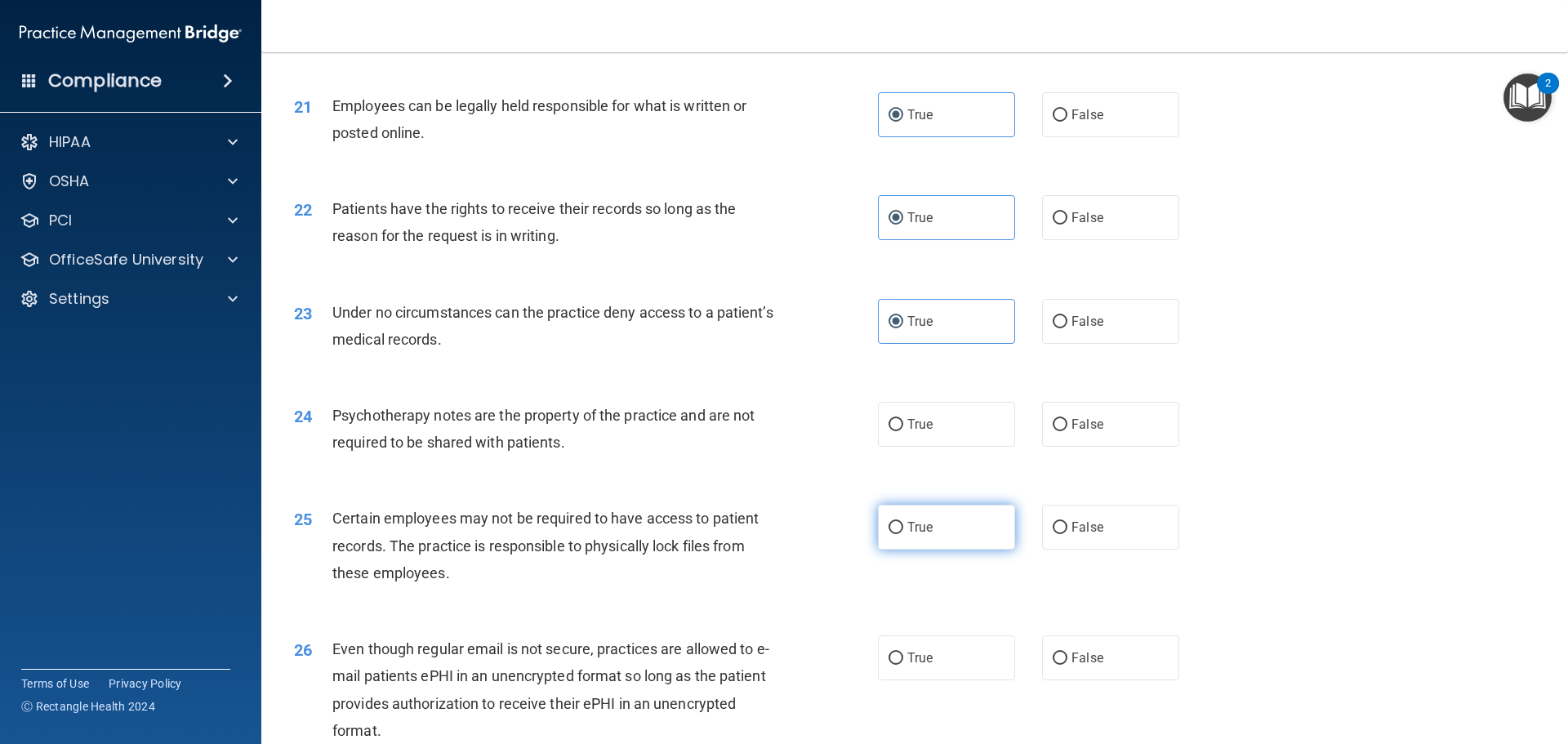
scroll to position [2695, 0]
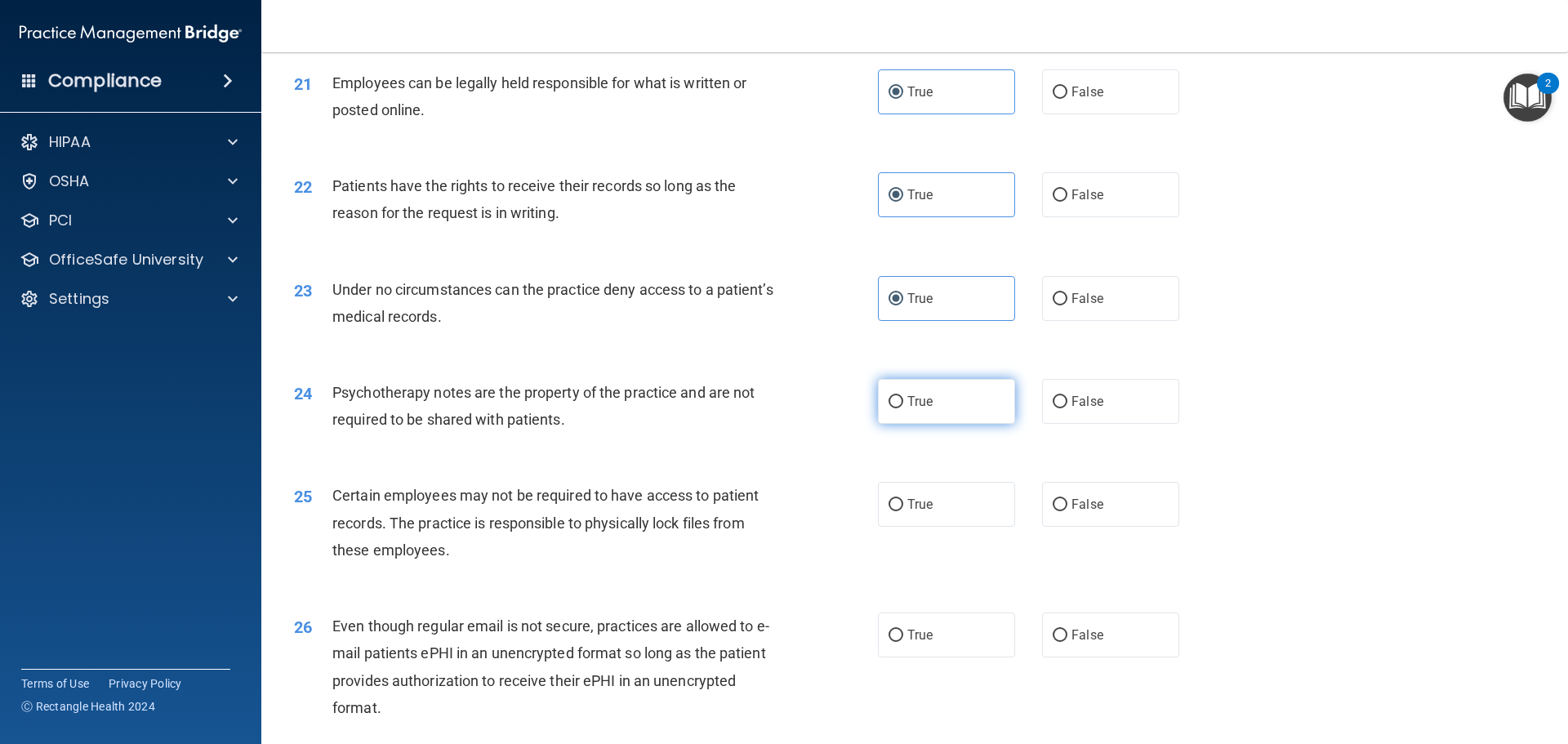
click at [921, 423] on label "True" at bounding box center [947, 401] width 138 height 45
click at [903, 408] on input "True" at bounding box center [896, 402] width 14 height 13
radio input "true"
click at [1082, 512] on span "False" at bounding box center [1087, 504] width 32 height 15
click at [1068, 511] on input "False" at bounding box center [1060, 506] width 14 height 13
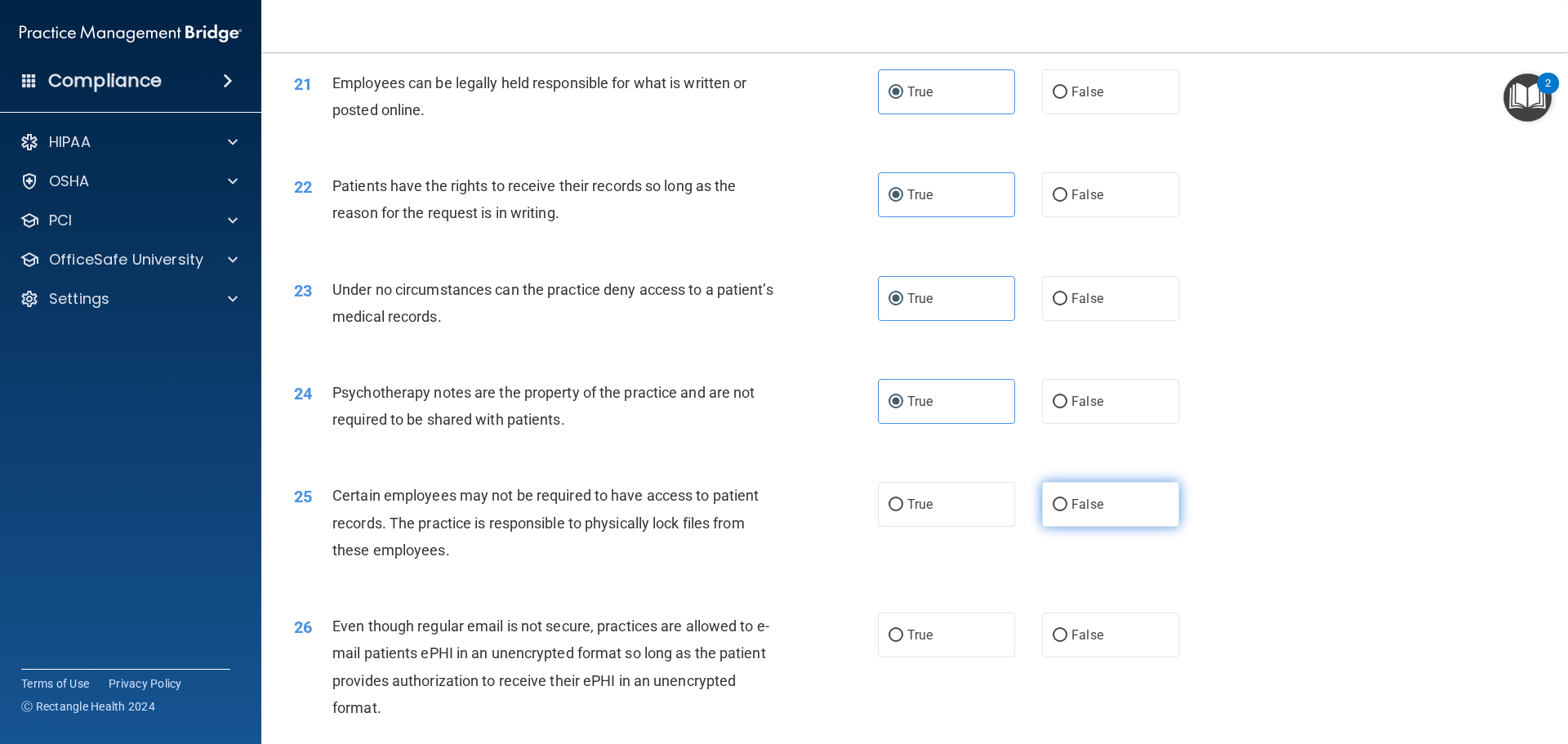
radio input "true"
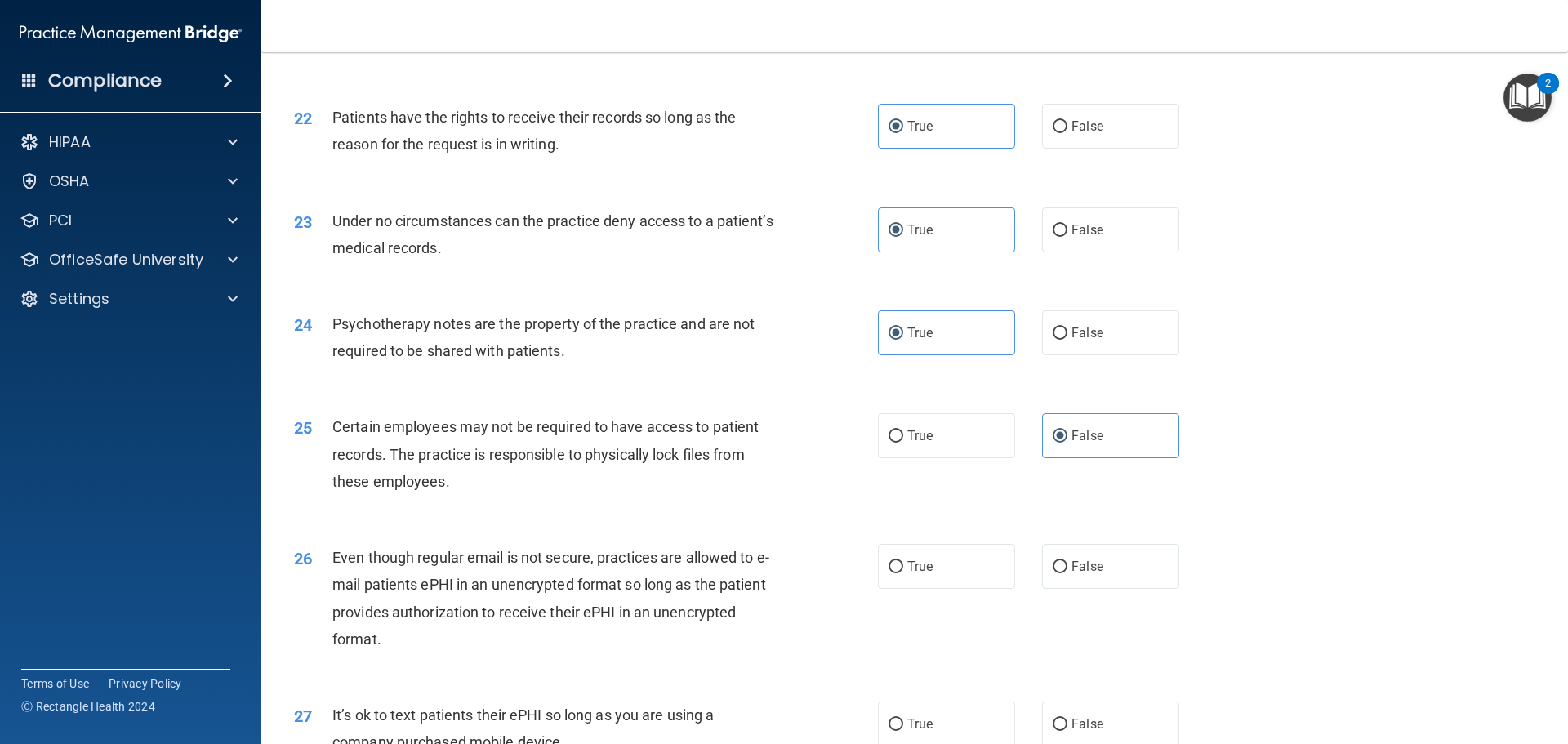
scroll to position [2858, 0]
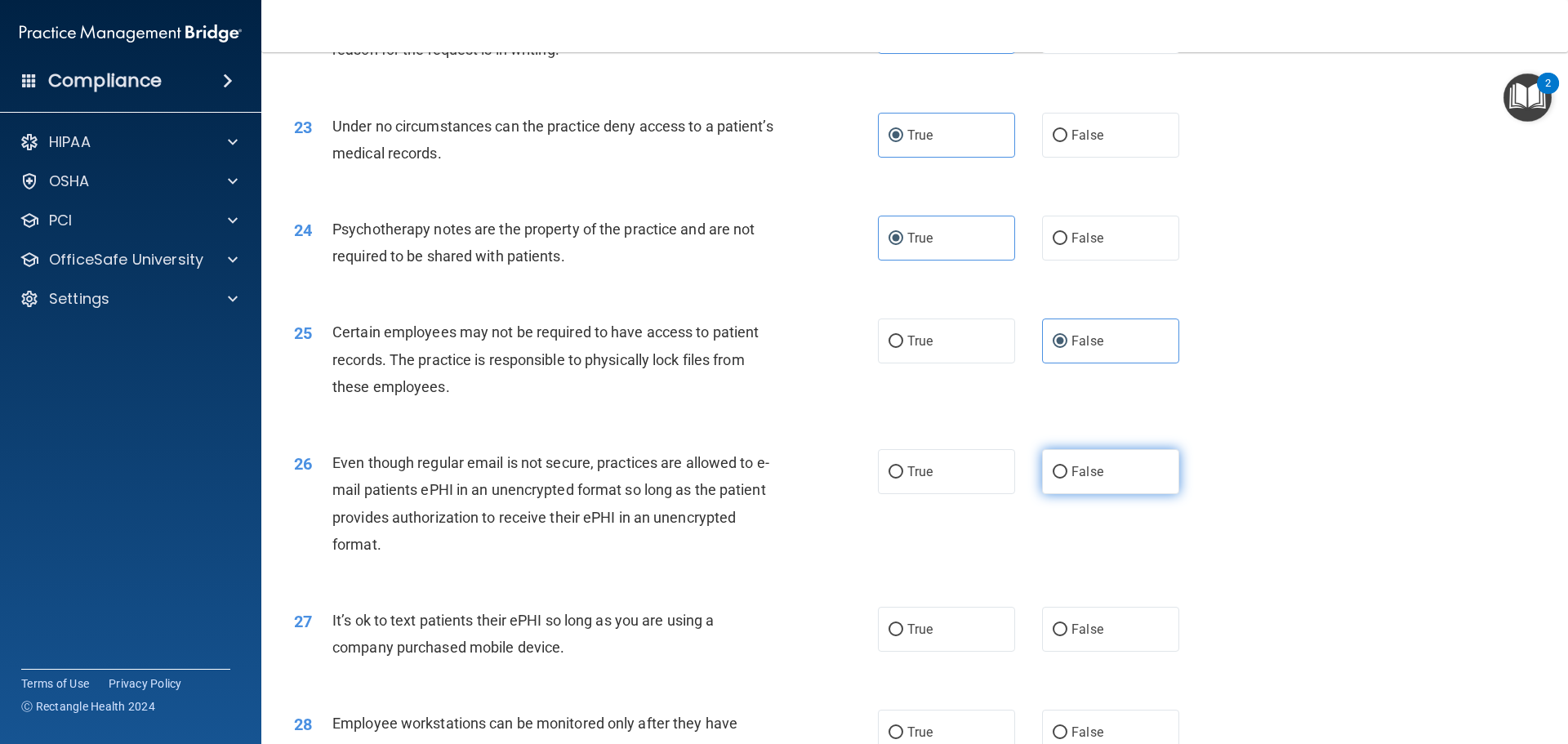
click at [1081, 480] on span "False" at bounding box center [1087, 471] width 32 height 15
click at [1068, 479] on input "False" at bounding box center [1060, 472] width 14 height 13
radio input "true"
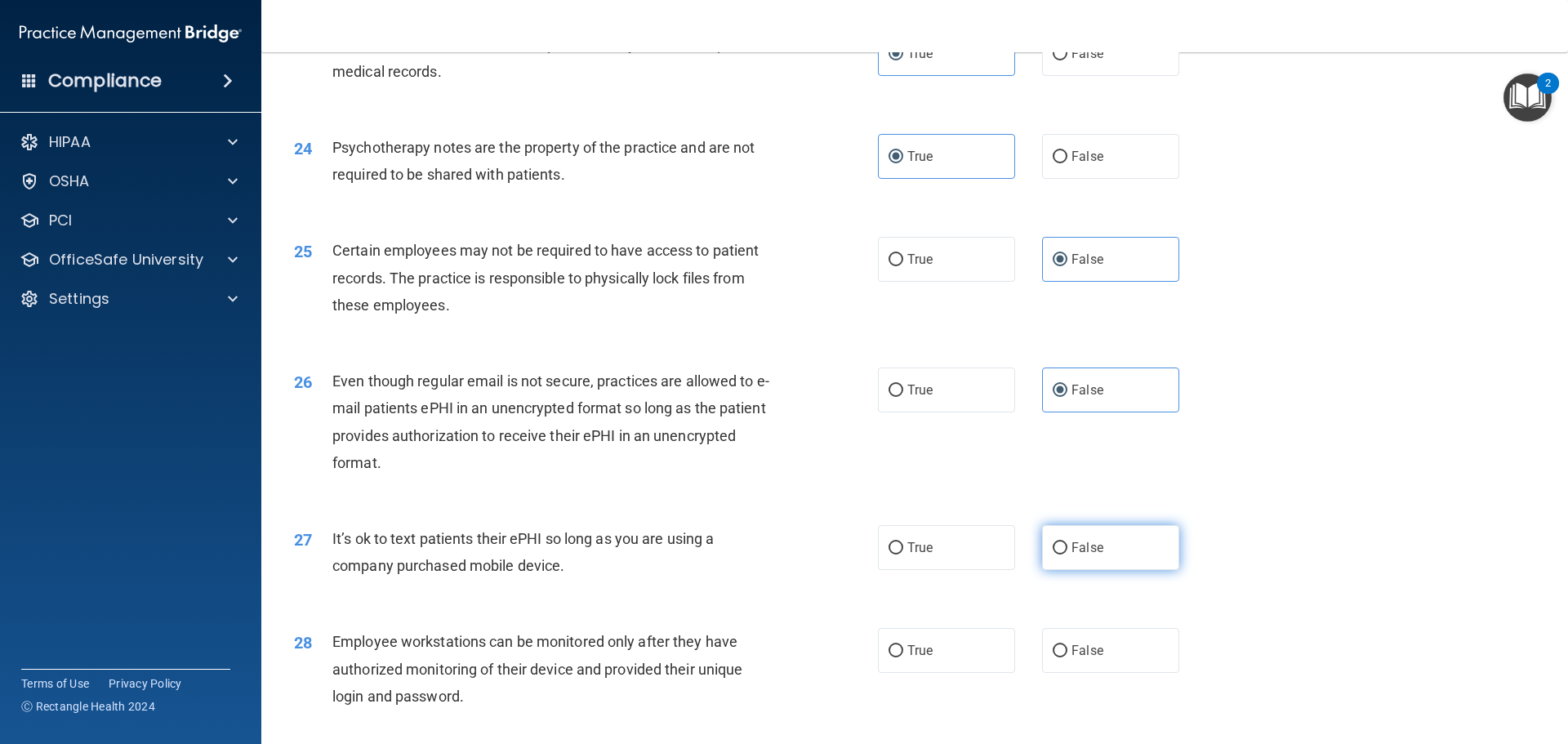
click at [1071, 556] on span "False" at bounding box center [1087, 547] width 32 height 15
click at [1068, 555] on input "False" at bounding box center [1060, 548] width 14 height 13
radio input "true"
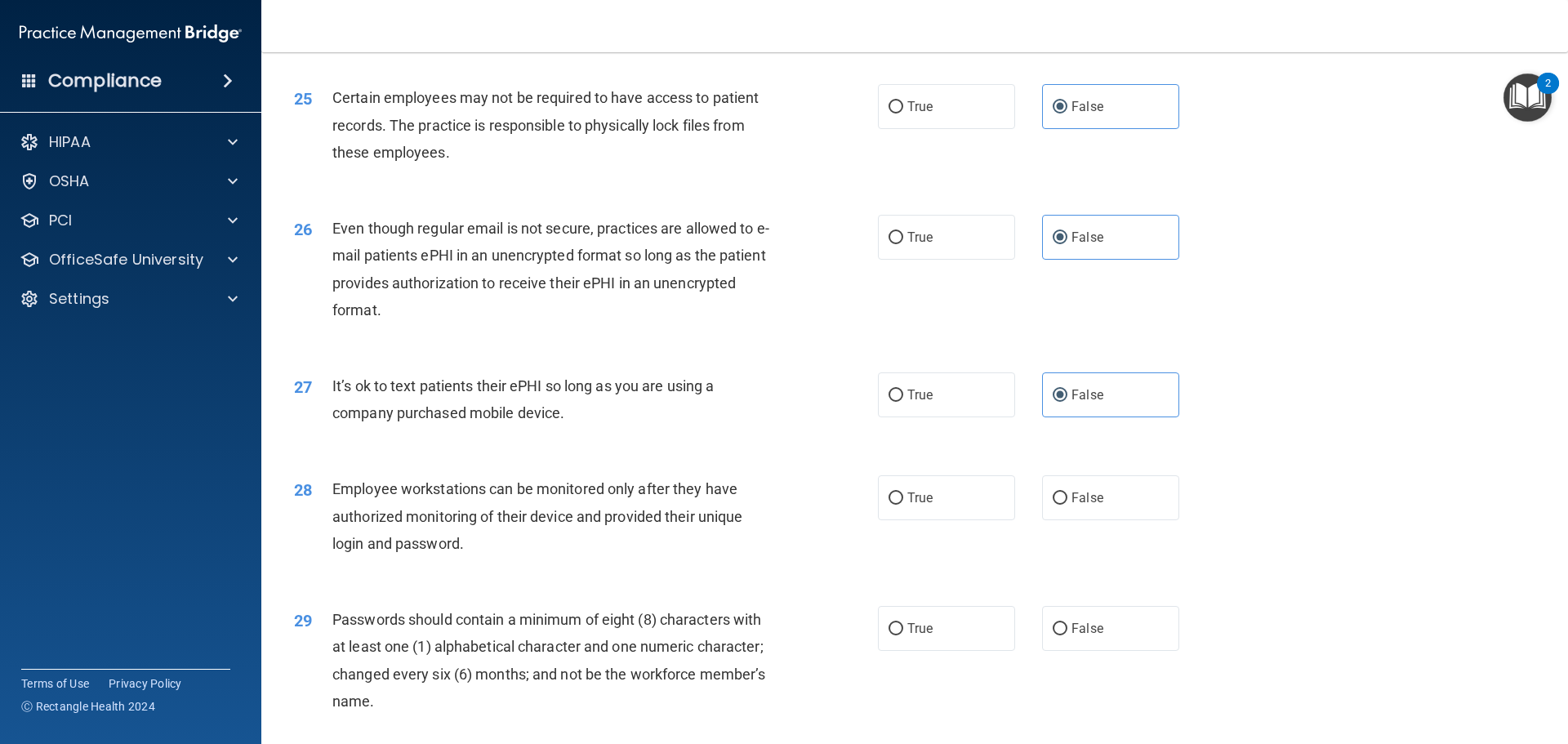
scroll to position [3103, 0]
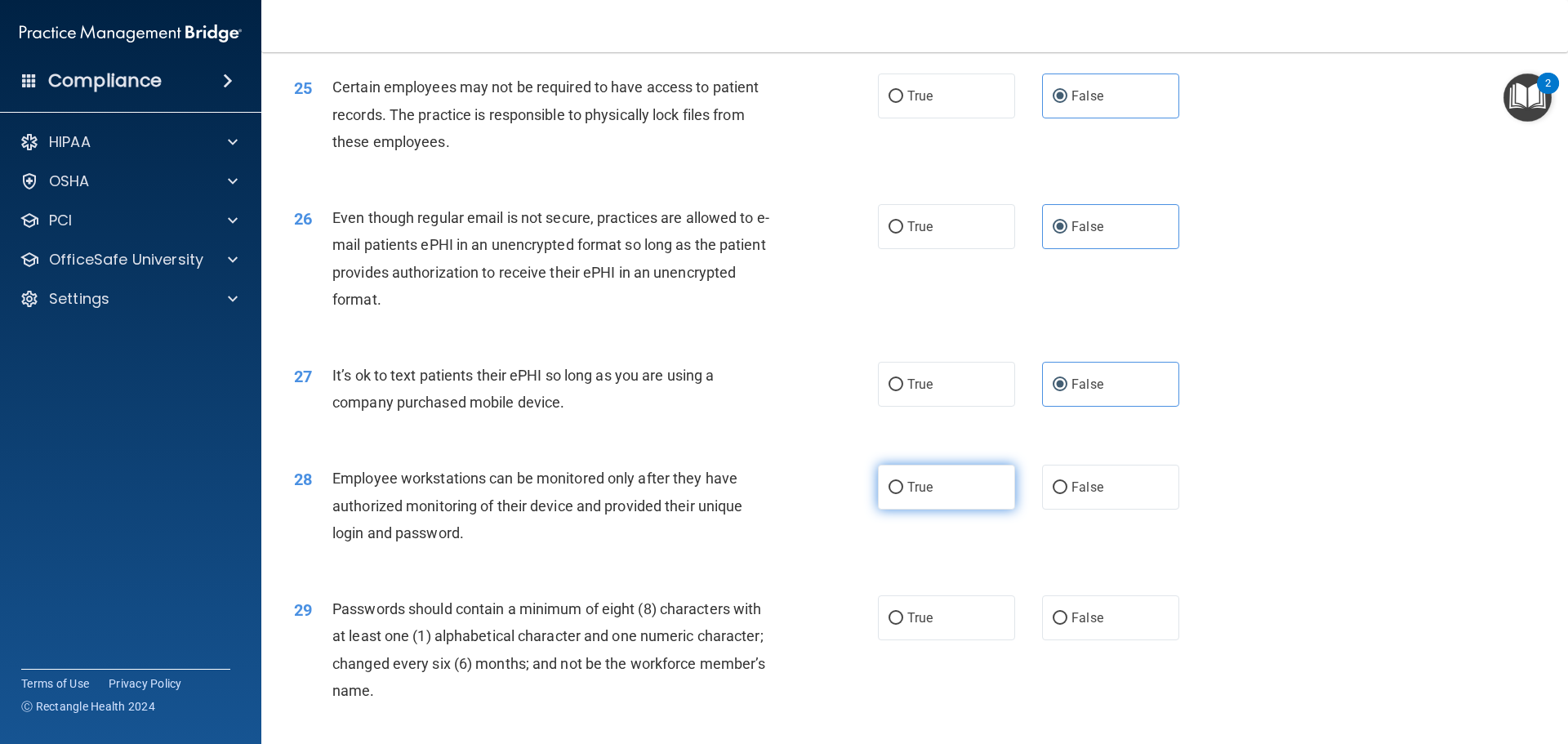
click at [909, 495] on span "True" at bounding box center [920, 487] width 25 height 15
click at [903, 494] on input "True" at bounding box center [896, 488] width 14 height 13
radio input "true"
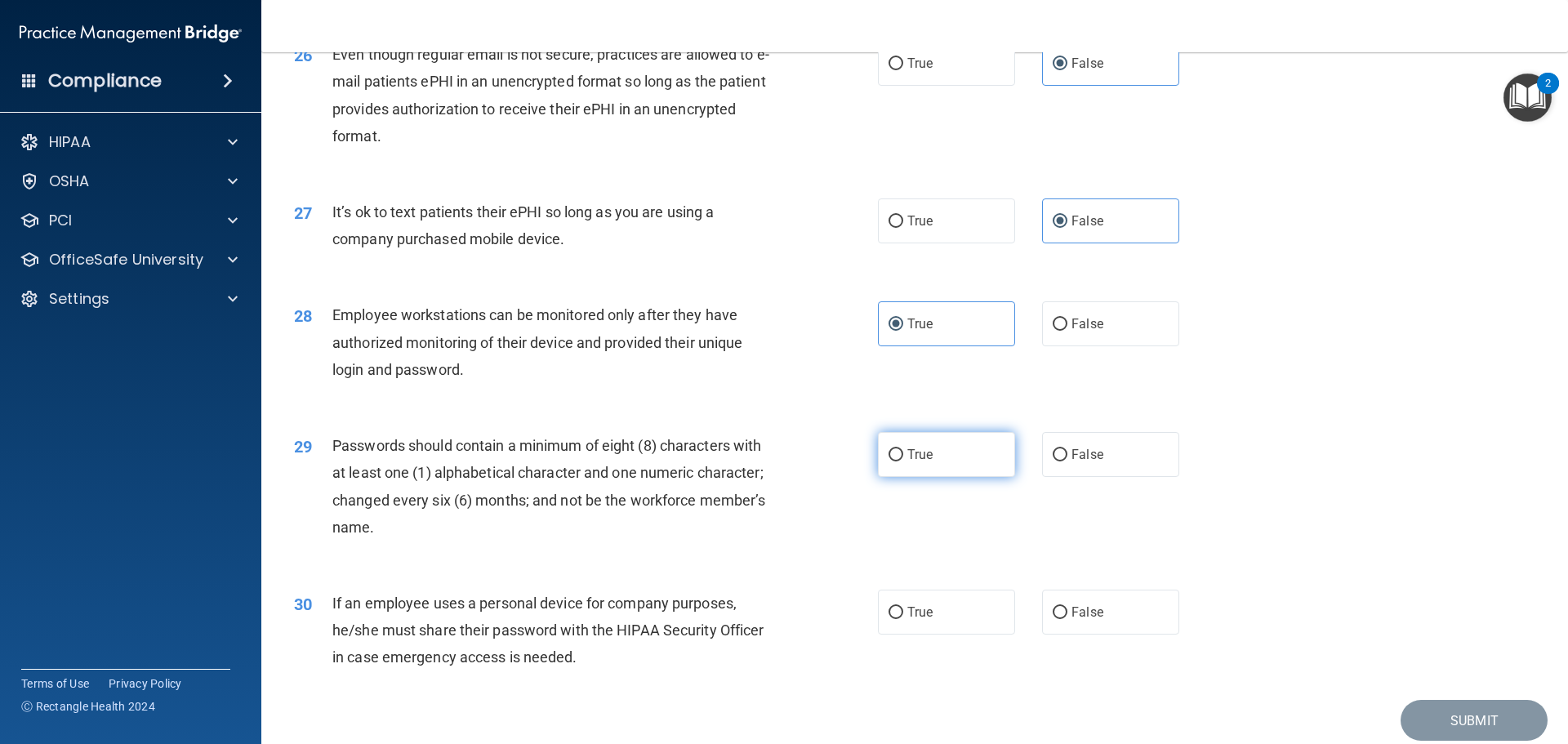
click at [928, 477] on label "True" at bounding box center [947, 455] width 138 height 45
click at [903, 462] on input "True" at bounding box center [896, 456] width 14 height 13
radio input "true"
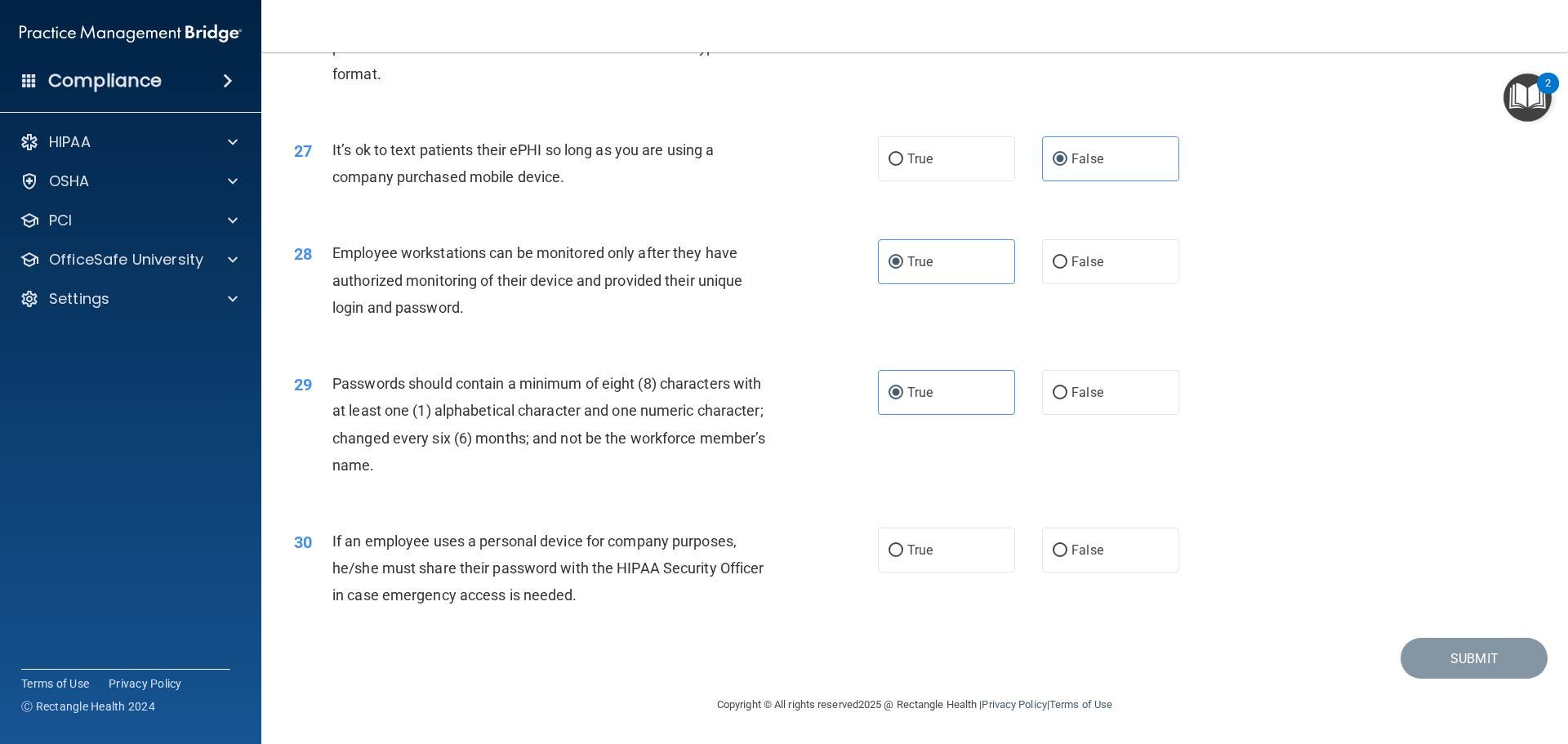
scroll to position [3355, 0]
click at [944, 556] on label "True" at bounding box center [947, 550] width 138 height 45
click at [903, 556] on input "True" at bounding box center [896, 551] width 14 height 13
radio input "true"
click at [1423, 656] on button "Submit" at bounding box center [1474, 658] width 147 height 42
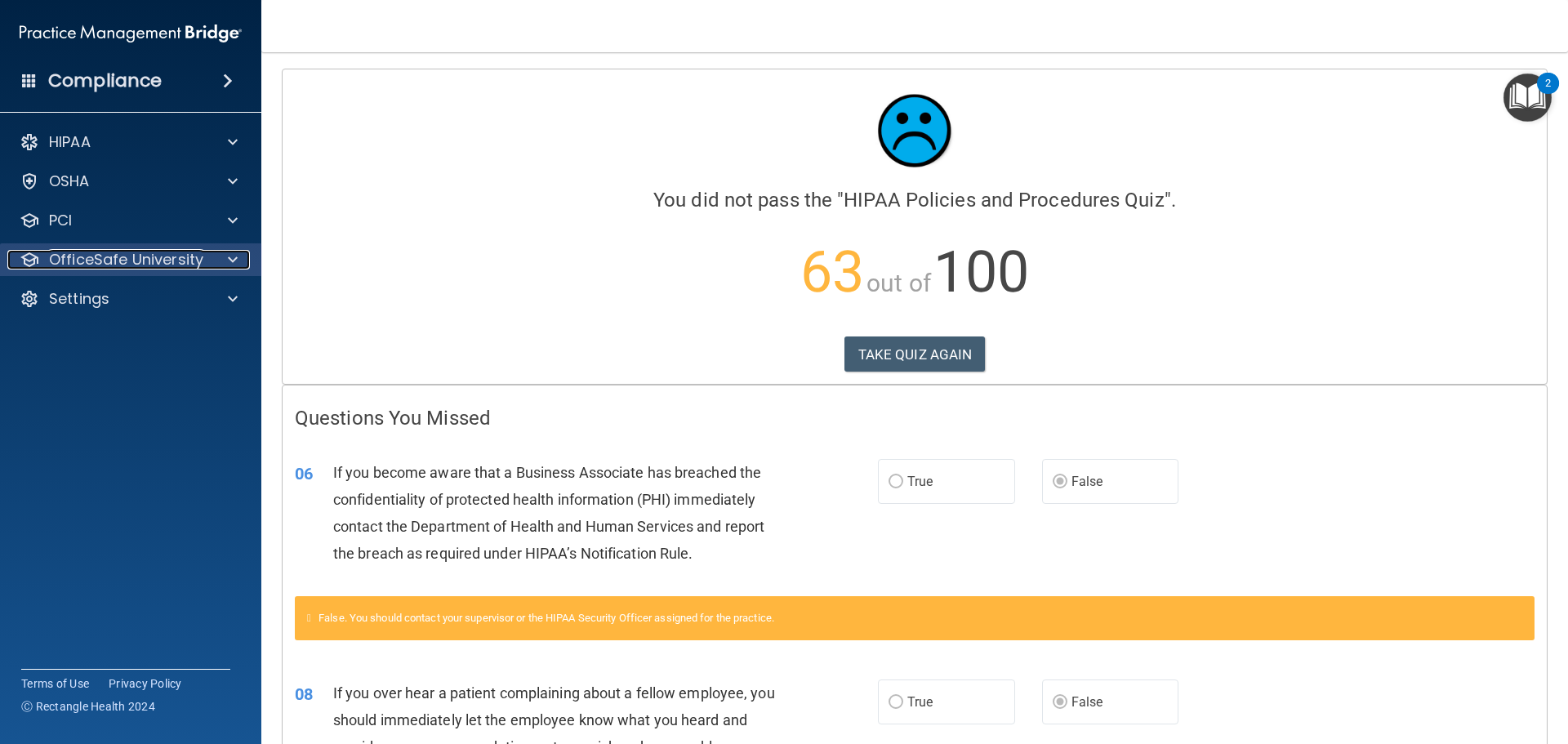
click at [208, 265] on div "OfficeSafe University" at bounding box center [108, 260] width 203 height 20
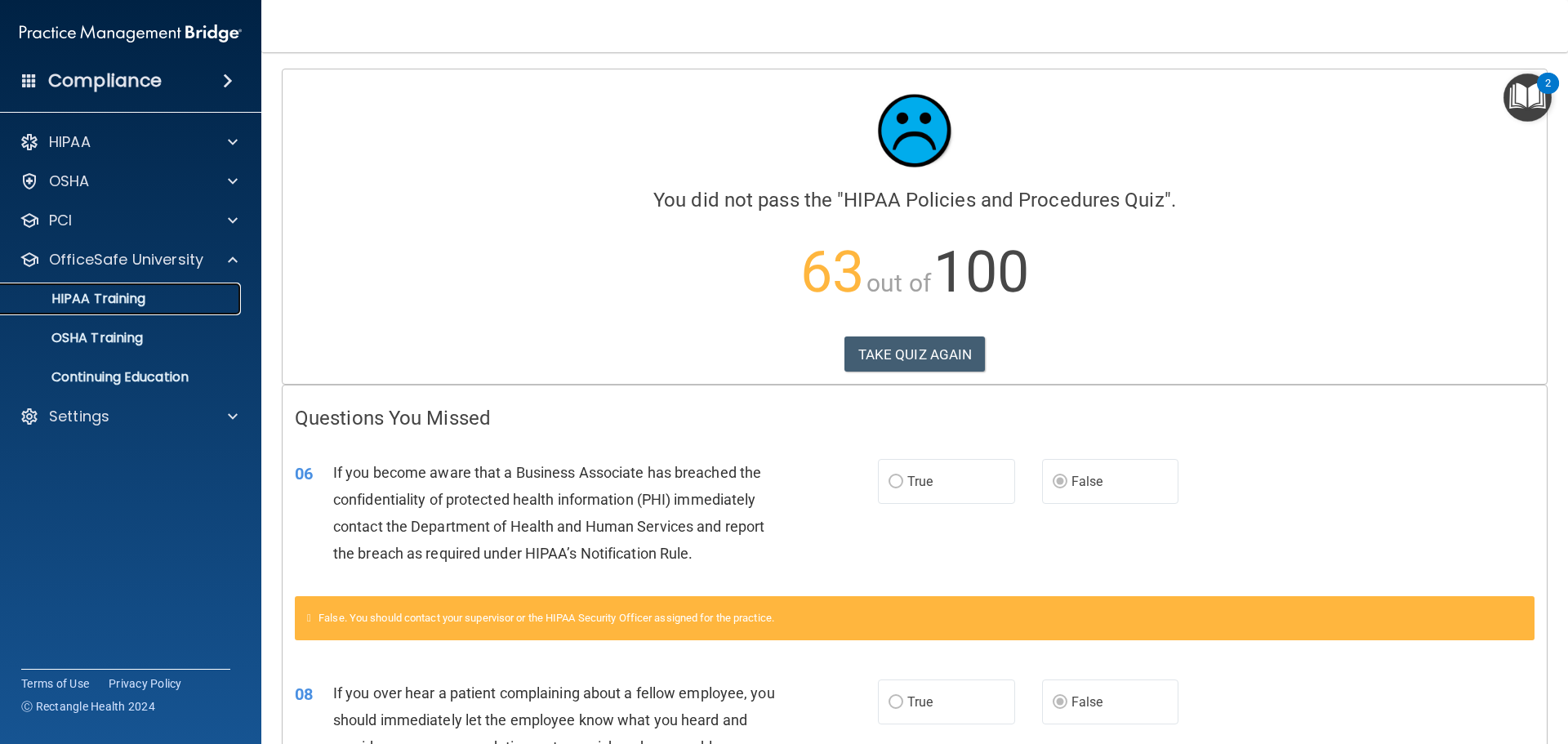
click at [205, 298] on div "HIPAA Training" at bounding box center [122, 298] width 223 height 16
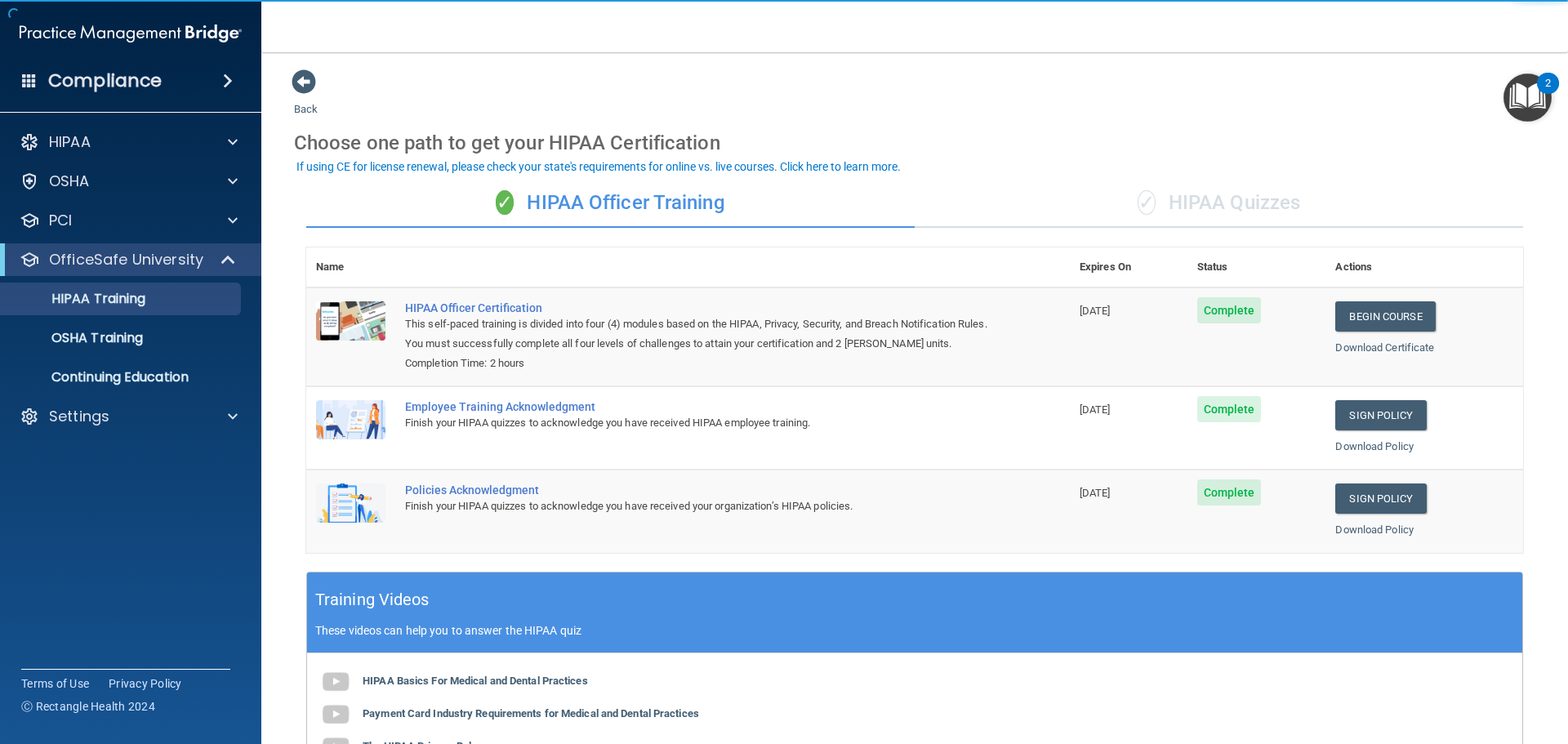
click at [1185, 200] on div "✓ HIPAA Quizzes" at bounding box center [1219, 203] width 608 height 49
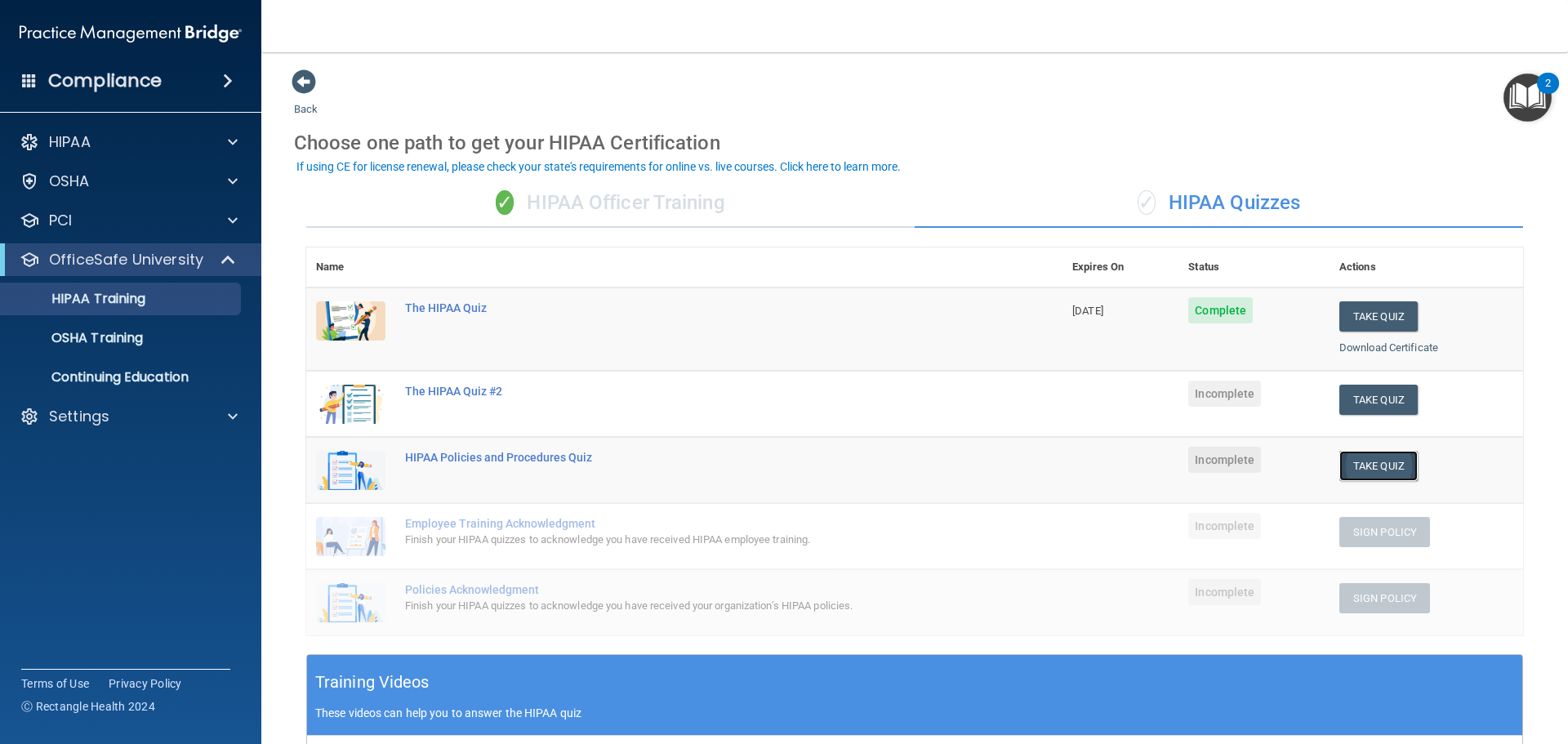
click at [1339, 464] on button "Take Quiz" at bounding box center [1379, 466] width 79 height 30
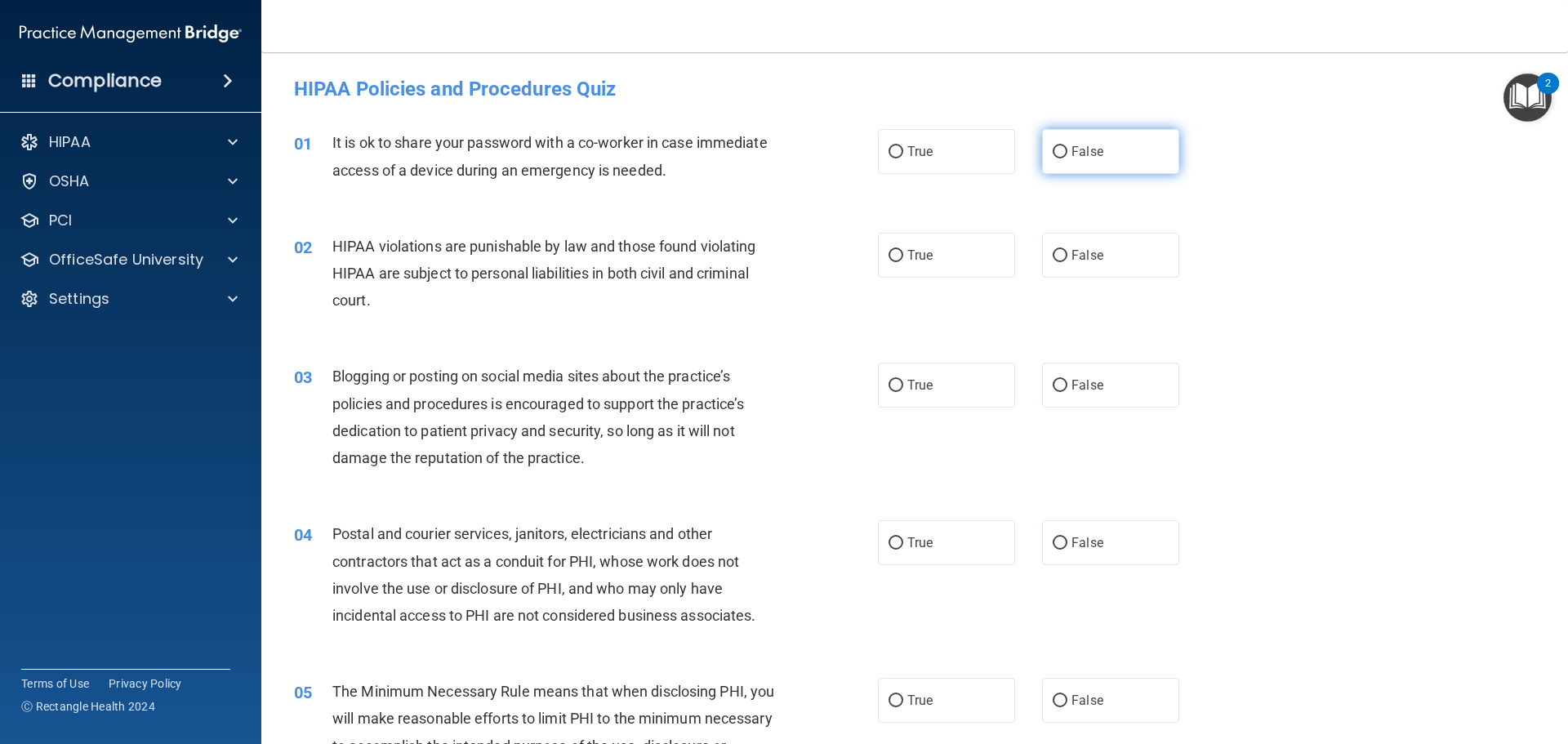
click at [1086, 168] on label "False" at bounding box center [1111, 151] width 138 height 45
click at [1068, 158] on input "False" at bounding box center [1060, 153] width 14 height 13
radio input "true"
click at [937, 270] on label "True" at bounding box center [947, 255] width 138 height 45
click at [903, 262] on input "True" at bounding box center [896, 256] width 14 height 13
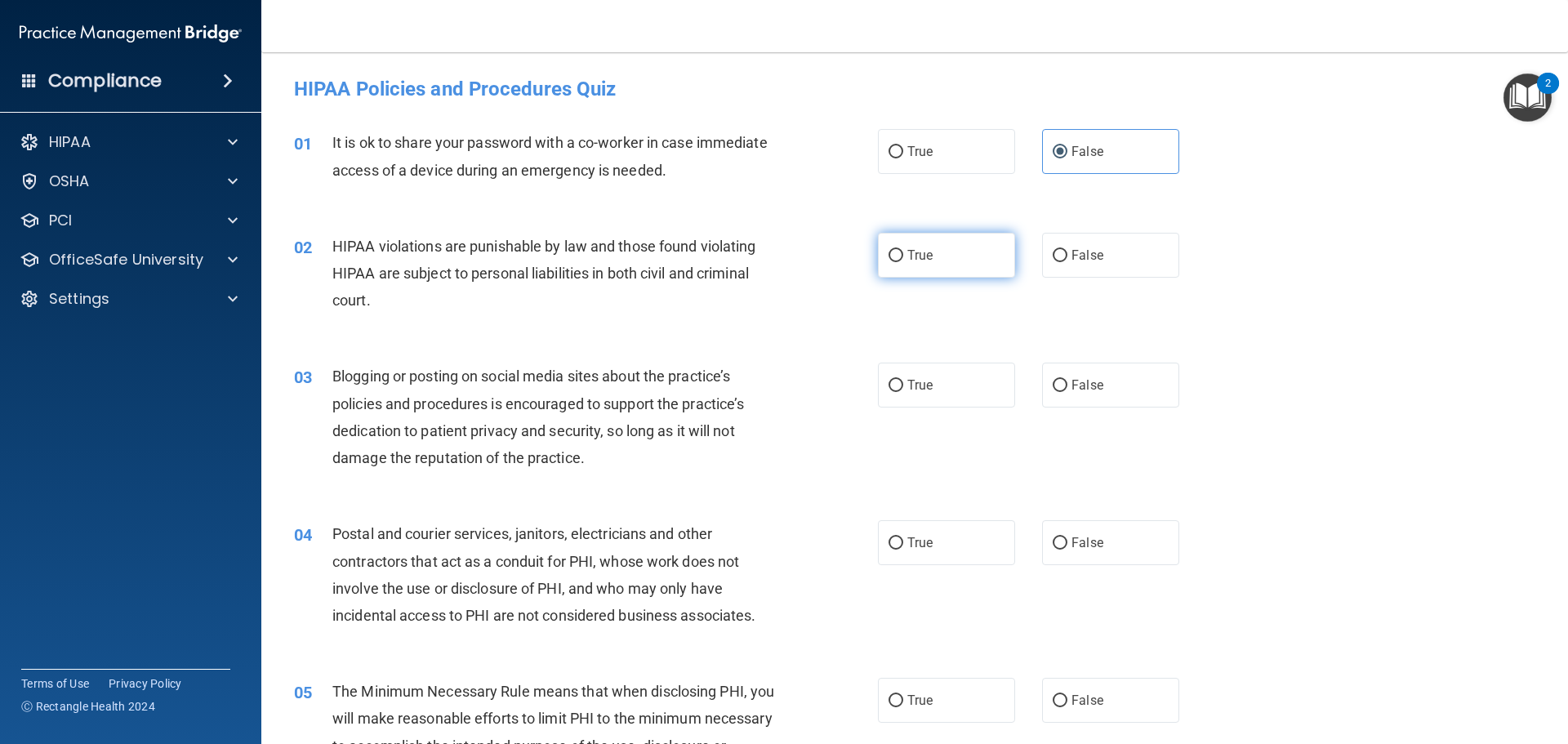
radio input "true"
click at [1080, 376] on label "False" at bounding box center [1111, 385] width 138 height 45
click at [1068, 380] on input "False" at bounding box center [1060, 386] width 14 height 13
radio input "true"
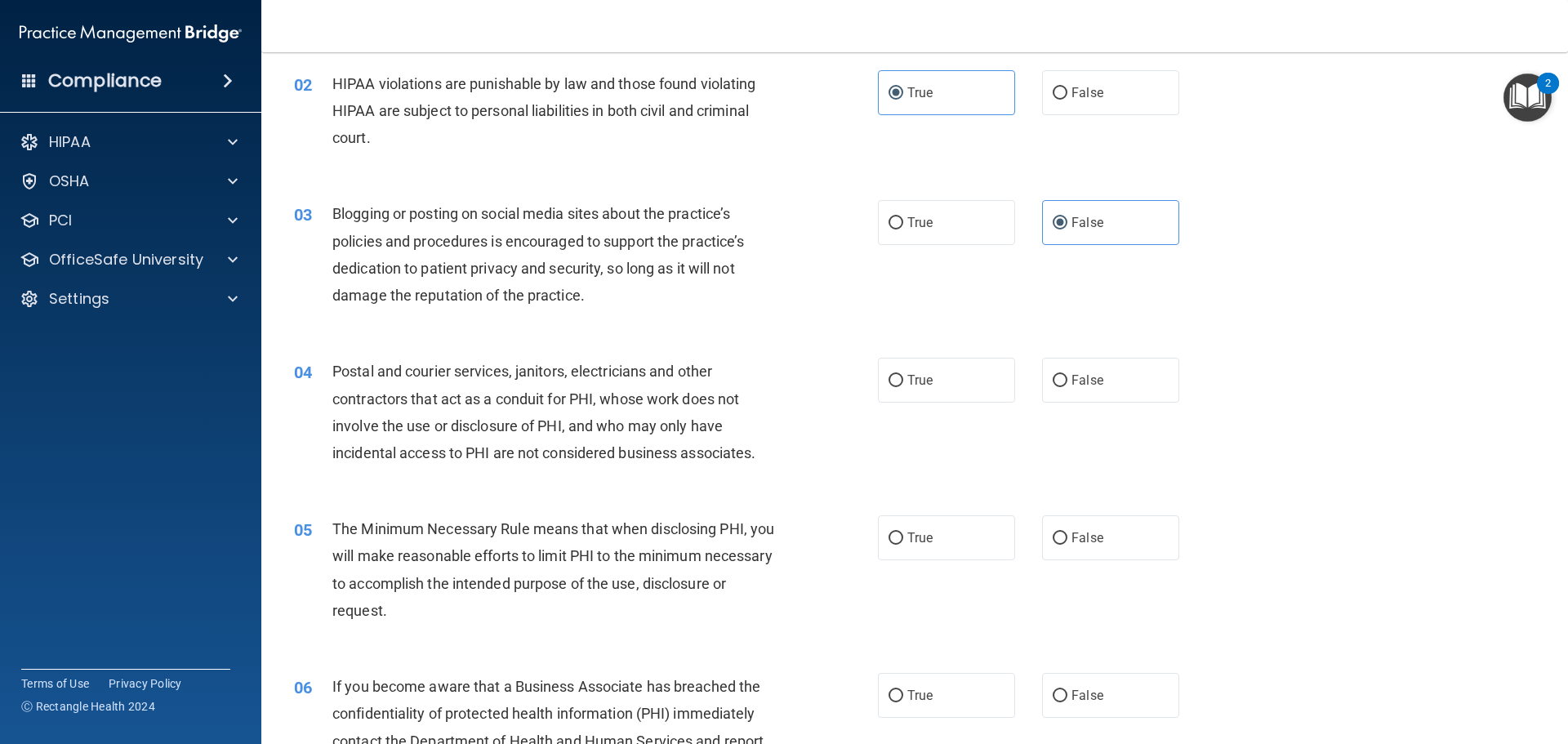
scroll to position [163, 0]
click at [1097, 393] on label "False" at bounding box center [1111, 379] width 138 height 45
click at [1068, 386] on input "False" at bounding box center [1060, 380] width 14 height 13
radio input "true"
click at [953, 366] on label "True" at bounding box center [947, 379] width 138 height 45
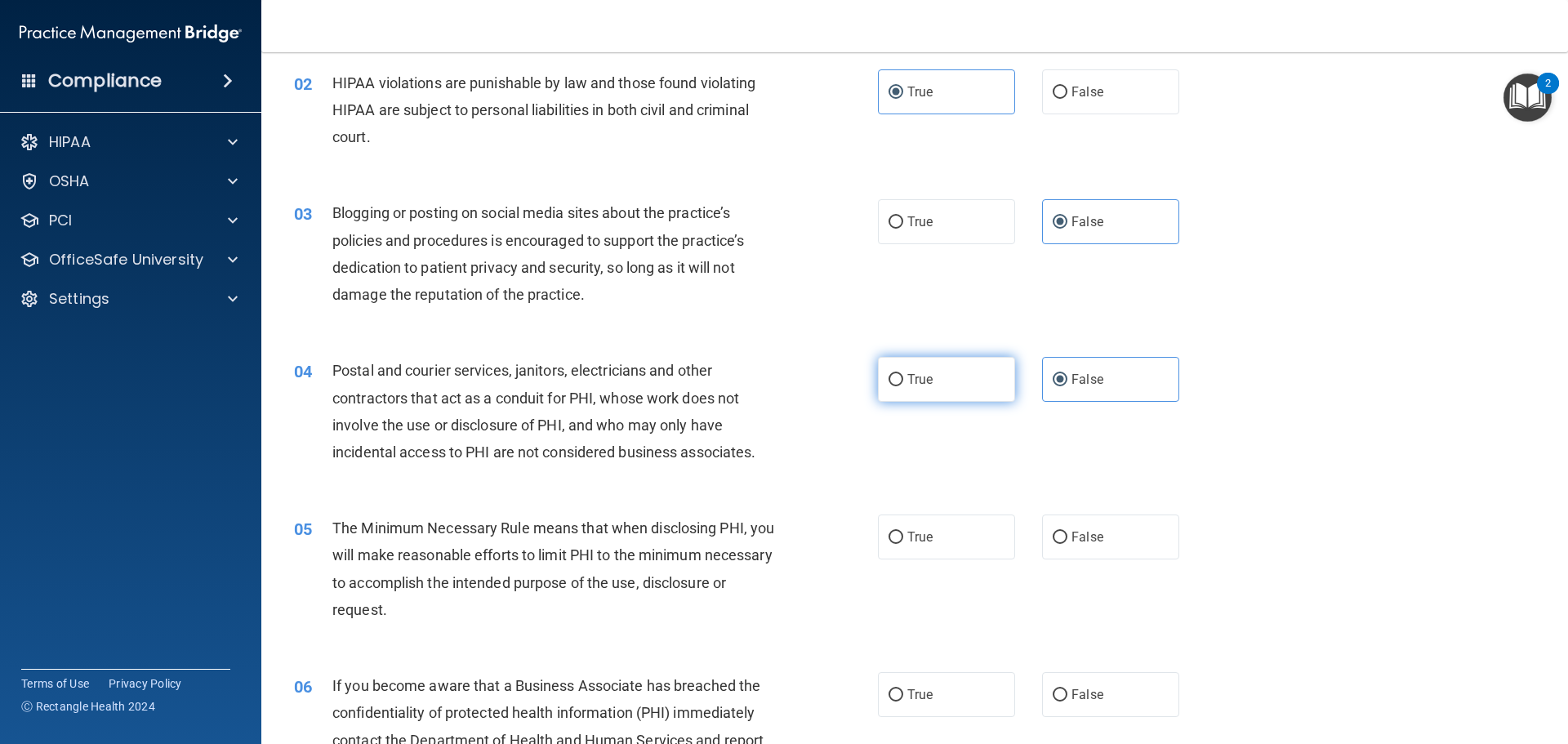
click at [903, 374] on input "True" at bounding box center [896, 380] width 14 height 13
radio input "true"
radio input "false"
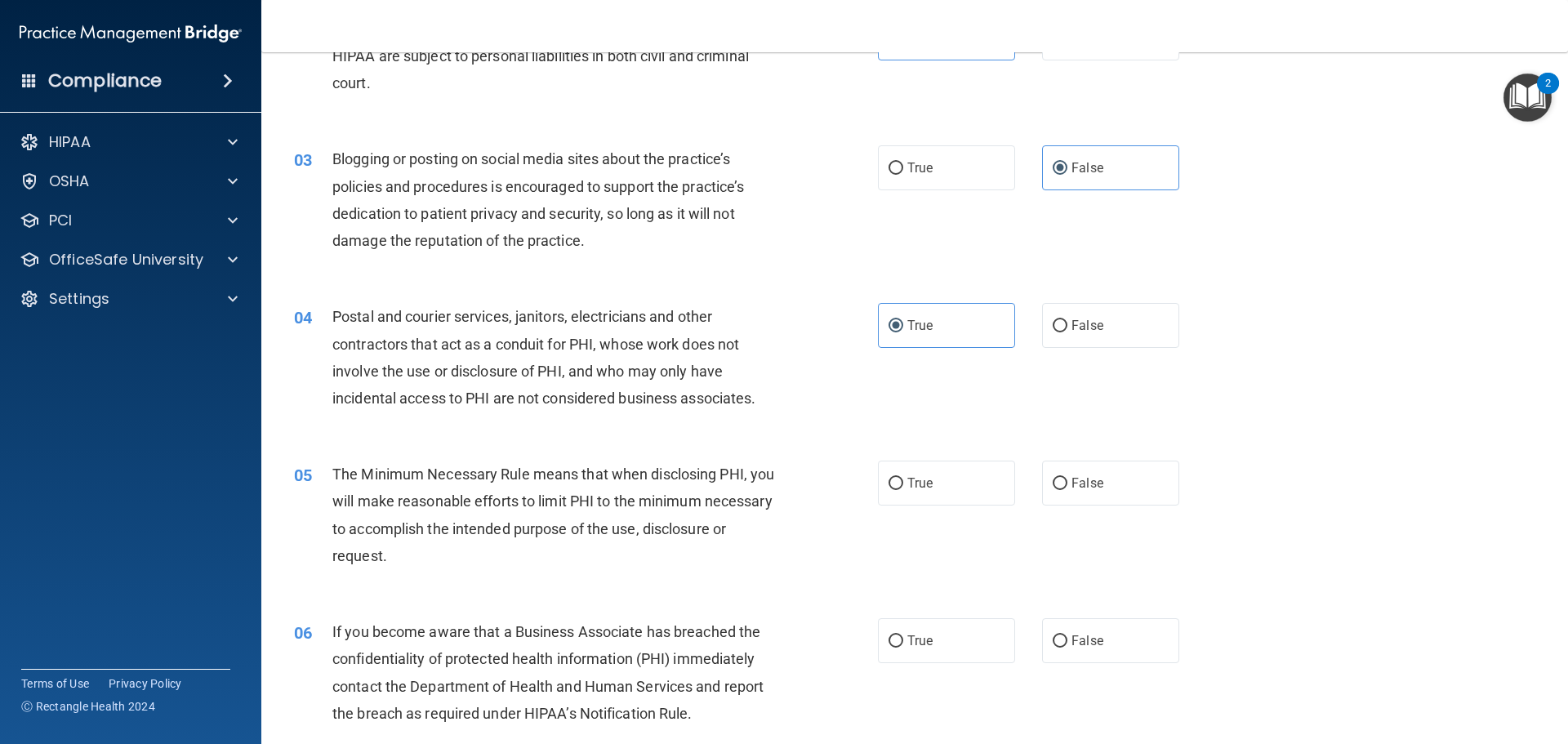
scroll to position [327, 0]
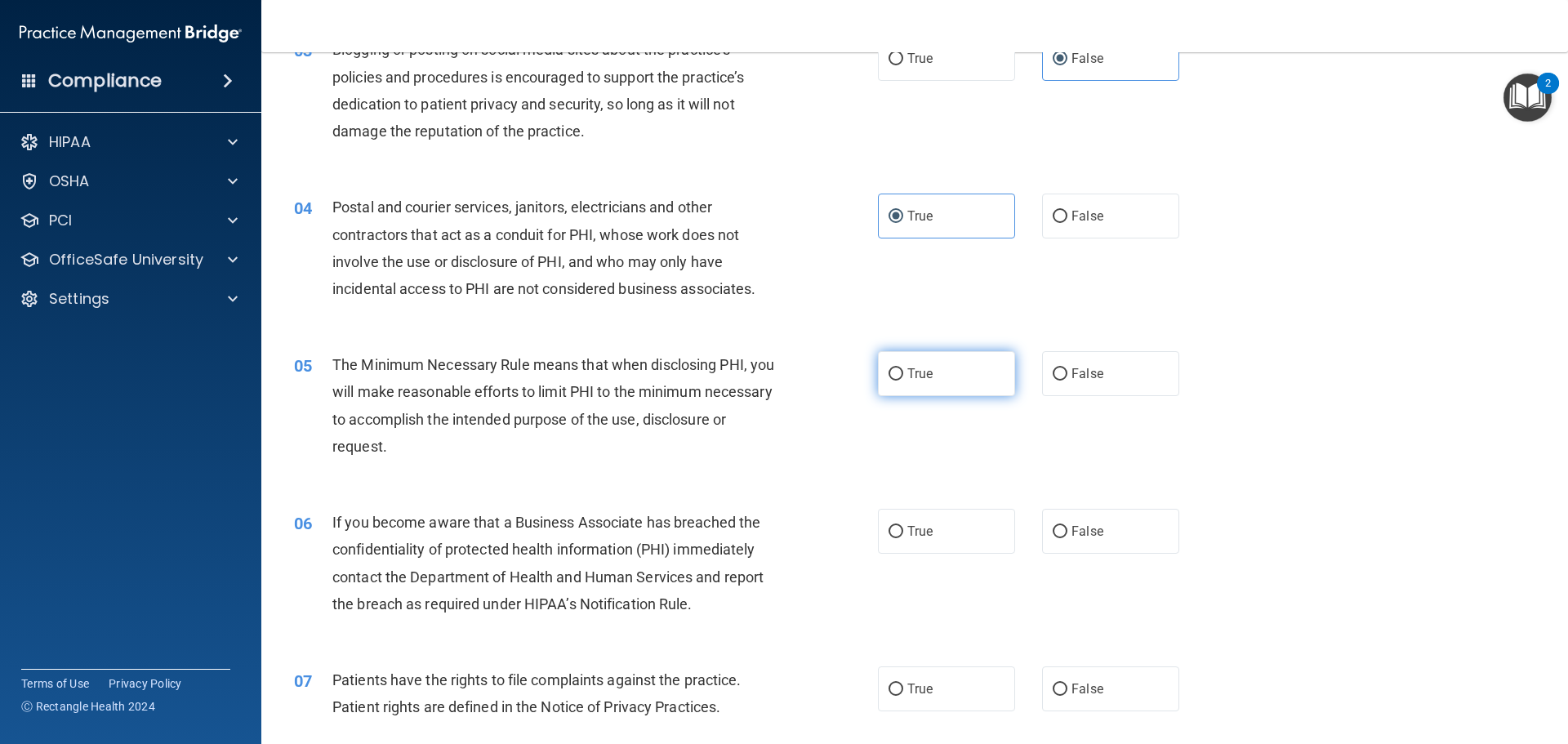
click at [930, 380] on label "True" at bounding box center [947, 373] width 138 height 45
click at [903, 380] on input "True" at bounding box center [896, 374] width 14 height 13
radio input "true"
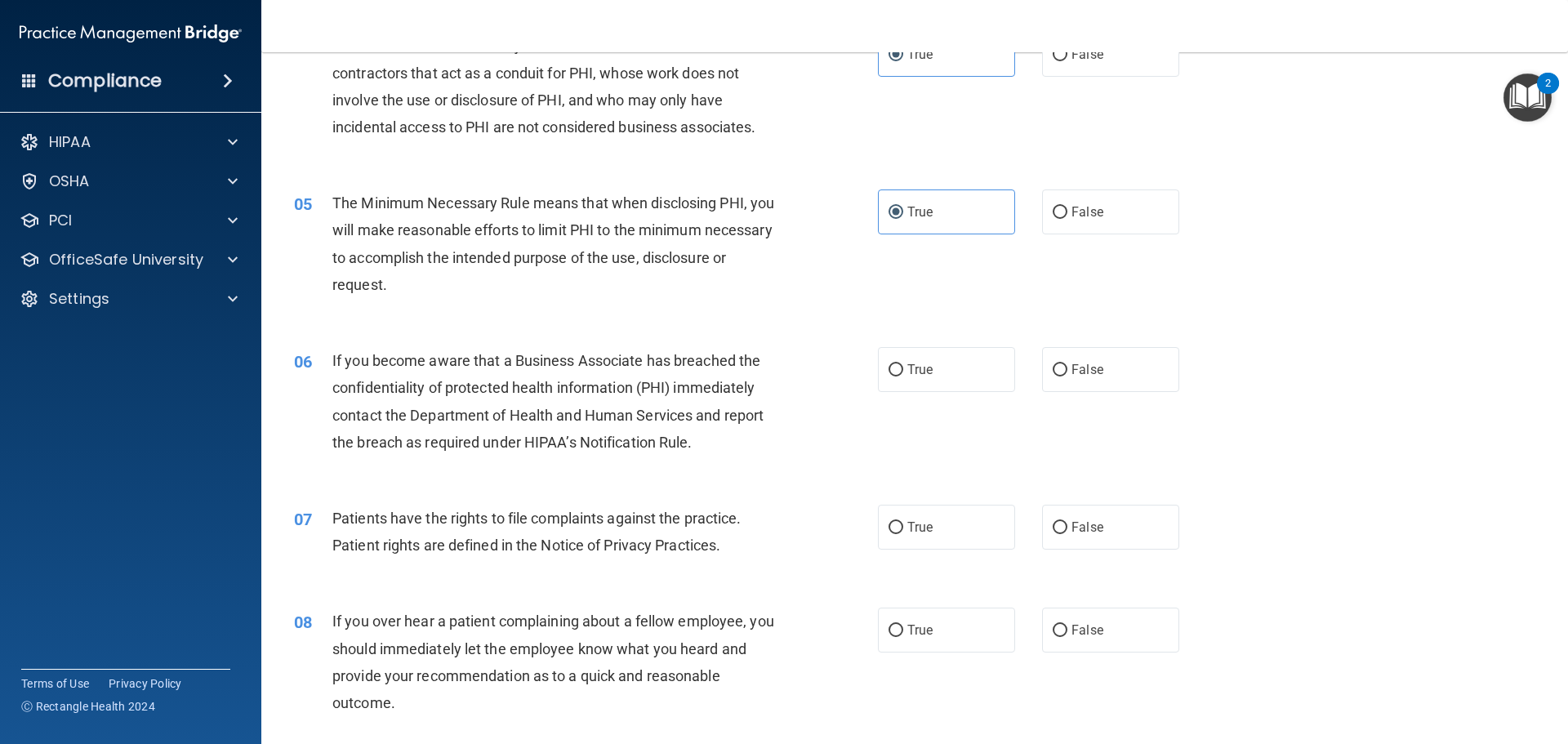
scroll to position [490, 0]
click at [945, 372] on label "True" at bounding box center [947, 368] width 138 height 45
click at [903, 372] on input "True" at bounding box center [896, 369] width 14 height 13
radio input "true"
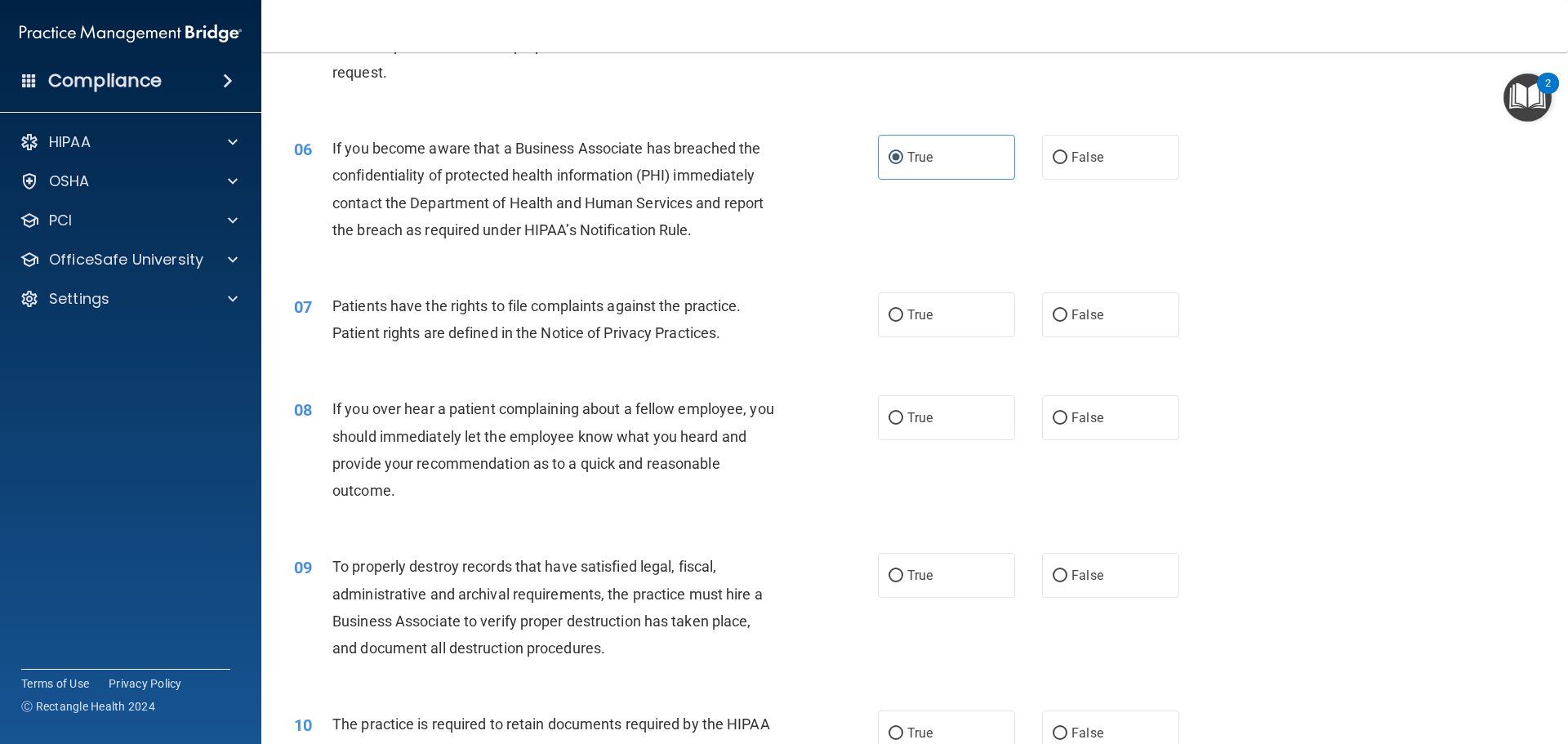
scroll to position [735, 0]
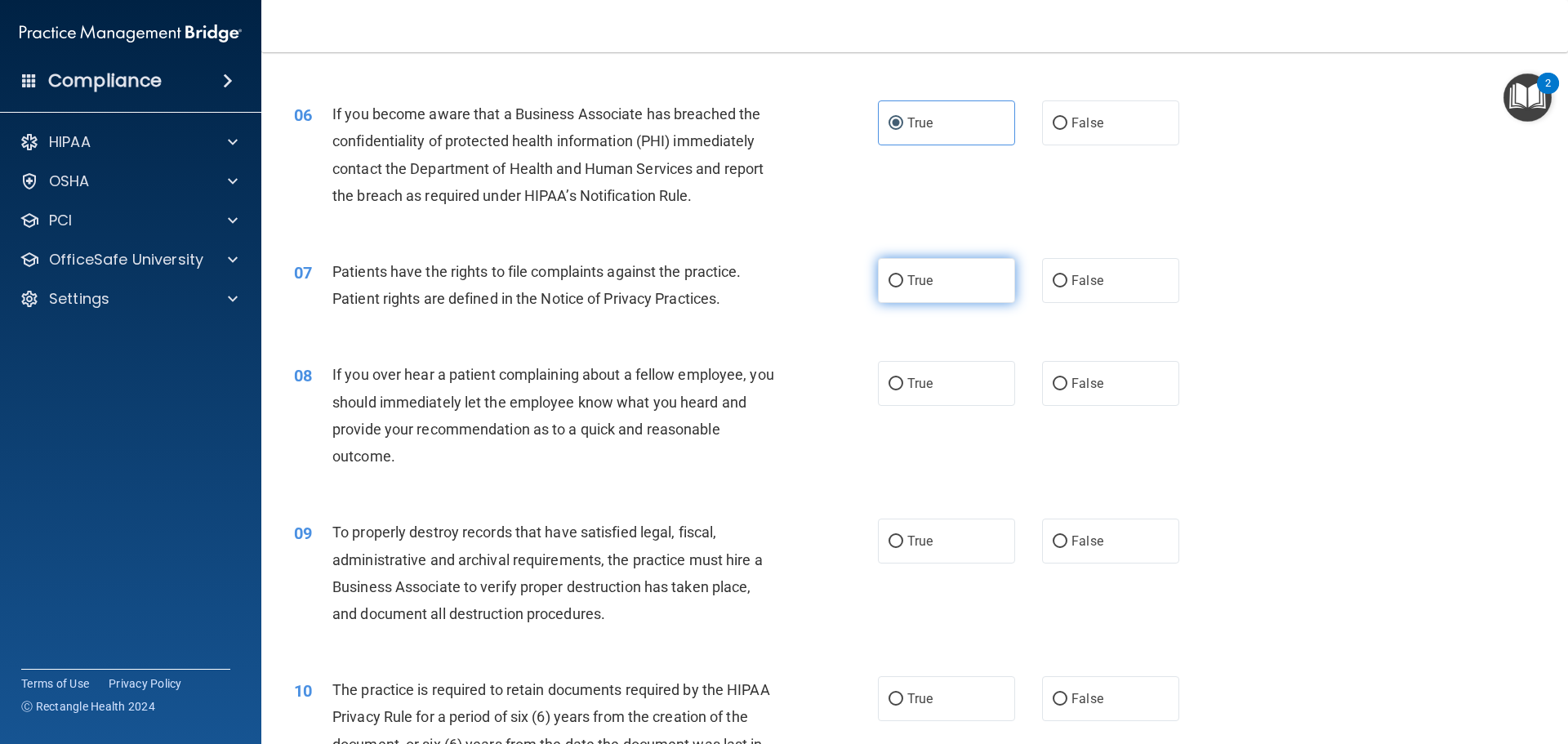
click at [908, 283] on span "True" at bounding box center [920, 280] width 25 height 15
click at [901, 283] on input "True" at bounding box center [896, 281] width 14 height 13
radio input "true"
click at [934, 392] on label "True" at bounding box center [947, 383] width 138 height 45
click at [903, 390] on input "True" at bounding box center [896, 384] width 14 height 13
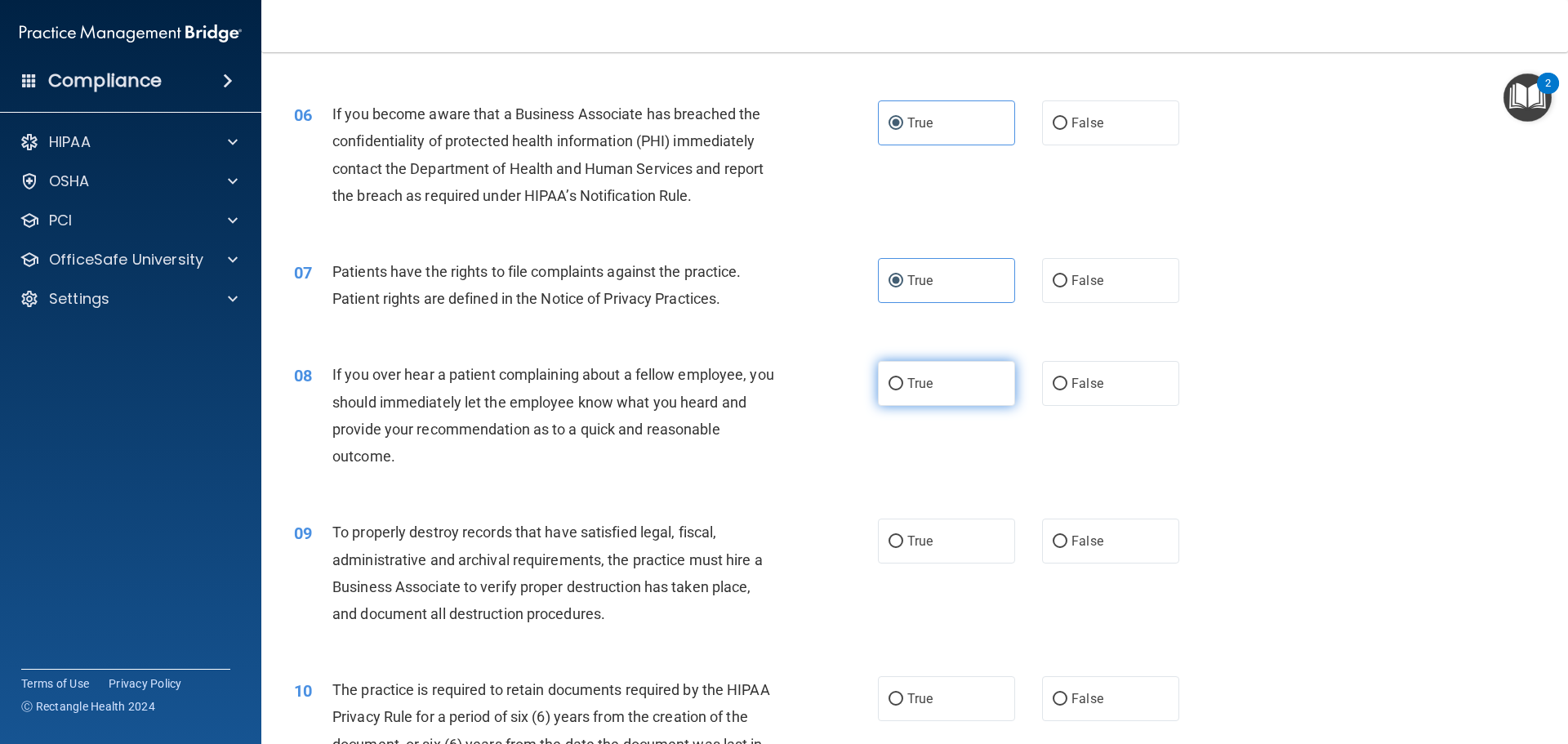
radio input "true"
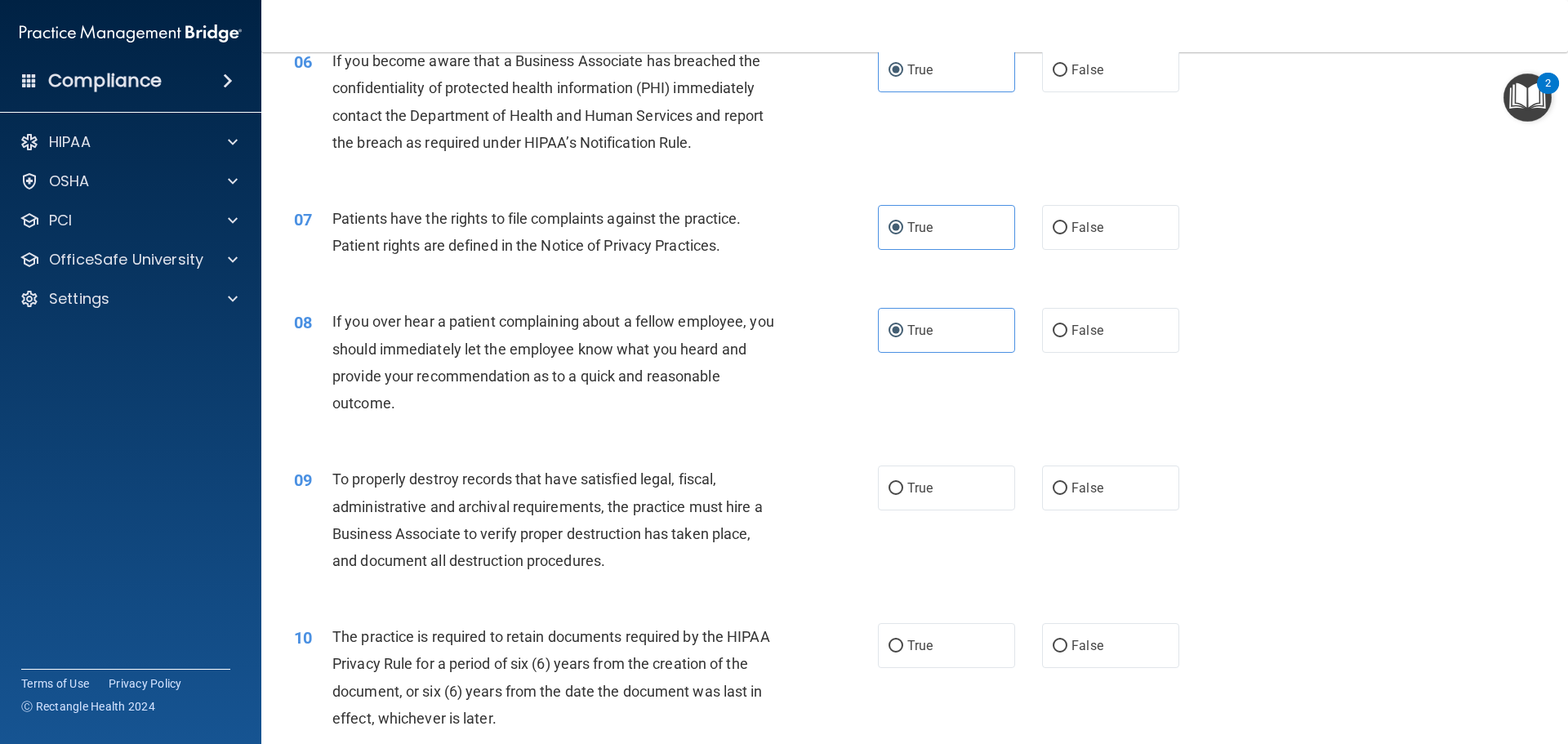
scroll to position [816, 0]
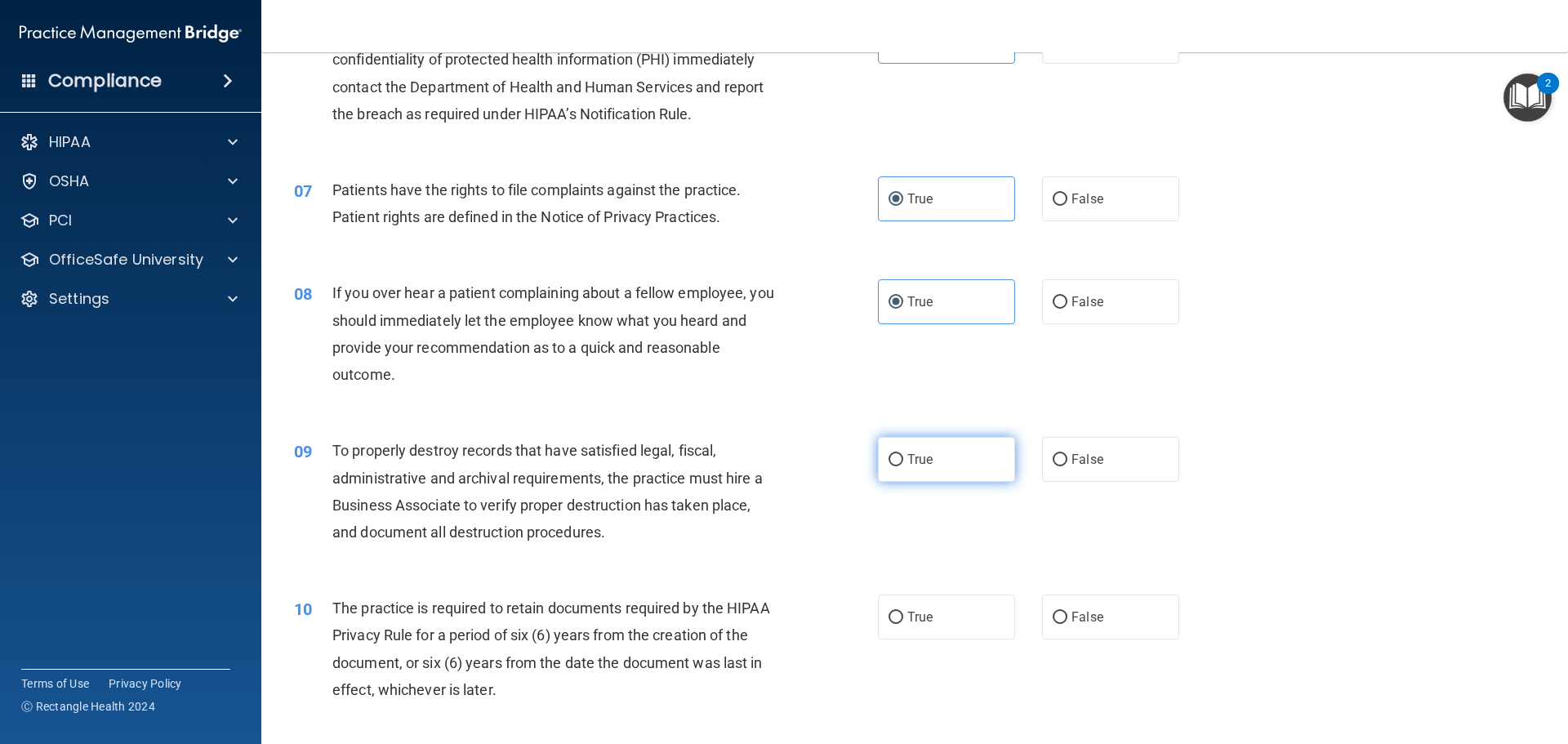
click at [925, 464] on span "True" at bounding box center [920, 459] width 25 height 15
click at [903, 464] on input "True" at bounding box center [896, 460] width 14 height 13
radio input "true"
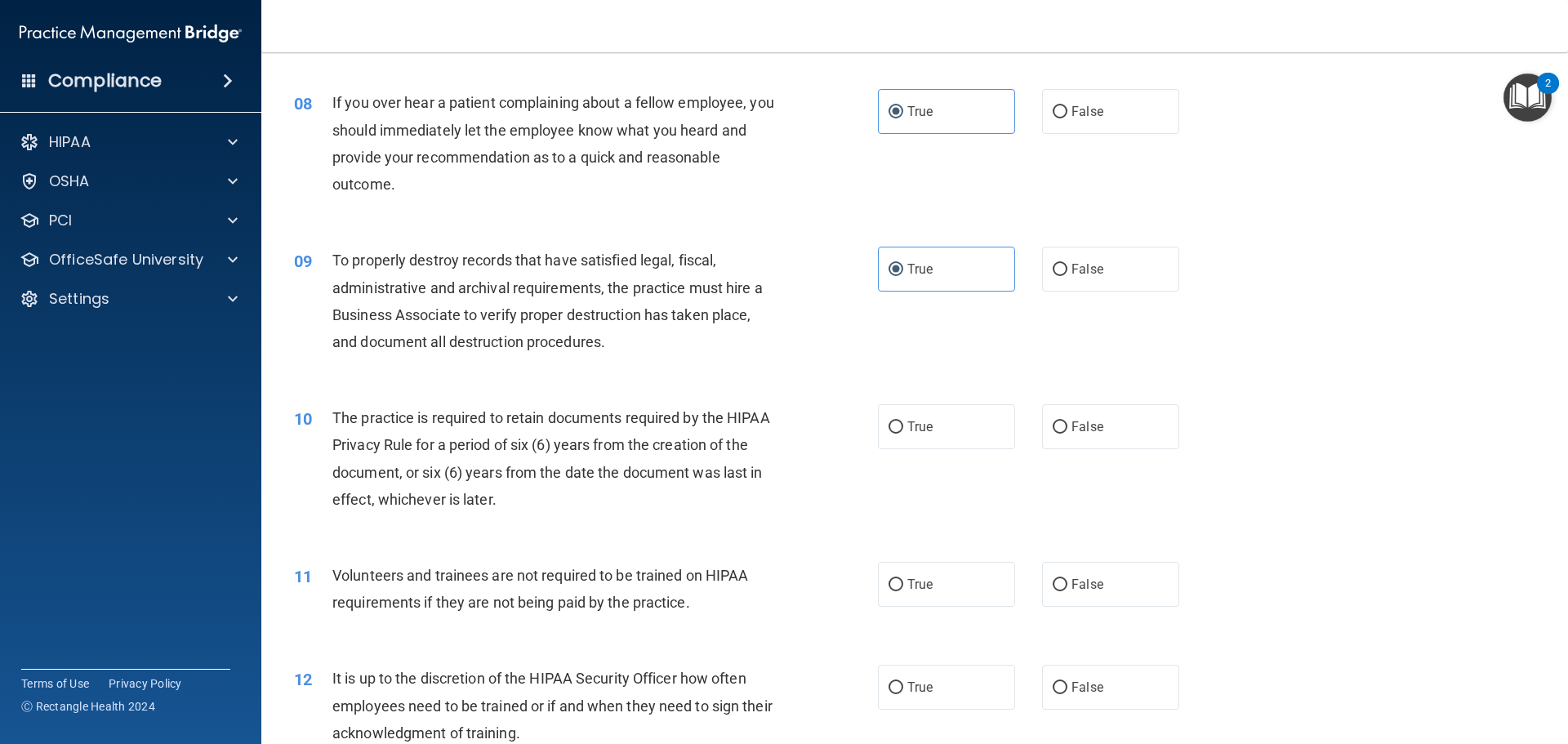
scroll to position [1061, 0]
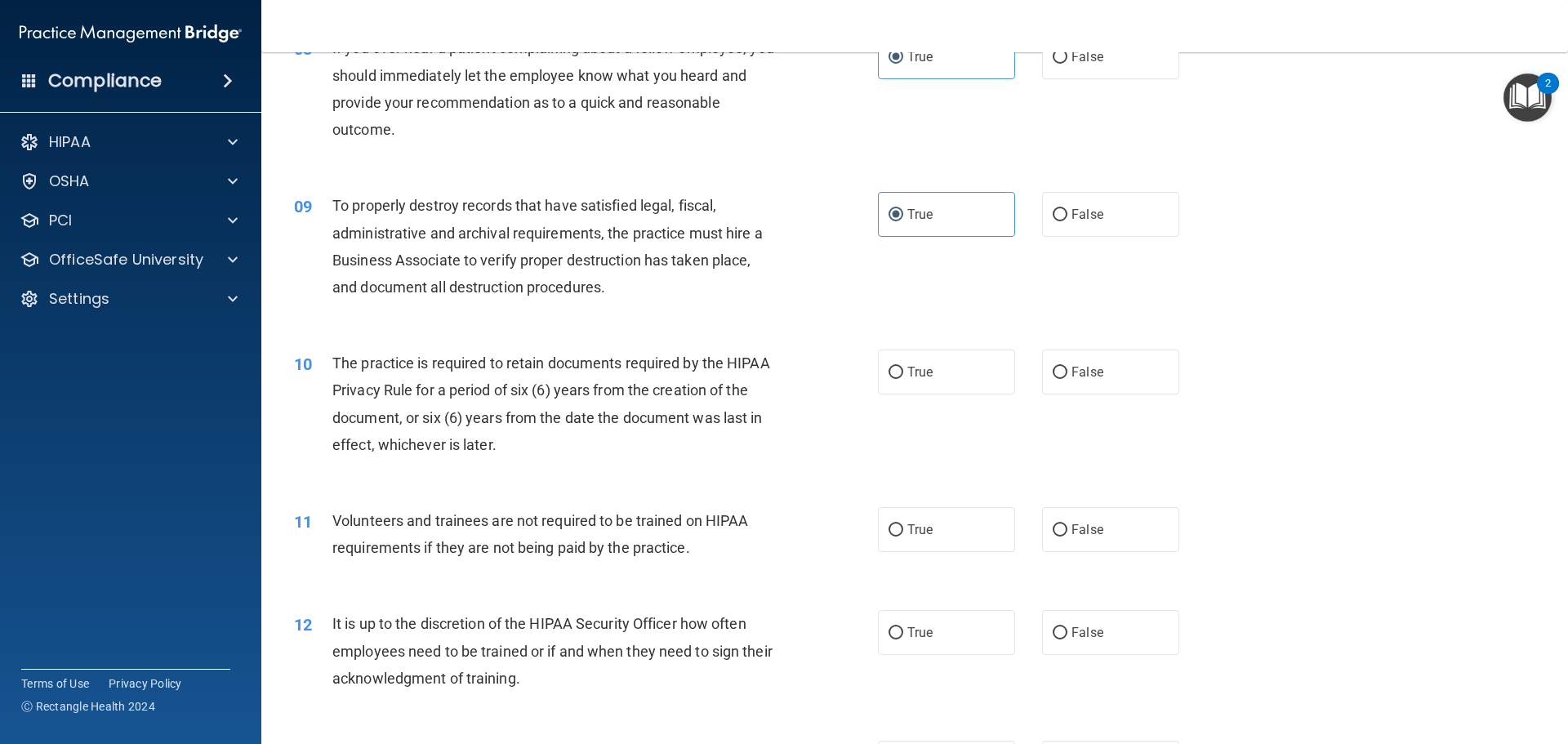
click at [937, 399] on div "10 The practice is required to retain documents required by the HIPAA Privacy R…" at bounding box center [914, 407] width 1266 height 157
click at [937, 376] on label "True" at bounding box center [947, 372] width 138 height 45
click at [903, 376] on input "True" at bounding box center [896, 372] width 14 height 13
radio input "true"
click at [964, 536] on label "True" at bounding box center [947, 530] width 138 height 45
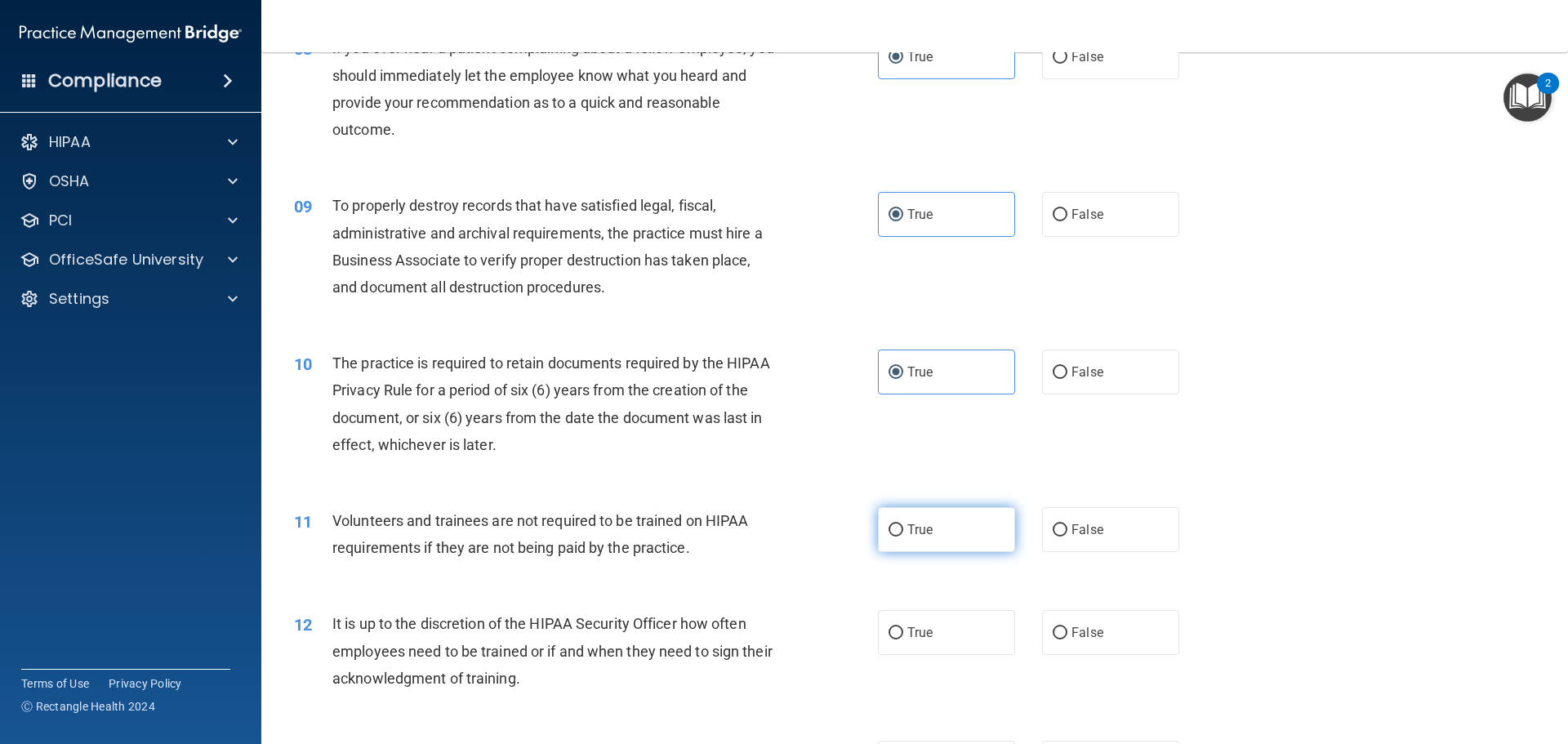
click at [903, 536] on input "True" at bounding box center [896, 531] width 14 height 13
radio input "true"
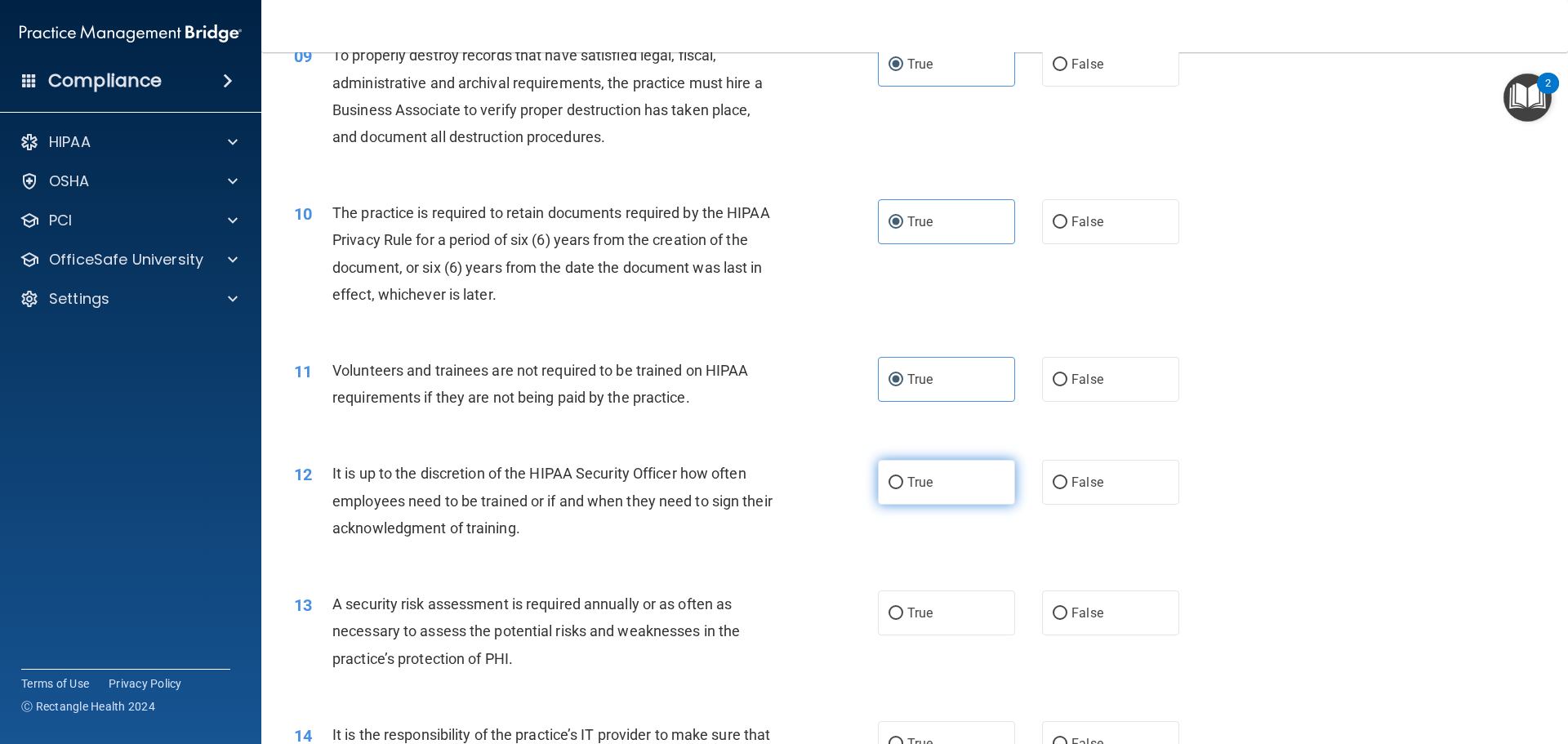
scroll to position [1225, 0]
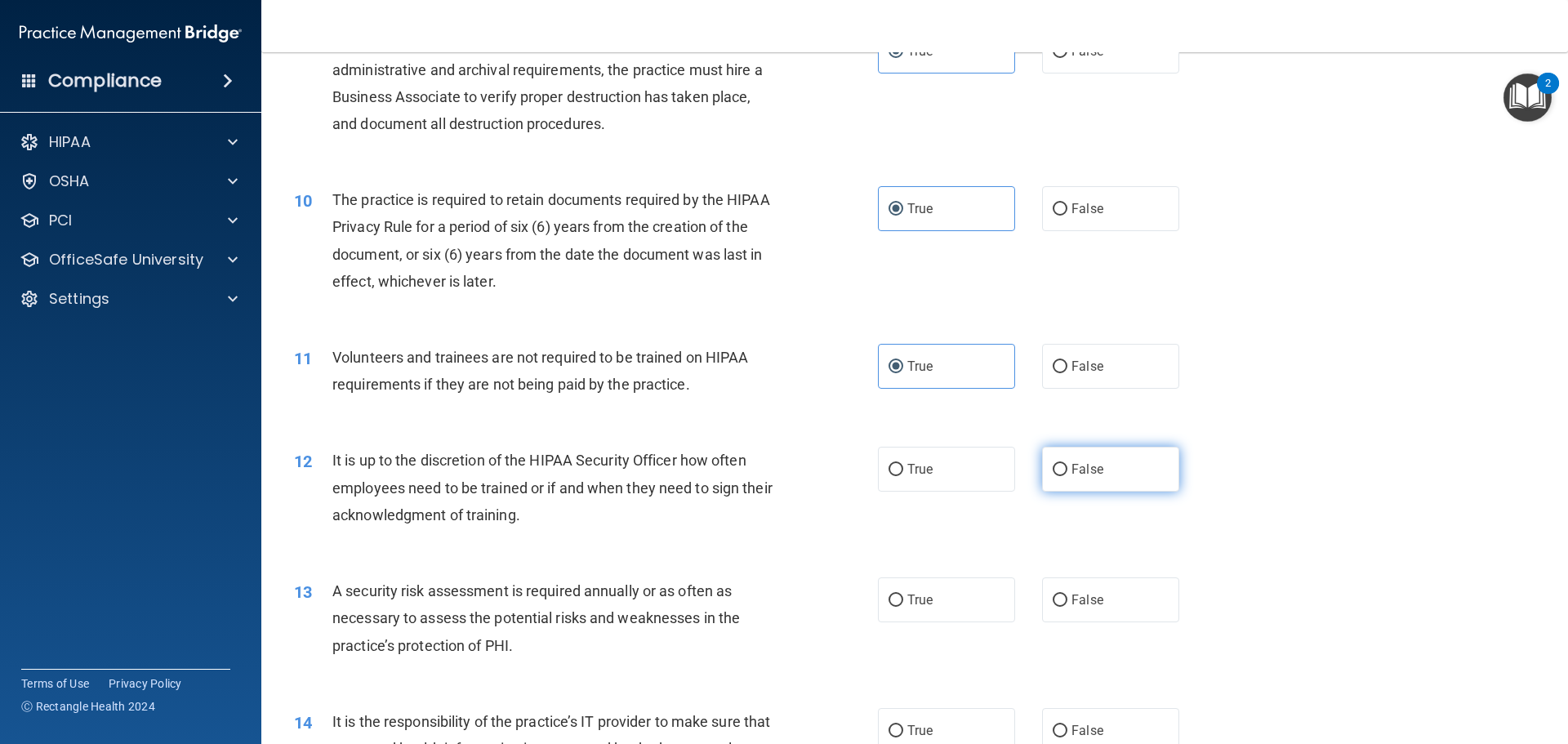
click at [1091, 471] on span "False" at bounding box center [1087, 469] width 32 height 15
click at [1068, 471] on input "False" at bounding box center [1060, 470] width 14 height 13
radio input "true"
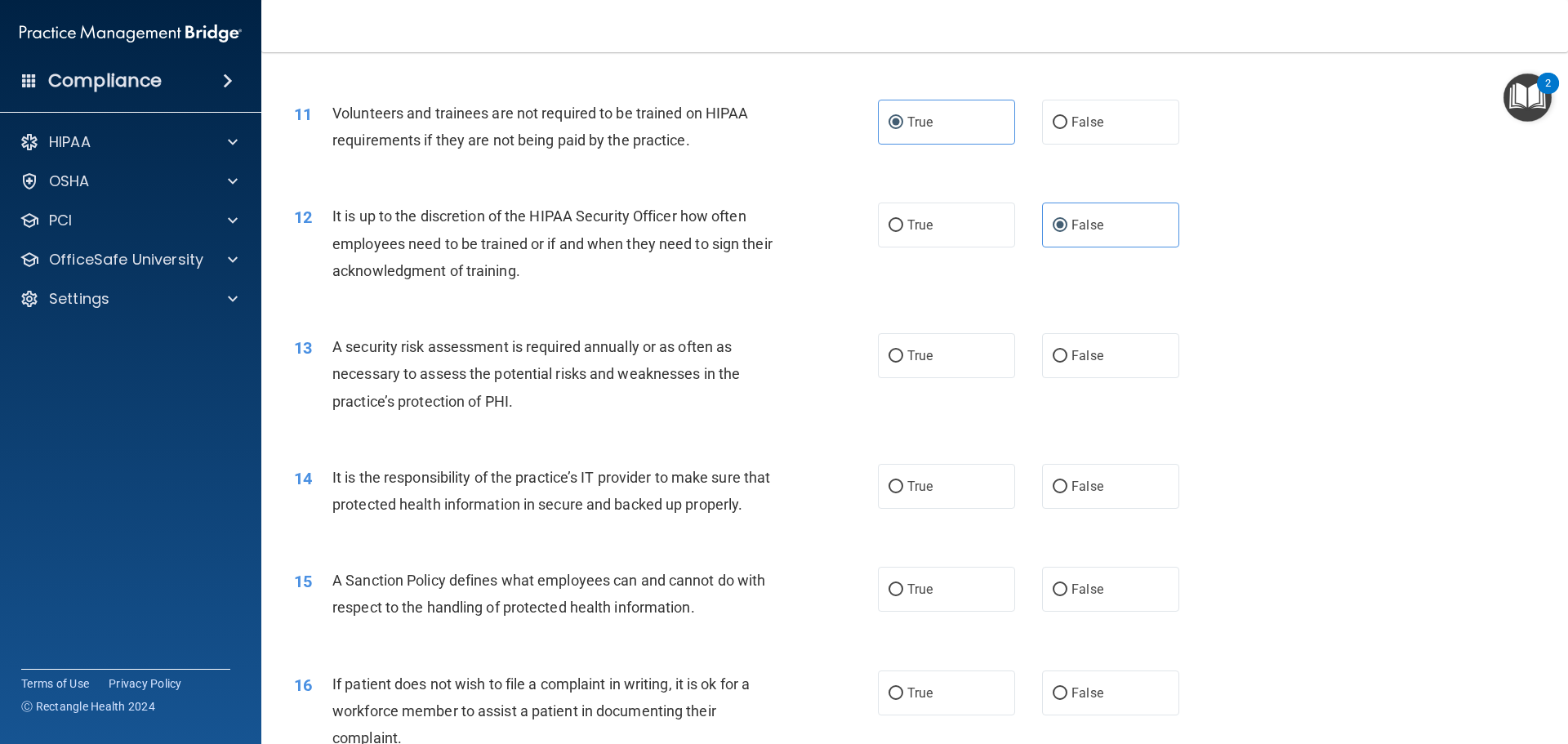
scroll to position [1470, 0]
click at [908, 356] on span "True" at bounding box center [920, 355] width 25 height 15
click at [903, 356] on input "True" at bounding box center [896, 355] width 14 height 13
radio input "true"
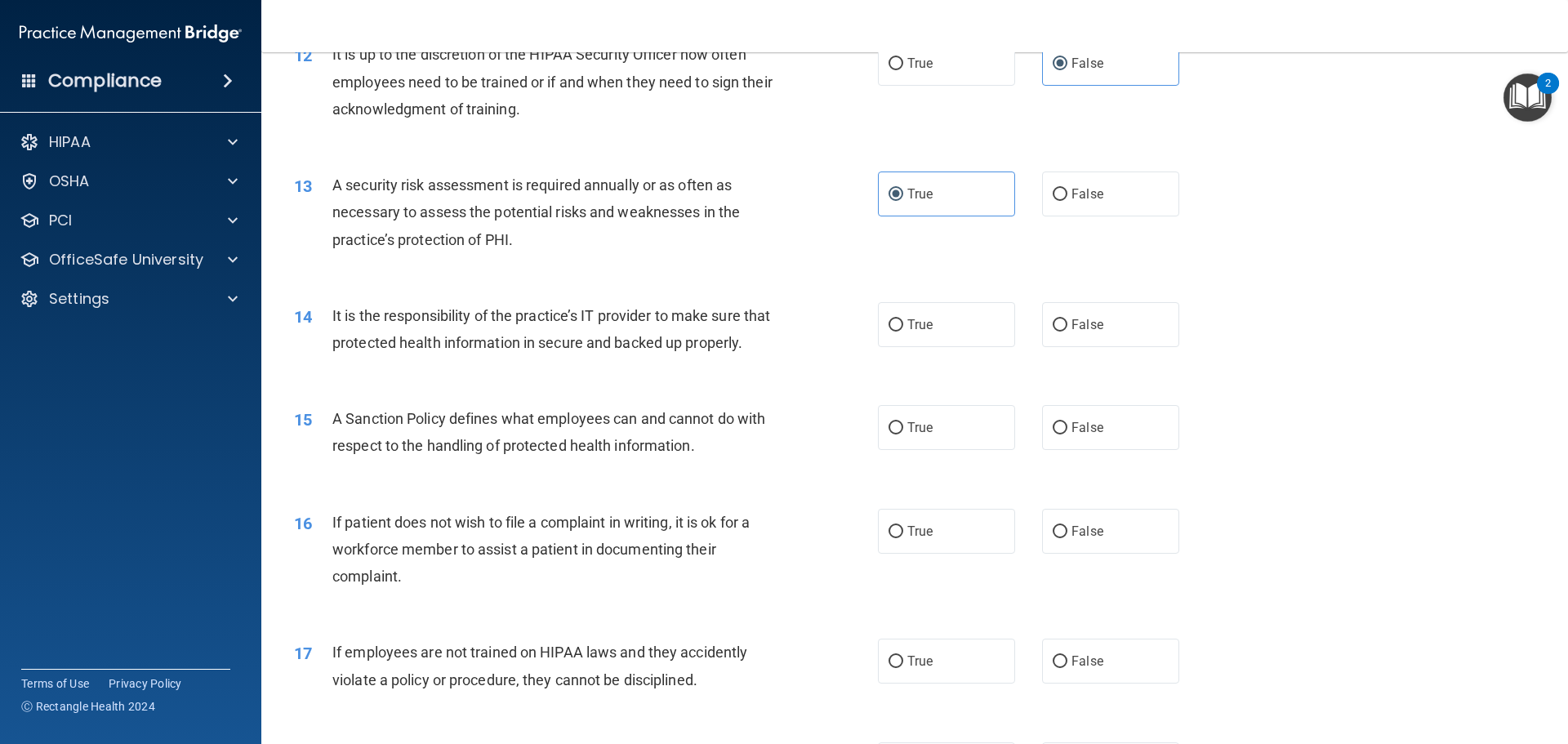
scroll to position [1633, 0]
click at [918, 335] on label "True" at bounding box center [947, 322] width 138 height 45
click at [903, 329] on input "True" at bounding box center [896, 323] width 14 height 13
radio input "true"
click at [922, 433] on span "True" at bounding box center [920, 424] width 25 height 15
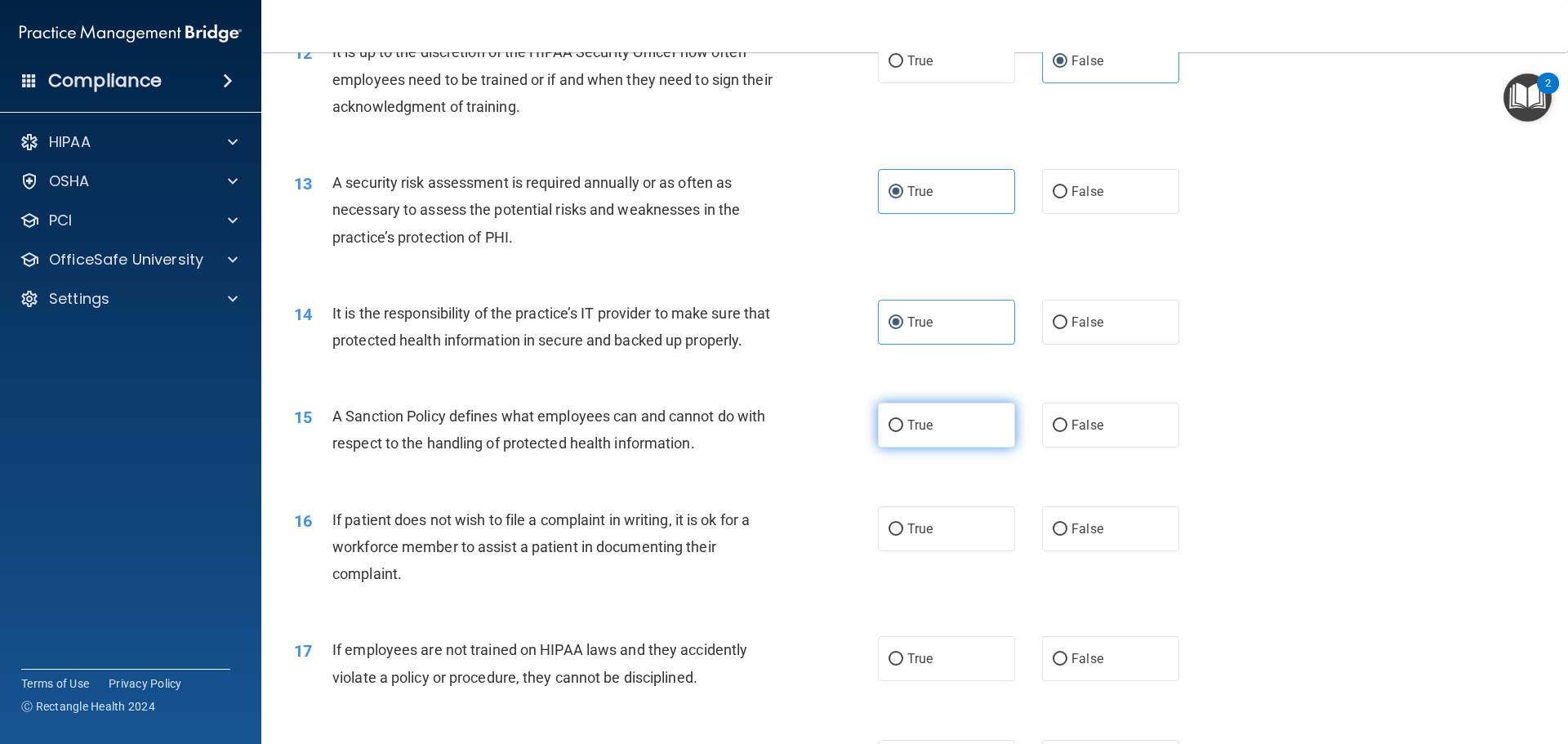
click at [903, 432] on input "True" at bounding box center [896, 426] width 14 height 13
radio input "true"
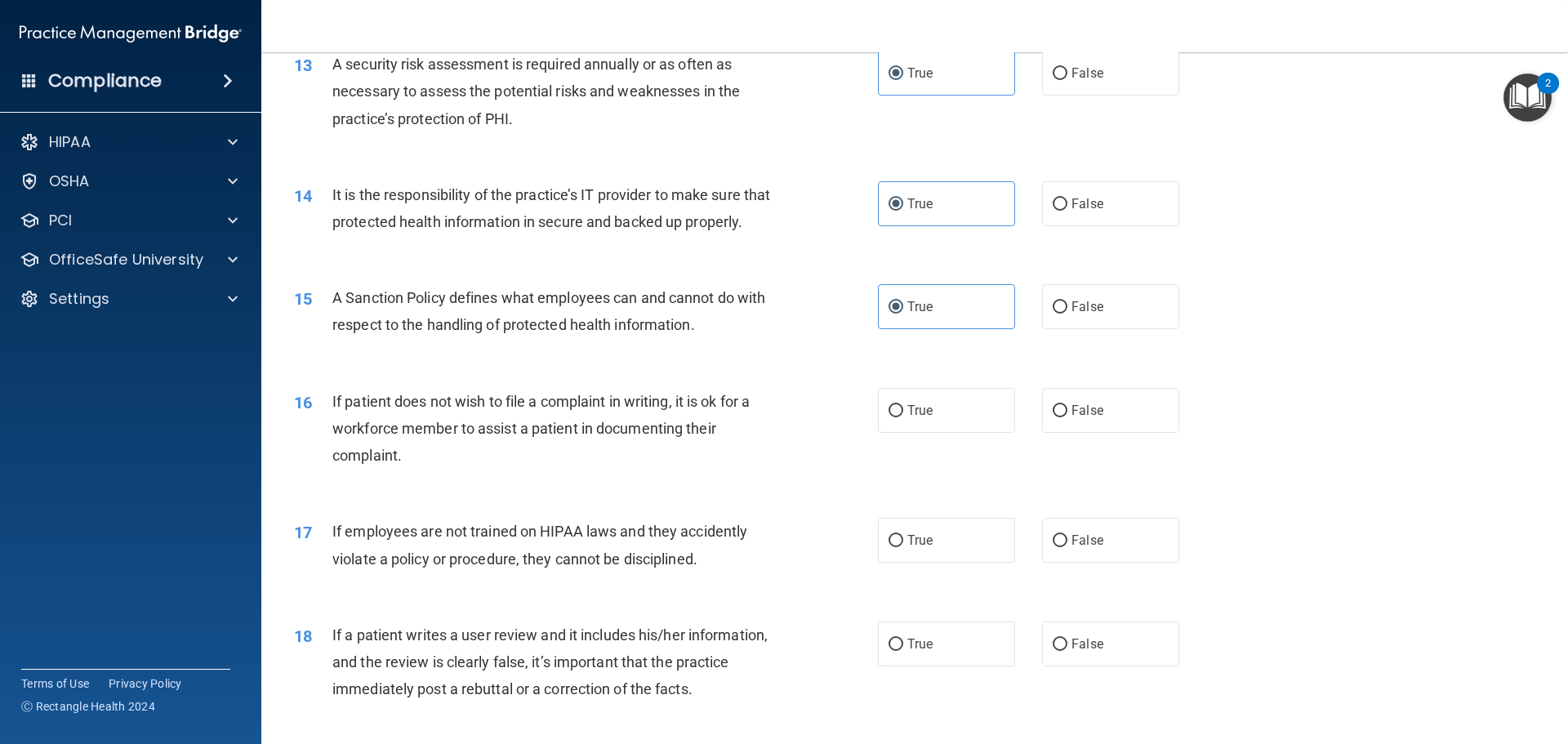
scroll to position [1796, 0]
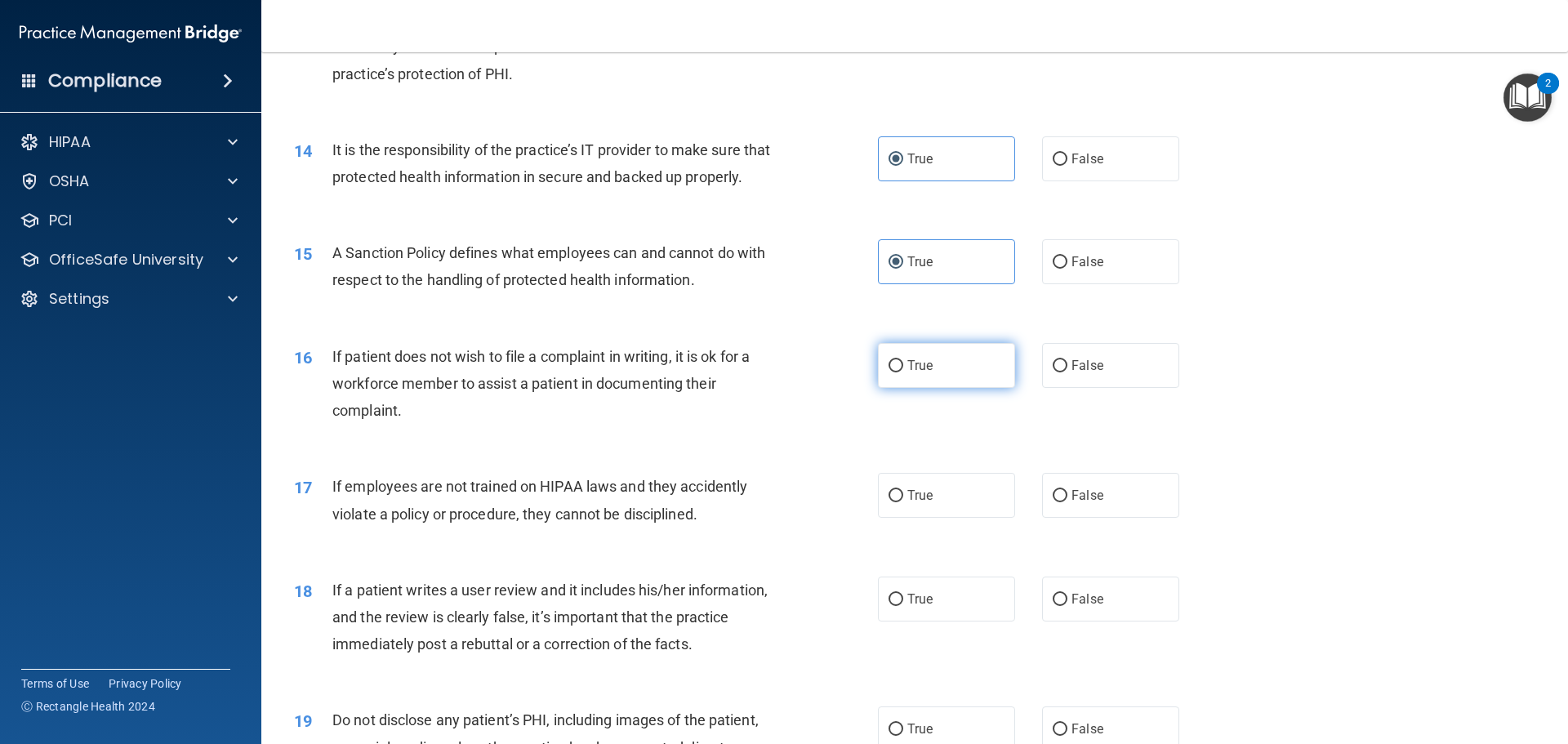
click at [907, 382] on label "True" at bounding box center [947, 365] width 138 height 45
click at [903, 372] on input "True" at bounding box center [896, 366] width 14 height 13
radio input "true"
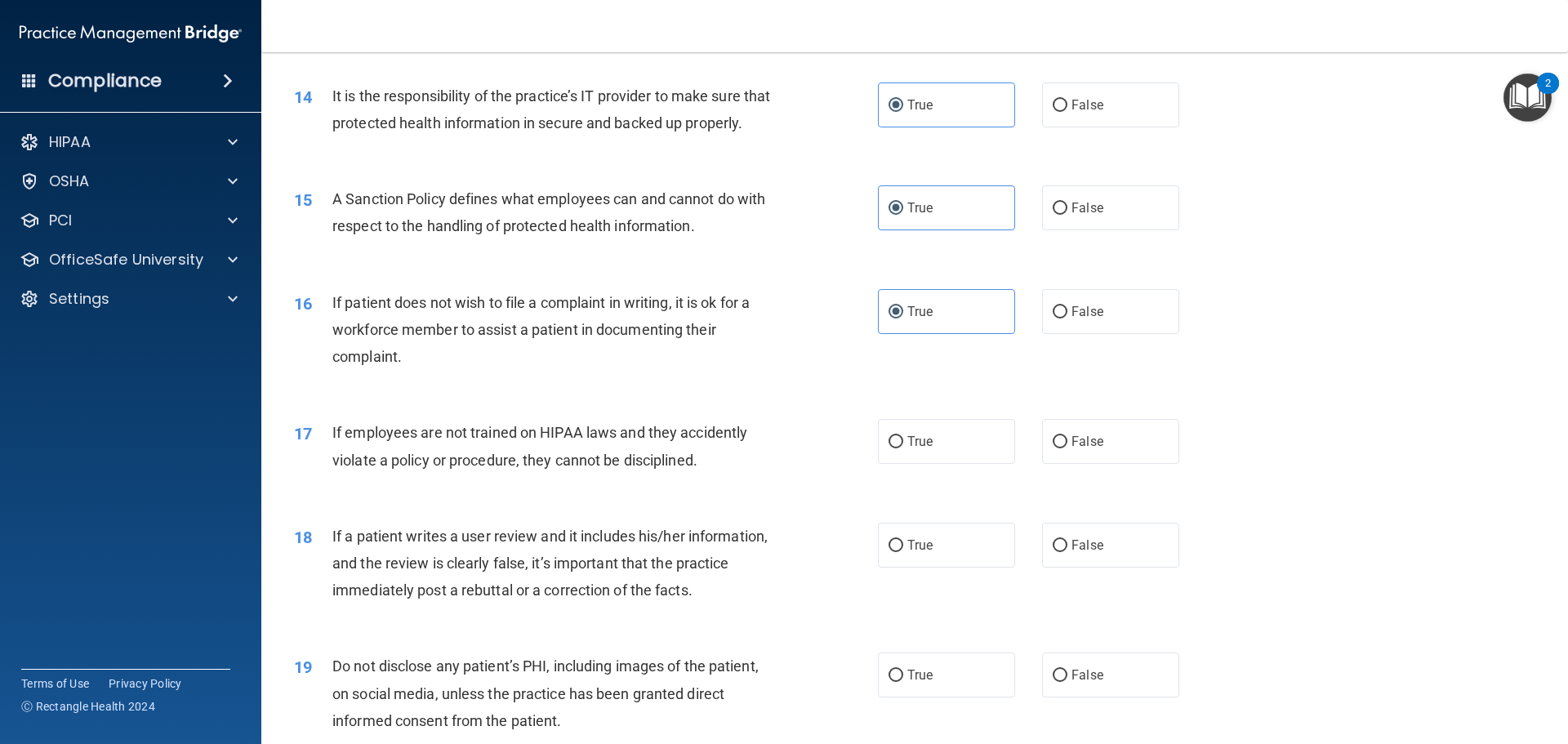
scroll to position [1960, 0]
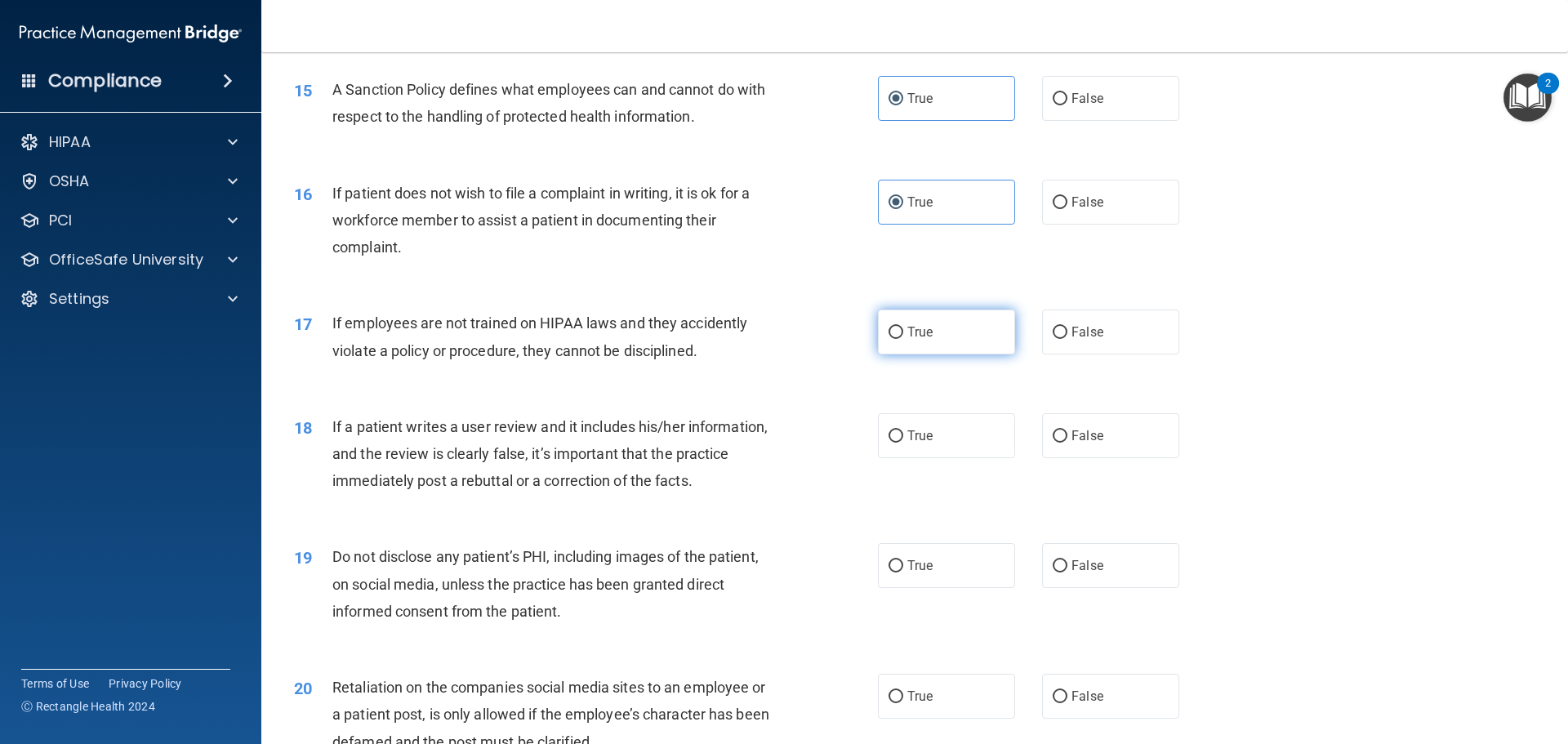
click at [951, 355] on label "True" at bounding box center [947, 331] width 138 height 45
click at [903, 339] on input "True" at bounding box center [896, 333] width 14 height 13
radio input "true"
click at [1085, 443] on span "False" at bounding box center [1087, 435] width 32 height 15
click at [1068, 442] on input "False" at bounding box center [1060, 437] width 14 height 13
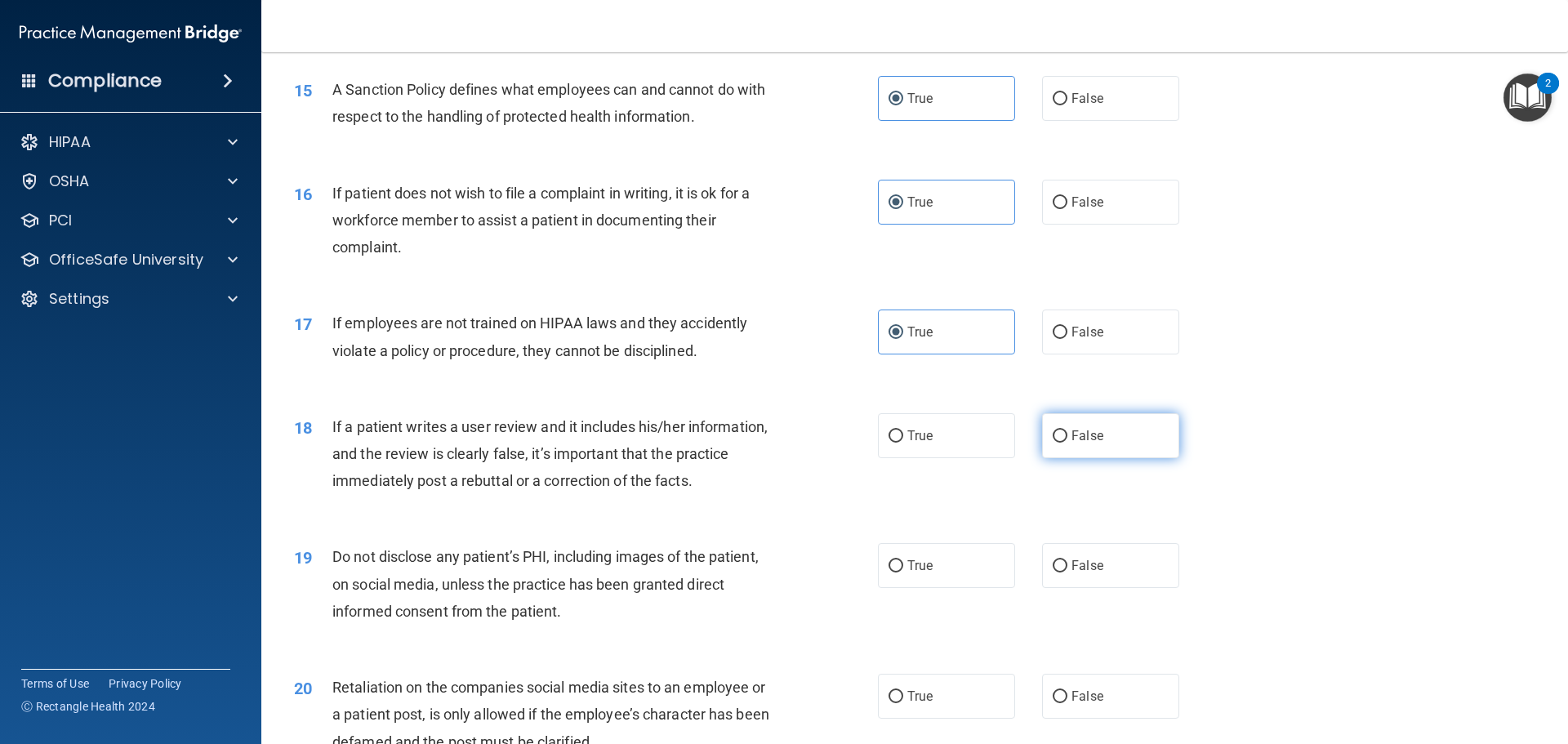
radio input "true"
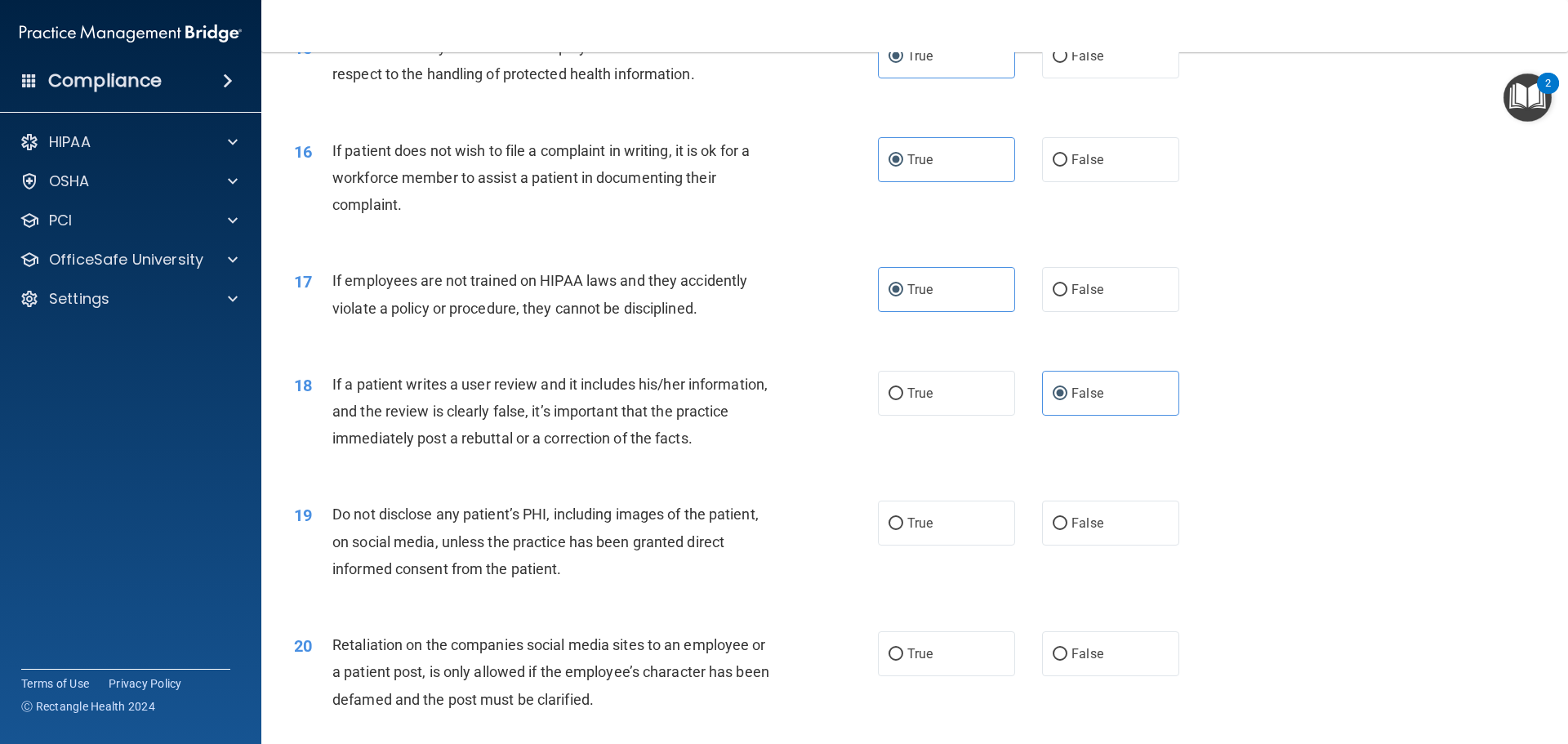
scroll to position [2041, 0]
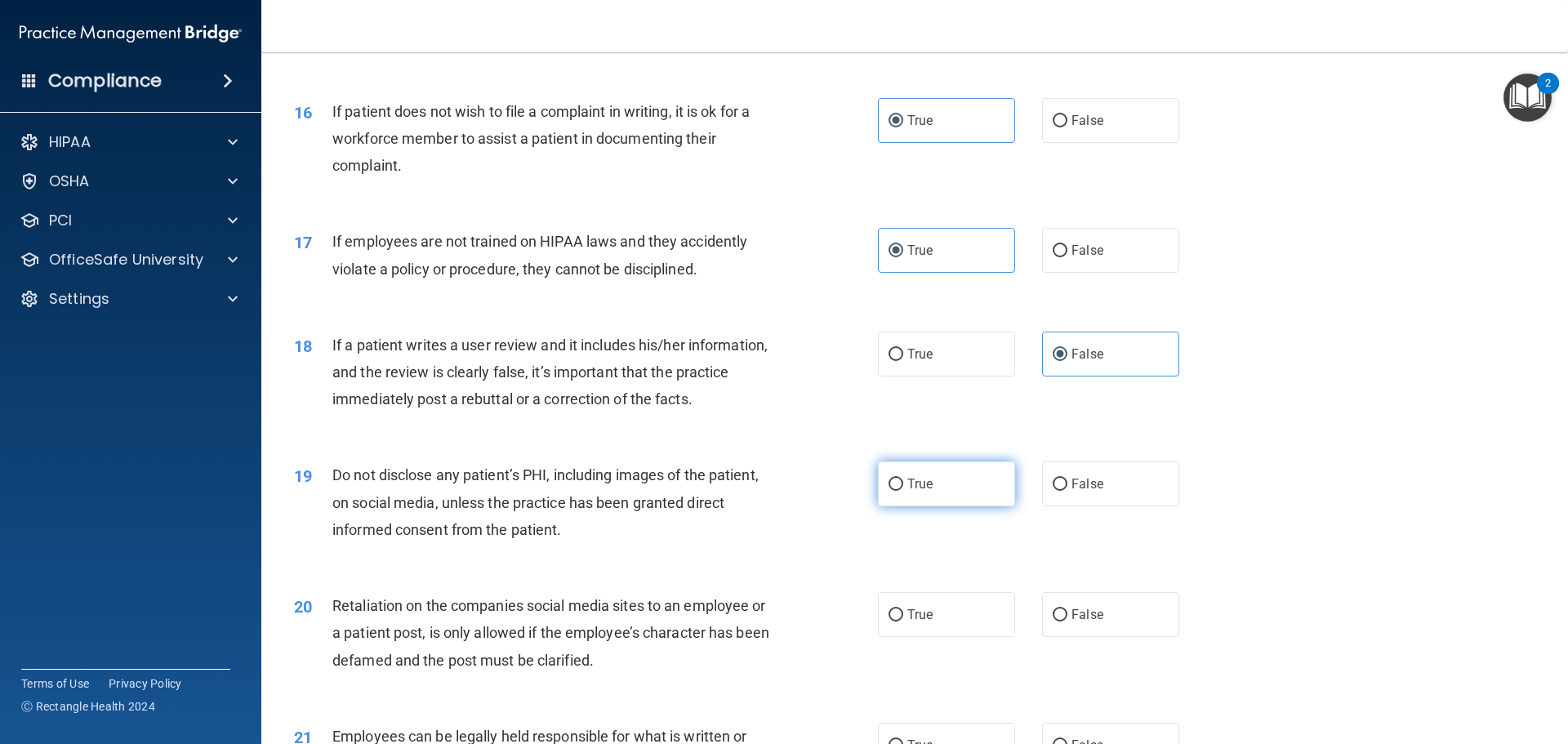
click at [922, 506] on label "True" at bounding box center [947, 484] width 138 height 45
click at [903, 490] on input "True" at bounding box center [896, 485] width 14 height 13
radio input "true"
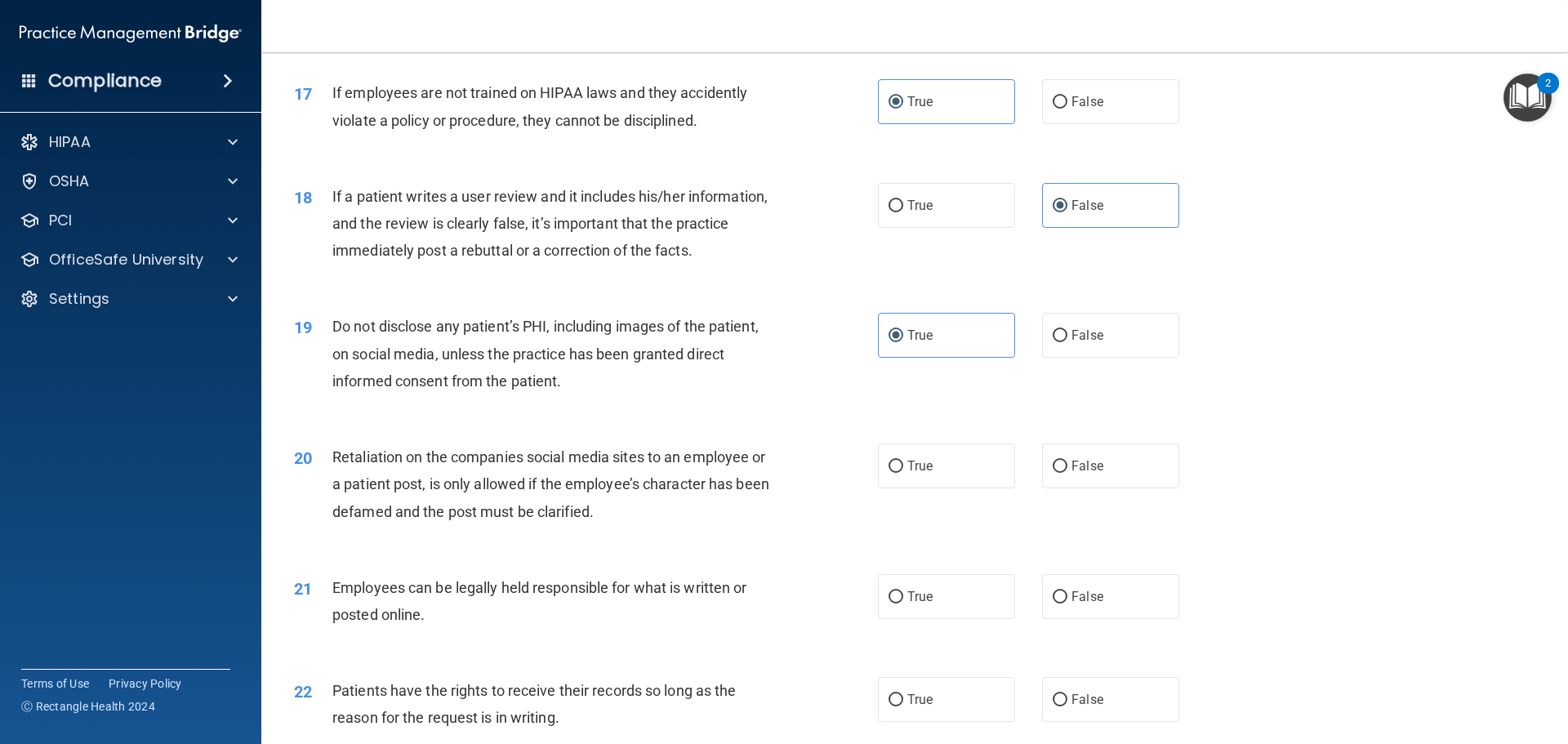
scroll to position [2204, 0]
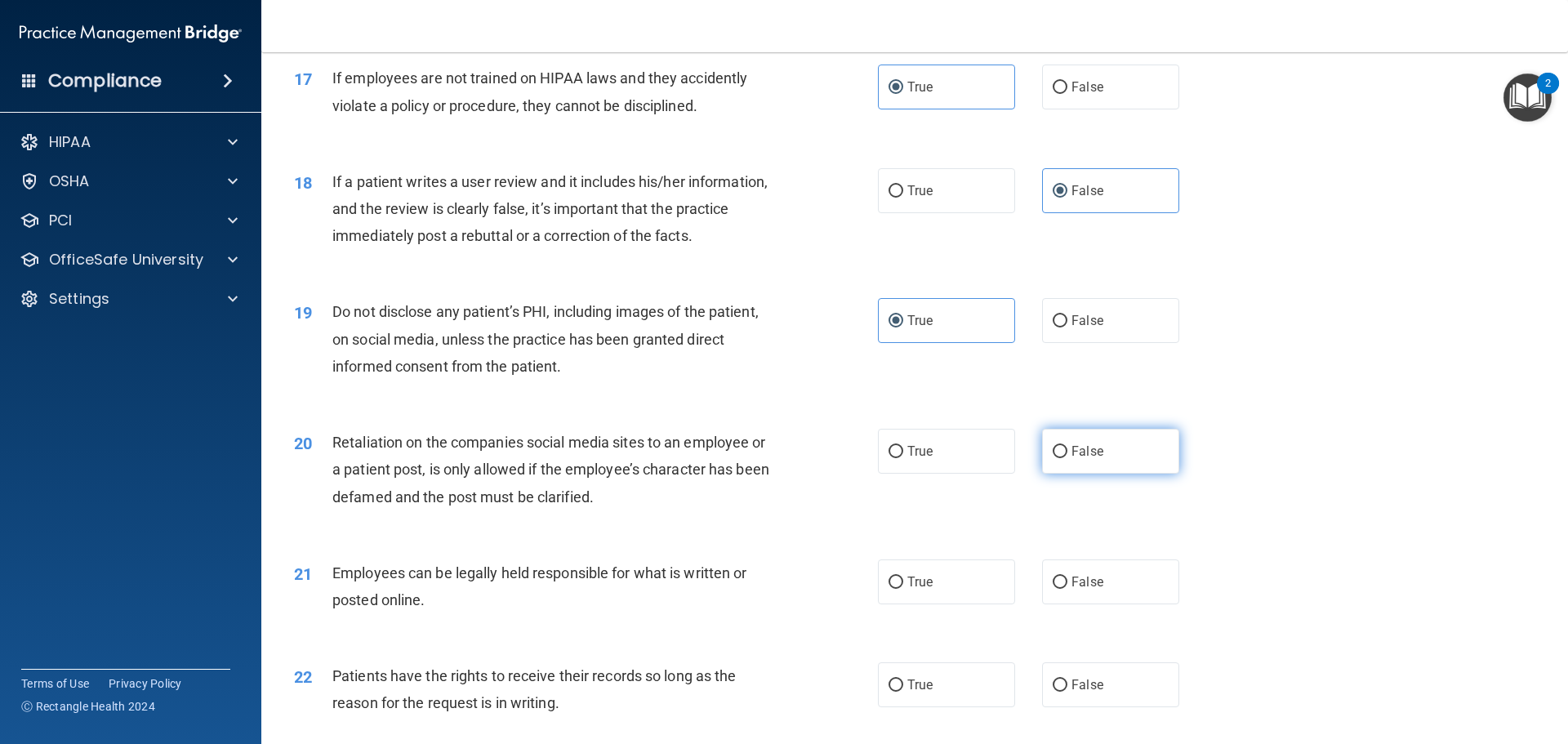
click at [1081, 459] on span "False" at bounding box center [1087, 450] width 32 height 15
click at [1068, 458] on input "False" at bounding box center [1060, 452] width 14 height 13
radio input "true"
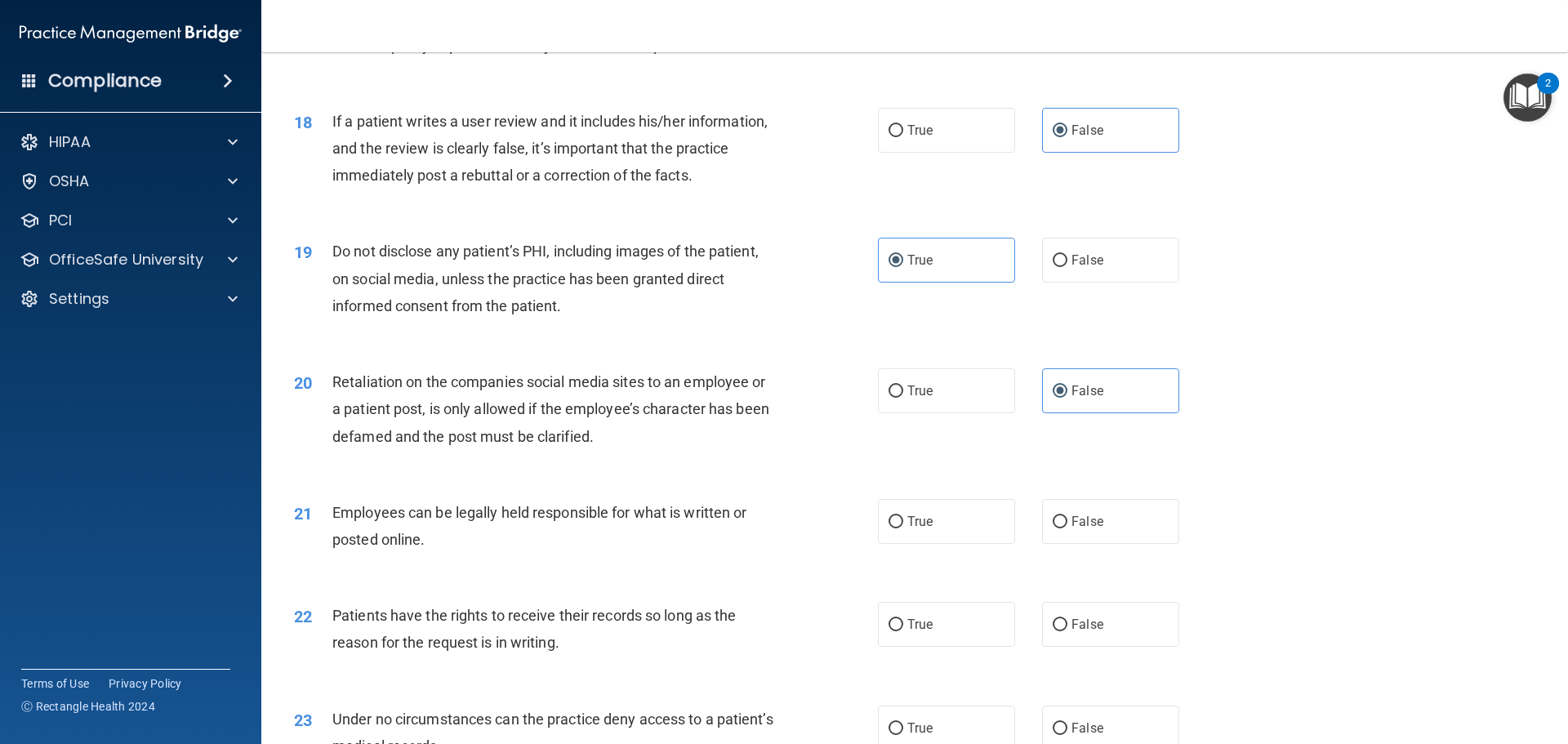
scroll to position [2368, 0]
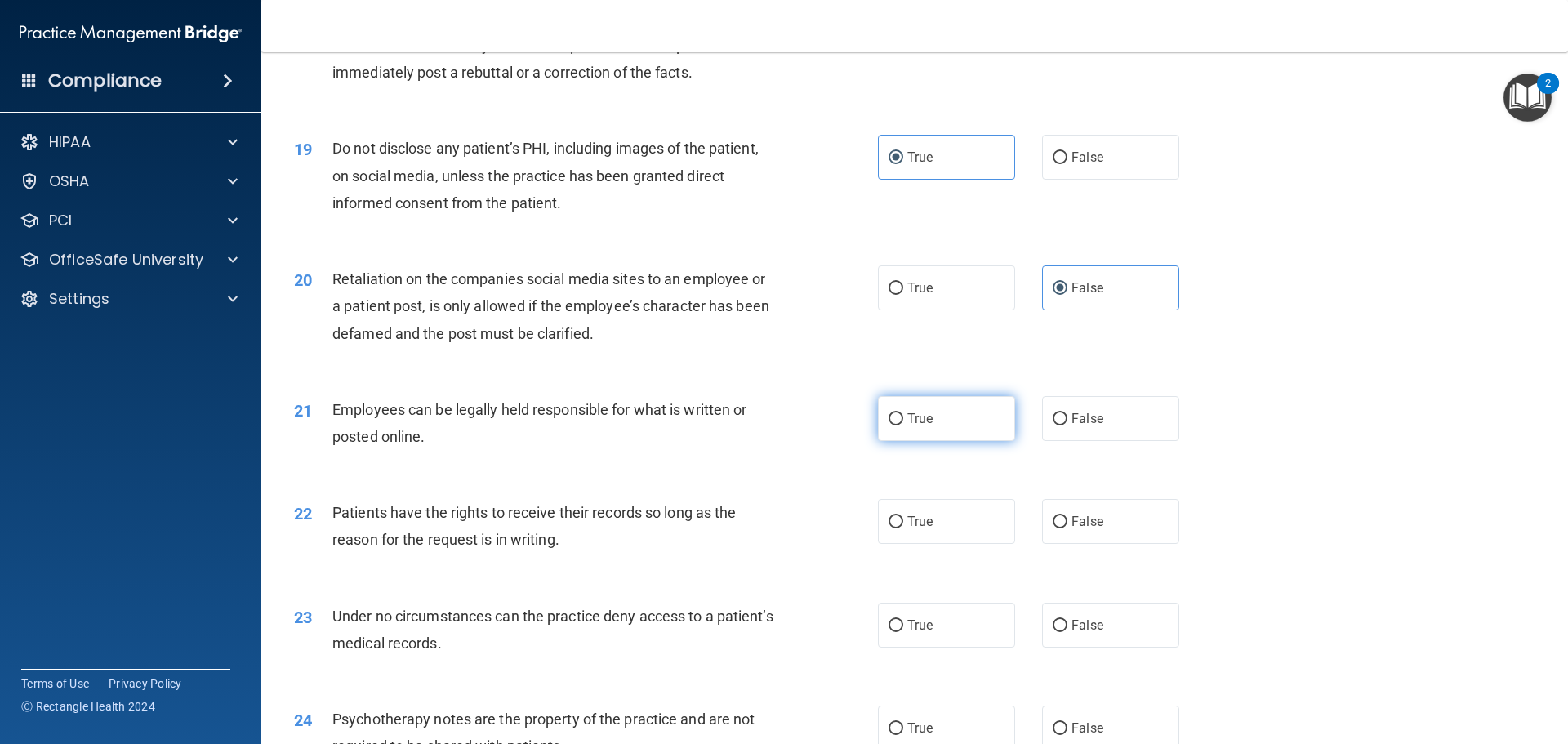
click at [929, 441] on label "True" at bounding box center [947, 418] width 138 height 45
click at [903, 425] on input "True" at bounding box center [896, 420] width 14 height 13
radio input "true"
click at [868, 548] on div "22 Patients have the rights to receive their records so long as the reason for …" at bounding box center [586, 530] width 633 height 62
click at [908, 529] on span "True" at bounding box center [920, 521] width 25 height 15
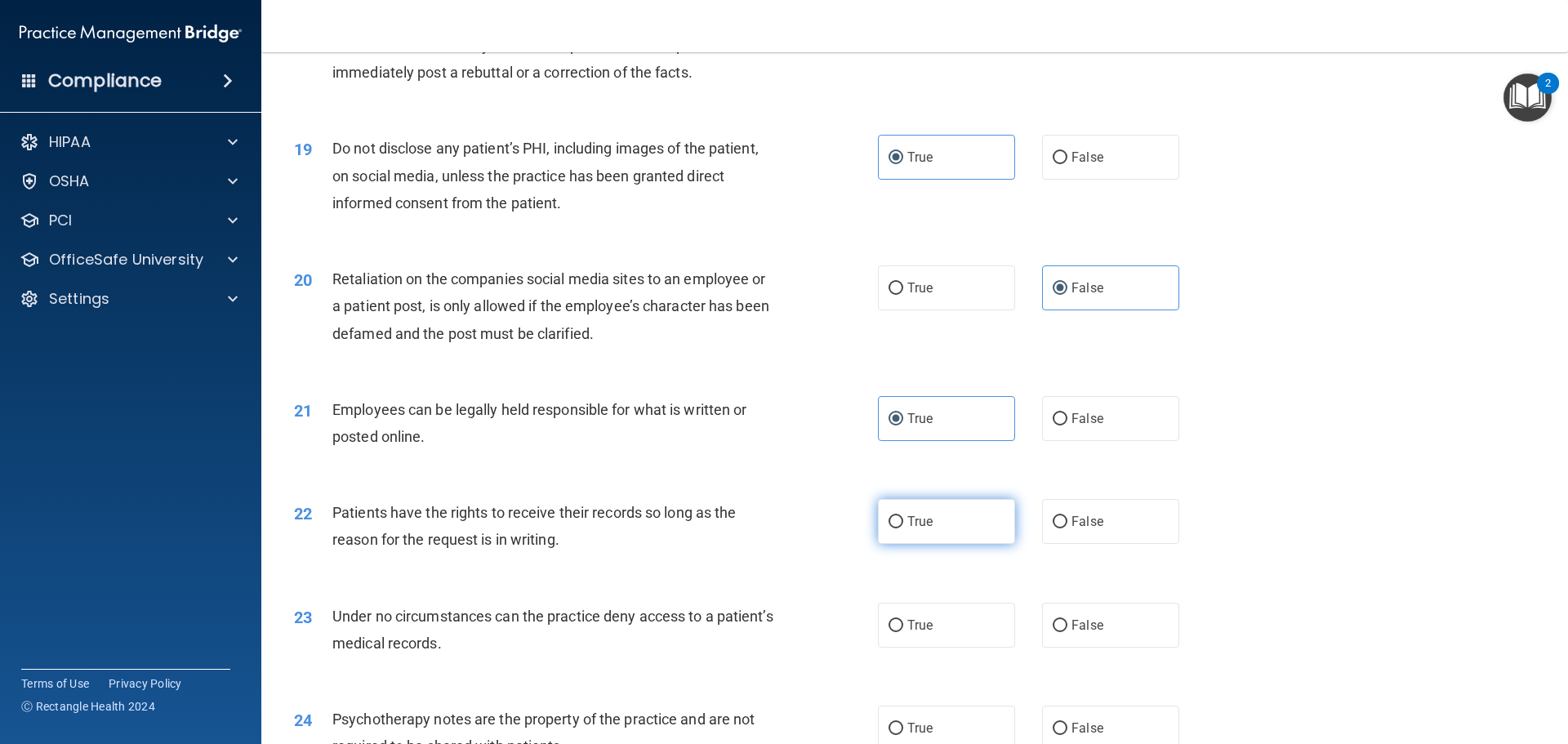
click at [903, 528] on input "True" at bounding box center [896, 522] width 14 height 13
radio input "true"
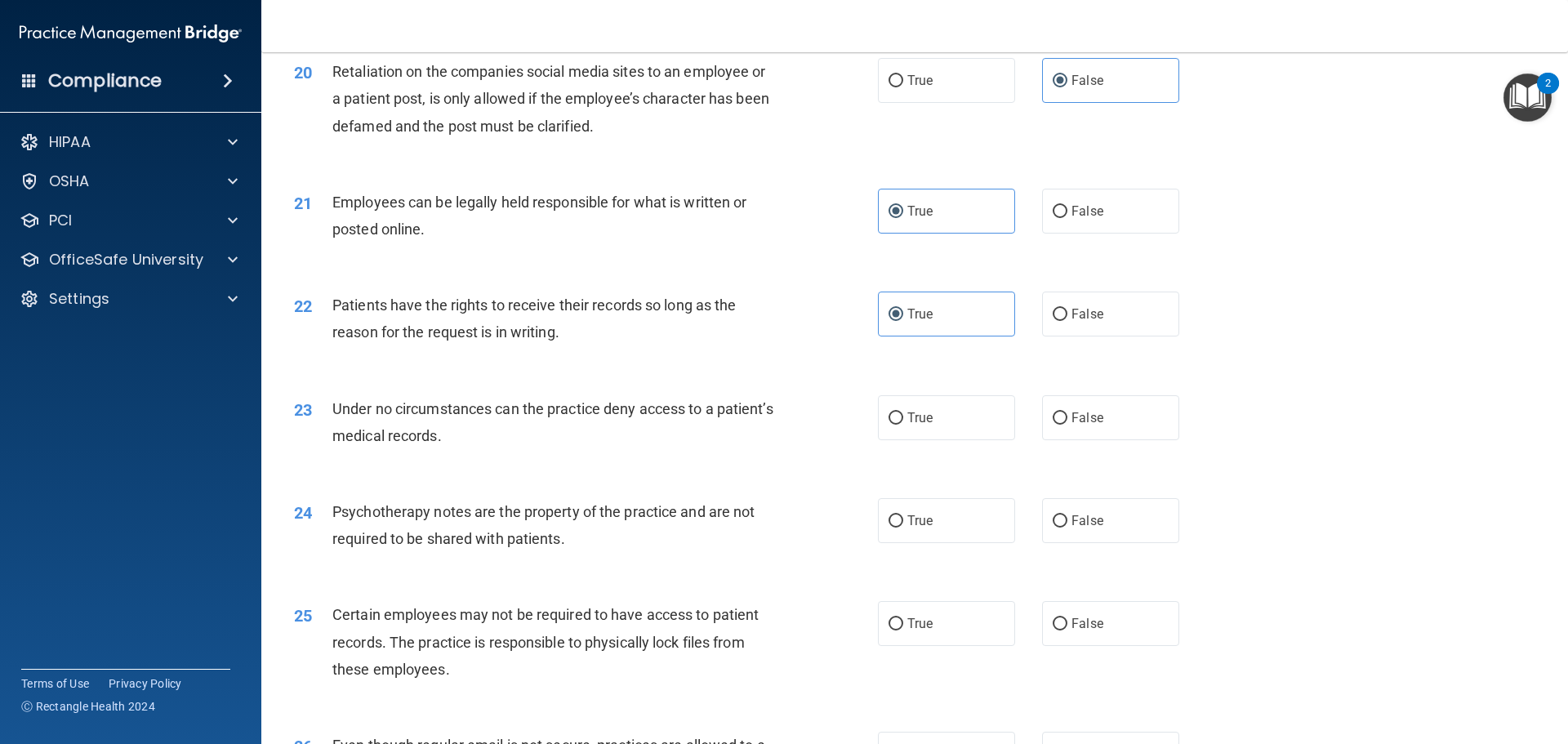
scroll to position [2612, 0]
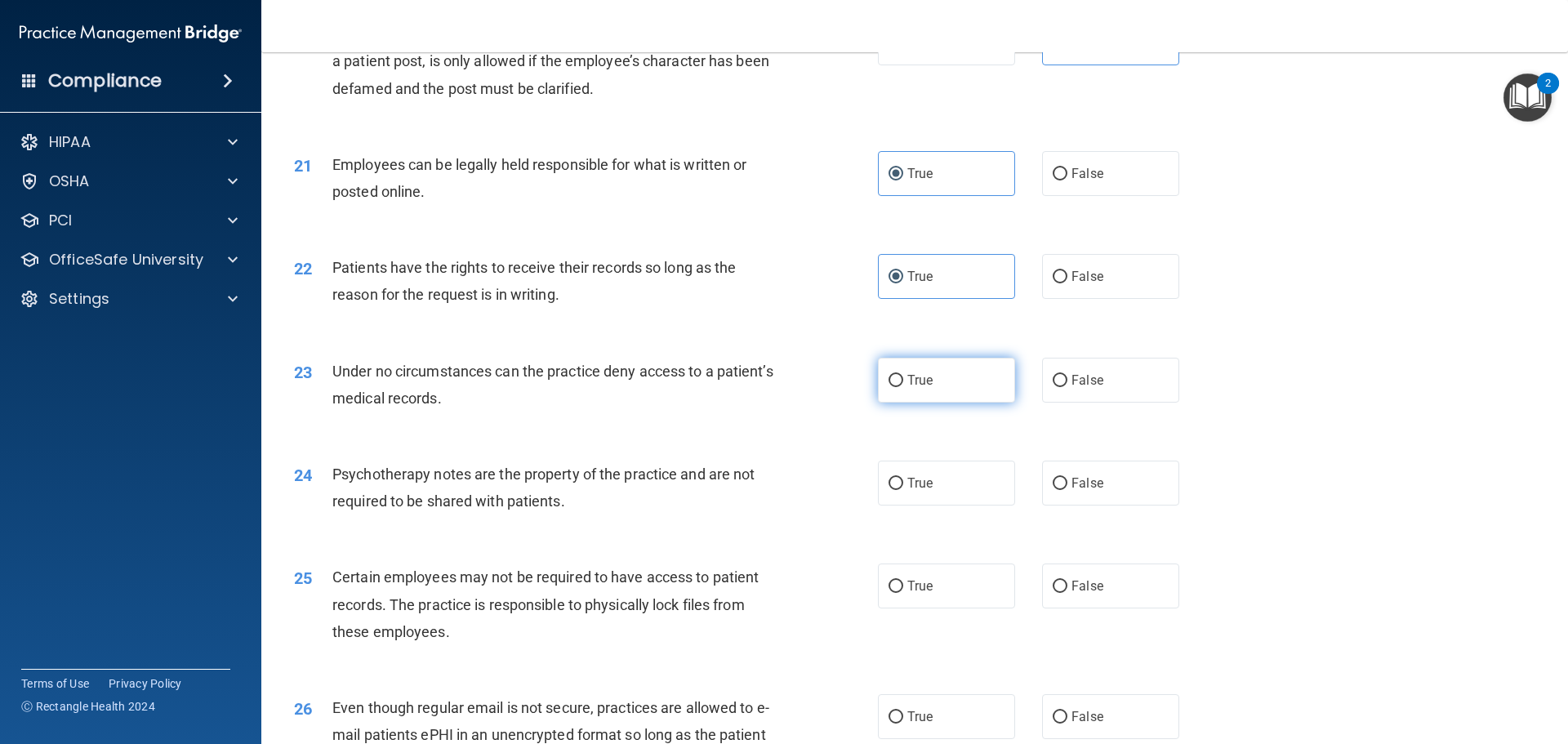
click at [992, 403] on label "True" at bounding box center [947, 380] width 138 height 45
click at [903, 387] on input "True" at bounding box center [896, 381] width 14 height 13
radio input "true"
click at [967, 506] on label "True" at bounding box center [947, 483] width 138 height 45
click at [903, 490] on input "True" at bounding box center [896, 484] width 14 height 13
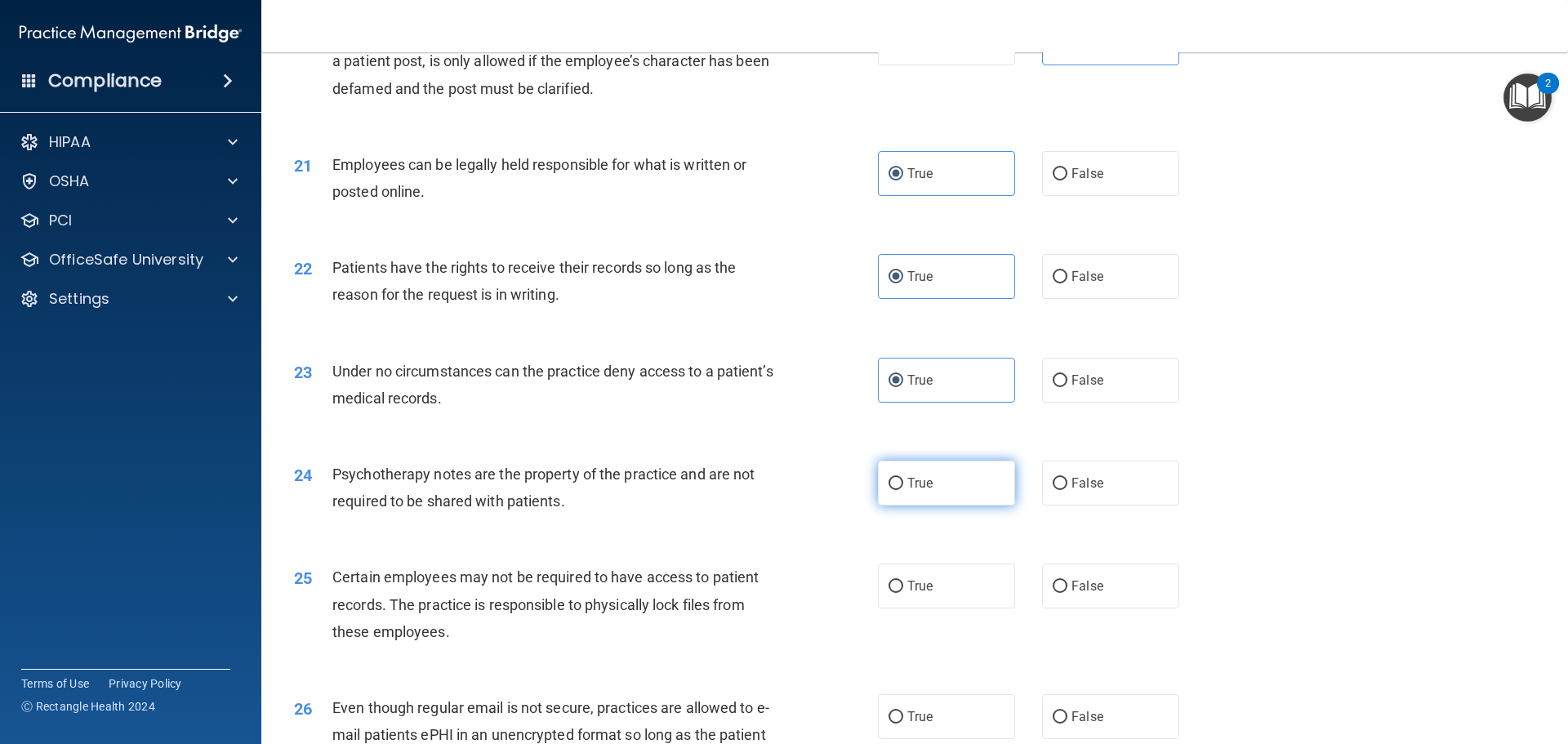
radio input "true"
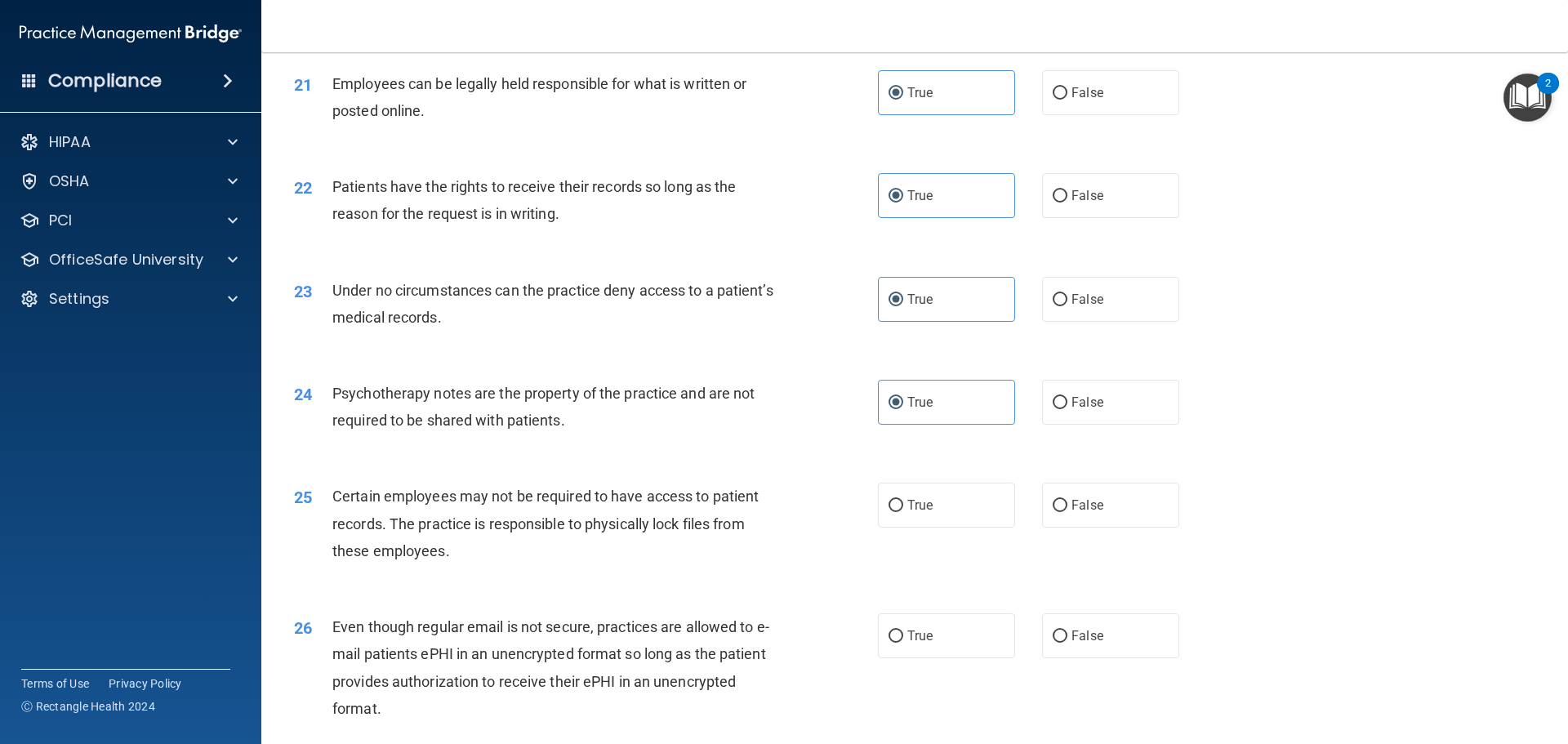
scroll to position [2695, 0]
click at [1101, 527] on label "False" at bounding box center [1111, 504] width 138 height 45
click at [1068, 511] on input "False" at bounding box center [1060, 506] width 14 height 13
radio input "true"
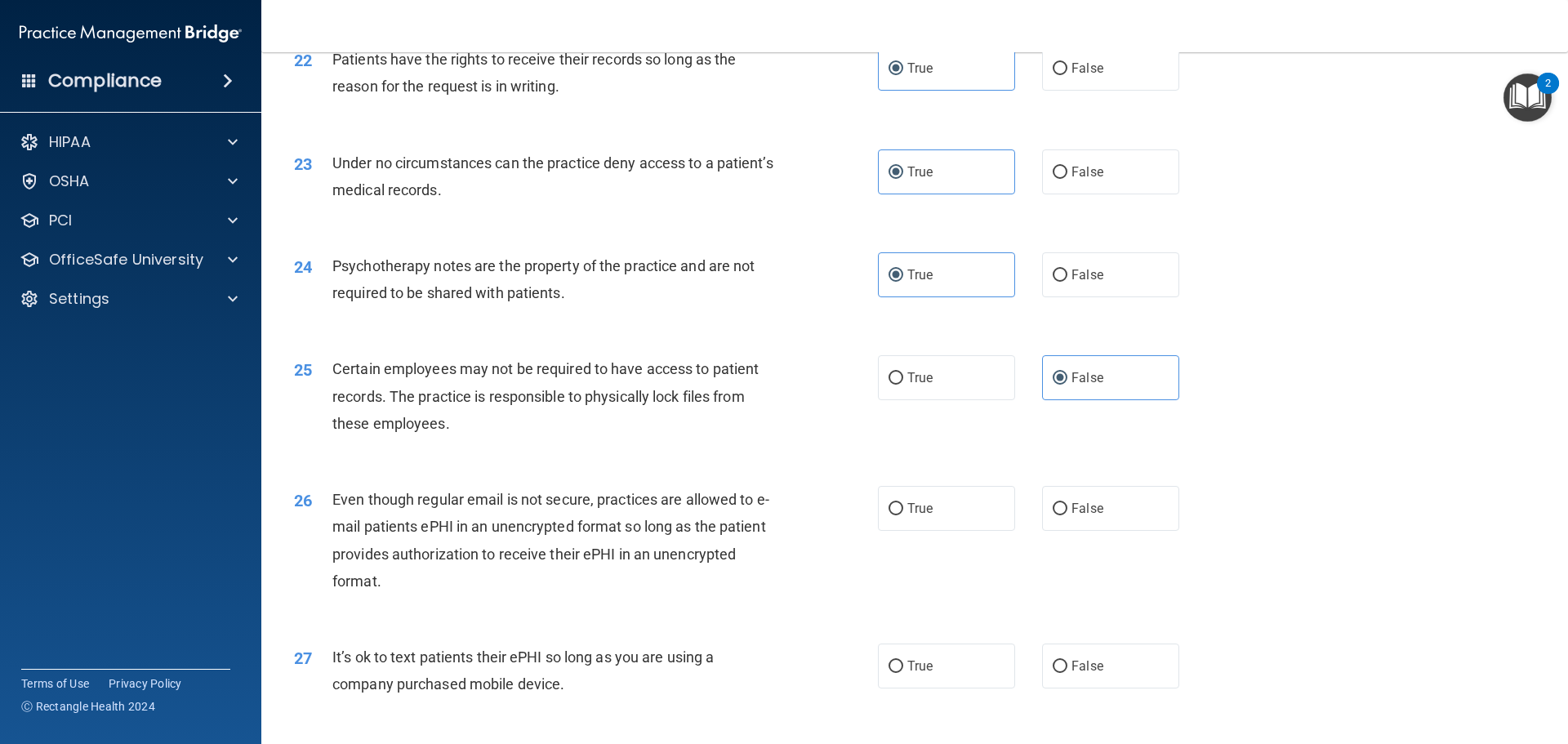
scroll to position [2858, 0]
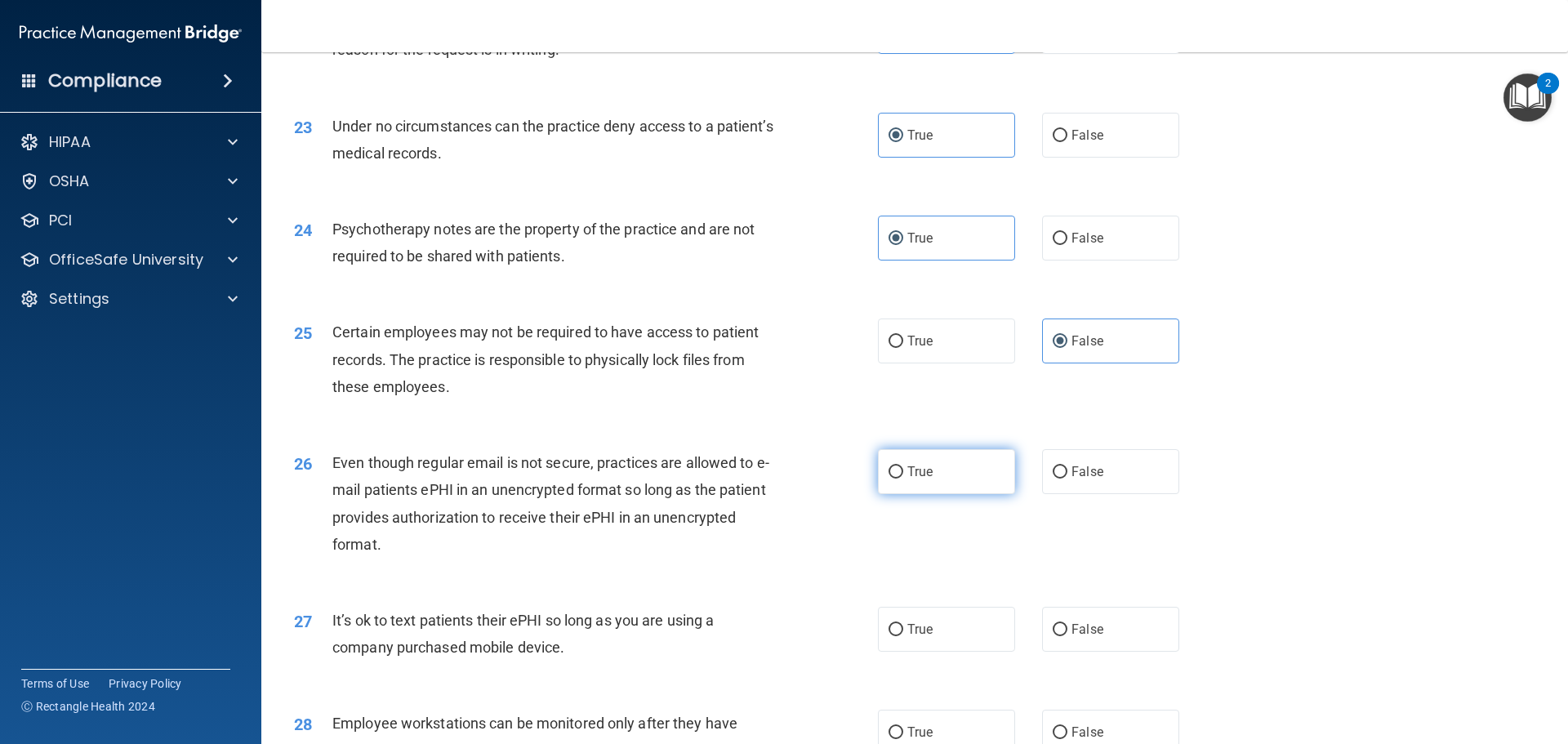
click at [922, 480] on span "True" at bounding box center [920, 471] width 25 height 15
click at [903, 479] on input "True" at bounding box center [896, 472] width 14 height 13
radio input "true"
drag, startPoint x: 1056, startPoint y: 493, endPoint x: 1046, endPoint y: 514, distance: 23.3
click at [1057, 479] on input "False" at bounding box center [1060, 472] width 14 height 13
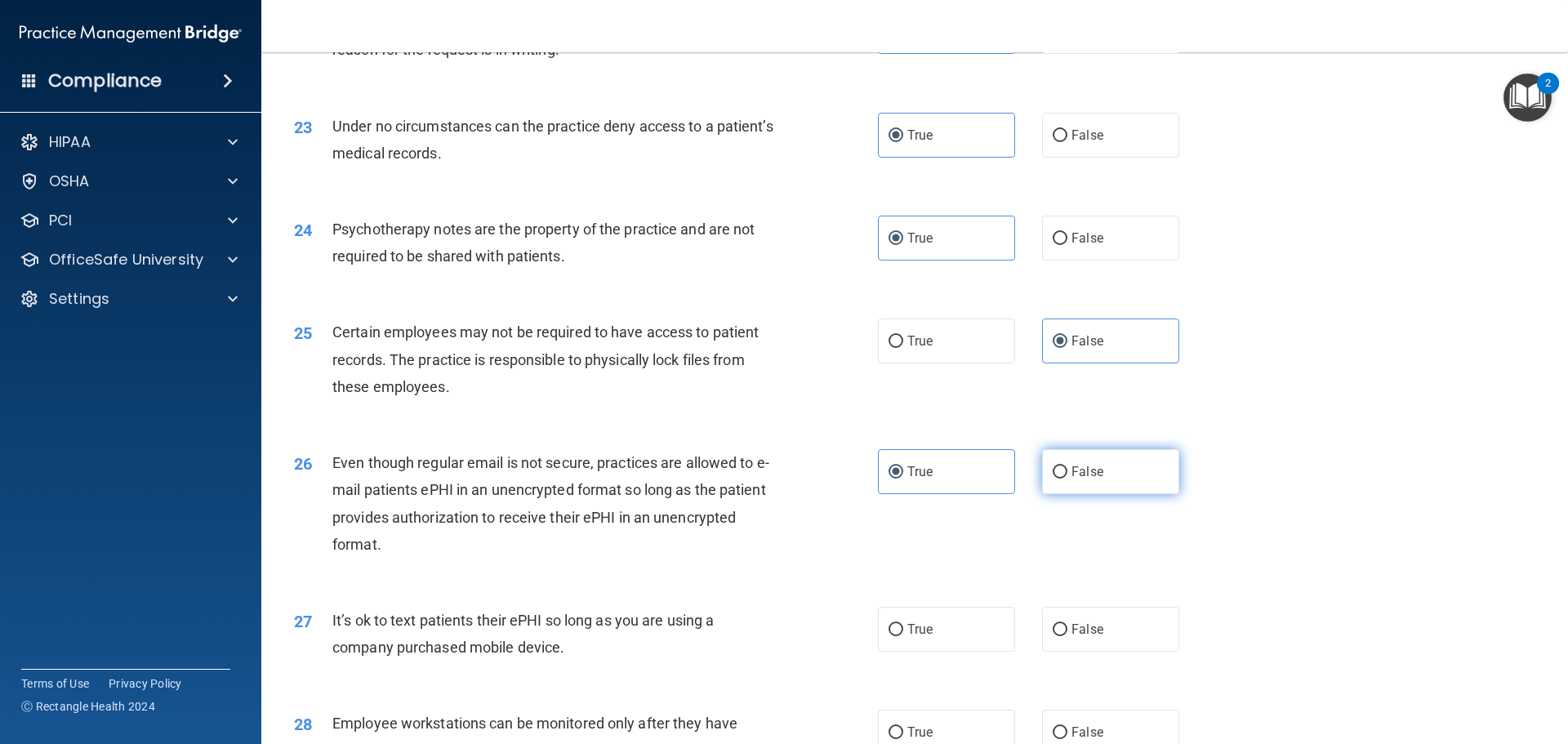
radio input "true"
radio input "false"
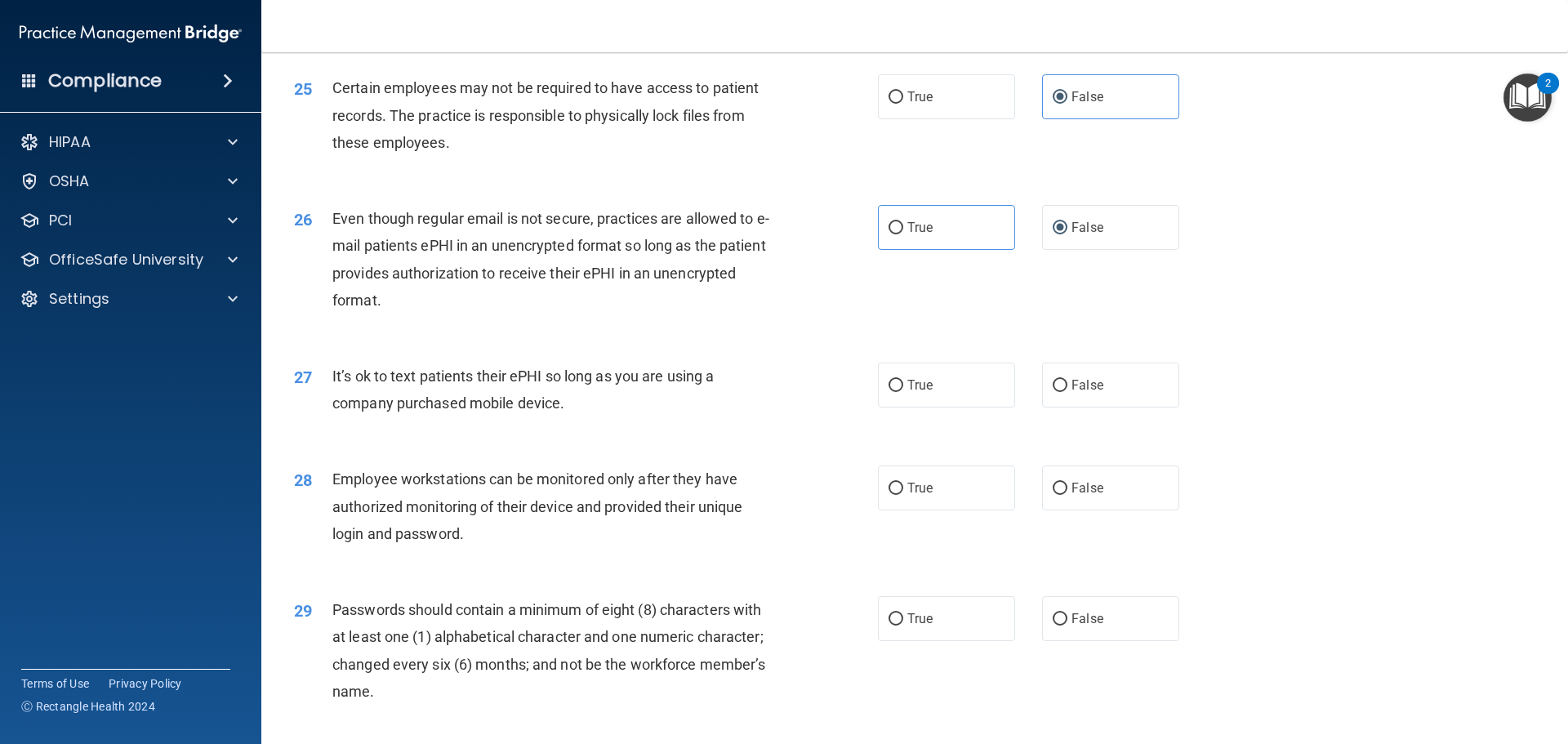
scroll to position [3103, 0]
click at [1137, 406] on label "False" at bounding box center [1111, 384] width 138 height 45
click at [1068, 391] on input "False" at bounding box center [1060, 385] width 14 height 13
radio input "true"
click at [912, 495] on span "True" at bounding box center [920, 487] width 25 height 15
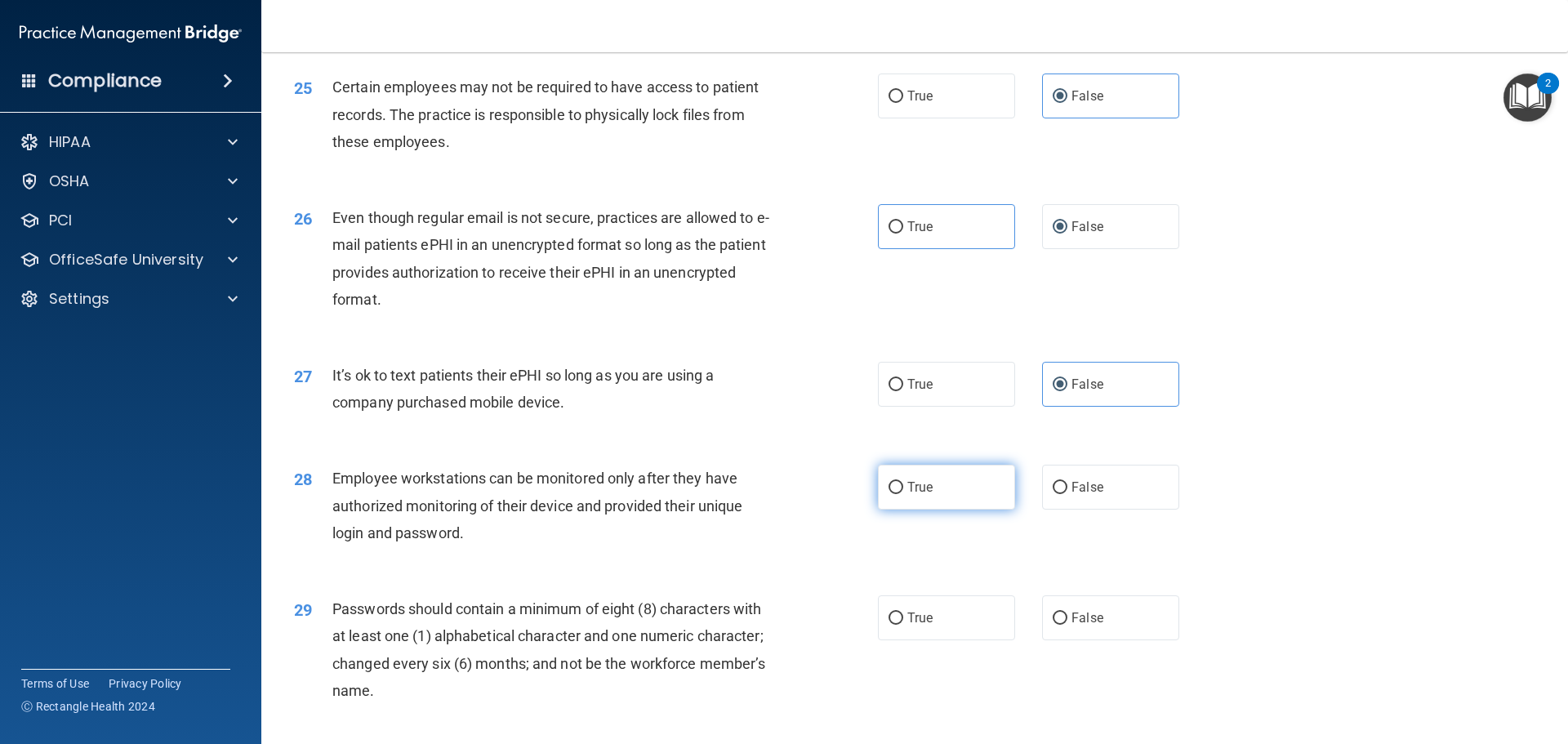
click at [903, 494] on input "True" at bounding box center [896, 488] width 14 height 13
radio input "true"
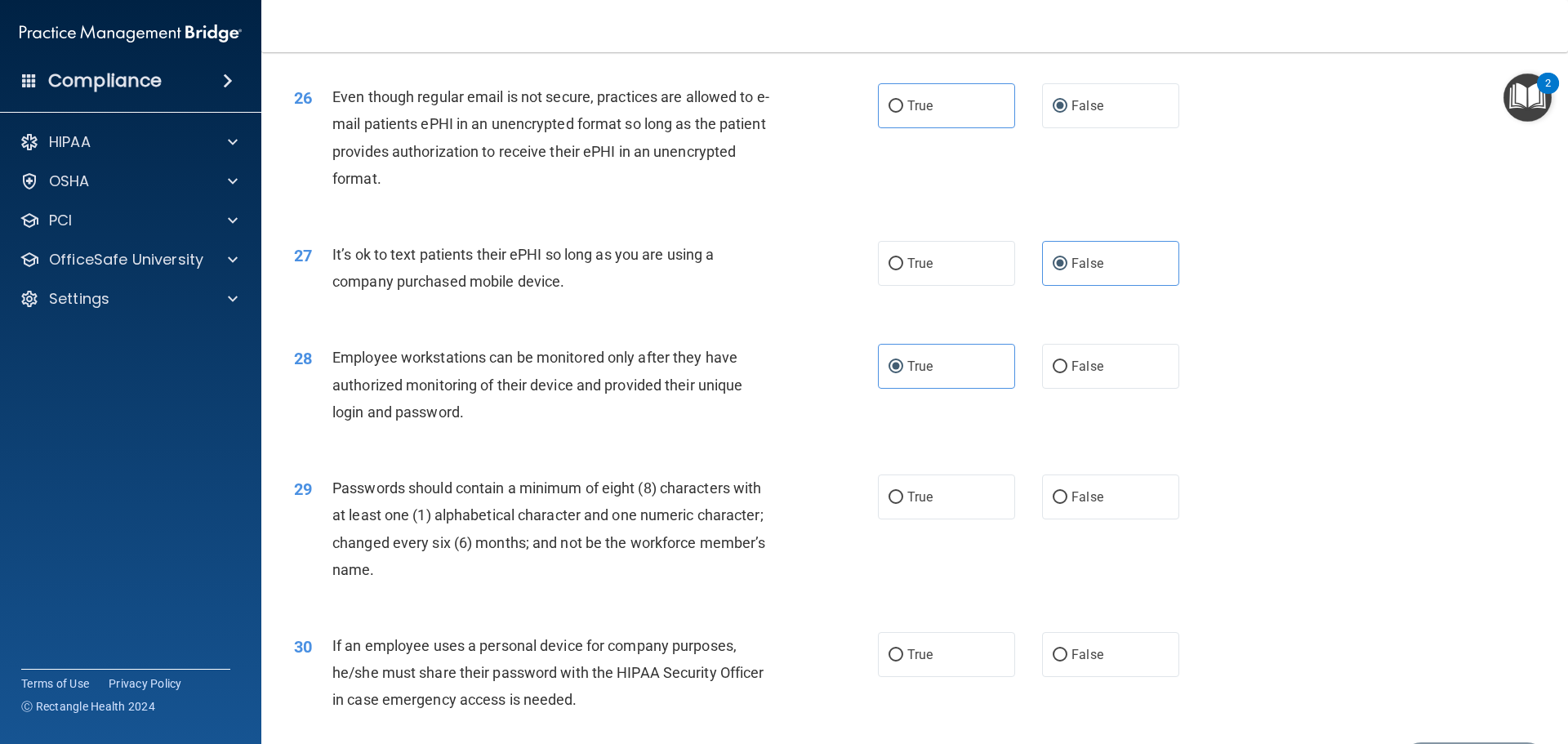
scroll to position [3266, 0]
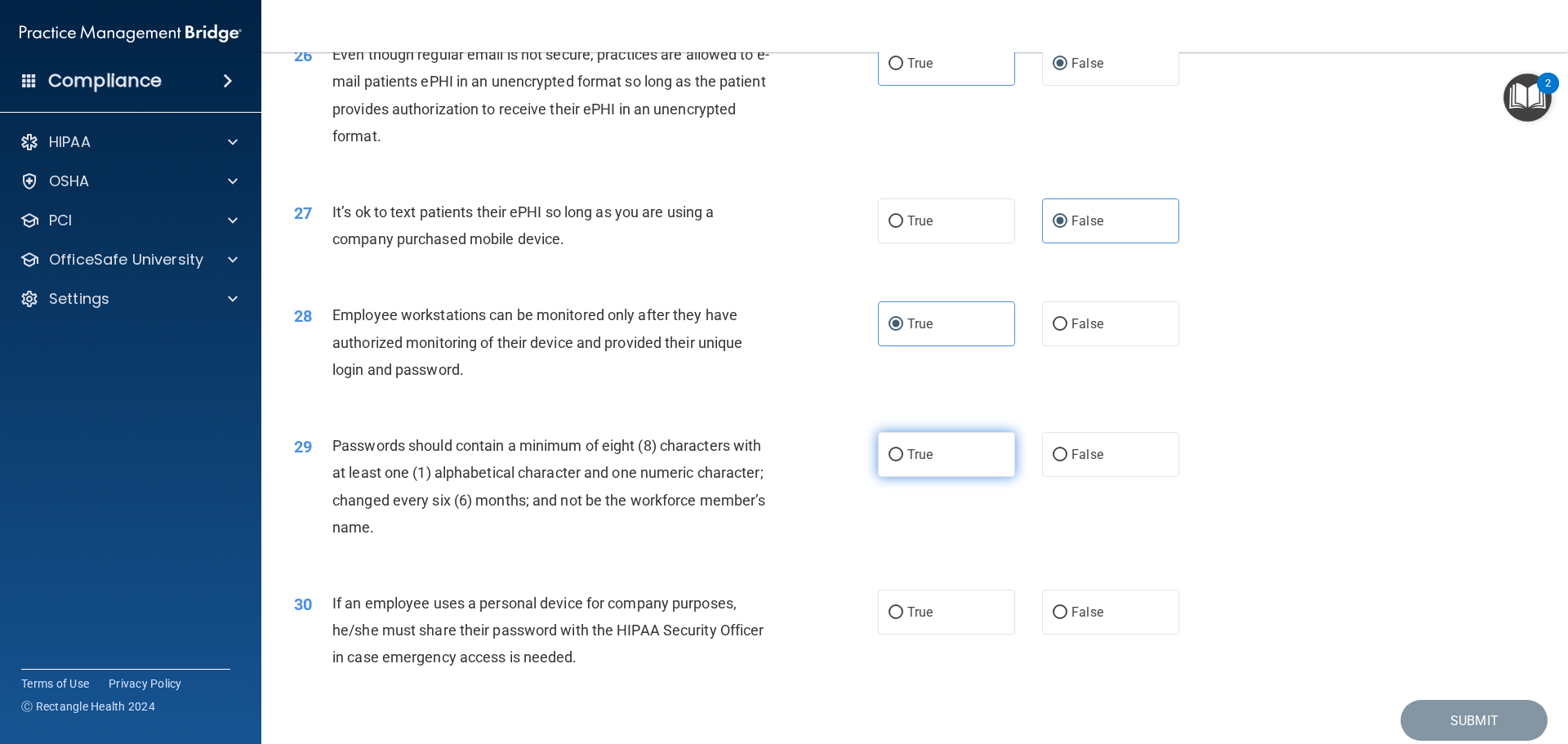
click at [943, 477] on label "True" at bounding box center [947, 455] width 138 height 45
click at [903, 462] on input "True" at bounding box center [896, 456] width 14 height 13
radio input "true"
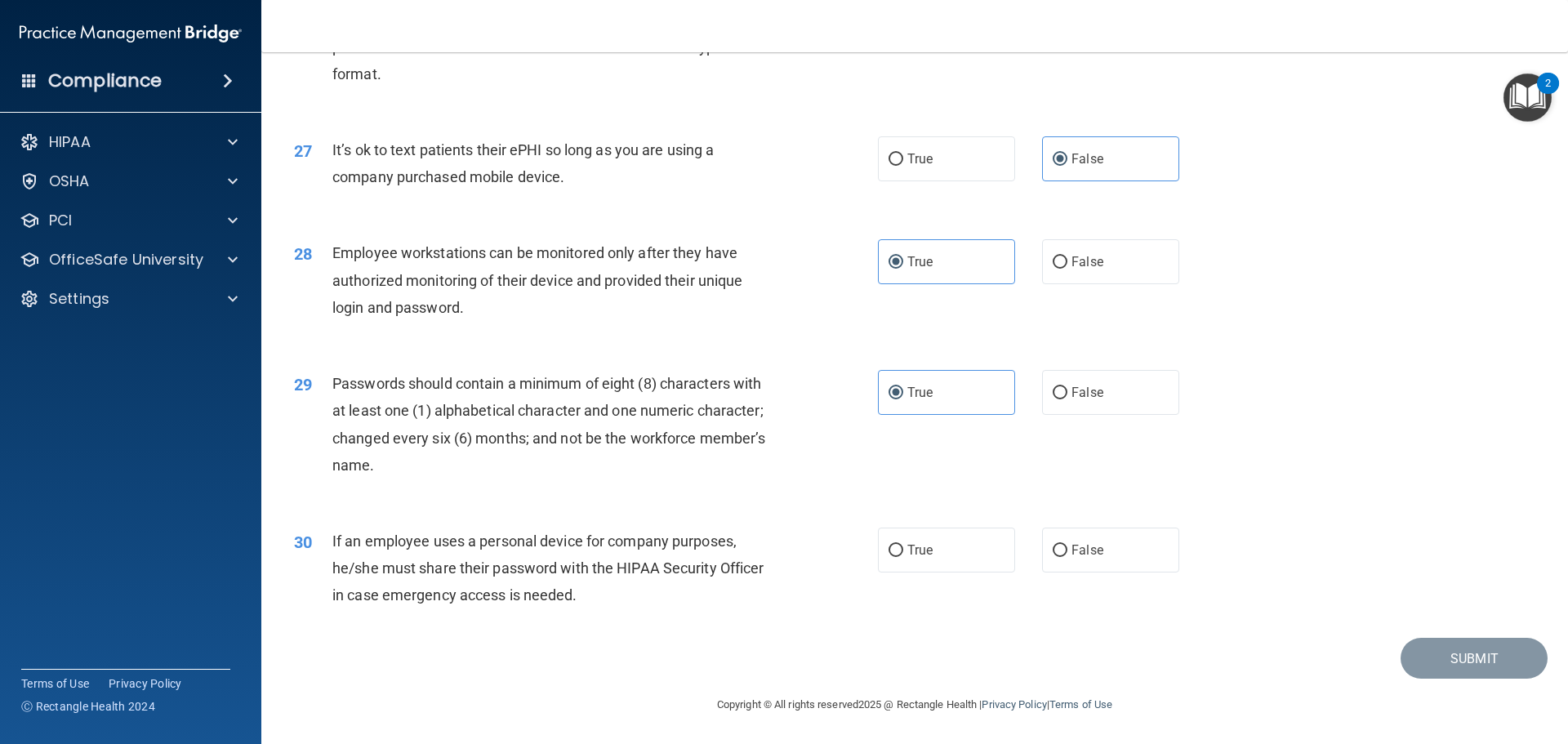
scroll to position [3355, 0]
click at [951, 561] on label "True" at bounding box center [947, 550] width 138 height 45
click at [903, 556] on input "True" at bounding box center [896, 551] width 14 height 13
radio input "true"
click at [1428, 650] on button "Submit" at bounding box center [1474, 658] width 147 height 42
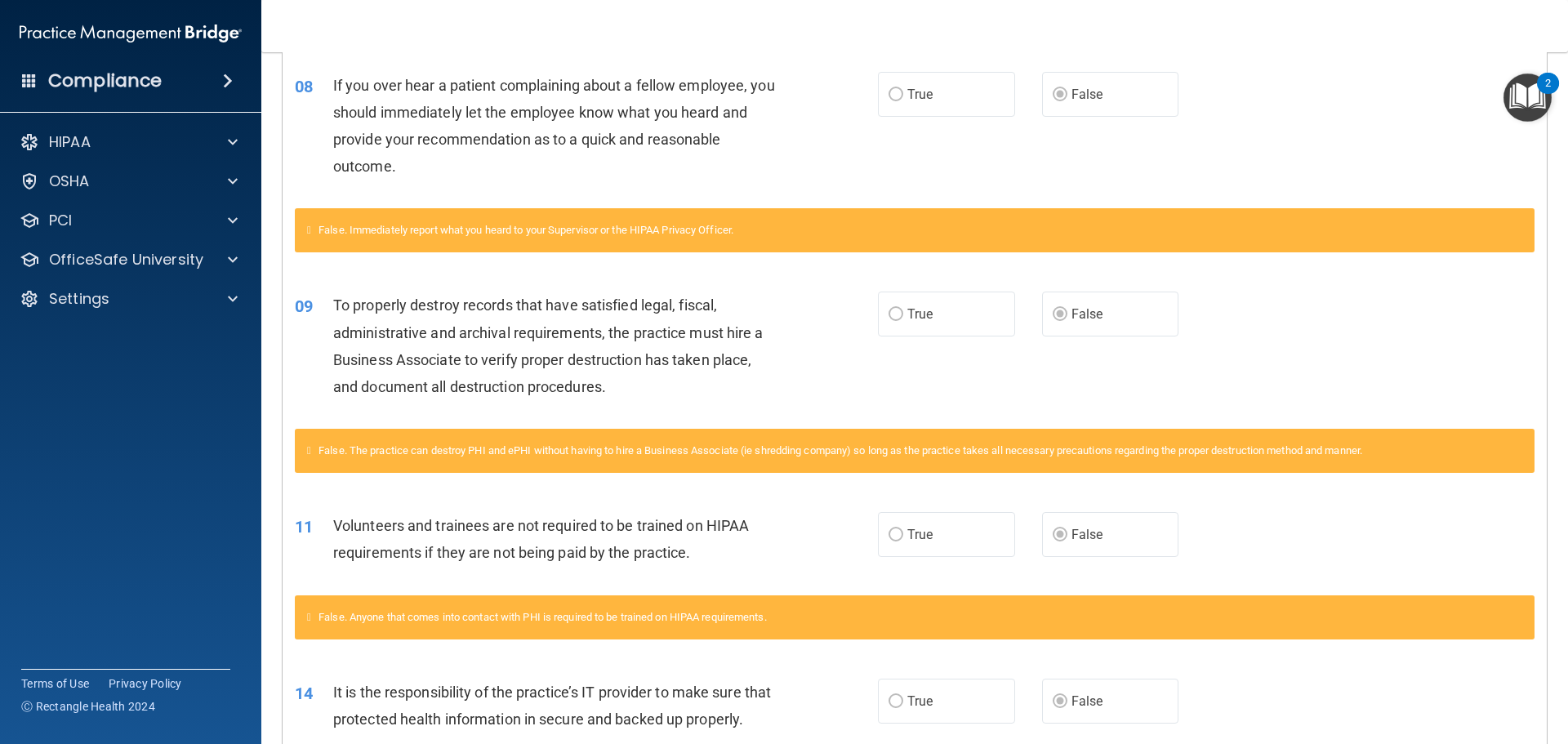
scroll to position [462, 0]
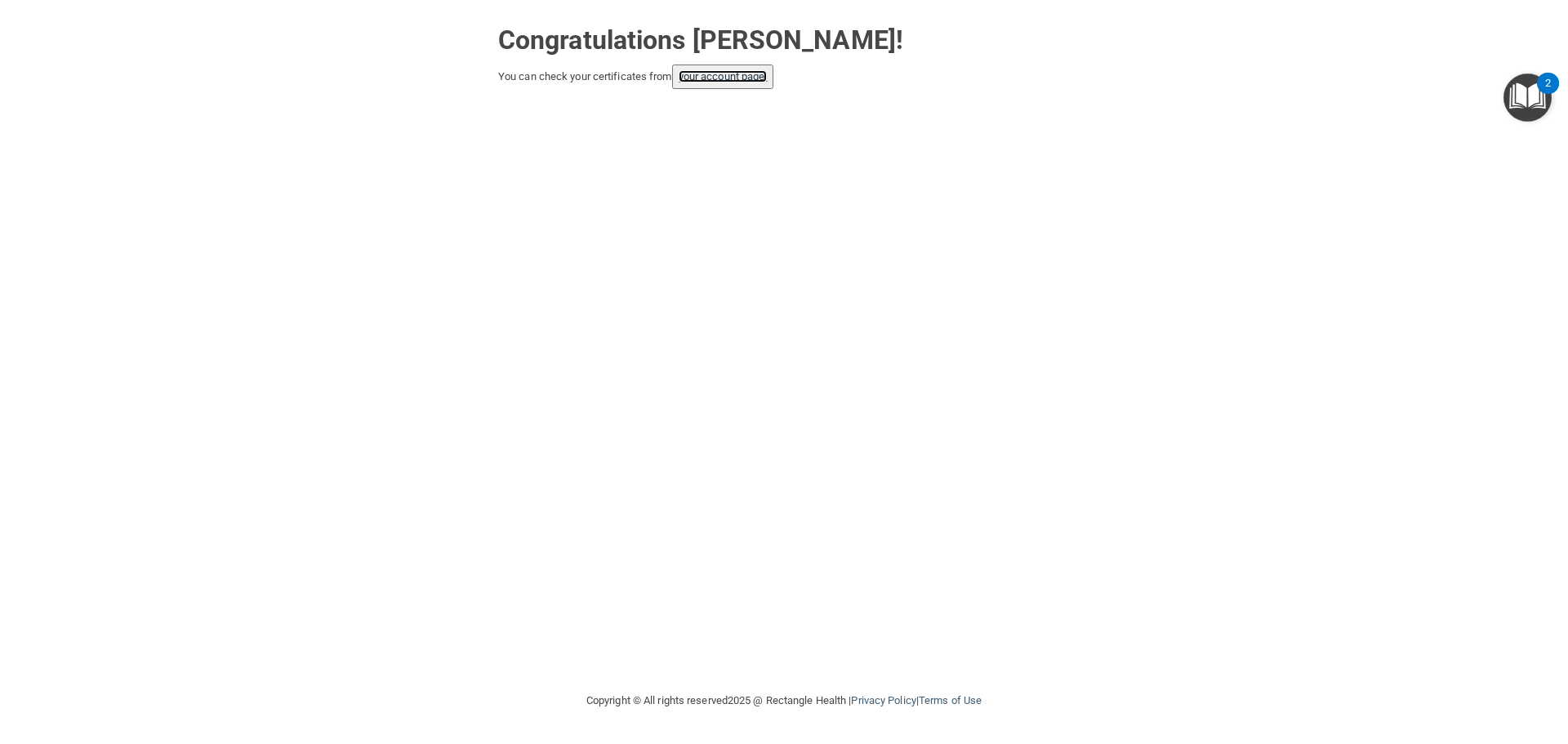
click at [700, 79] on link "your account page!" at bounding box center [724, 77] width 89 height 13
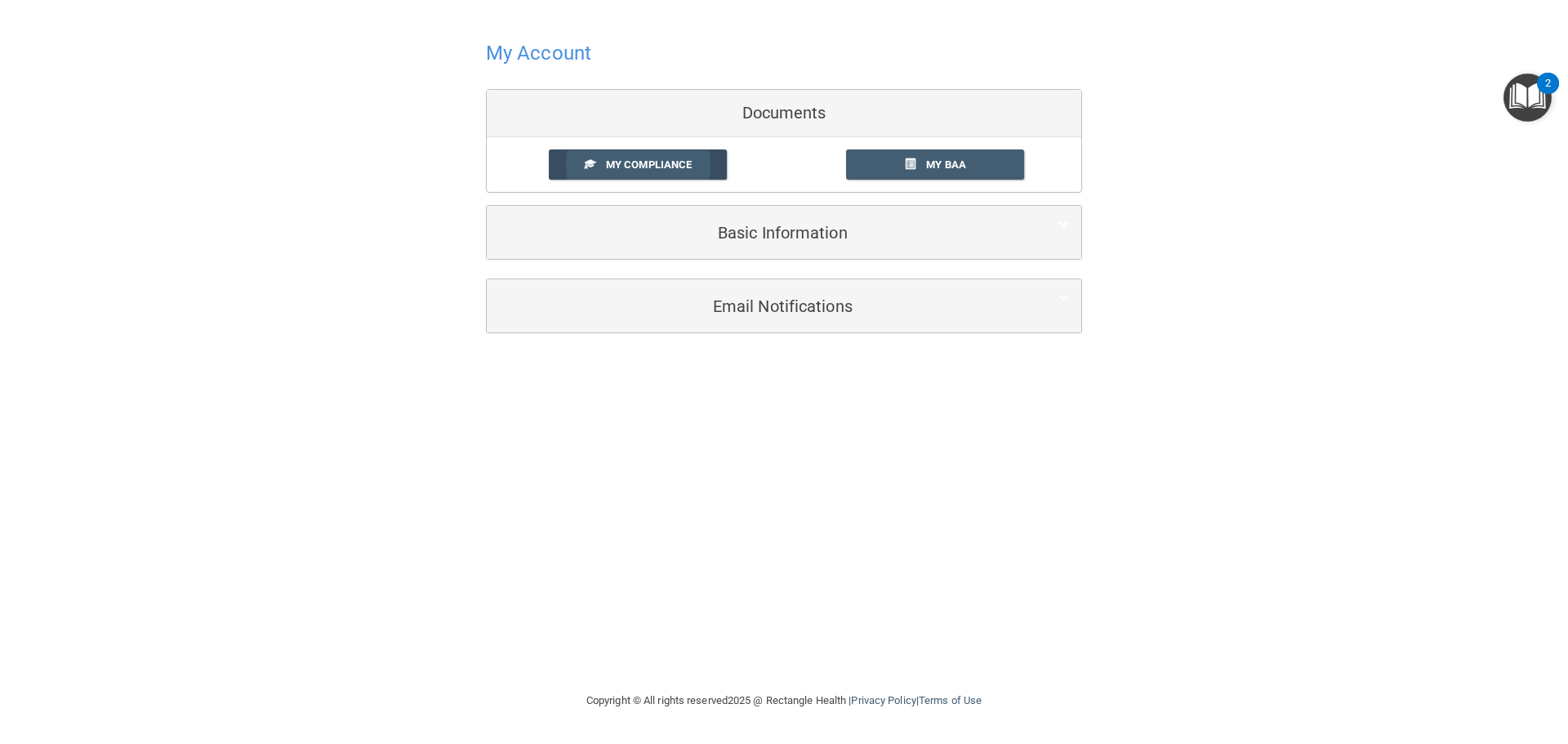
click at [673, 172] on link "My Compliance" at bounding box center [638, 164] width 179 height 30
